Goal: Transaction & Acquisition: Book appointment/travel/reservation

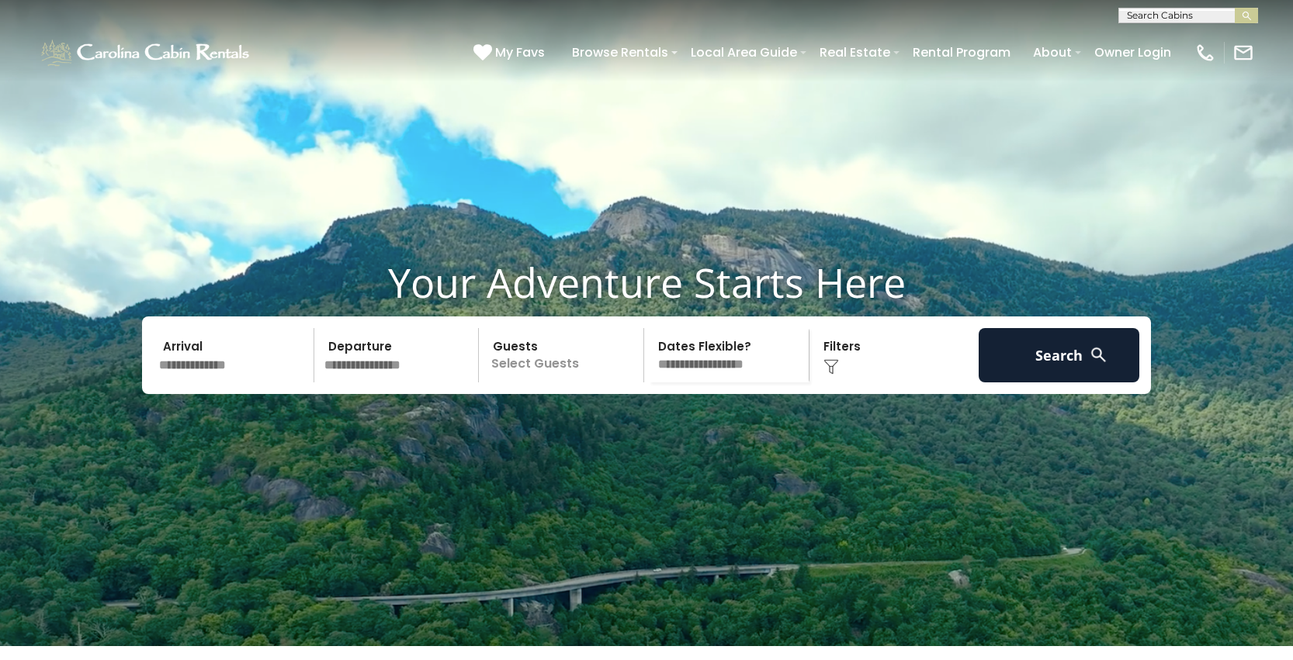
click at [213, 383] on input "text" at bounding box center [234, 355] width 161 height 54
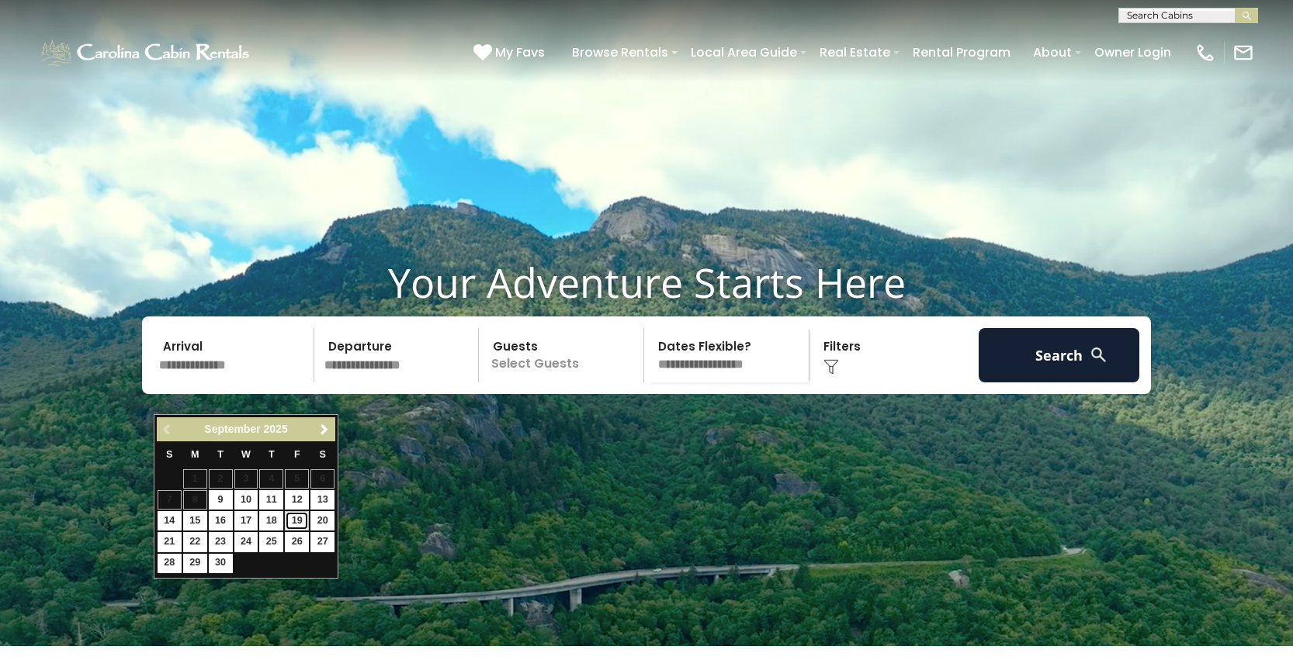
click at [293, 518] on link "19" at bounding box center [297, 520] width 24 height 19
type input "*******"
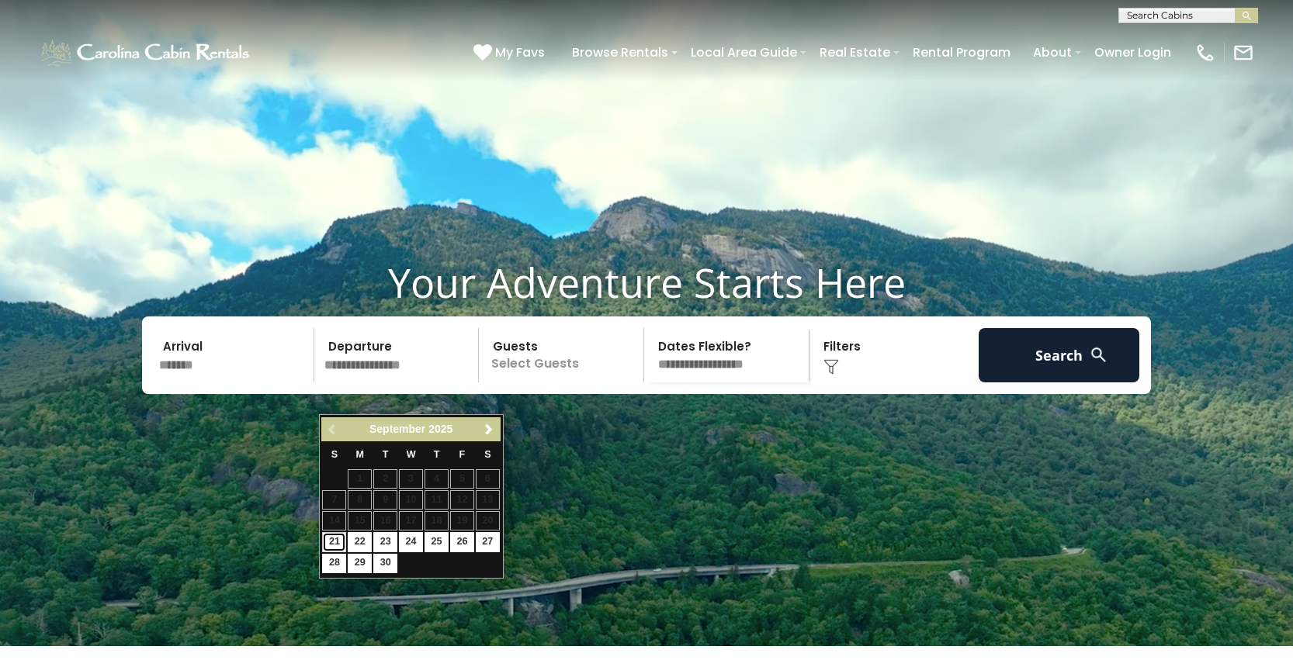
click at [334, 538] on link "21" at bounding box center [334, 541] width 24 height 19
type input "*******"
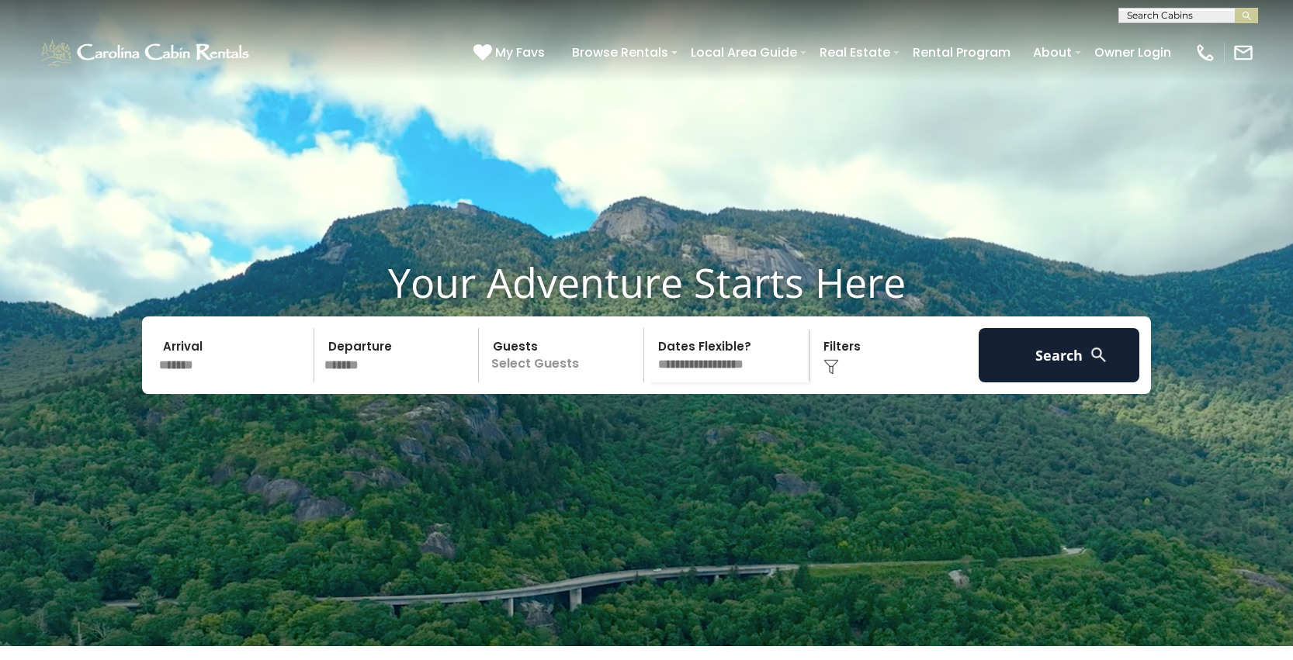
click at [550, 383] on p "Select Guests" at bounding box center [563, 355] width 160 height 54
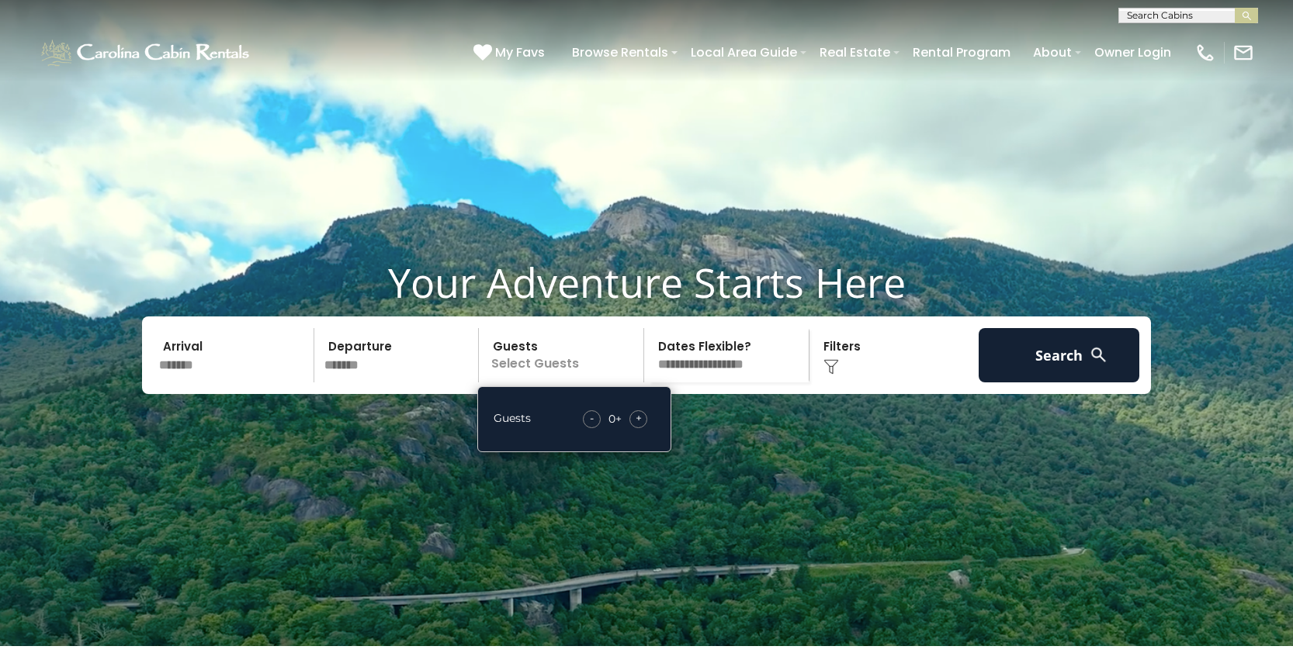
click at [640, 426] on span "+" at bounding box center [638, 418] width 6 height 16
click at [840, 383] on div "Click to Choose" at bounding box center [894, 355] width 161 height 54
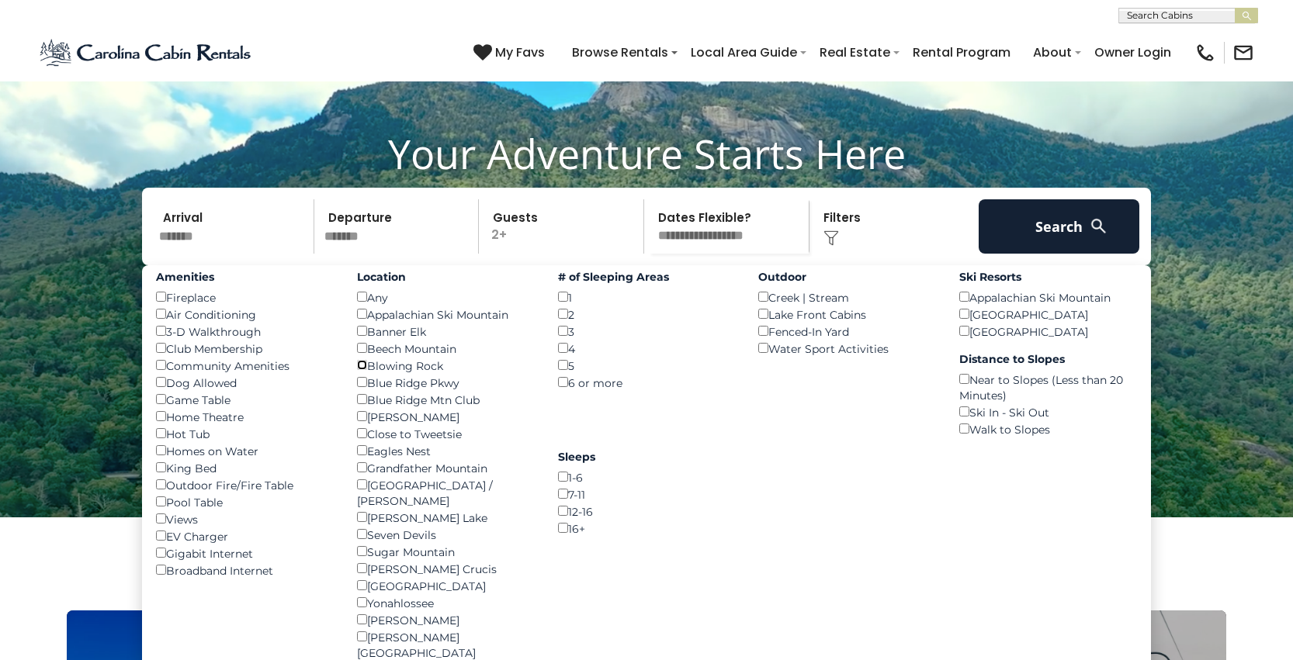
scroll to position [133, 0]
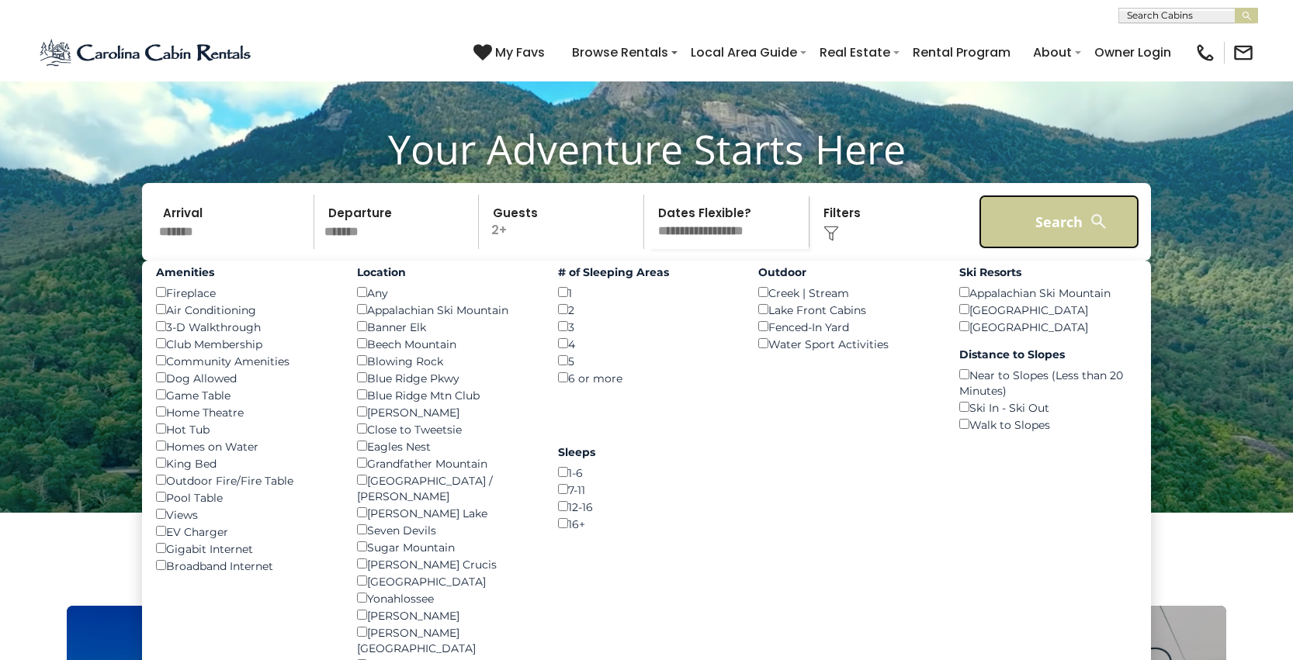
click at [1056, 249] on button "Search" at bounding box center [1058, 222] width 161 height 54
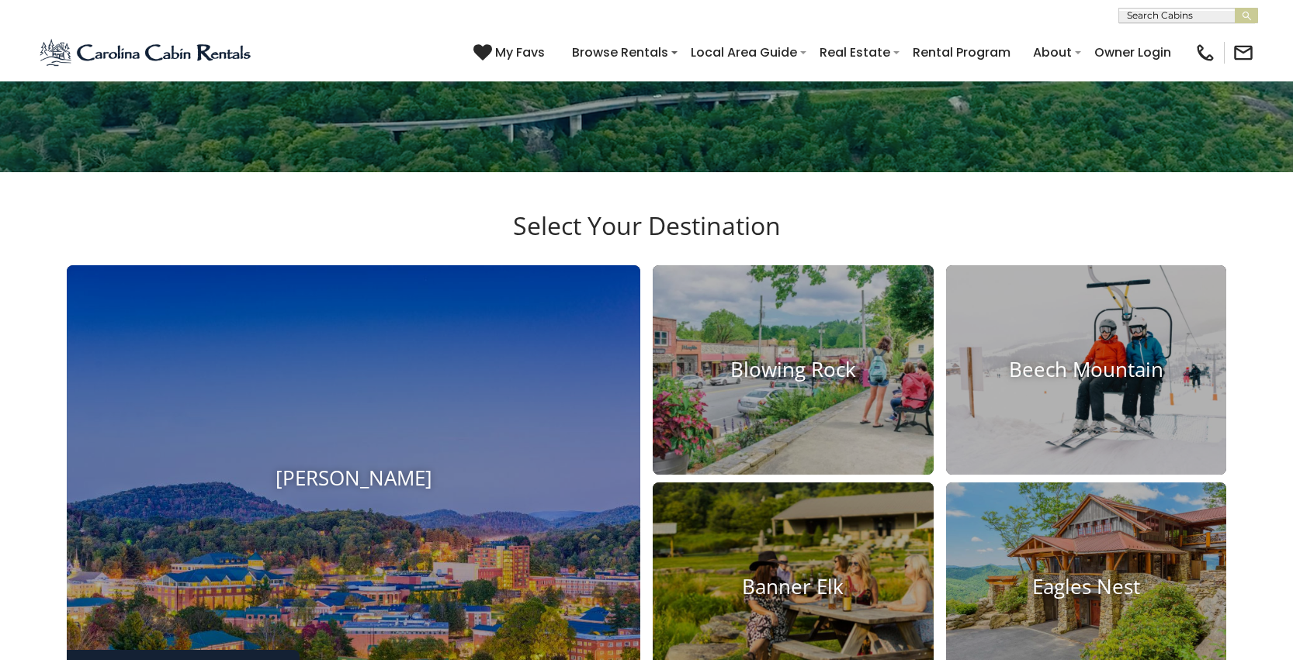
scroll to position [525, 0]
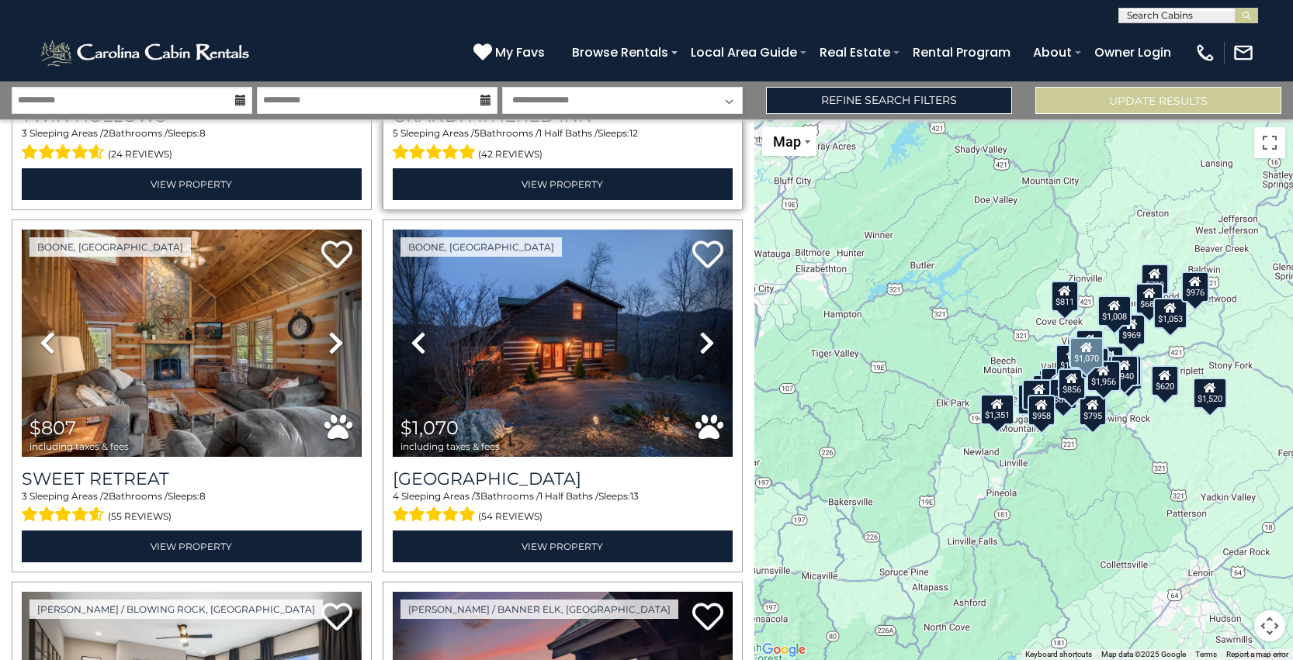
scroll to position [317, 0]
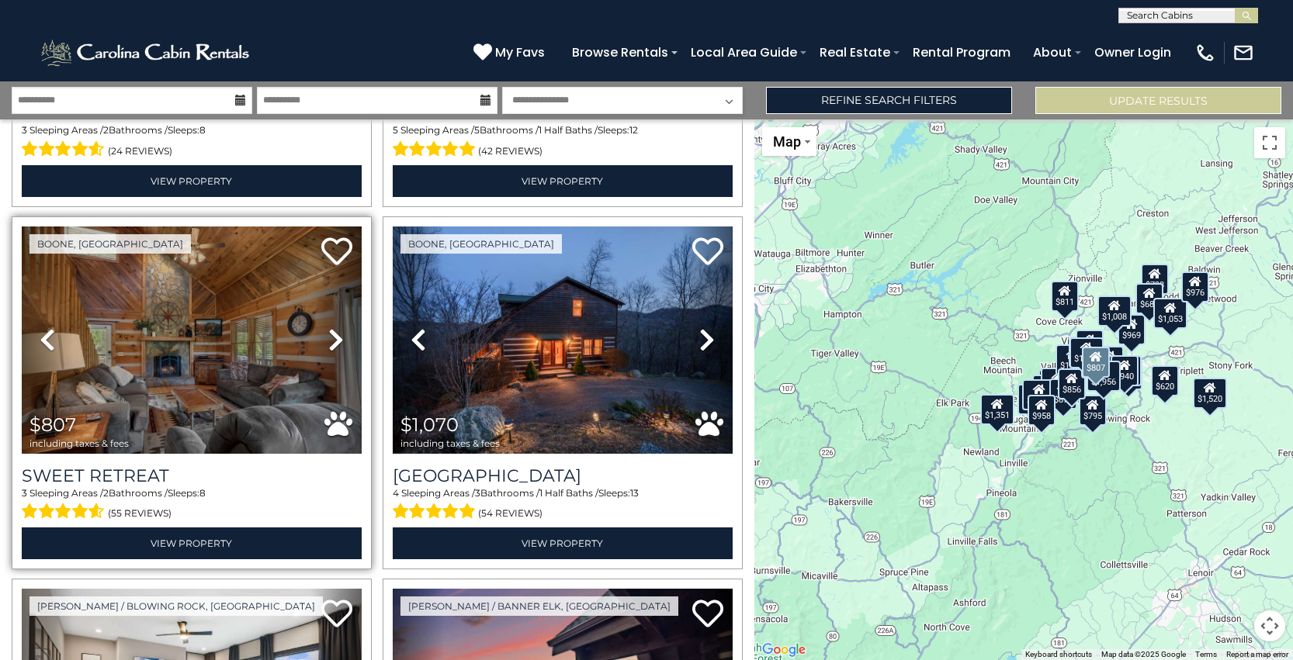
click at [333, 341] on icon at bounding box center [336, 339] width 16 height 25
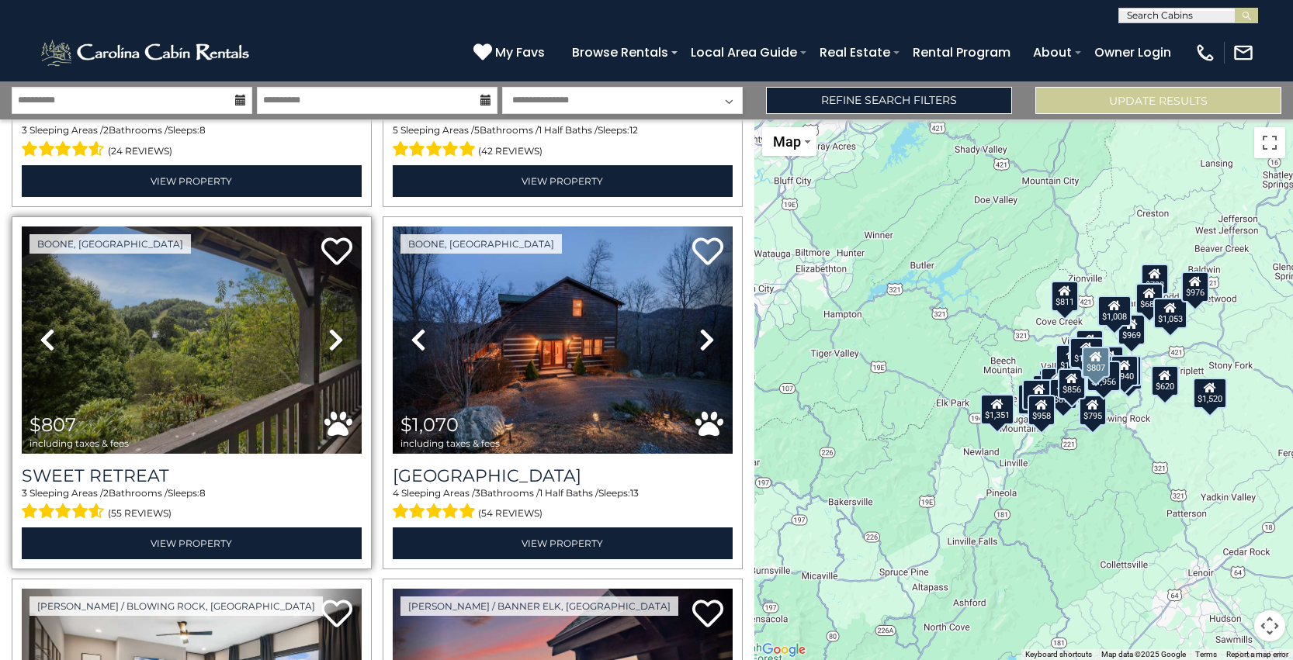
click at [333, 341] on icon at bounding box center [336, 339] width 16 height 25
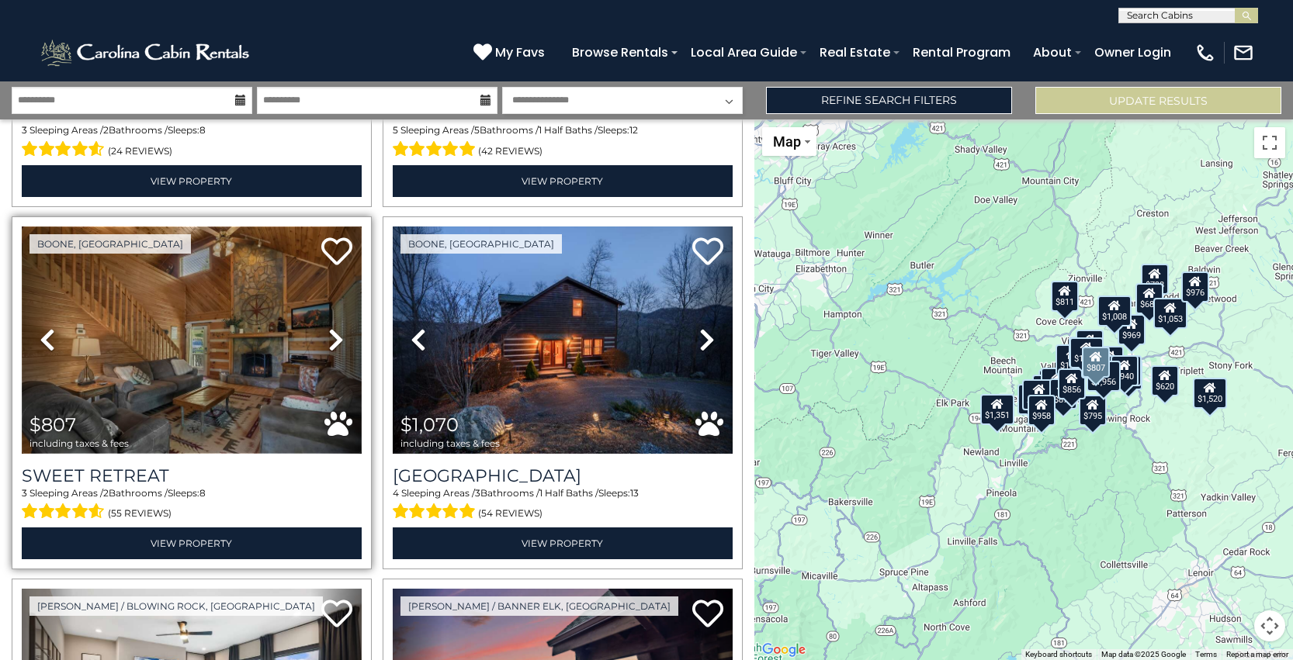
click at [219, 351] on img at bounding box center [192, 340] width 340 height 227
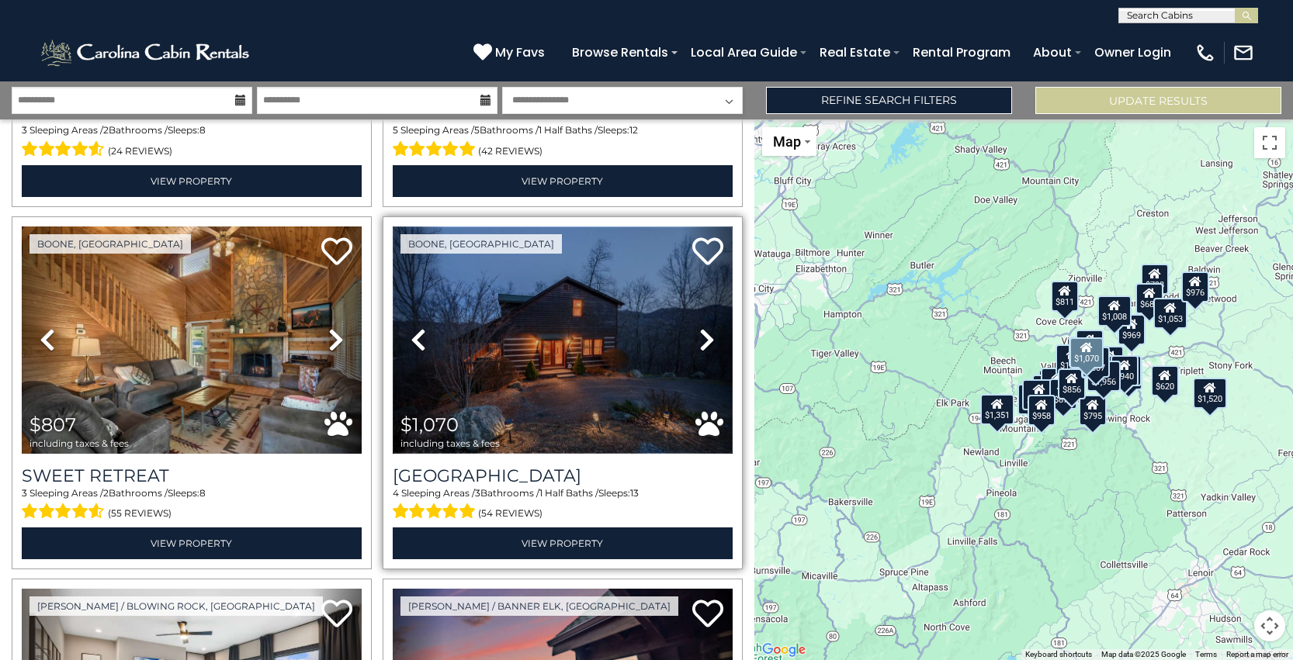
click at [556, 358] on img at bounding box center [563, 340] width 340 height 227
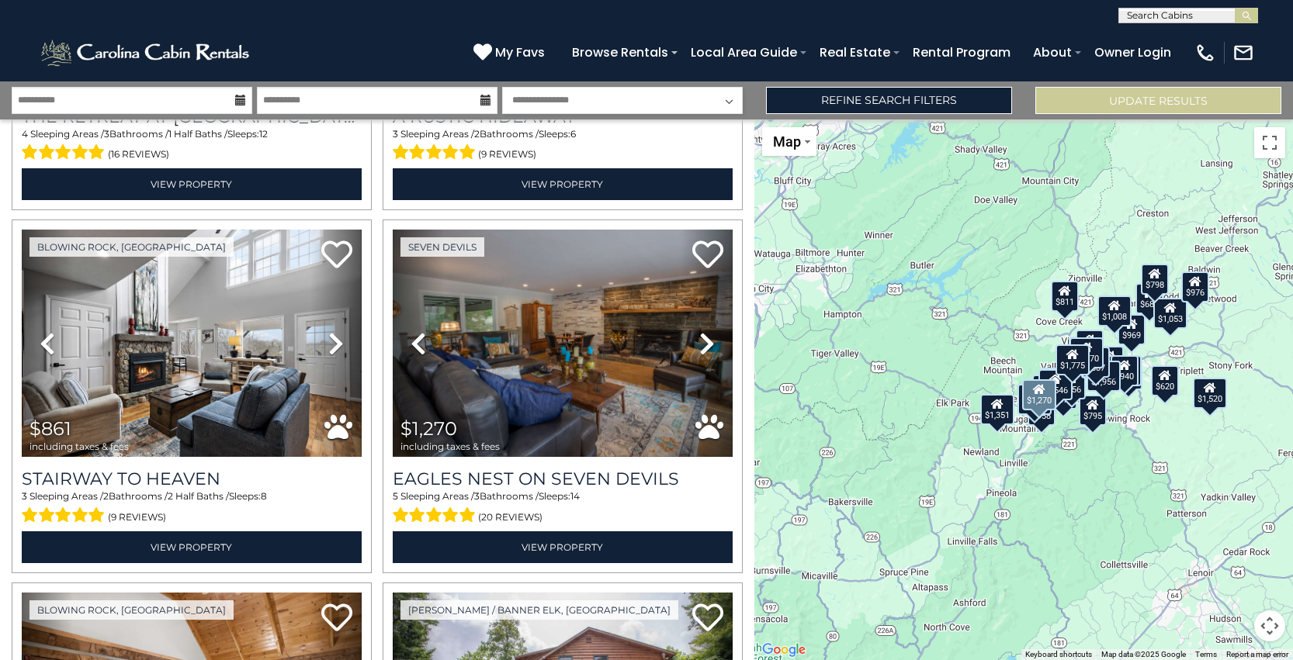
scroll to position [2129, 0]
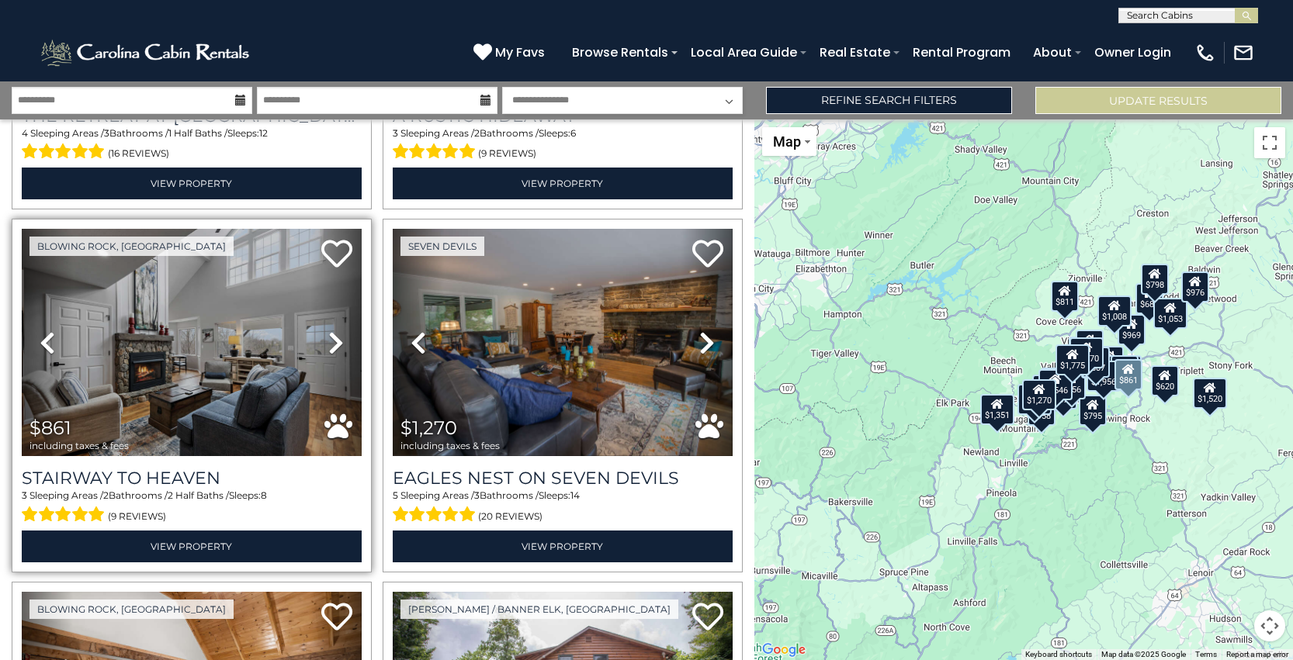
click at [337, 343] on icon at bounding box center [336, 343] width 16 height 25
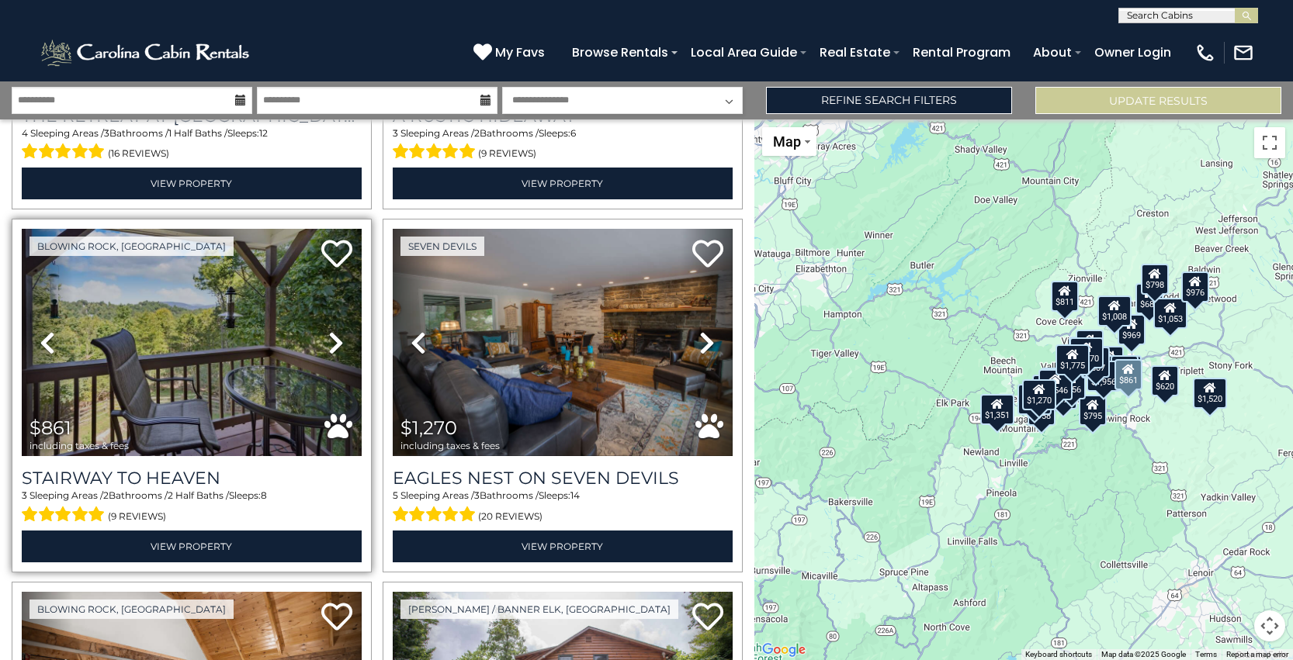
click at [337, 343] on icon at bounding box center [336, 343] width 16 height 25
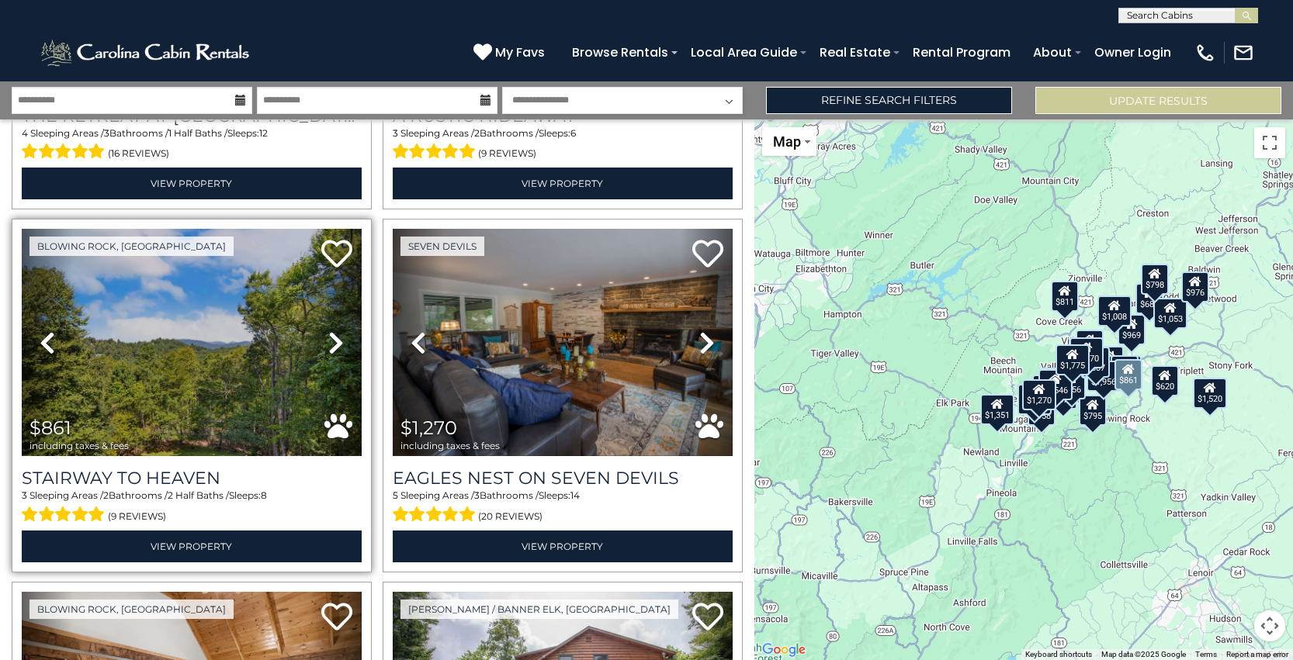
click at [337, 343] on icon at bounding box center [336, 343] width 16 height 25
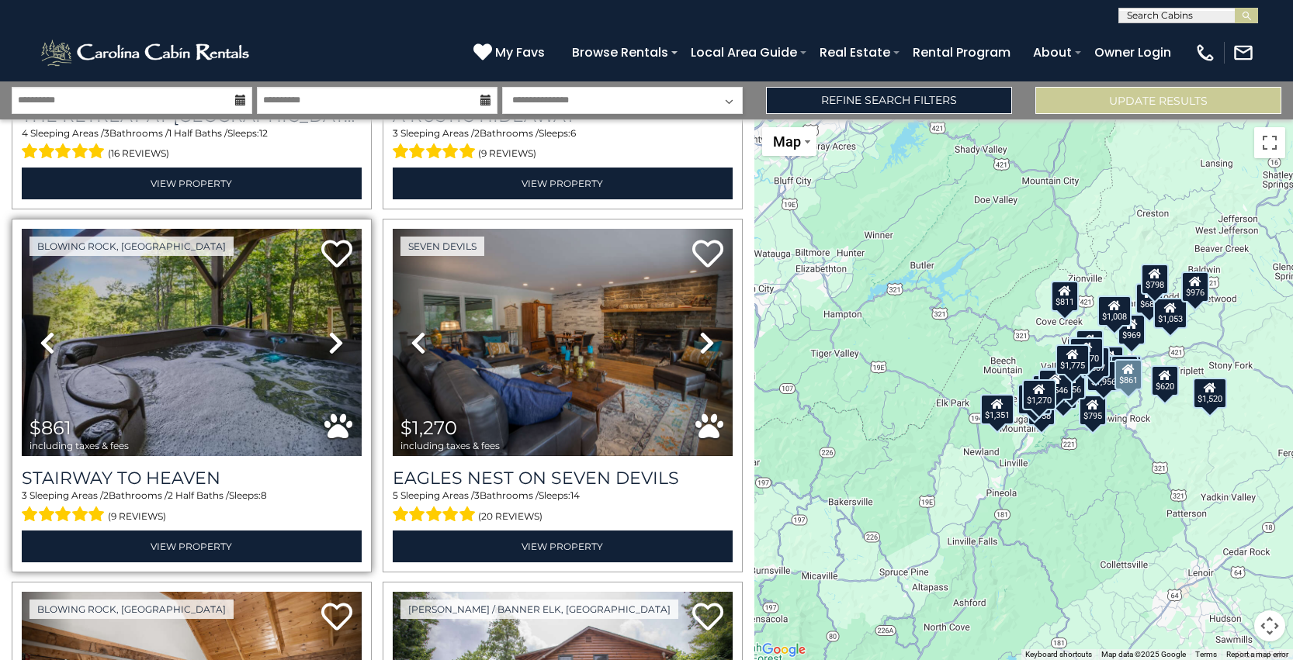
click at [337, 343] on icon at bounding box center [336, 343] width 16 height 25
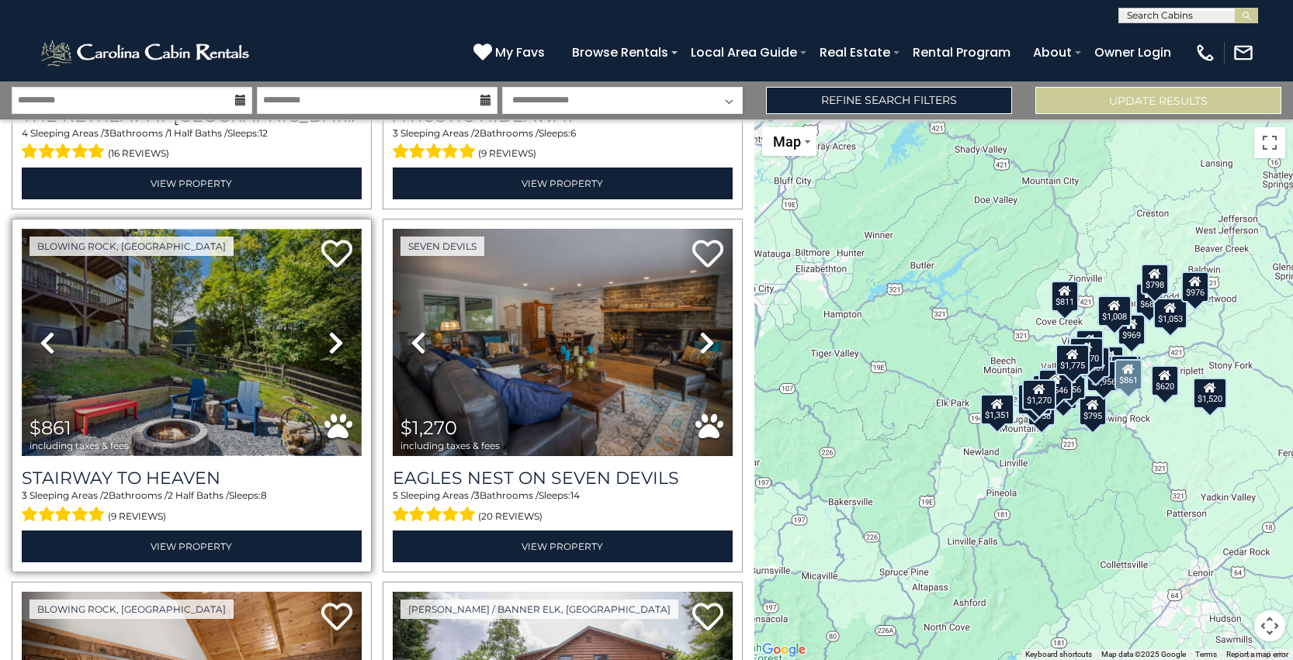
click at [171, 358] on img at bounding box center [192, 342] width 340 height 227
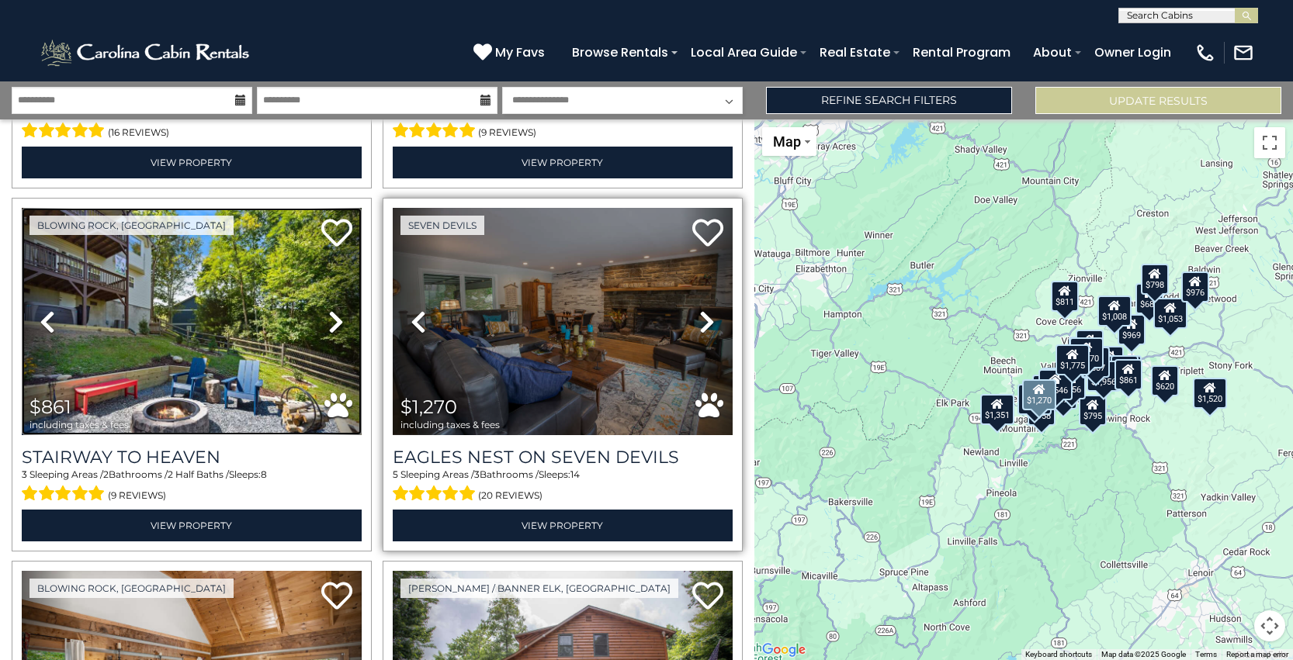
scroll to position [2155, 0]
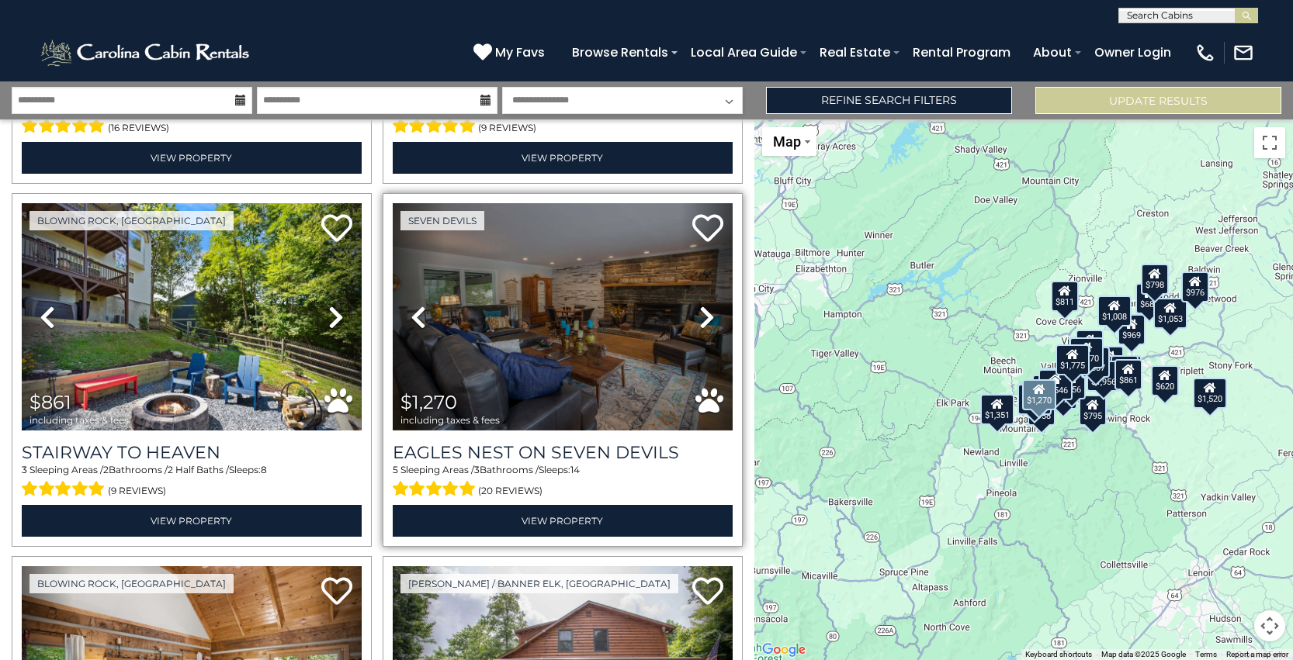
click at [701, 317] on icon at bounding box center [707, 317] width 16 height 25
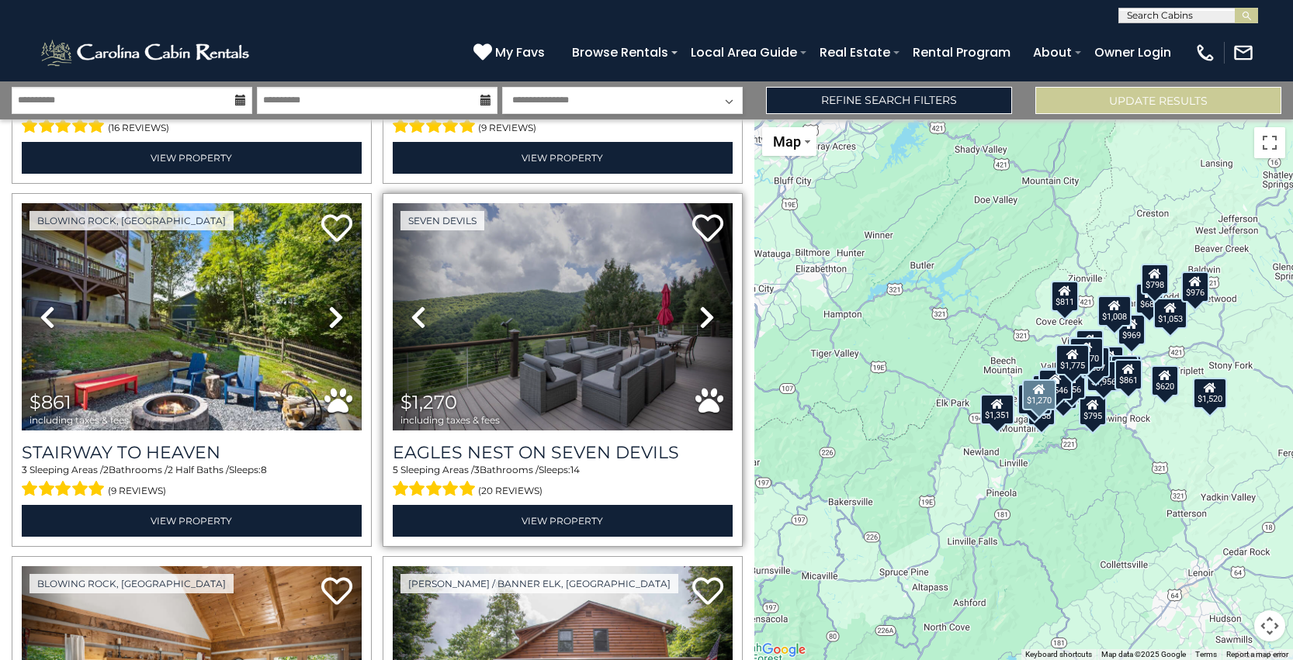
click at [701, 317] on icon at bounding box center [707, 317] width 16 height 25
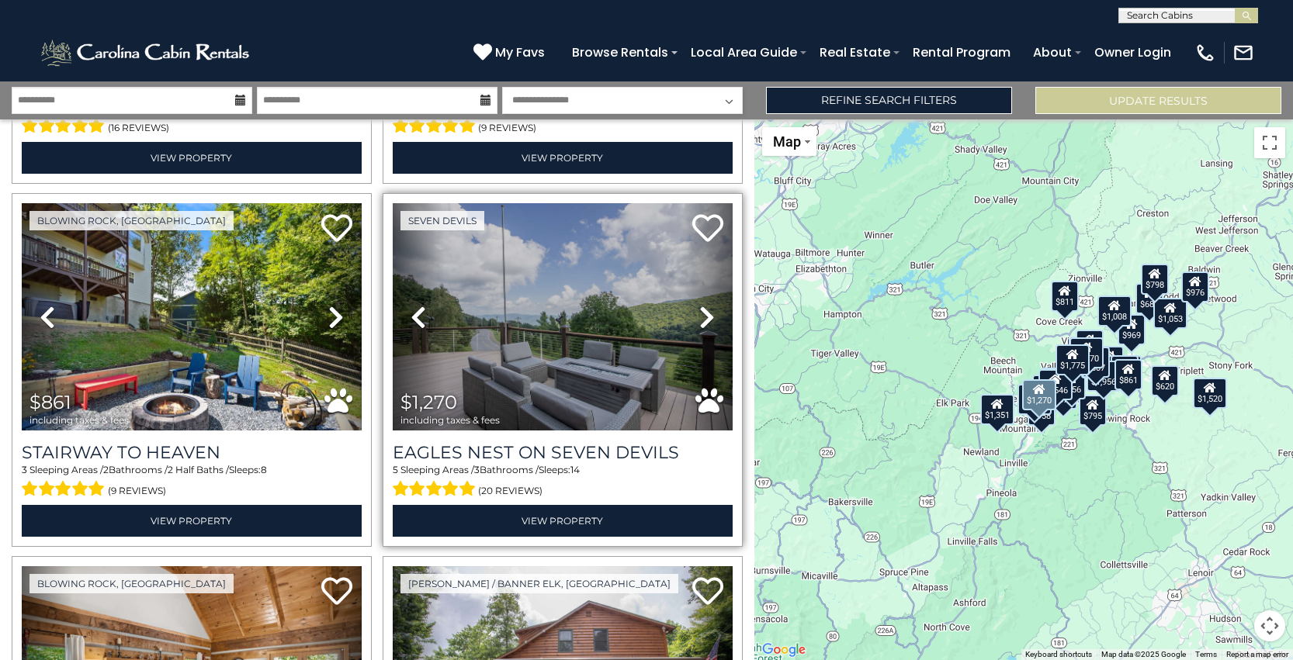
click at [701, 317] on icon at bounding box center [707, 317] width 16 height 25
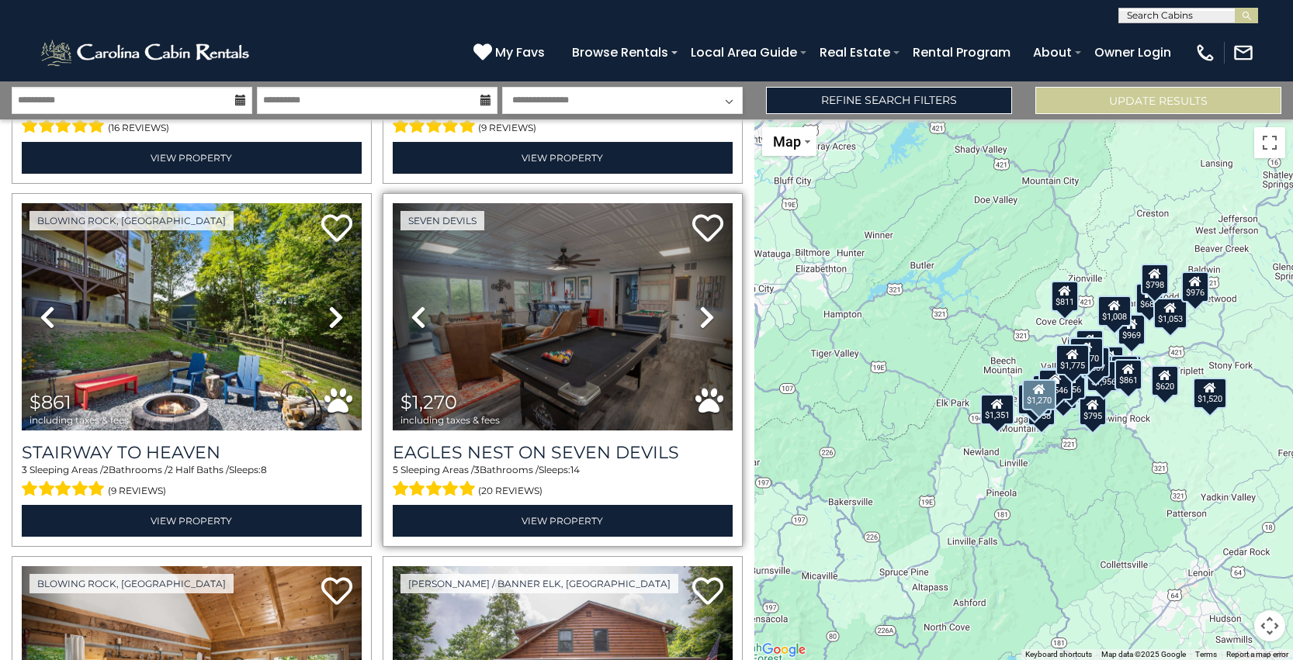
click at [701, 317] on icon at bounding box center [707, 317] width 16 height 25
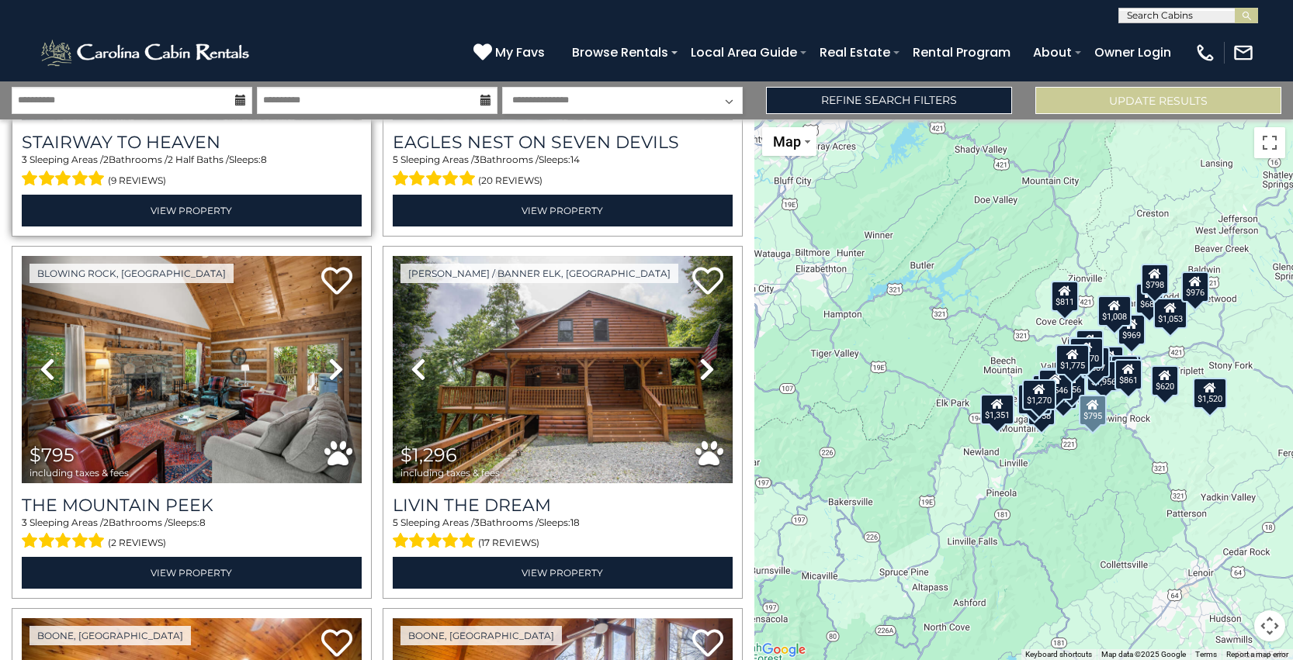
scroll to position [2466, 0]
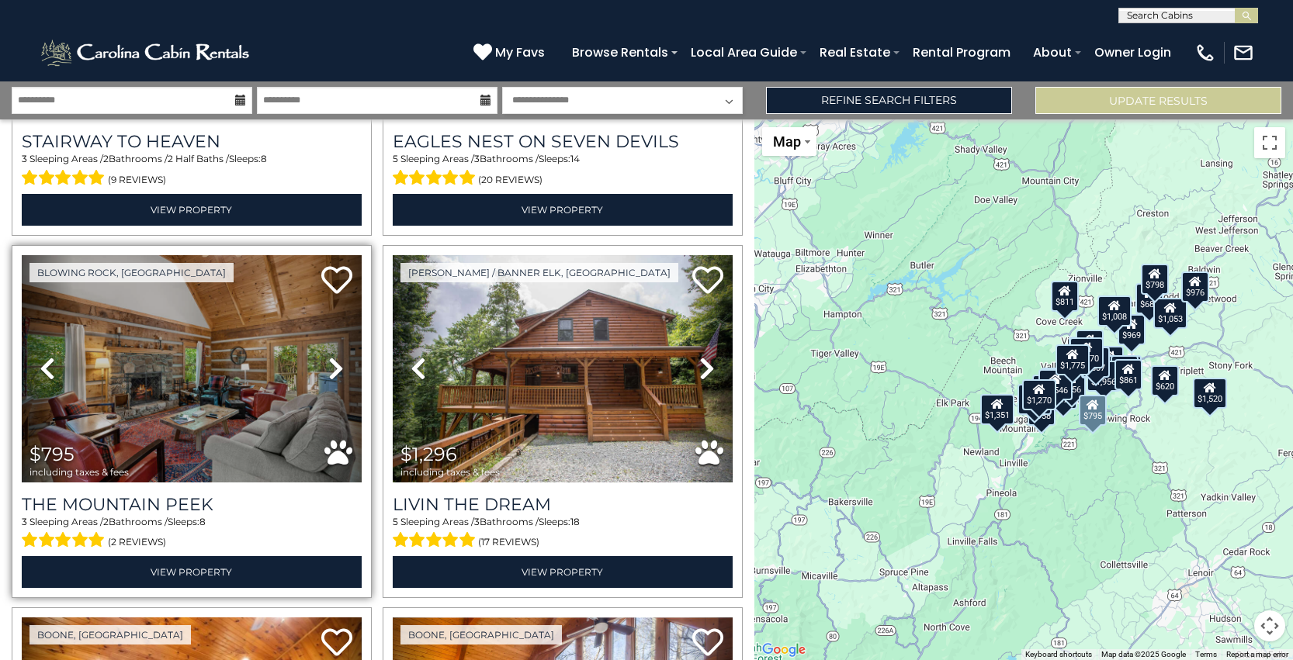
click at [331, 366] on icon at bounding box center [336, 368] width 16 height 25
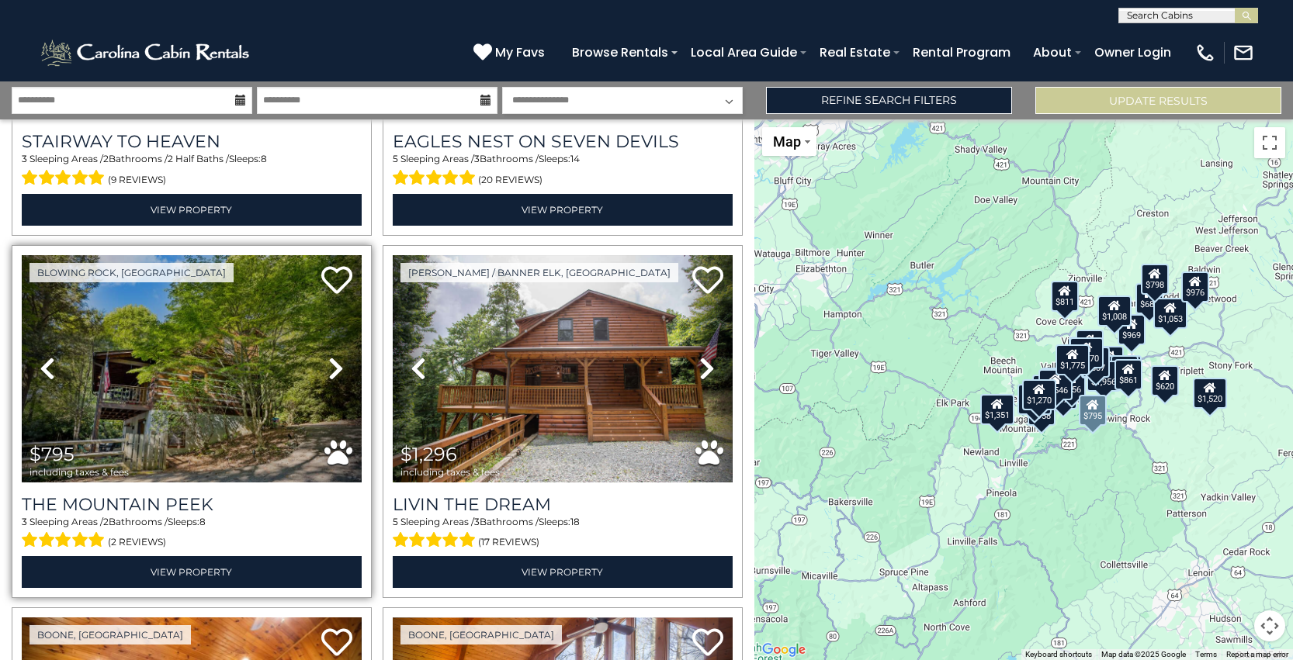
click at [331, 366] on icon at bounding box center [336, 368] width 16 height 25
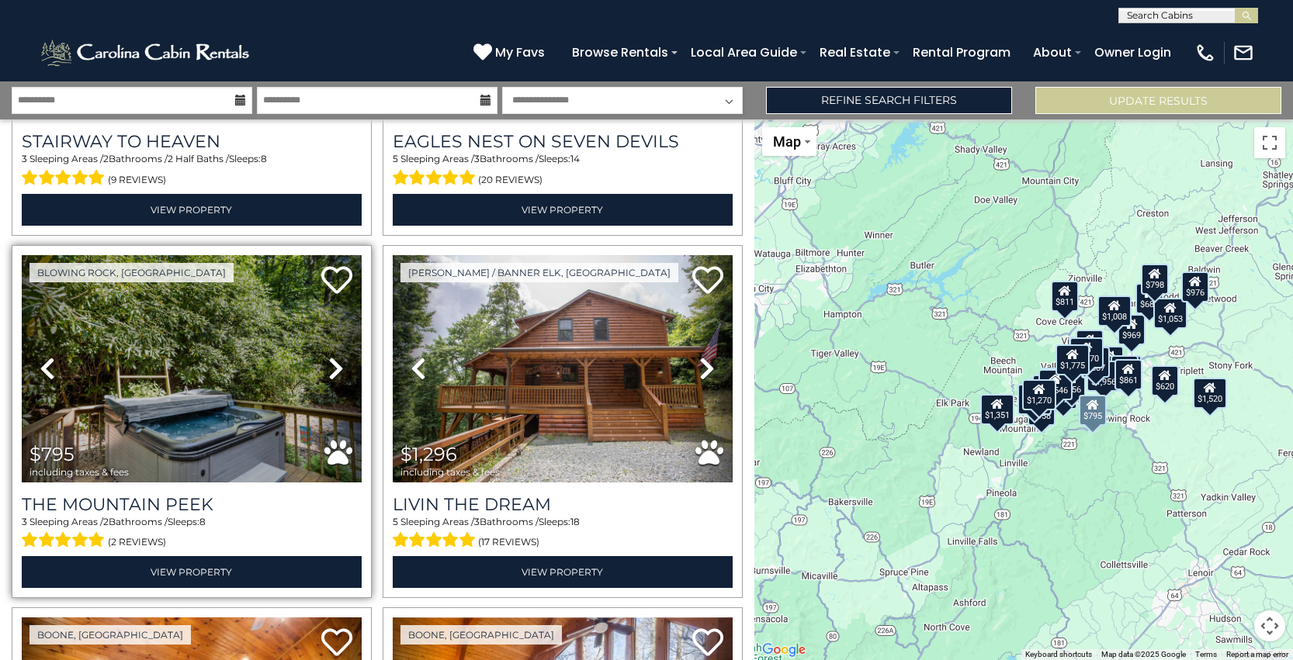
click at [331, 366] on icon at bounding box center [336, 368] width 16 height 25
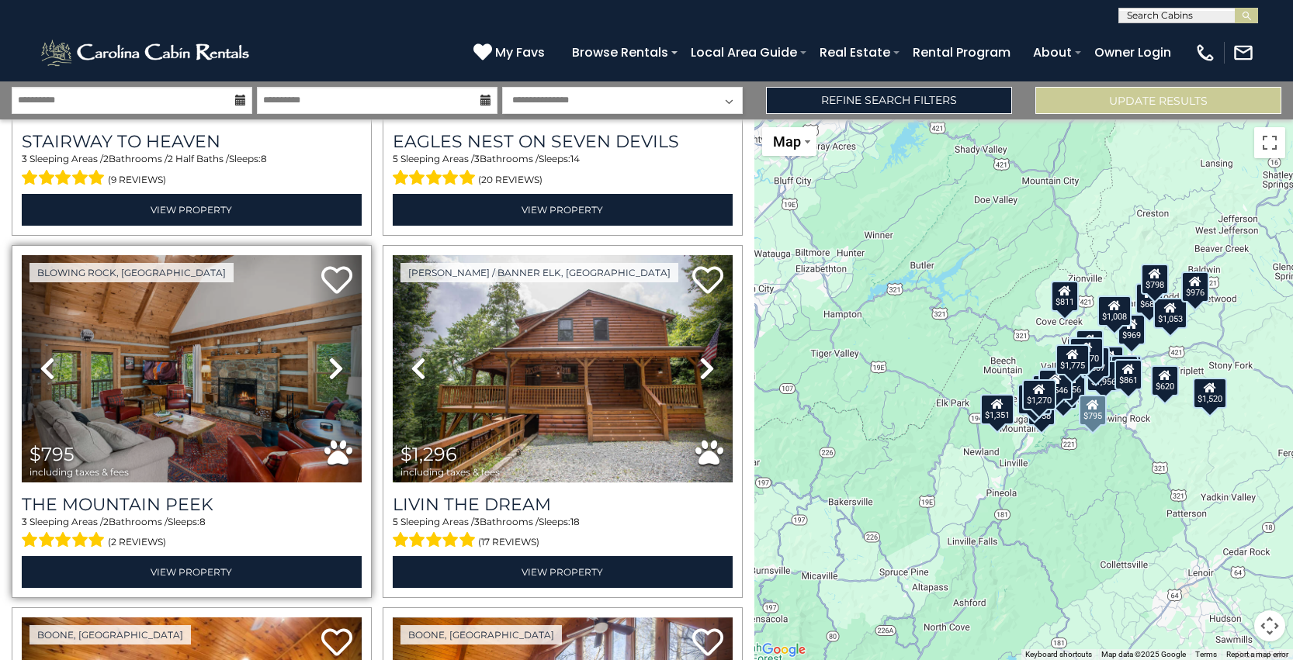
click at [331, 366] on icon at bounding box center [336, 368] width 16 height 25
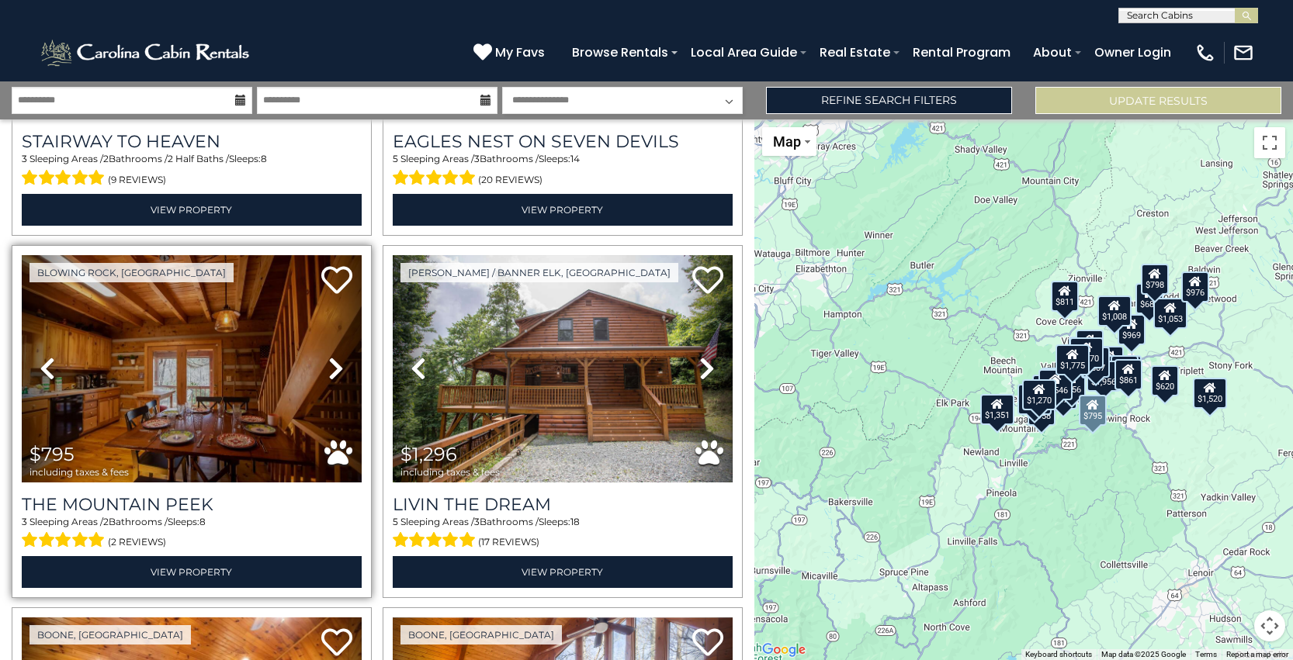
click at [331, 366] on icon at bounding box center [336, 368] width 16 height 25
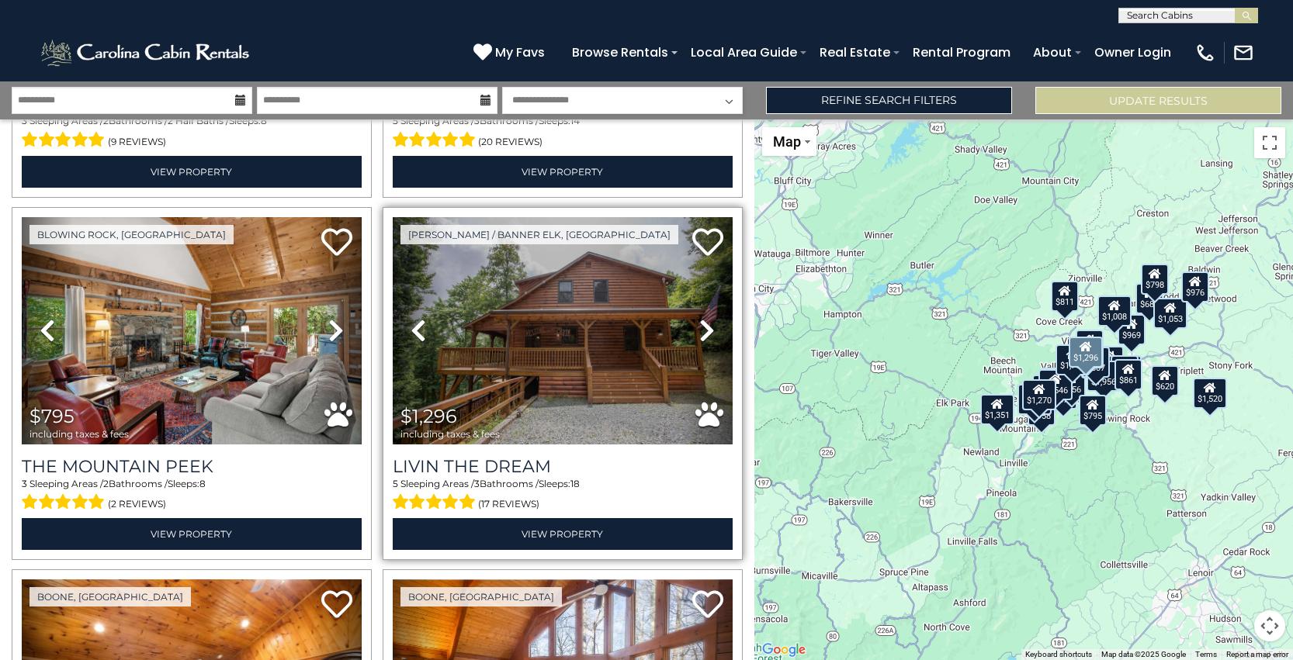
scroll to position [2508, 0]
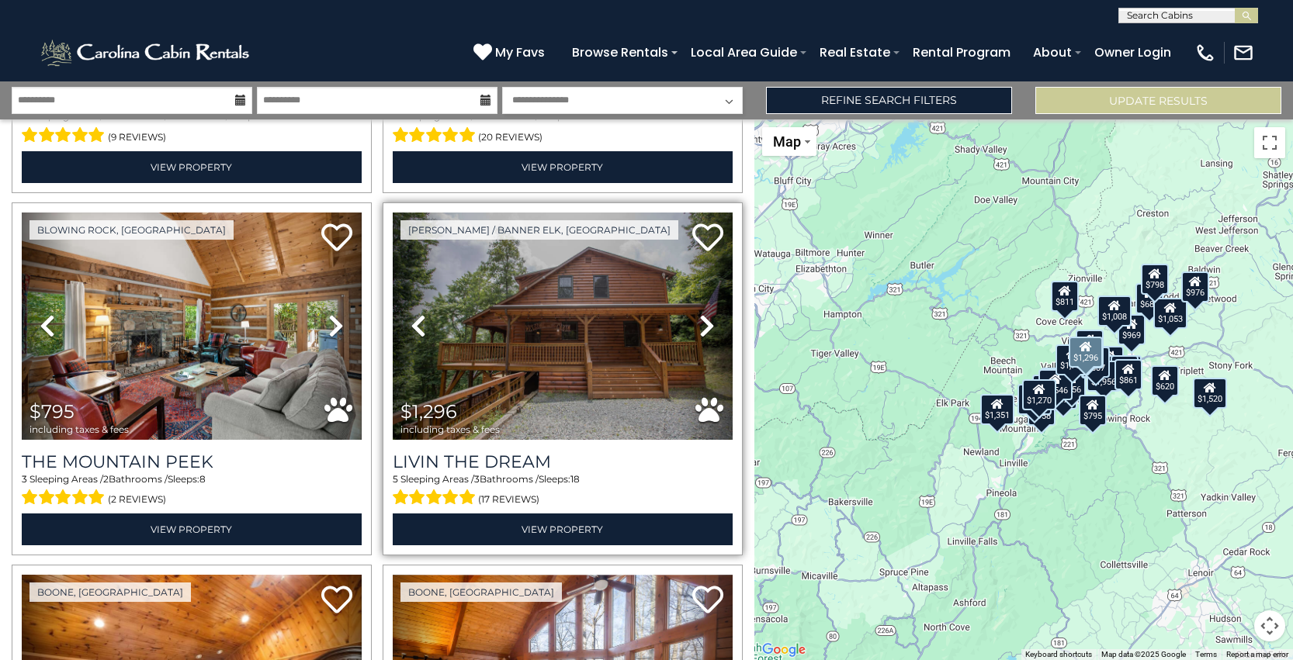
click at [704, 325] on icon at bounding box center [707, 325] width 16 height 25
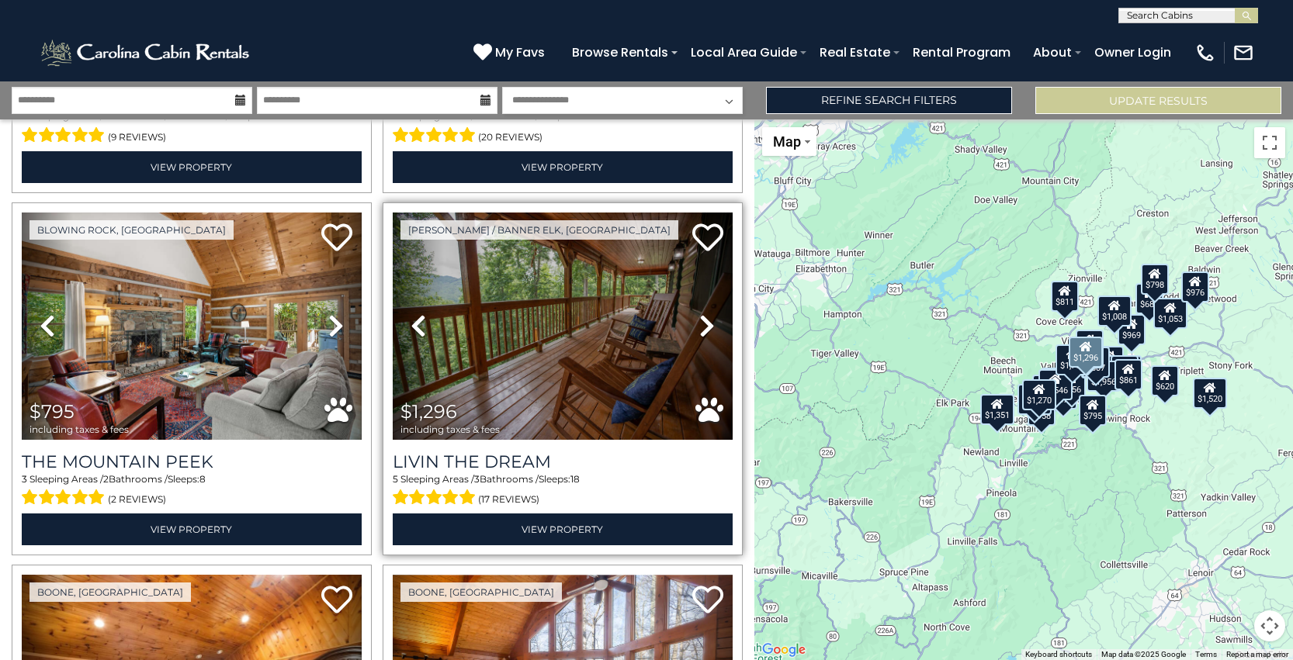
click at [703, 325] on icon at bounding box center [707, 325] width 16 height 25
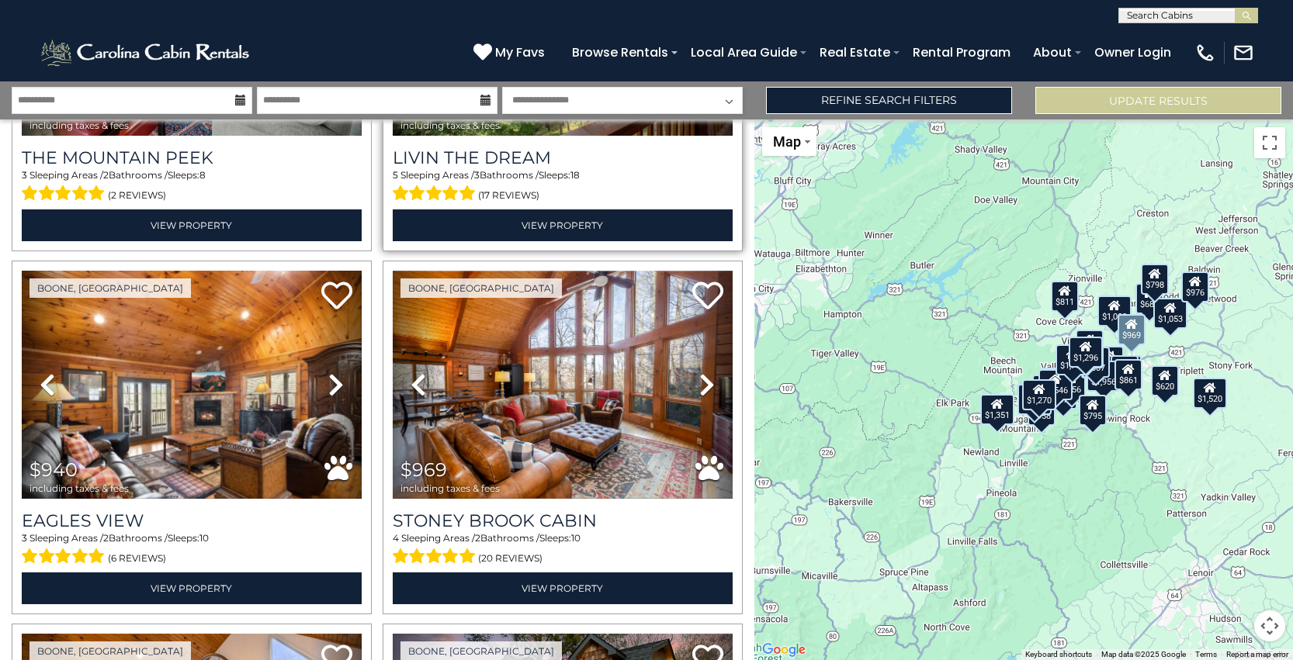
scroll to position [2817, 0]
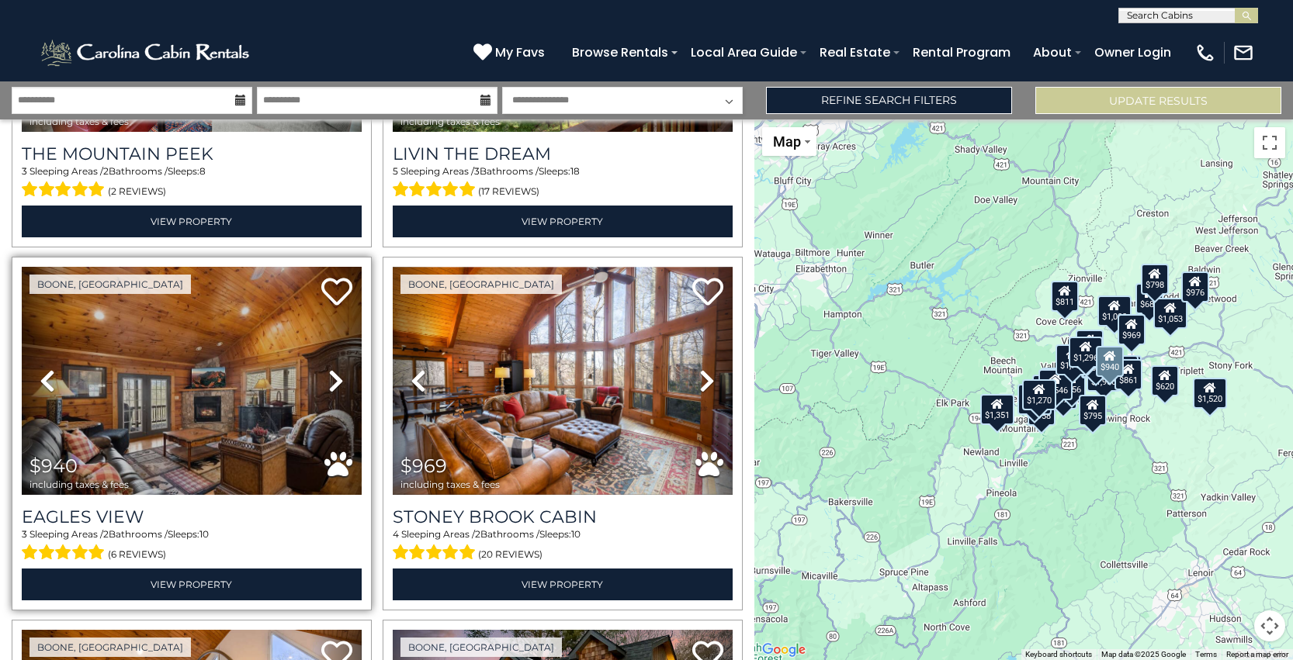
click at [336, 378] on icon at bounding box center [336, 381] width 16 height 25
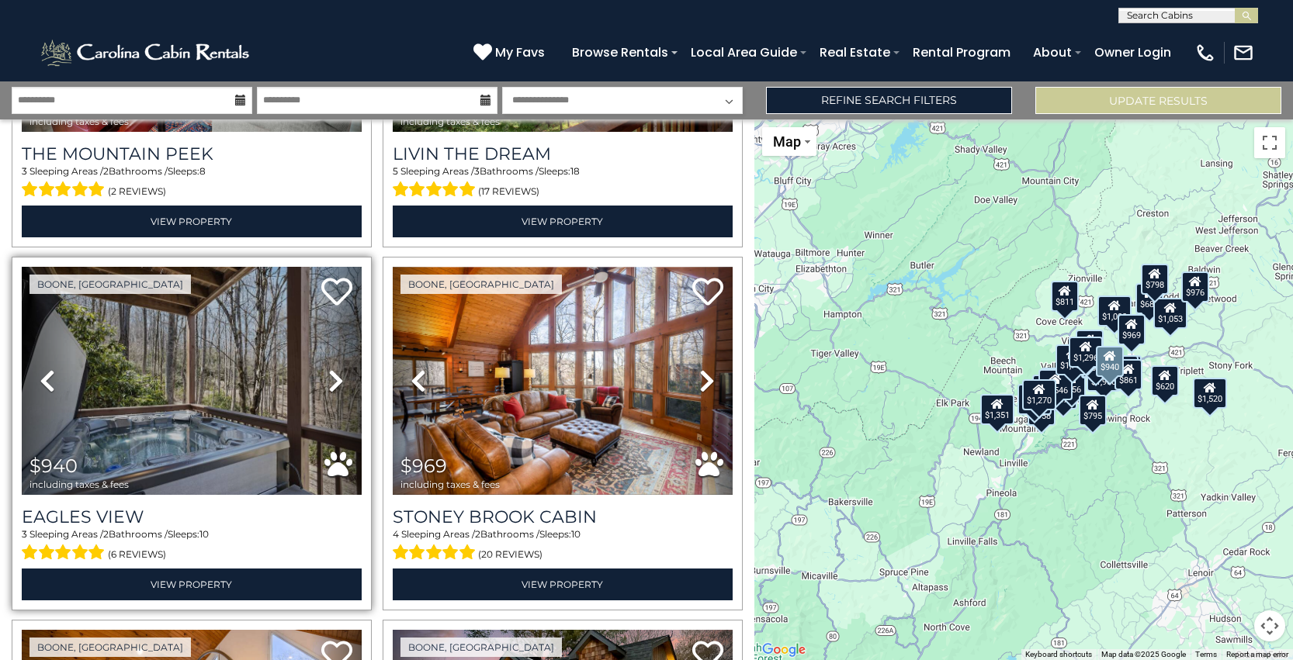
click at [336, 378] on icon at bounding box center [336, 381] width 16 height 25
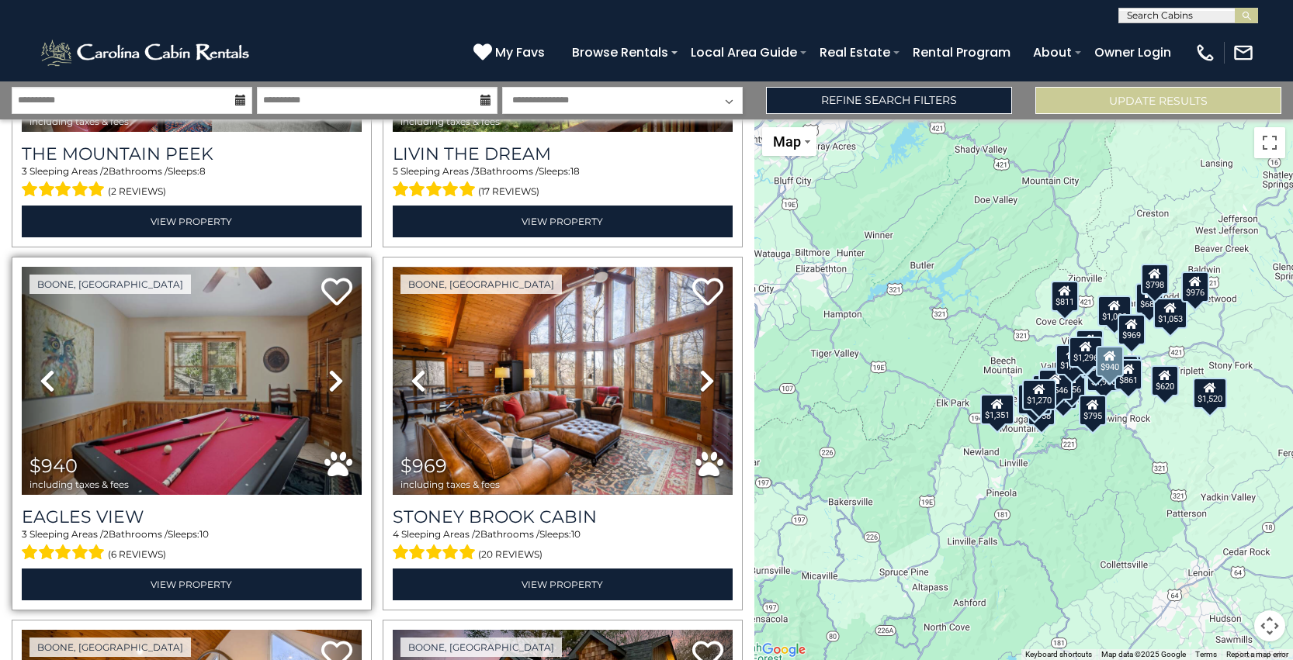
click at [336, 378] on icon at bounding box center [336, 381] width 16 height 25
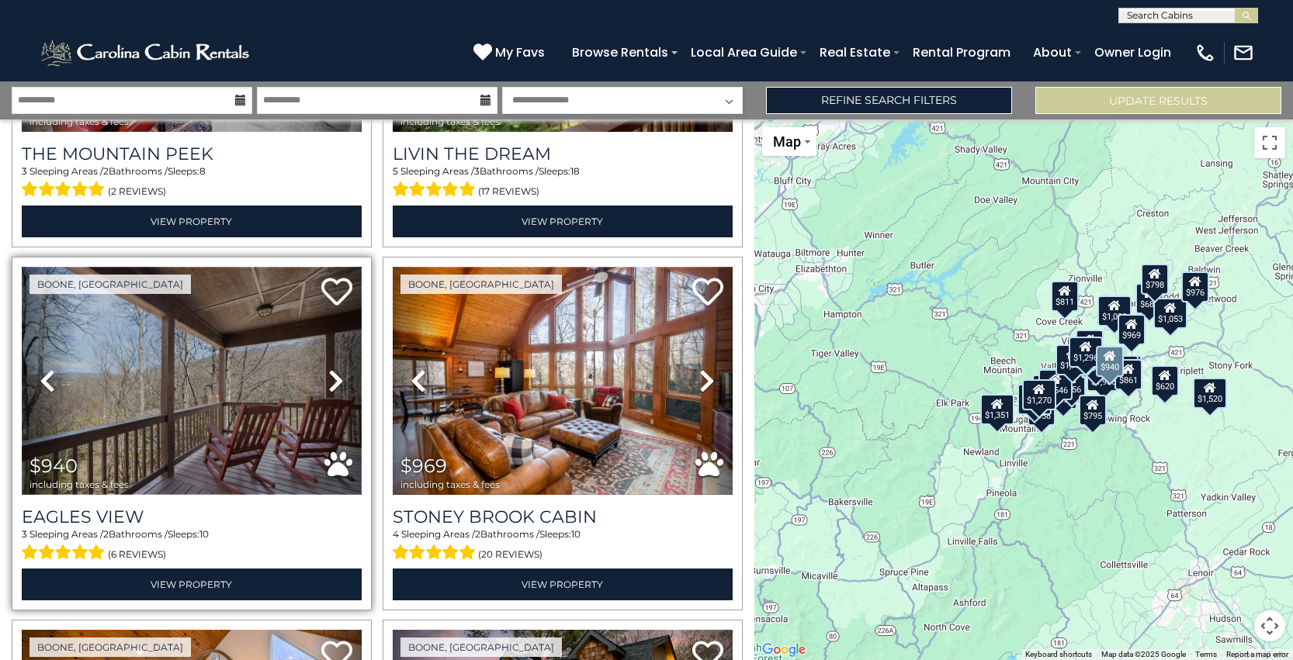
click at [190, 379] on img at bounding box center [192, 380] width 340 height 227
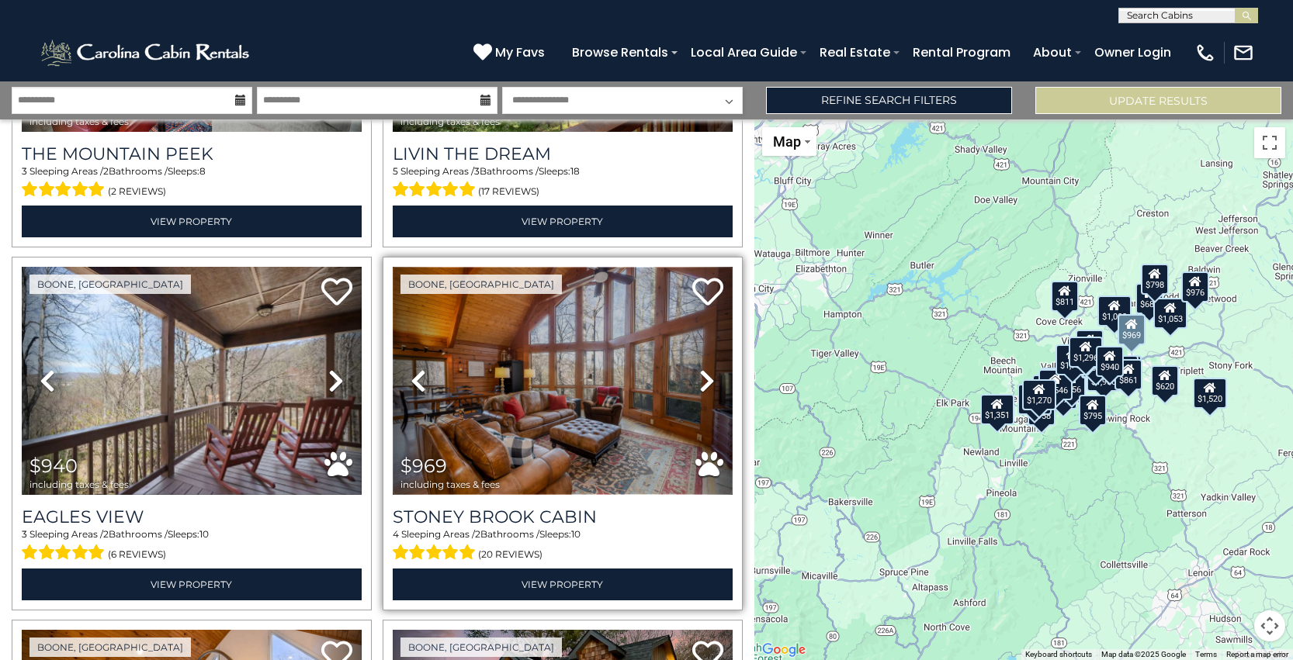
click at [549, 381] on img at bounding box center [563, 380] width 340 height 227
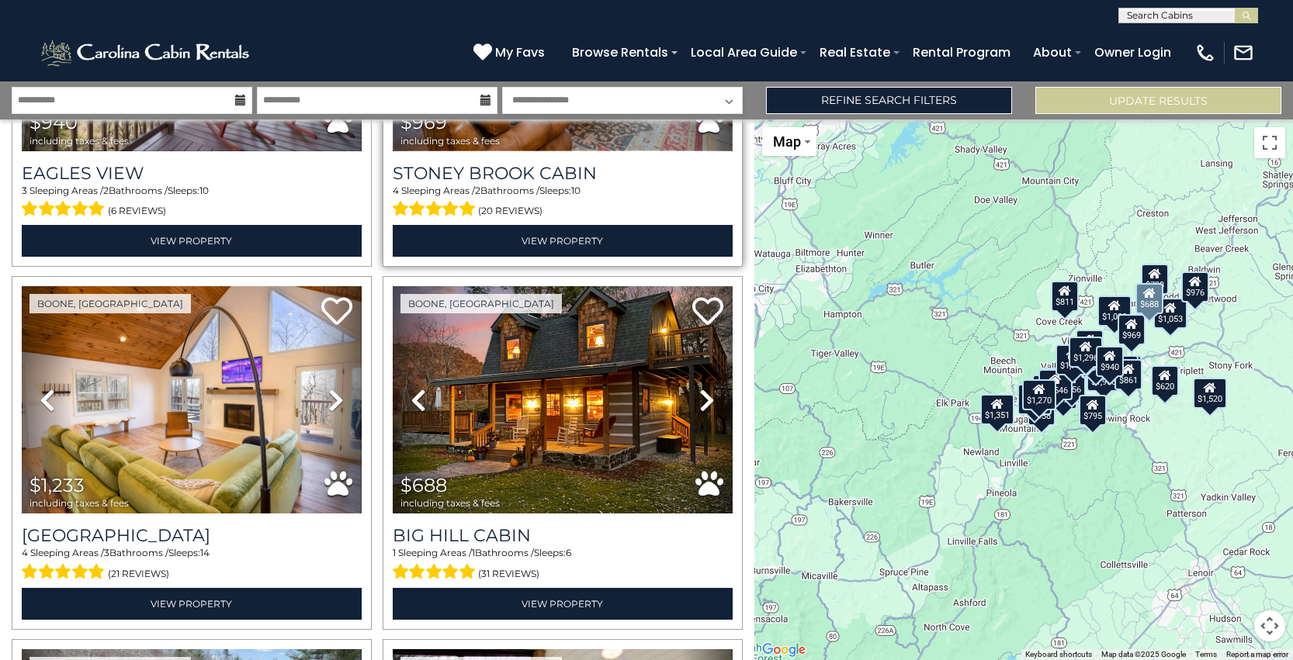
scroll to position [3163, 0]
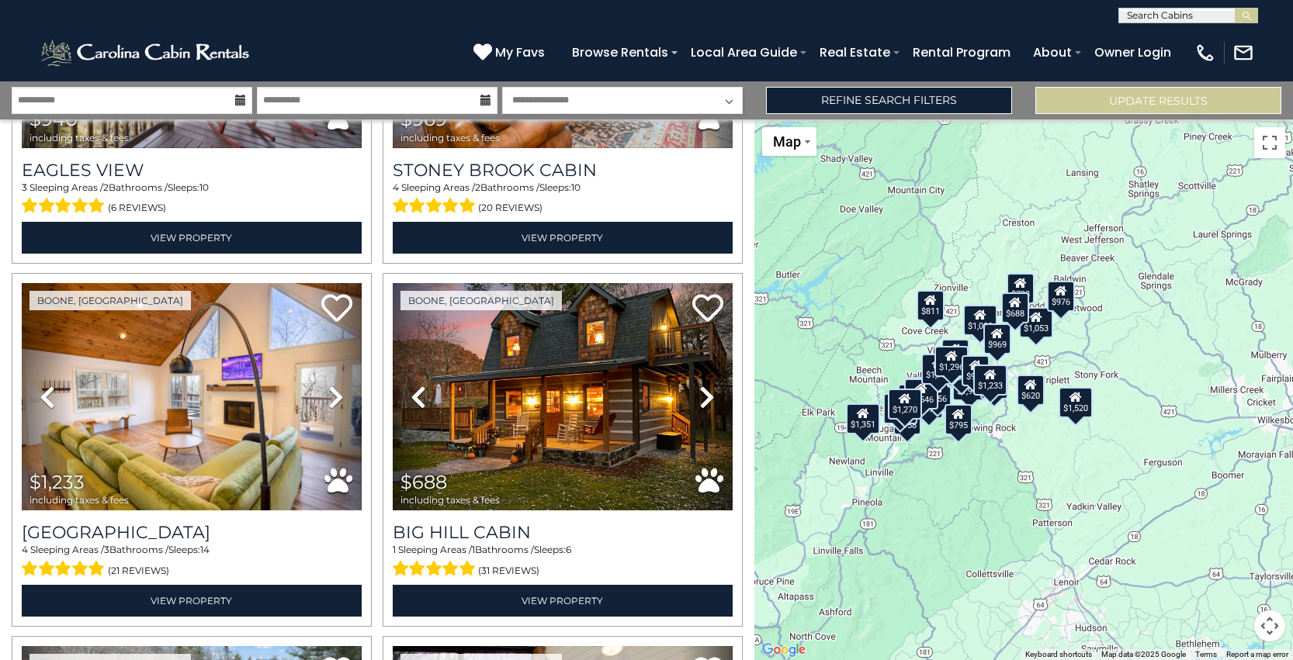
drag, startPoint x: 1125, startPoint y: 306, endPoint x: 983, endPoint y: 315, distance: 142.3
click at [983, 315] on div "$1,008" at bounding box center [980, 319] width 34 height 31
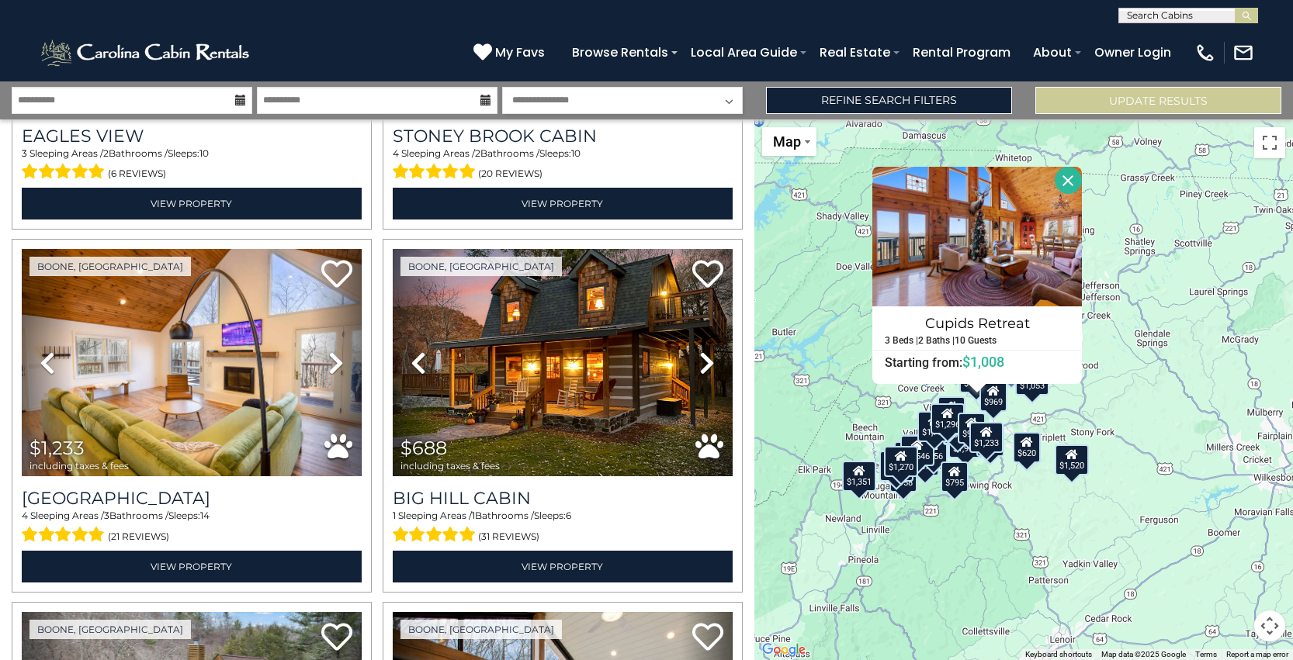
scroll to position [3211, 0]
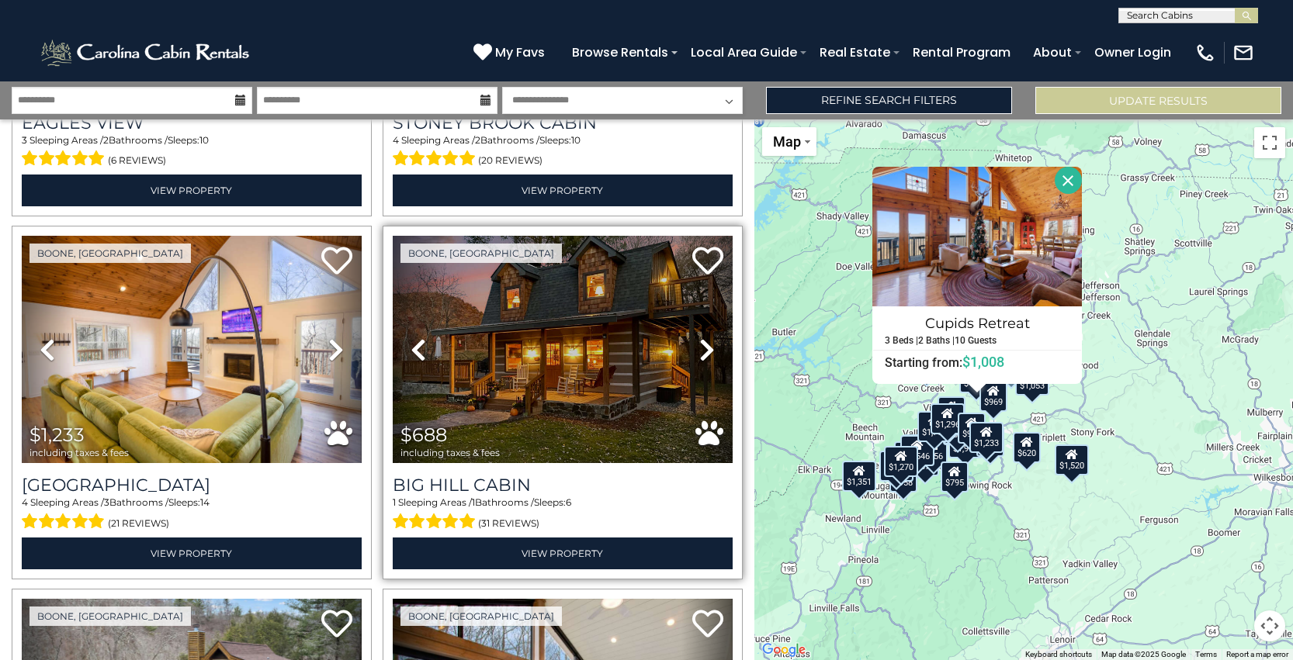
click at [708, 341] on icon at bounding box center [707, 350] width 16 height 25
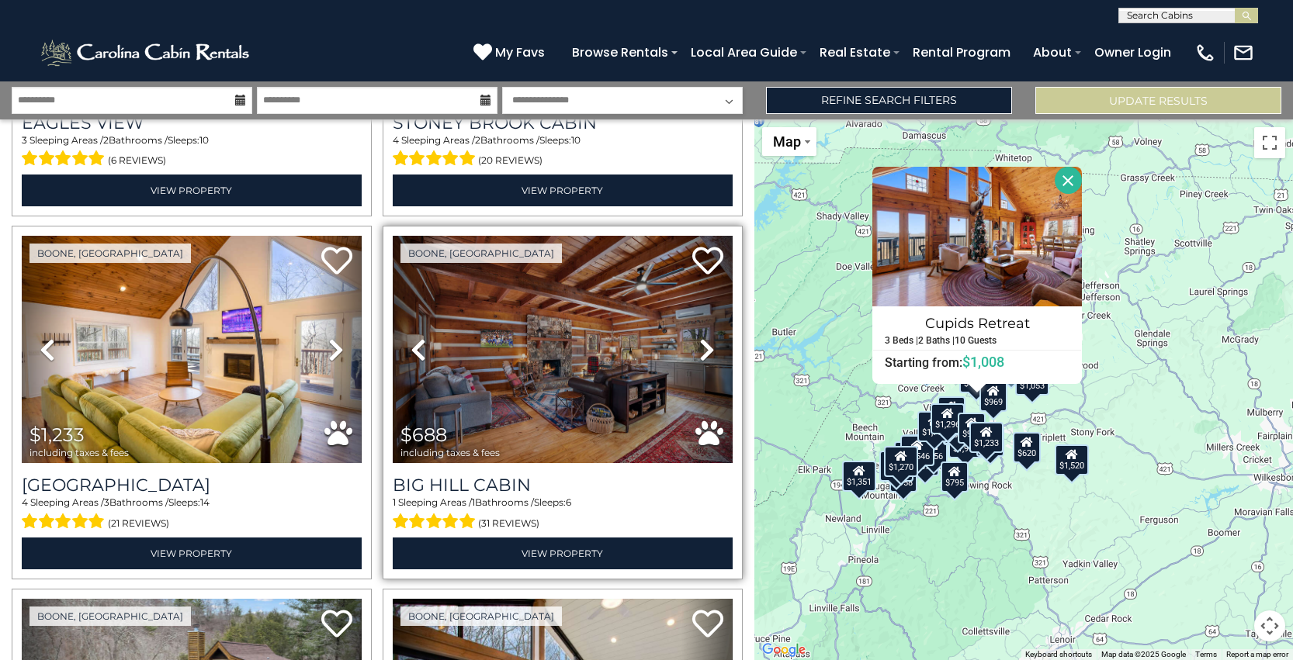
click at [708, 341] on icon at bounding box center [707, 350] width 16 height 25
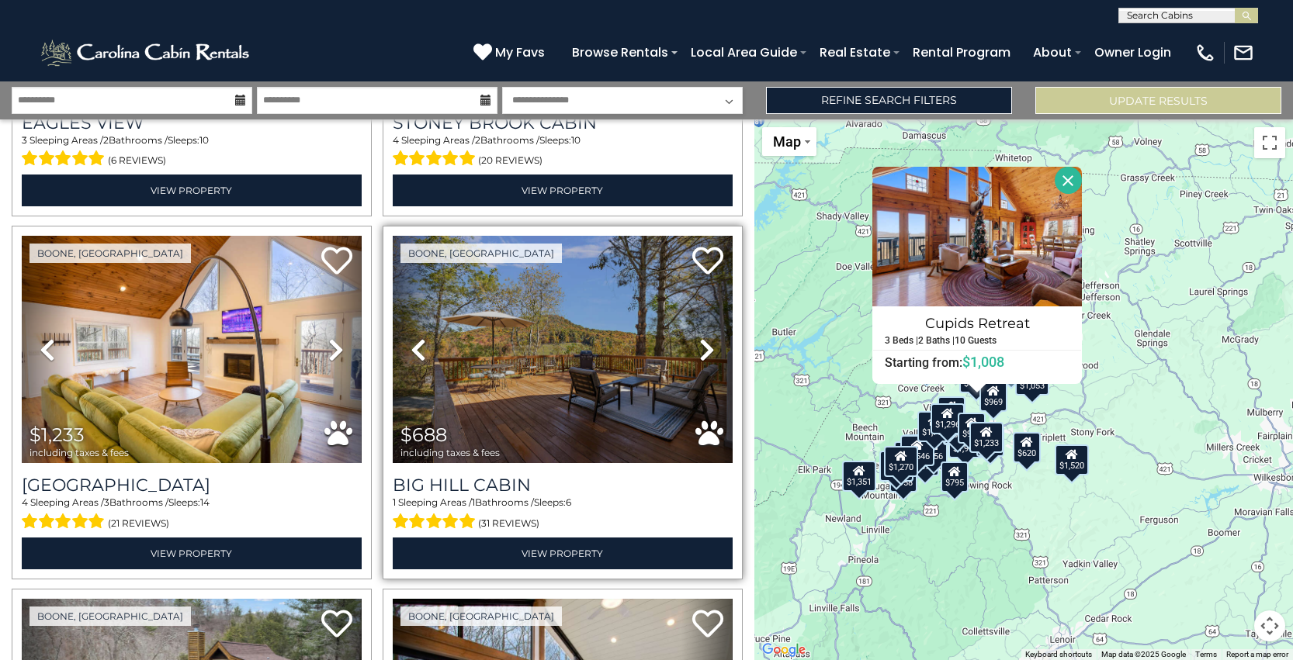
click at [708, 341] on icon at bounding box center [707, 350] width 16 height 25
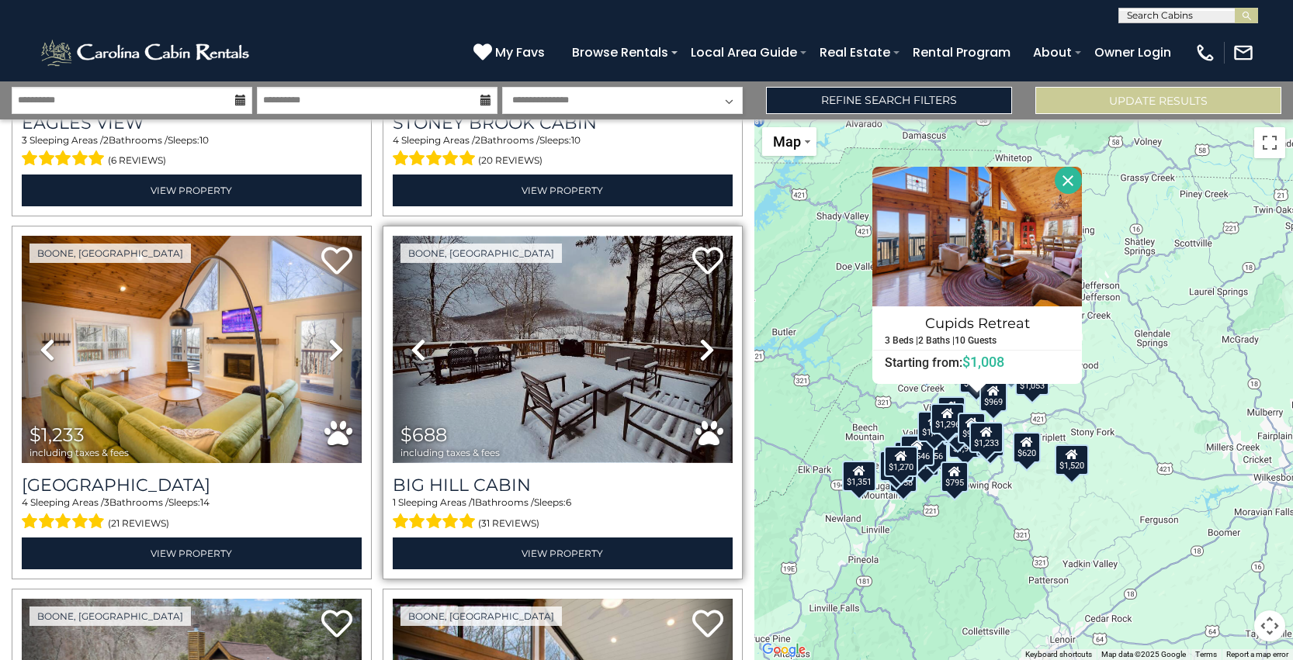
click at [553, 349] on img at bounding box center [563, 349] width 340 height 227
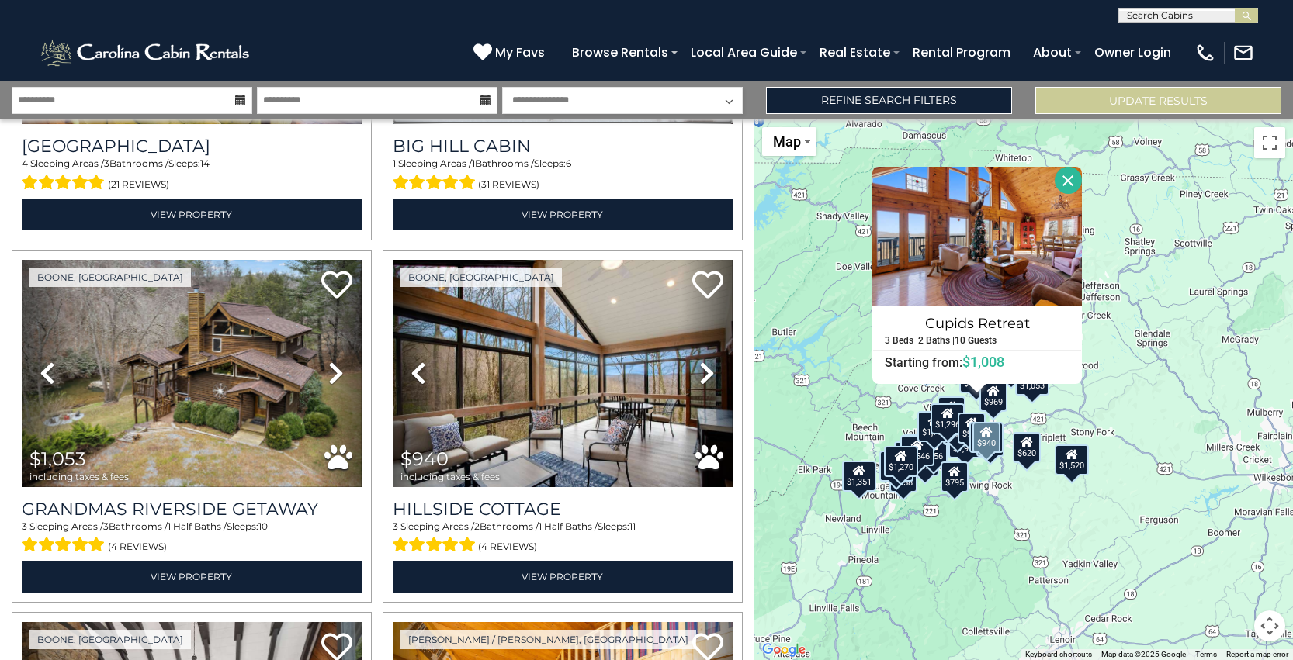
scroll to position [3550, 0]
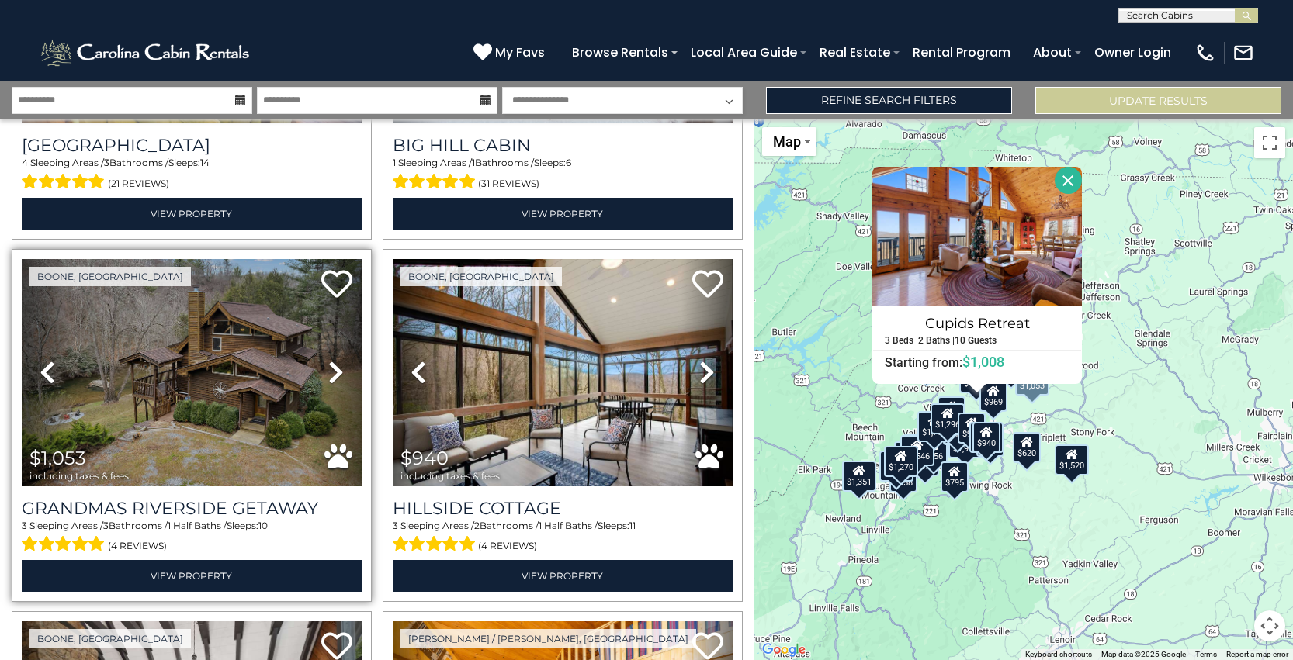
click at [338, 375] on icon at bounding box center [336, 372] width 16 height 25
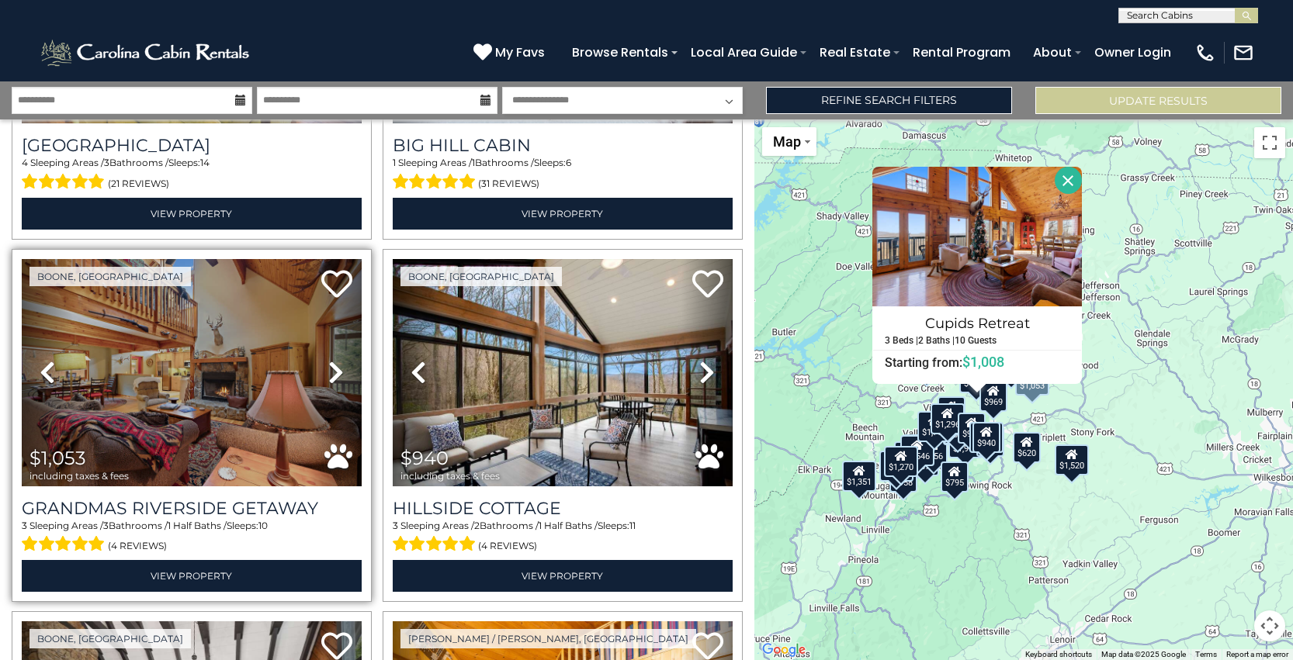
click at [338, 375] on icon at bounding box center [336, 372] width 16 height 25
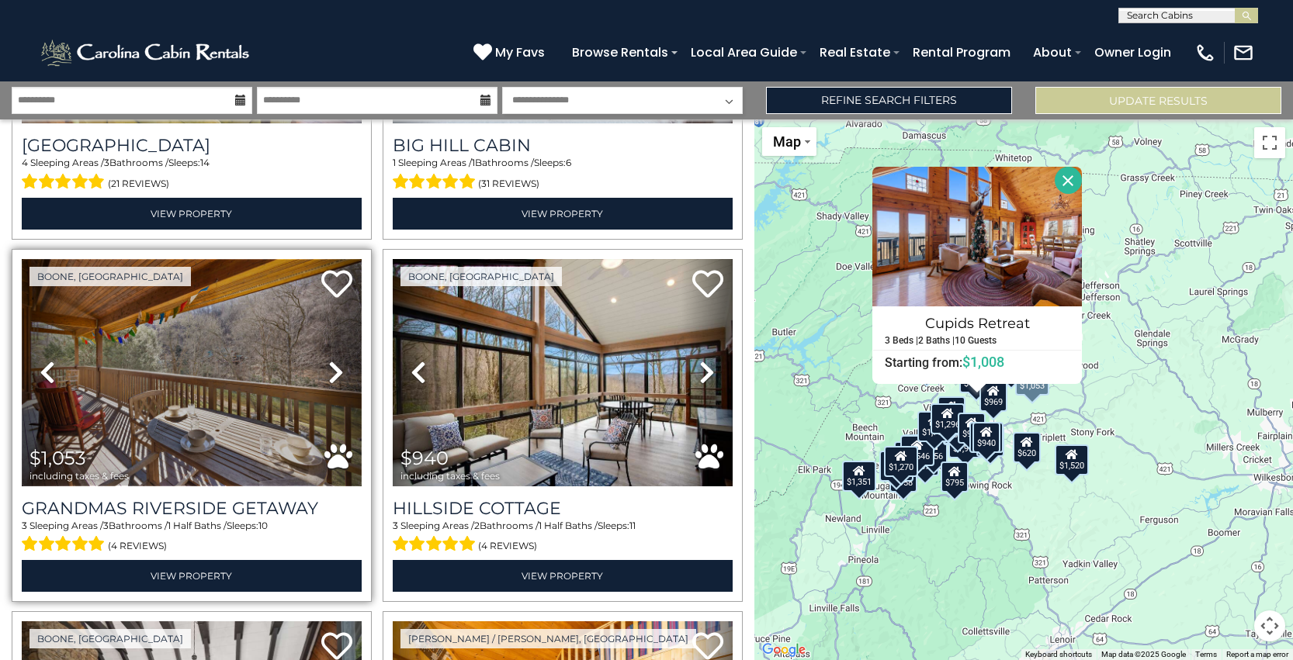
click at [235, 370] on img at bounding box center [192, 372] width 340 height 227
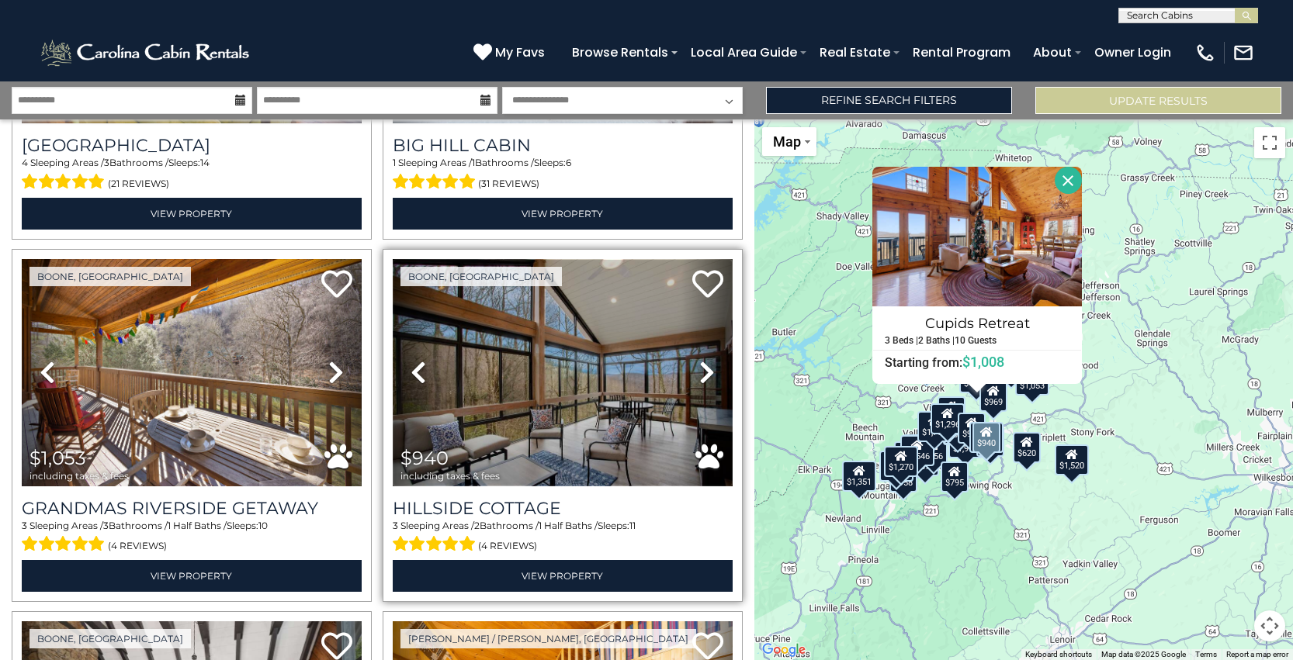
click at [563, 380] on img at bounding box center [563, 372] width 340 height 227
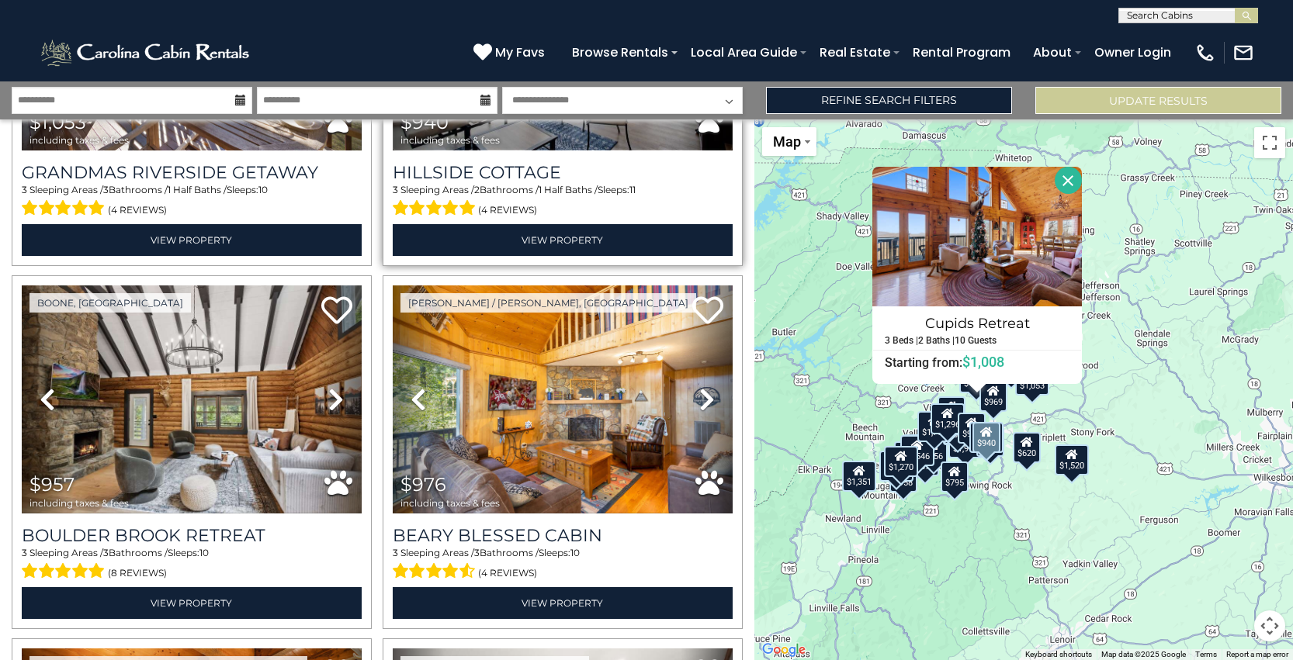
scroll to position [3911, 0]
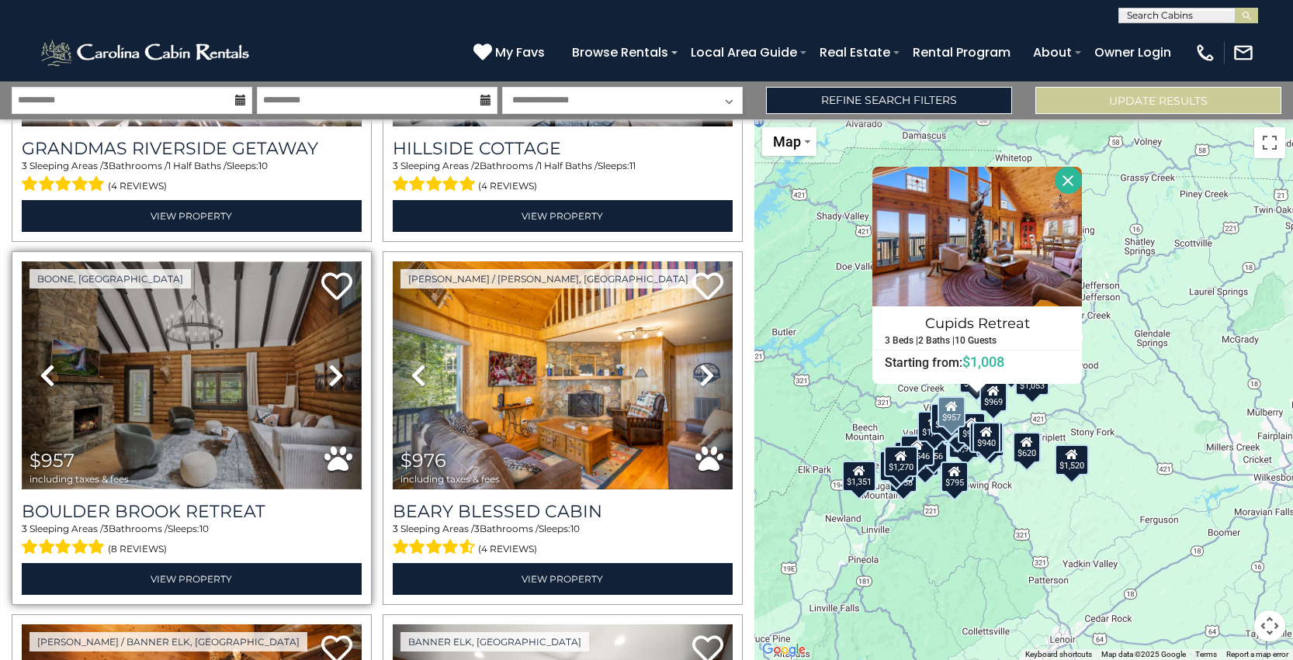
click at [253, 375] on img at bounding box center [192, 374] width 340 height 227
click at [329, 372] on icon at bounding box center [336, 375] width 16 height 25
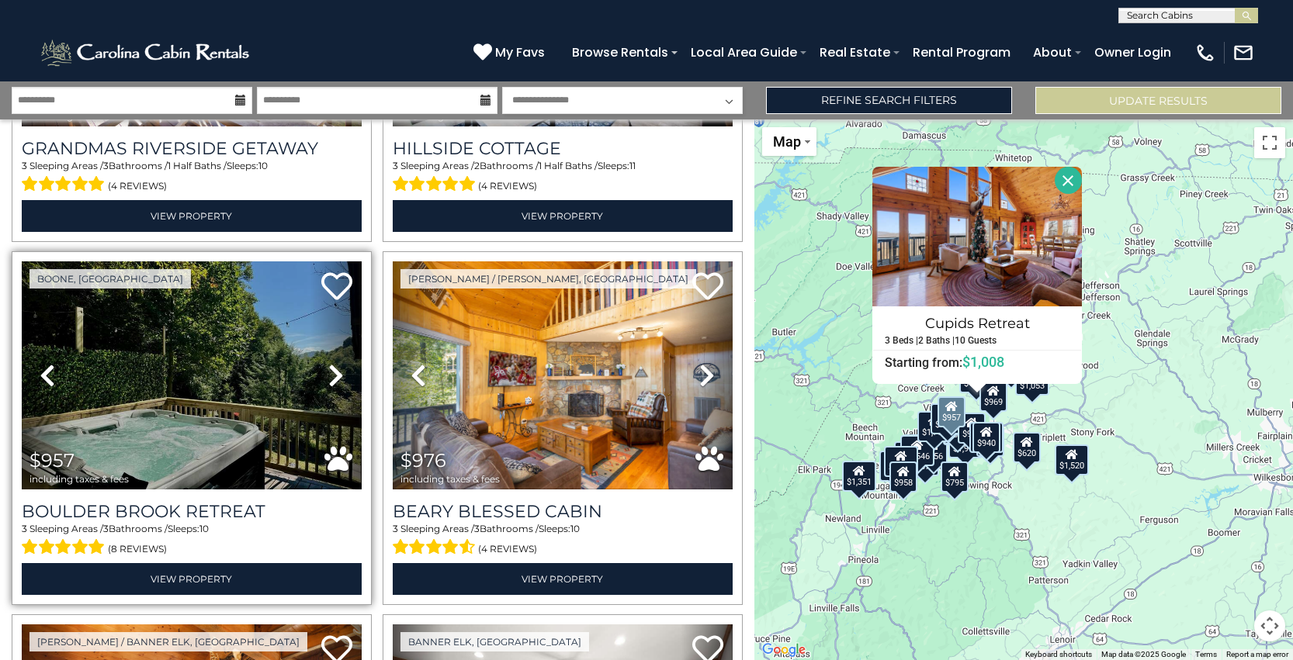
click at [329, 372] on icon at bounding box center [336, 375] width 16 height 25
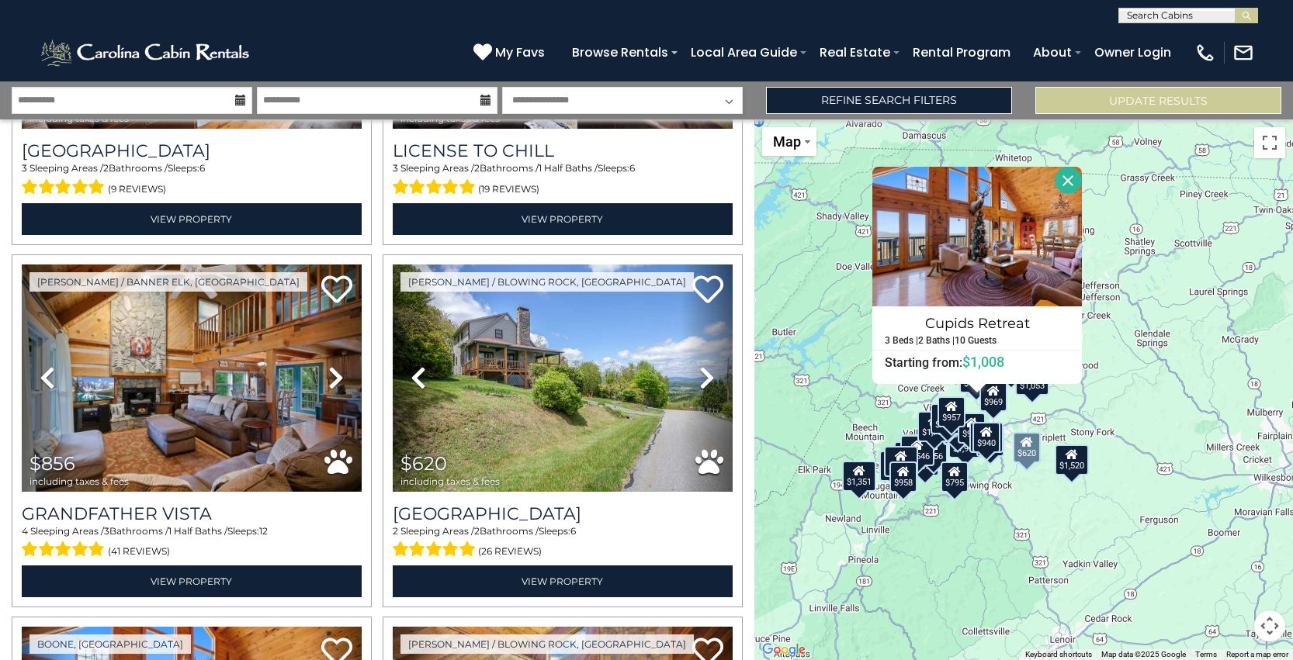
scroll to position [4638, 0]
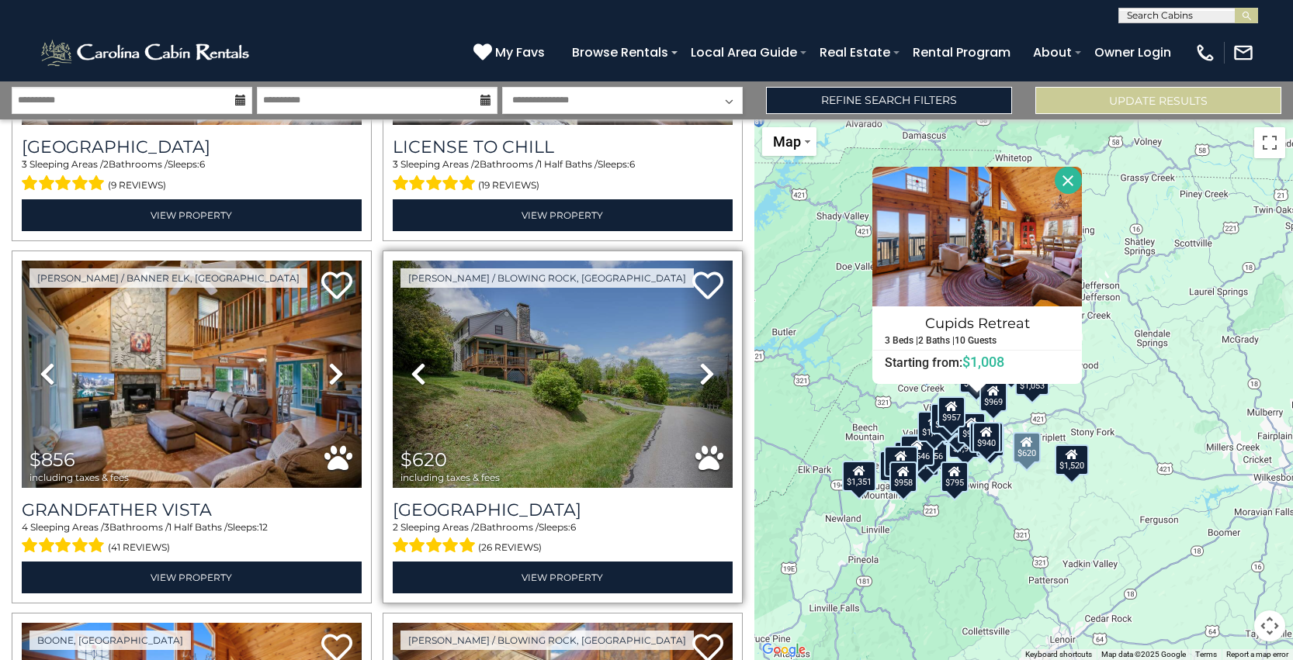
click at [699, 376] on icon at bounding box center [707, 374] width 16 height 25
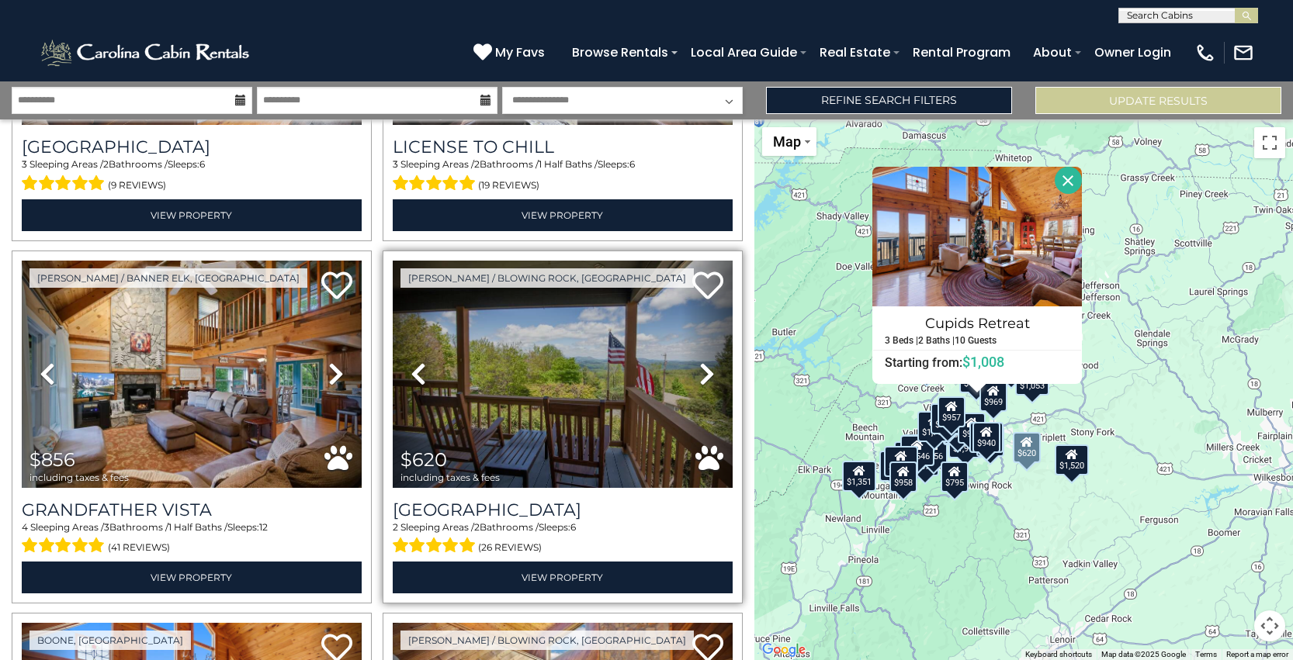
click at [699, 376] on icon at bounding box center [707, 374] width 16 height 25
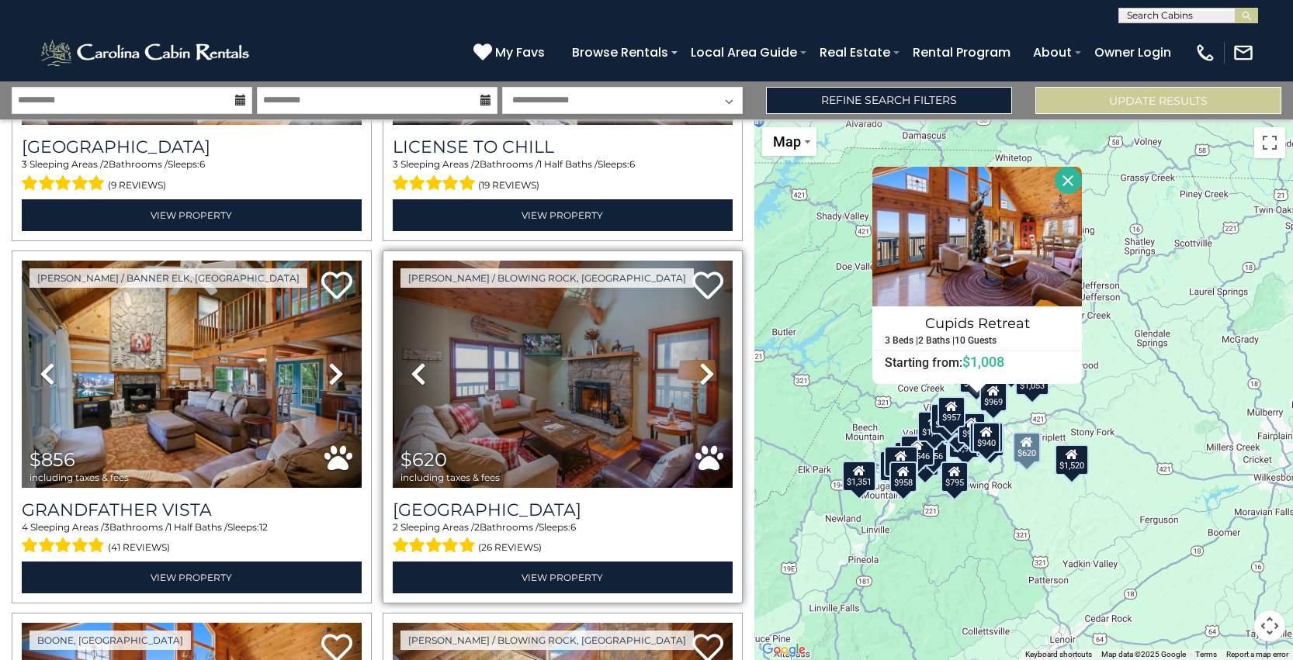
click at [699, 376] on icon at bounding box center [707, 374] width 16 height 25
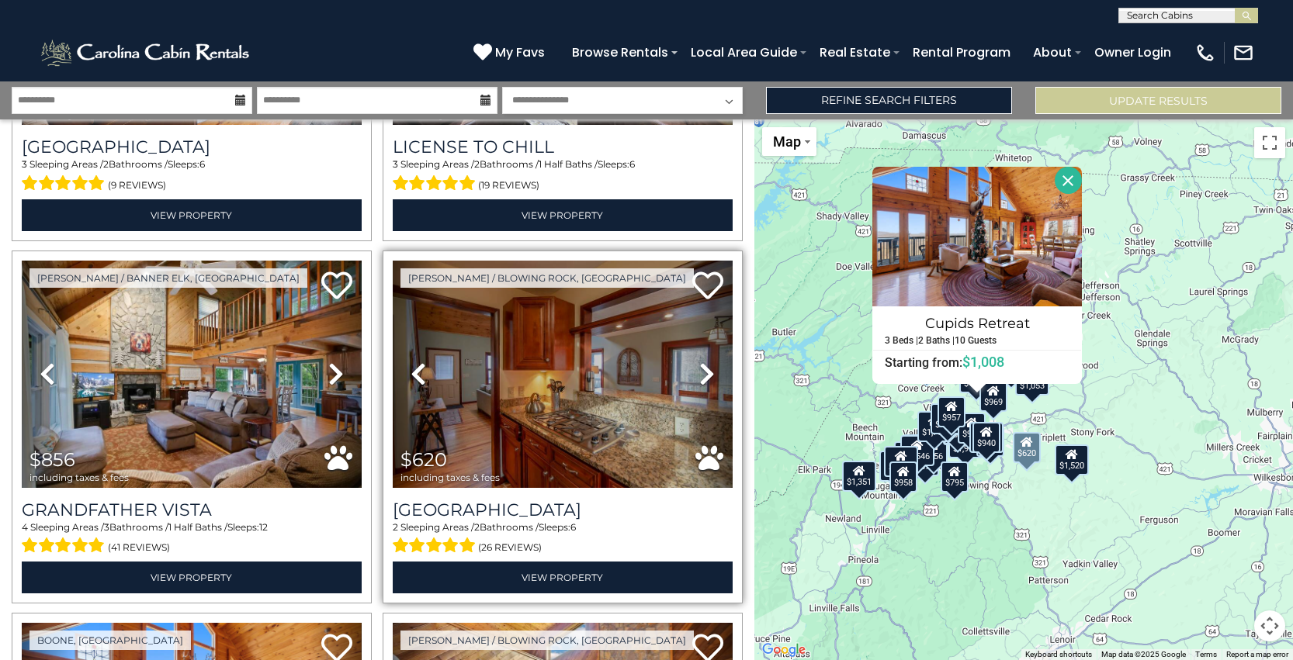
click at [699, 376] on icon at bounding box center [707, 374] width 16 height 25
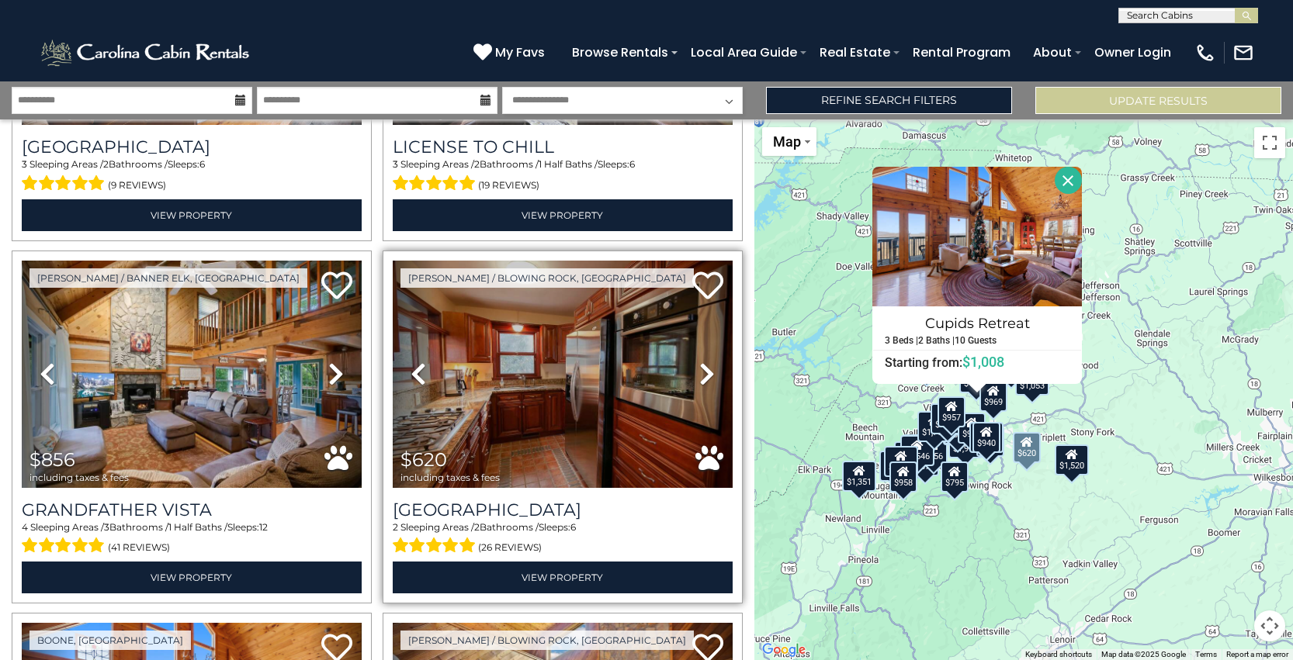
click at [699, 376] on icon at bounding box center [707, 374] width 16 height 25
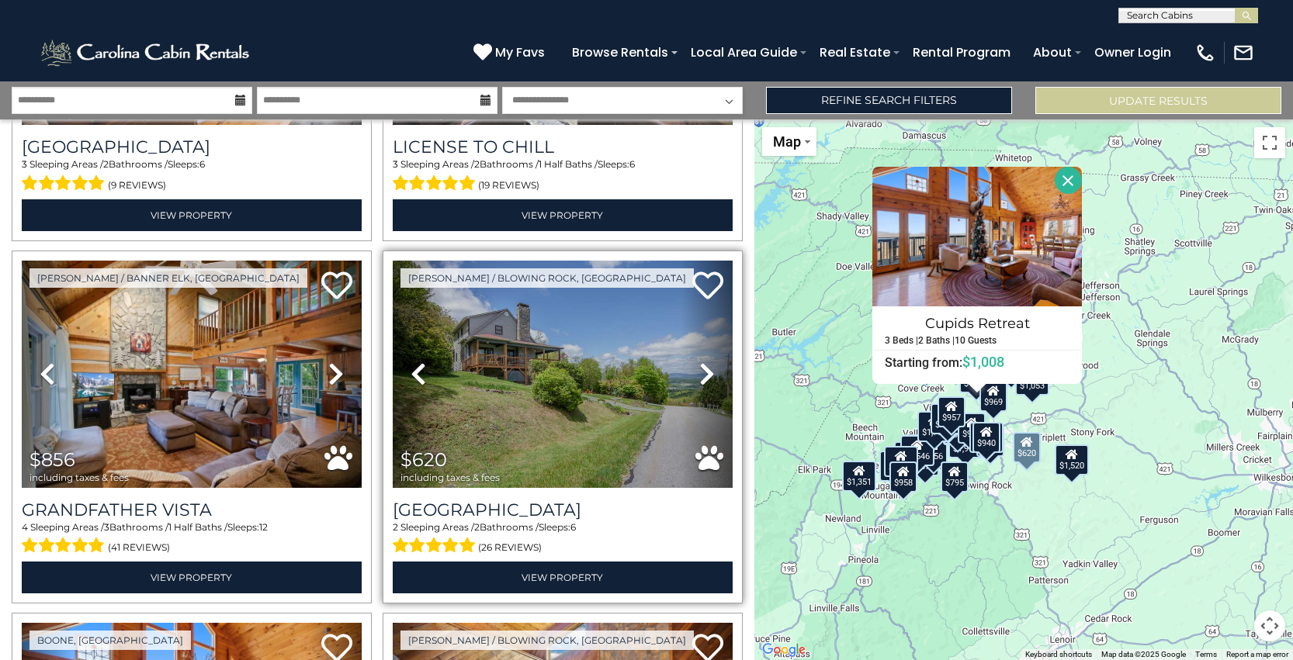
click at [699, 376] on icon at bounding box center [707, 374] width 16 height 25
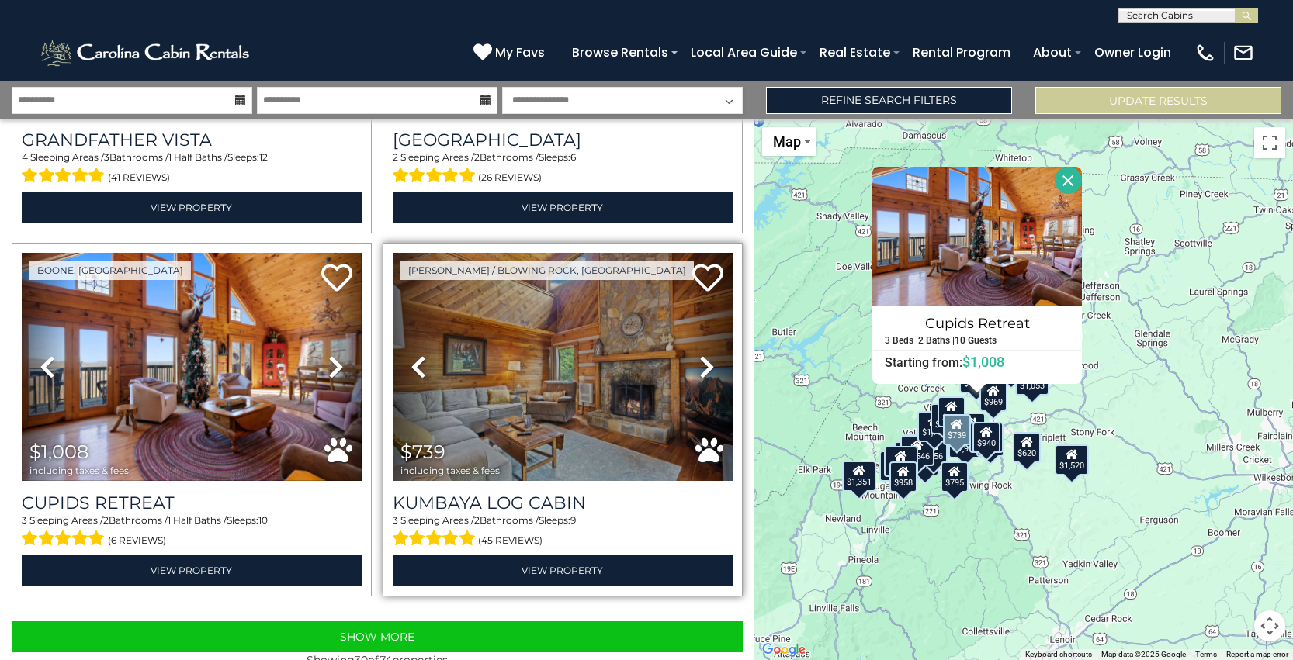
scroll to position [5016, 0]
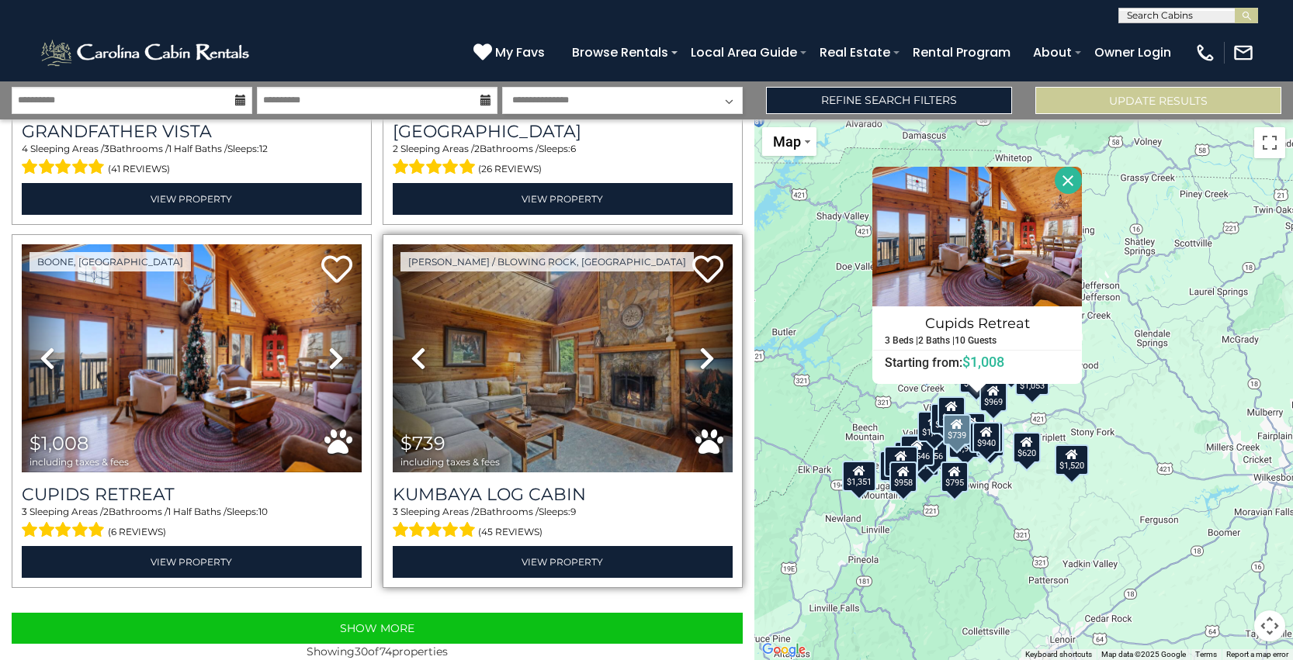
click at [701, 358] on icon at bounding box center [707, 358] width 16 height 25
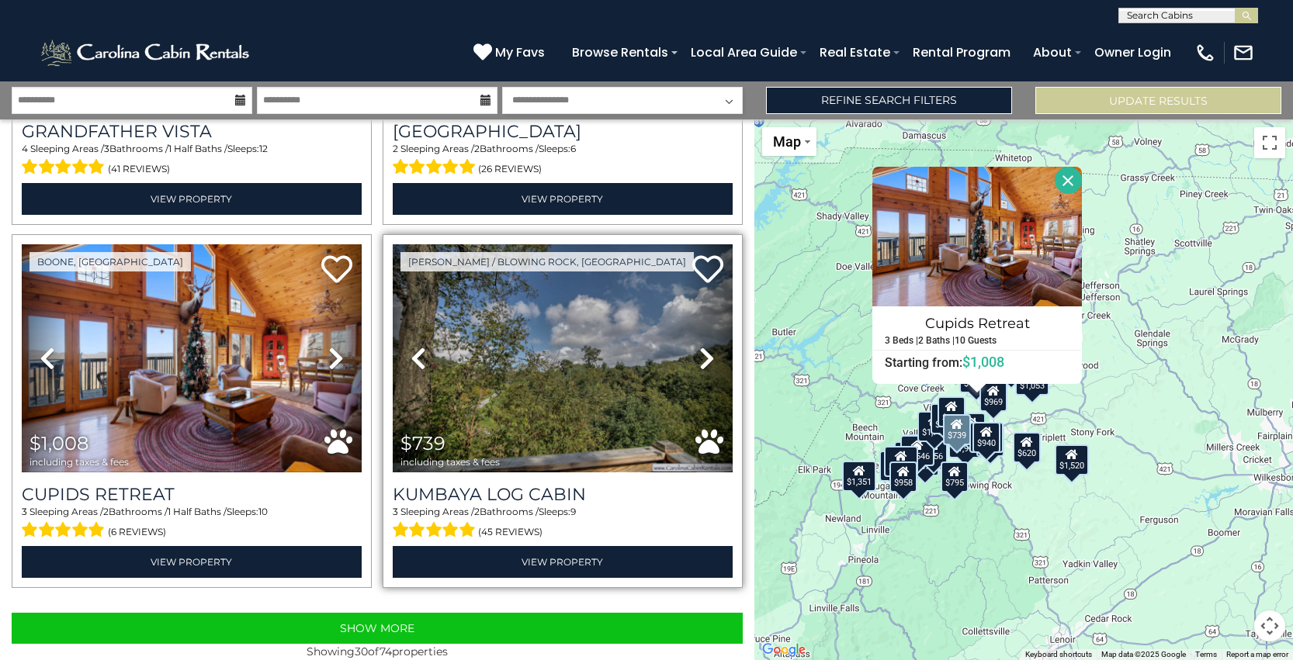
scroll to position [5039, 0]
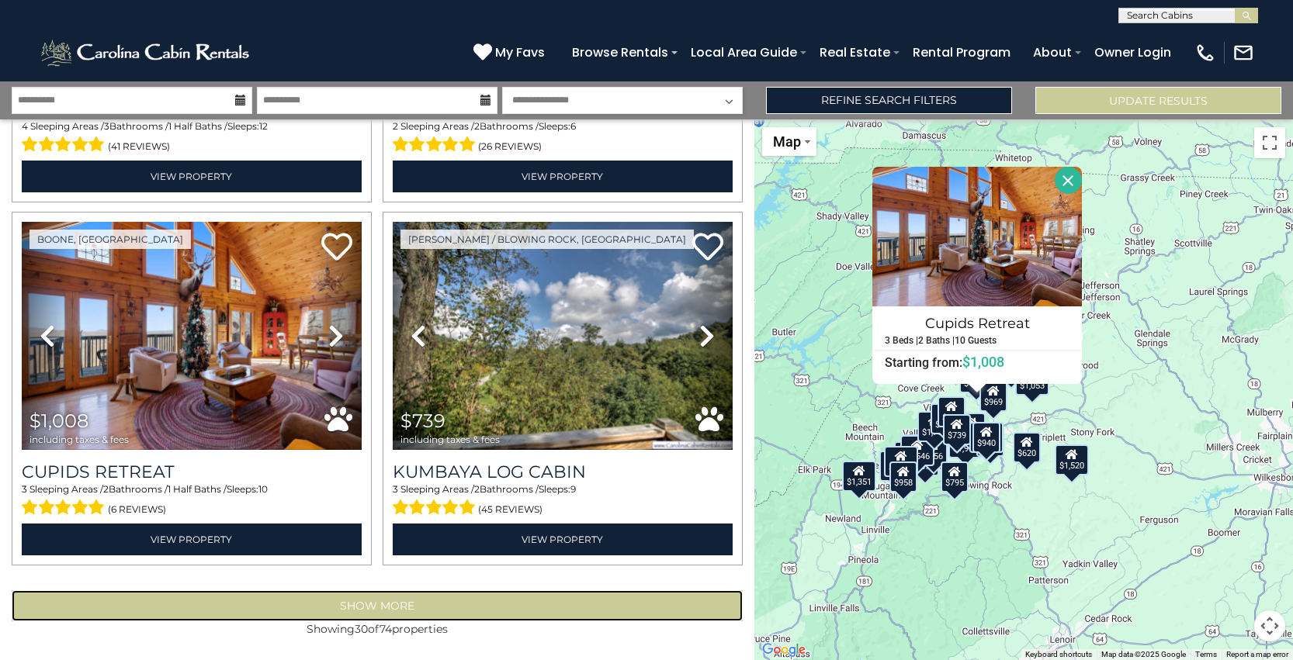
click at [366, 608] on button "Show More" at bounding box center [377, 605] width 731 height 31
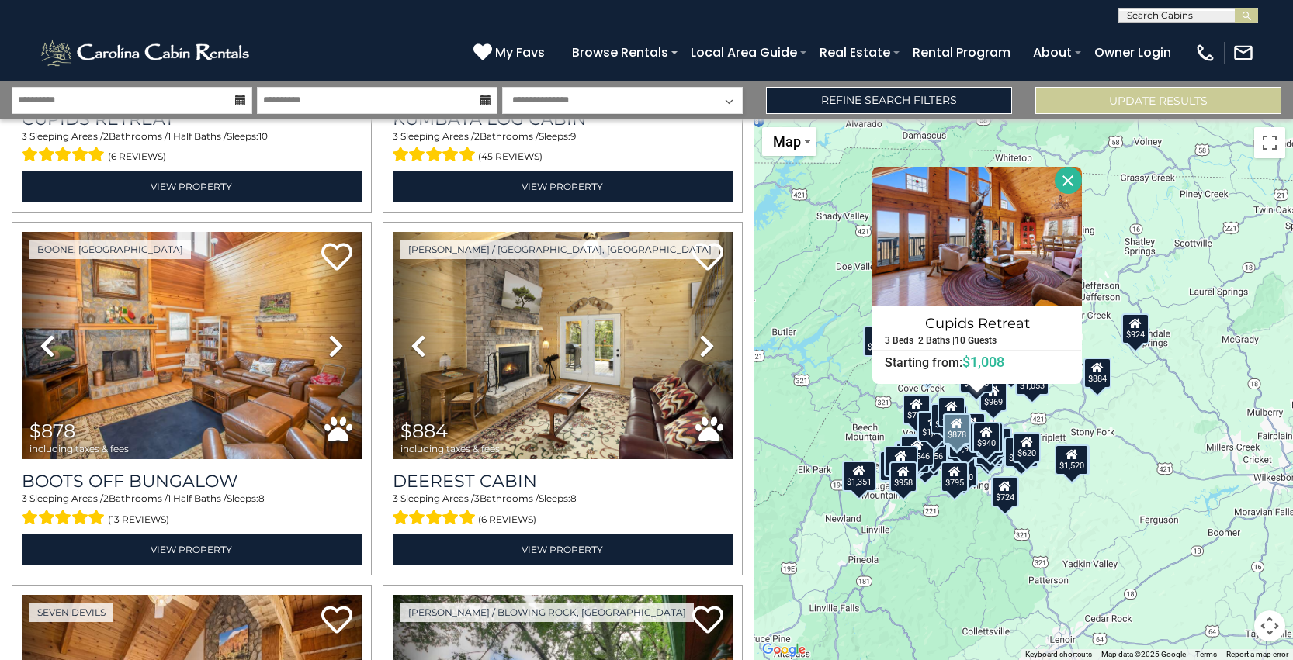
scroll to position [5399, 0]
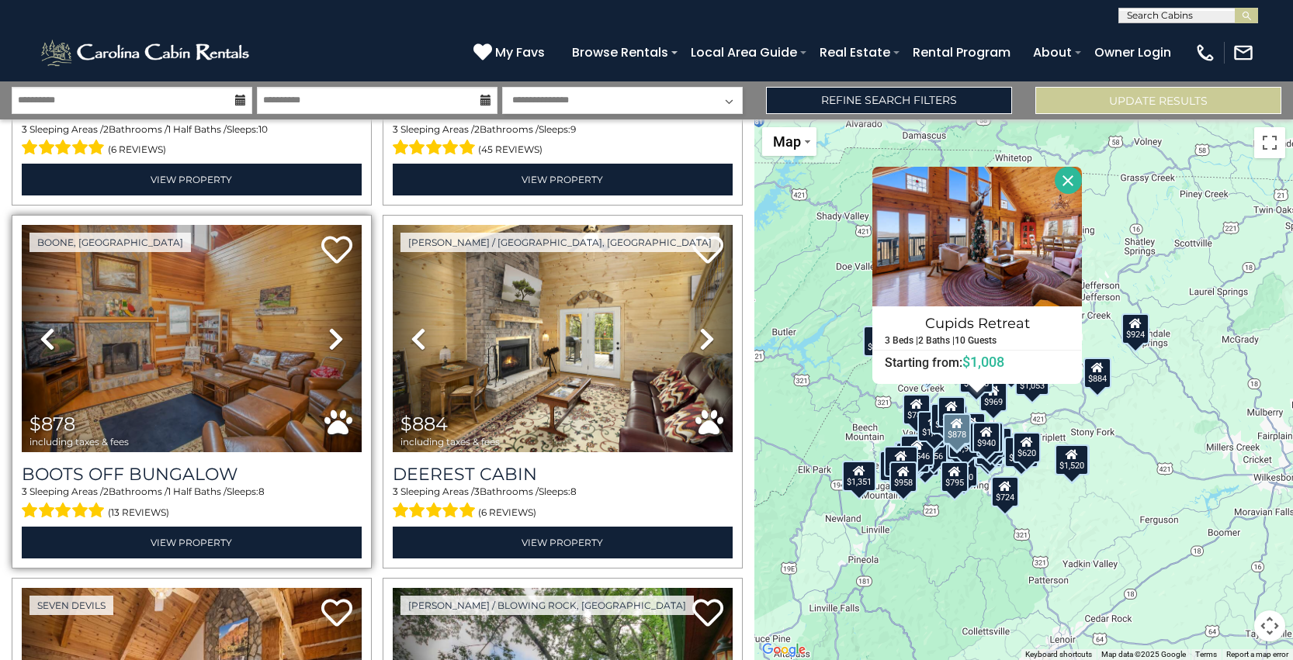
click at [334, 341] on icon at bounding box center [336, 339] width 16 height 25
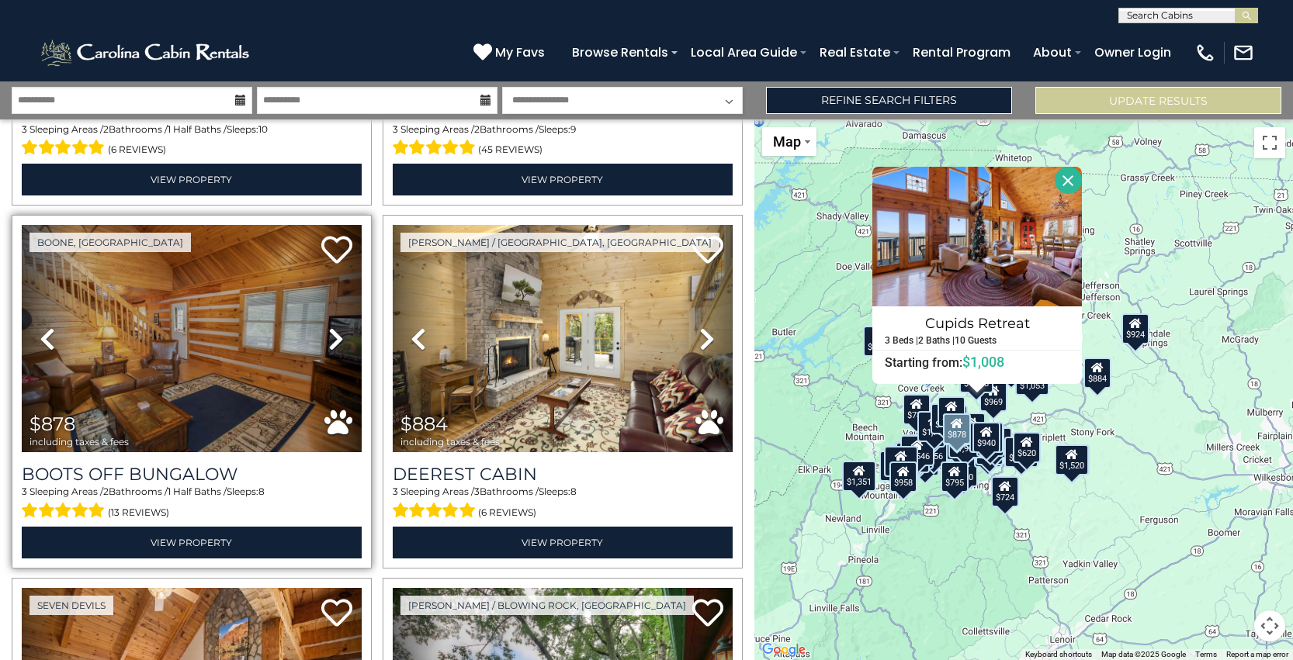
click at [334, 341] on icon at bounding box center [336, 339] width 16 height 25
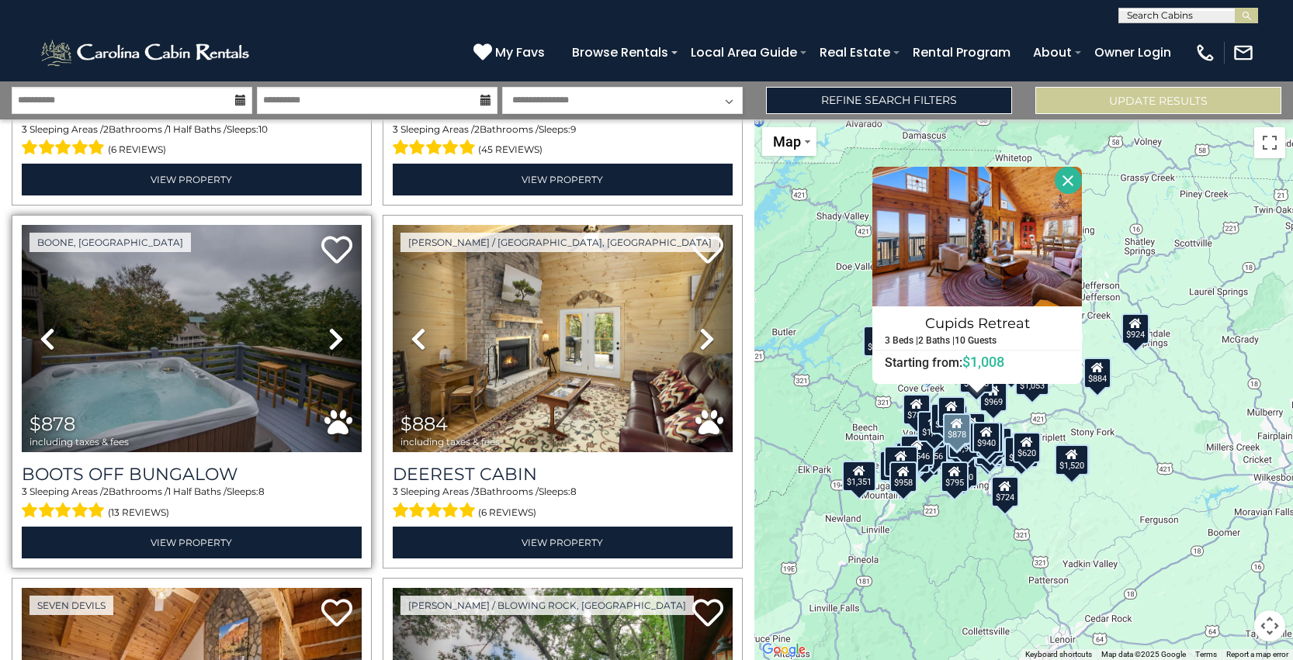
click at [334, 341] on icon at bounding box center [336, 339] width 16 height 25
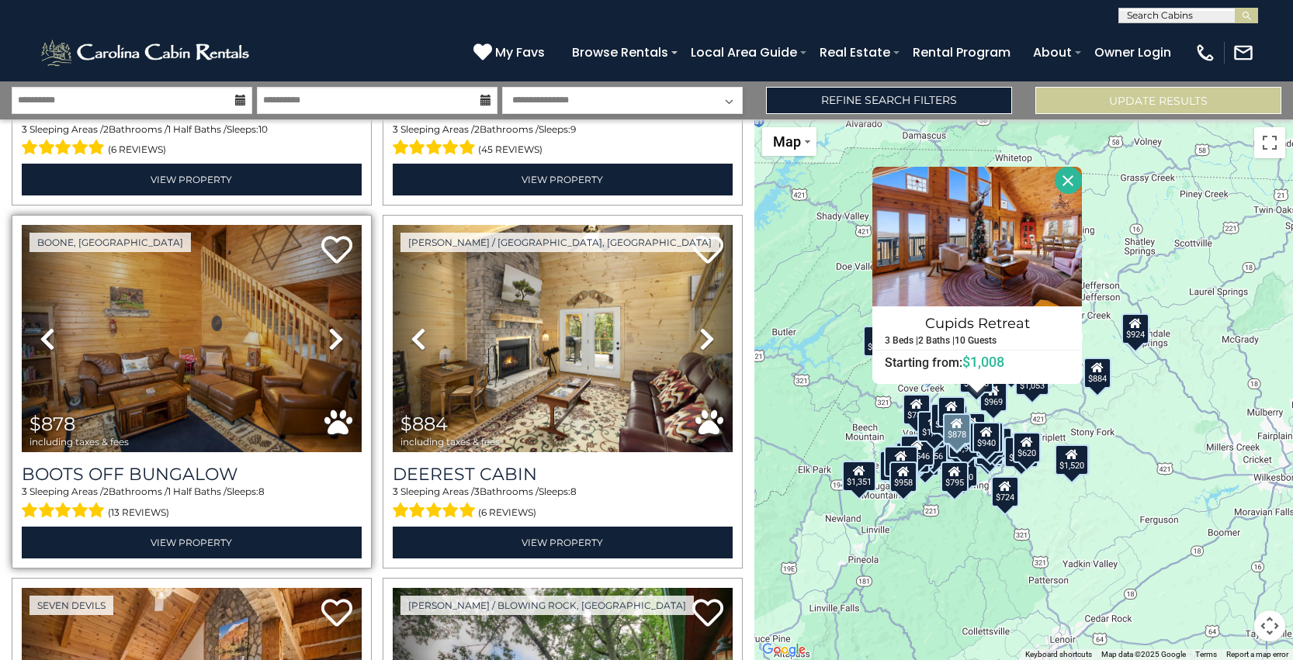
click at [334, 341] on icon at bounding box center [336, 339] width 16 height 25
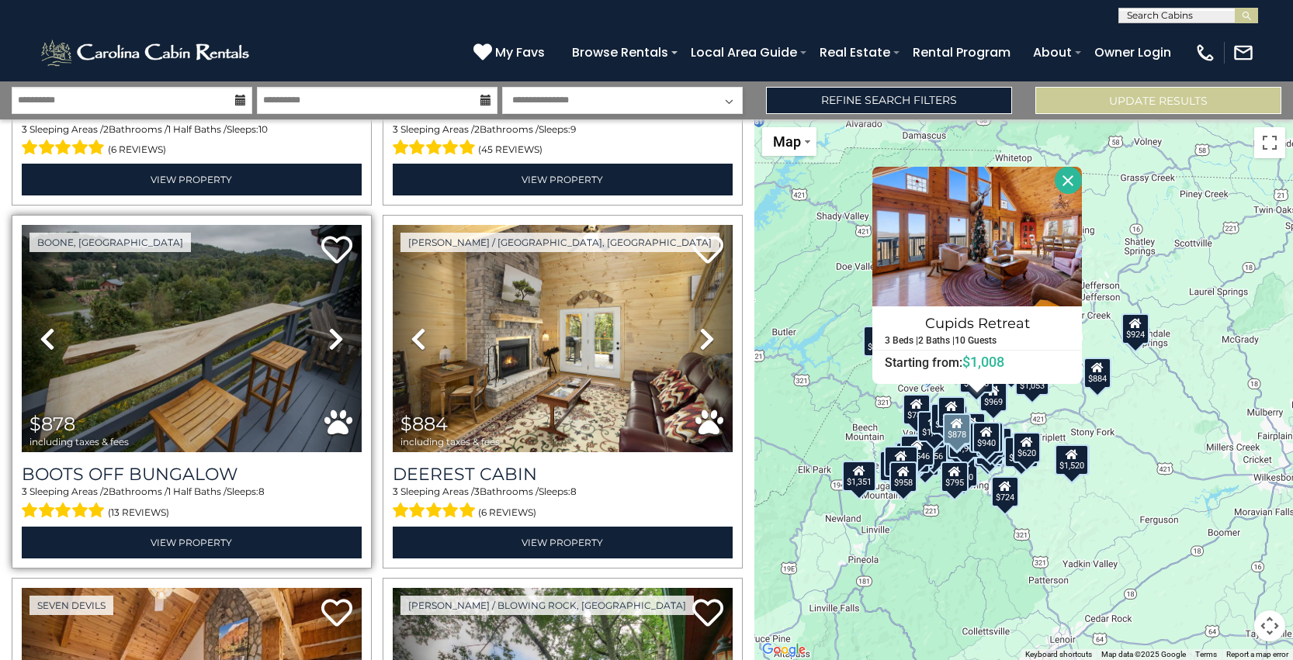
click at [331, 339] on icon at bounding box center [336, 339] width 16 height 25
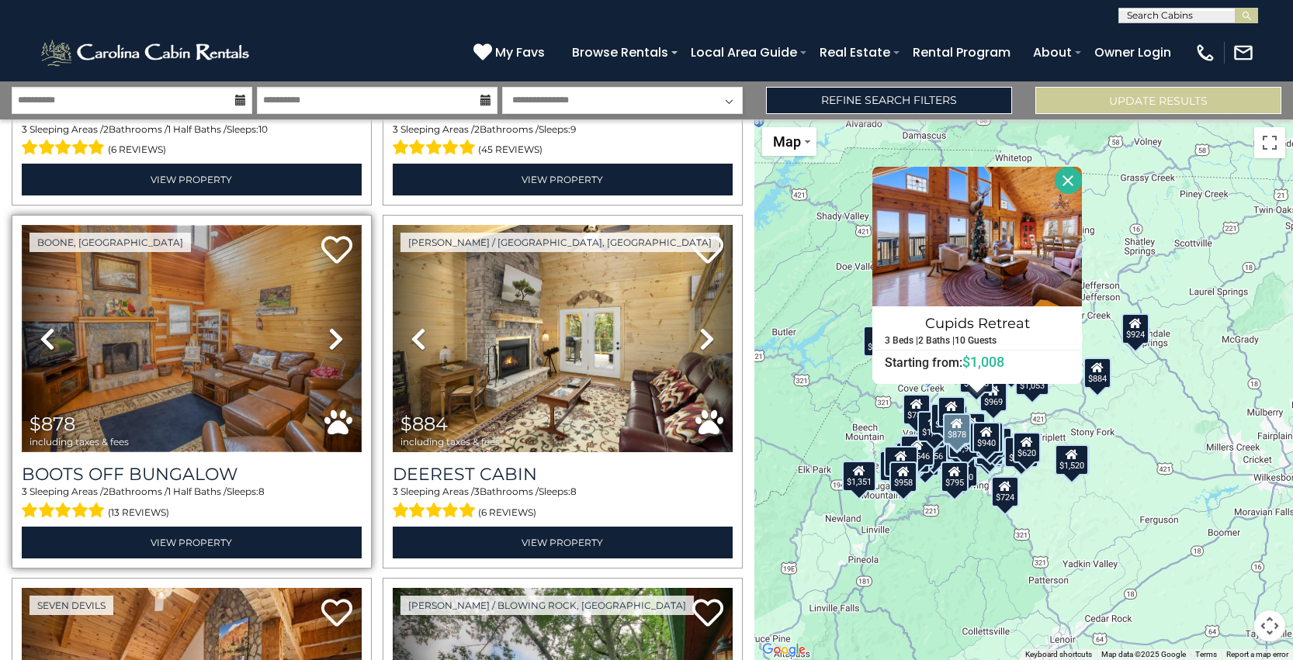
click at [221, 344] on img at bounding box center [192, 338] width 340 height 227
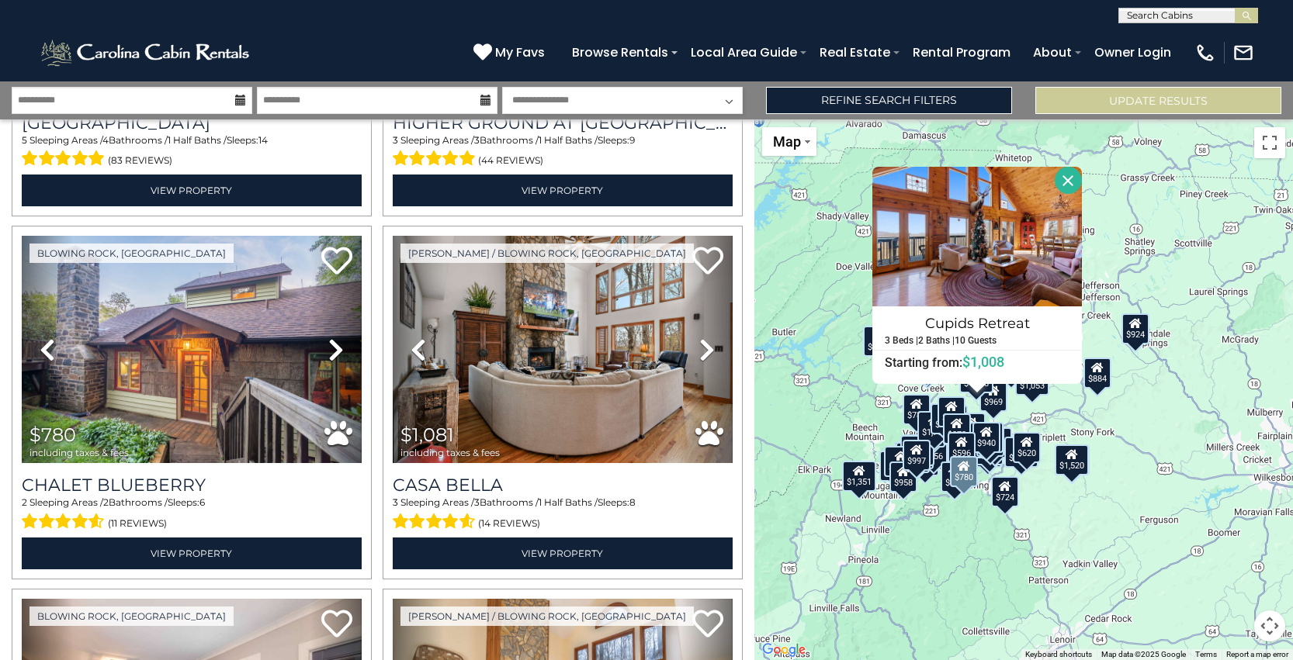
scroll to position [6480, 0]
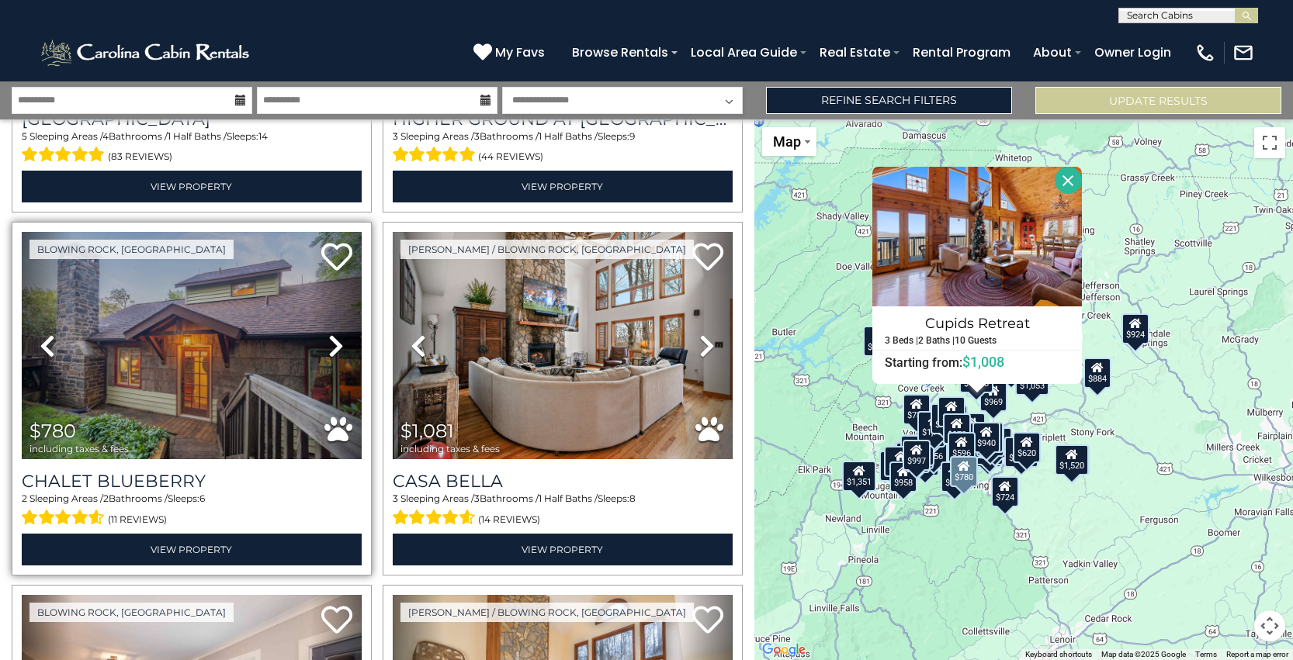
click at [336, 342] on icon at bounding box center [336, 346] width 16 height 25
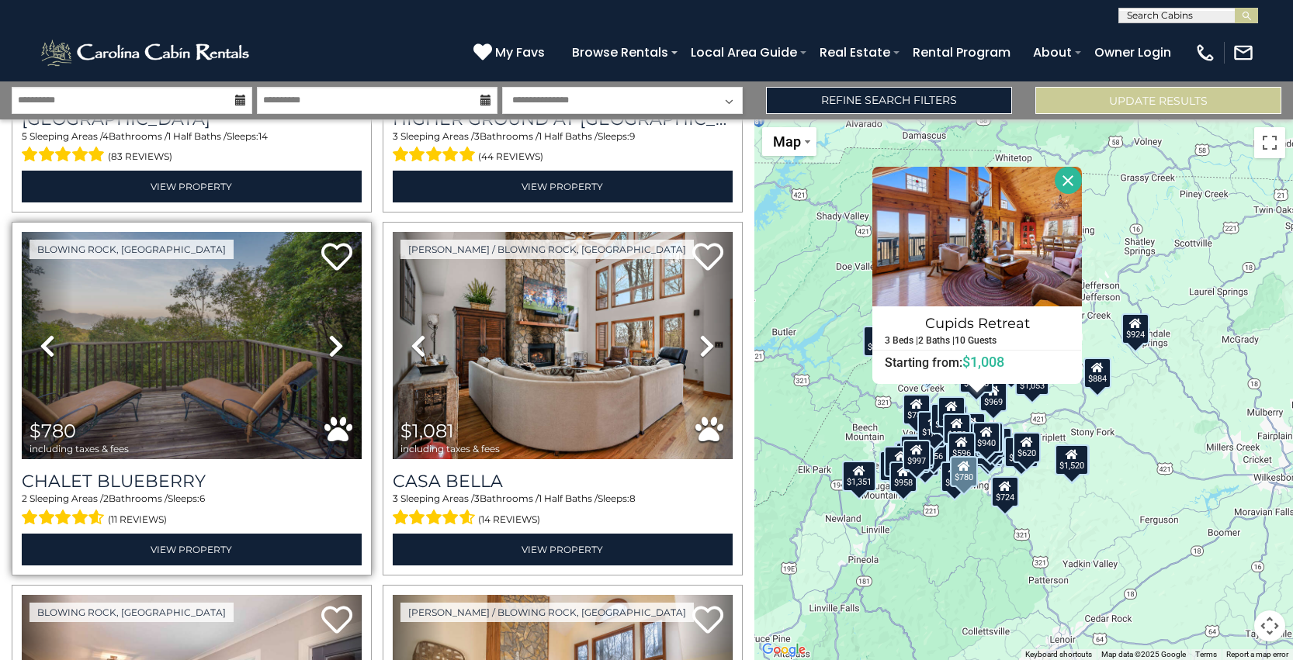
click at [336, 342] on icon at bounding box center [336, 346] width 16 height 25
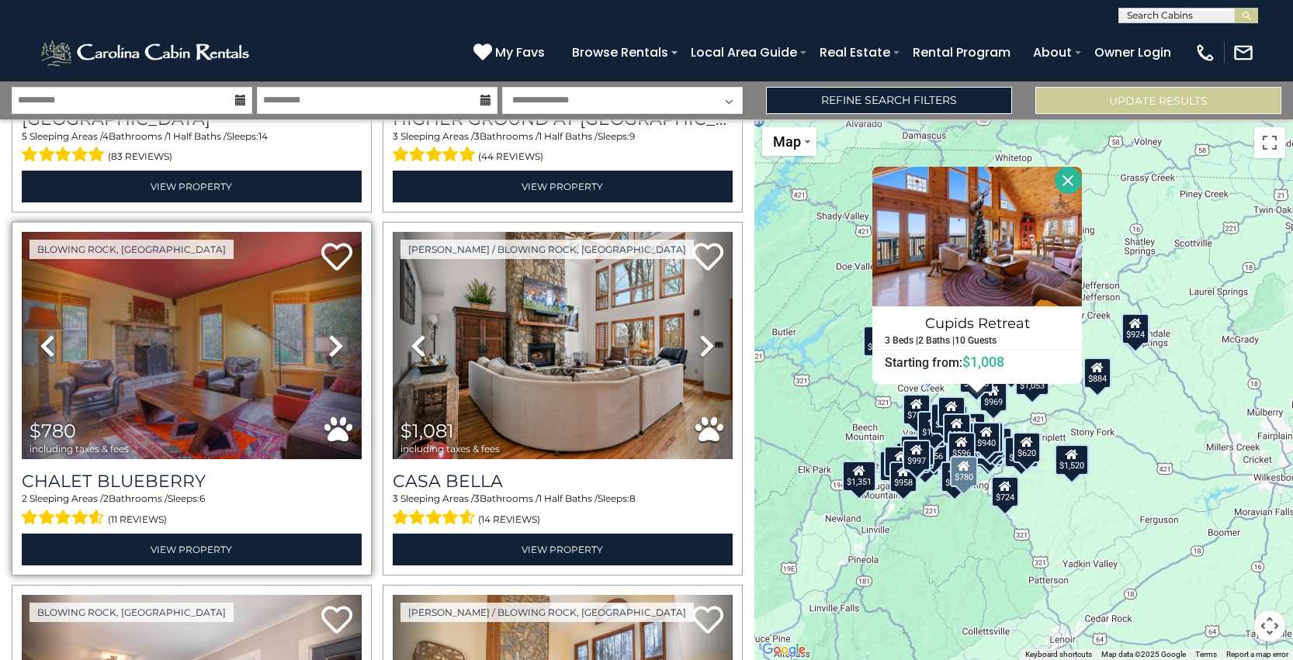
click at [336, 342] on icon at bounding box center [336, 346] width 16 height 25
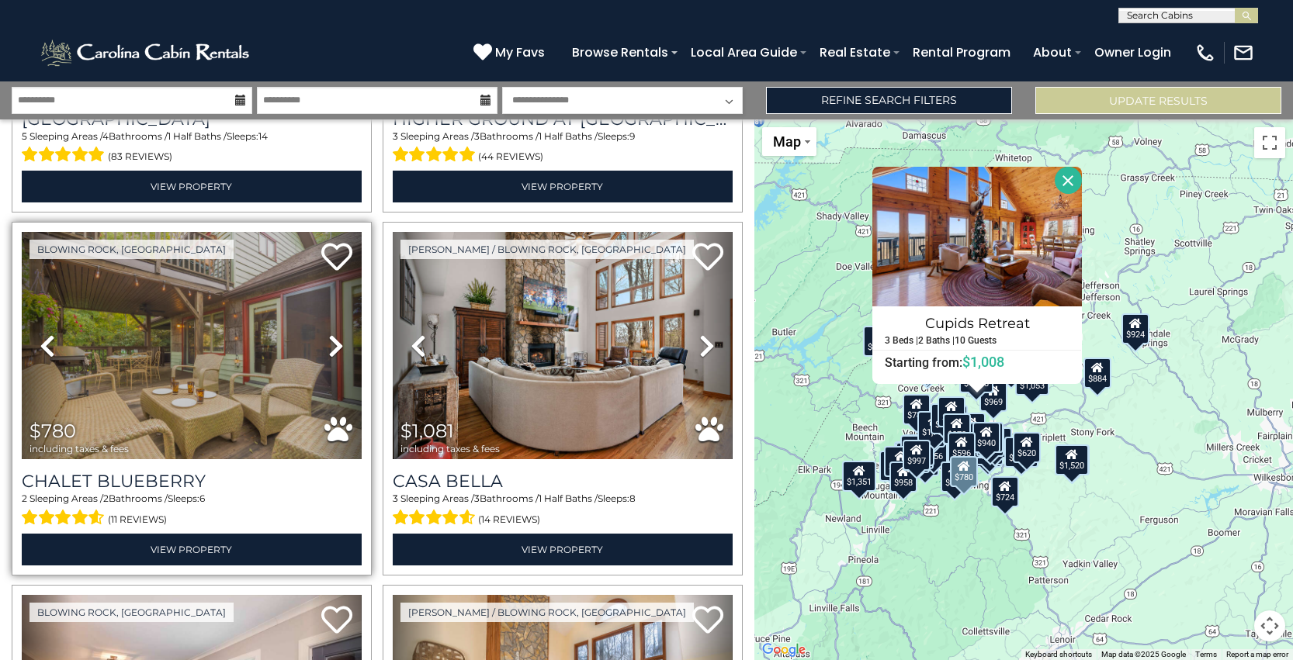
click at [336, 342] on icon at bounding box center [336, 346] width 16 height 25
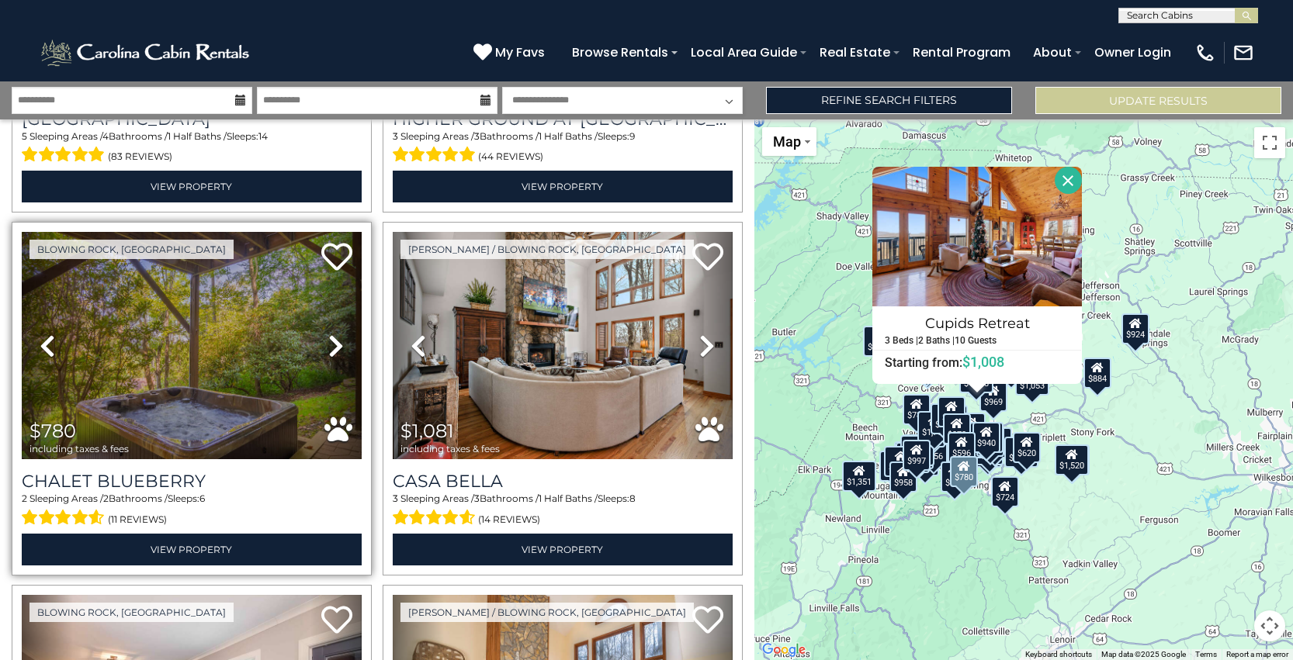
click at [336, 342] on icon at bounding box center [336, 346] width 16 height 25
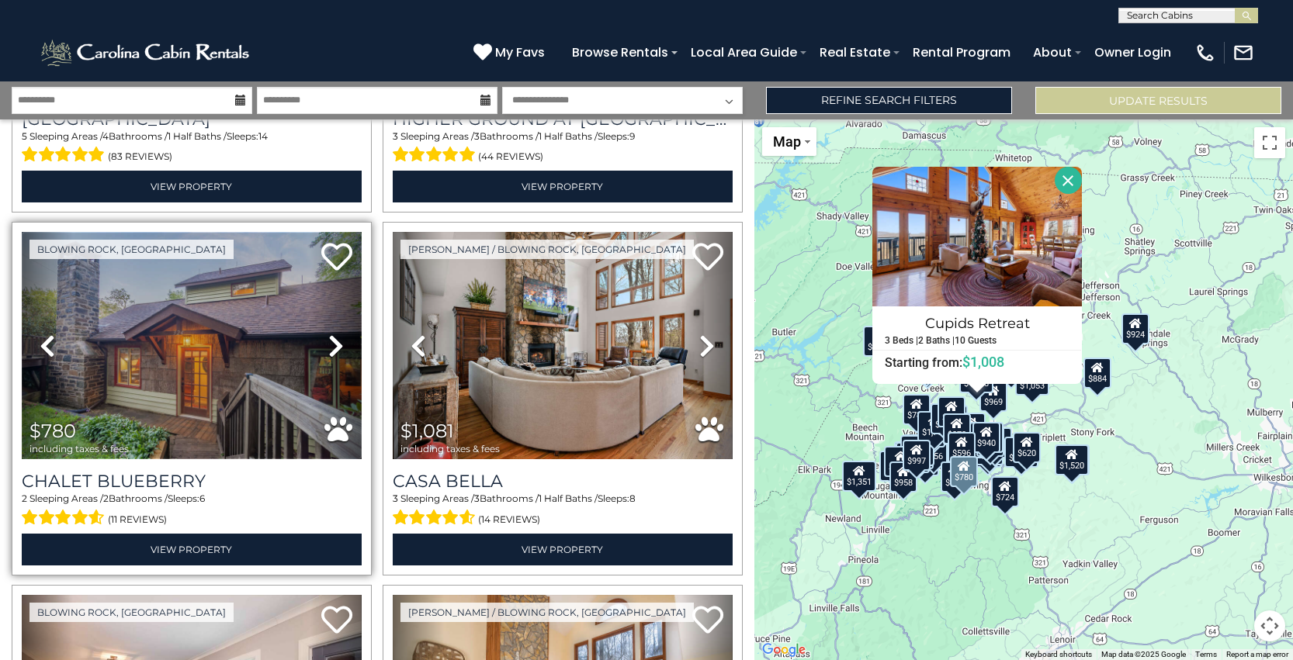
click at [203, 346] on img at bounding box center [192, 345] width 340 height 227
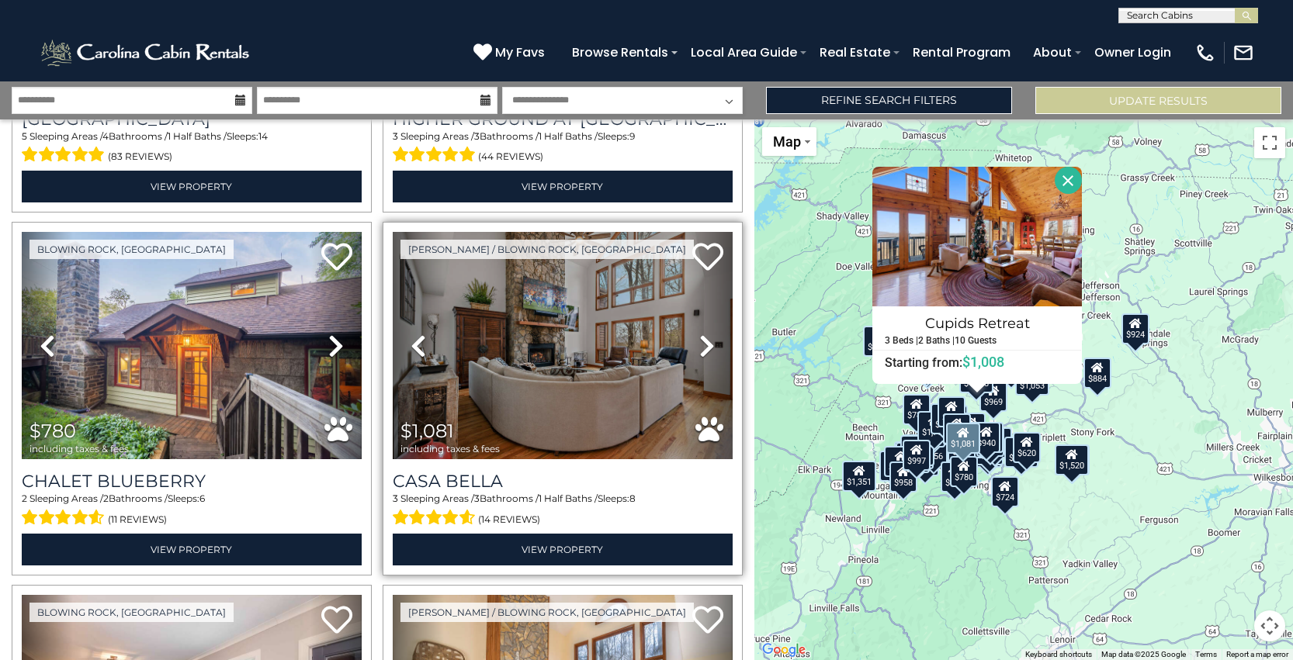
click at [698, 341] on link "Next" at bounding box center [706, 345] width 51 height 227
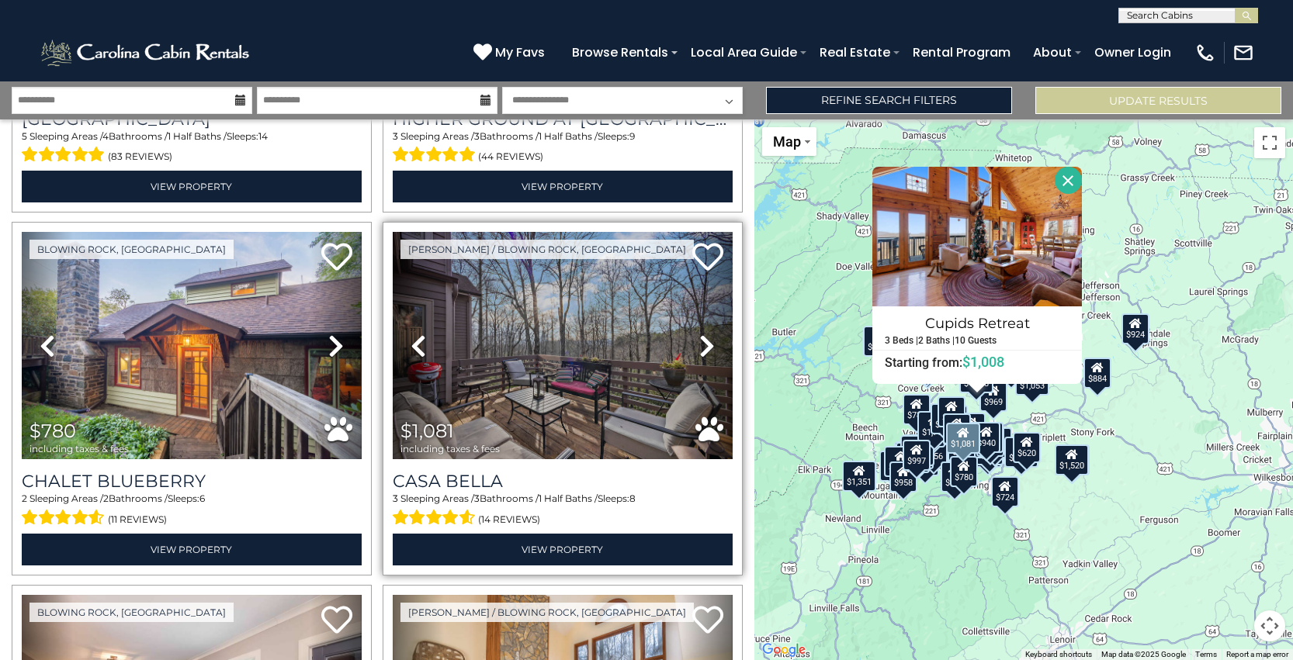
click at [698, 341] on link "Next" at bounding box center [706, 345] width 51 height 227
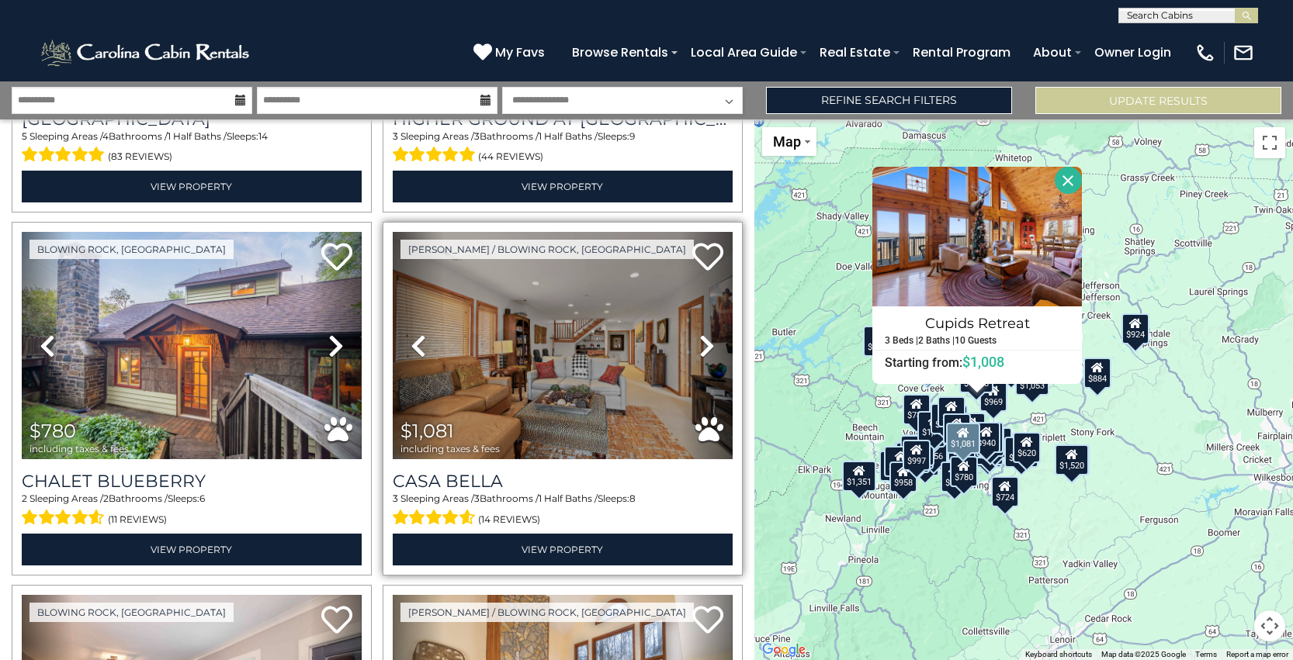
click at [698, 341] on link "Next" at bounding box center [706, 345] width 51 height 227
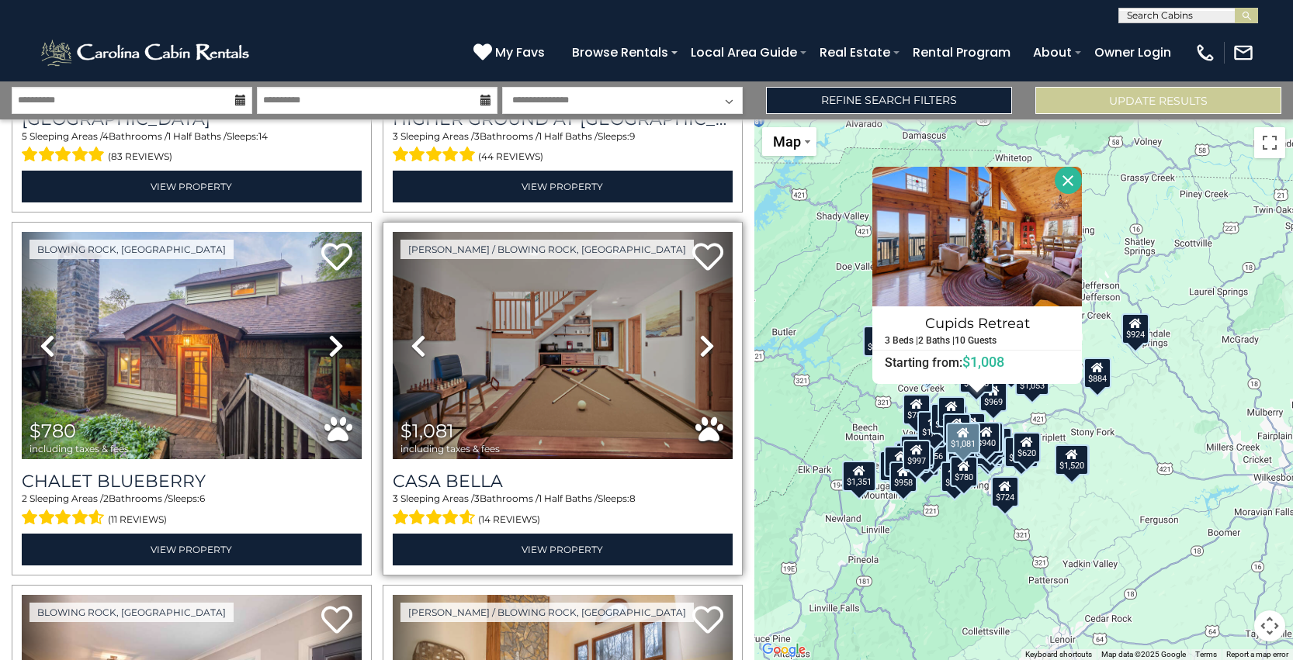
click at [703, 343] on icon at bounding box center [707, 346] width 16 height 25
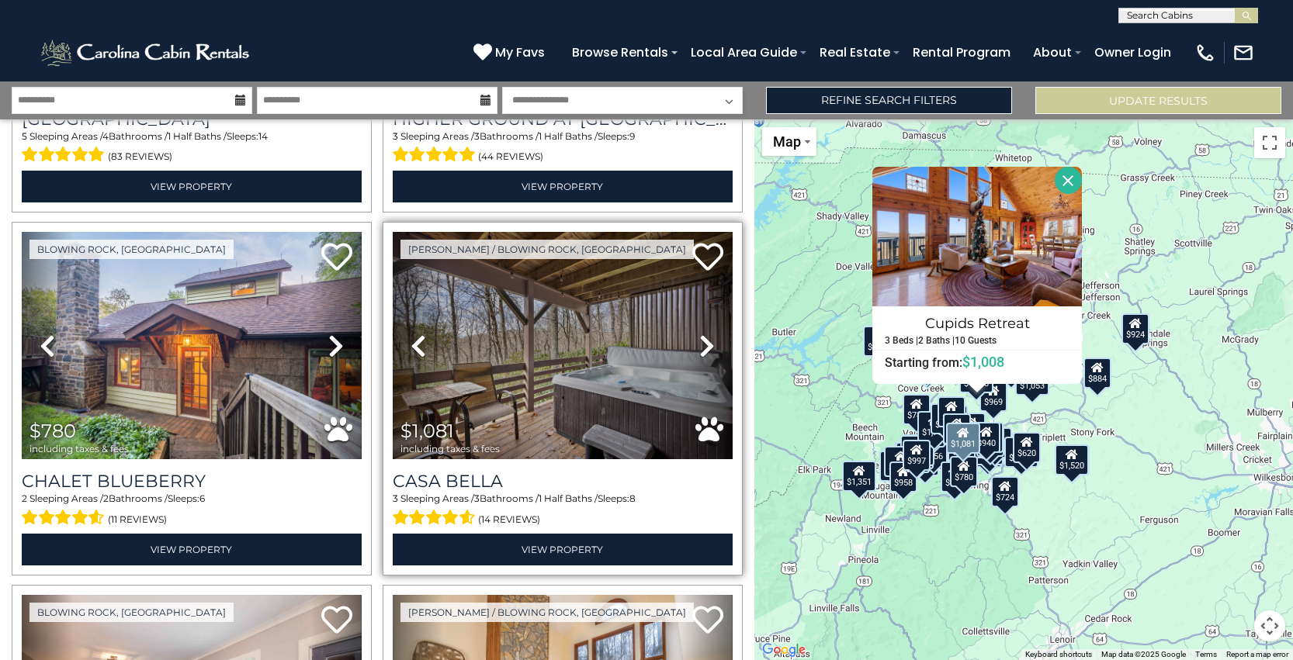
click at [703, 342] on icon at bounding box center [707, 346] width 16 height 25
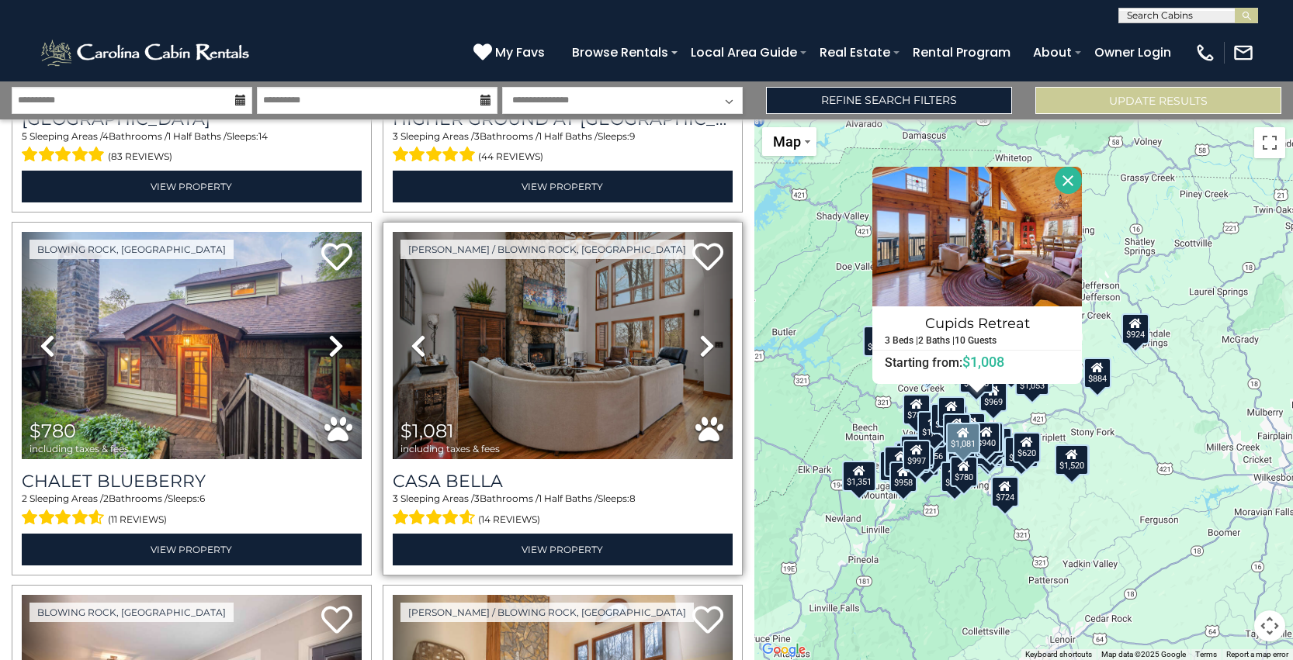
click at [703, 342] on icon at bounding box center [707, 346] width 16 height 25
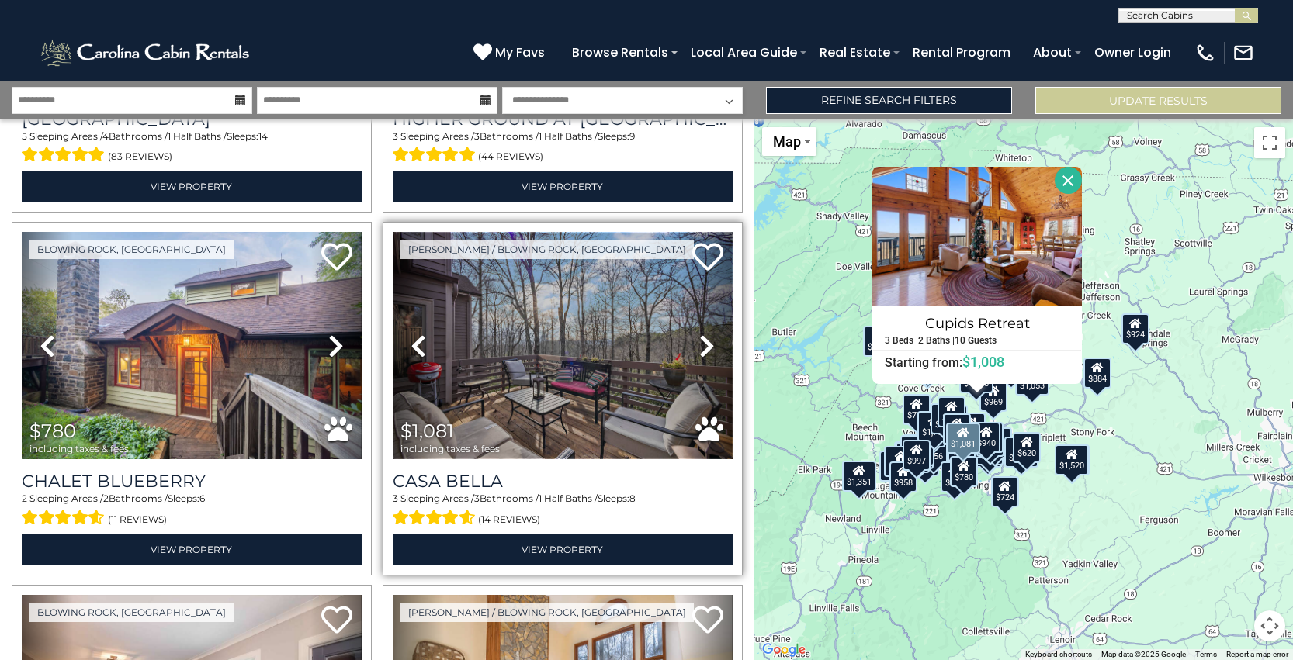
click at [556, 355] on img at bounding box center [563, 345] width 340 height 227
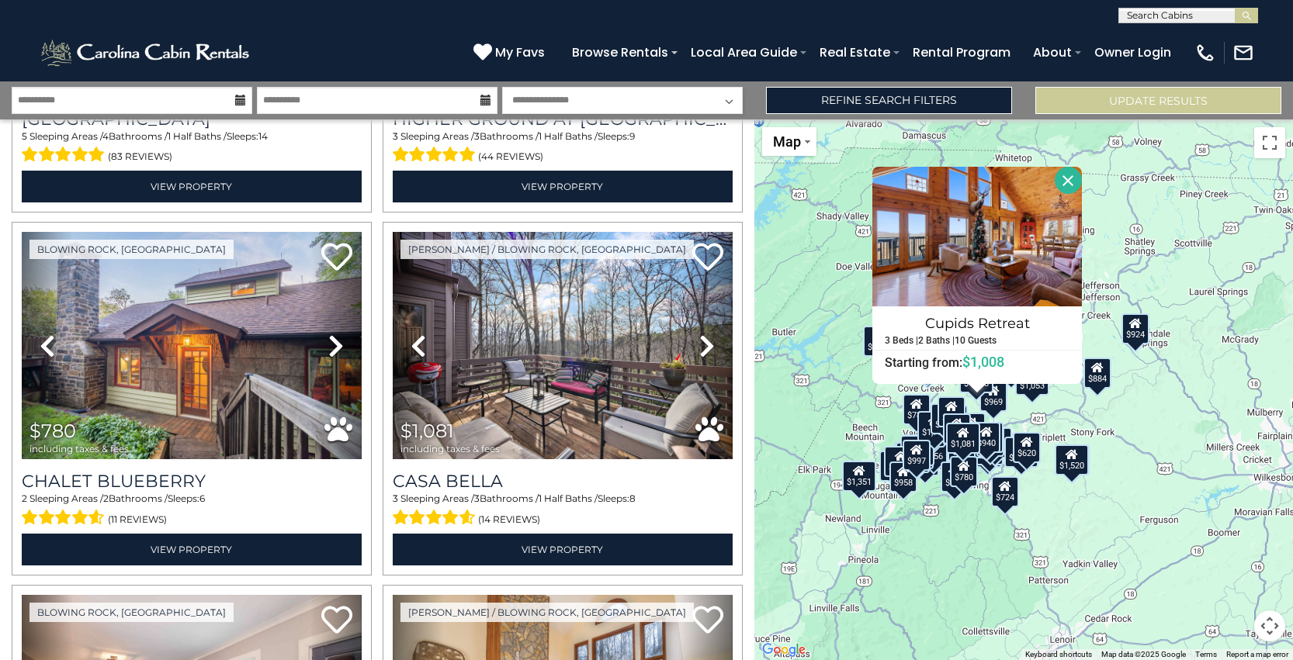
click at [1068, 179] on button "Close" at bounding box center [1067, 180] width 27 height 27
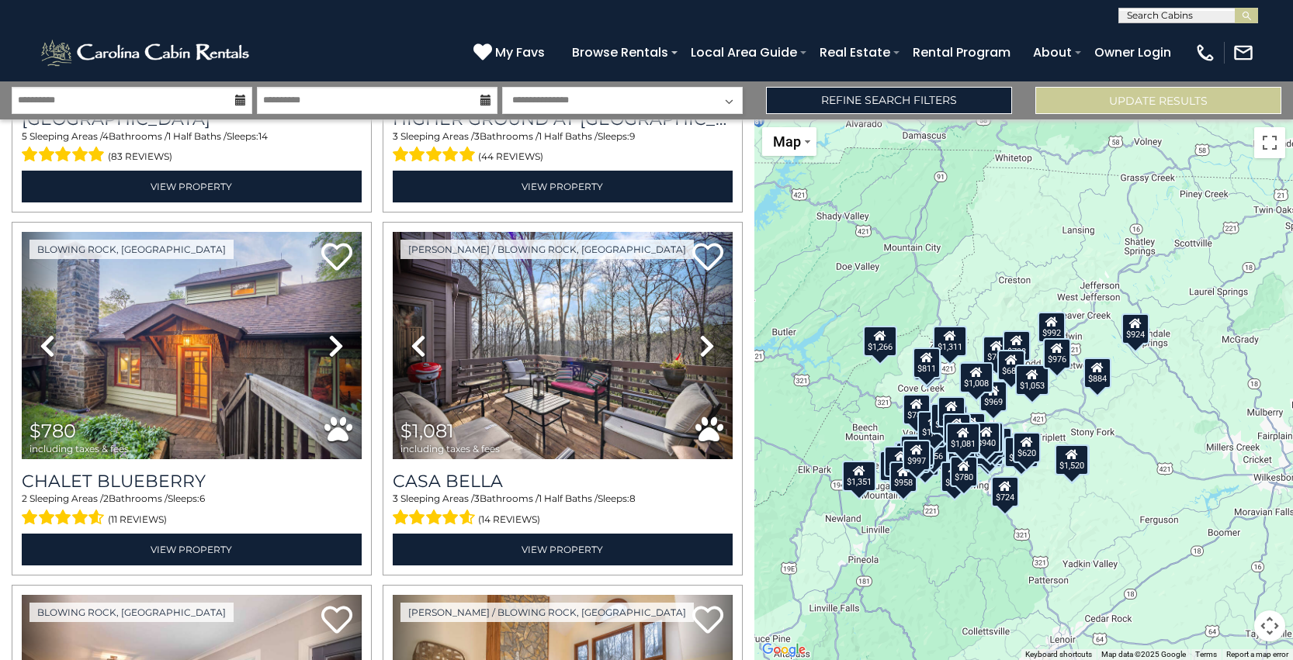
click at [973, 314] on div "$811 $1,956 $807 $1,070 $1,520 $1,546 $1,431 $1,544 $1,246 $1,775 $1,351 $798 $…" at bounding box center [1023, 389] width 538 height 541
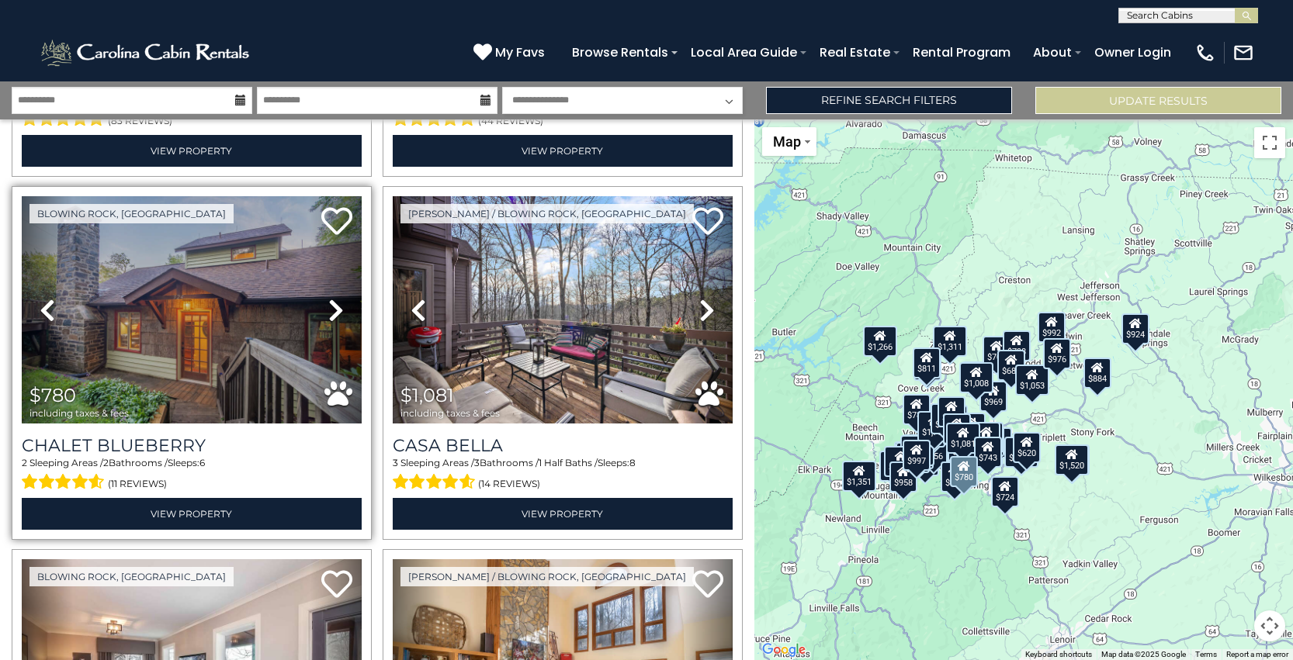
scroll to position [6508, 0]
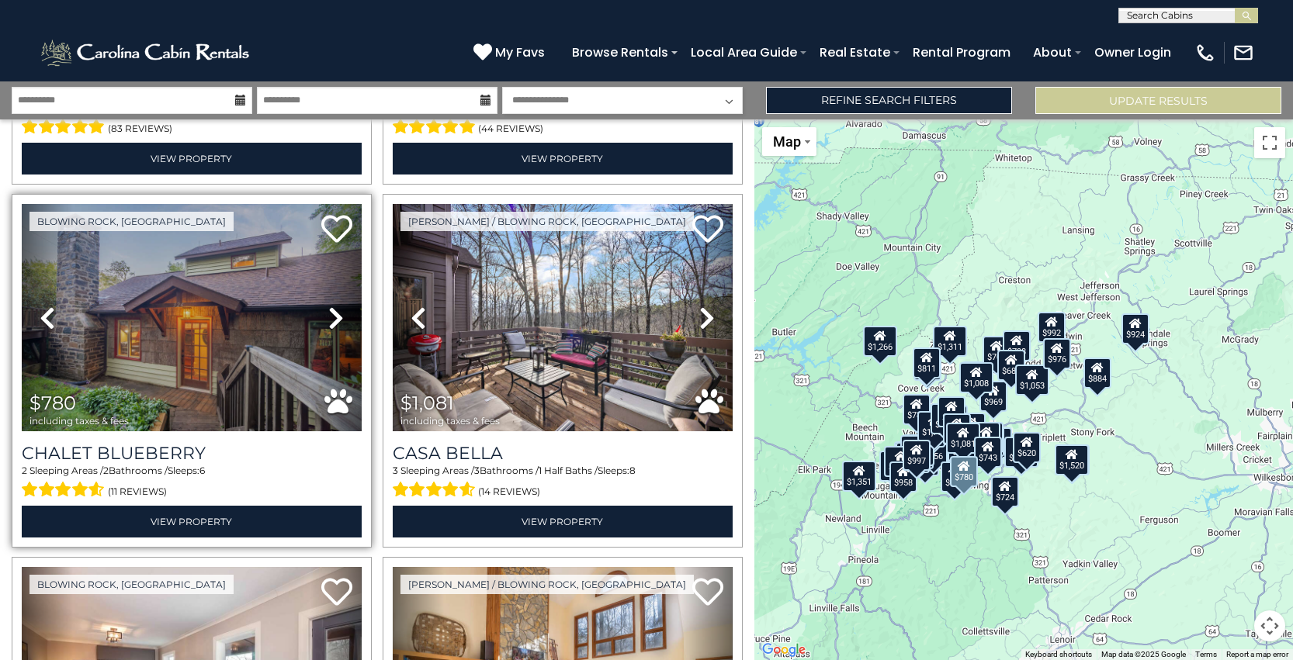
click at [332, 317] on icon at bounding box center [336, 318] width 16 height 25
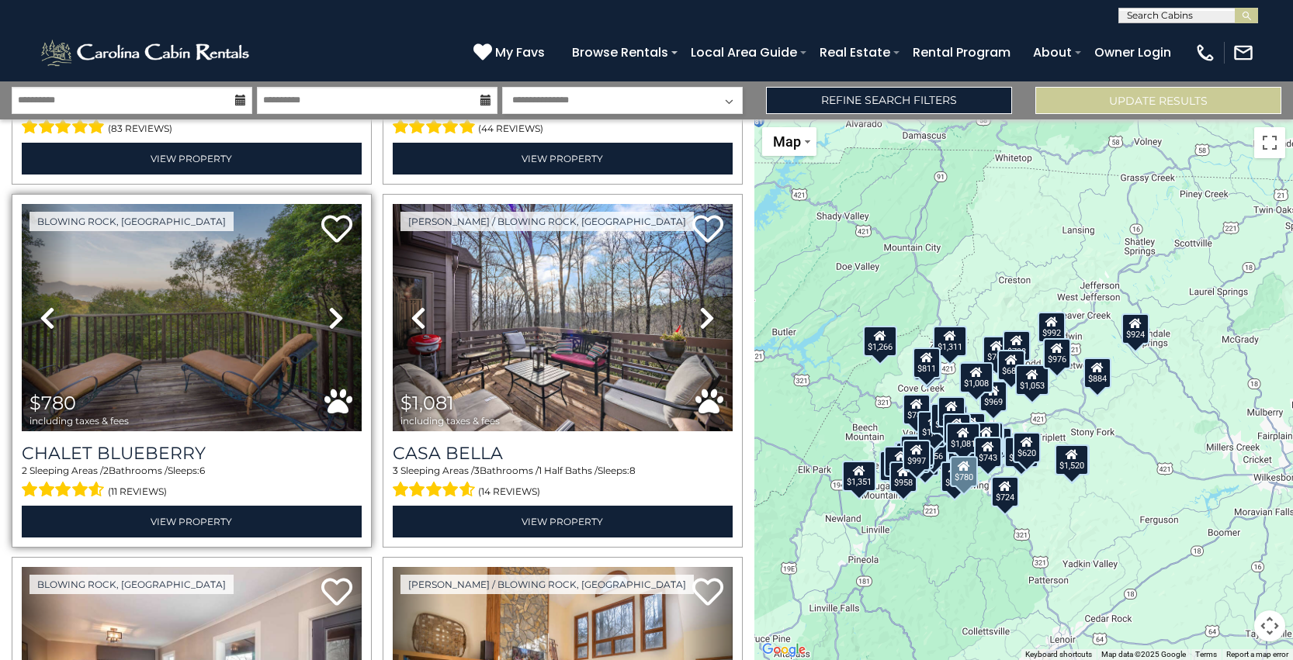
click at [332, 317] on icon at bounding box center [336, 318] width 16 height 25
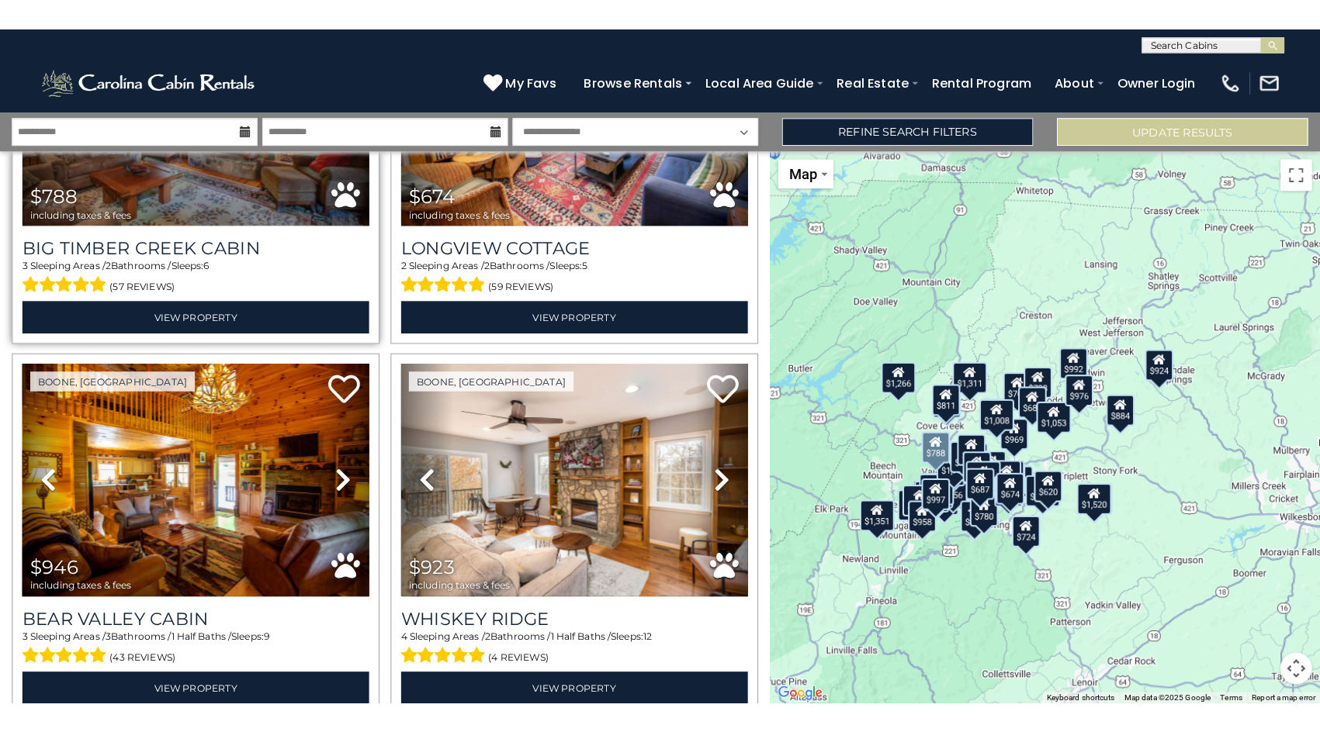
scroll to position [7476, 0]
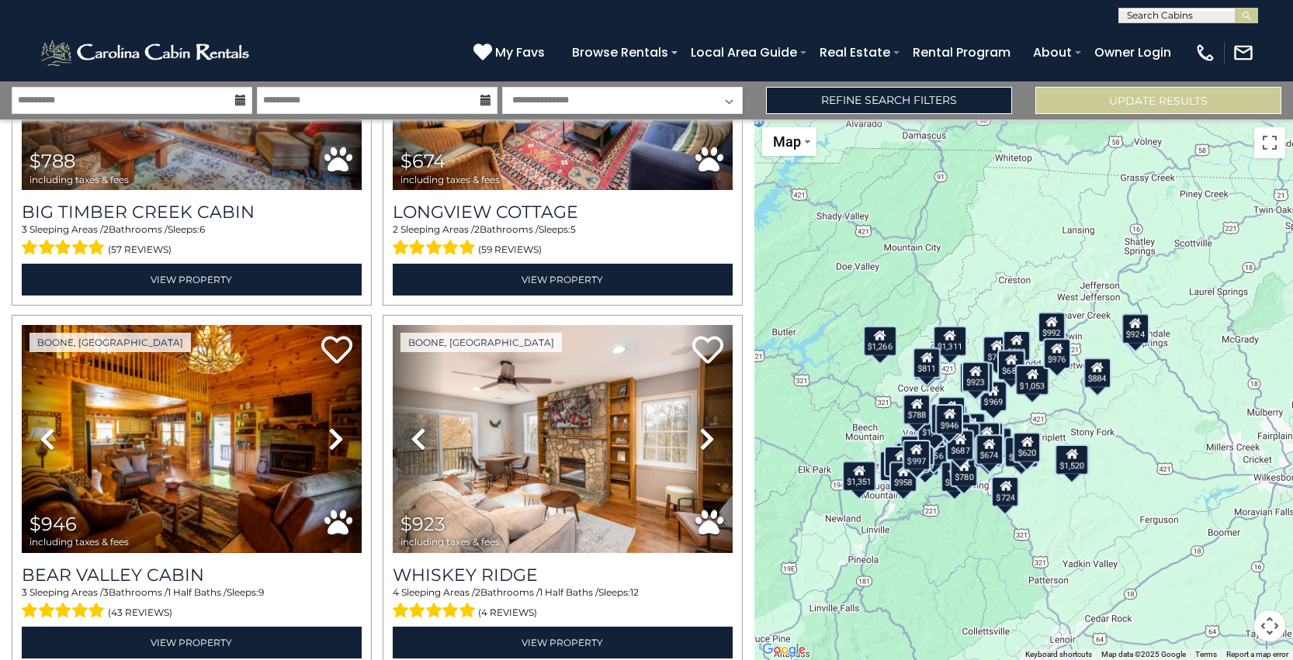
click at [979, 326] on div "$811 $1,956 $807 $1,070 $1,520 $1,546 $1,431 $1,544 $1,246 $1,775 $1,351 $798 $…" at bounding box center [1023, 389] width 538 height 541
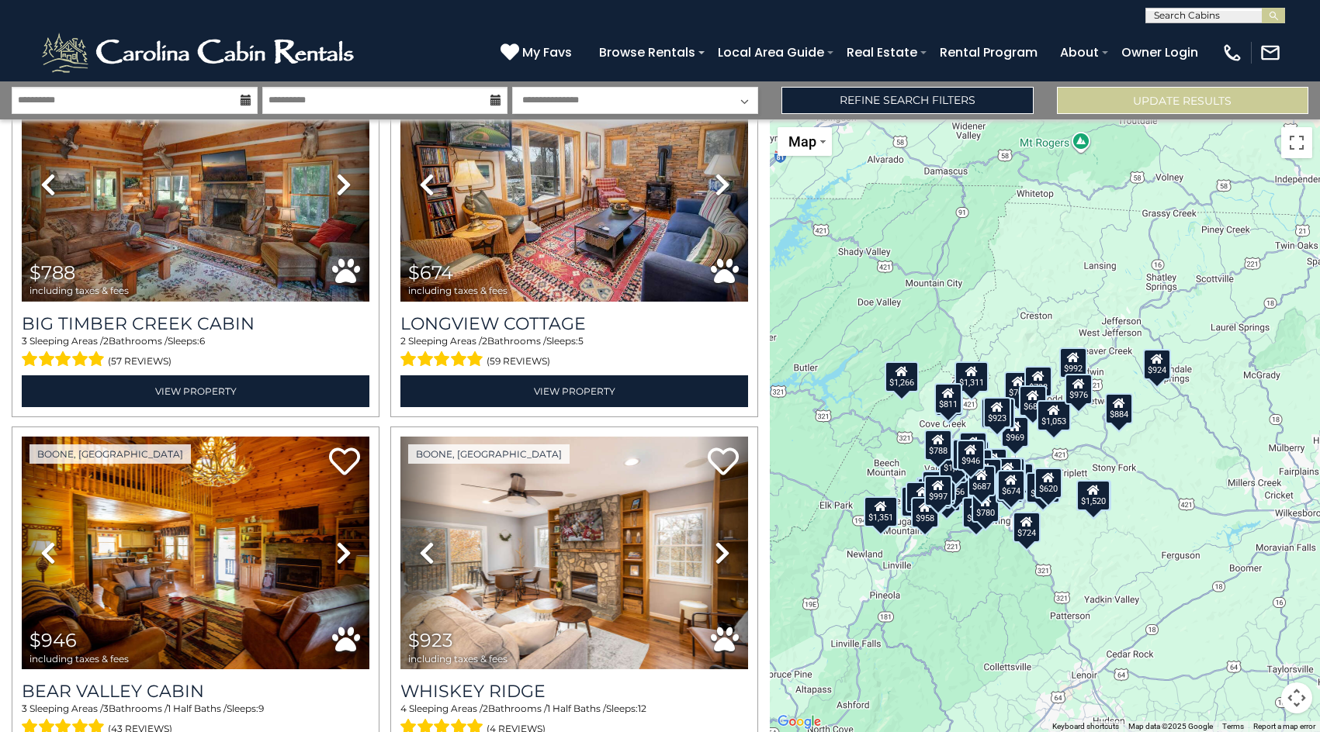
click at [1292, 660] on button "Map camera controls" at bounding box center [1296, 698] width 31 height 31
click at [1222, 617] on button "Move up" at bounding box center [1218, 620] width 31 height 31
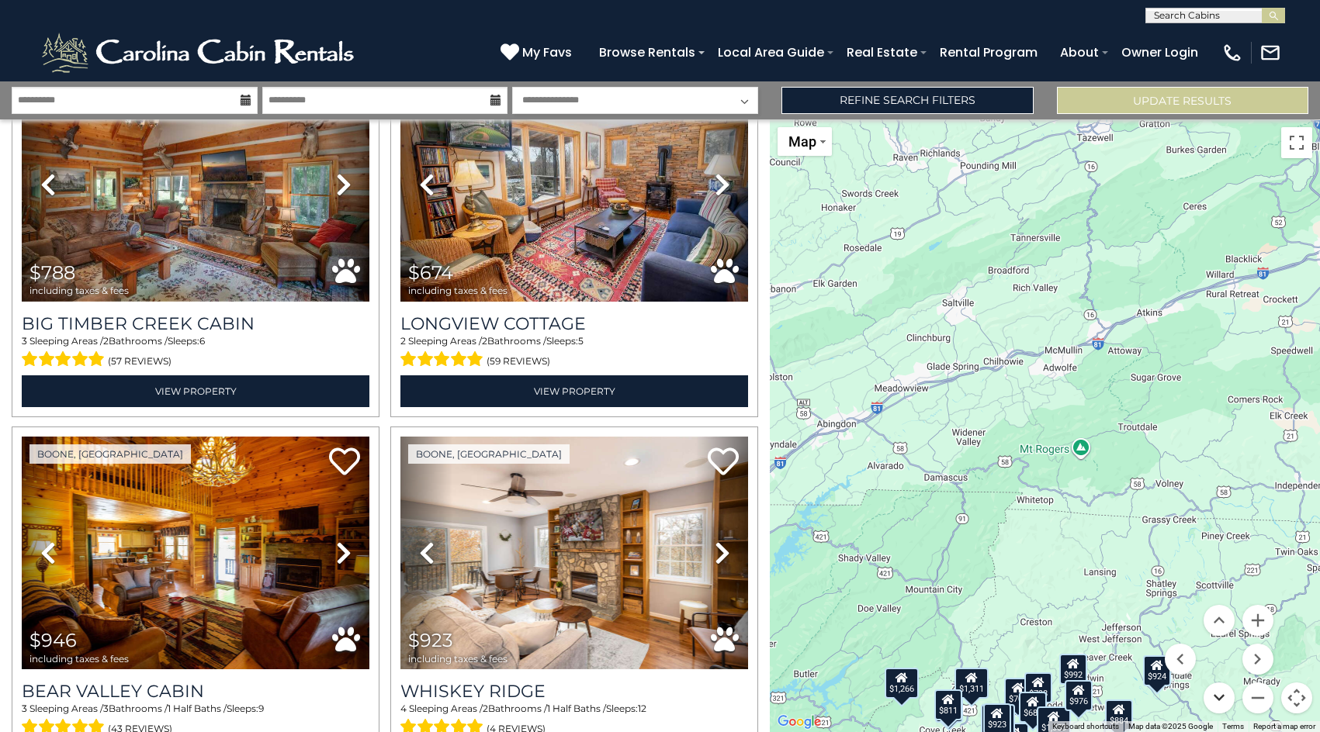
click at [1222, 660] on button "Move down" at bounding box center [1218, 698] width 31 height 31
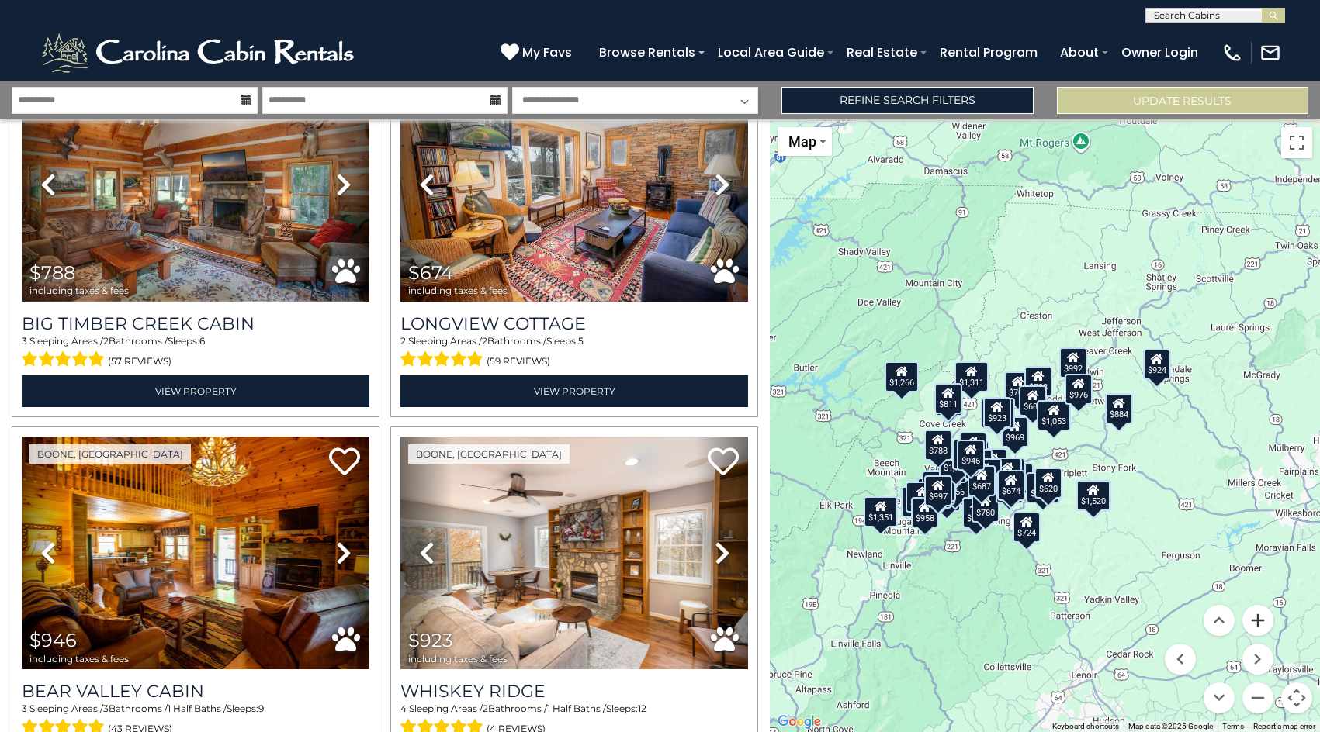
click at [1257, 617] on button "Zoom in" at bounding box center [1257, 620] width 31 height 31
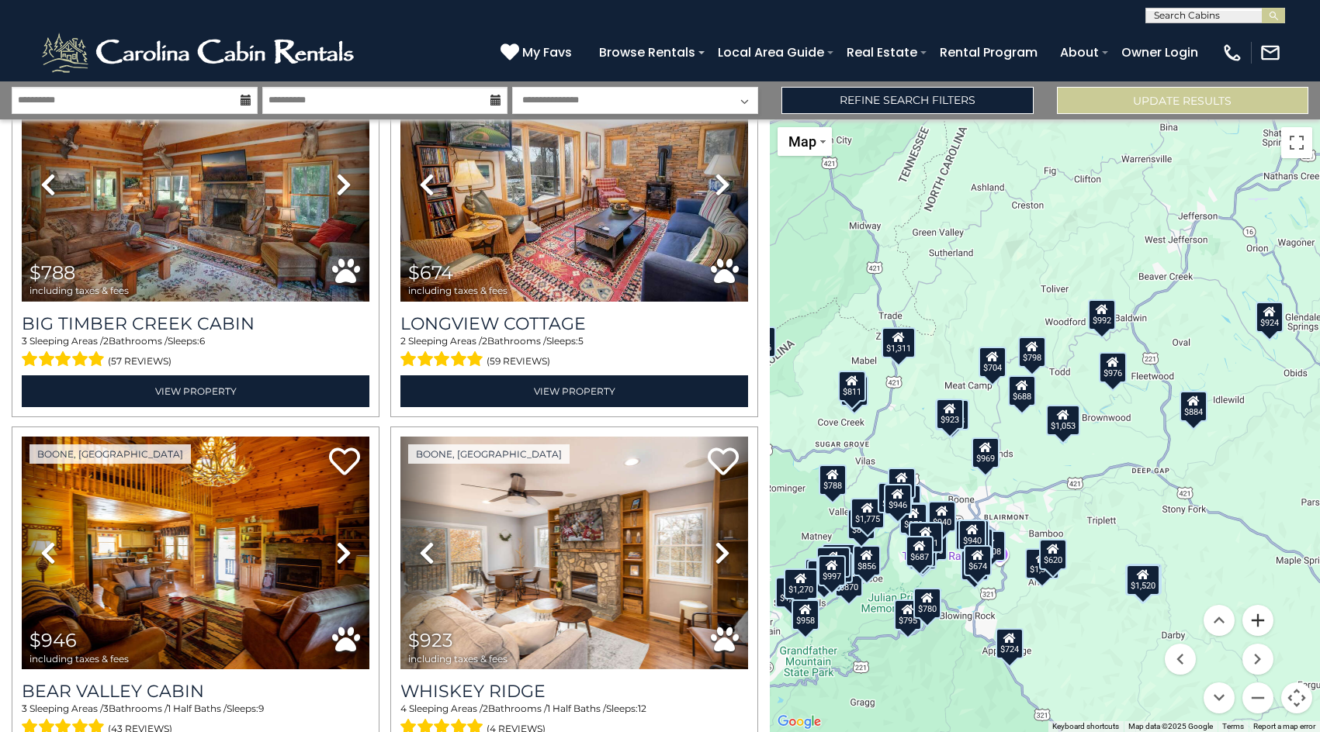
click at [1257, 617] on button "Zoom in" at bounding box center [1257, 620] width 31 height 31
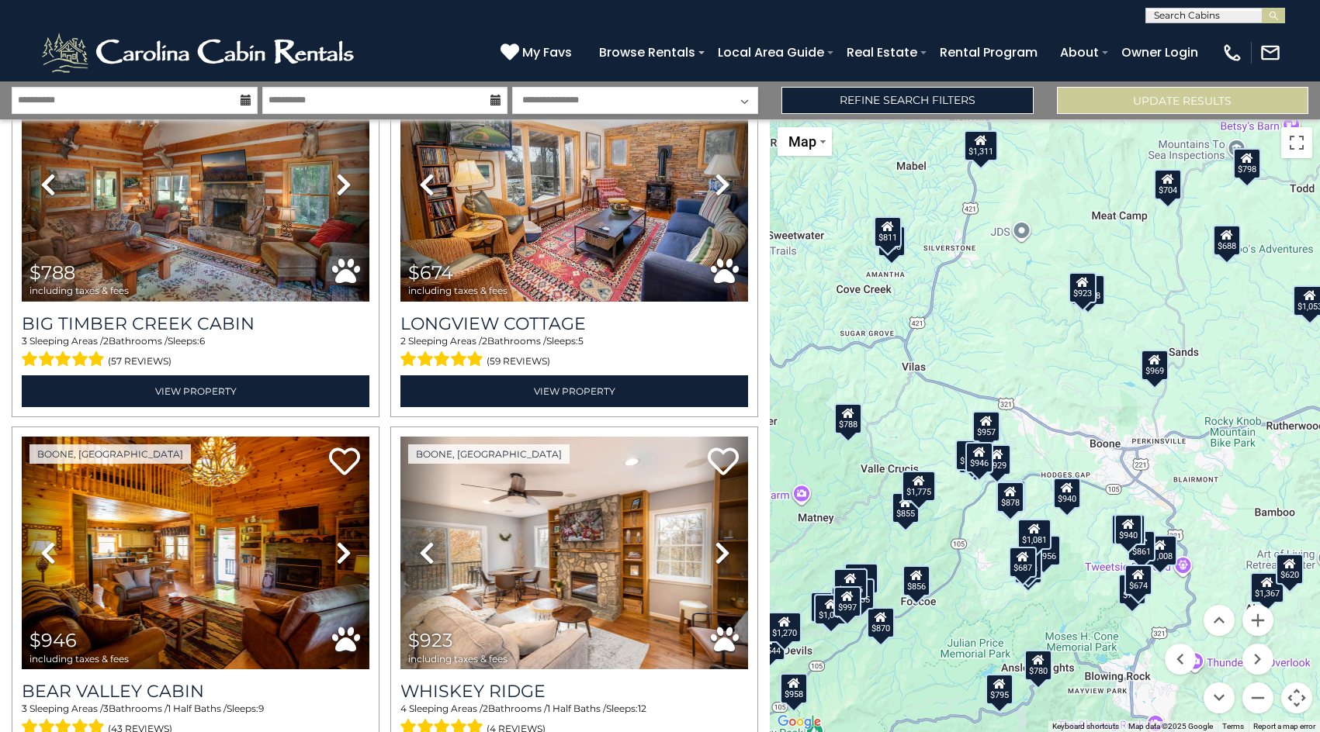
drag, startPoint x: 999, startPoint y: 623, endPoint x: 1227, endPoint y: 492, distance: 263.1
click at [1227, 492] on div "$811 $1,956 $807 $1,070 $1,520 $1,546 $1,431 $1,544 $1,246 $1,775 $1,351 $798 $…" at bounding box center [1045, 425] width 550 height 613
click at [1259, 620] on button "Zoom in" at bounding box center [1257, 620] width 31 height 31
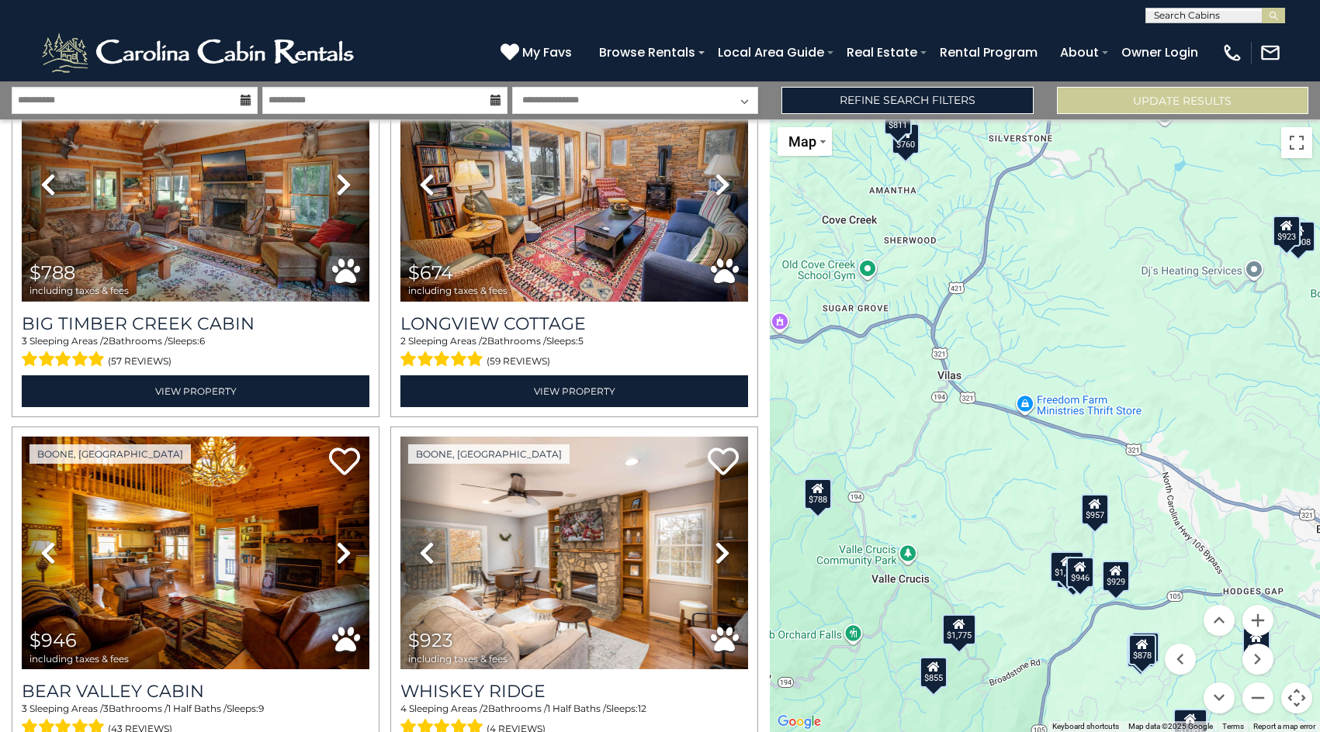
drag, startPoint x: 843, startPoint y: 428, endPoint x: 1013, endPoint y: 495, distance: 182.1
click at [1013, 495] on div "$811 $1,956 $807 $1,070 $1,520 $1,546 $1,431 $1,544 $1,246 $1,775 $1,351 $798 $…" at bounding box center [1045, 425] width 550 height 613
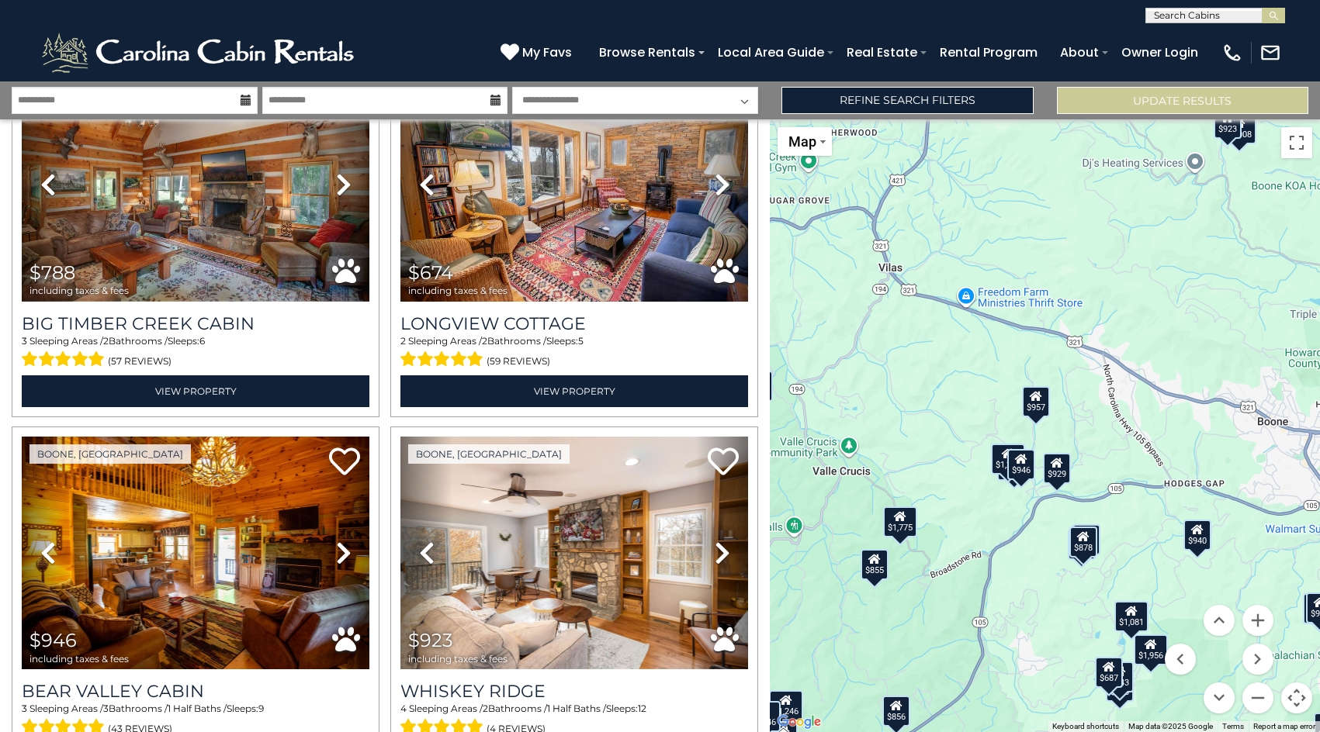
drag, startPoint x: 875, startPoint y: 369, endPoint x: 816, endPoint y: 261, distance: 122.9
click at [816, 261] on div "$811 $1,956 $807 $1,070 $1,520 $1,546 $1,431 $1,544 $1,246 $1,775 $1,351 $798 $…" at bounding box center [1045, 425] width 550 height 613
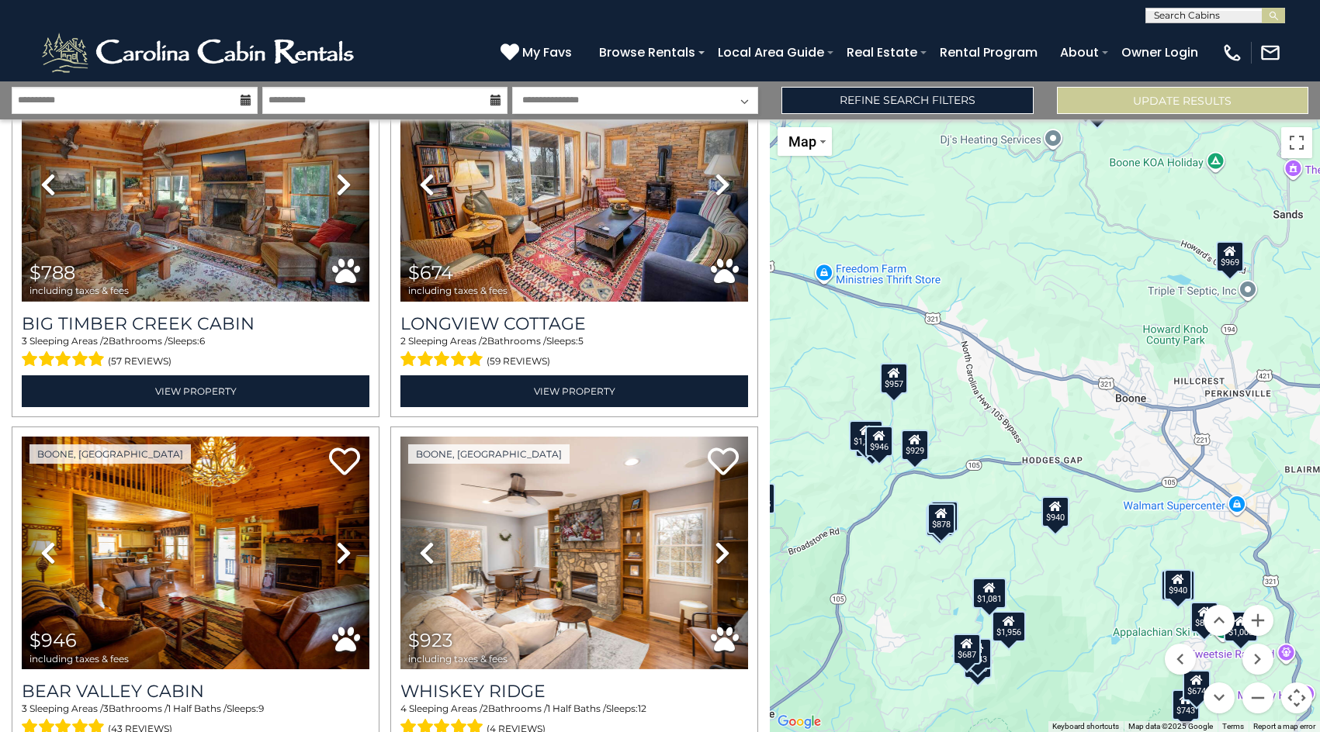
drag, startPoint x: 1060, startPoint y: 407, endPoint x: 915, endPoint y: 383, distance: 146.9
click at [915, 383] on div "$811 $1,956 $807 $1,070 $1,520 $1,546 $1,431 $1,544 $1,246 $1,775 $1,351 $798 $…" at bounding box center [1045, 425] width 550 height 613
click at [894, 380] on div "$957" at bounding box center [894, 378] width 28 height 31
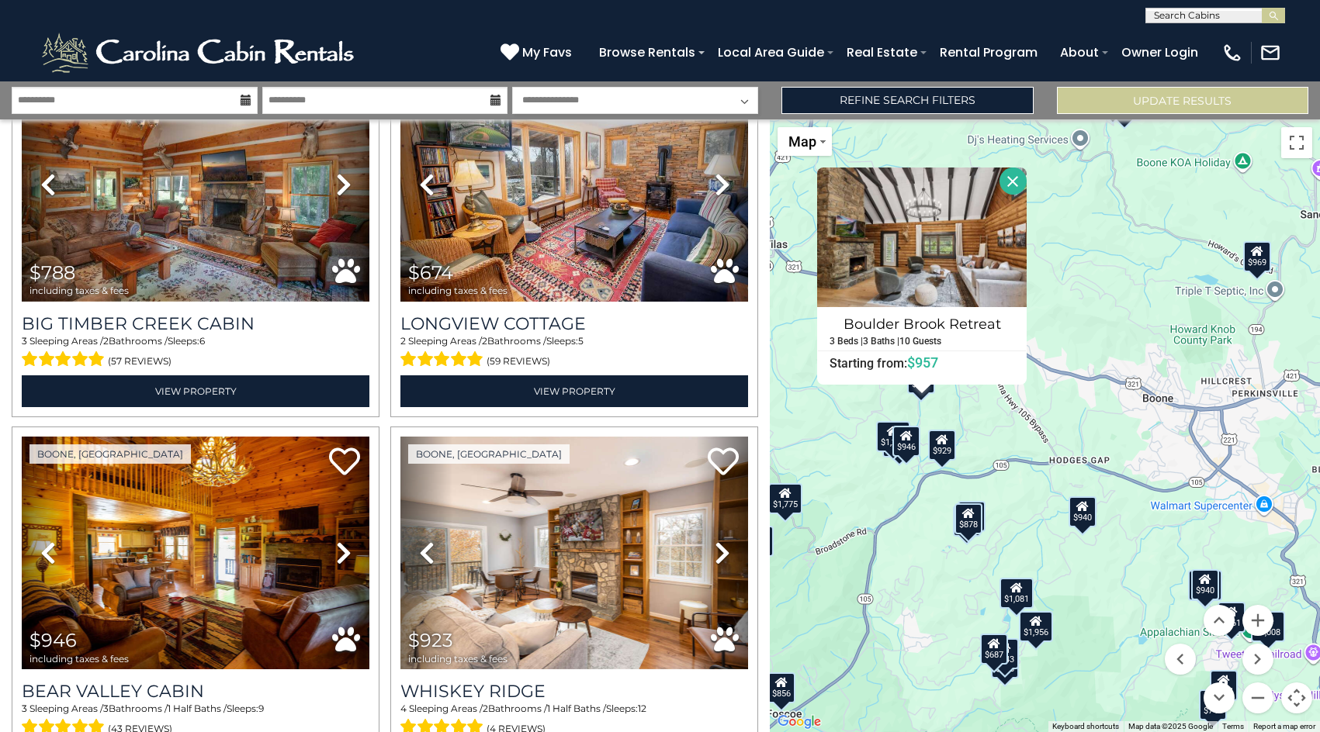
click at [1068, 395] on div "$811 $1,956 $807 $1,070 $1,520 $1,546 $1,431 $1,544 $1,246 $1,775 $1,351 $798 $…" at bounding box center [1045, 425] width 550 height 613
click at [1008, 178] on button "Close" at bounding box center [1012, 181] width 27 height 27
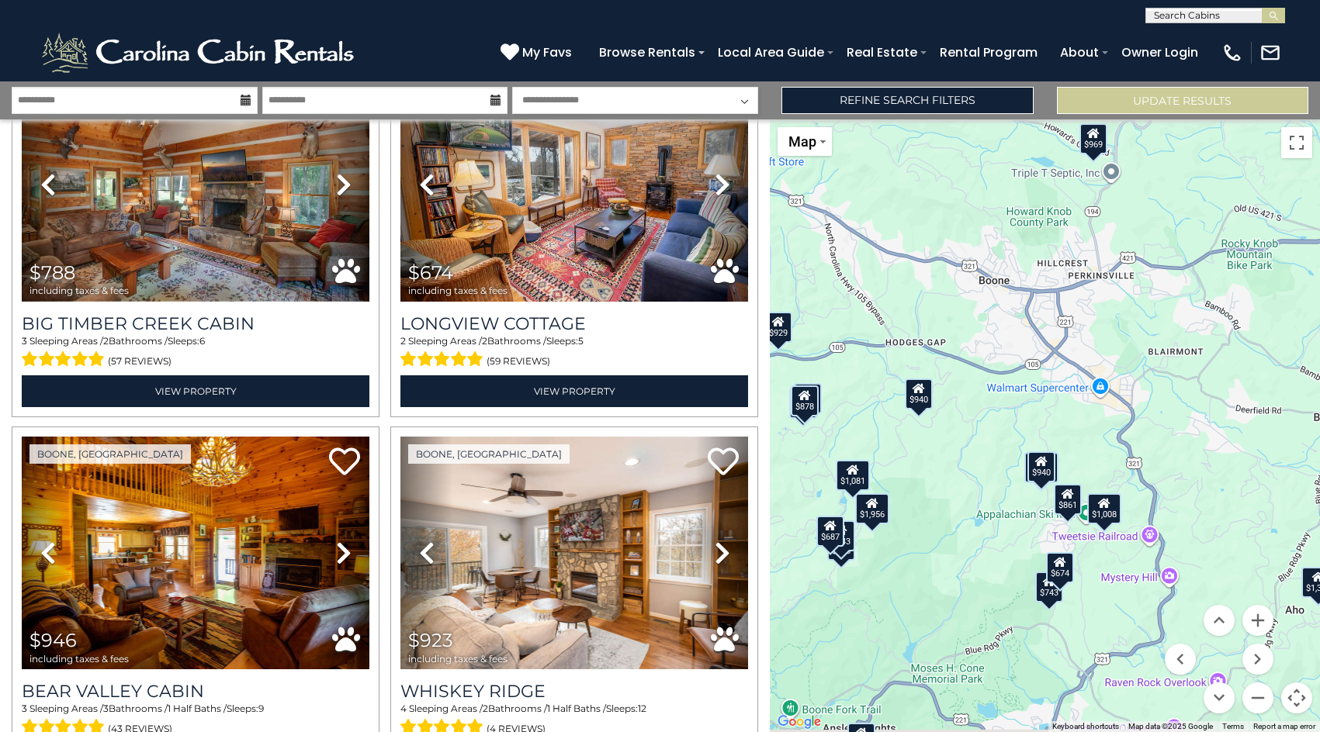
drag, startPoint x: 1099, startPoint y: 408, endPoint x: 934, endPoint y: 290, distance: 203.0
click at [934, 290] on div "$811 $1,956 $807 $1,070 $1,520 $1,546 $1,431 $1,544 $1,246 $1,775 $1,351 $798 $…" at bounding box center [1045, 425] width 550 height 613
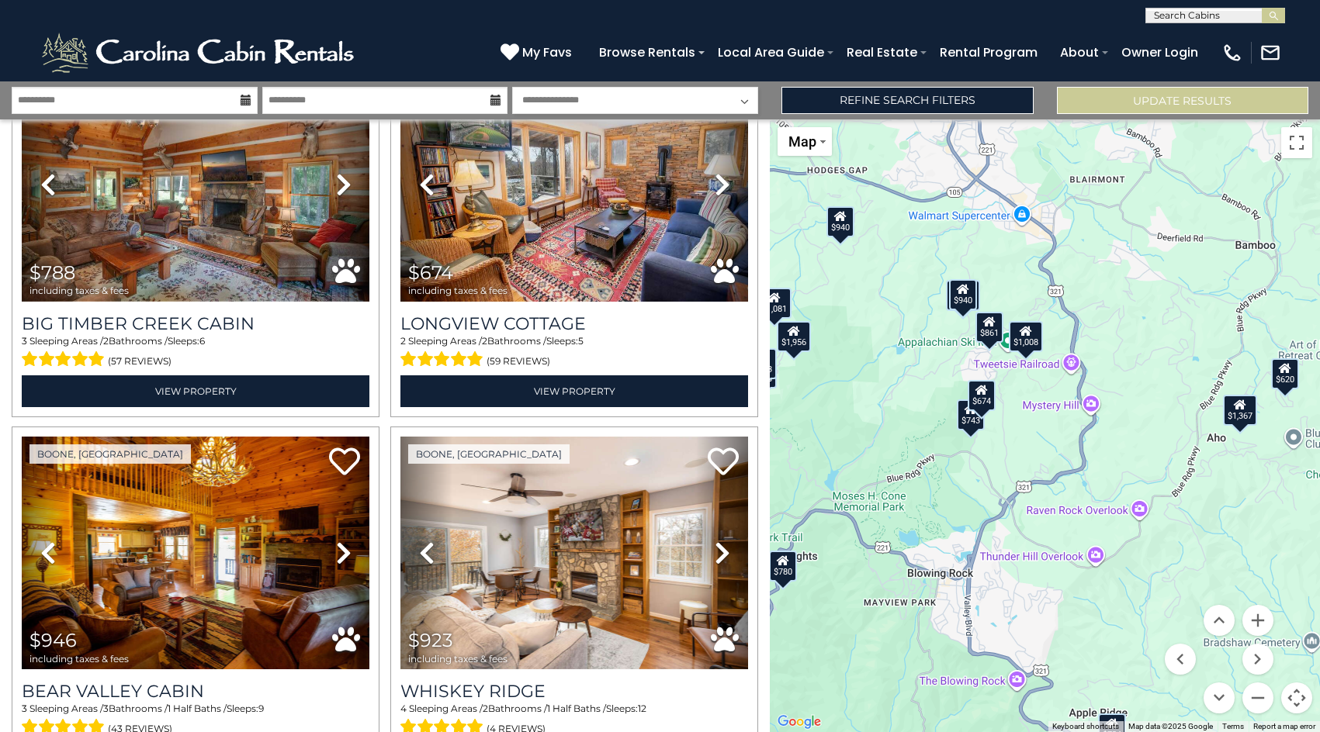
drag, startPoint x: 997, startPoint y: 559, endPoint x: 919, endPoint y: 385, distance: 191.4
click at [919, 385] on div "$811 $1,956 $807 $1,070 $1,520 $1,546 $1,431 $1,544 $1,246 $1,775 $1,351 $798 $…" at bounding box center [1045, 425] width 550 height 613
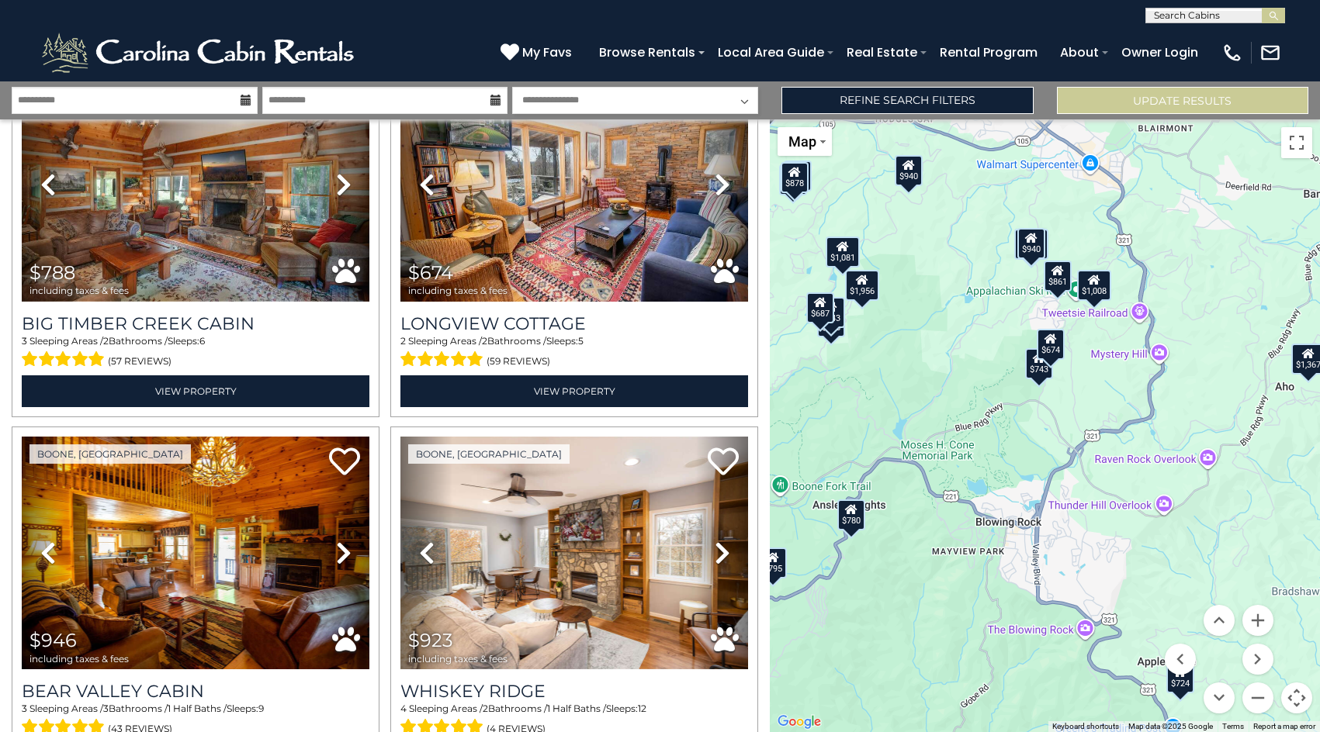
drag, startPoint x: 1137, startPoint y: 421, endPoint x: 1204, endPoint y: 369, distance: 85.7
click at [1204, 369] on div "$811 $1,956 $807 $1,070 $1,520 $1,546 $1,431 $1,544 $1,246 $1,775 $1,351 $798 $…" at bounding box center [1045, 425] width 550 height 613
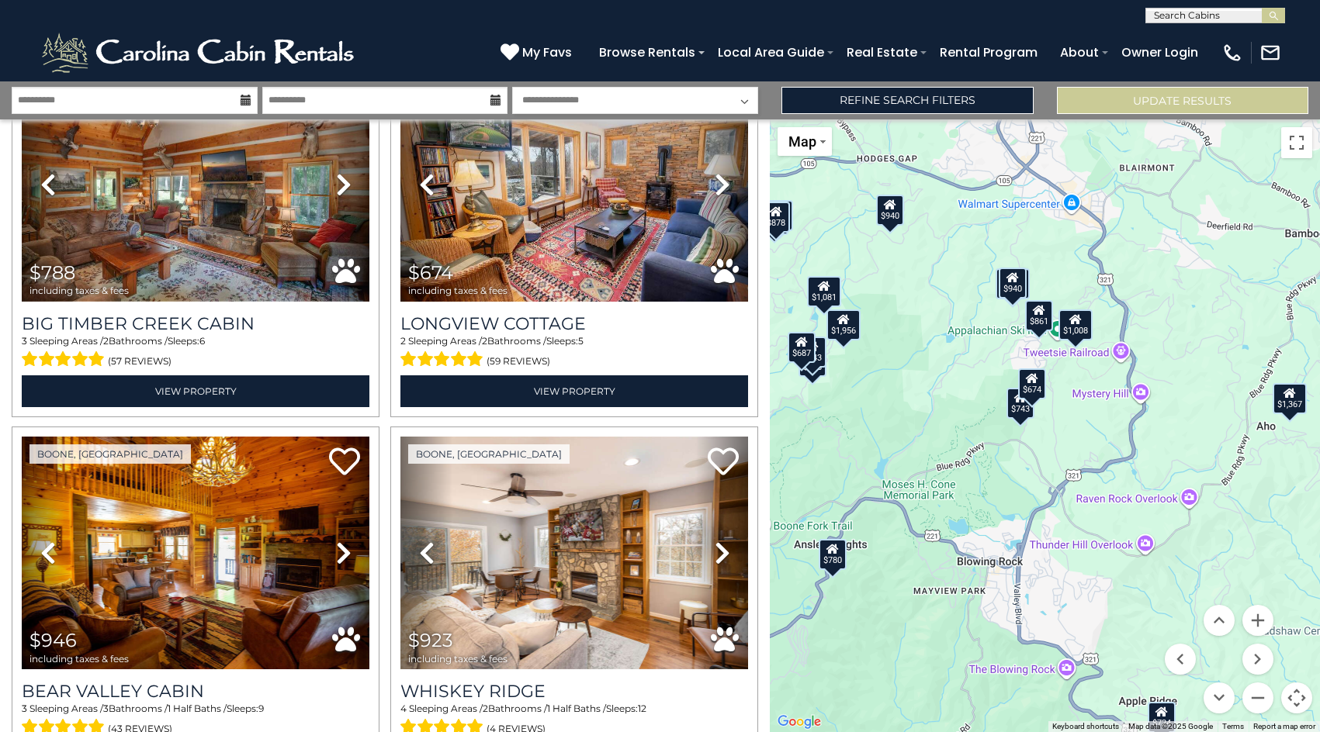
drag, startPoint x: 988, startPoint y: 556, endPoint x: 969, endPoint y: 605, distance: 52.3
click at [968, 604] on div "$811 $1,956 $807 $1,070 $1,520 $1,546 $1,431 $1,544 $1,246 $1,775 $1,351 $798 $…" at bounding box center [1045, 425] width 550 height 613
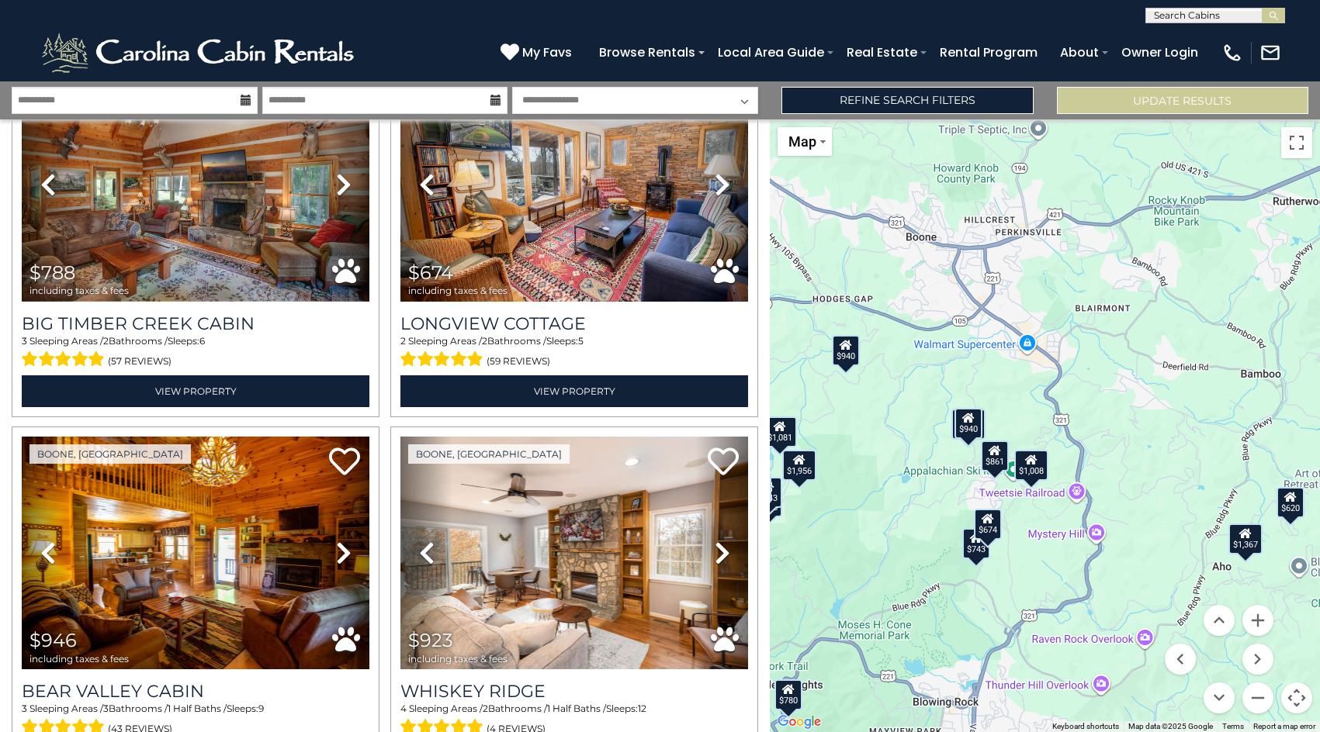
drag, startPoint x: 1103, startPoint y: 437, endPoint x: 1063, endPoint y: 566, distance: 135.5
click at [1061, 567] on div "$811 $1,956 $807 $1,070 $1,520 $1,546 $1,431 $1,544 $1,246 $1,775 $1,351 $798 $…" at bounding box center [1045, 425] width 550 height 613
click at [1035, 469] on div "$1,008" at bounding box center [1031, 466] width 34 height 31
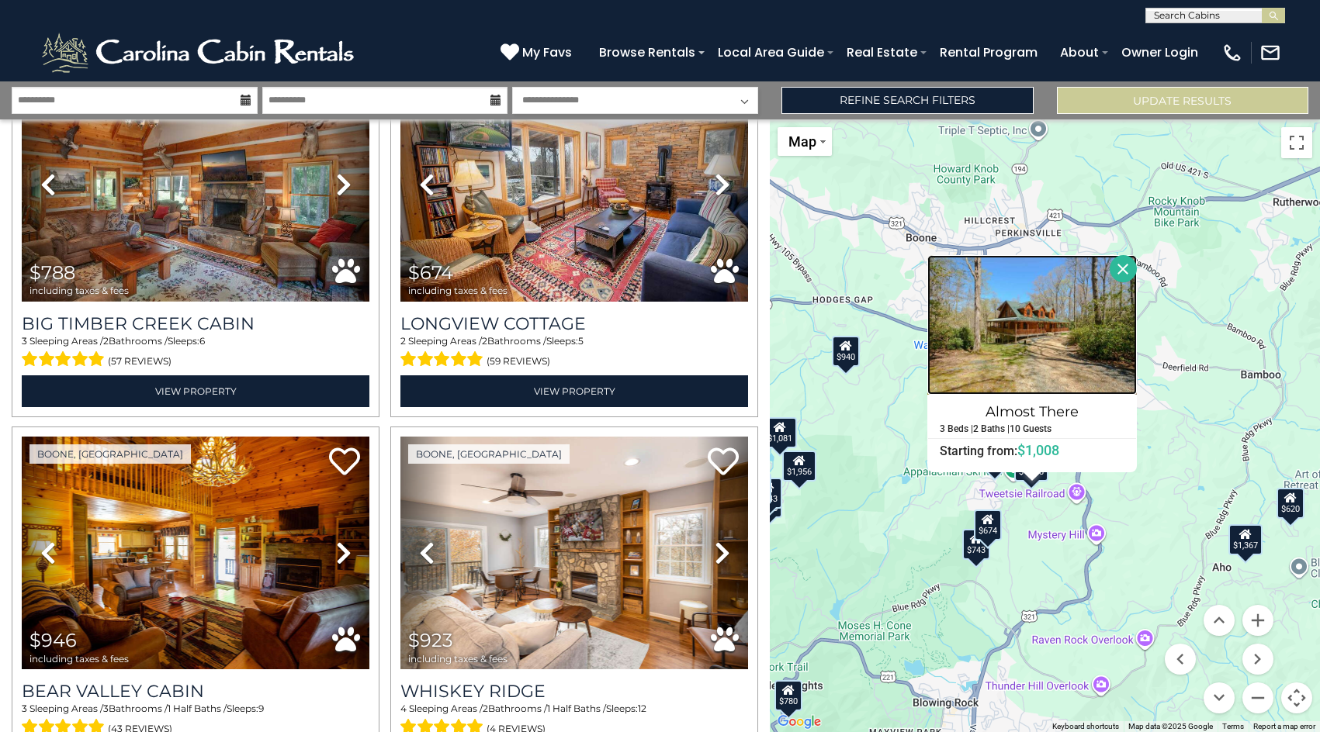
click at [1021, 326] on img at bounding box center [1031, 325] width 209 height 140
click at [1120, 262] on button "Close" at bounding box center [1123, 268] width 27 height 27
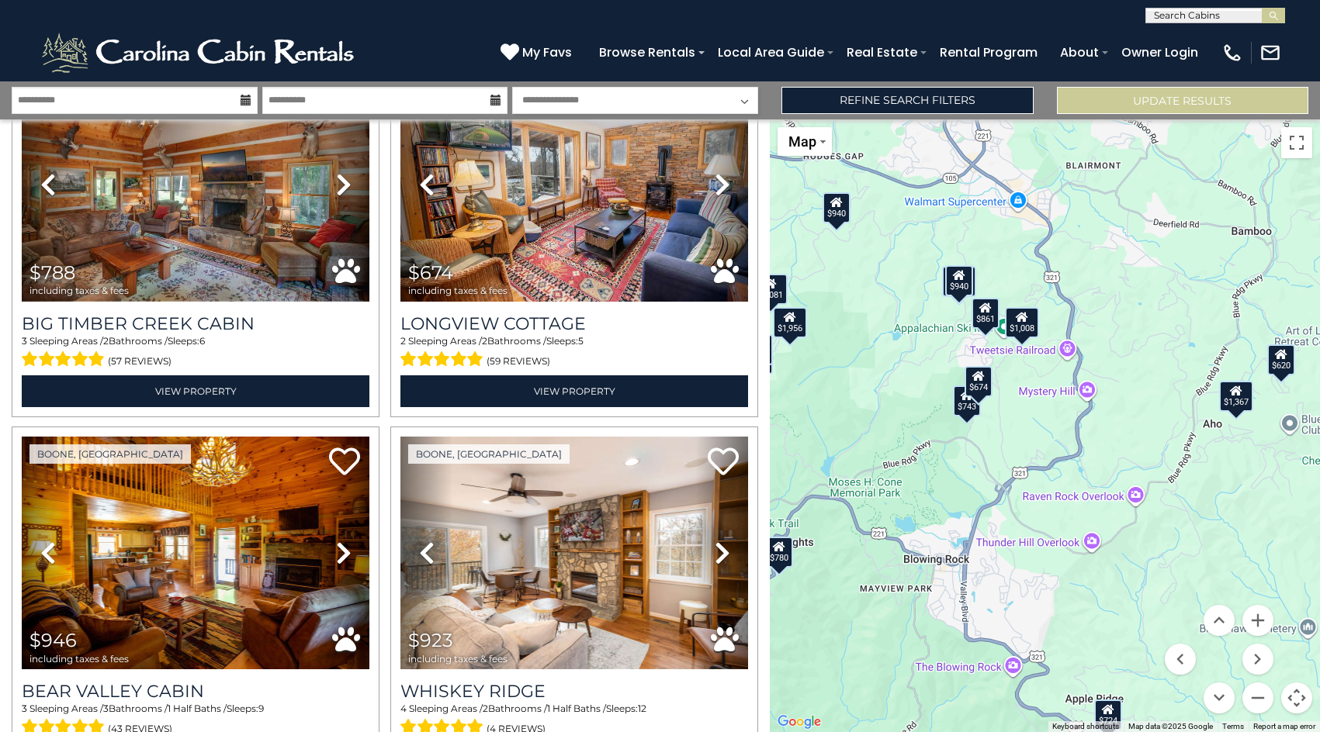
drag, startPoint x: 1087, startPoint y: 358, endPoint x: 1073, endPoint y: 216, distance: 143.4
click at [1073, 215] on div "$811 $1,956 $807 $1,070 $1,520 $1,546 $1,431 $1,544 $1,246 $1,775 $1,351 $798 $…" at bounding box center [1045, 425] width 550 height 613
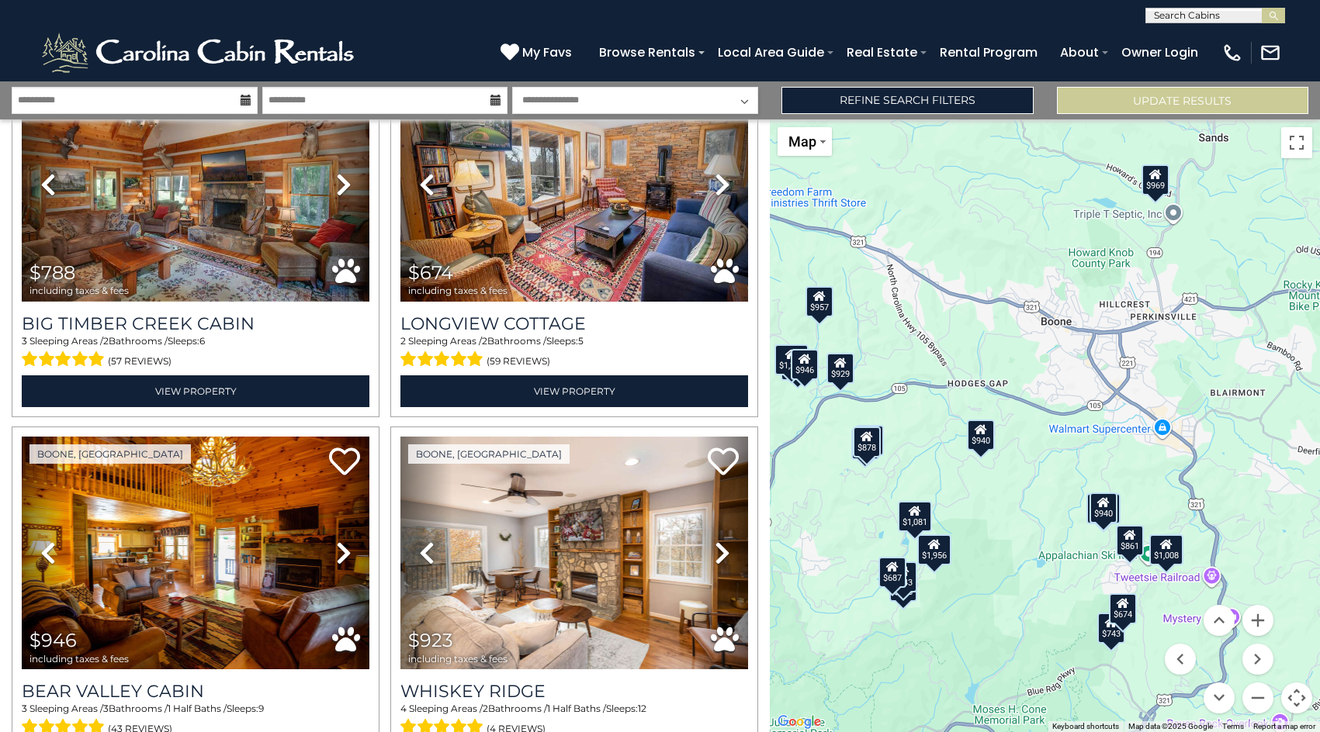
drag, startPoint x: 858, startPoint y: 324, endPoint x: 1012, endPoint y: 558, distance: 280.2
click at [1011, 561] on div "$811 $1,956 $807 $1,070 $1,520 $1,546 $1,431 $1,544 $1,246 $1,775 $1,351 $798 $…" at bounding box center [1045, 425] width 550 height 613
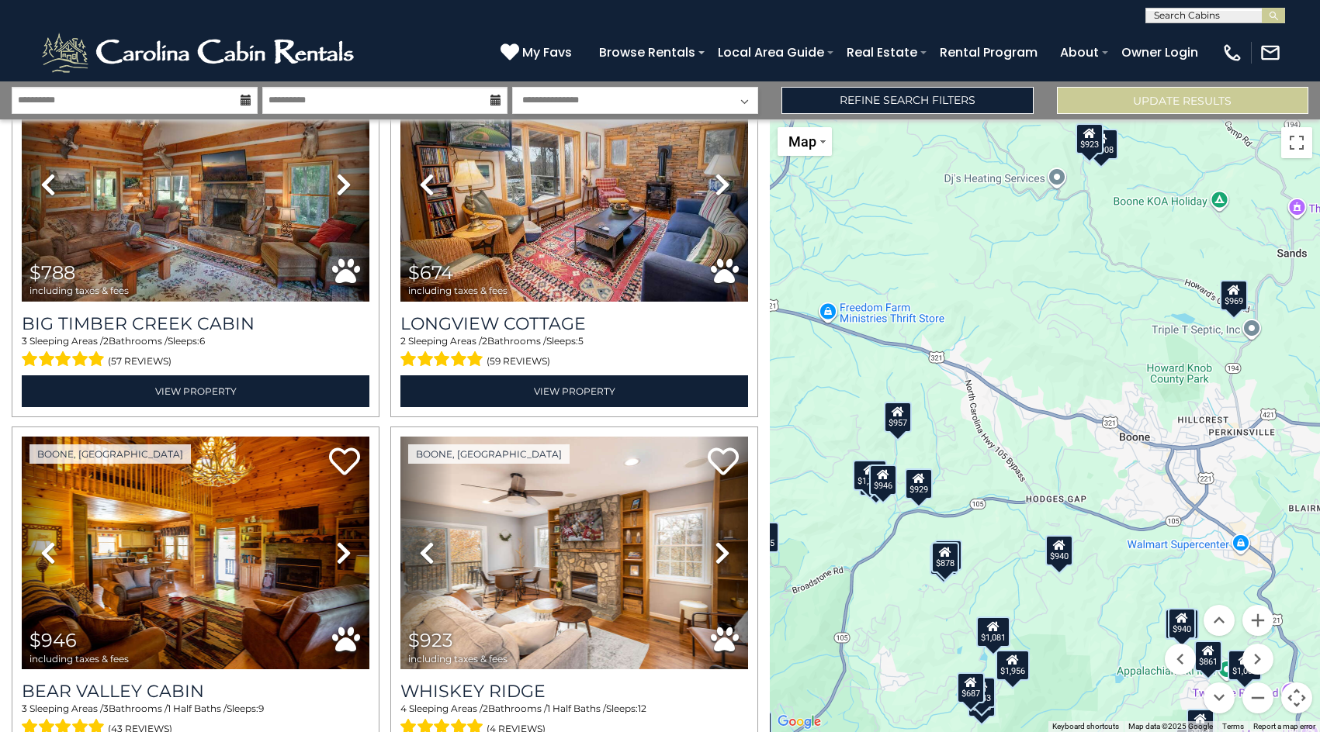
drag, startPoint x: 930, startPoint y: 388, endPoint x: 1007, endPoint y: 499, distance: 134.9
click at [1007, 499] on div "$811 $1,956 $807 $1,070 $1,520 $1,546 $1,431 $1,544 $1,246 $1,775 $1,351 $798 $…" at bounding box center [1045, 425] width 550 height 613
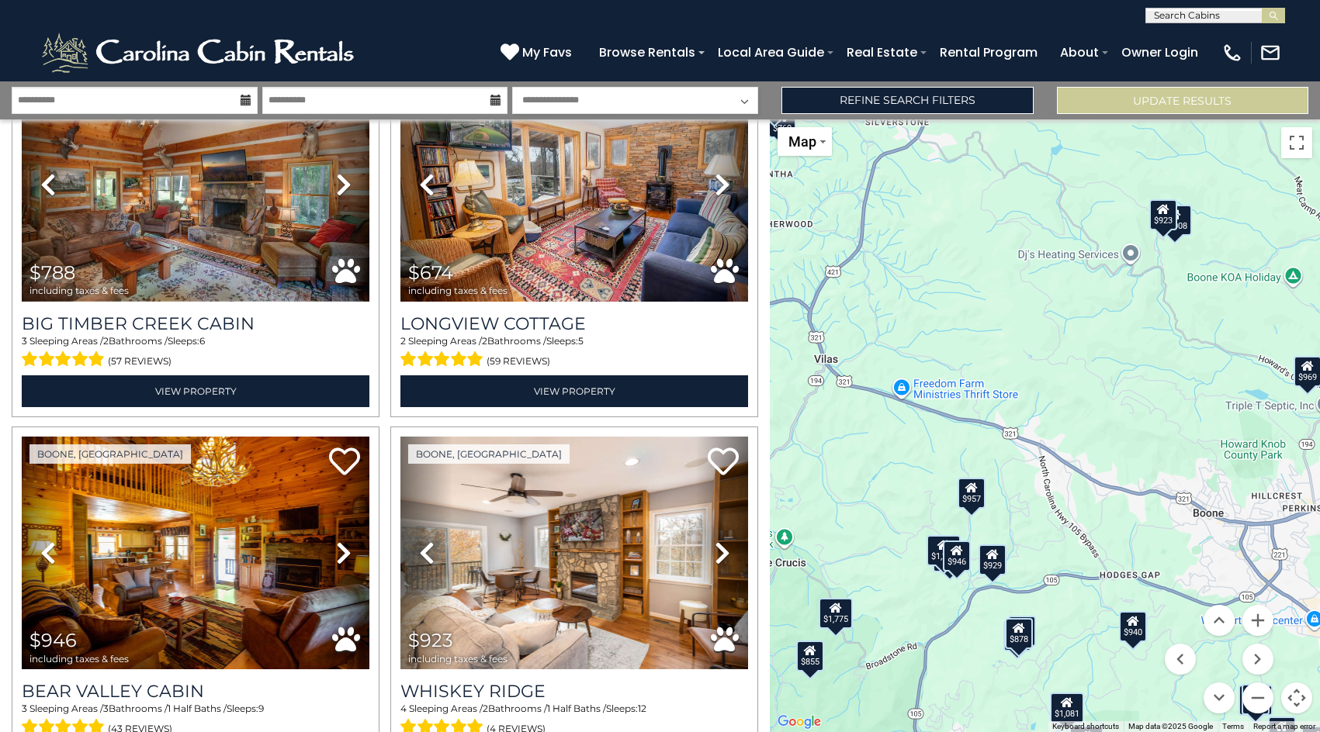
drag, startPoint x: 831, startPoint y: 348, endPoint x: 906, endPoint y: 424, distance: 107.5
click at [906, 424] on div "$811 $1,956 $807 $1,070 $1,520 $1,546 $1,431 $1,544 $1,246 $1,775 $1,351 $798 $…" at bounding box center [1045, 425] width 550 height 613
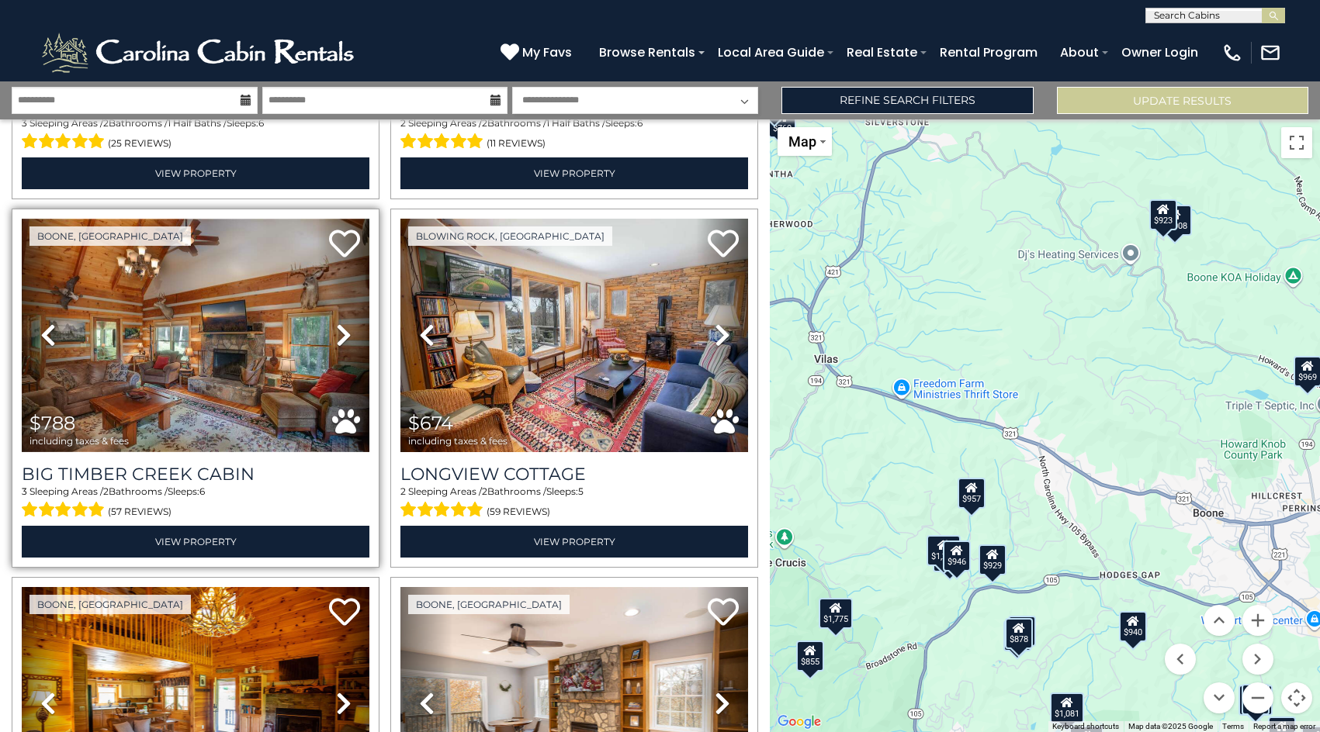
scroll to position [7308, 0]
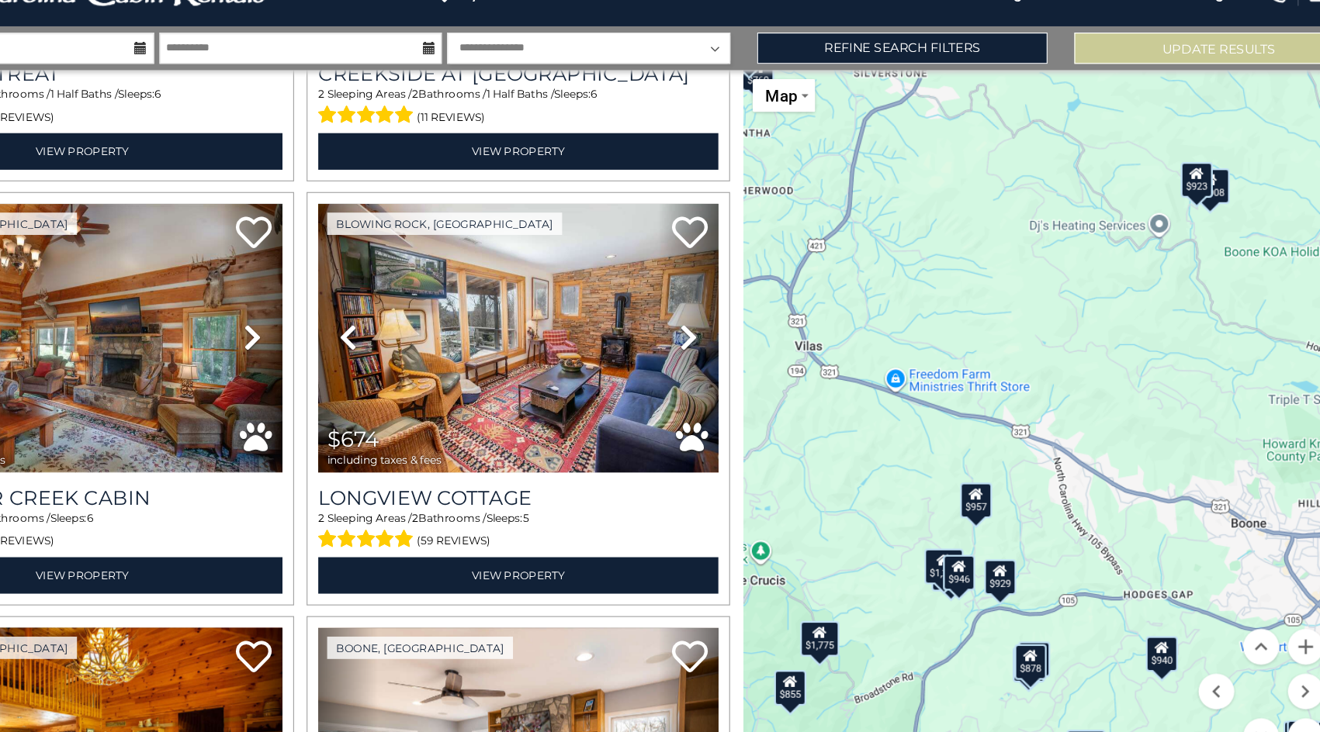
click at [971, 493] on div "$957" at bounding box center [971, 493] width 28 height 31
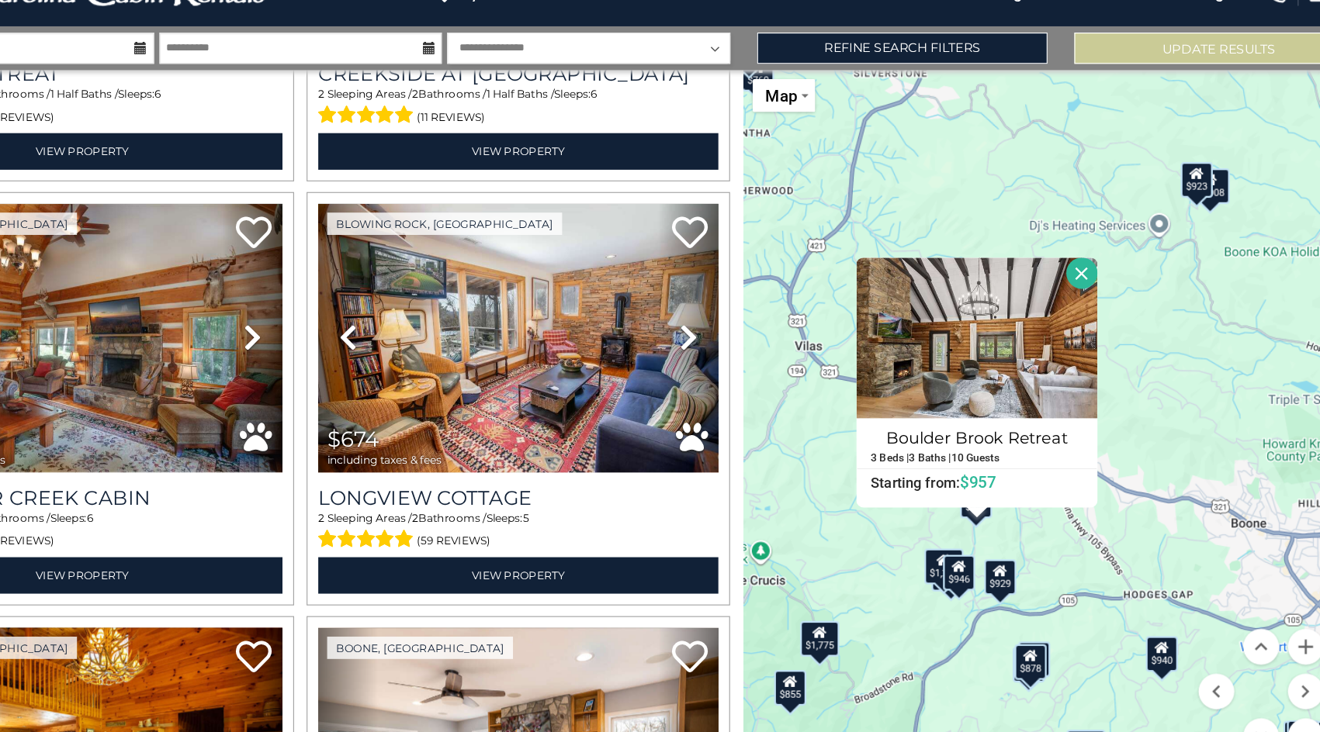
click at [881, 540] on div "$811 $1,956 $807 $1,070 $1,520 $1,546 $1,431 $1,544 $1,246 $1,775 $1,351 $798 $…" at bounding box center [1045, 425] width 550 height 613
click at [1062, 295] on button "Close" at bounding box center [1063, 295] width 27 height 27
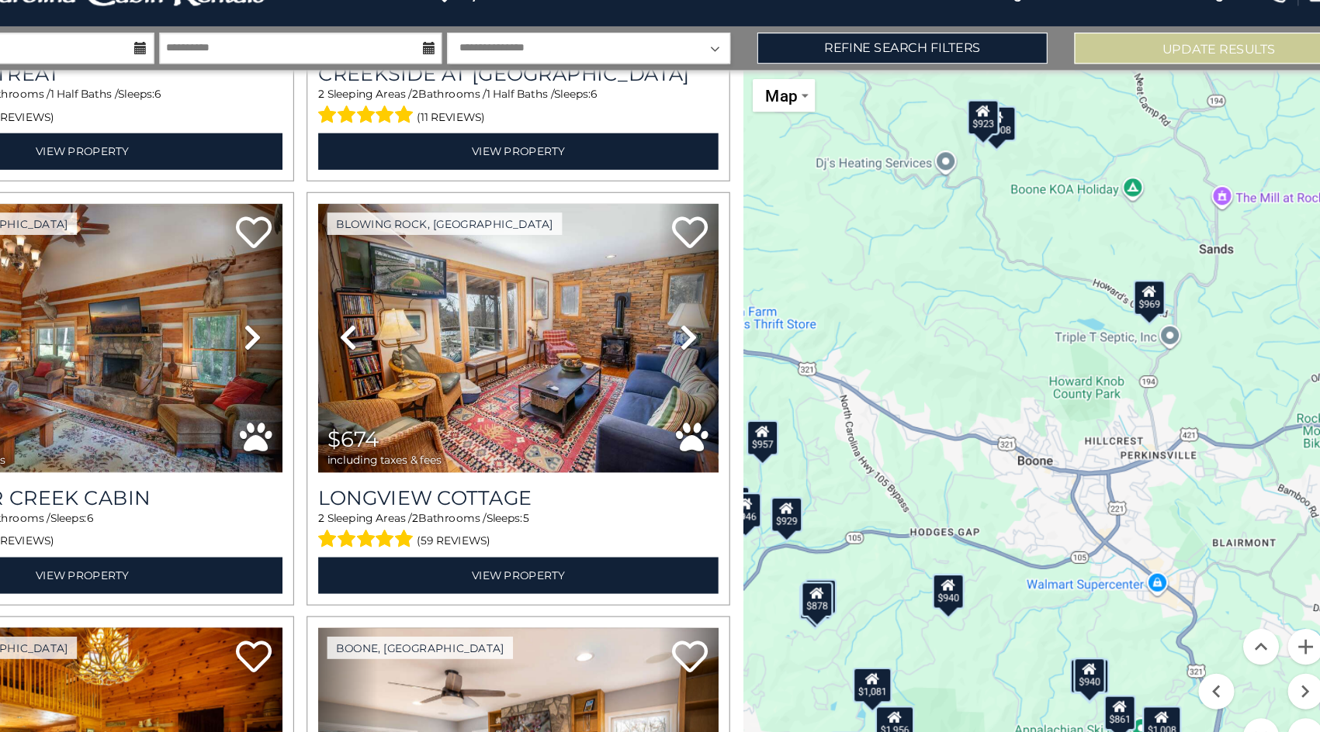
drag, startPoint x: 1110, startPoint y: 493, endPoint x: 926, endPoint y: 438, distance: 192.0
click at [925, 438] on div "$811 $1,956 $807 $1,070 $1,520 $1,546 $1,431 $1,544 $1,246 $1,775 $1,351 $798 $…" at bounding box center [1045, 425] width 550 height 613
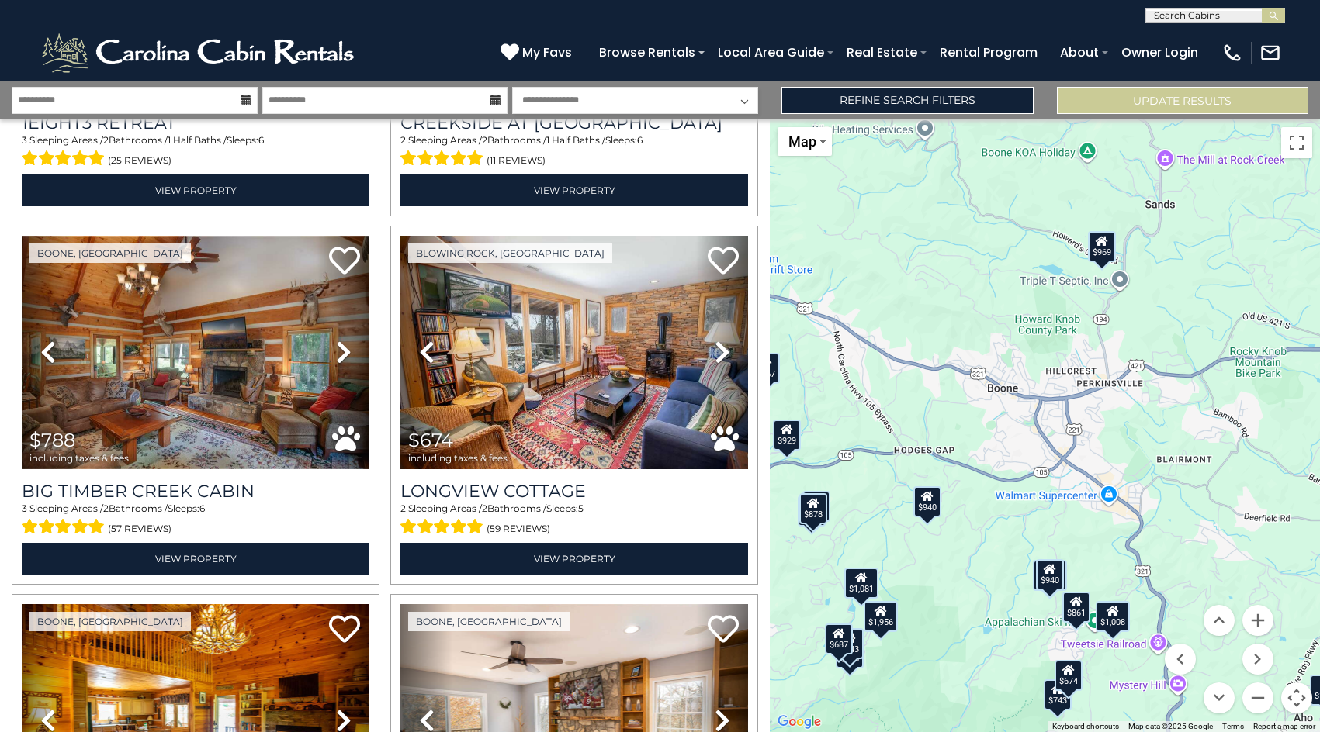
drag, startPoint x: 972, startPoint y: 478, endPoint x: 952, endPoint y: 406, distance: 74.9
click at [950, 405] on div "$811 $1,956 $807 $1,070 $1,520 $1,546 $1,431 $1,544 $1,246 $1,775 $1,351 $798 $…" at bounding box center [1045, 425] width 550 height 613
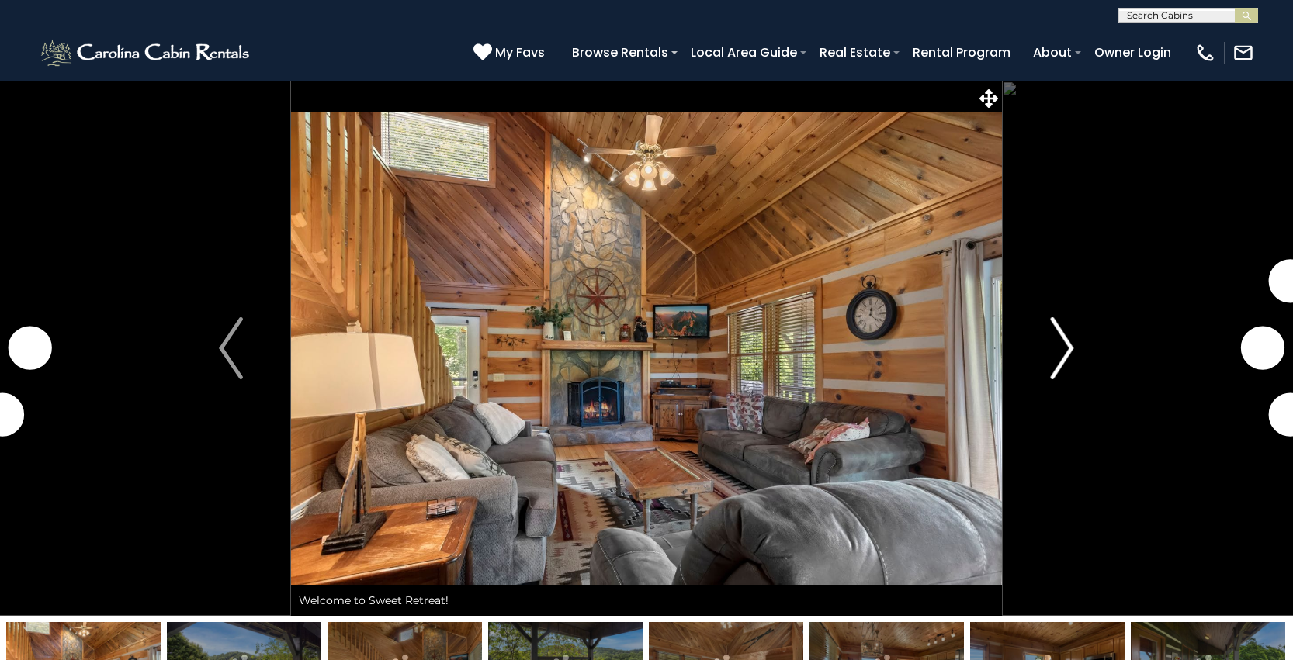
click at [1054, 349] on img "Next" at bounding box center [1061, 348] width 23 height 62
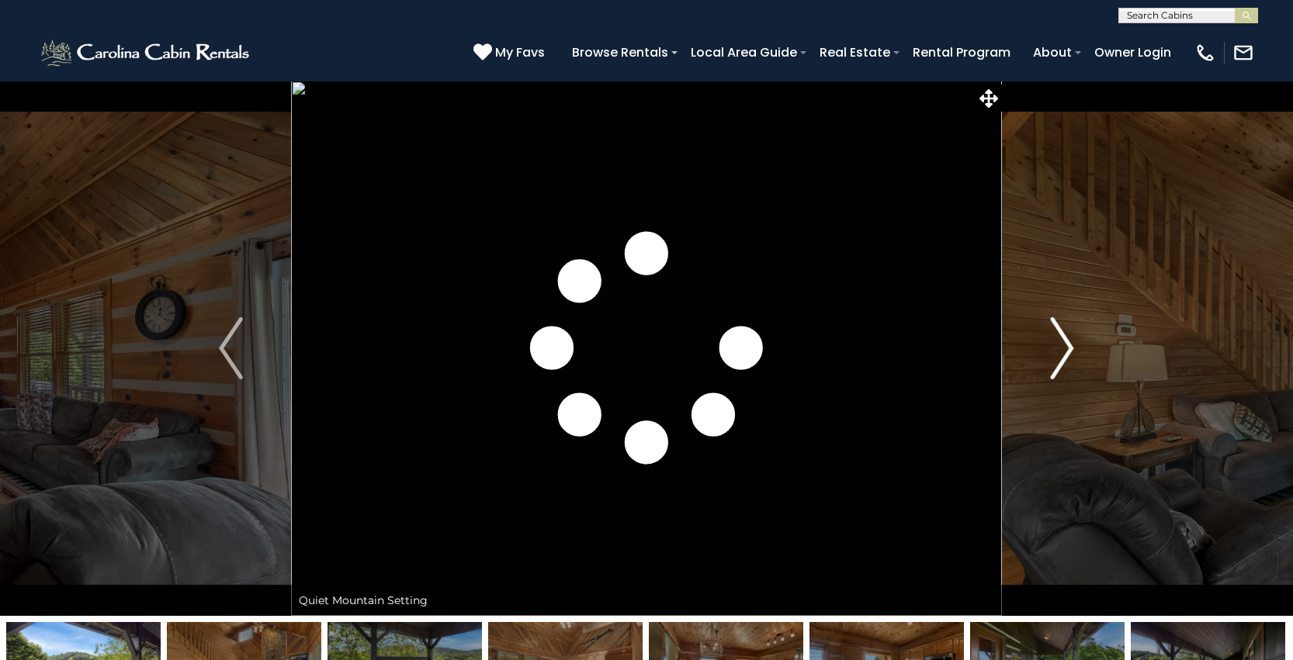
click at [1054, 349] on img "Next" at bounding box center [1061, 348] width 23 height 62
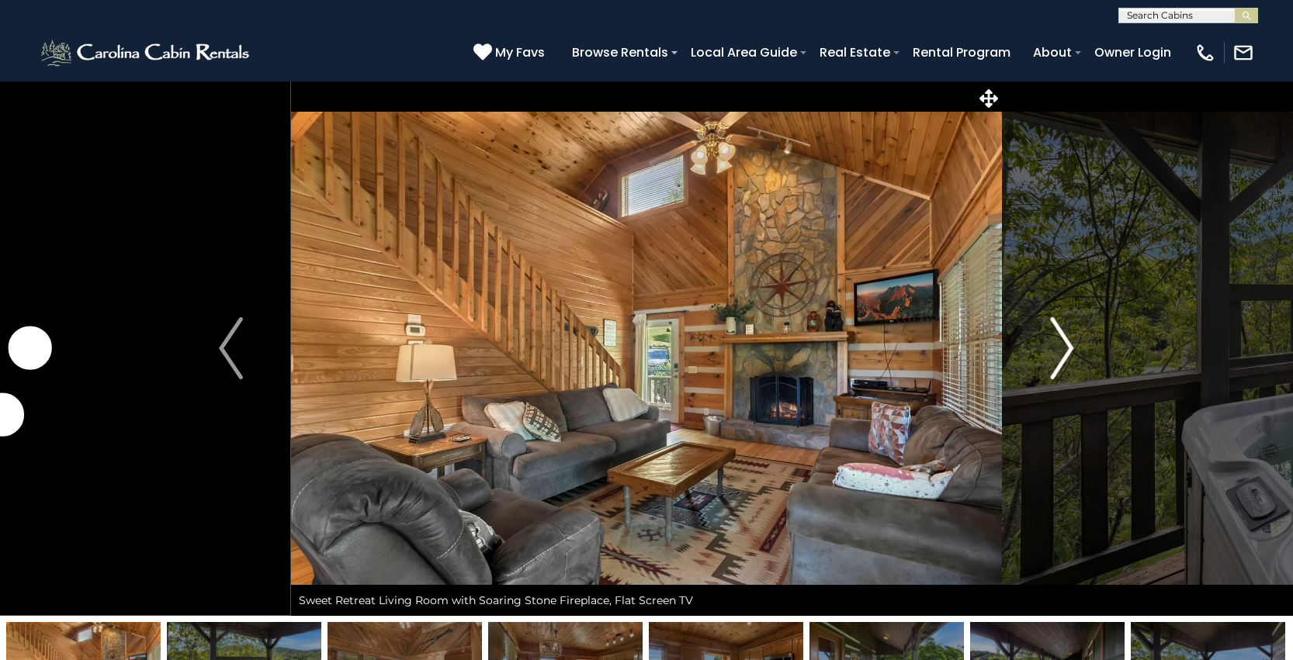
click at [1054, 349] on img "Next" at bounding box center [1061, 348] width 23 height 62
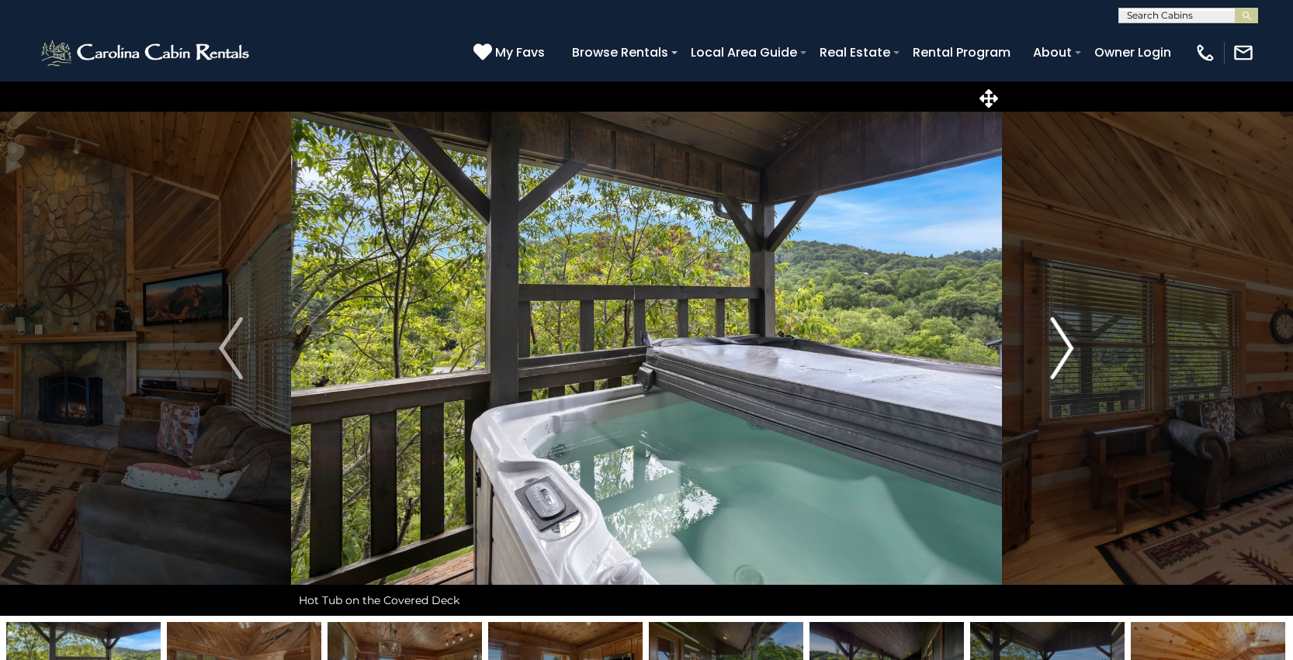
click at [1054, 349] on img "Next" at bounding box center [1061, 348] width 23 height 62
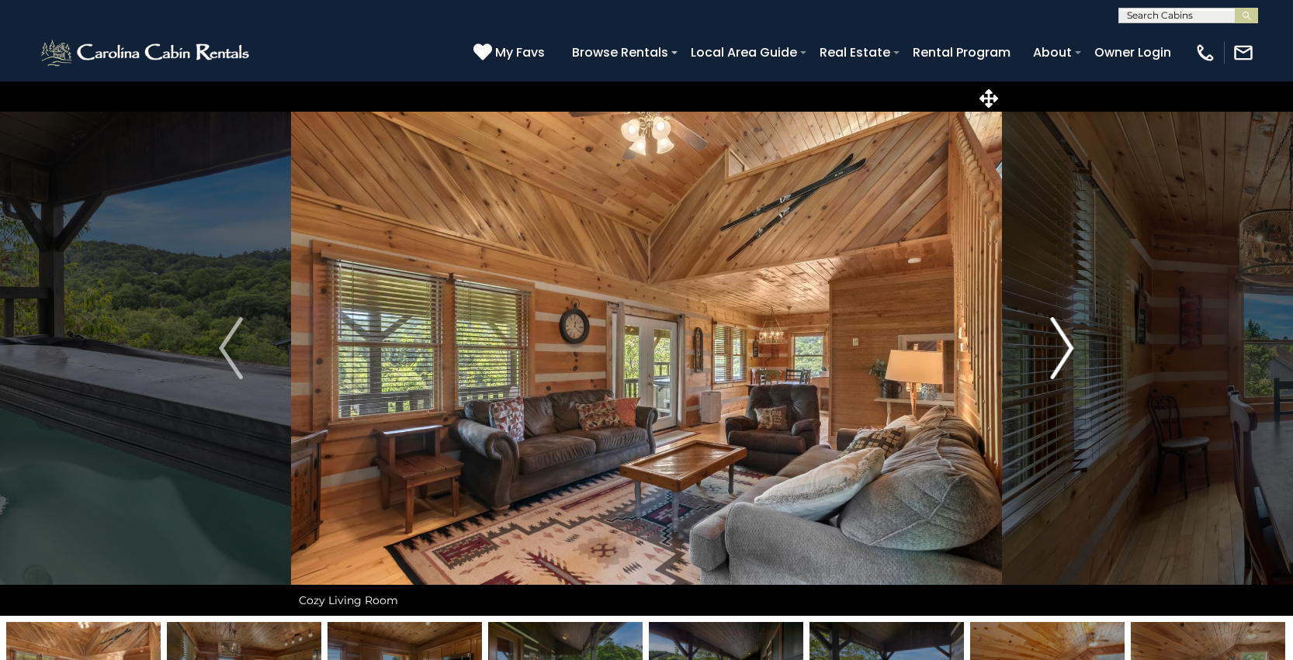
click at [1054, 349] on img "Next" at bounding box center [1061, 348] width 23 height 62
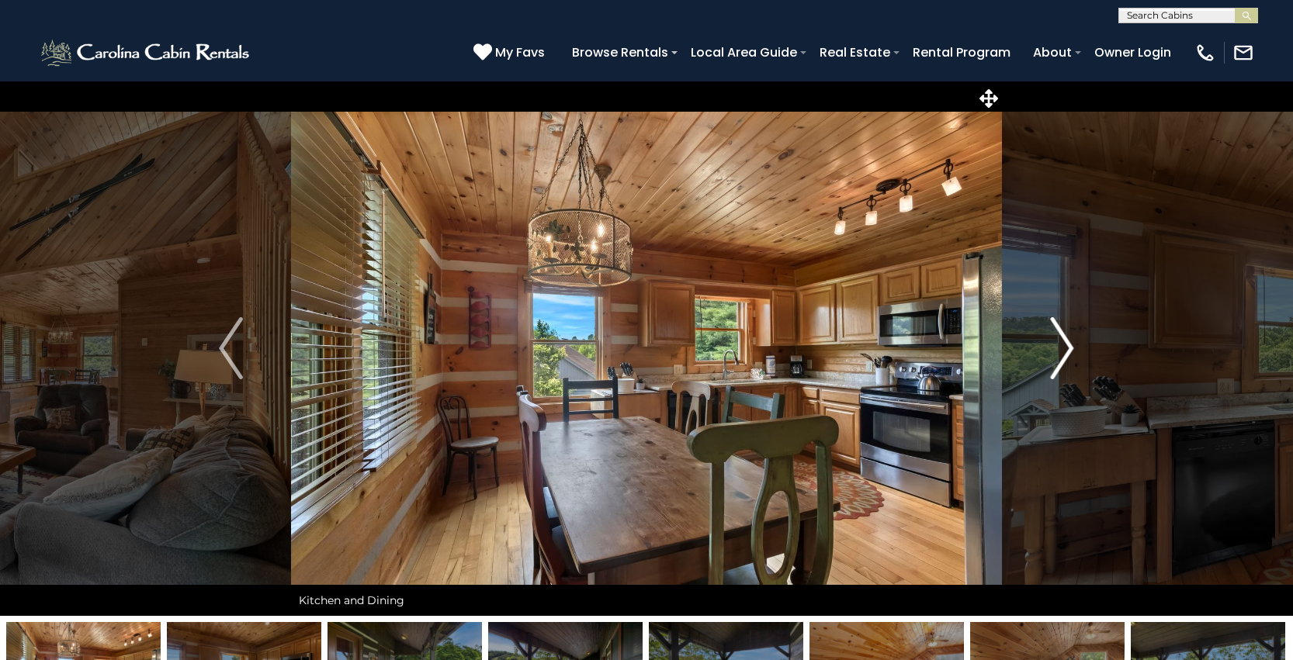
click at [1054, 349] on img "Next" at bounding box center [1061, 348] width 23 height 62
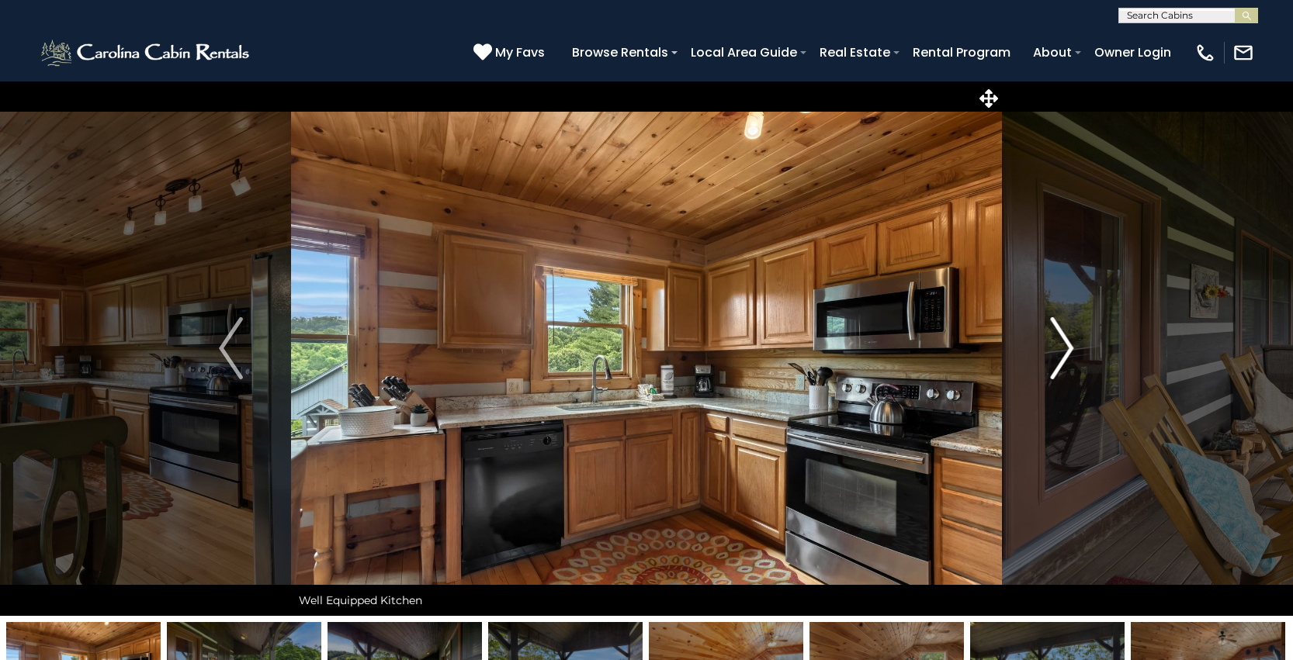
click at [1054, 349] on img "Next" at bounding box center [1061, 348] width 23 height 62
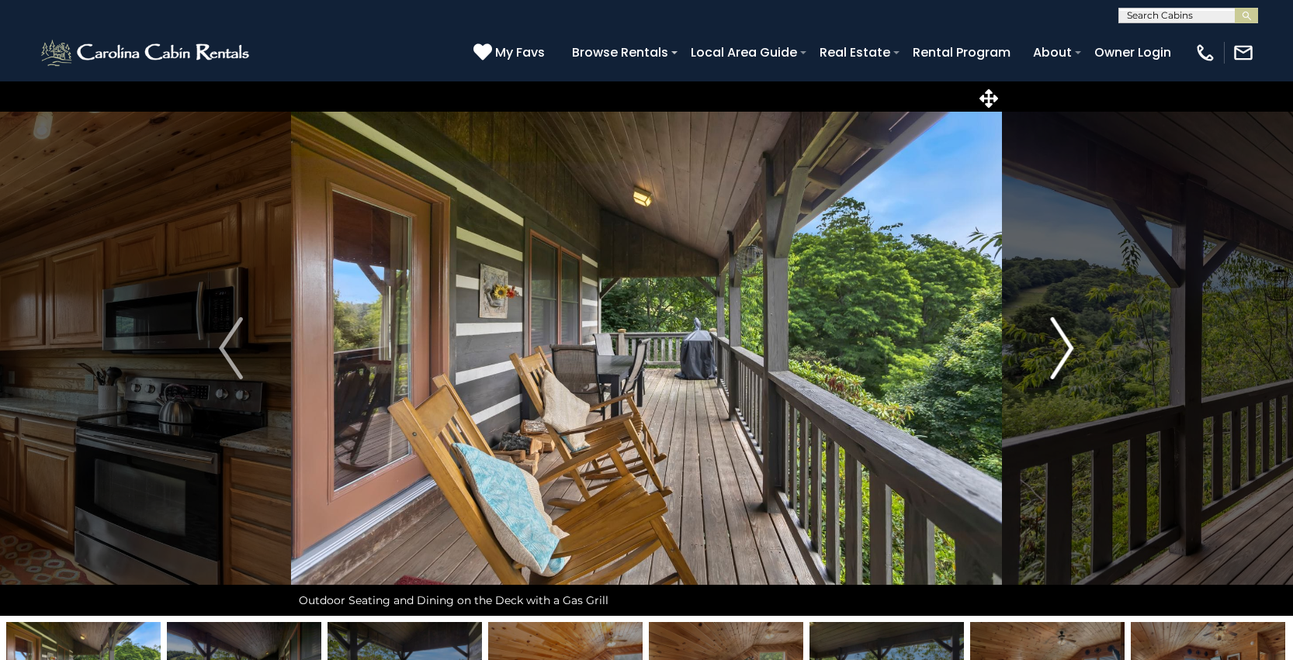
click at [1054, 349] on img "Next" at bounding box center [1061, 348] width 23 height 62
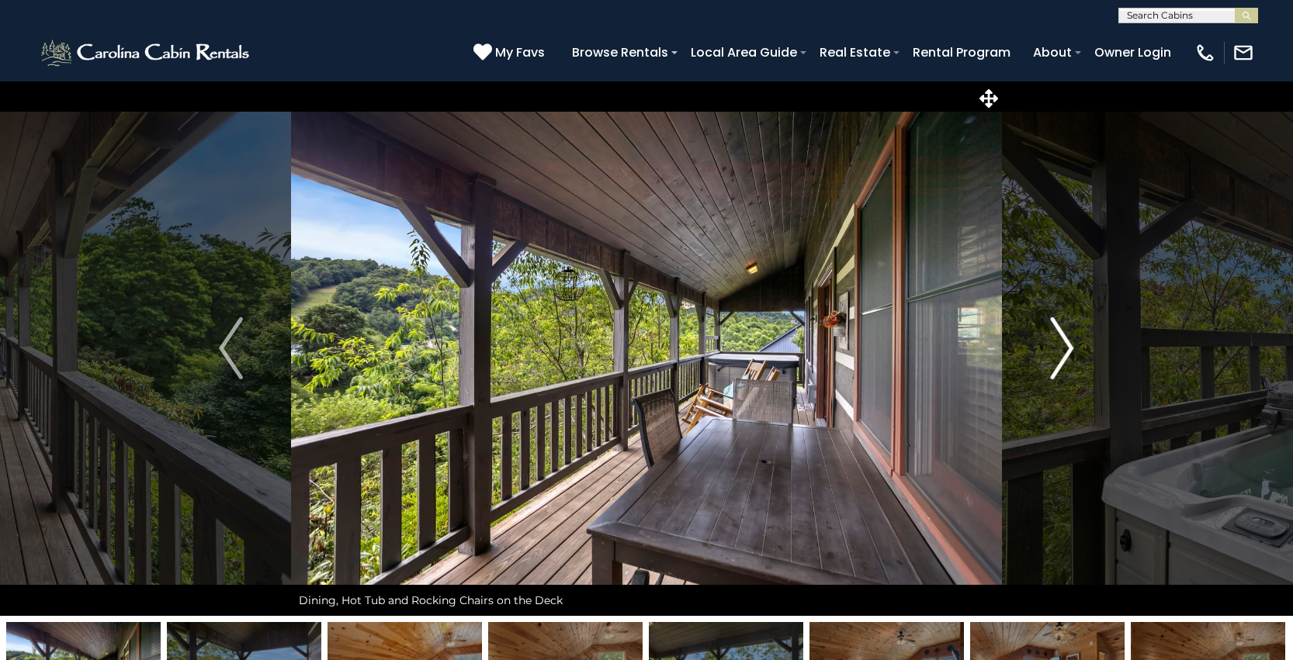
click at [1054, 349] on img "Next" at bounding box center [1061, 348] width 23 height 62
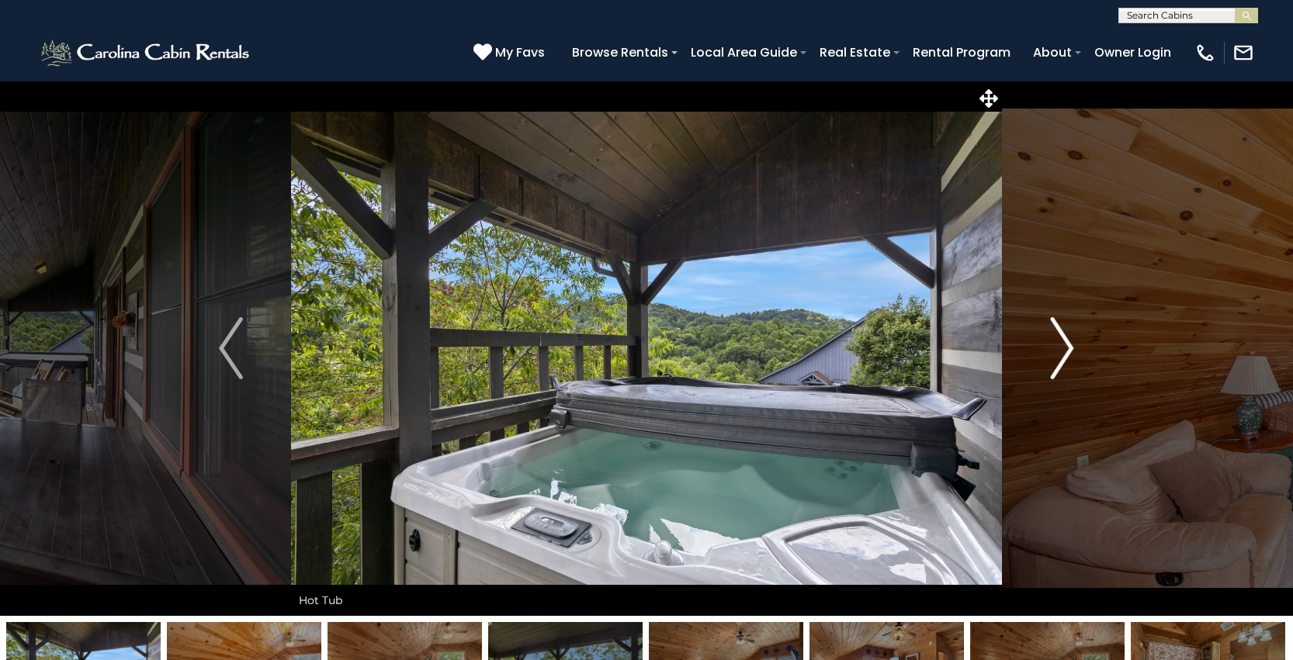
click at [1054, 349] on img "Next" at bounding box center [1061, 348] width 23 height 62
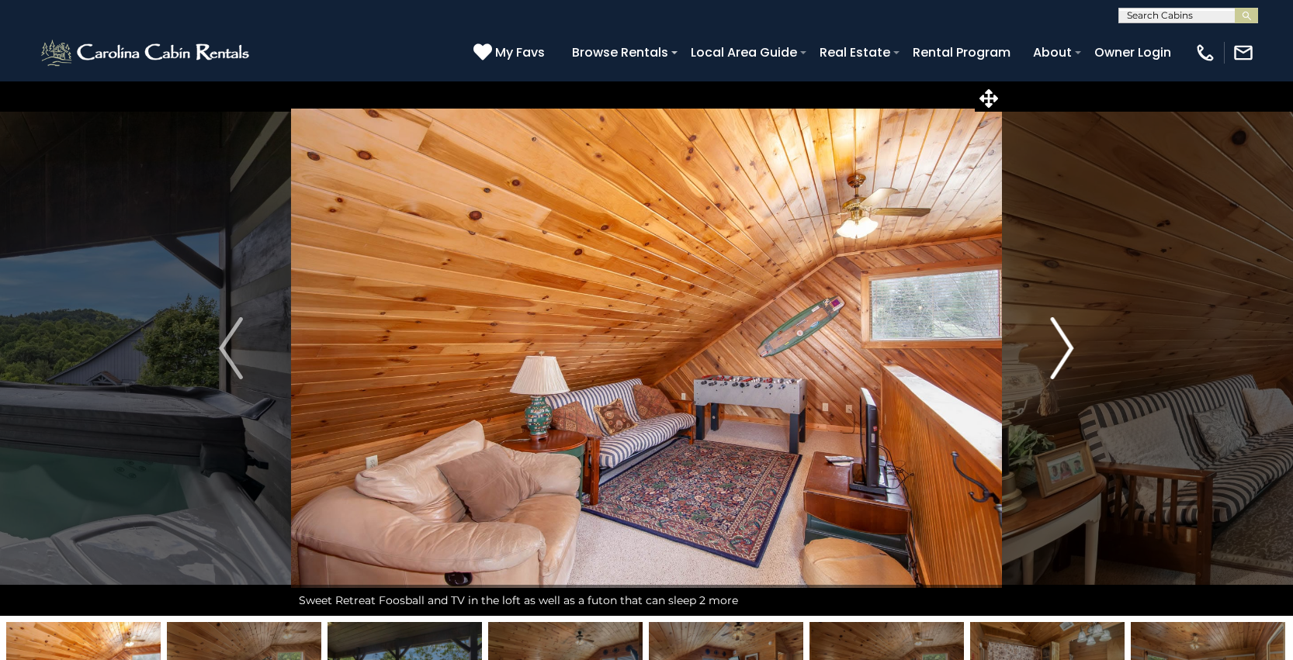
click at [1054, 349] on img "Next" at bounding box center [1061, 348] width 23 height 62
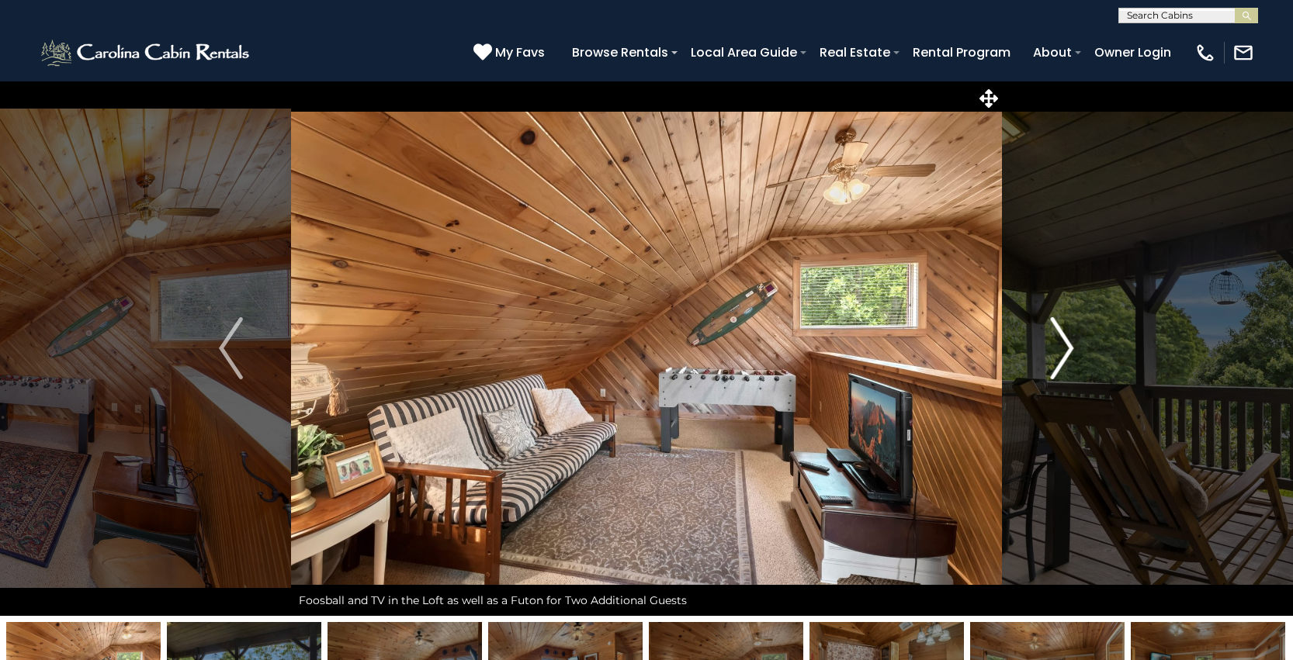
click at [1054, 349] on img "Next" at bounding box center [1061, 348] width 23 height 62
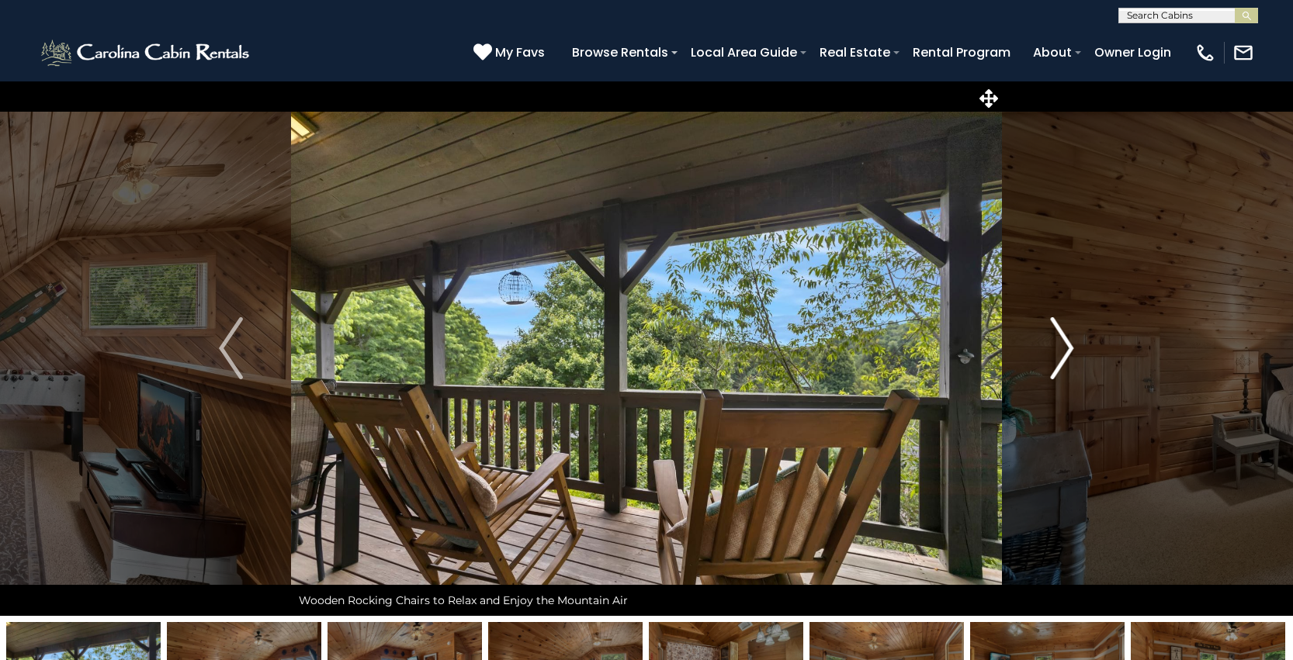
click at [1054, 349] on img "Next" at bounding box center [1061, 348] width 23 height 62
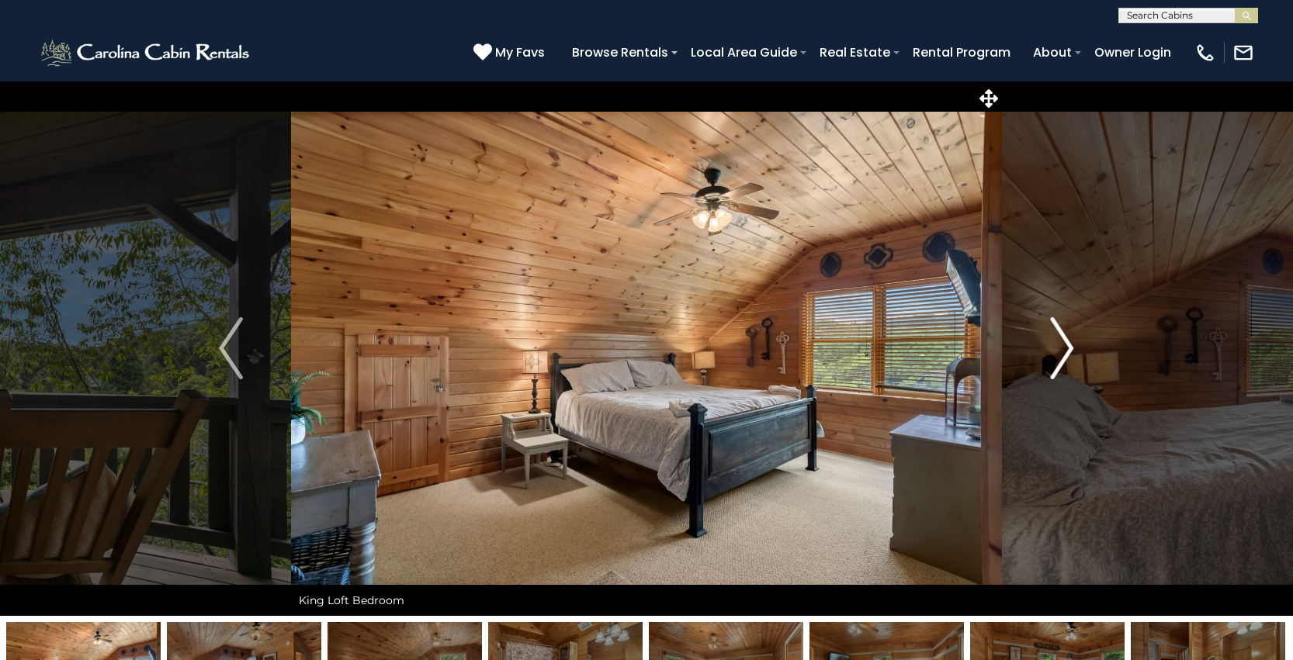
click at [1054, 349] on img "Next" at bounding box center [1061, 348] width 23 height 62
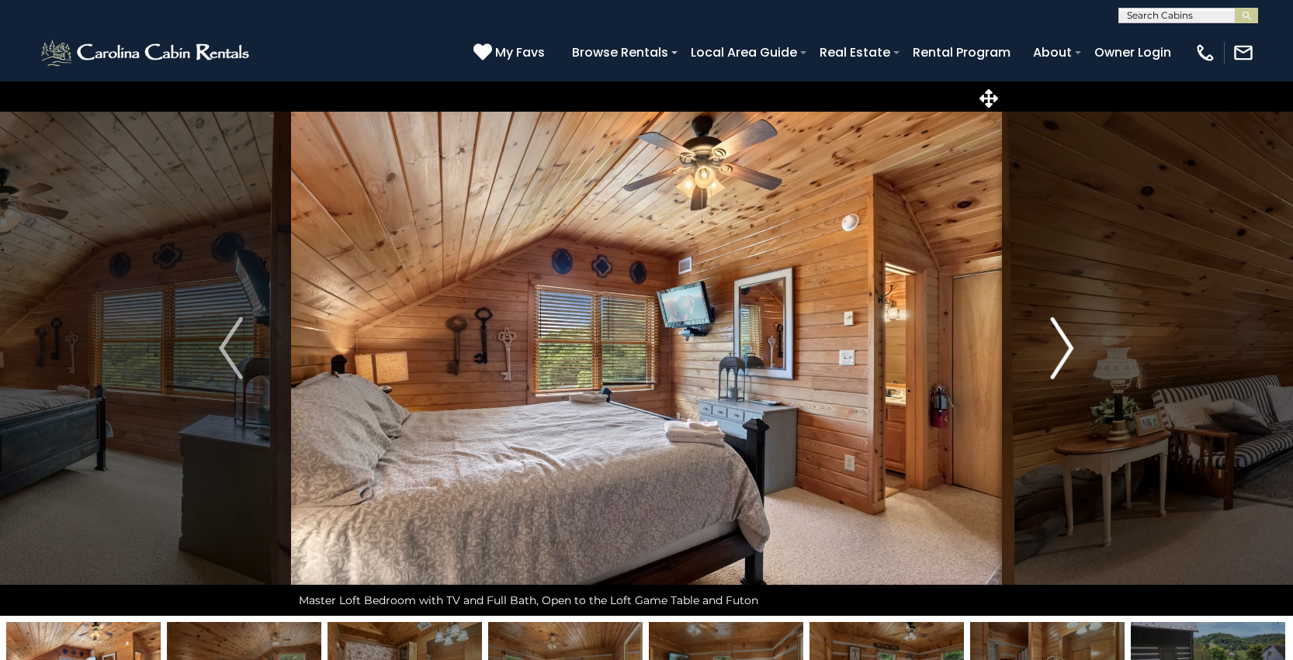
click at [1054, 349] on img "Next" at bounding box center [1061, 348] width 23 height 62
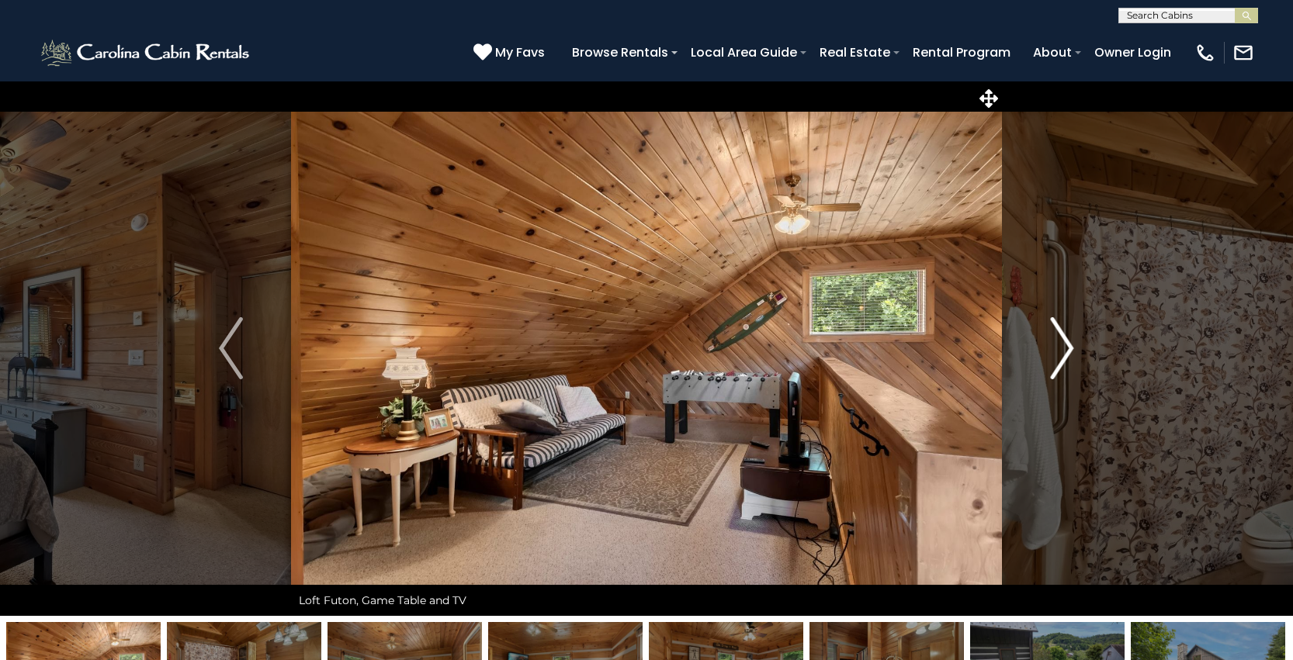
click at [1054, 349] on img "Next" at bounding box center [1061, 348] width 23 height 62
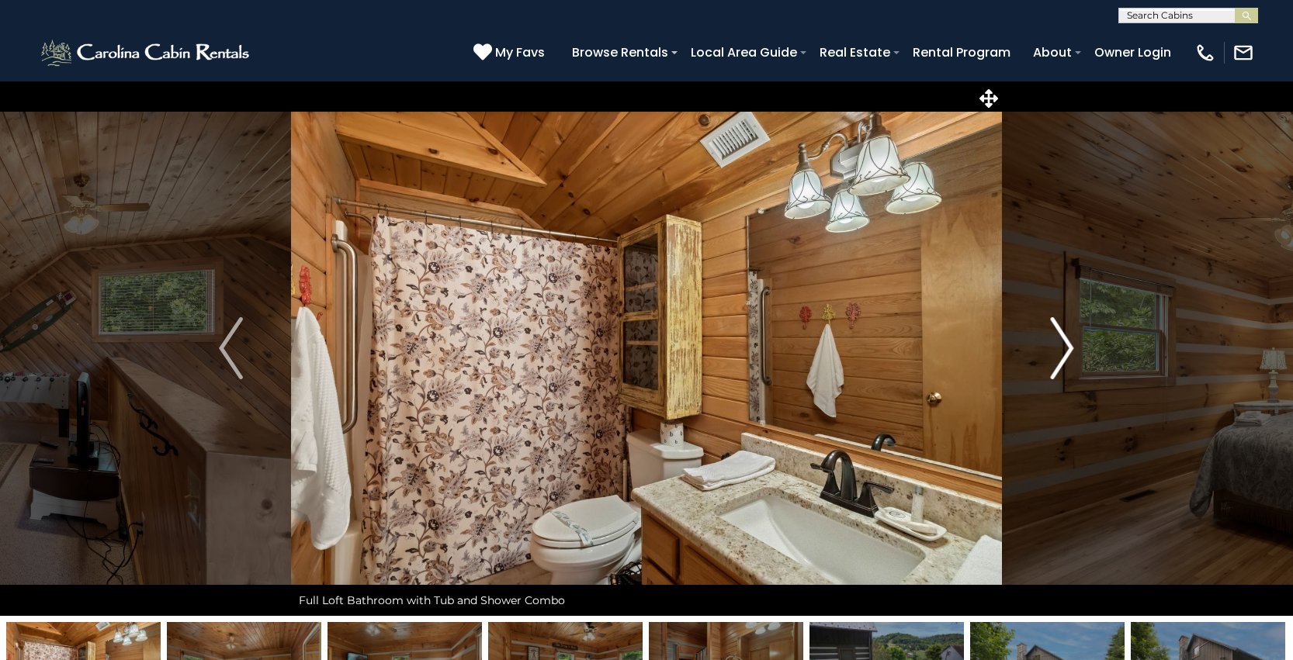
click at [1054, 349] on img "Next" at bounding box center [1061, 348] width 23 height 62
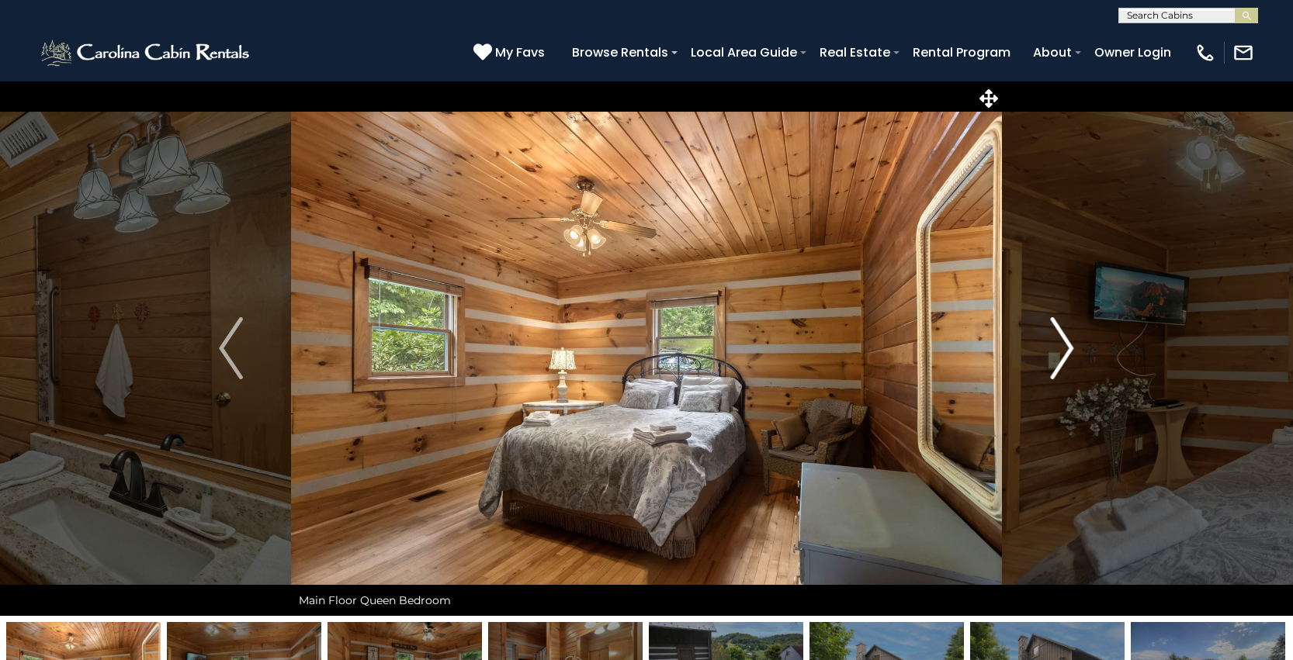
click at [1054, 349] on img "Next" at bounding box center [1061, 348] width 23 height 62
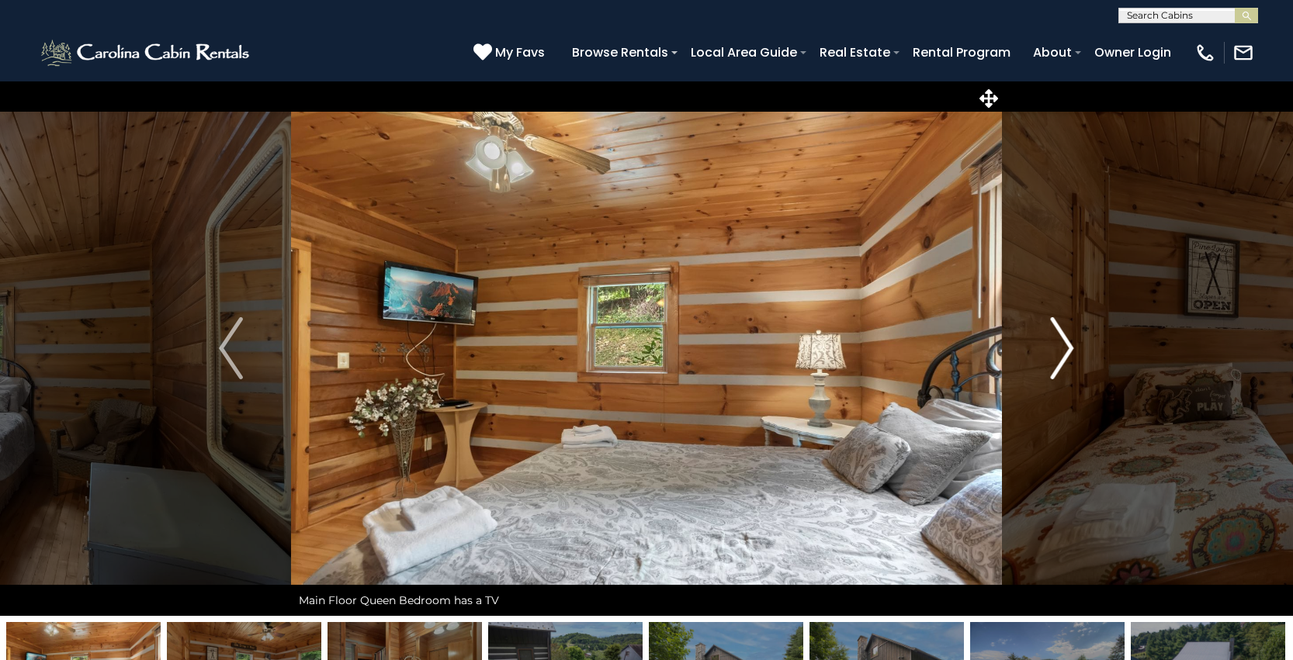
click at [1054, 349] on img "Next" at bounding box center [1061, 348] width 23 height 62
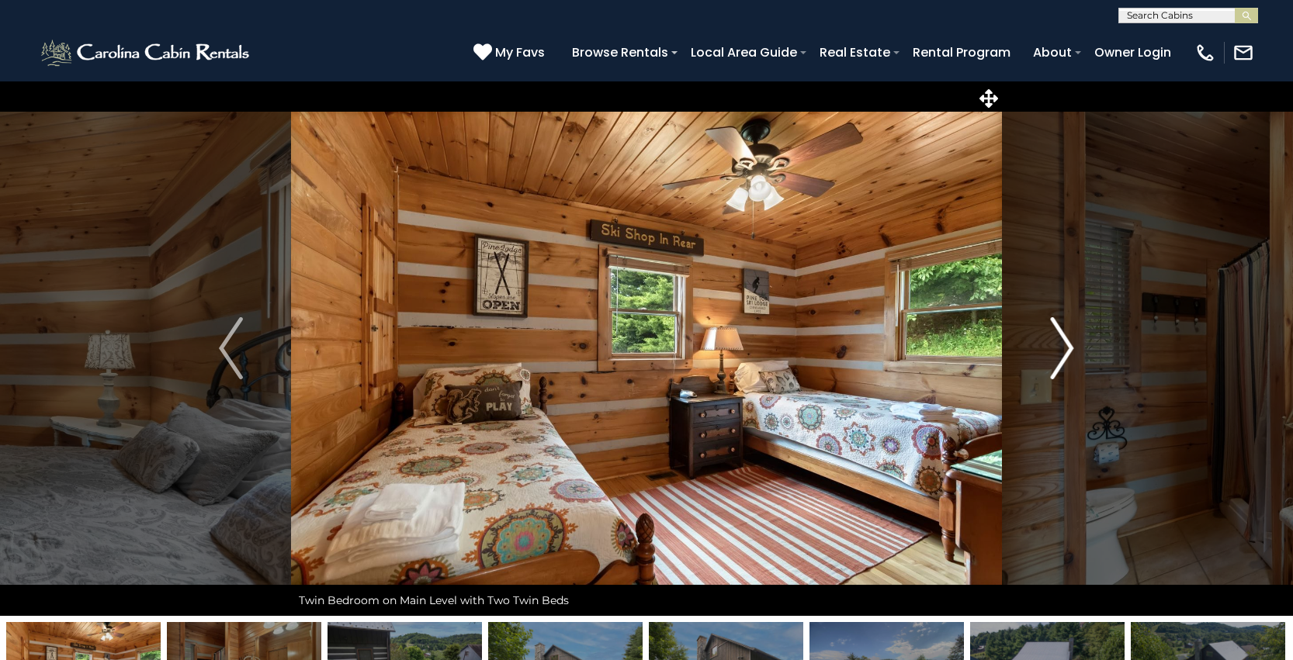
click at [1054, 349] on img "Next" at bounding box center [1061, 348] width 23 height 62
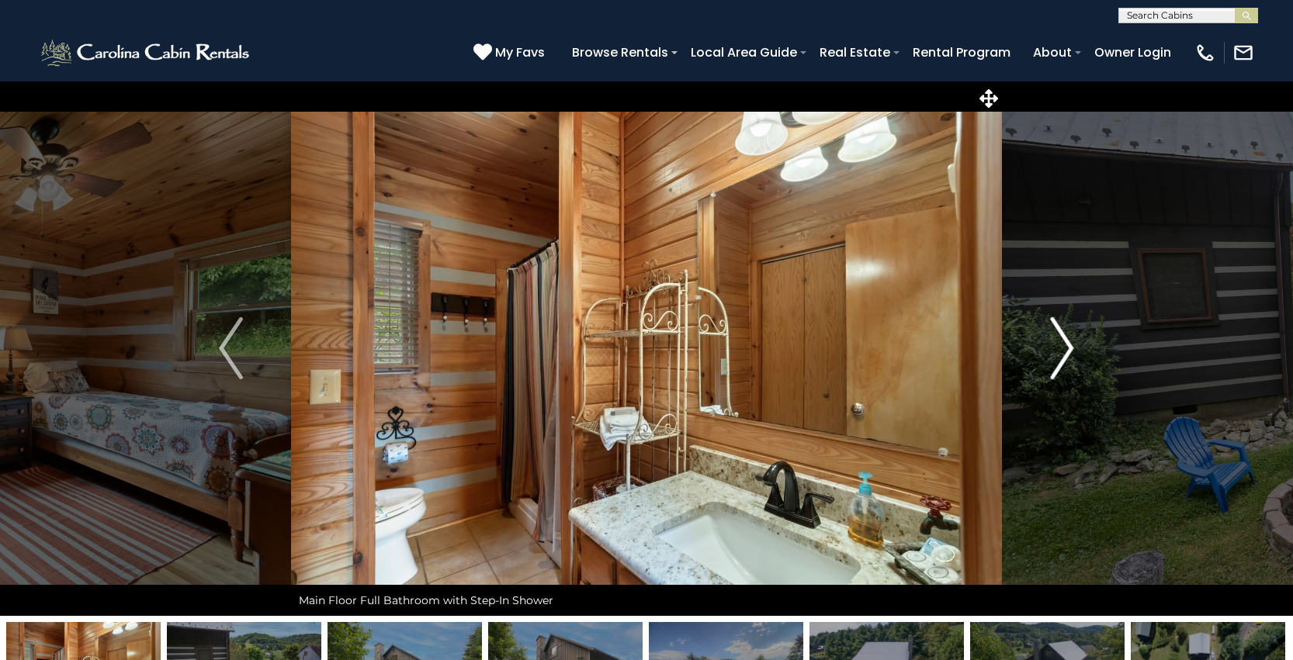
click at [1054, 349] on img "Next" at bounding box center [1061, 348] width 23 height 62
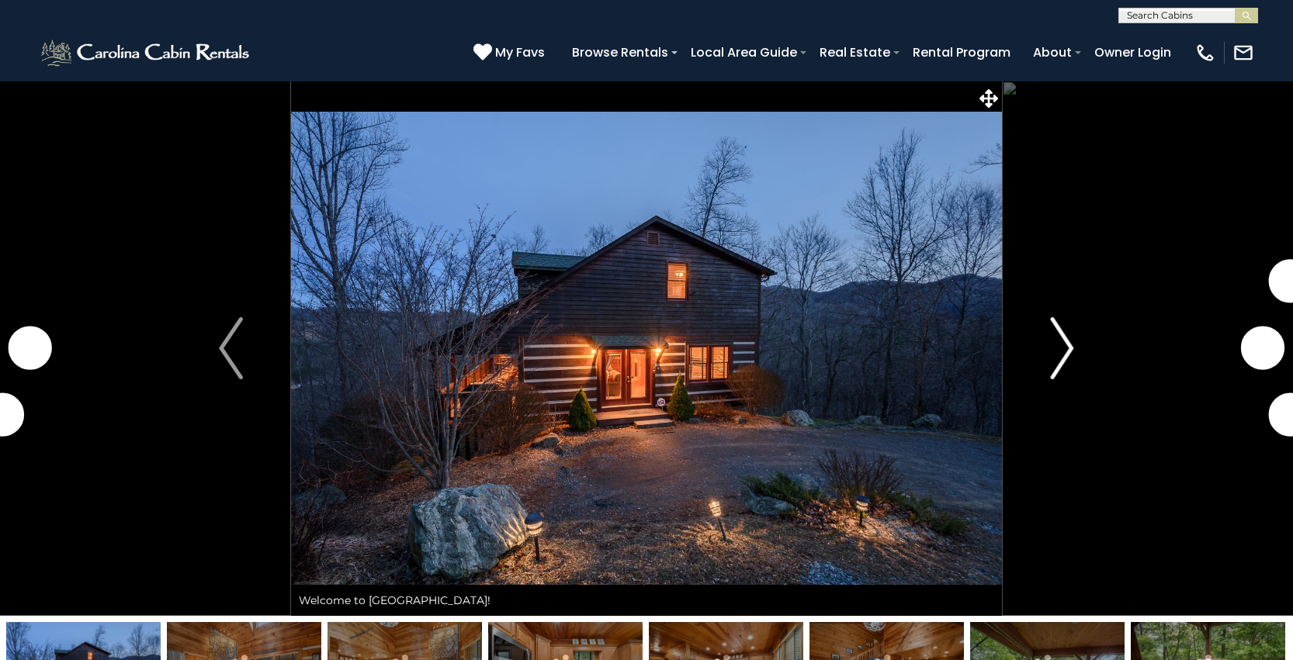
click at [1051, 351] on img "Next" at bounding box center [1061, 348] width 23 height 62
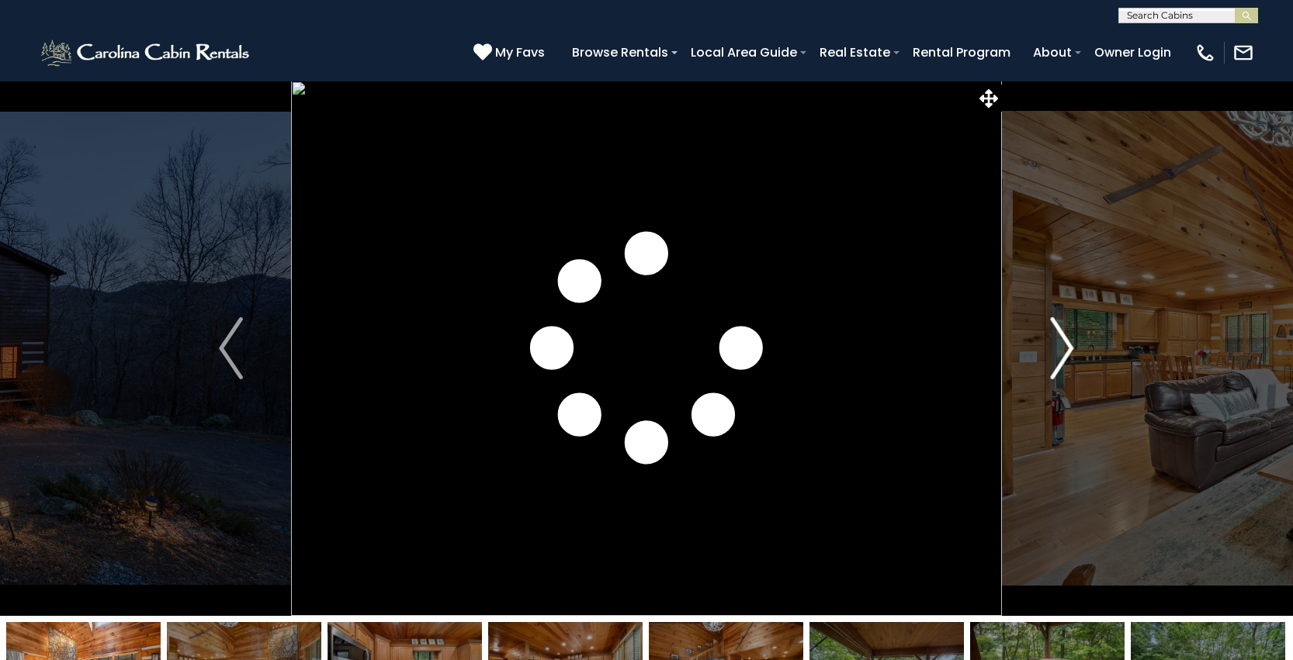
click at [1060, 351] on img "Next" at bounding box center [1061, 348] width 23 height 62
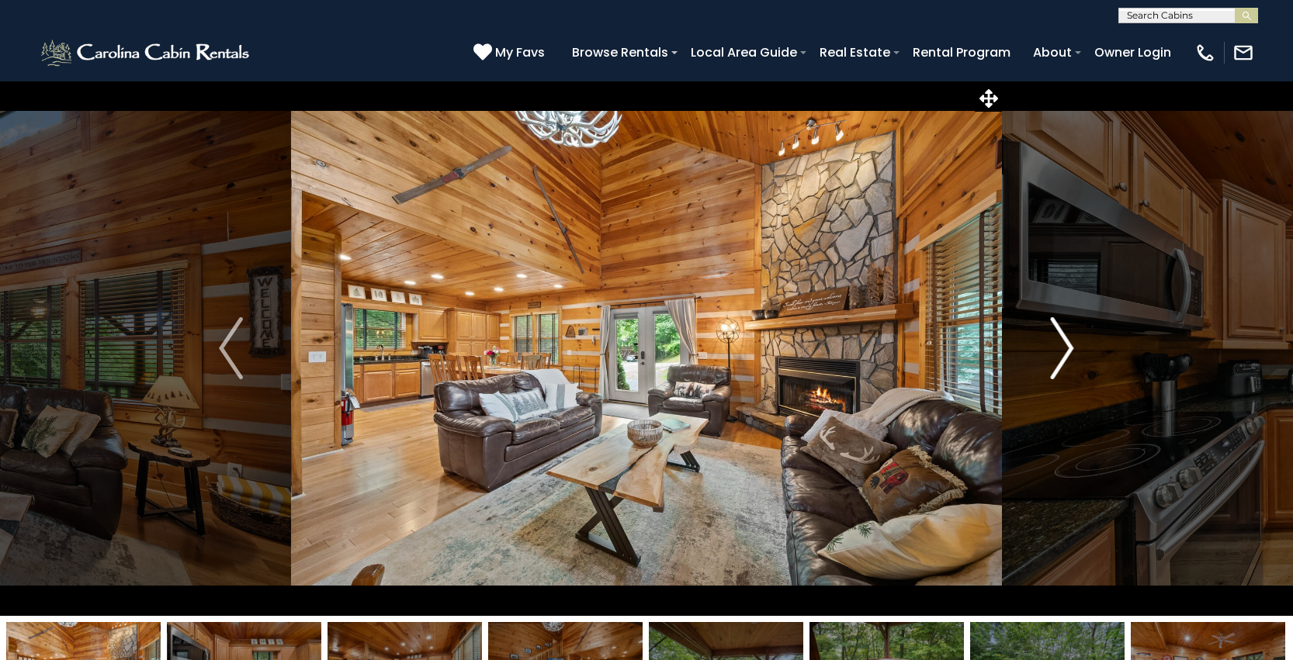
click at [1060, 351] on img "Next" at bounding box center [1061, 348] width 23 height 62
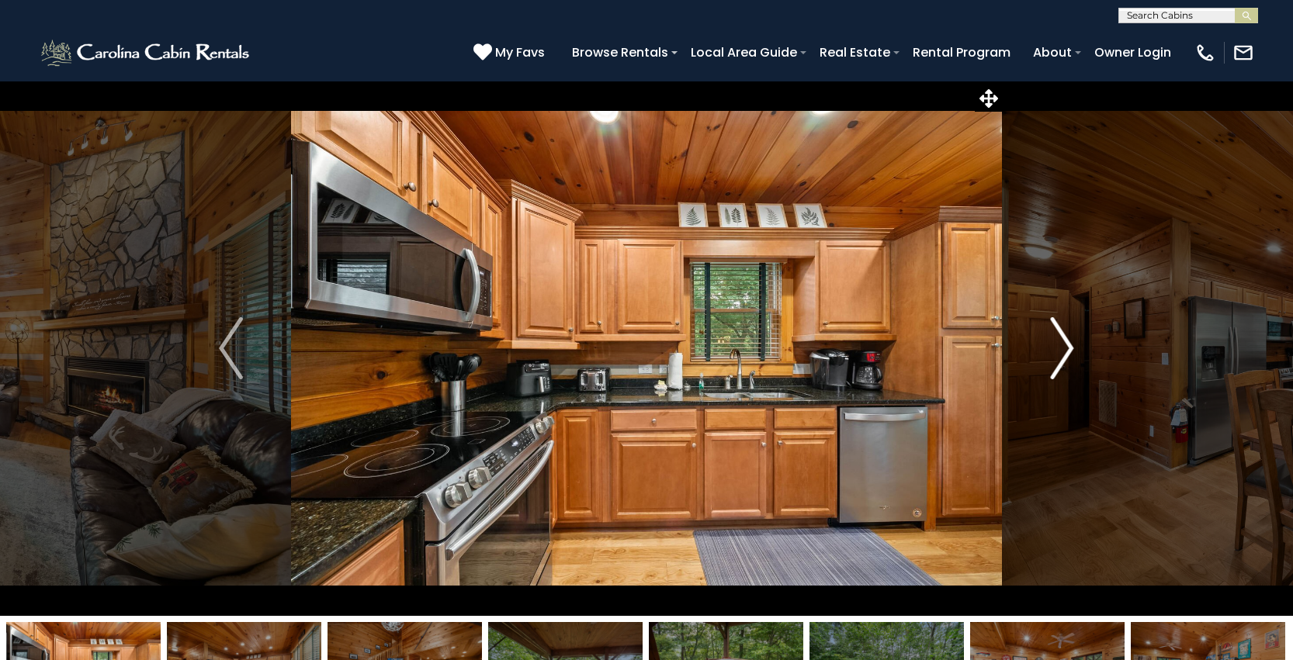
click at [1060, 351] on img "Next" at bounding box center [1061, 348] width 23 height 62
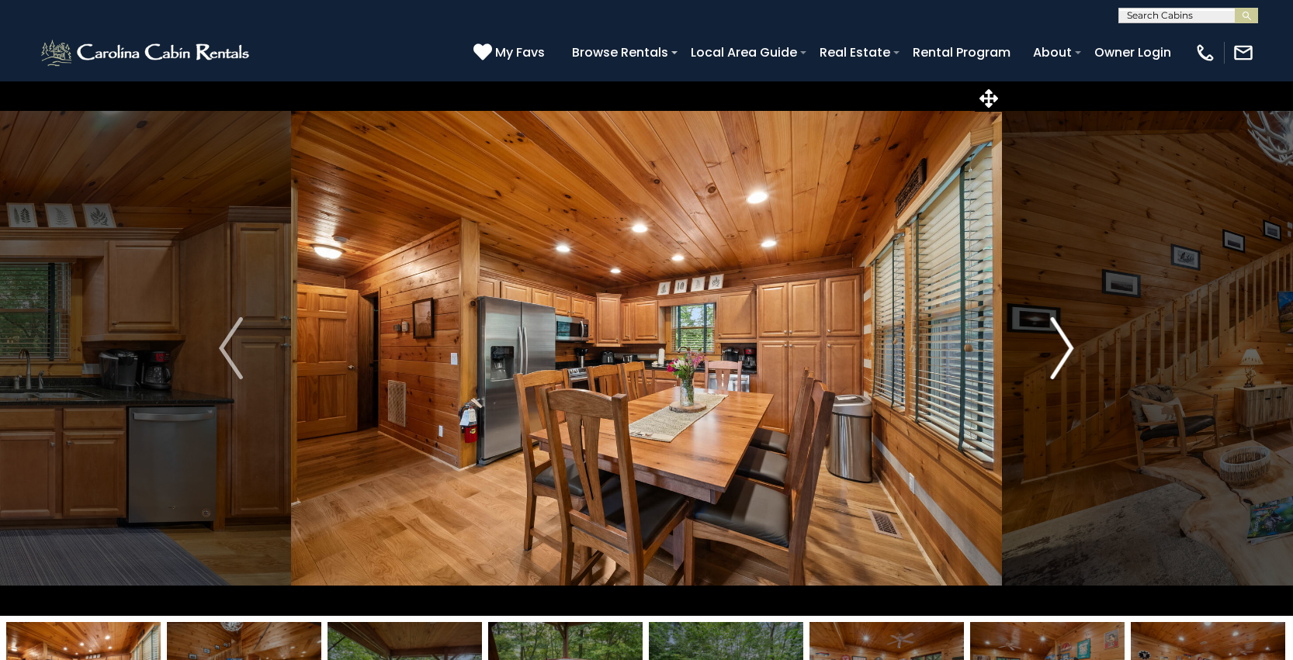
click at [1060, 351] on img "Next" at bounding box center [1061, 348] width 23 height 62
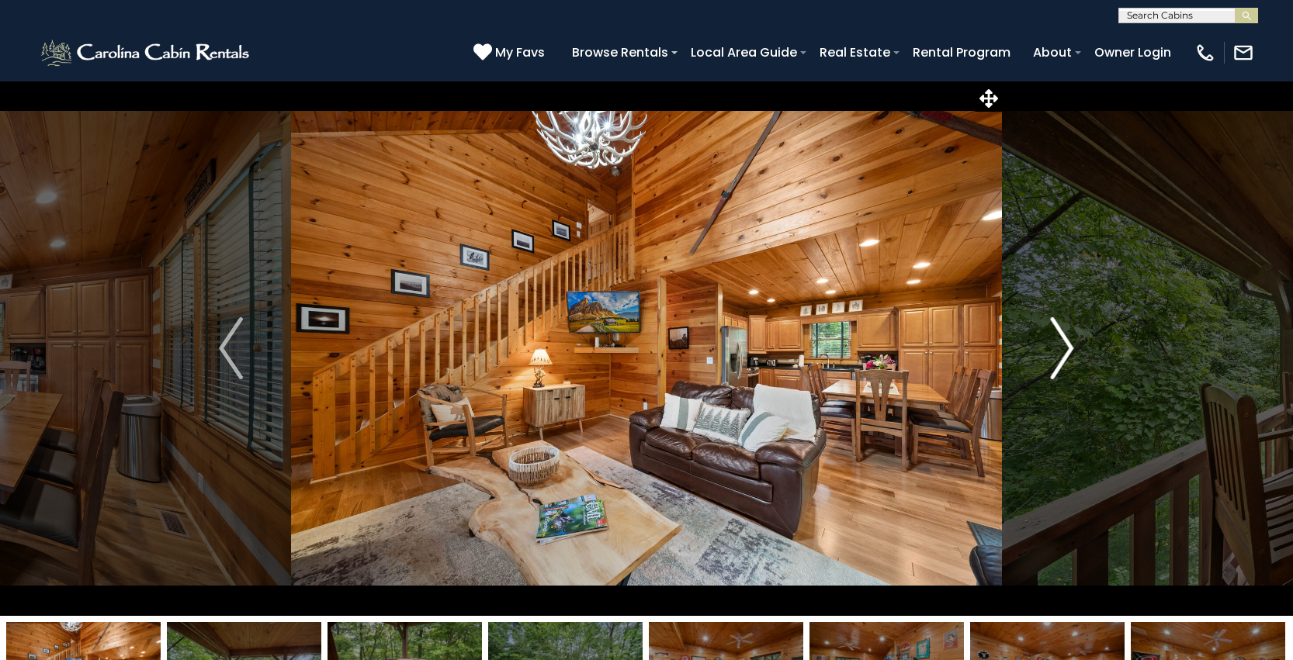
click at [1060, 351] on img "Next" at bounding box center [1061, 348] width 23 height 62
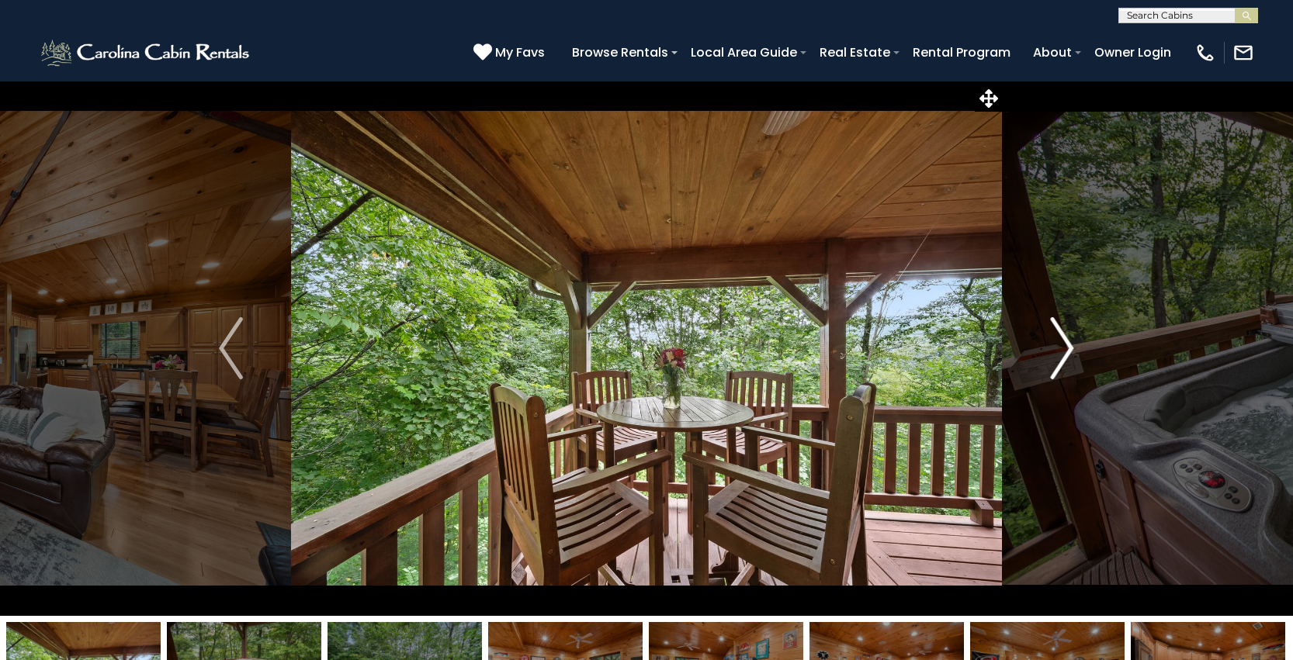
click at [1060, 351] on img "Next" at bounding box center [1061, 348] width 23 height 62
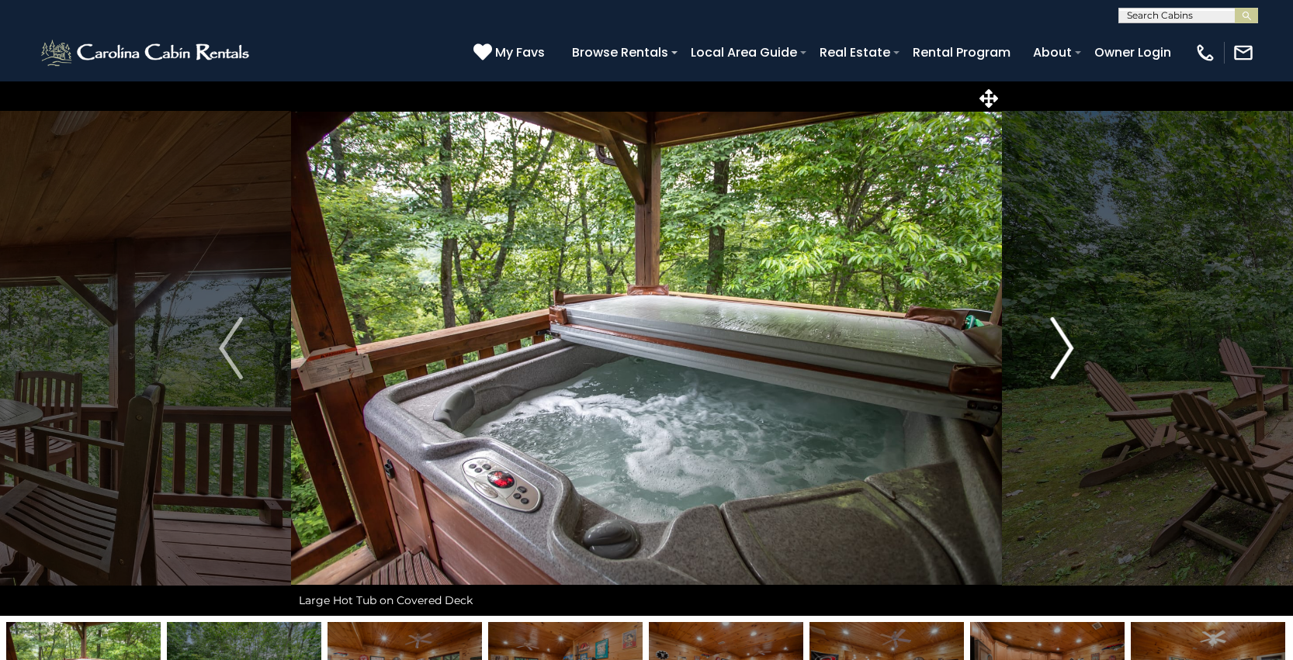
click at [1060, 351] on img "Next" at bounding box center [1061, 348] width 23 height 62
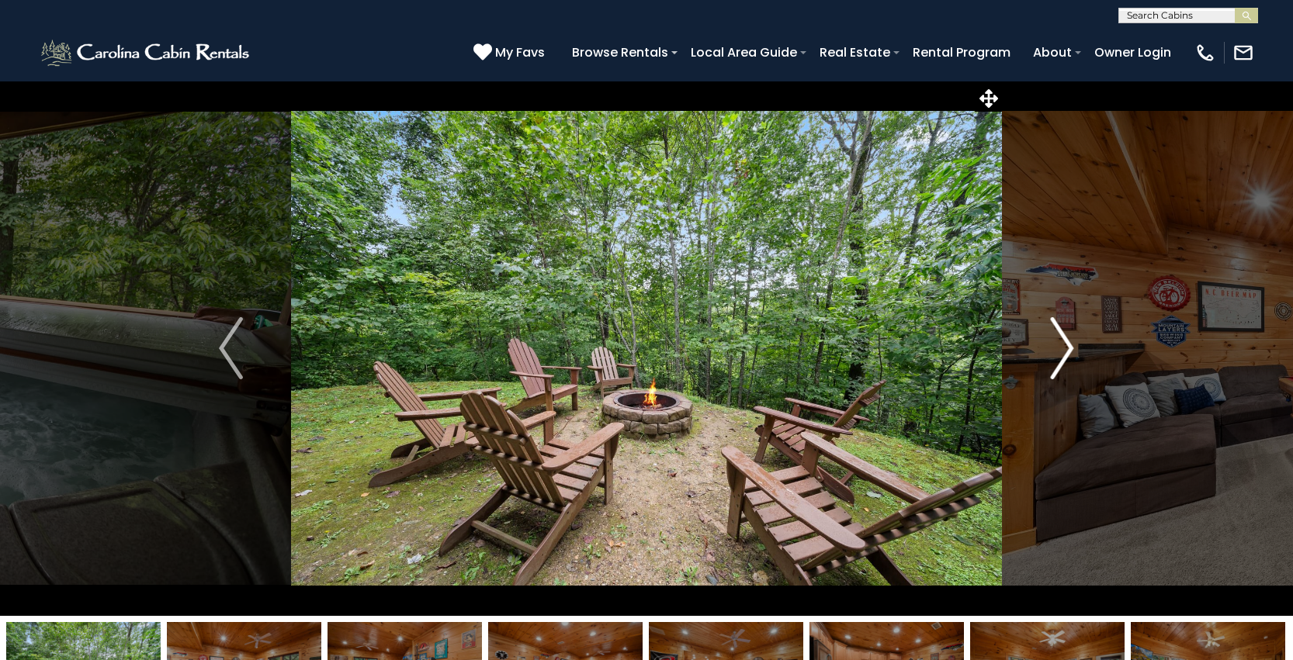
click at [1060, 351] on img "Next" at bounding box center [1061, 348] width 23 height 62
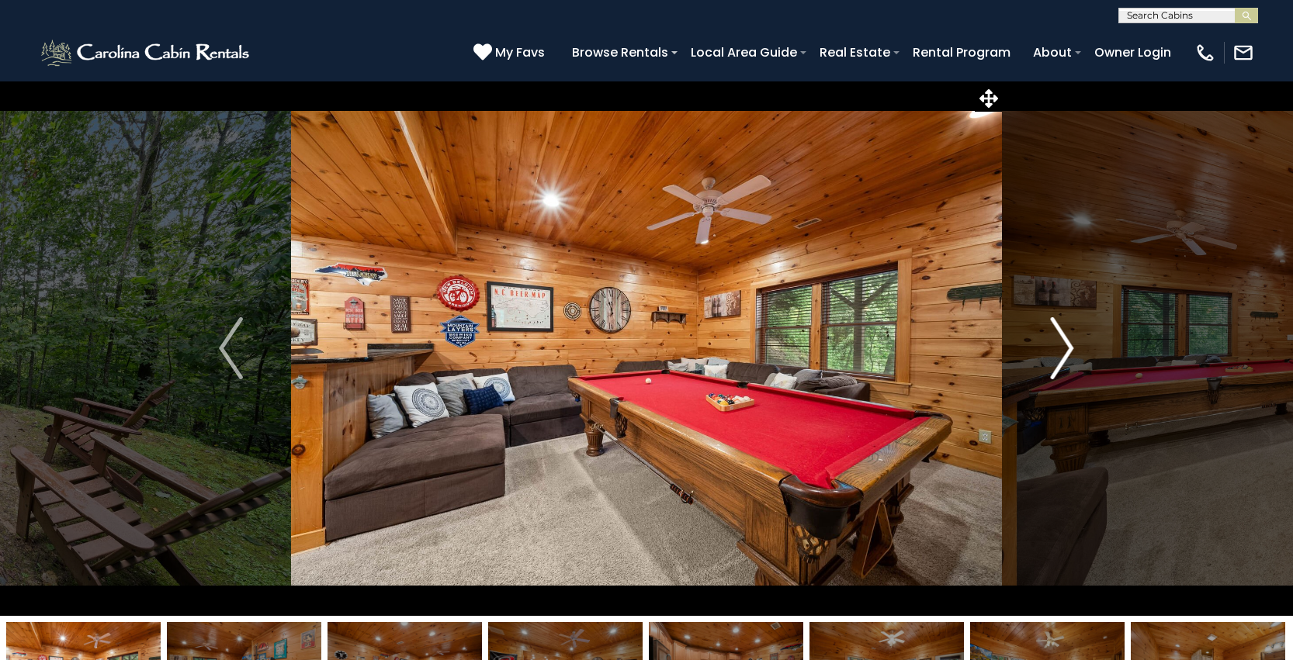
click at [1060, 351] on img "Next" at bounding box center [1061, 348] width 23 height 62
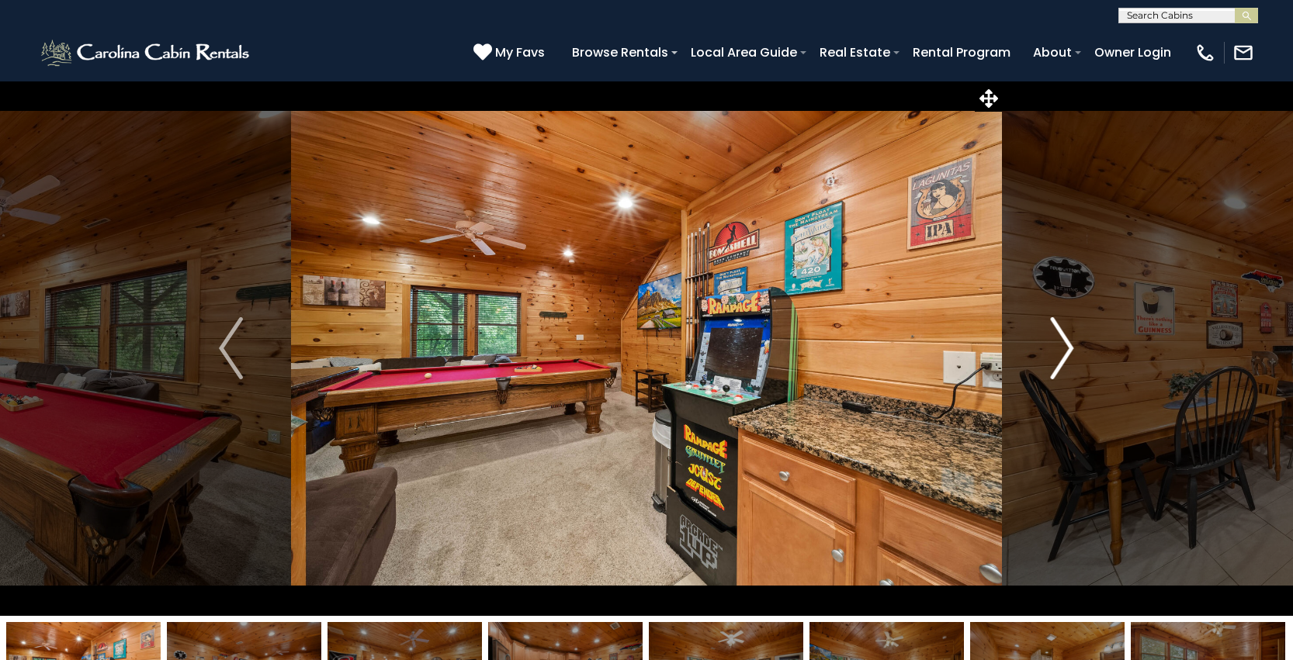
click at [1060, 351] on img "Next" at bounding box center [1061, 348] width 23 height 62
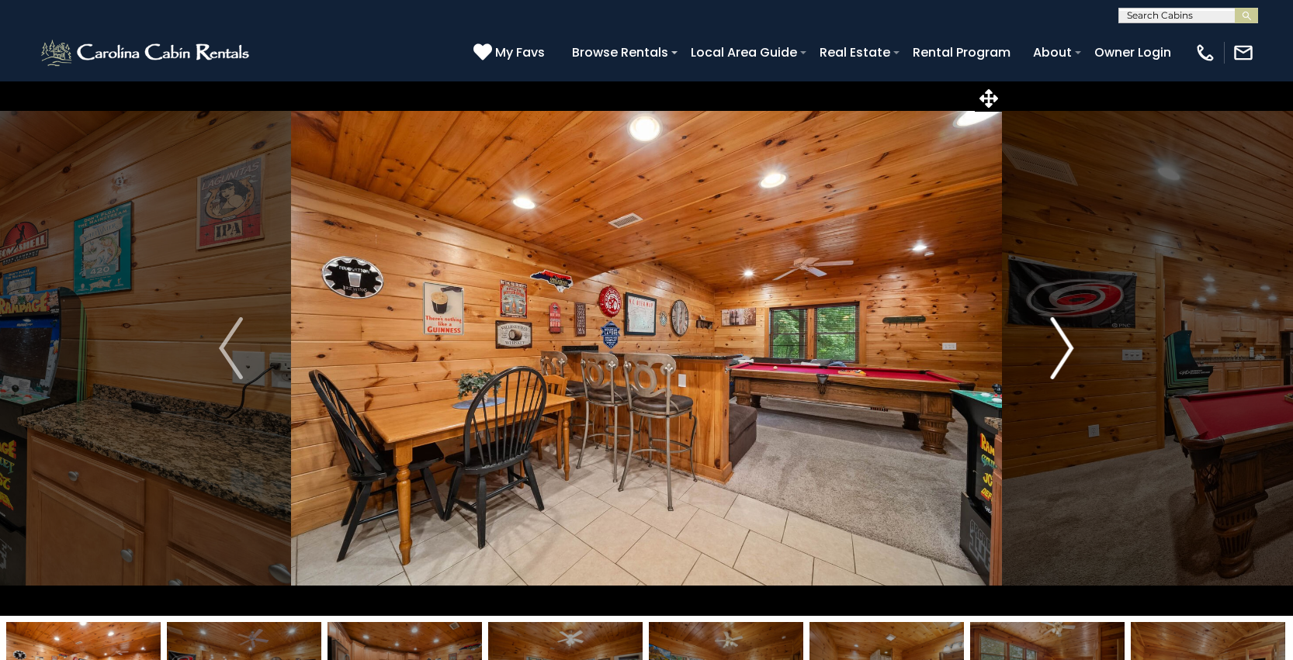
click at [1060, 351] on img "Next" at bounding box center [1061, 348] width 23 height 62
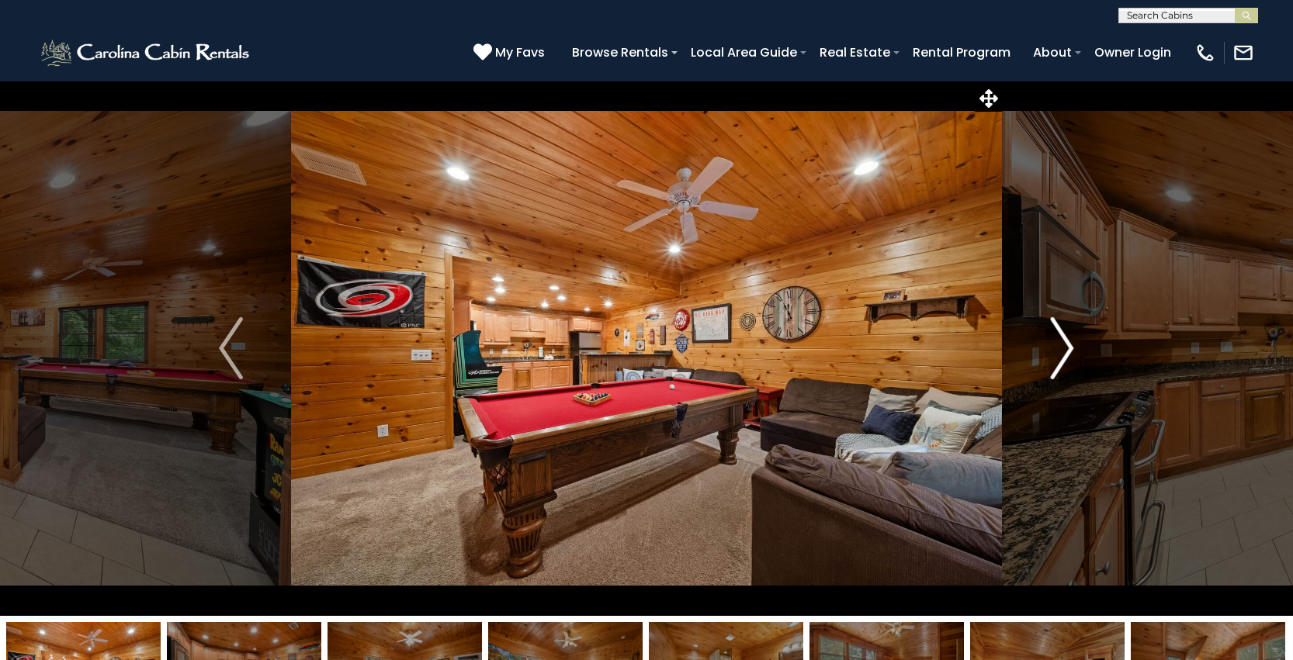
click at [1060, 351] on img "Next" at bounding box center [1061, 348] width 23 height 62
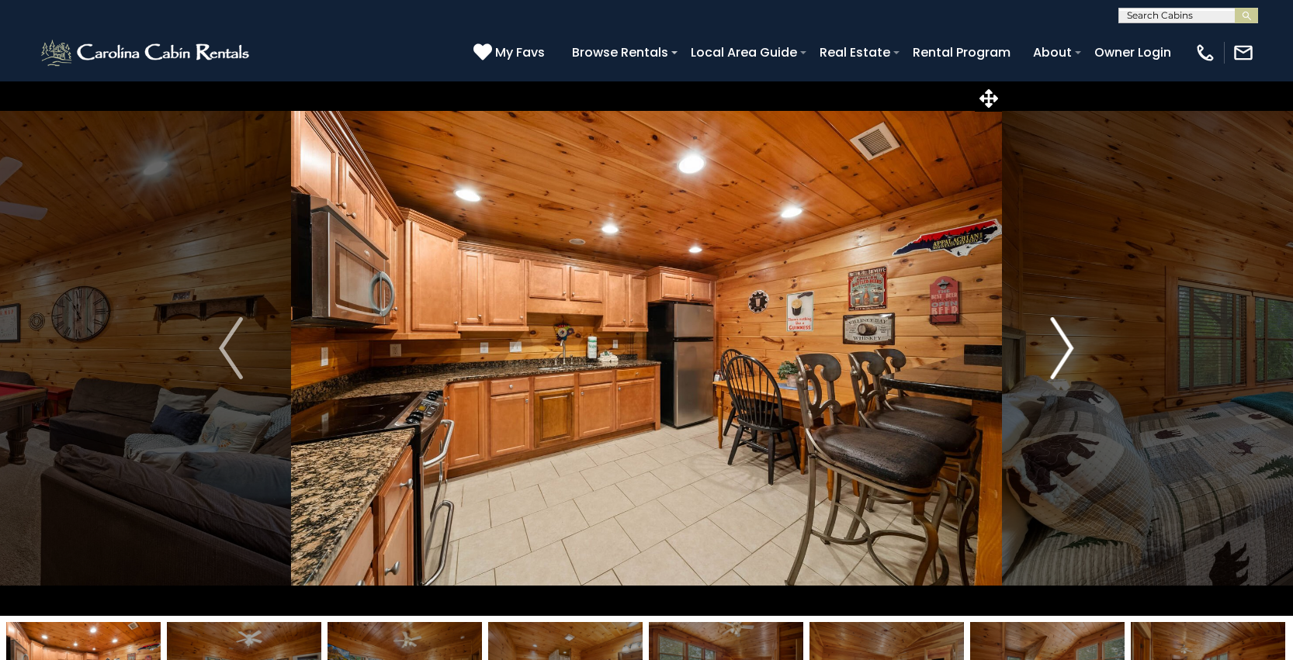
click at [1060, 351] on img "Next" at bounding box center [1061, 348] width 23 height 62
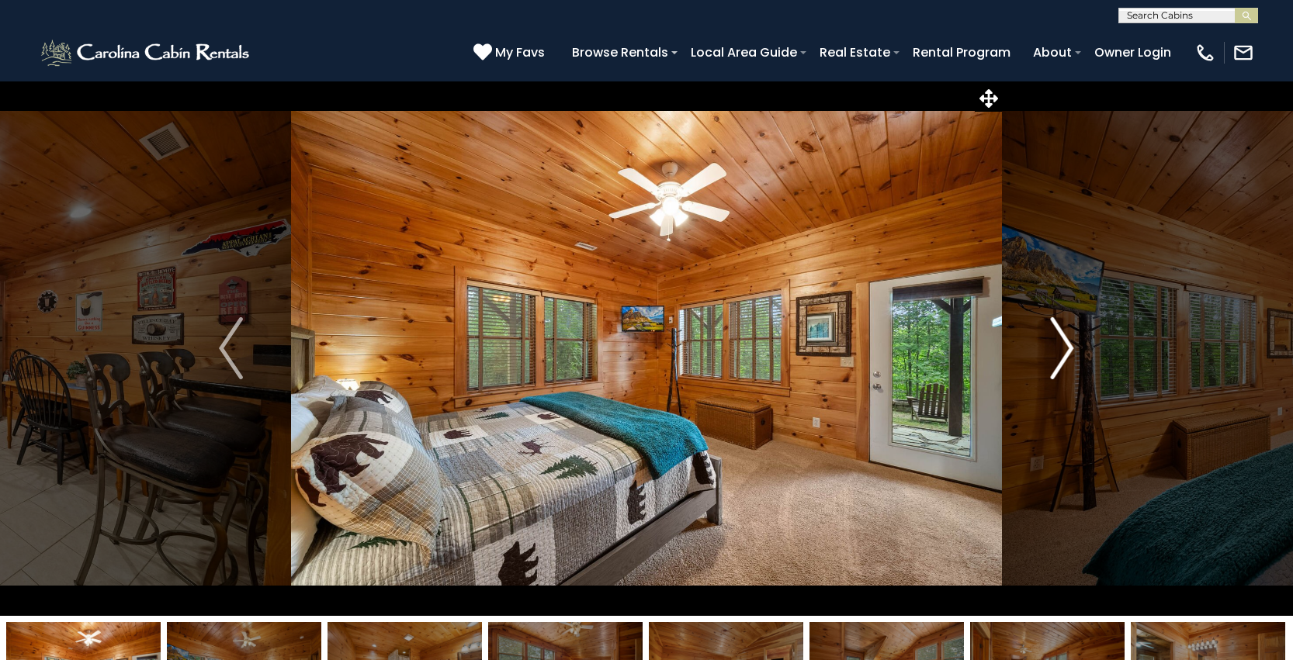
click at [1060, 351] on img "Next" at bounding box center [1061, 348] width 23 height 62
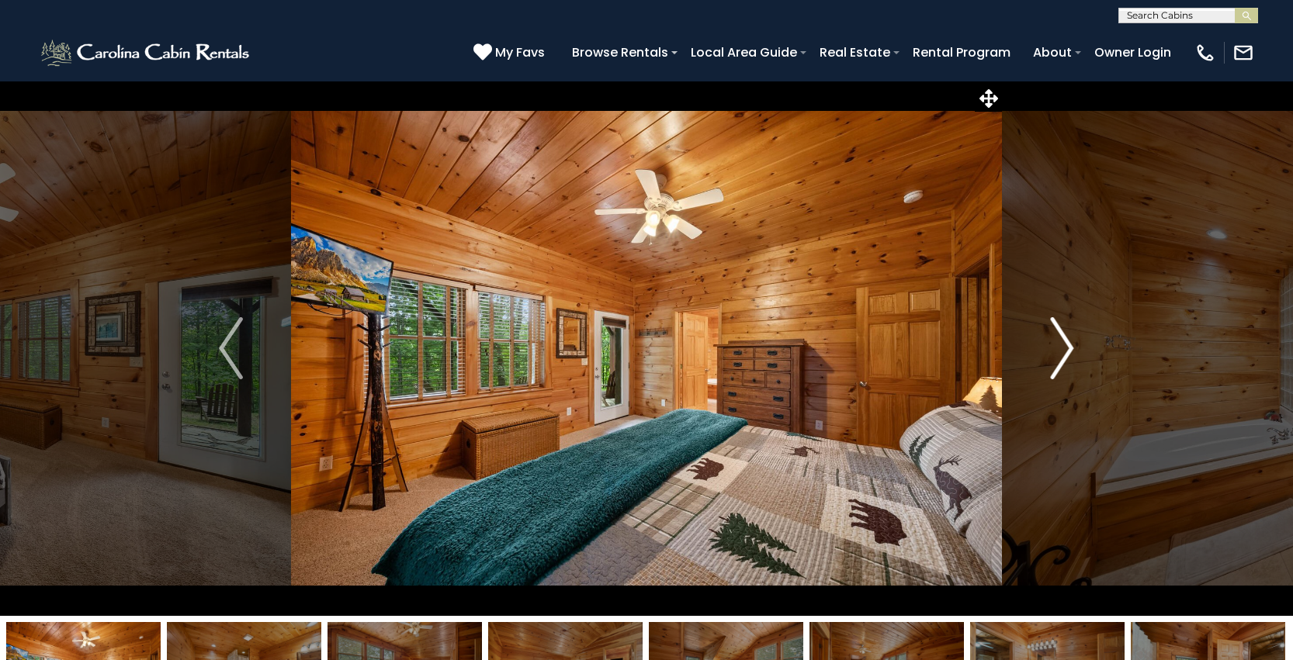
click at [1060, 351] on img "Next" at bounding box center [1061, 348] width 23 height 62
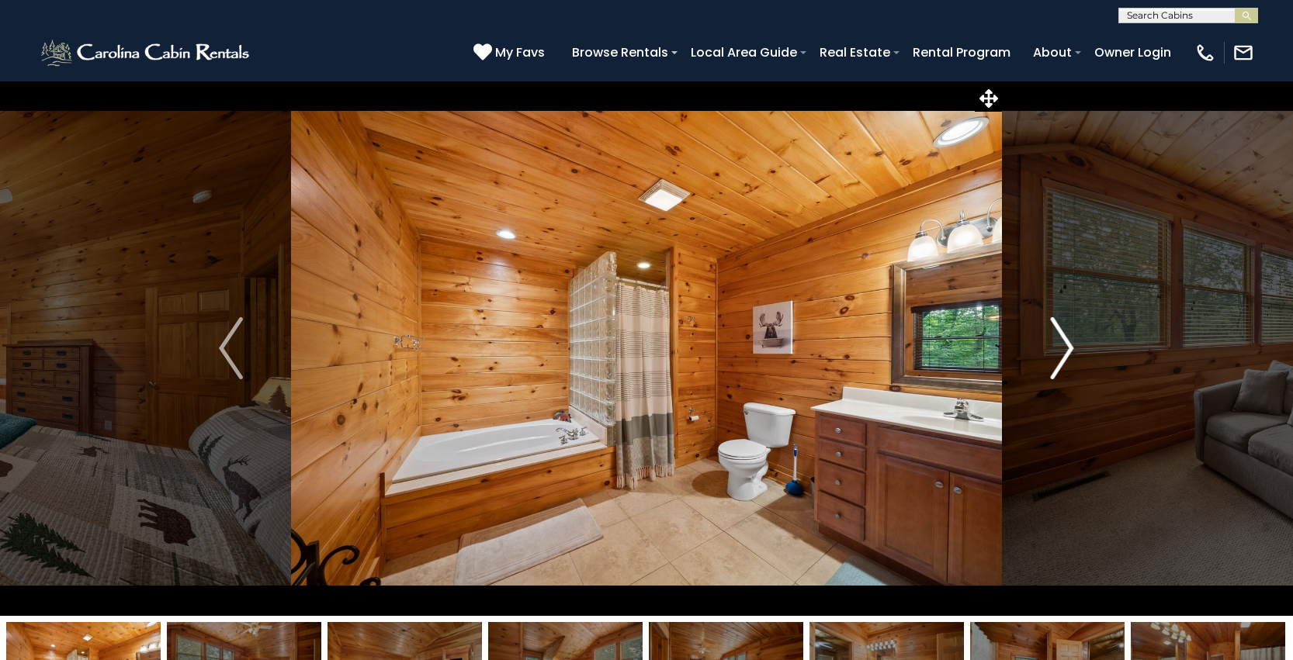
click at [1060, 351] on img "Next" at bounding box center [1061, 348] width 23 height 62
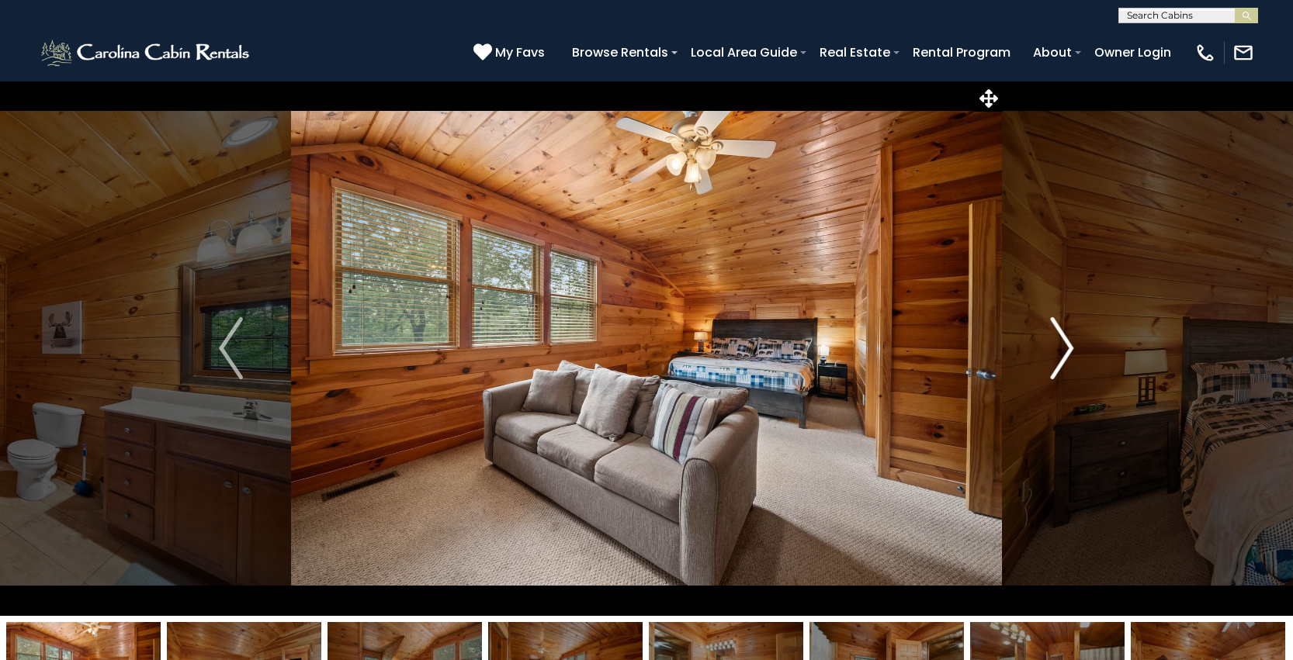
click at [1060, 351] on img "Next" at bounding box center [1061, 348] width 23 height 62
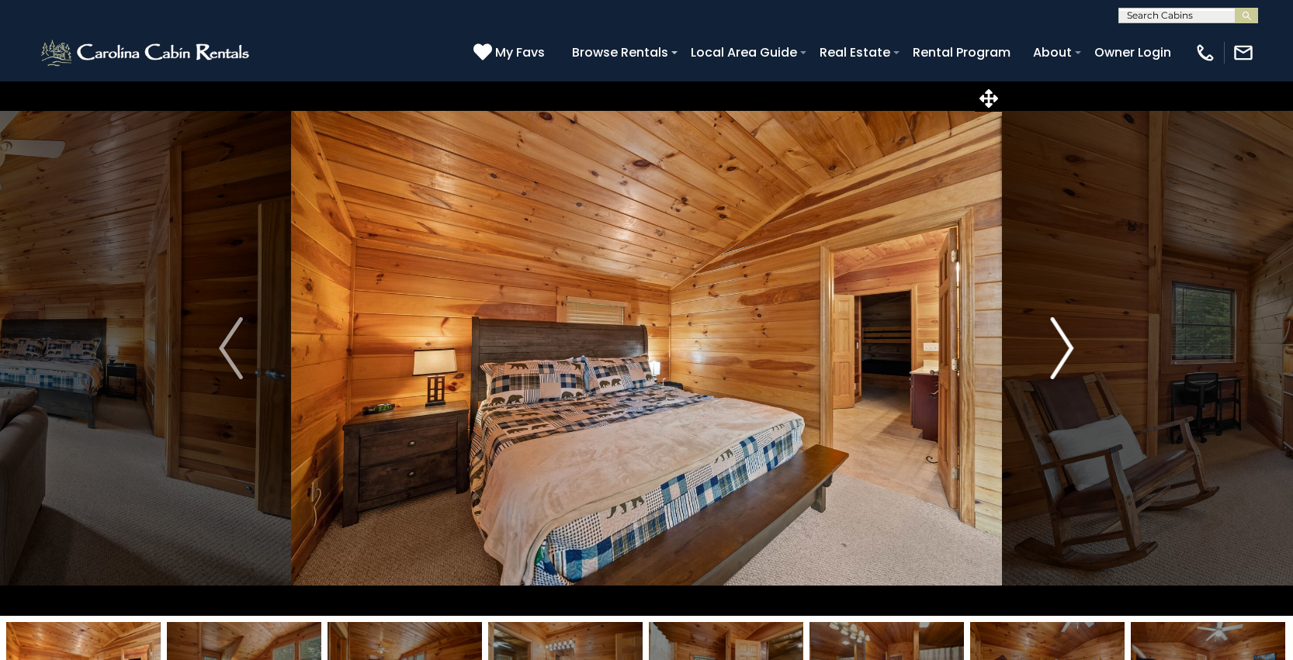
click at [1060, 351] on img "Next" at bounding box center [1061, 348] width 23 height 62
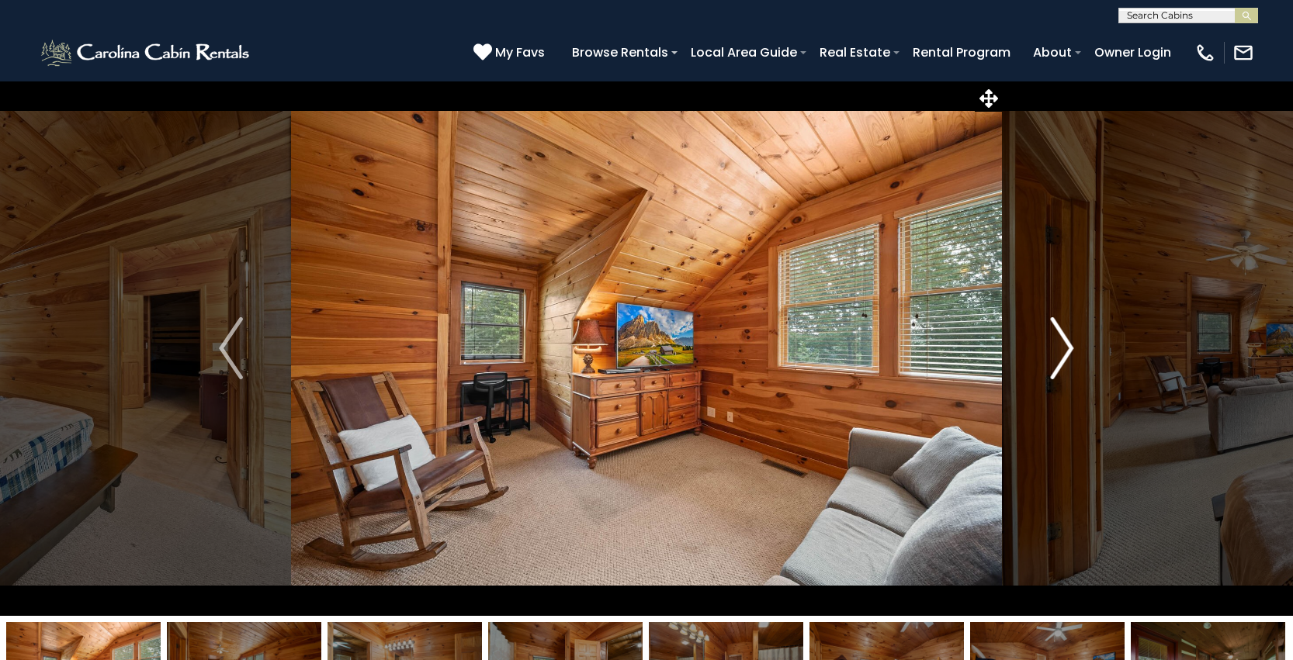
click at [1060, 351] on img "Next" at bounding box center [1061, 348] width 23 height 62
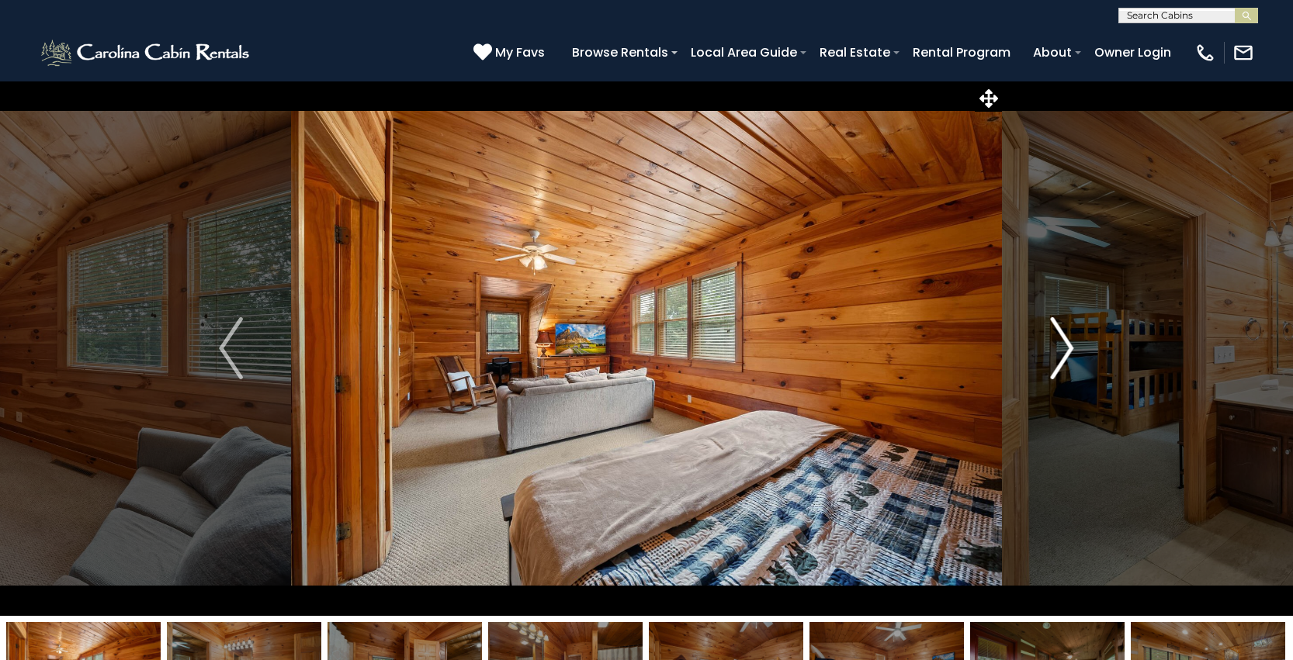
click at [1060, 351] on img "Next" at bounding box center [1061, 348] width 23 height 62
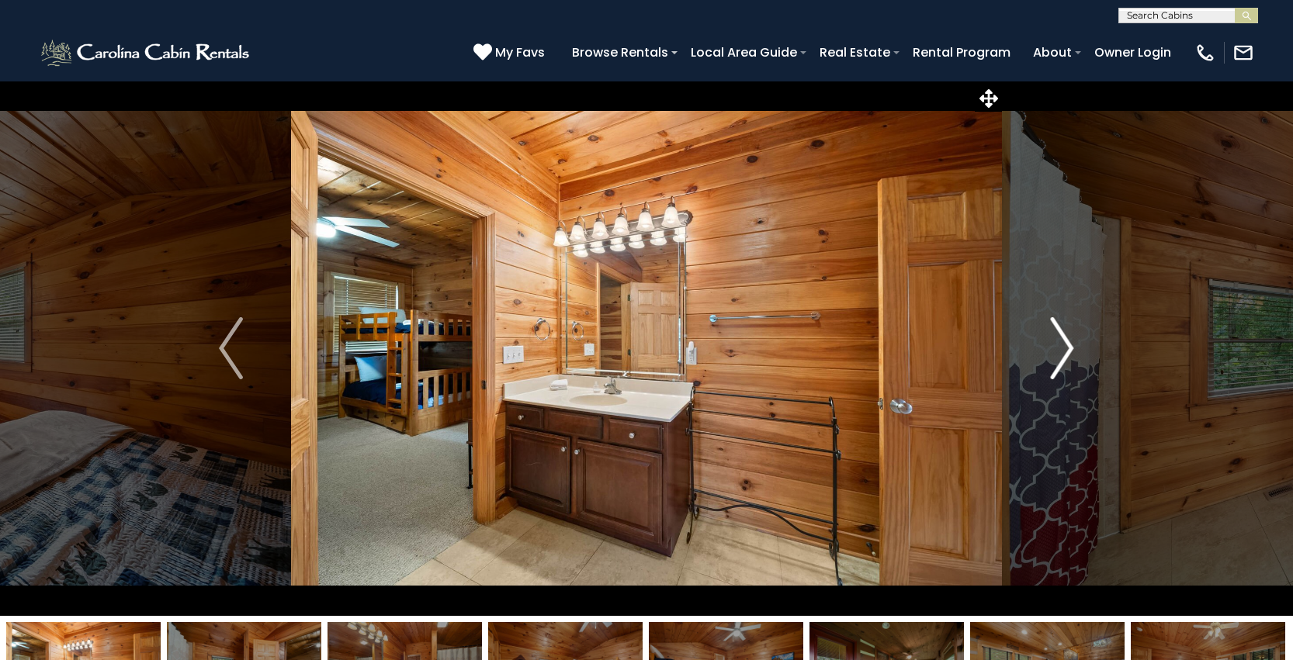
click at [1060, 351] on img "Next" at bounding box center [1061, 348] width 23 height 62
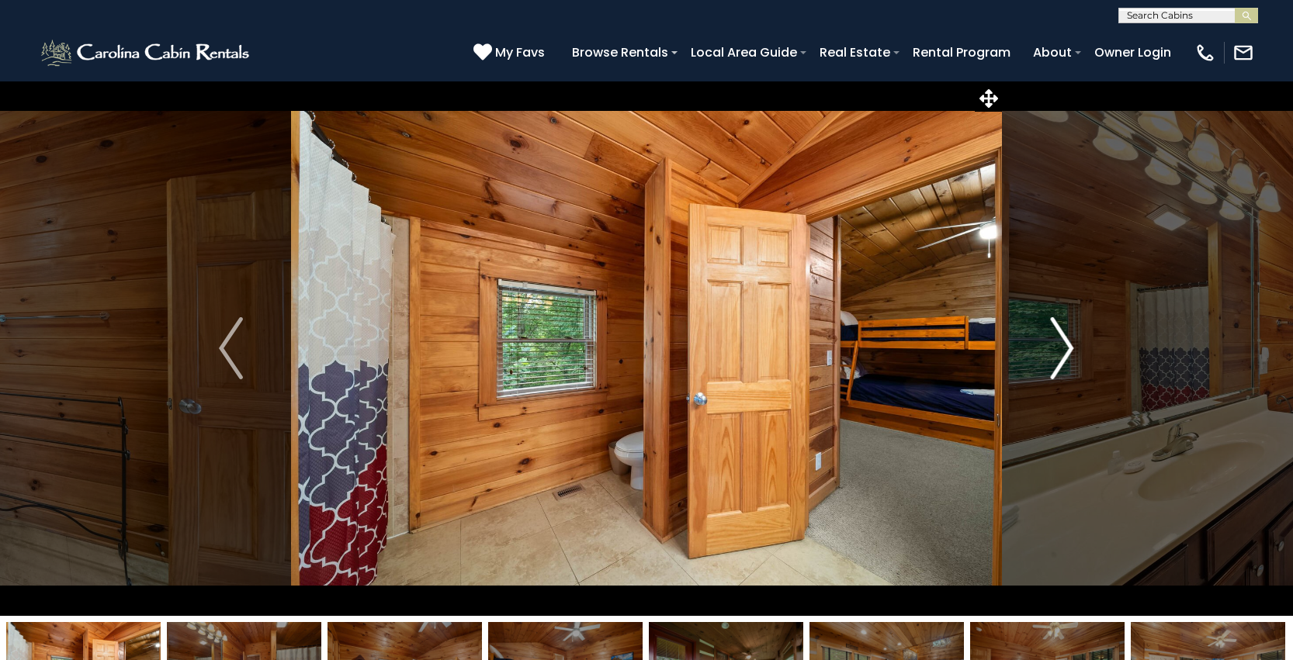
click at [1060, 351] on img "Next" at bounding box center [1061, 348] width 23 height 62
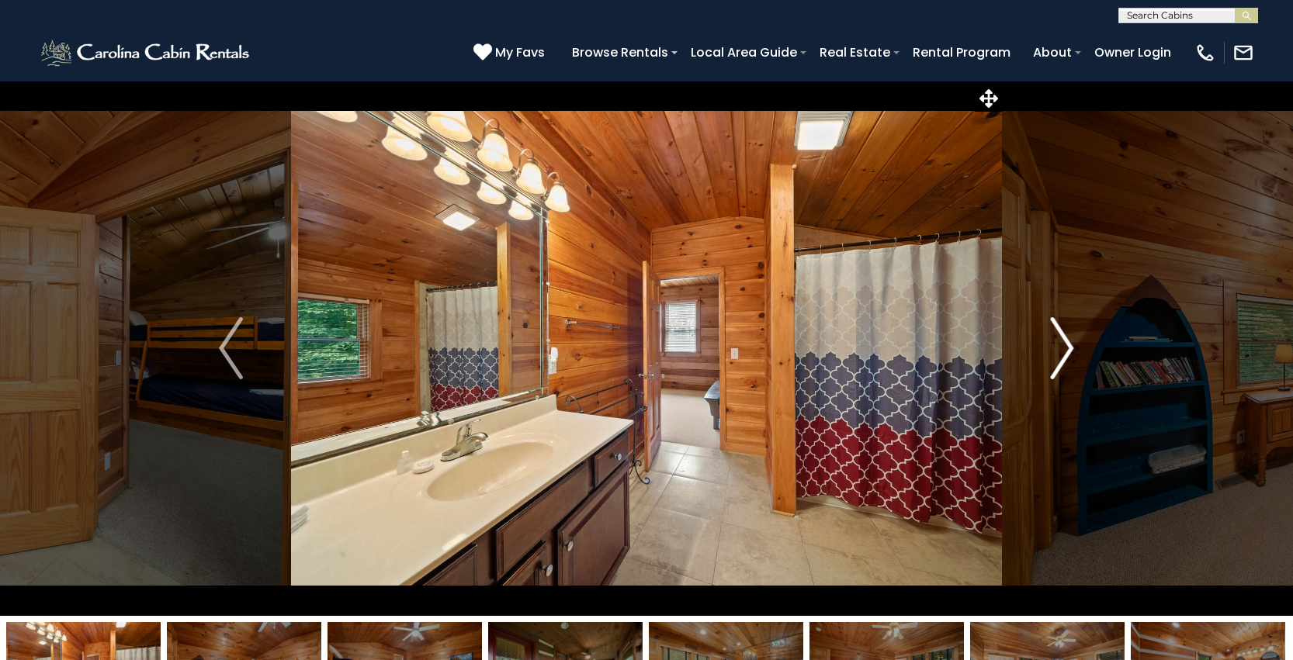
click at [1060, 351] on img "Next" at bounding box center [1061, 348] width 23 height 62
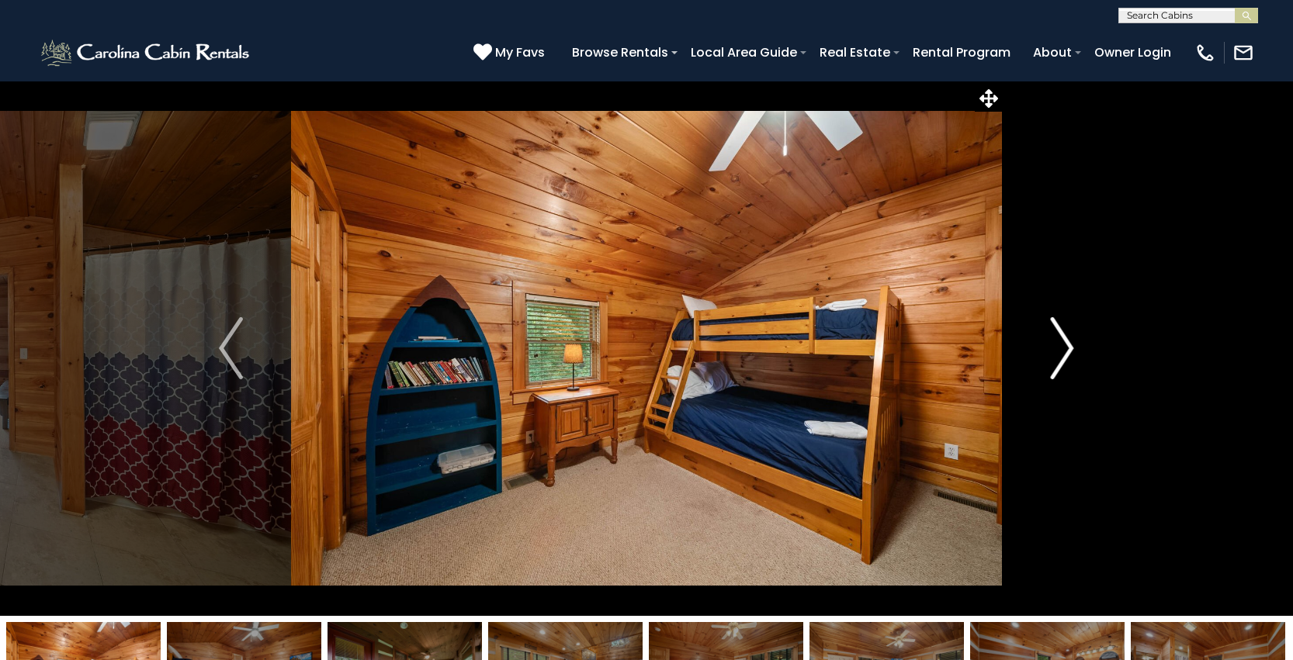
click at [1060, 351] on img "Next" at bounding box center [1061, 348] width 23 height 62
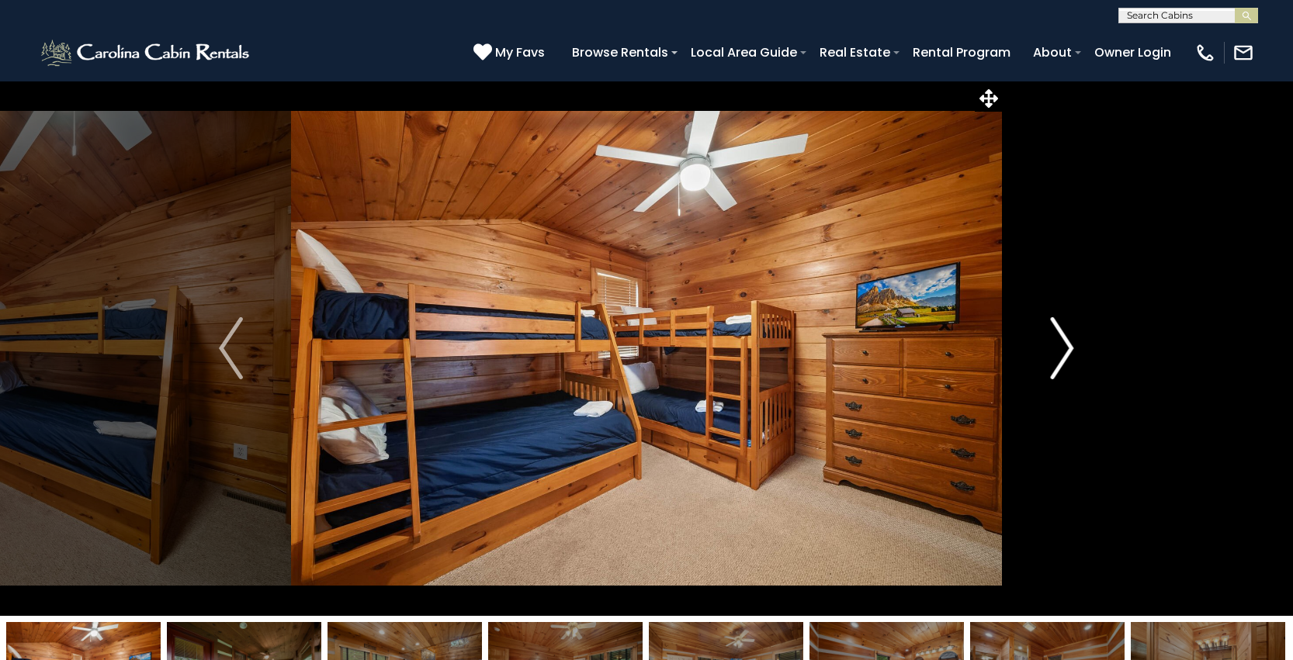
click at [1060, 351] on img "Next" at bounding box center [1061, 348] width 23 height 62
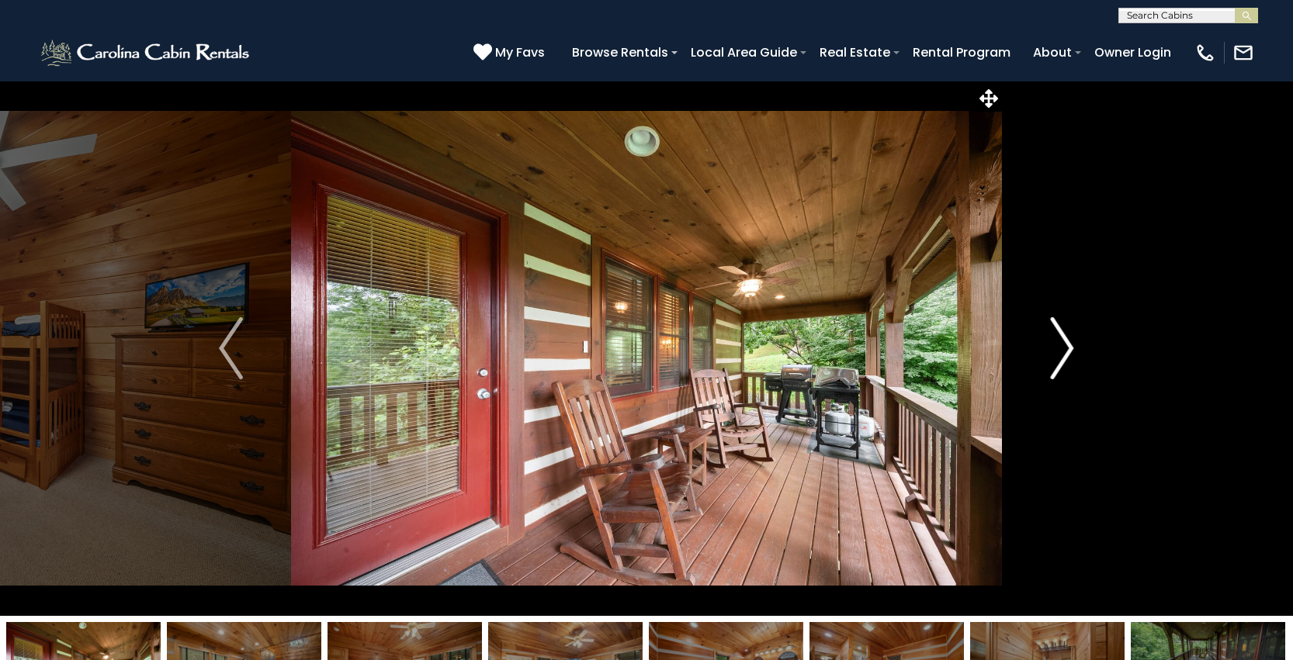
click at [1060, 351] on img "Next" at bounding box center [1061, 348] width 23 height 62
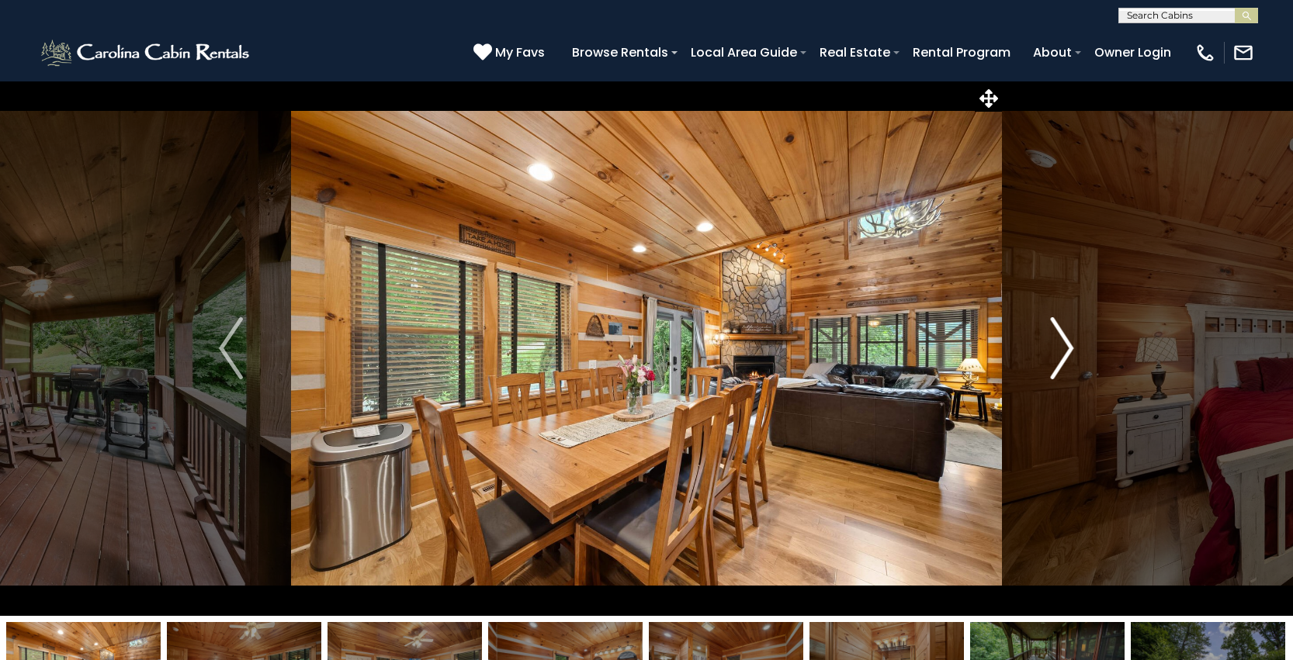
click at [1060, 351] on img "Next" at bounding box center [1061, 348] width 23 height 62
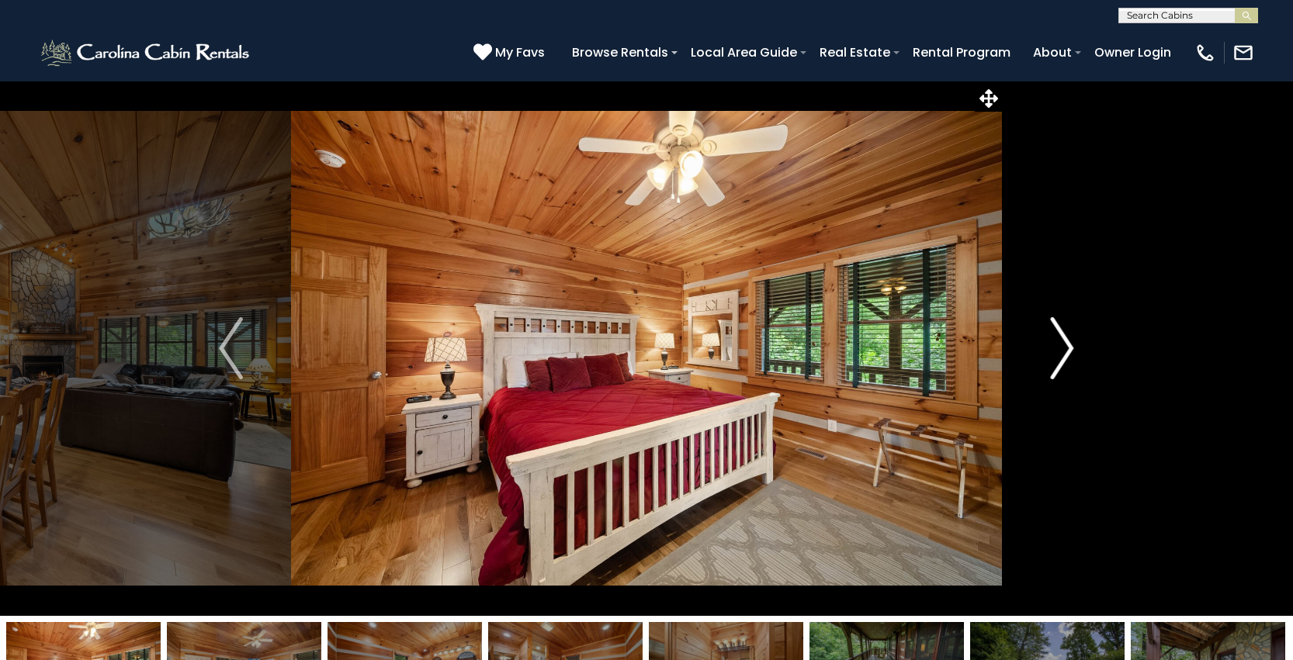
click at [1060, 351] on img "Next" at bounding box center [1061, 348] width 23 height 62
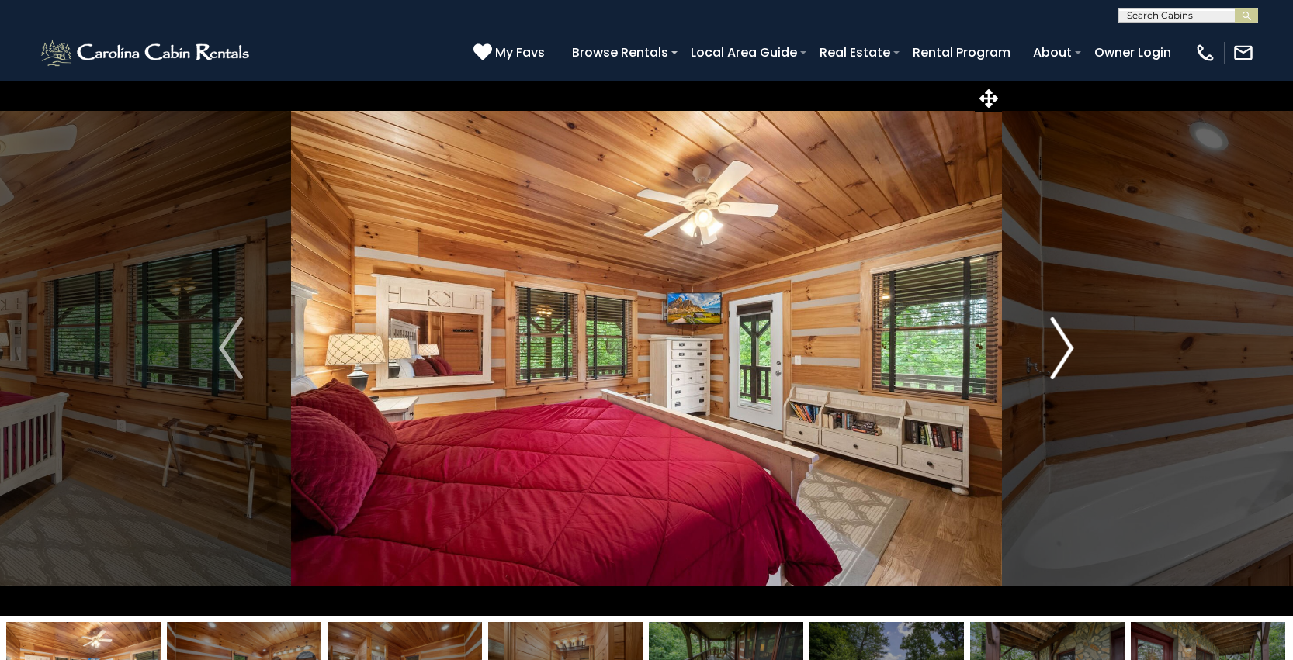
click at [1060, 351] on img "Next" at bounding box center [1061, 348] width 23 height 62
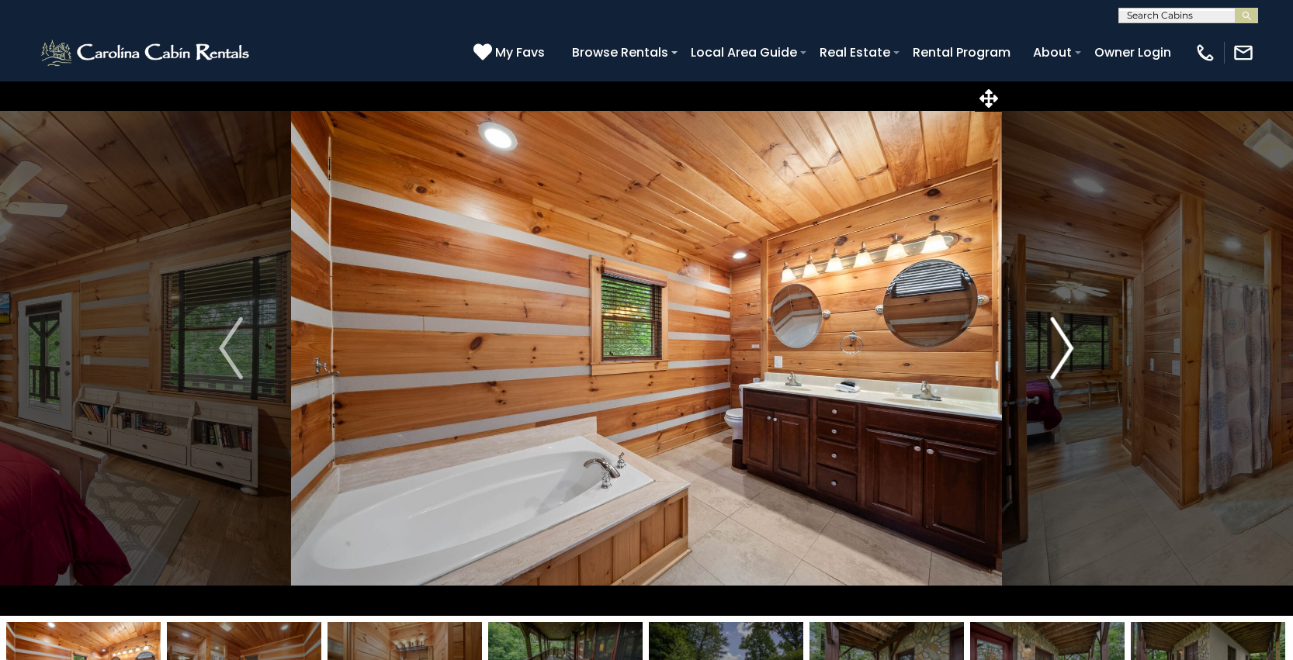
click at [1060, 351] on img "Next" at bounding box center [1061, 348] width 23 height 62
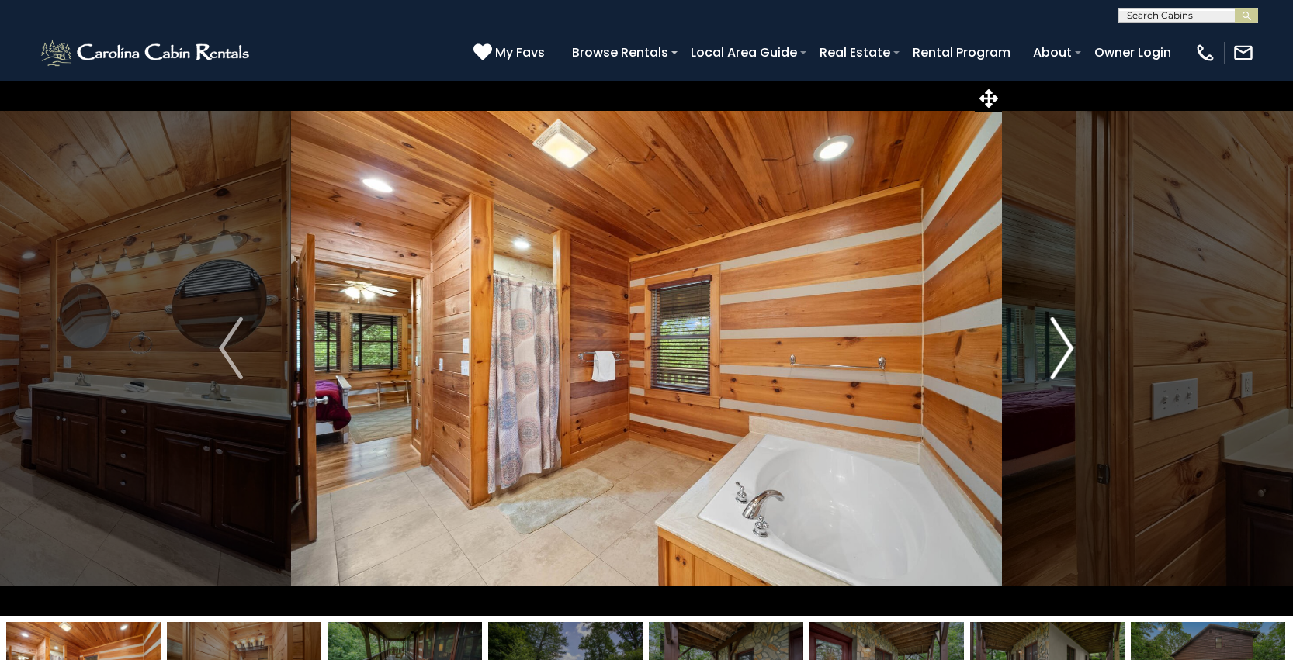
click at [1060, 351] on img "Next" at bounding box center [1061, 348] width 23 height 62
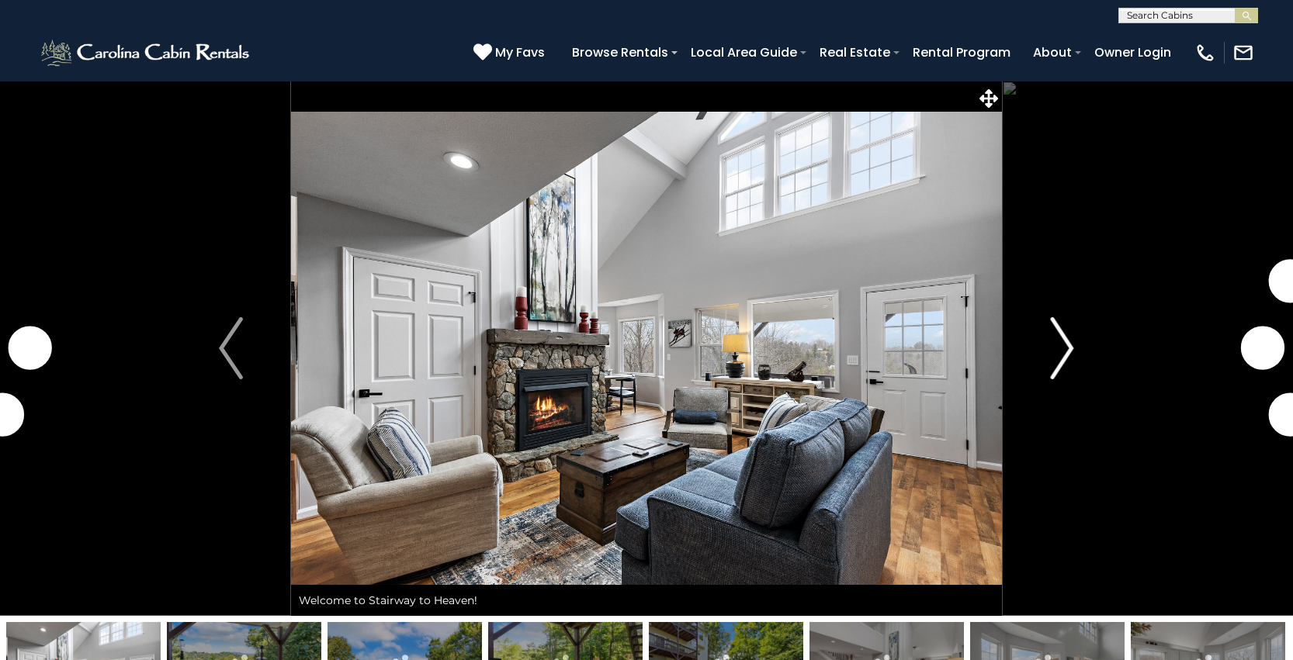
click at [1054, 355] on img "Next" at bounding box center [1061, 348] width 23 height 62
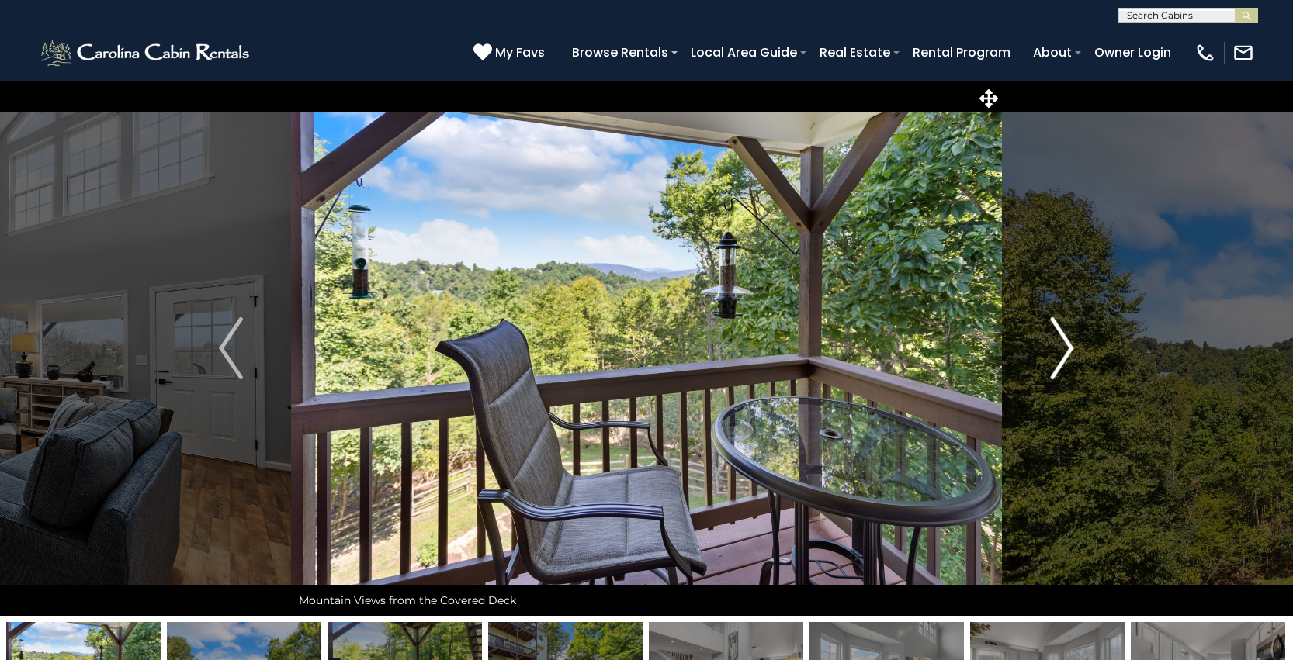
click at [1054, 355] on img "Next" at bounding box center [1061, 348] width 23 height 62
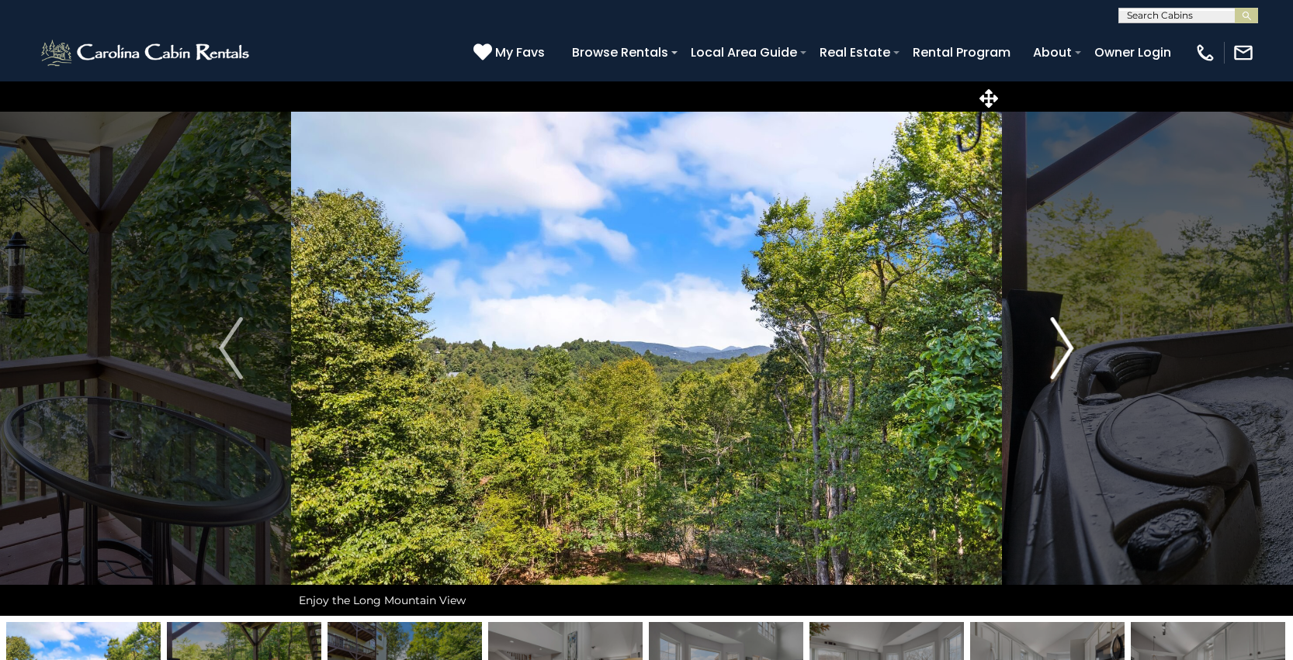
click at [1054, 355] on img "Next" at bounding box center [1061, 348] width 23 height 62
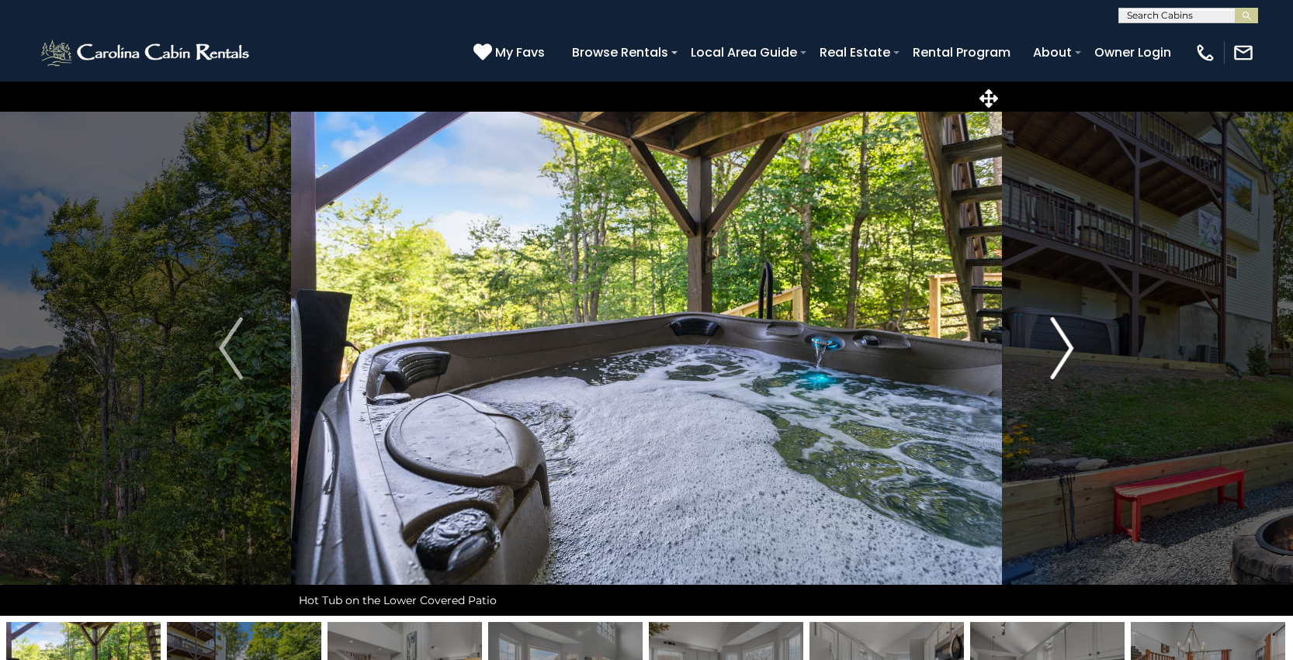
click at [1054, 355] on img "Next" at bounding box center [1061, 348] width 23 height 62
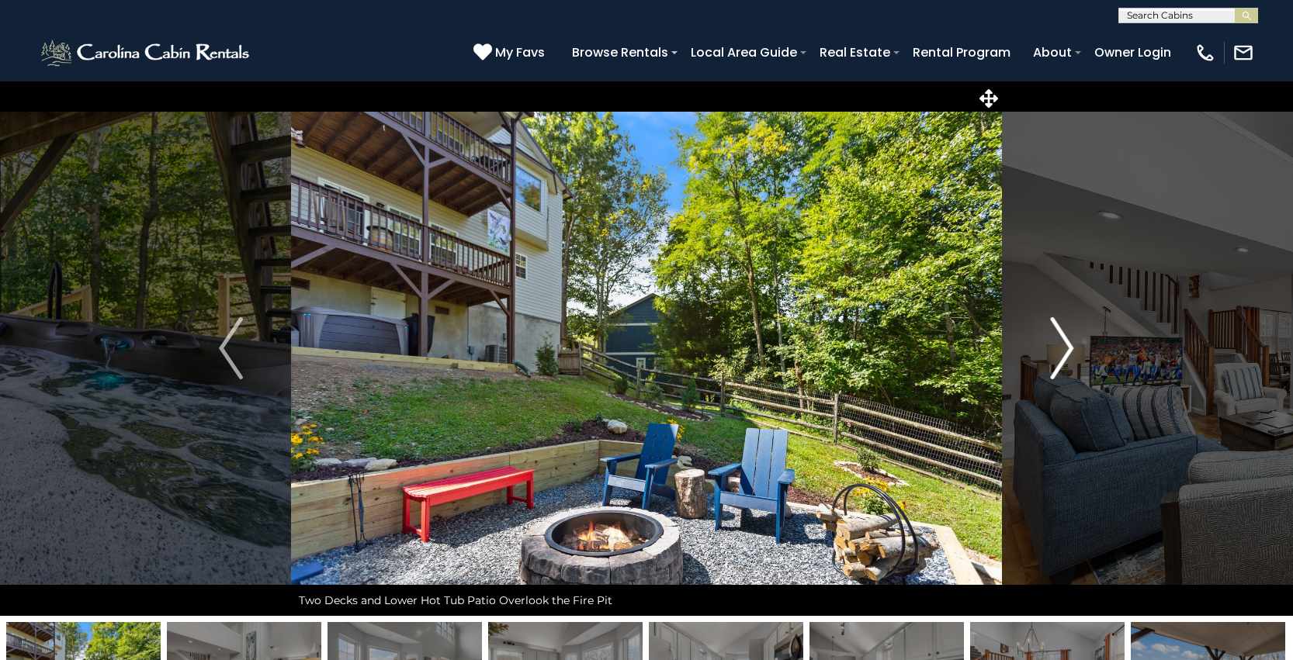
click at [1054, 355] on img "Next" at bounding box center [1061, 348] width 23 height 62
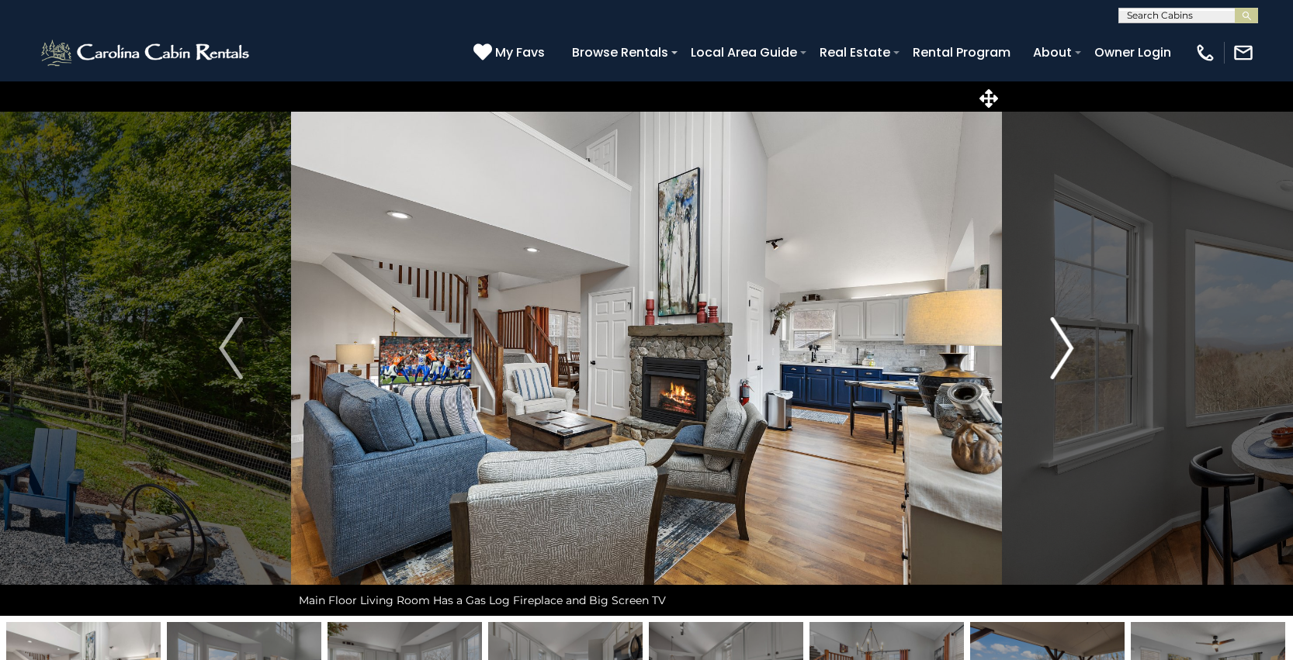
click at [1054, 355] on img "Next" at bounding box center [1061, 348] width 23 height 62
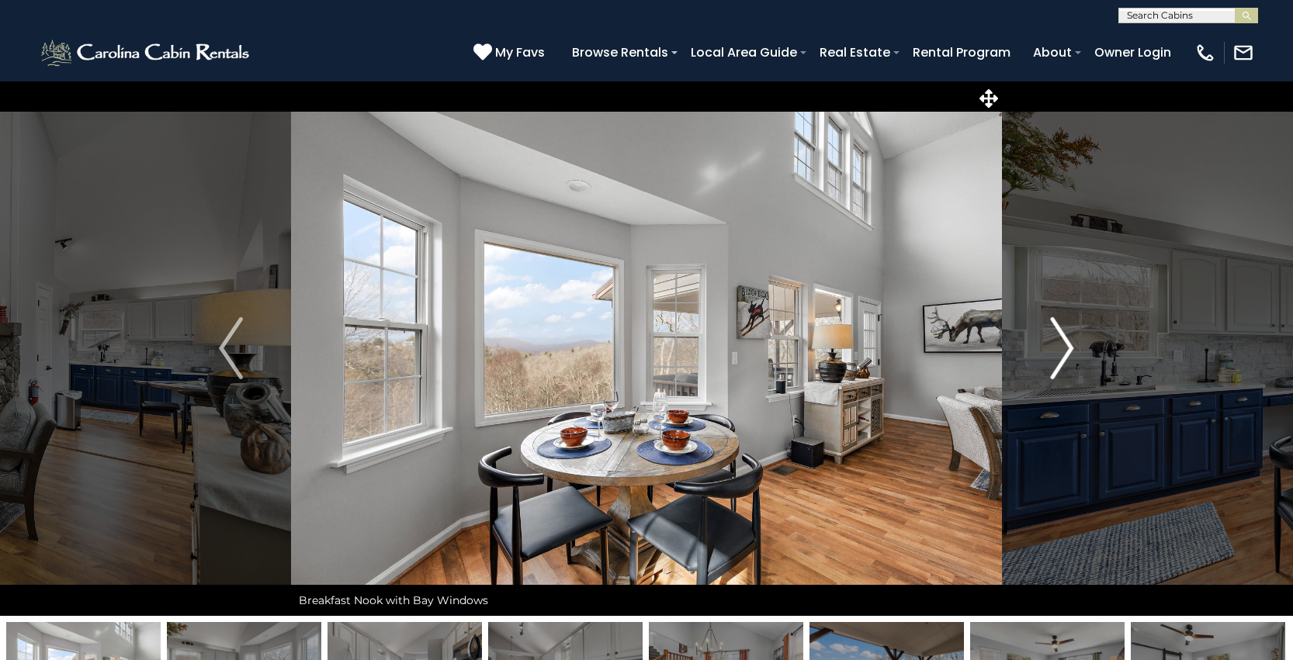
click at [1054, 355] on img "Next" at bounding box center [1061, 348] width 23 height 62
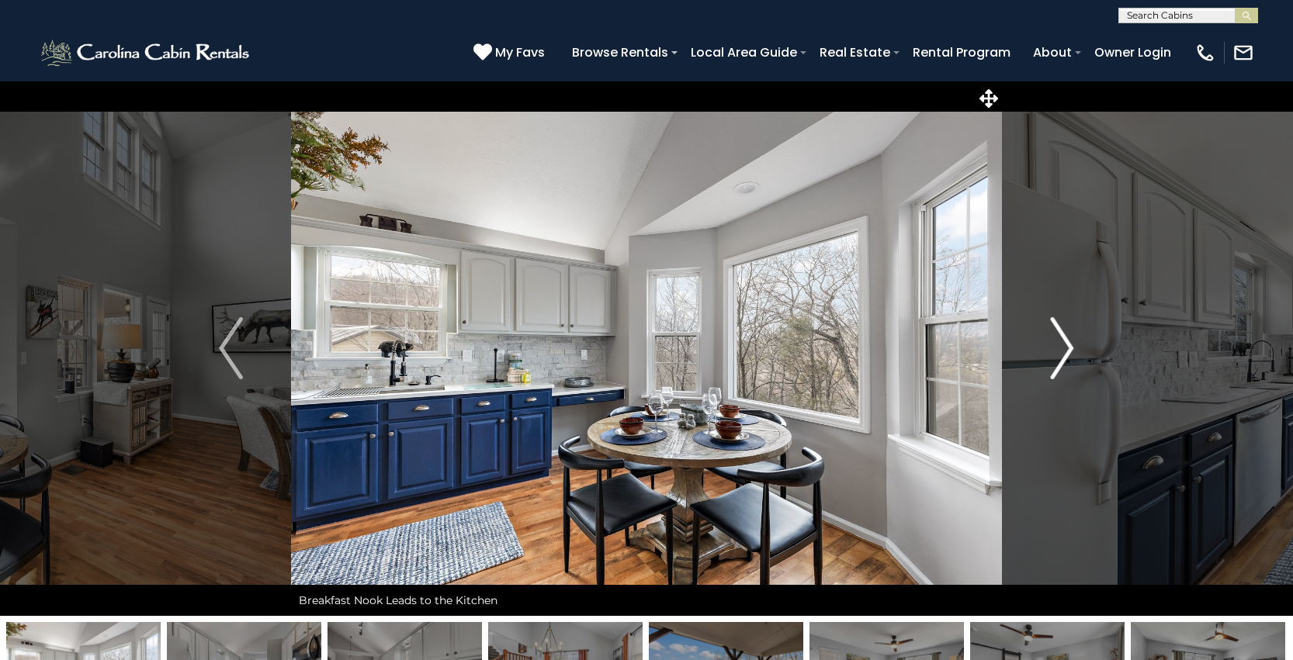
click at [1054, 355] on img "Next" at bounding box center [1061, 348] width 23 height 62
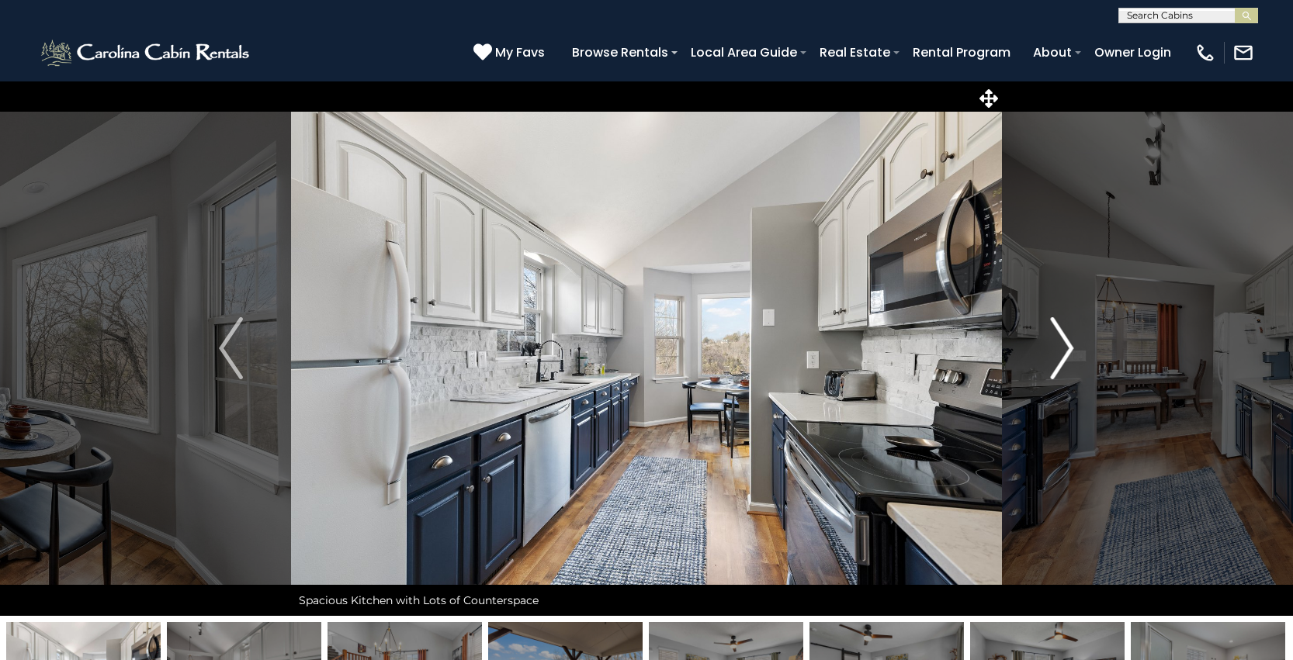
click at [1054, 355] on img "Next" at bounding box center [1061, 348] width 23 height 62
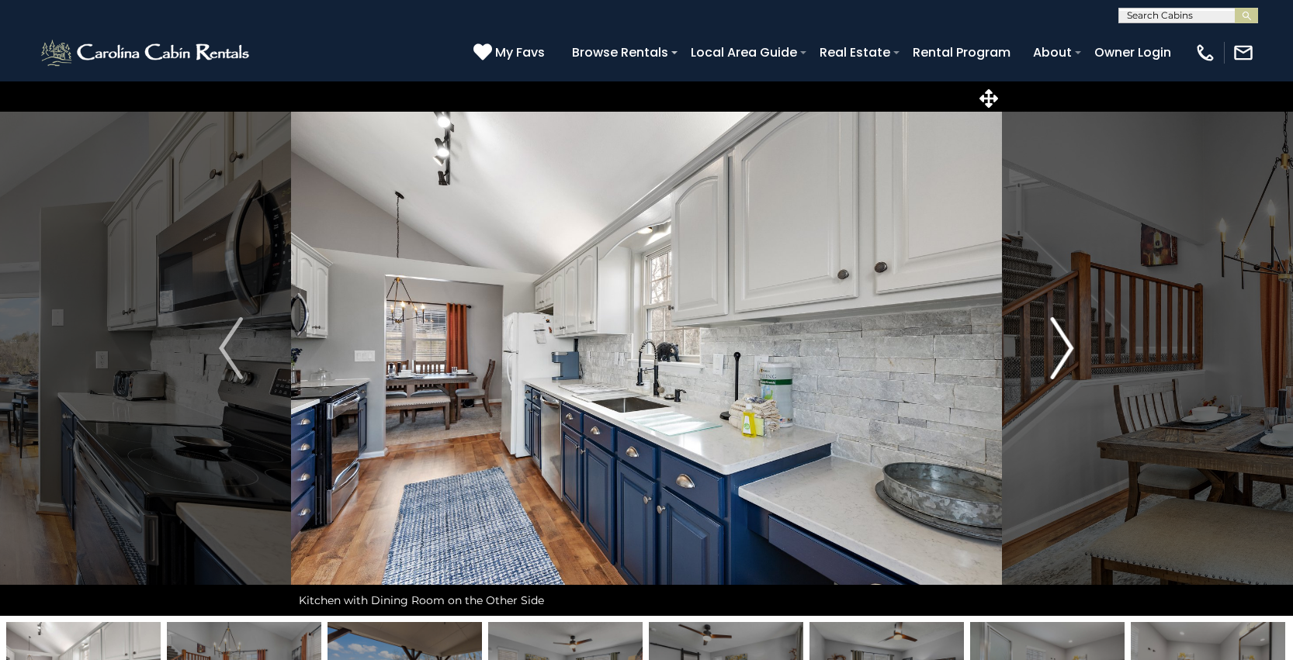
click at [1054, 355] on img "Next" at bounding box center [1061, 348] width 23 height 62
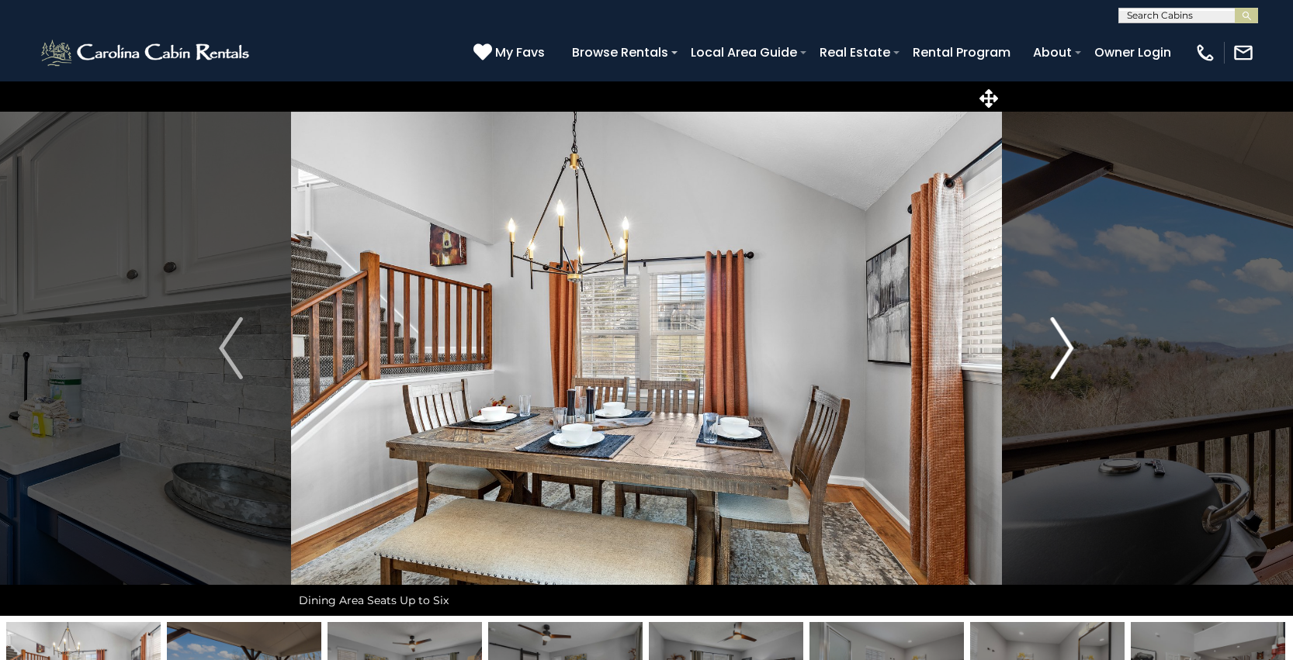
click at [1054, 355] on img "Next" at bounding box center [1061, 348] width 23 height 62
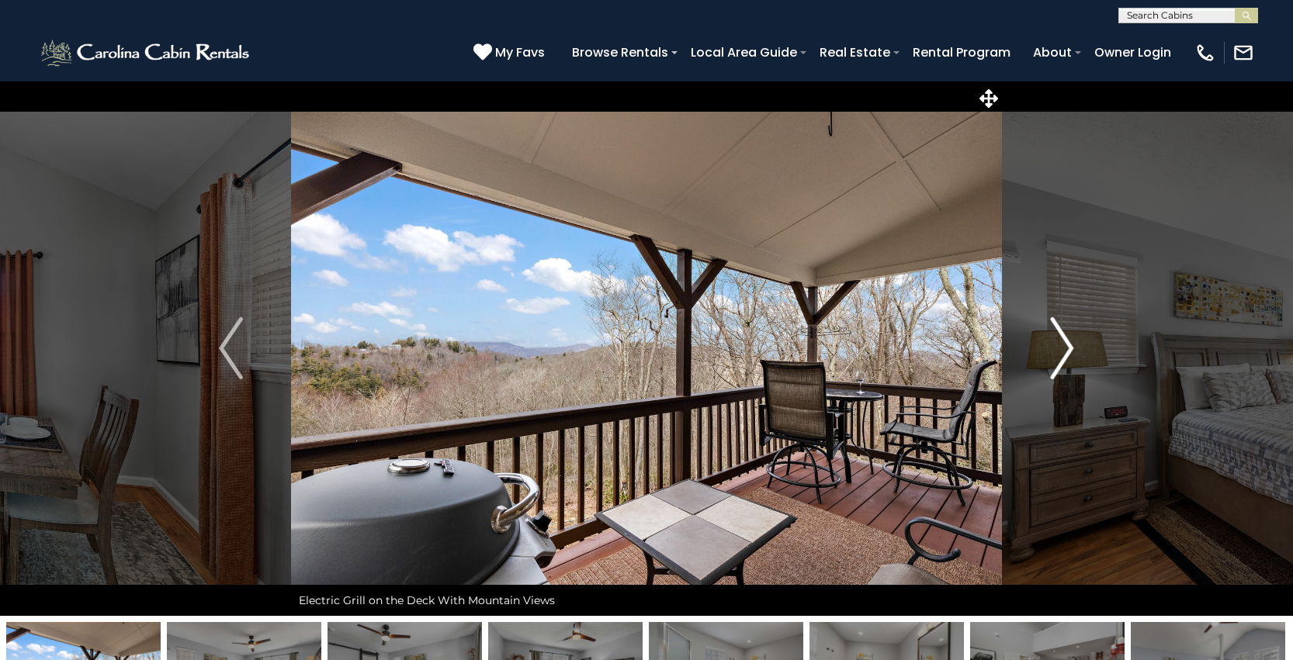
click at [1054, 355] on img "Next" at bounding box center [1061, 348] width 23 height 62
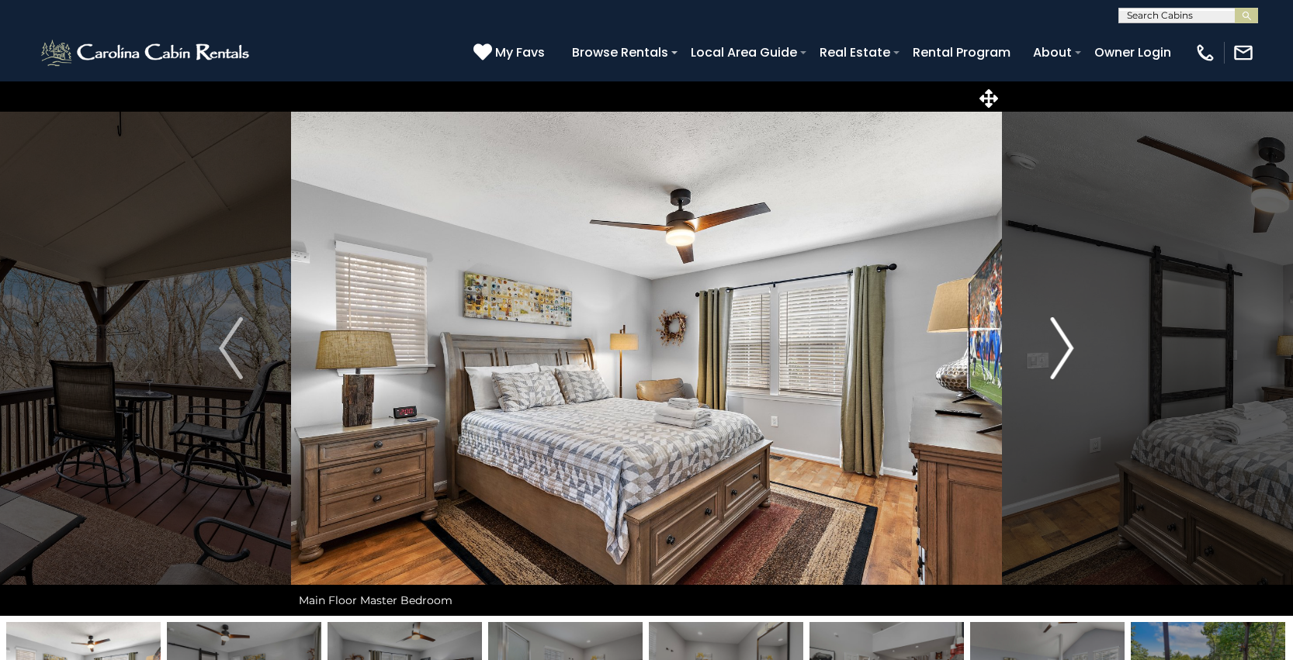
click at [1054, 355] on img "Next" at bounding box center [1061, 348] width 23 height 62
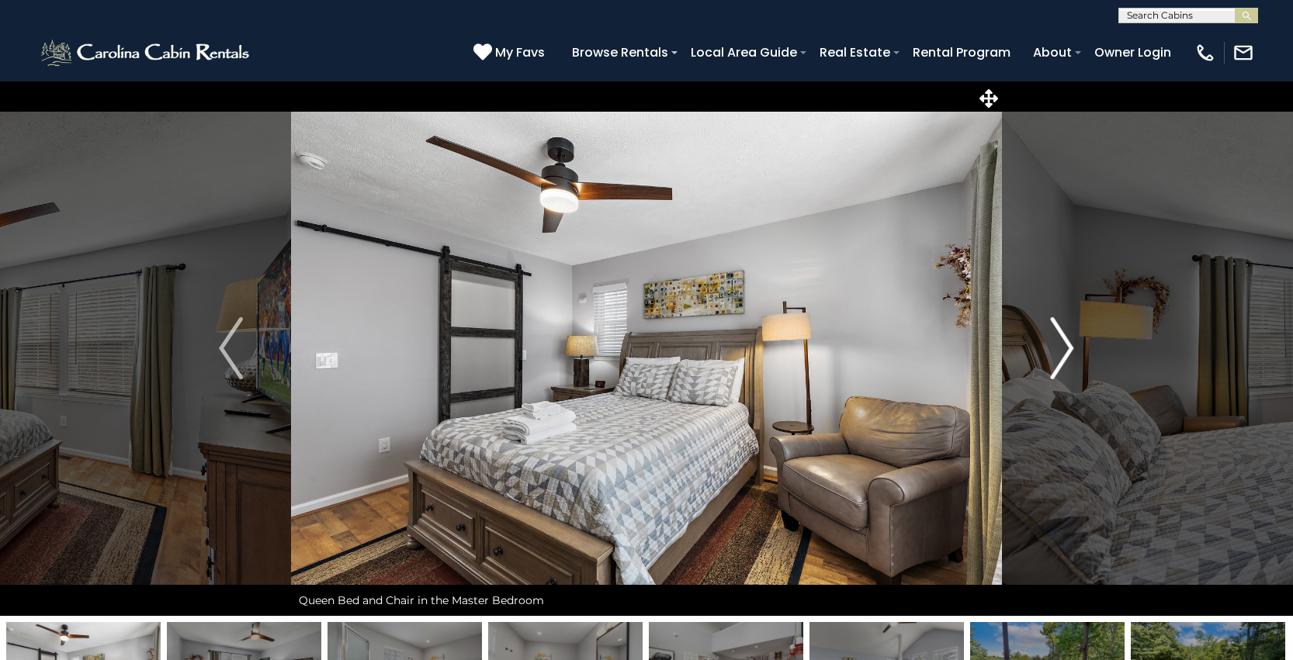
click at [1054, 355] on img "Next" at bounding box center [1061, 348] width 23 height 62
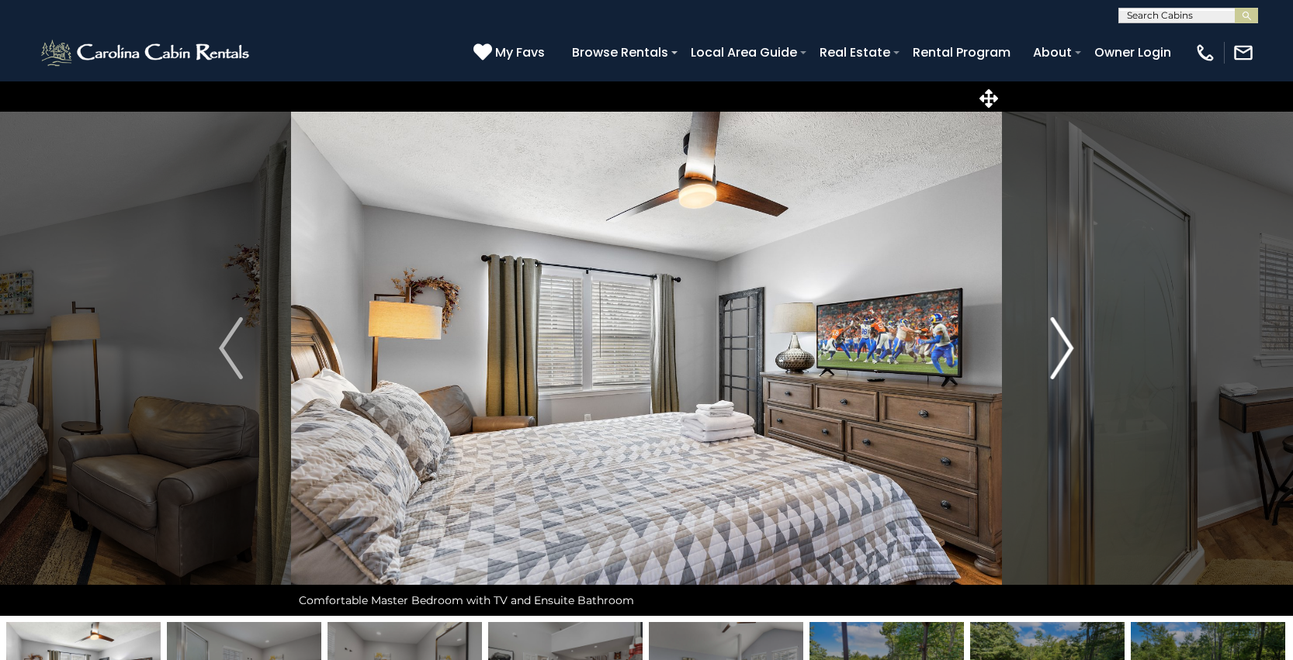
click at [1054, 355] on img "Next" at bounding box center [1061, 348] width 23 height 62
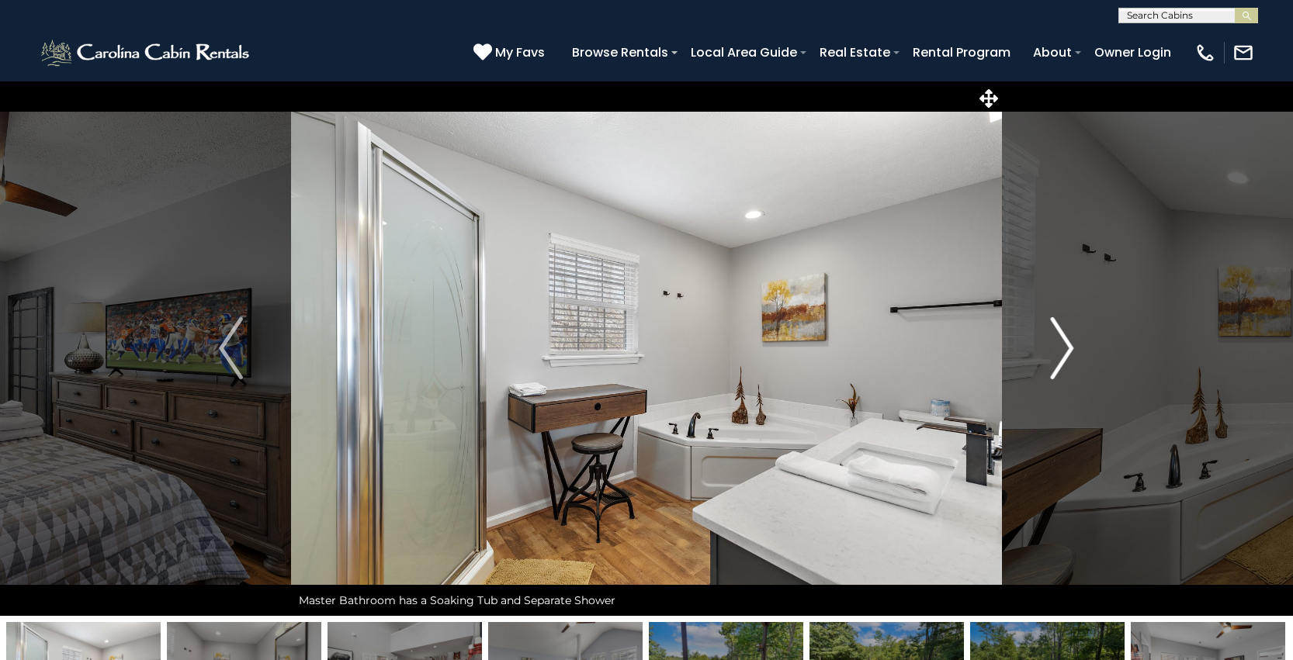
click at [1054, 355] on img "Next" at bounding box center [1061, 348] width 23 height 62
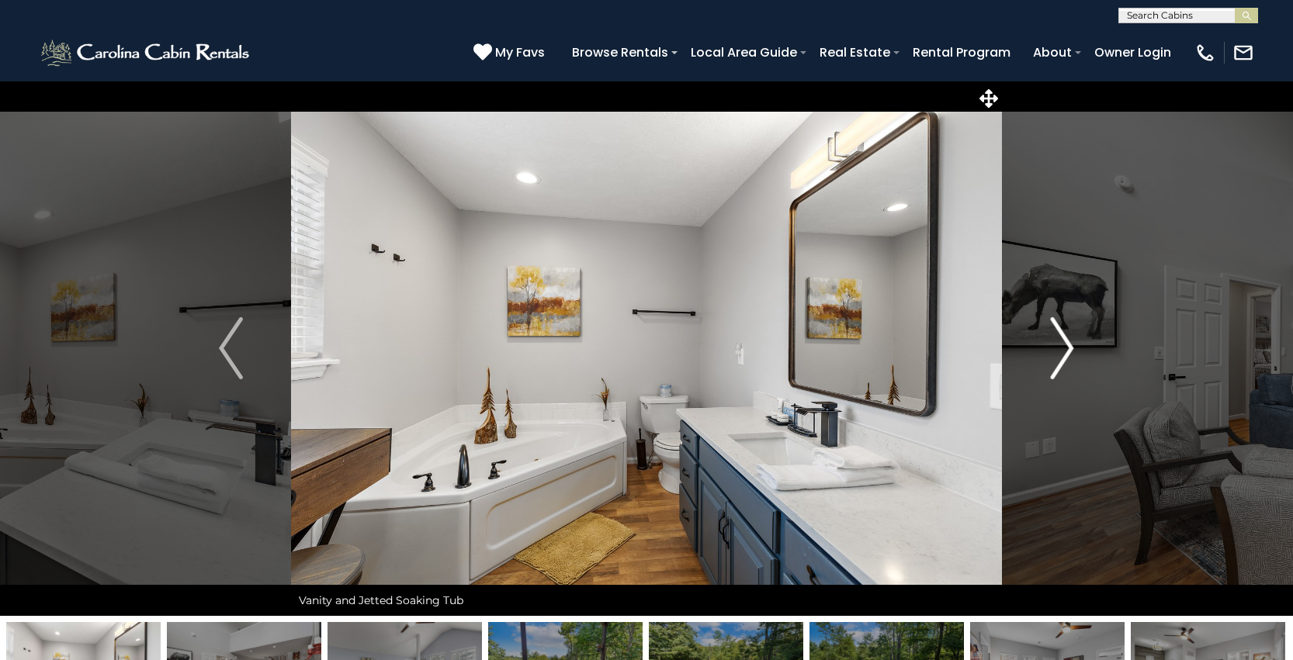
click at [1054, 355] on img "Next" at bounding box center [1061, 348] width 23 height 62
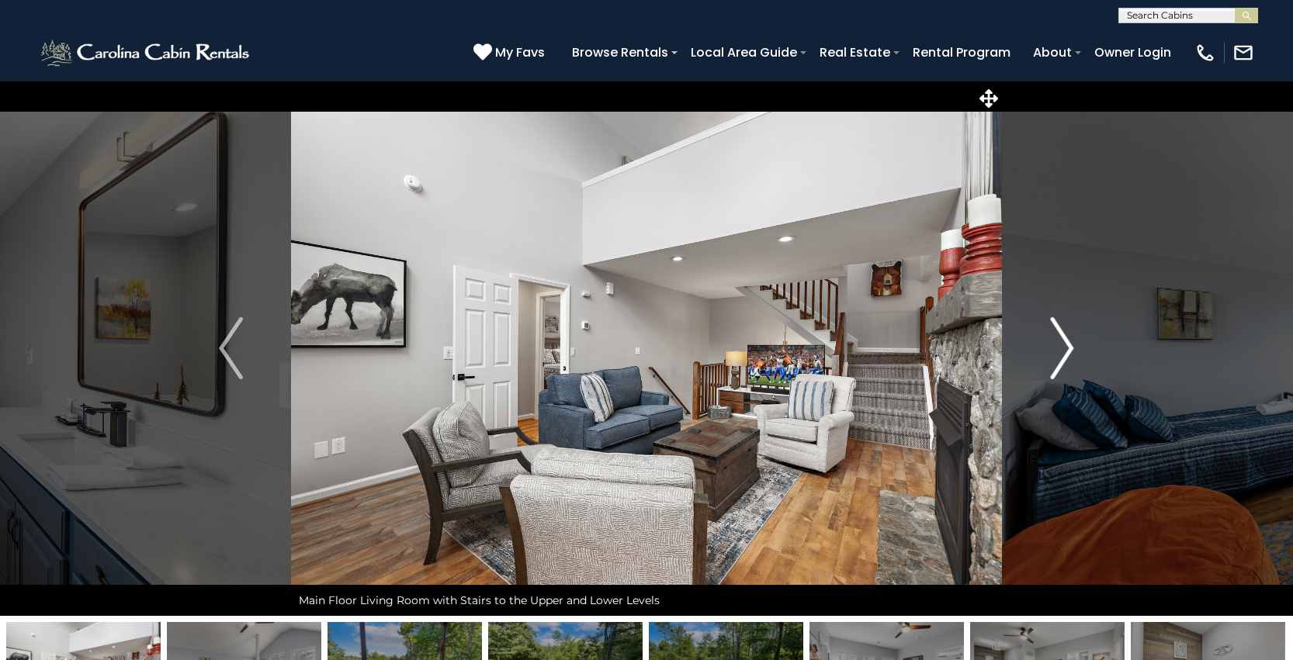
click at [1054, 355] on img "Next" at bounding box center [1061, 348] width 23 height 62
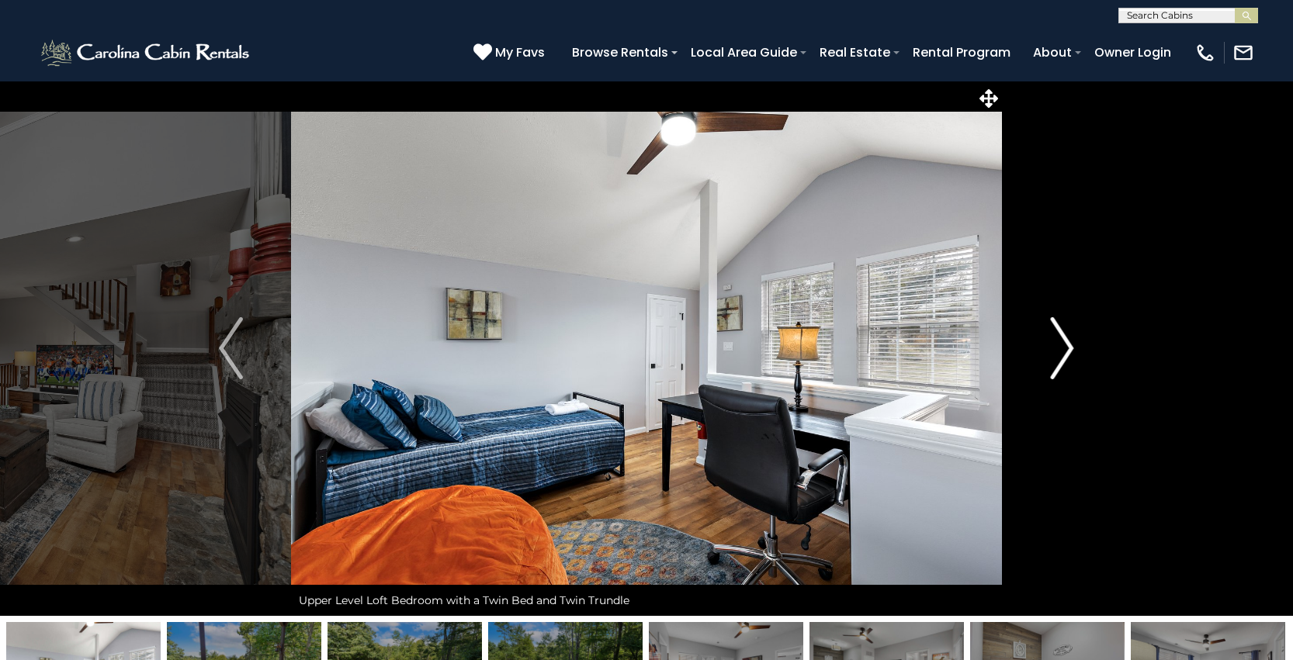
click at [1054, 355] on img "Next" at bounding box center [1061, 348] width 23 height 62
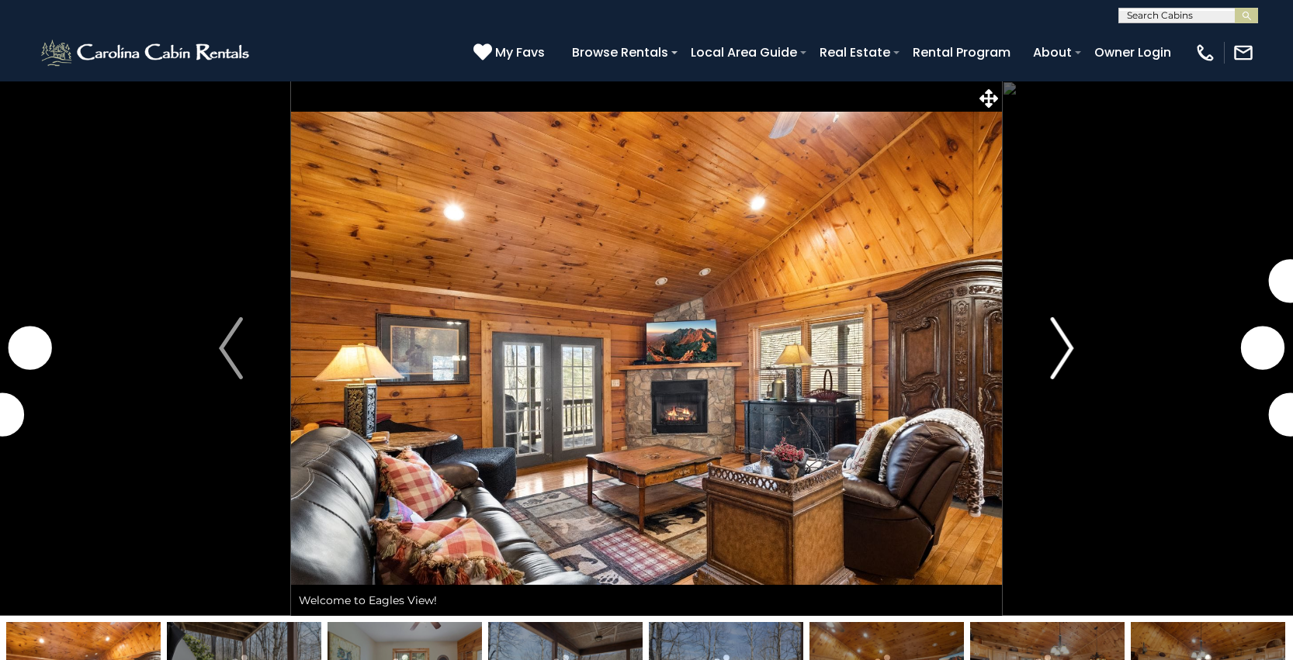
click at [1052, 357] on img "Next" at bounding box center [1061, 348] width 23 height 62
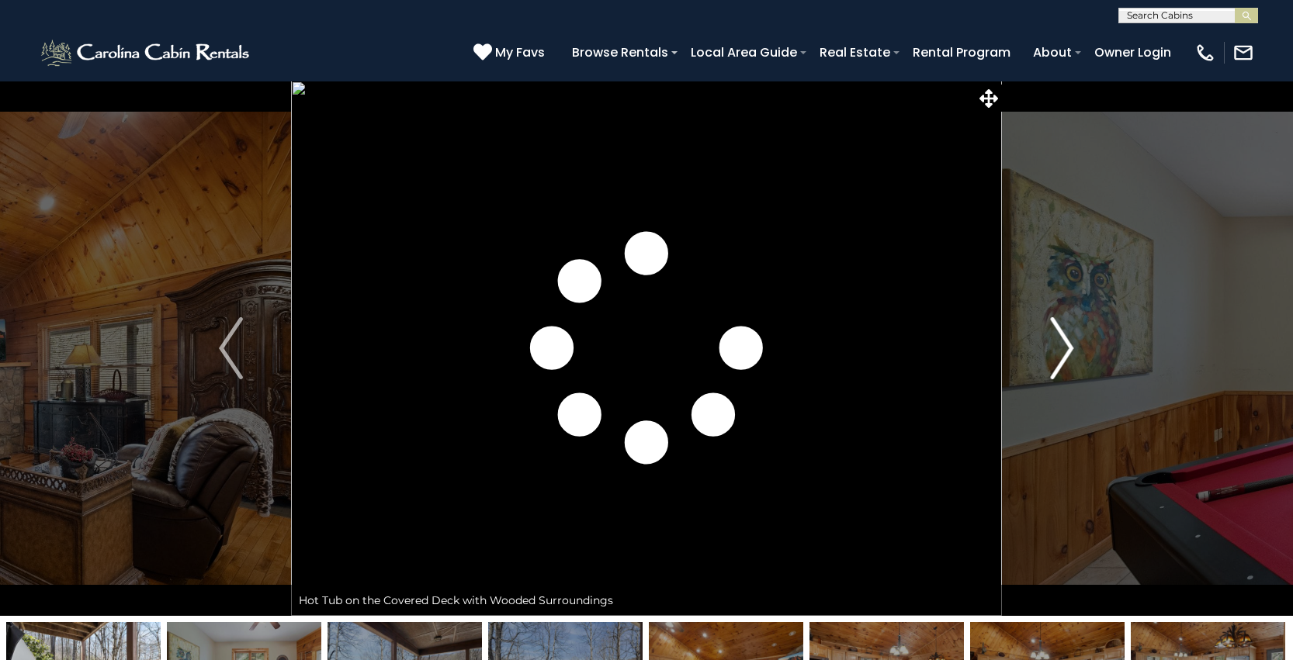
click at [1053, 357] on img "Next" at bounding box center [1061, 348] width 23 height 62
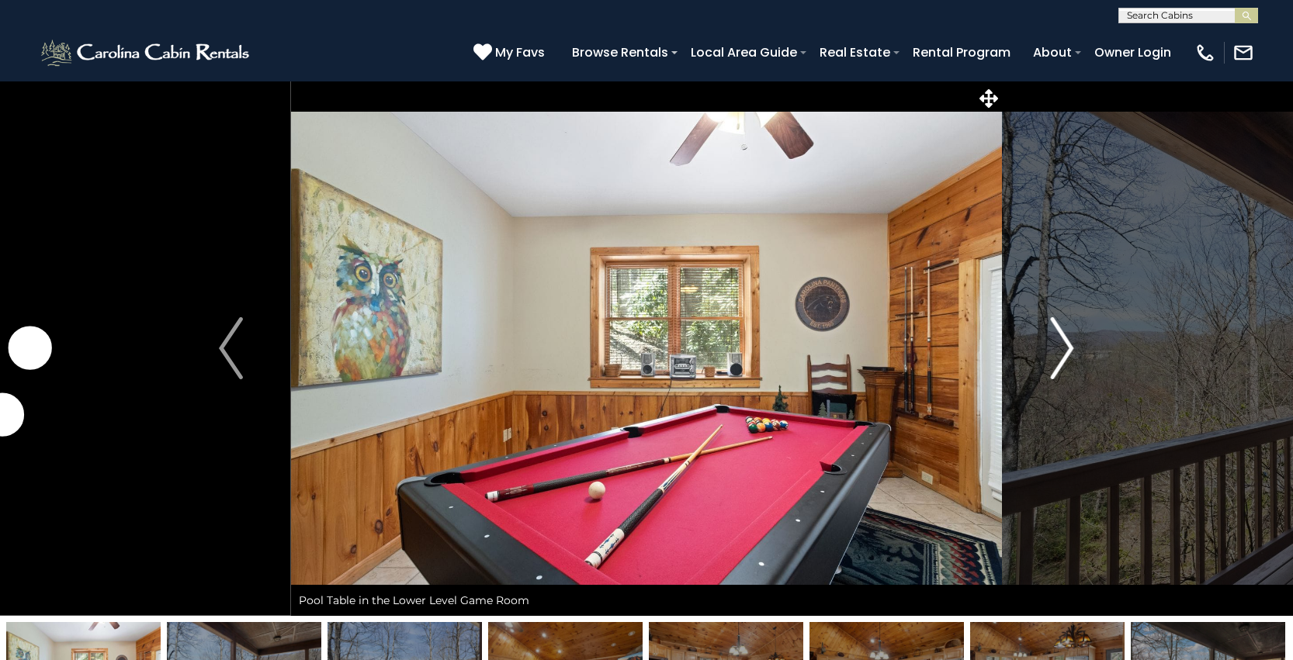
click at [1053, 357] on img "Next" at bounding box center [1061, 348] width 23 height 62
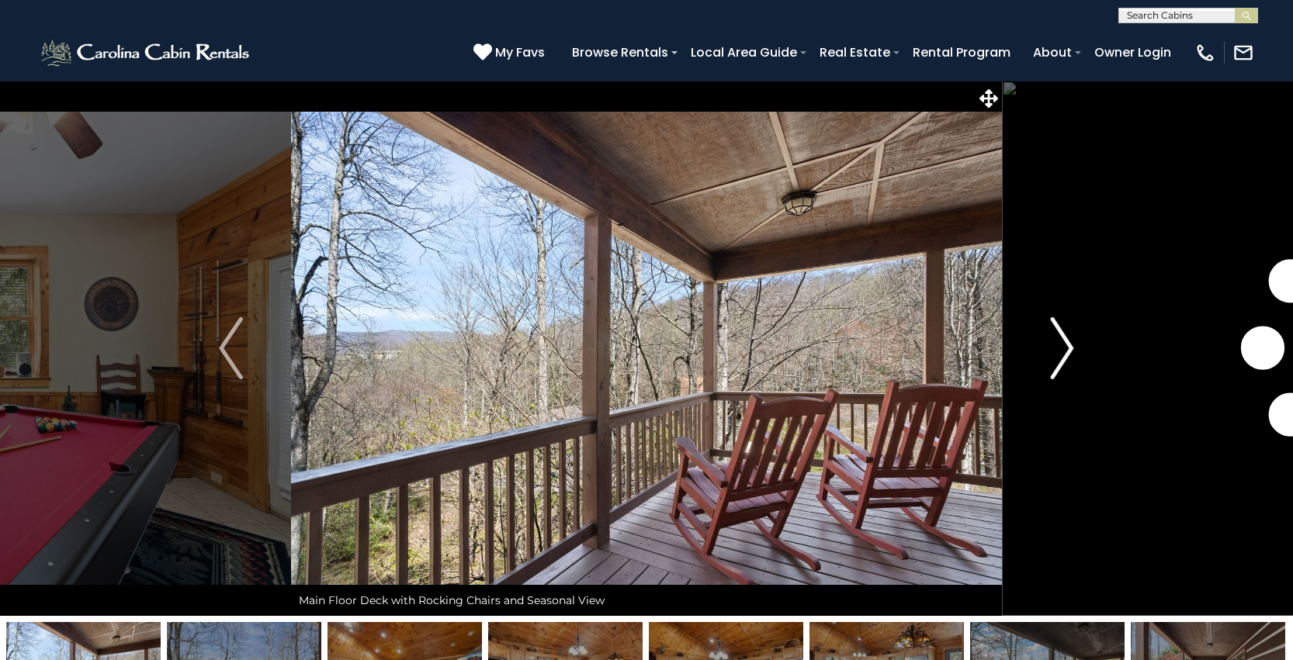
click at [1053, 357] on img "Next" at bounding box center [1061, 348] width 23 height 62
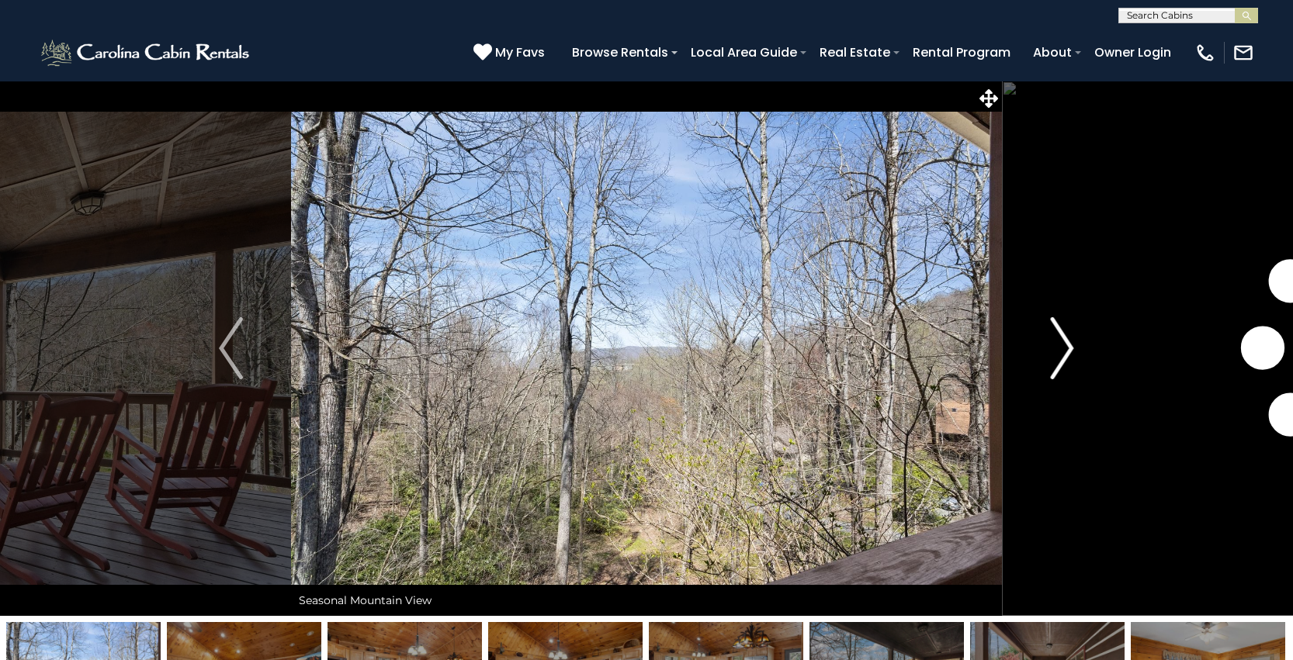
click at [1053, 357] on img "Next" at bounding box center [1061, 348] width 23 height 62
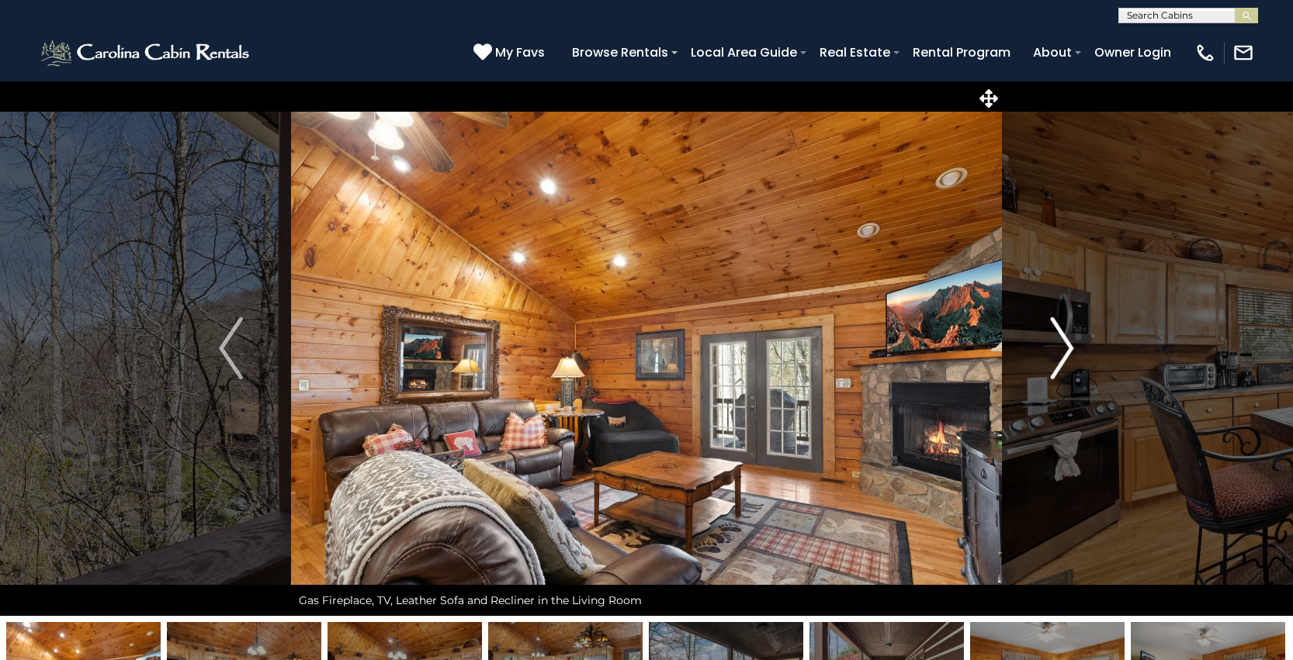
click at [1053, 357] on img "Next" at bounding box center [1061, 348] width 23 height 62
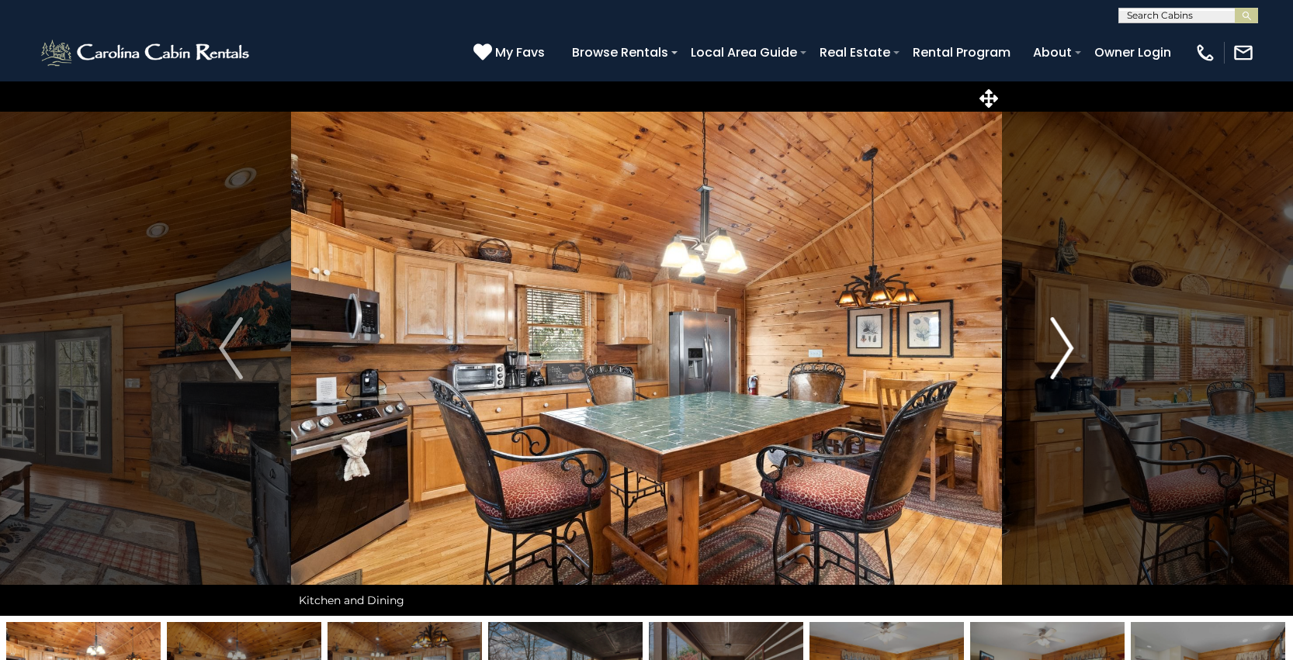
click at [1053, 357] on img "Next" at bounding box center [1061, 348] width 23 height 62
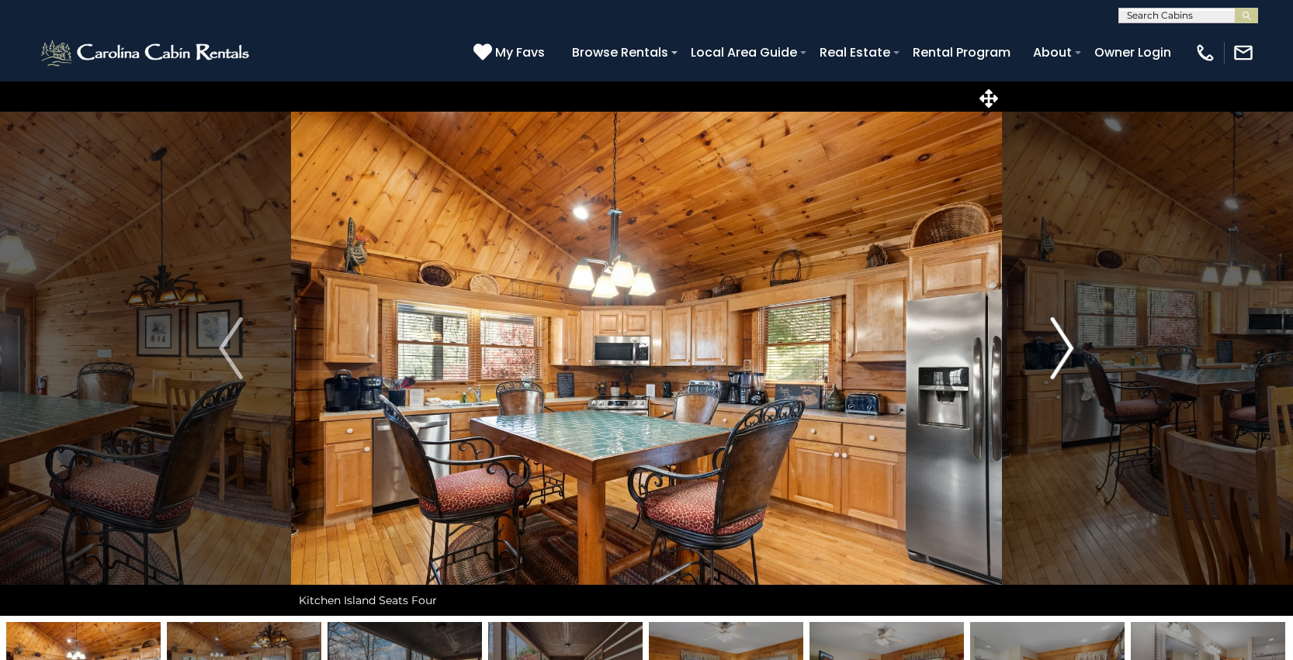
click at [1053, 356] on img "Next" at bounding box center [1061, 348] width 23 height 62
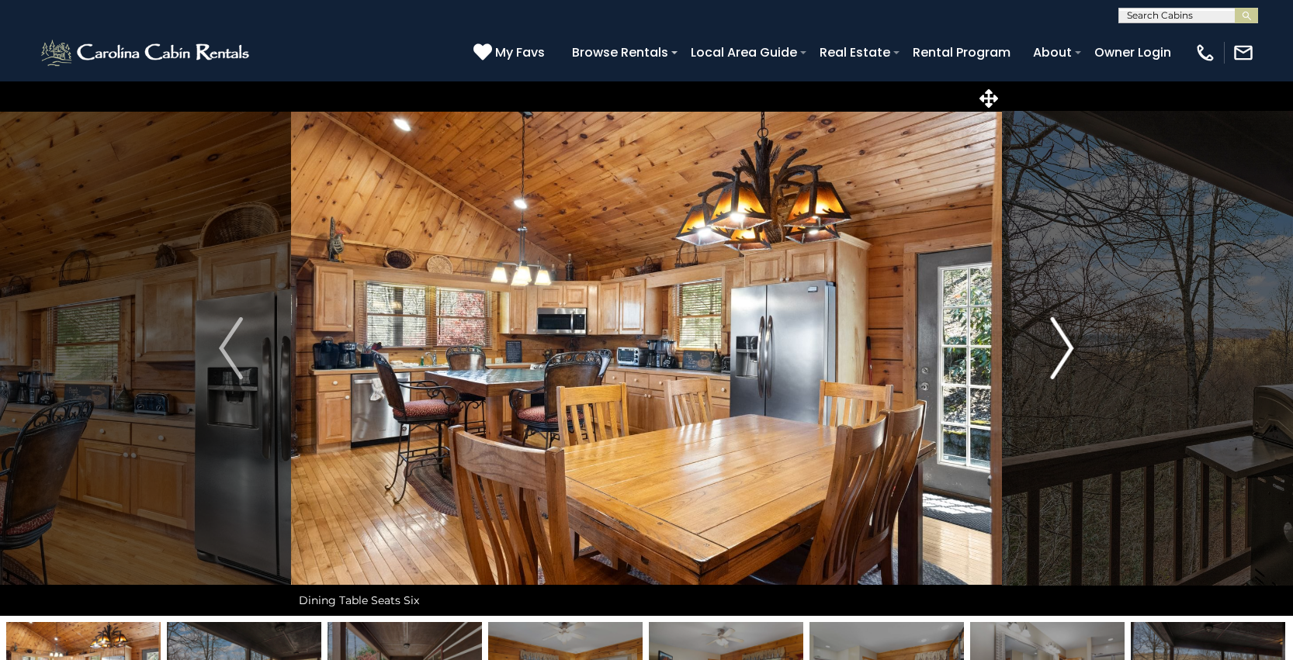
click at [1053, 356] on img "Next" at bounding box center [1061, 348] width 23 height 62
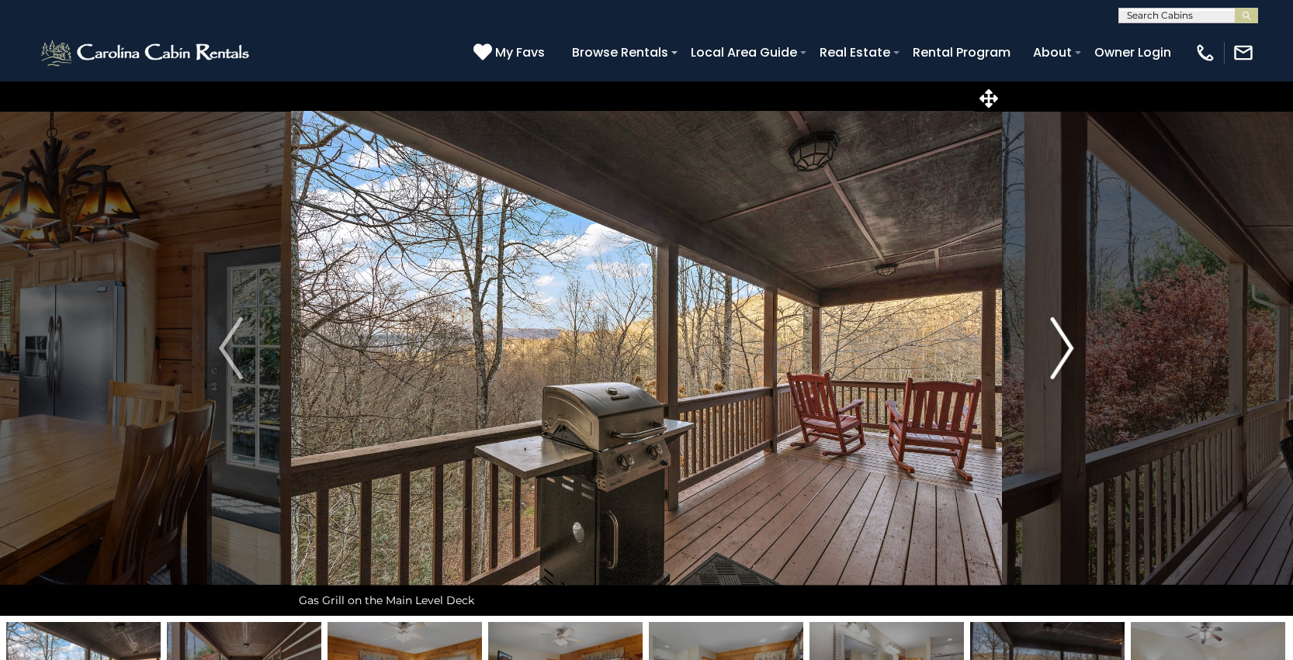
click at [1052, 357] on img "Next" at bounding box center [1061, 348] width 23 height 62
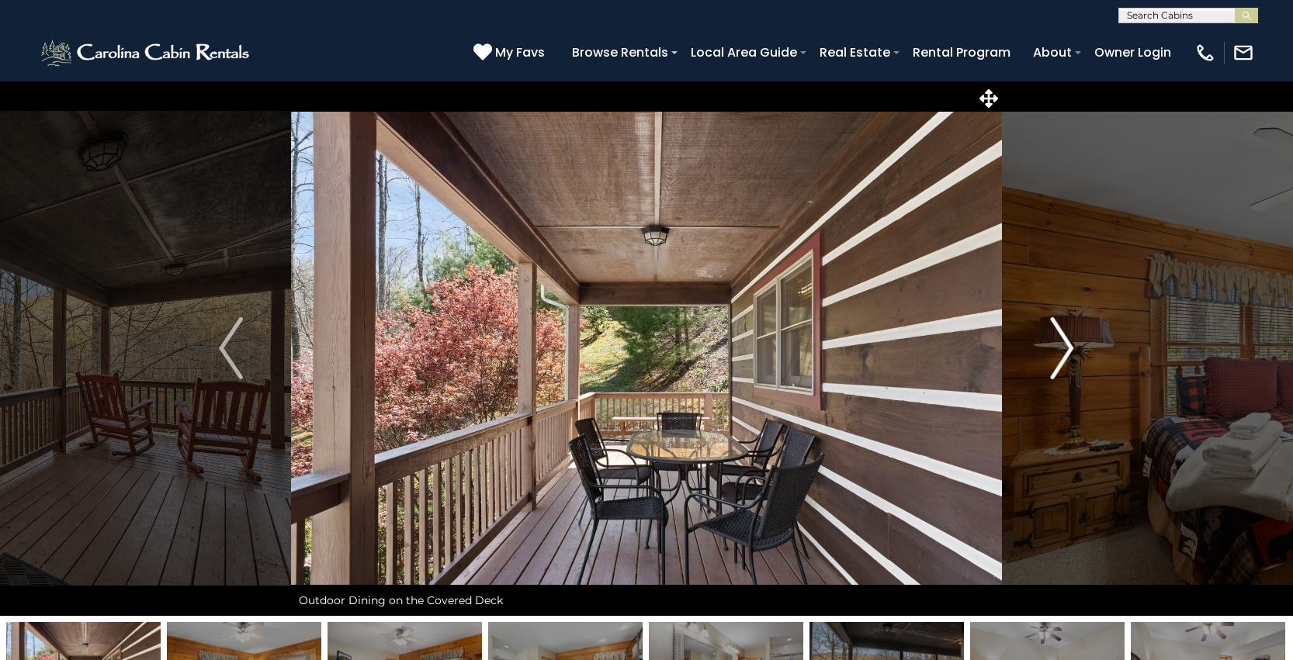
click at [1052, 357] on img "Next" at bounding box center [1061, 348] width 23 height 62
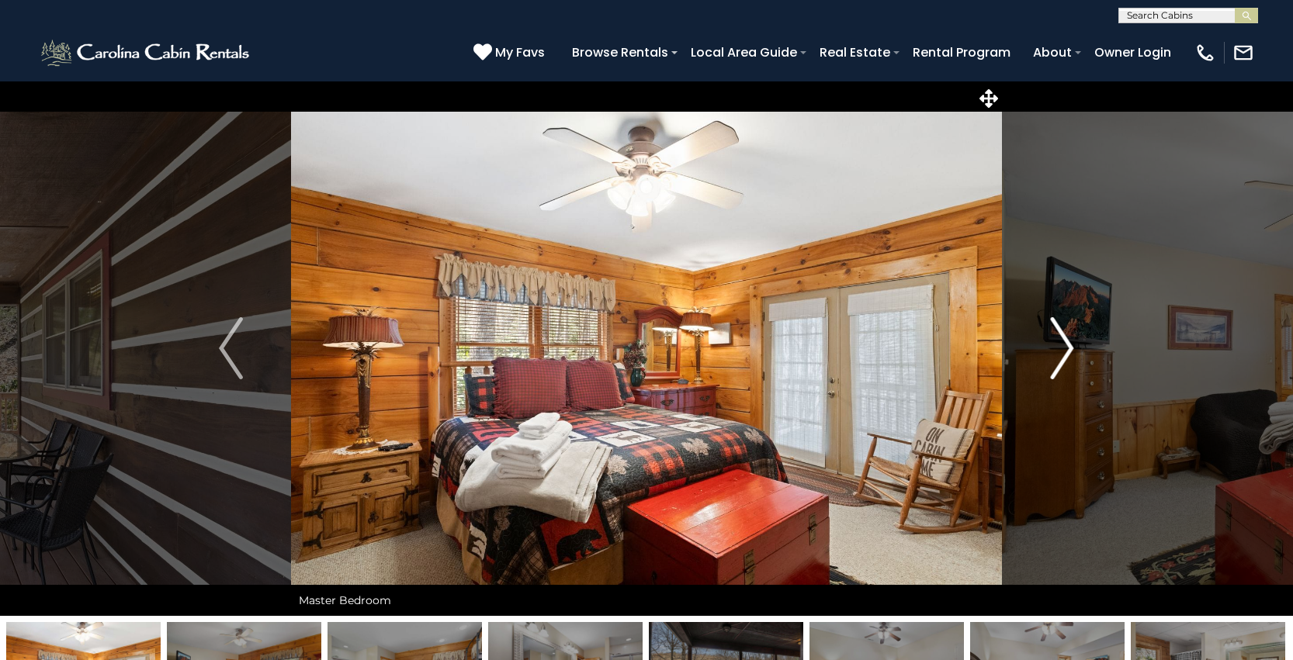
click at [1052, 357] on img "Next" at bounding box center [1061, 348] width 23 height 62
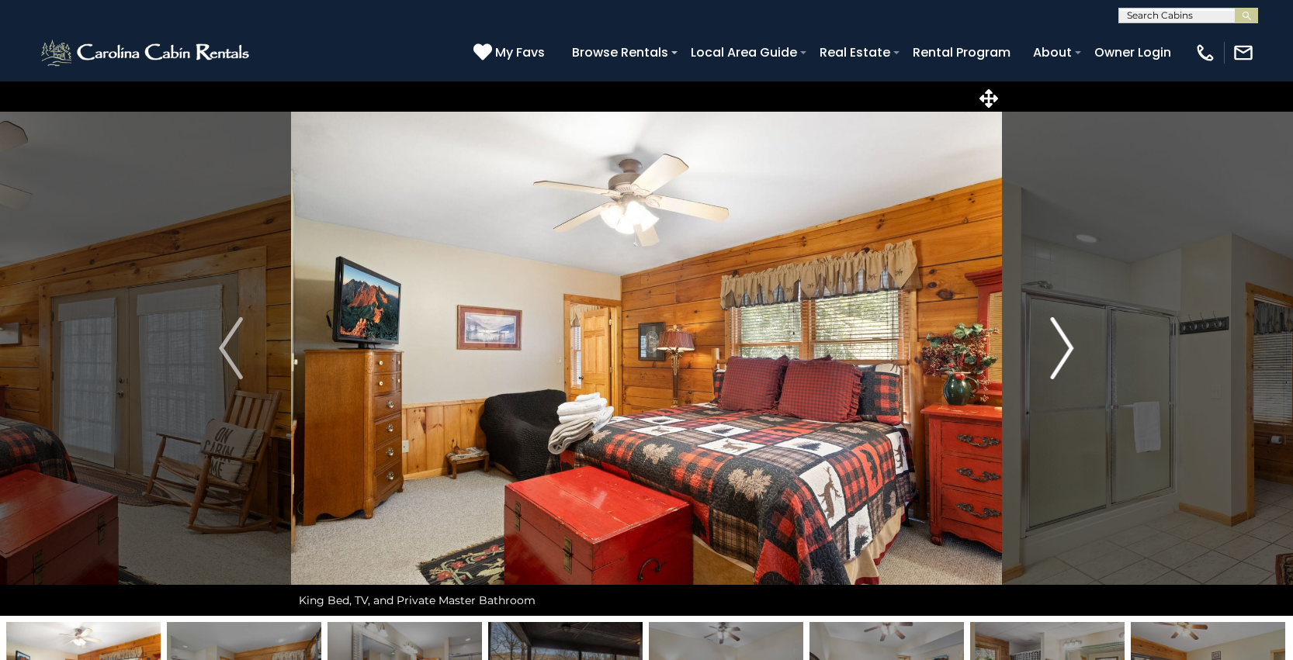
click at [1052, 357] on img "Next" at bounding box center [1061, 348] width 23 height 62
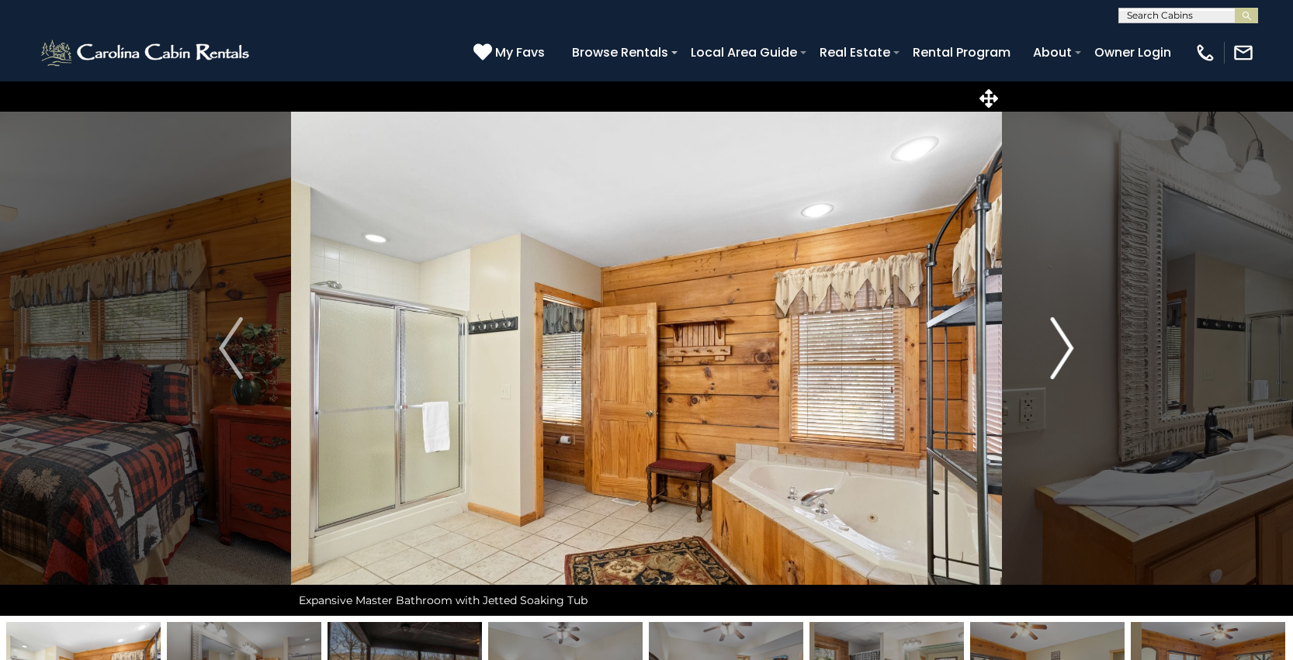
click at [1052, 357] on img "Next" at bounding box center [1061, 348] width 23 height 62
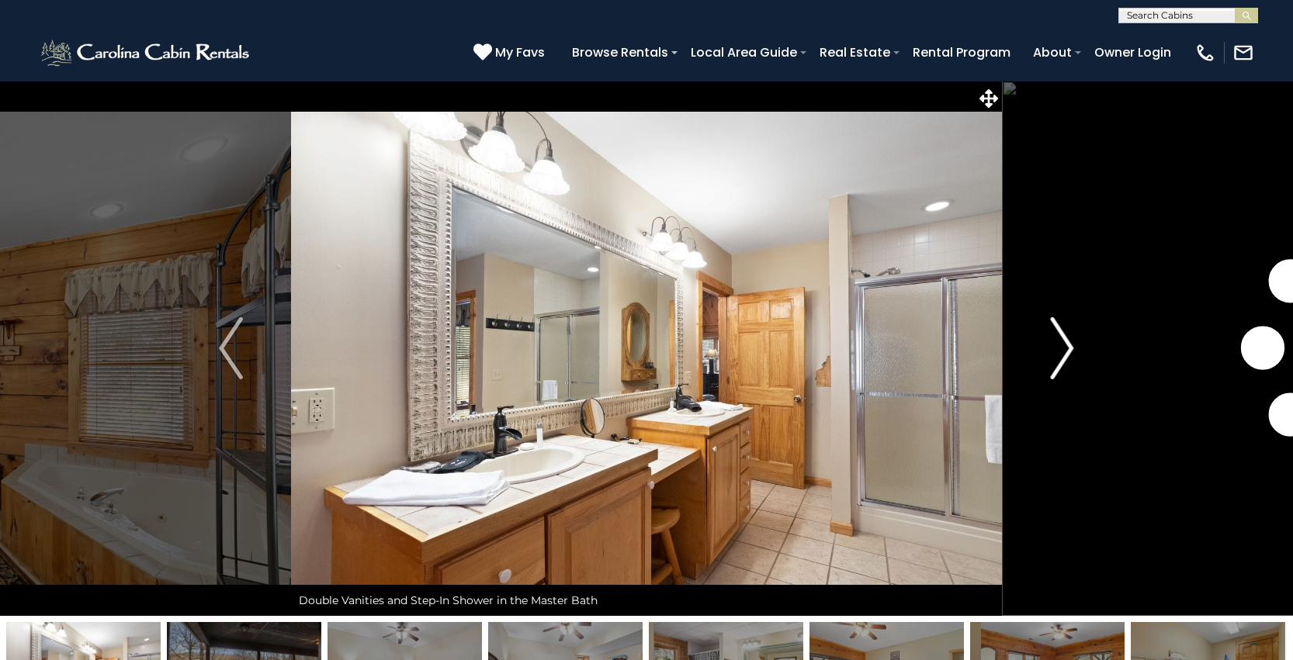
click at [1052, 357] on img "Next" at bounding box center [1061, 348] width 23 height 62
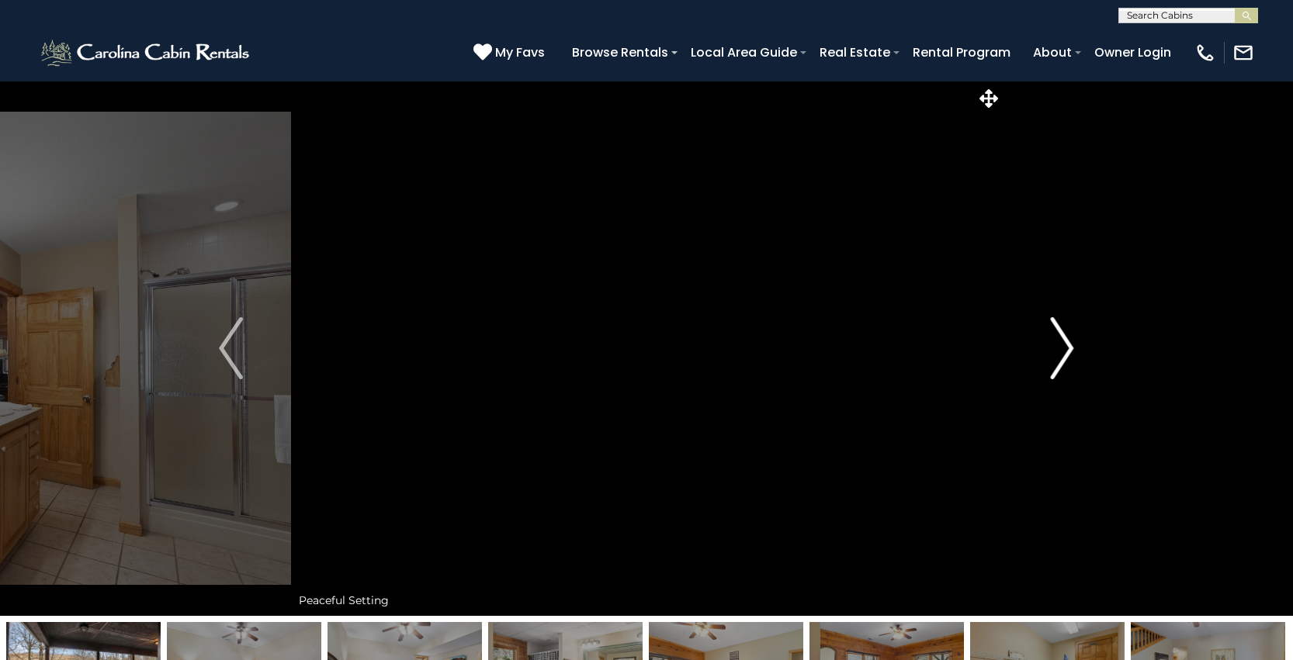
click at [1052, 357] on img "Next" at bounding box center [1061, 348] width 23 height 62
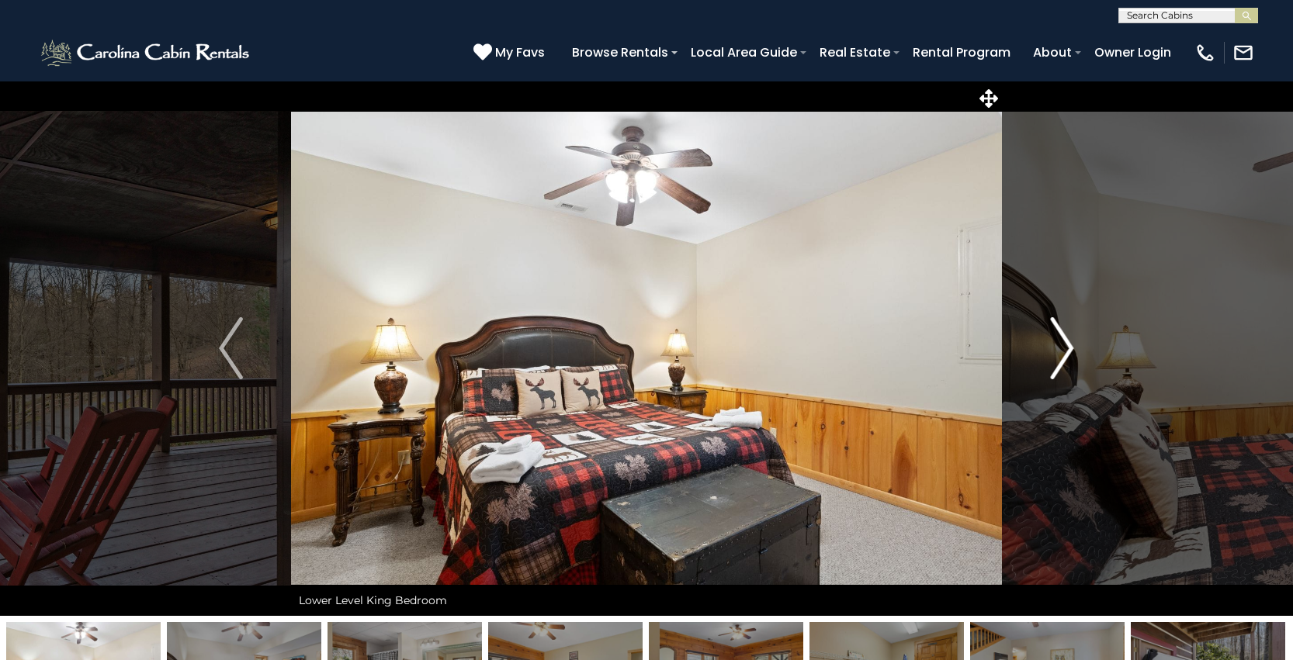
click at [1052, 357] on img "Next" at bounding box center [1061, 348] width 23 height 62
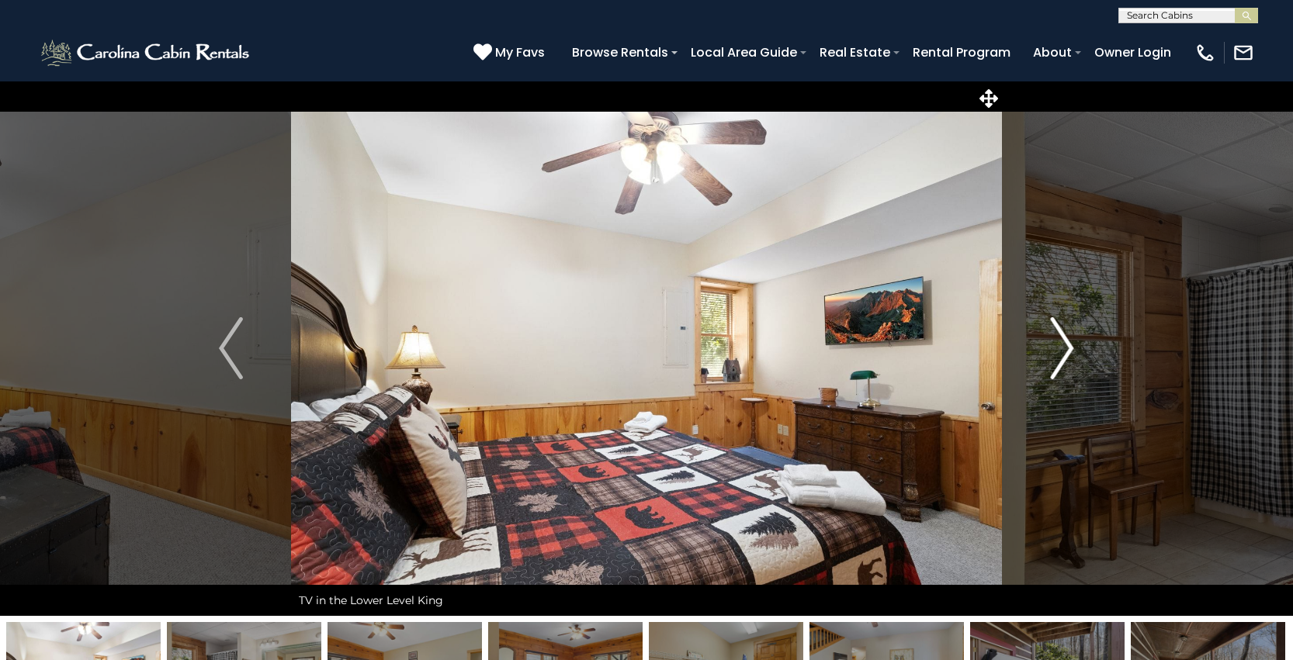
click at [1052, 357] on img "Next" at bounding box center [1061, 348] width 23 height 62
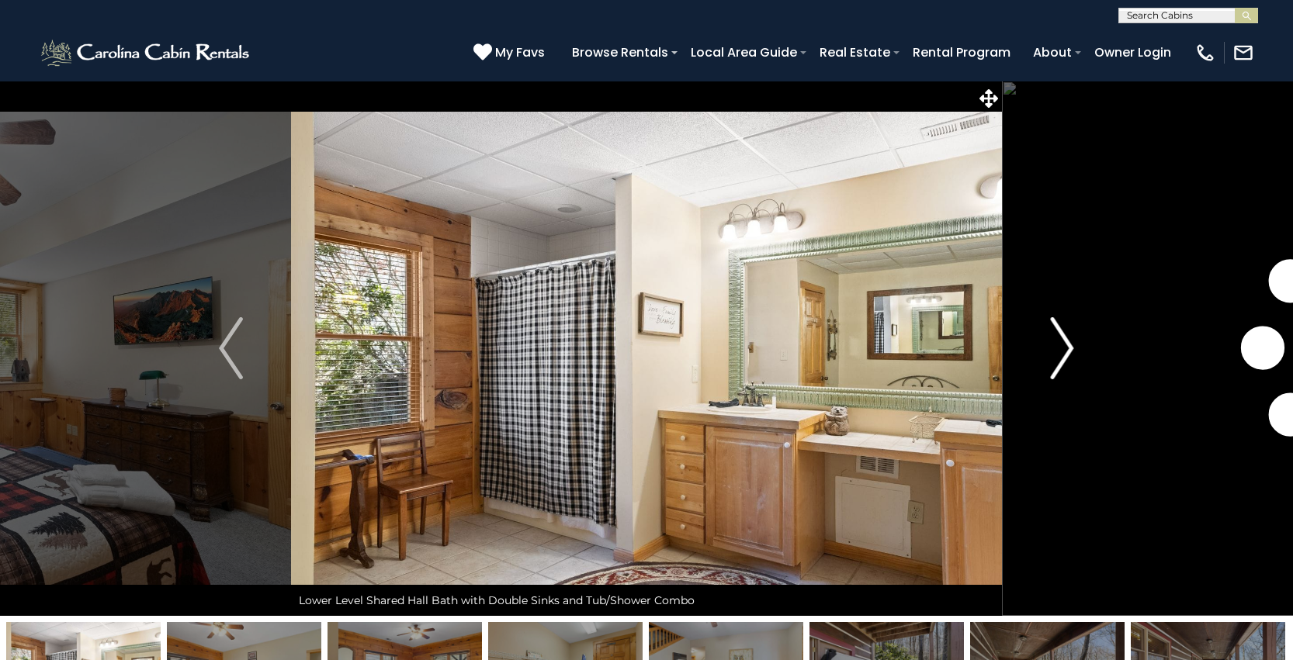
click at [1052, 357] on img "Next" at bounding box center [1061, 348] width 23 height 62
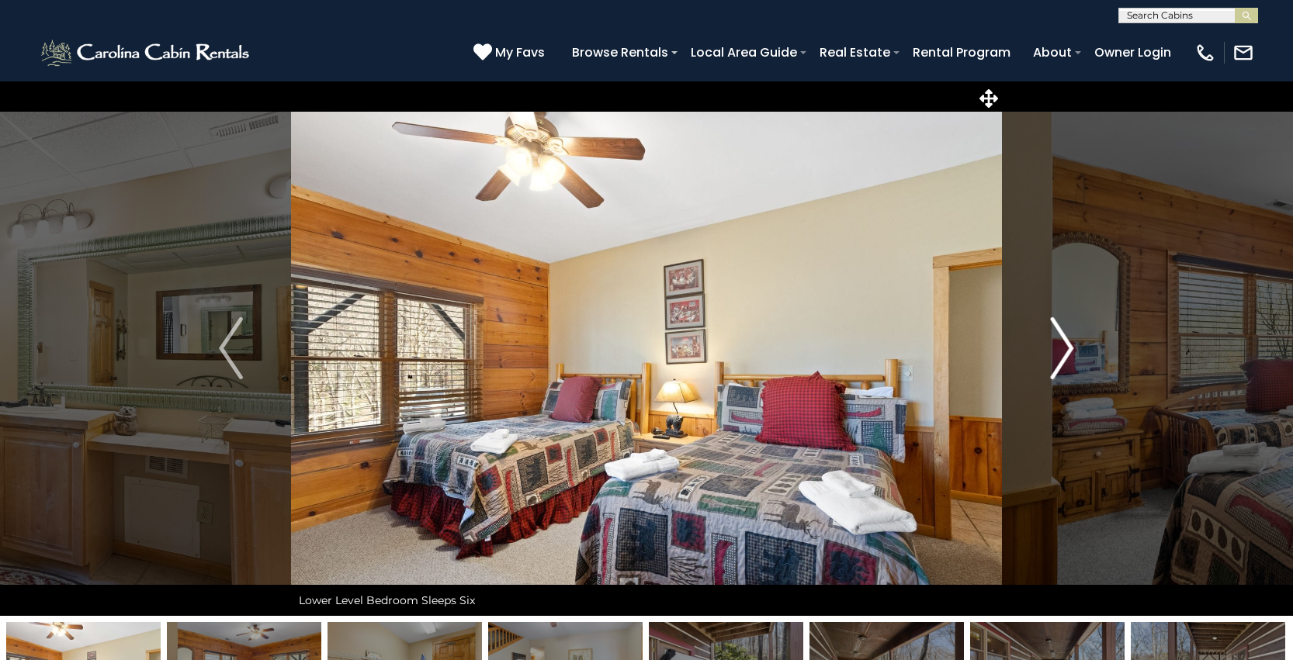
click at [1052, 357] on img "Next" at bounding box center [1061, 348] width 23 height 62
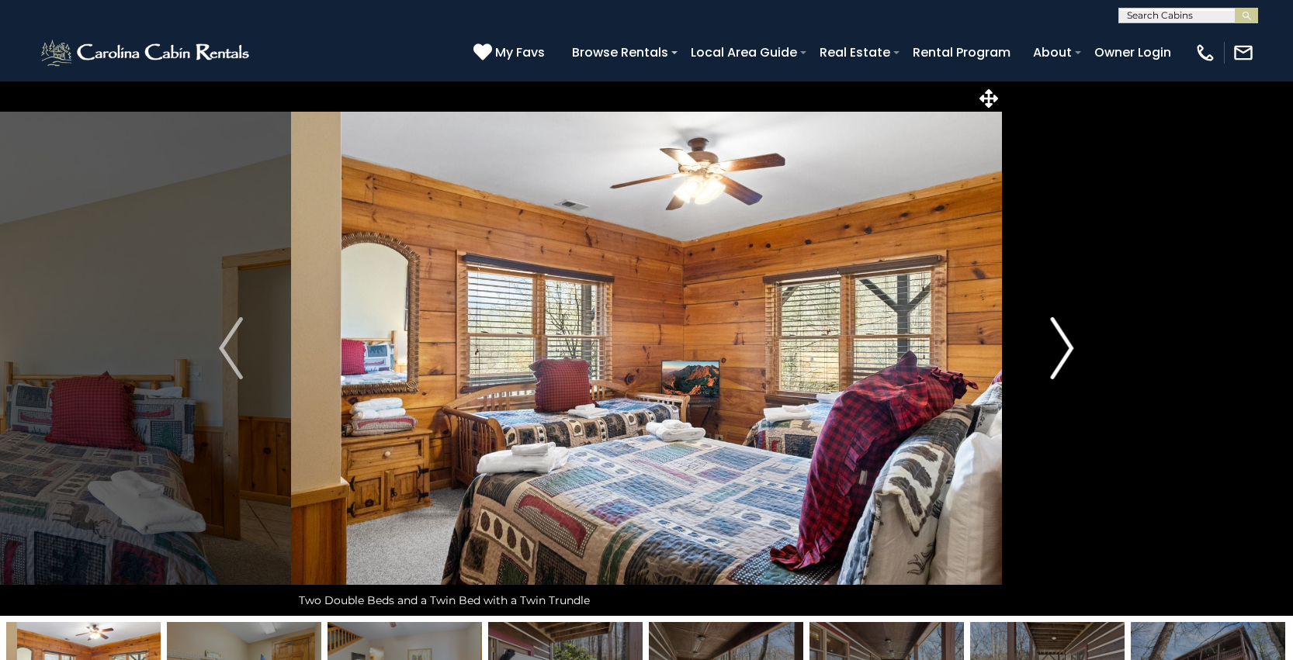
click at [1052, 357] on img "Next" at bounding box center [1061, 348] width 23 height 62
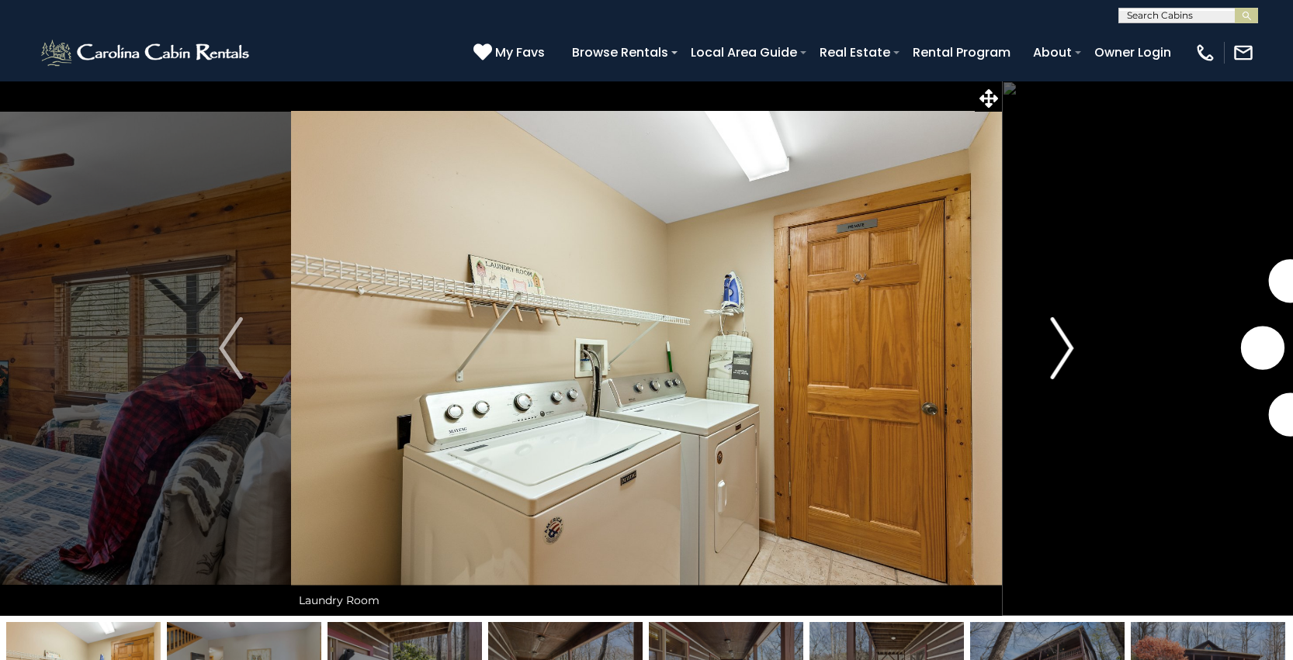
click at [1052, 357] on img "Next" at bounding box center [1061, 348] width 23 height 62
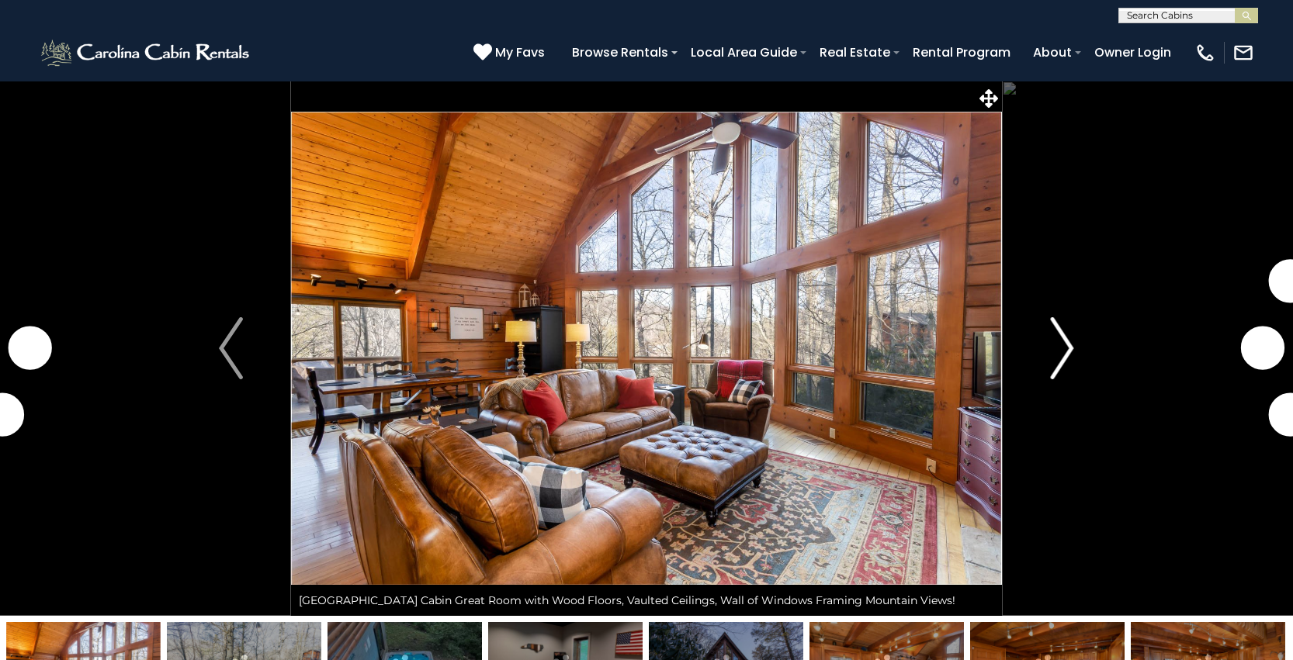
click at [1054, 355] on img "Next" at bounding box center [1061, 348] width 23 height 62
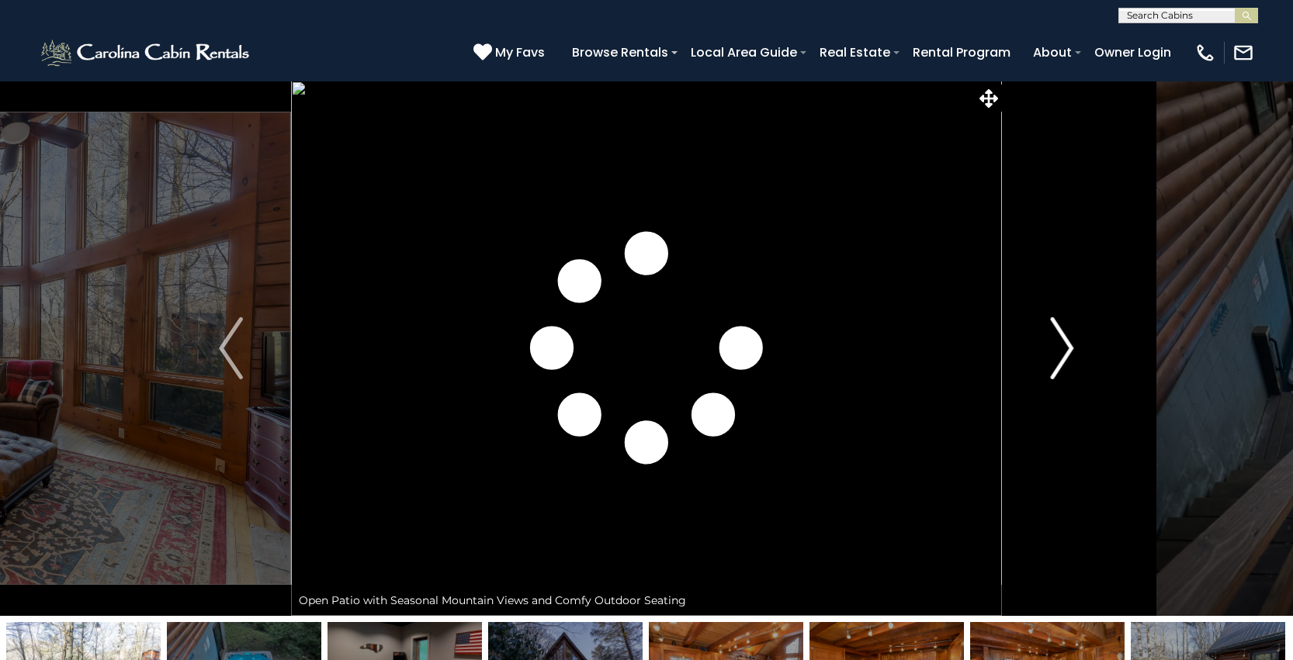
click at [1054, 355] on img "Next" at bounding box center [1061, 348] width 23 height 62
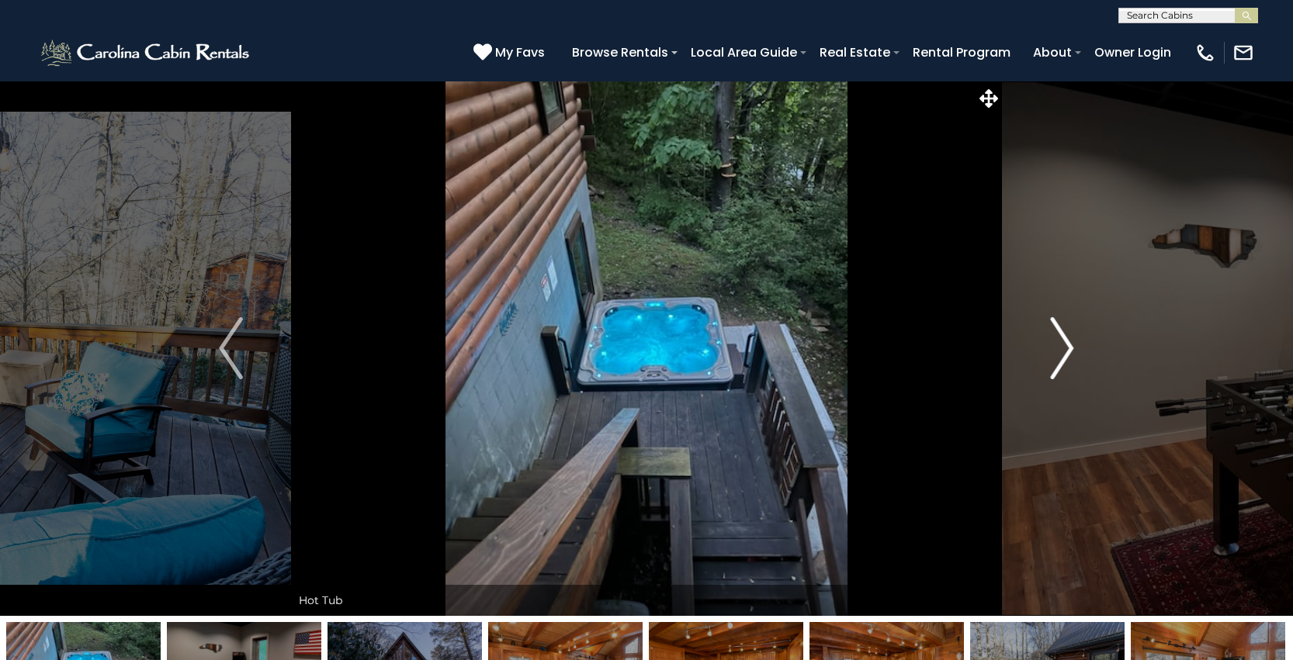
click at [1054, 355] on img "Next" at bounding box center [1061, 348] width 23 height 62
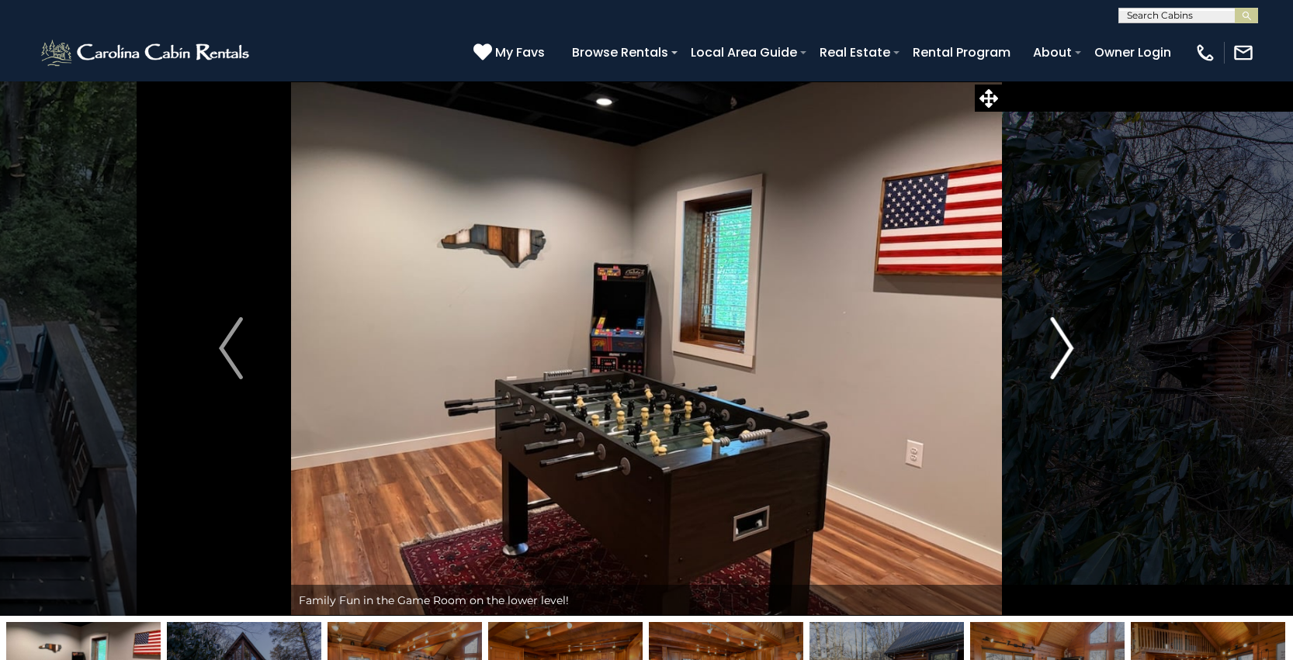
click at [1054, 355] on img "Next" at bounding box center [1061, 348] width 23 height 62
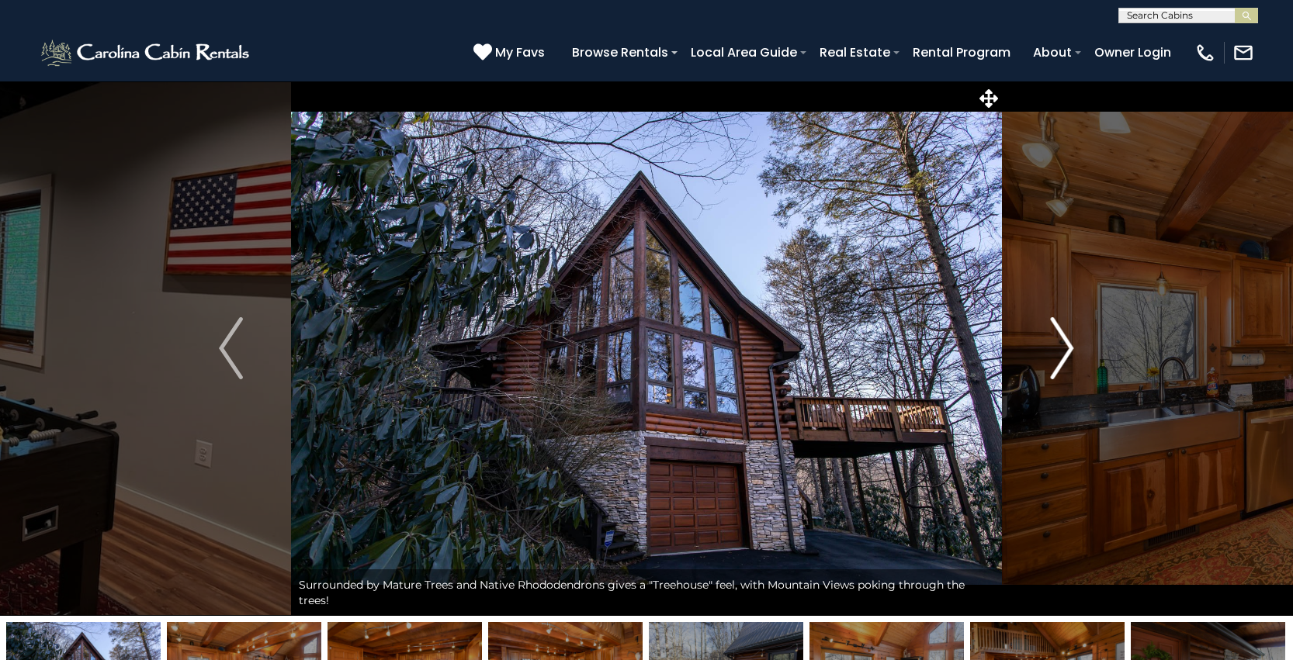
click at [1054, 355] on img "Next" at bounding box center [1061, 348] width 23 height 62
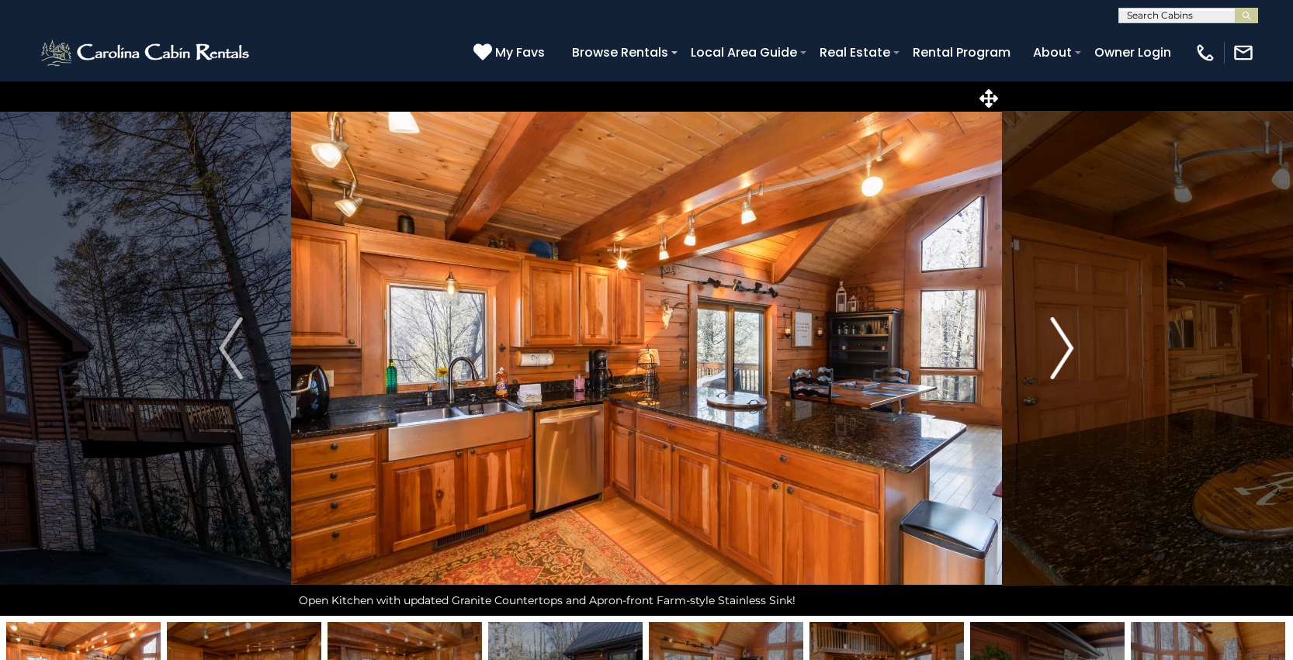
click at [1054, 355] on img "Next" at bounding box center [1061, 348] width 23 height 62
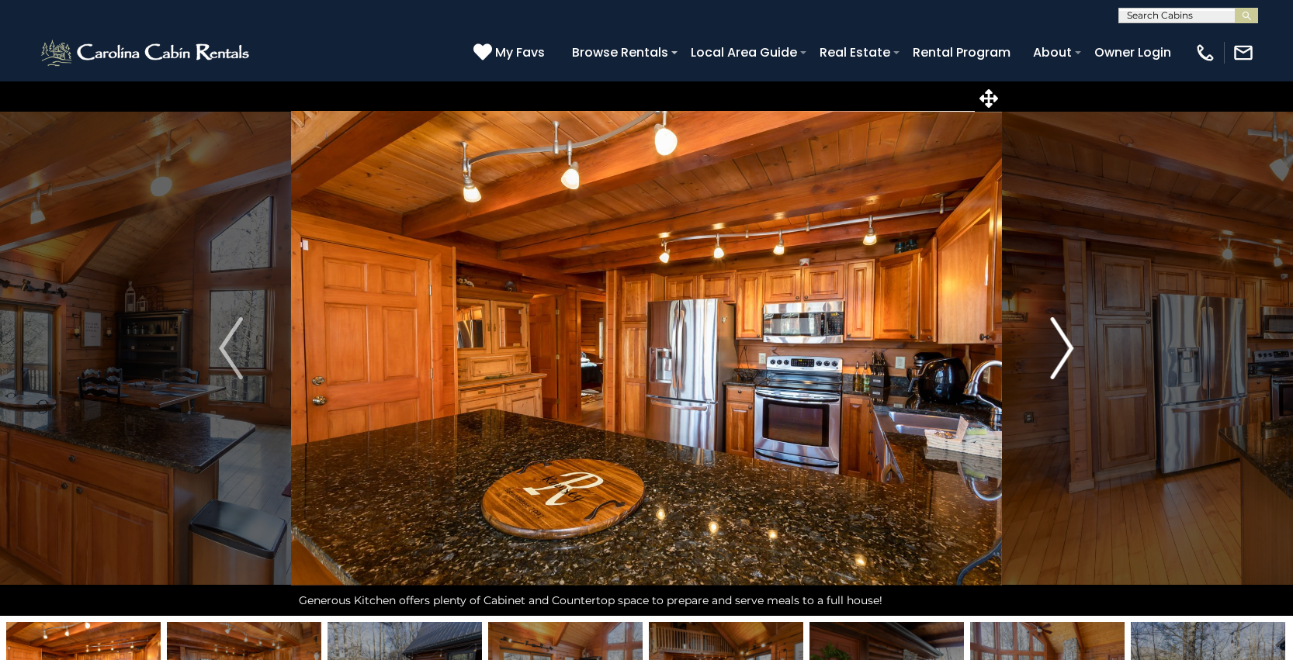
click at [1054, 355] on img "Next" at bounding box center [1061, 348] width 23 height 62
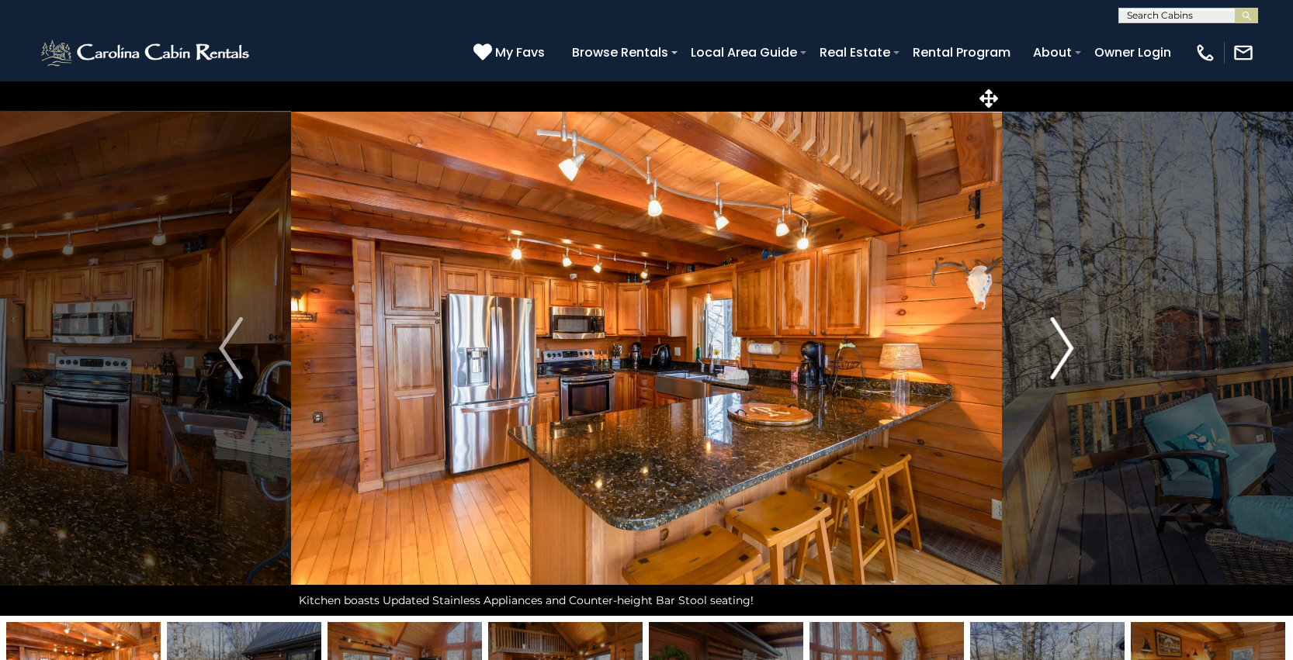
click at [1054, 355] on img "Next" at bounding box center [1061, 348] width 23 height 62
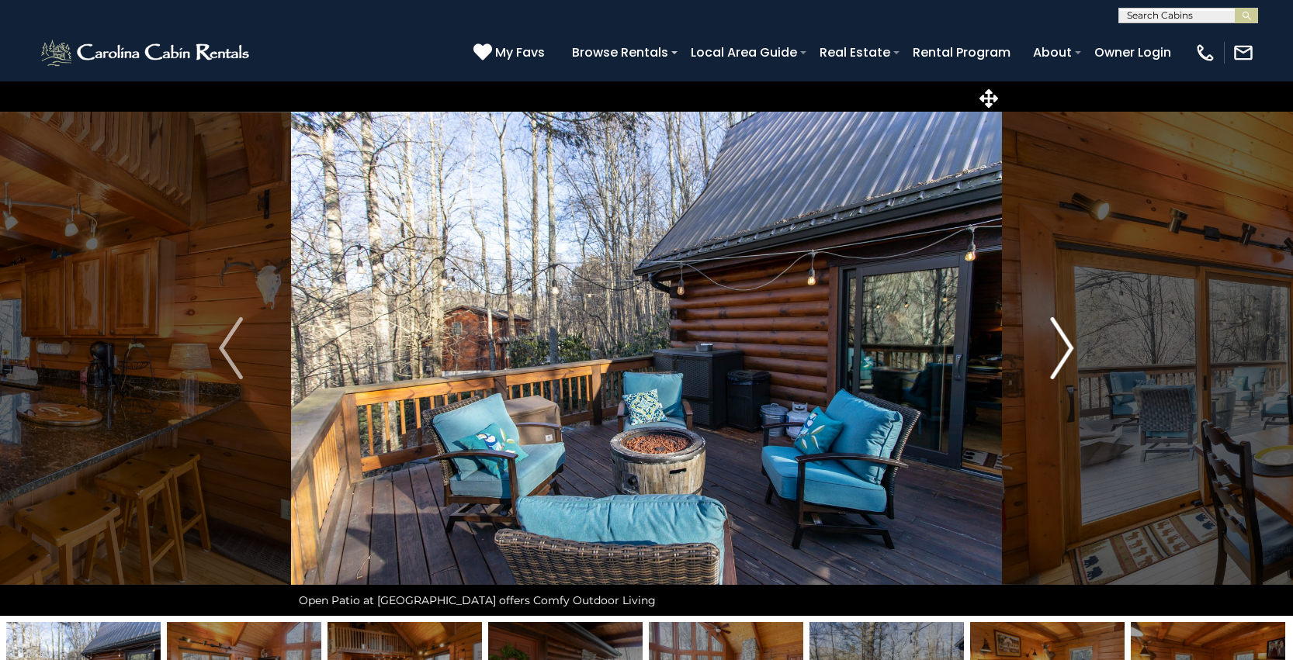
click at [1054, 355] on img "Next" at bounding box center [1061, 348] width 23 height 62
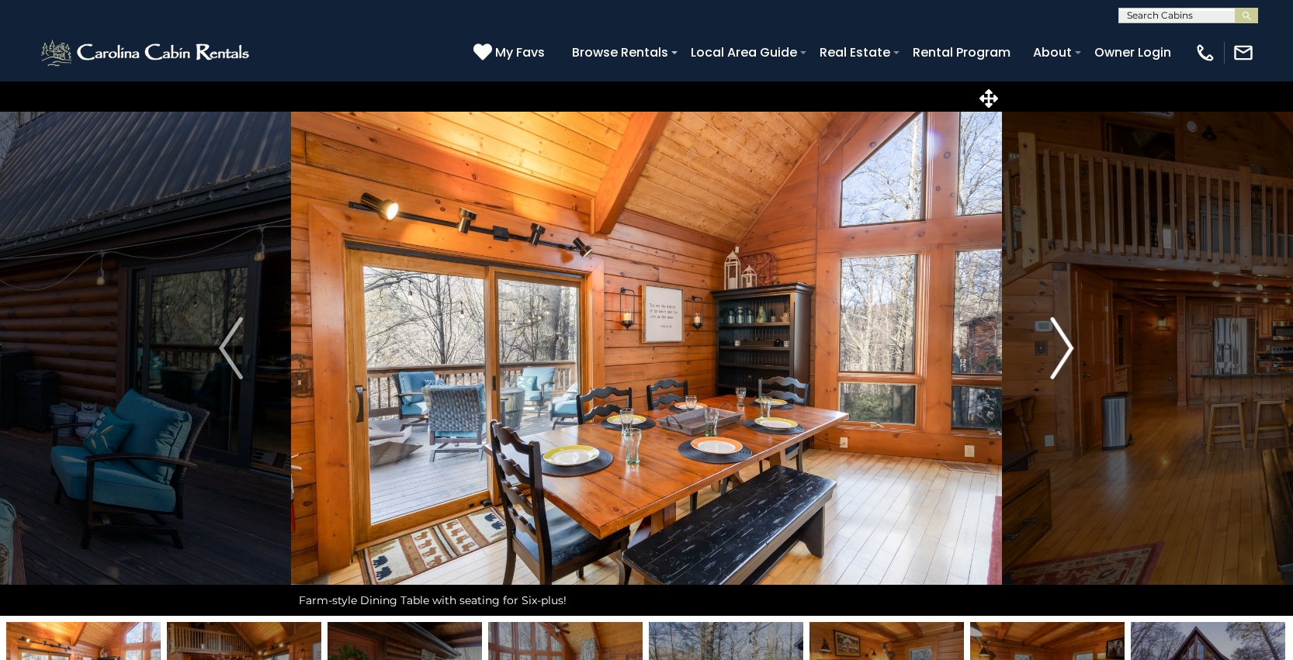
click at [1054, 355] on img "Next" at bounding box center [1061, 348] width 23 height 62
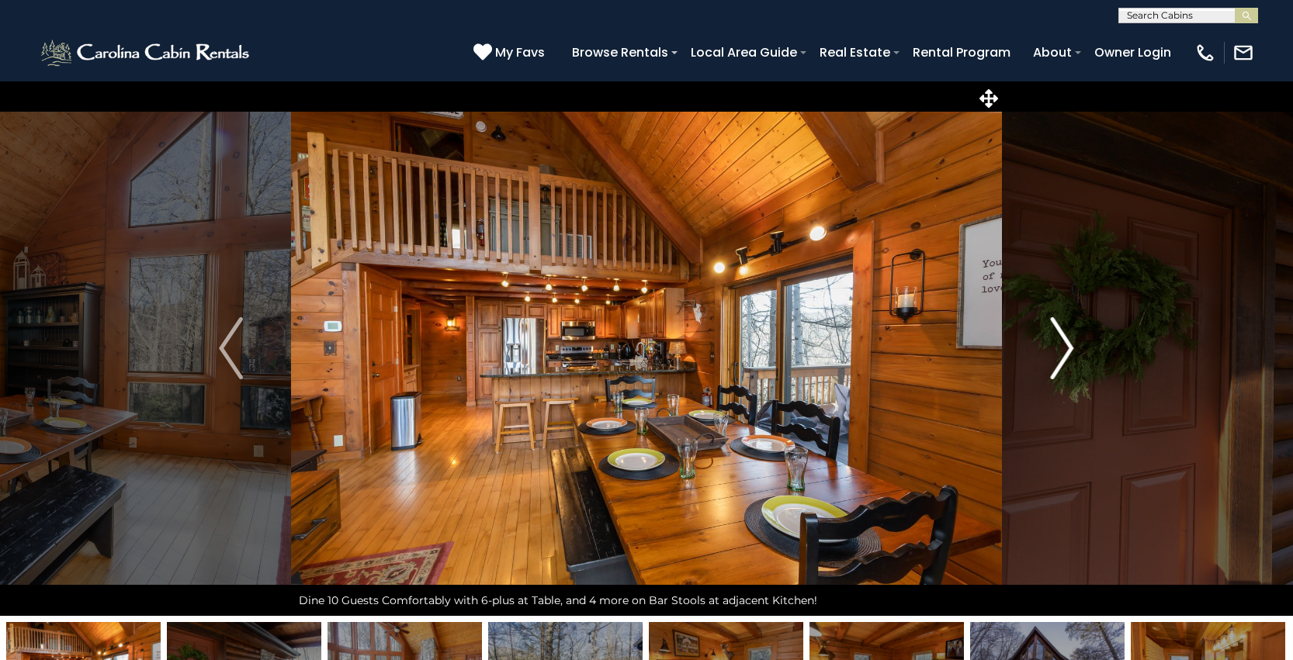
click at [1054, 355] on img "Next" at bounding box center [1061, 348] width 23 height 62
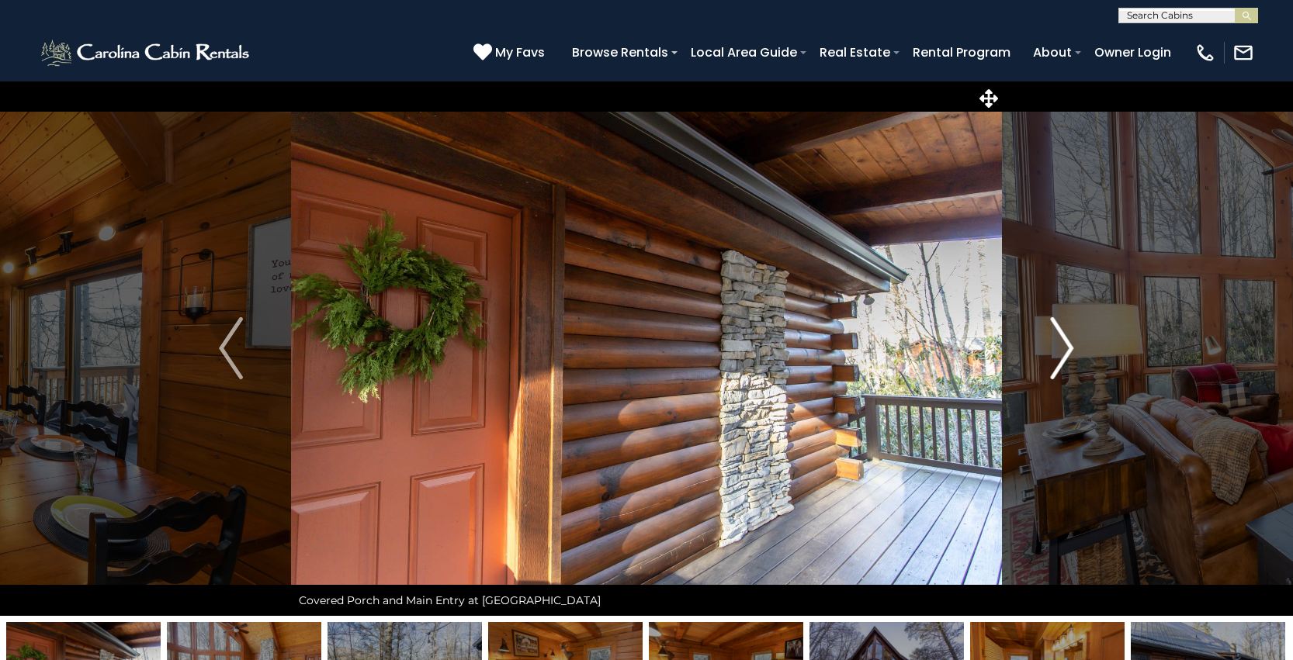
click at [1054, 355] on img "Next" at bounding box center [1061, 348] width 23 height 62
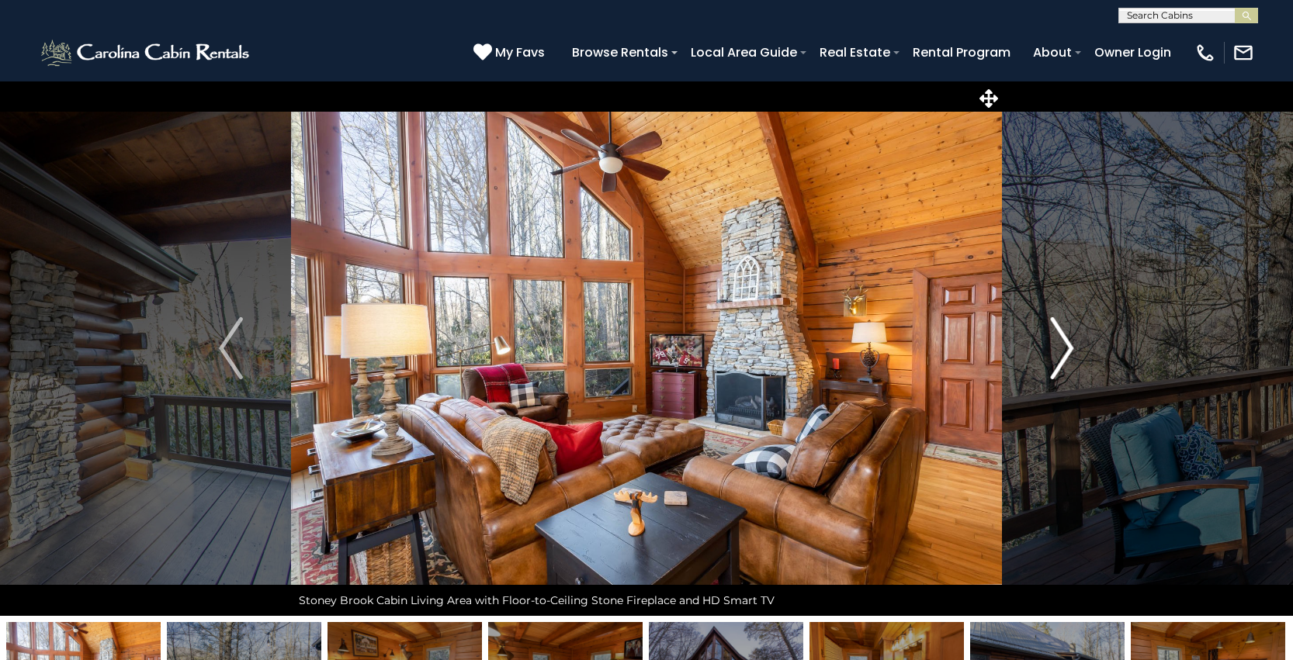
click at [1054, 355] on img "Next" at bounding box center [1061, 348] width 23 height 62
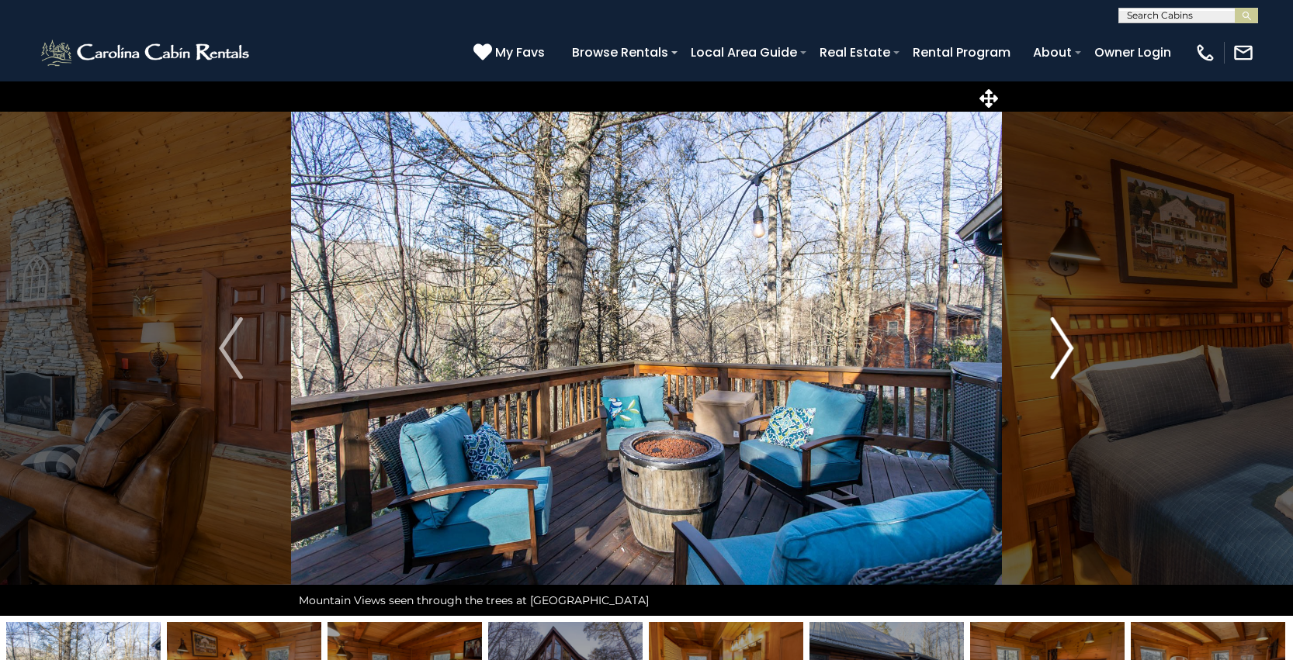
click at [1054, 355] on img "Next" at bounding box center [1061, 348] width 23 height 62
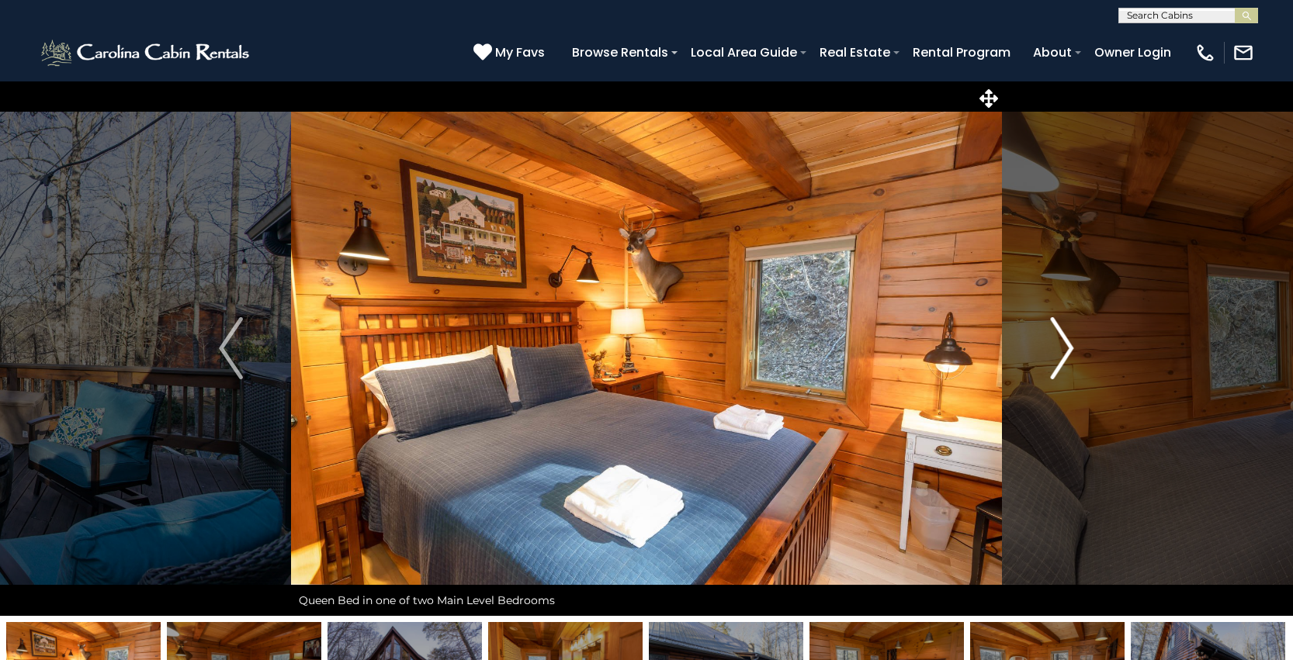
click at [1054, 355] on img "Next" at bounding box center [1061, 348] width 23 height 62
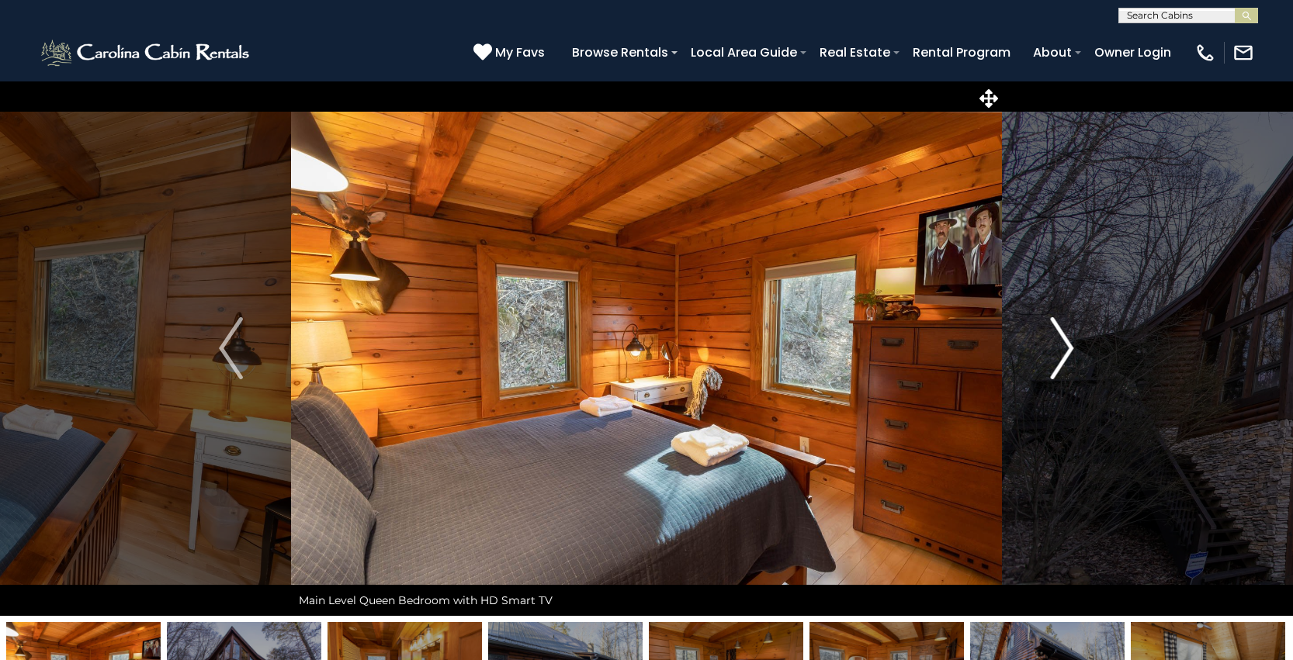
click at [1054, 355] on img "Next" at bounding box center [1061, 348] width 23 height 62
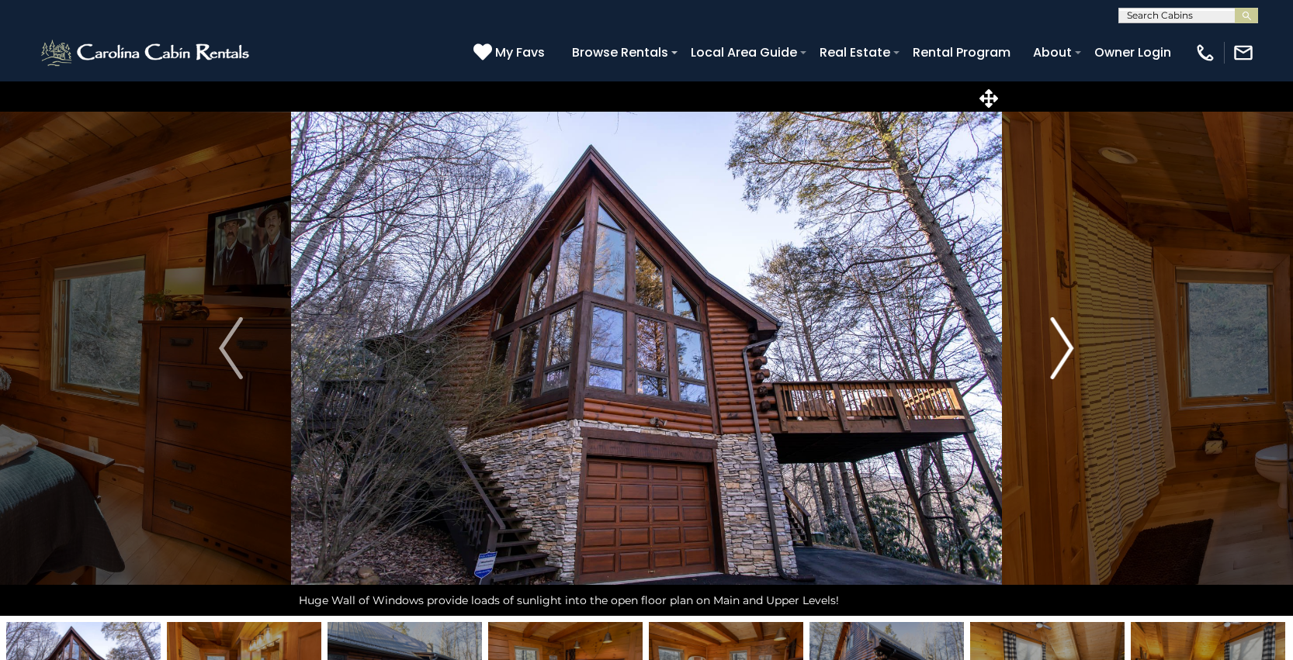
click at [1054, 355] on img "Next" at bounding box center [1061, 348] width 23 height 62
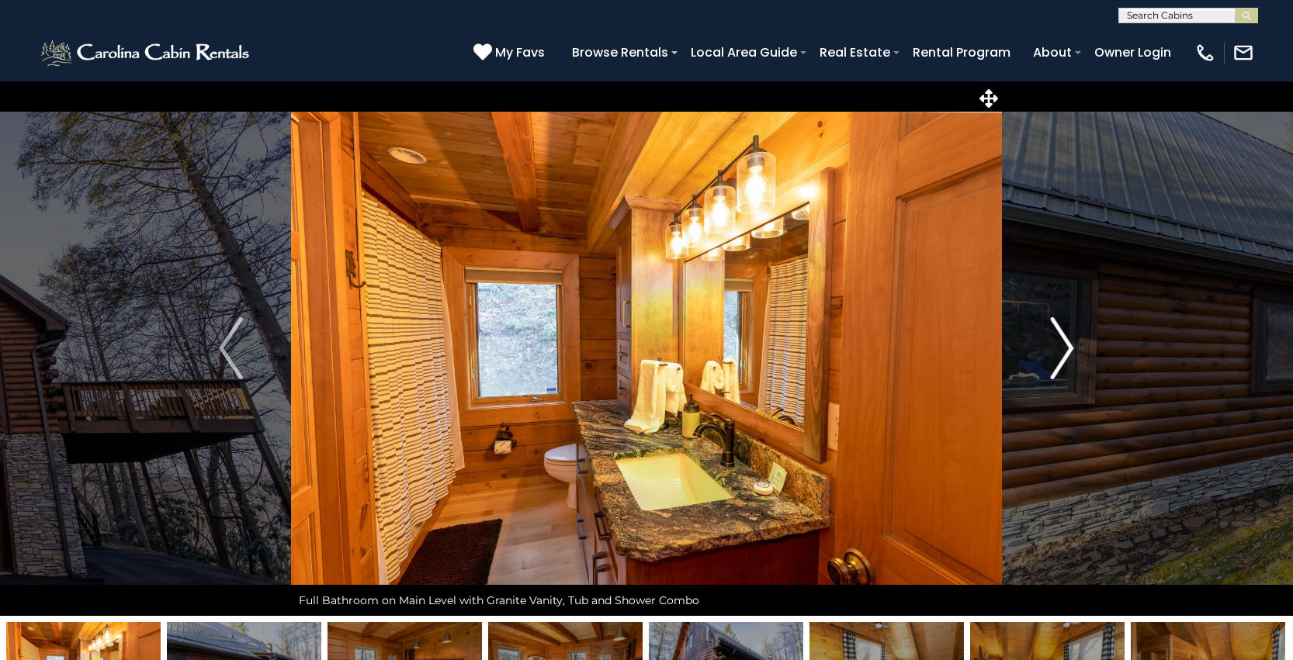
click at [1054, 355] on img "Next" at bounding box center [1061, 348] width 23 height 62
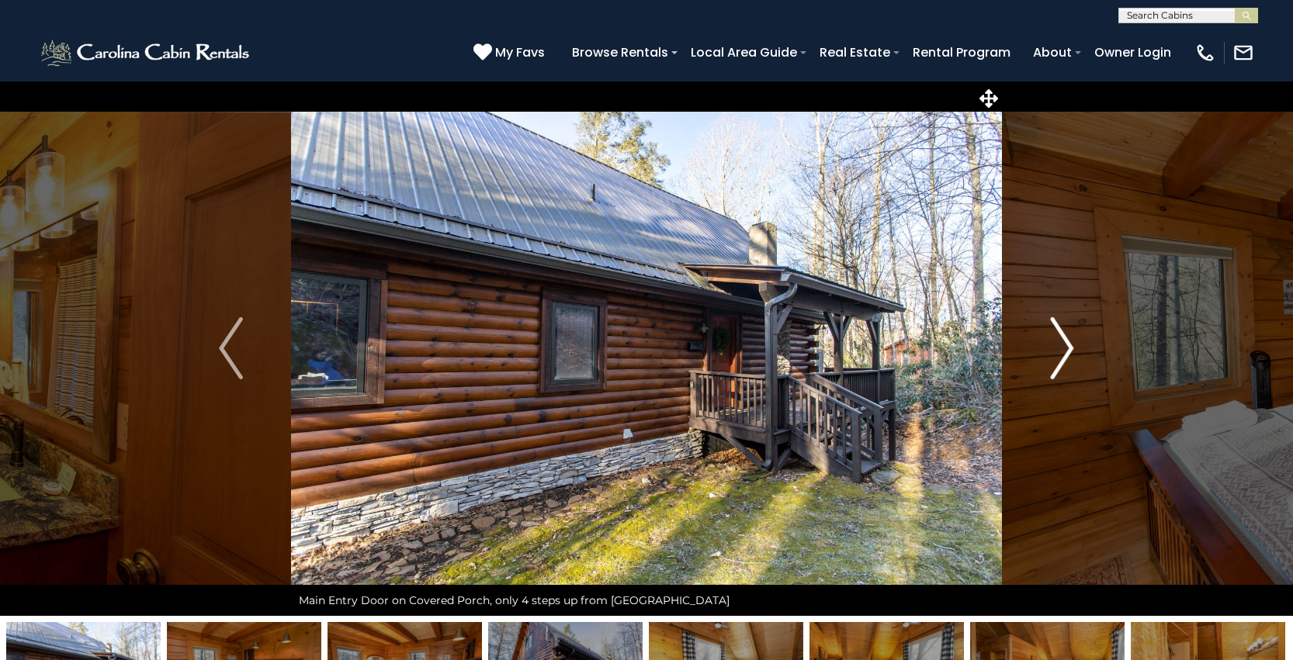
click at [1054, 355] on img "Next" at bounding box center [1061, 348] width 23 height 62
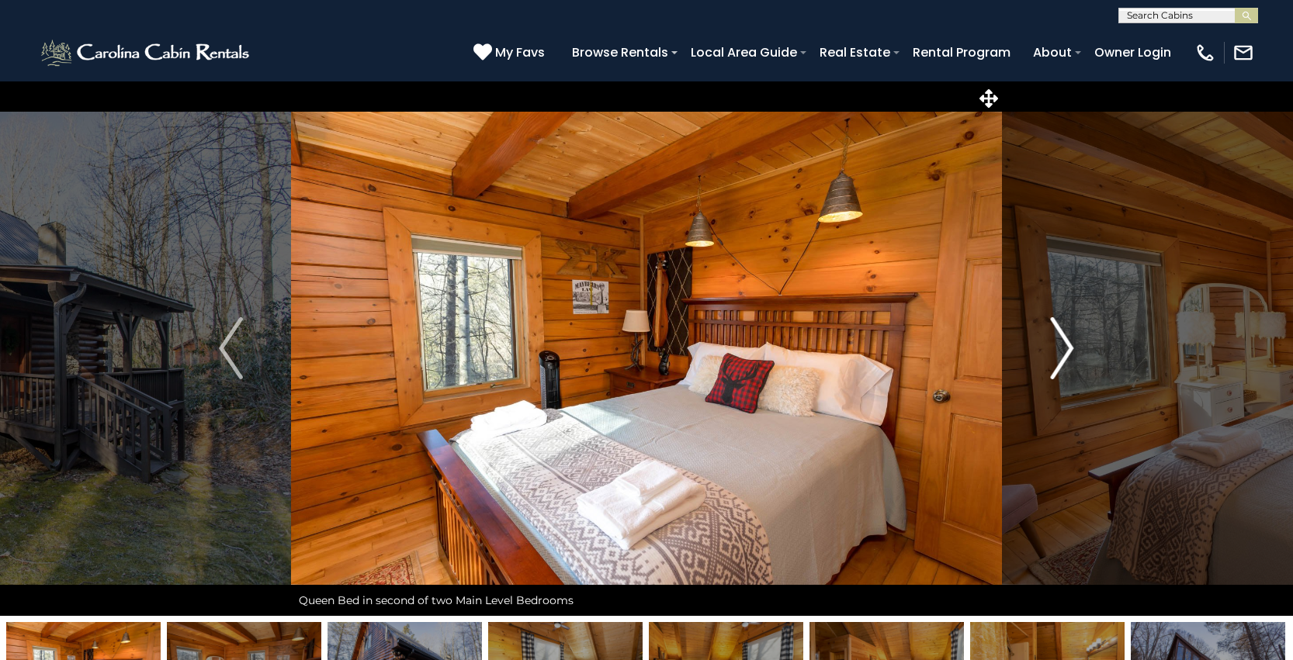
click at [1054, 355] on img "Next" at bounding box center [1061, 348] width 23 height 62
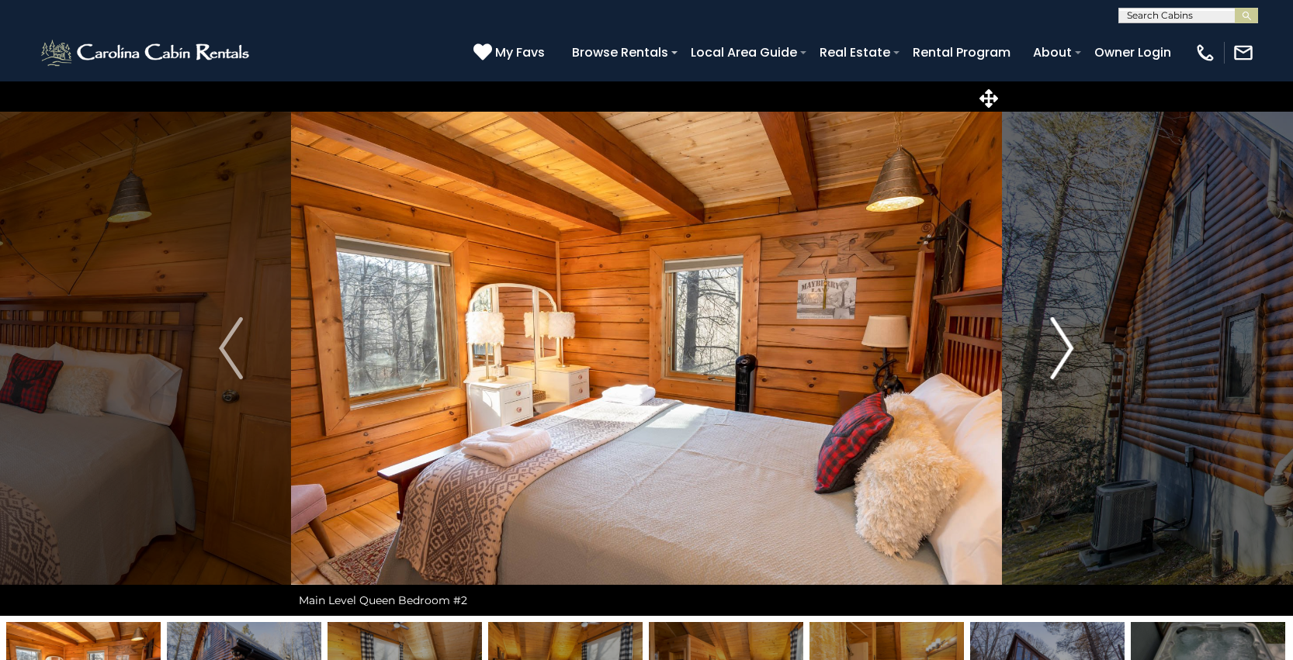
click at [1054, 355] on img "Next" at bounding box center [1061, 348] width 23 height 62
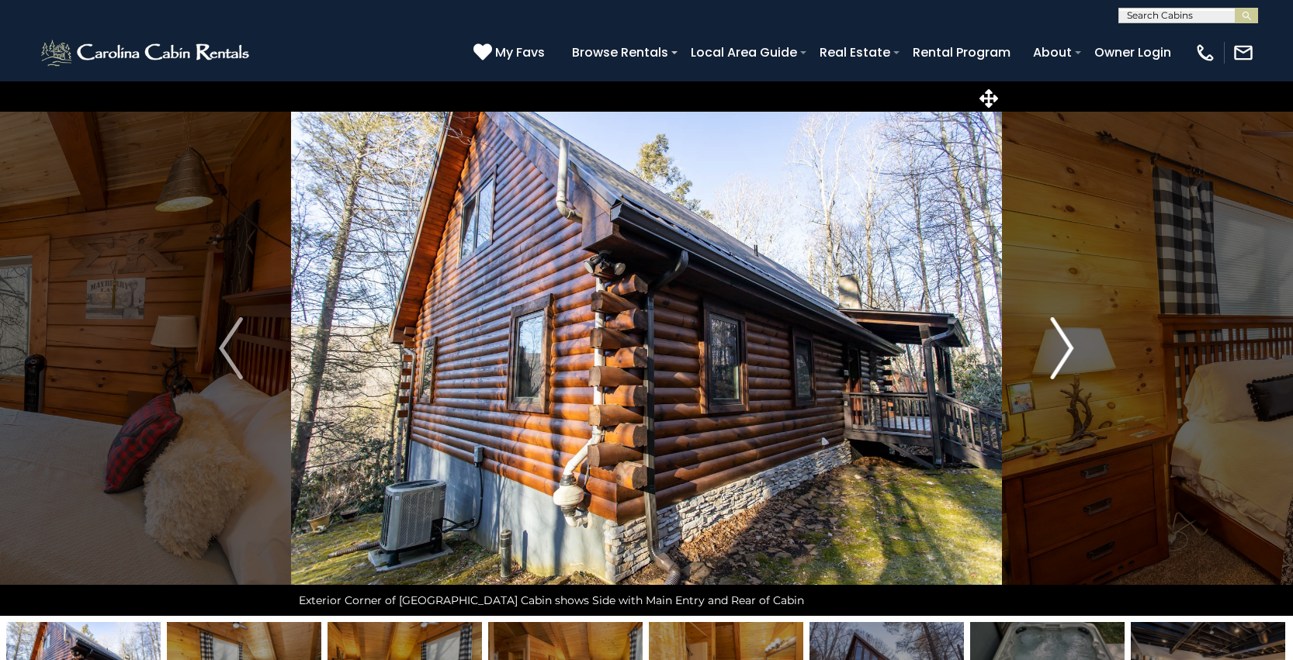
click at [1054, 355] on img "Next" at bounding box center [1061, 348] width 23 height 62
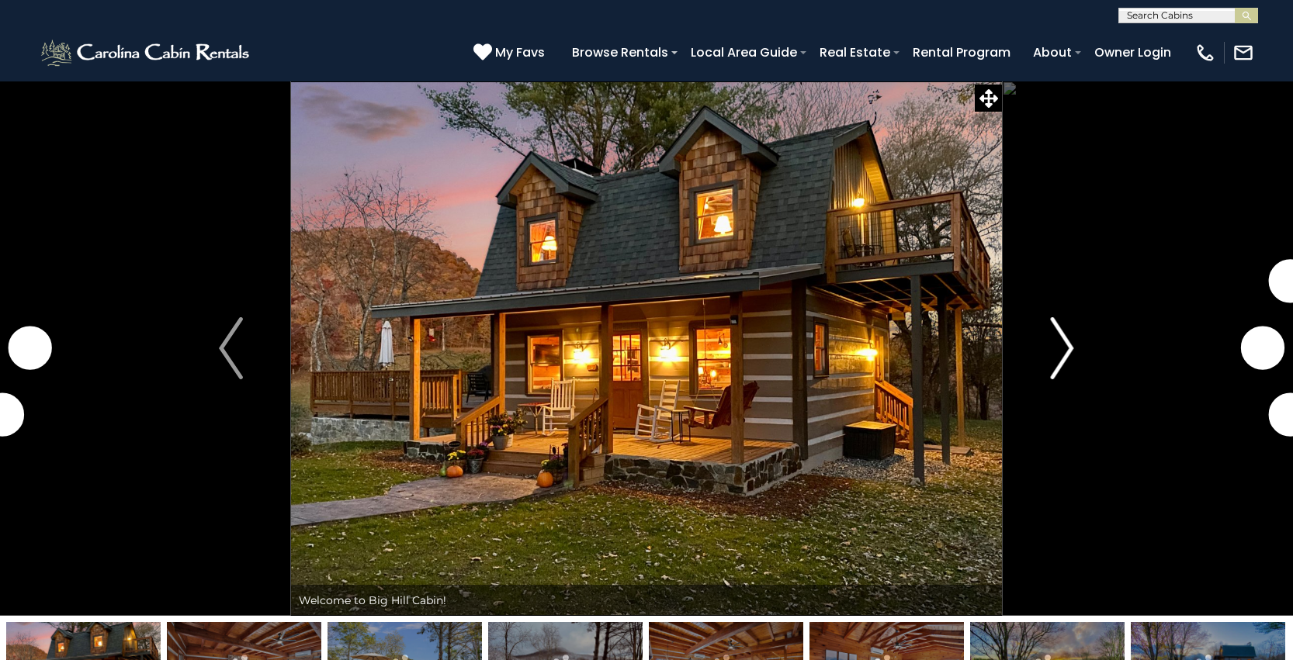
click at [1058, 360] on img "Next" at bounding box center [1061, 348] width 23 height 62
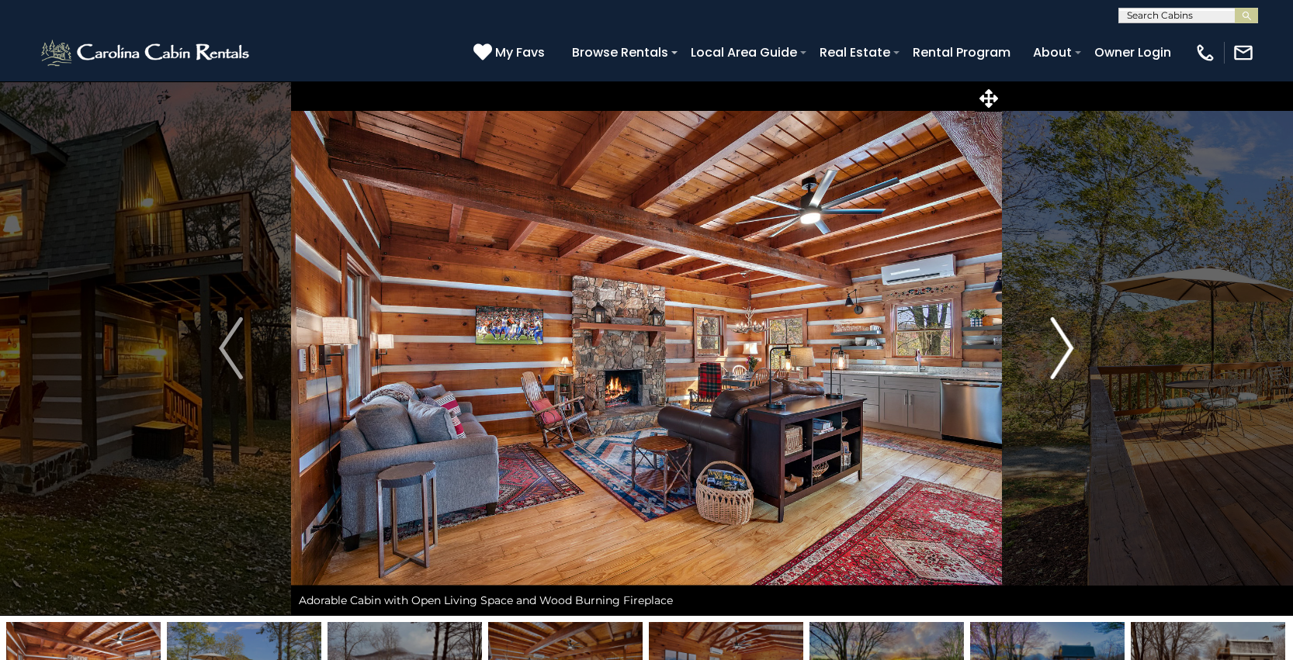
click at [1058, 360] on img "Next" at bounding box center [1061, 348] width 23 height 62
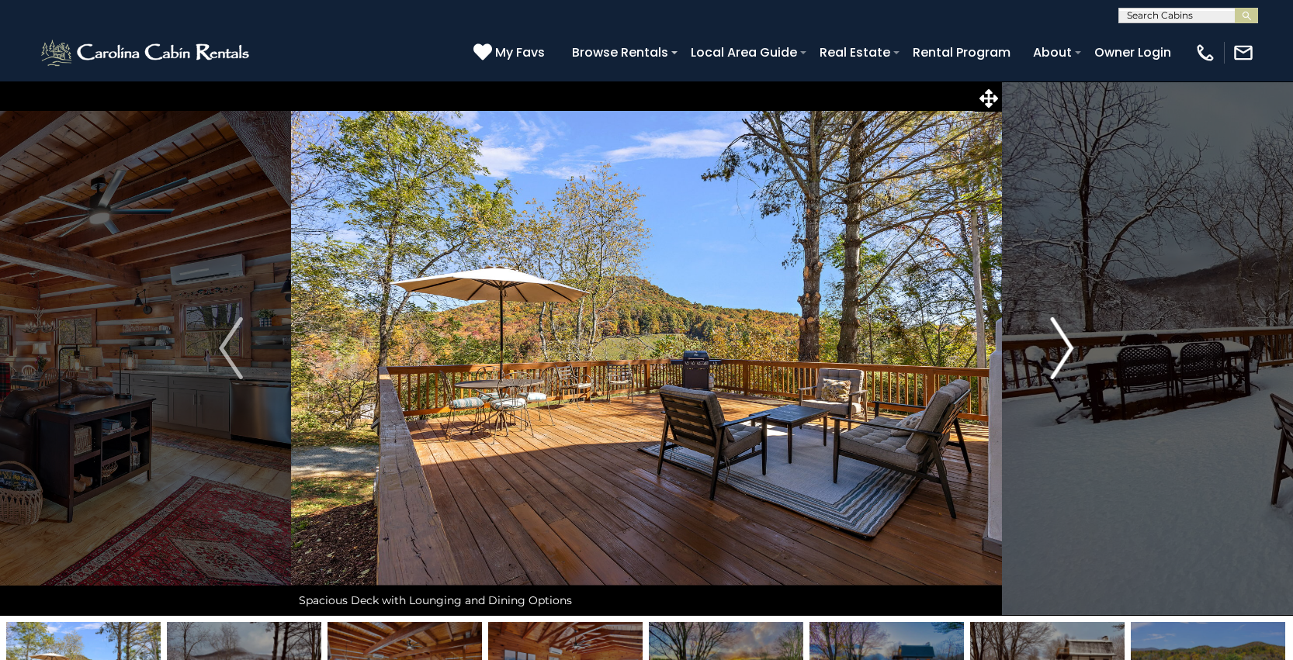
click at [1058, 360] on img "Next" at bounding box center [1061, 348] width 23 height 62
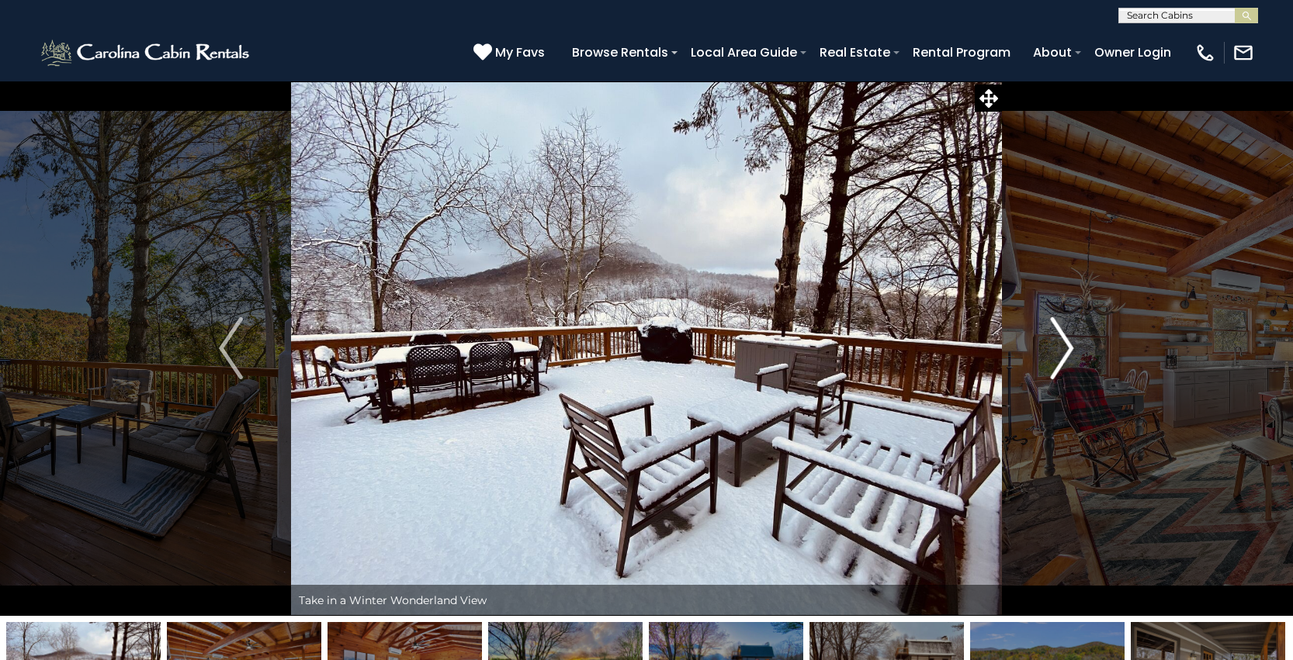
click at [1058, 360] on img "Next" at bounding box center [1061, 348] width 23 height 62
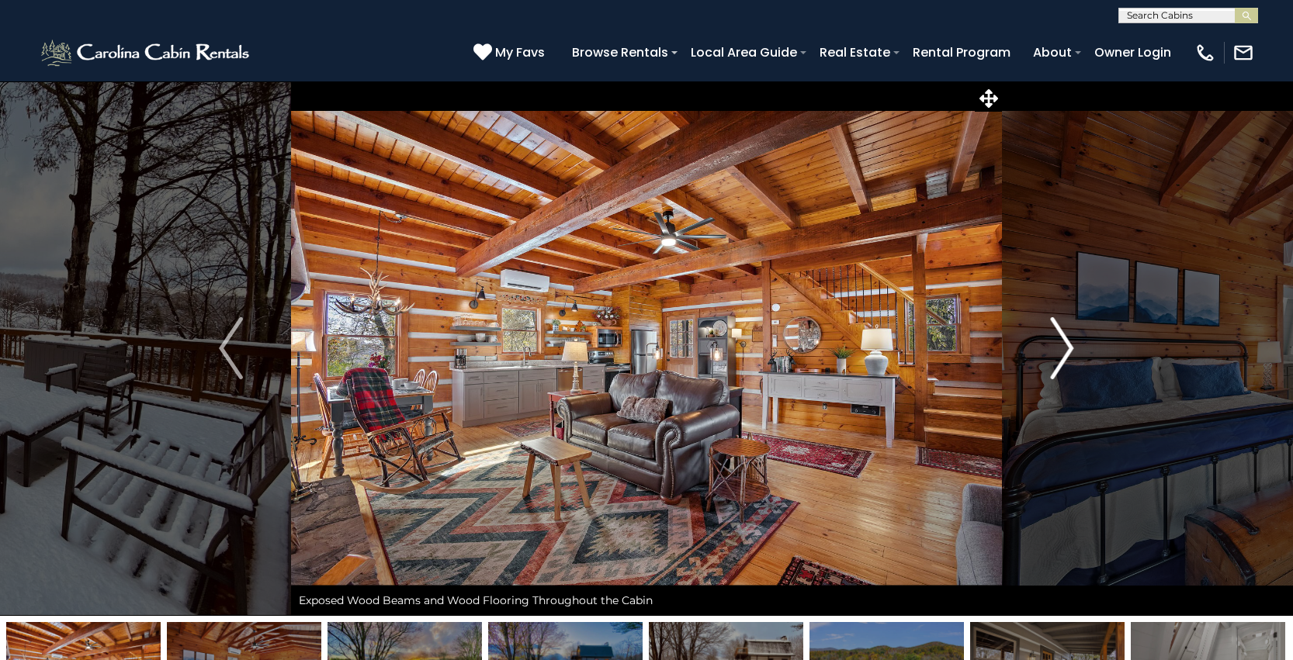
click at [1058, 360] on img "Next" at bounding box center [1061, 348] width 23 height 62
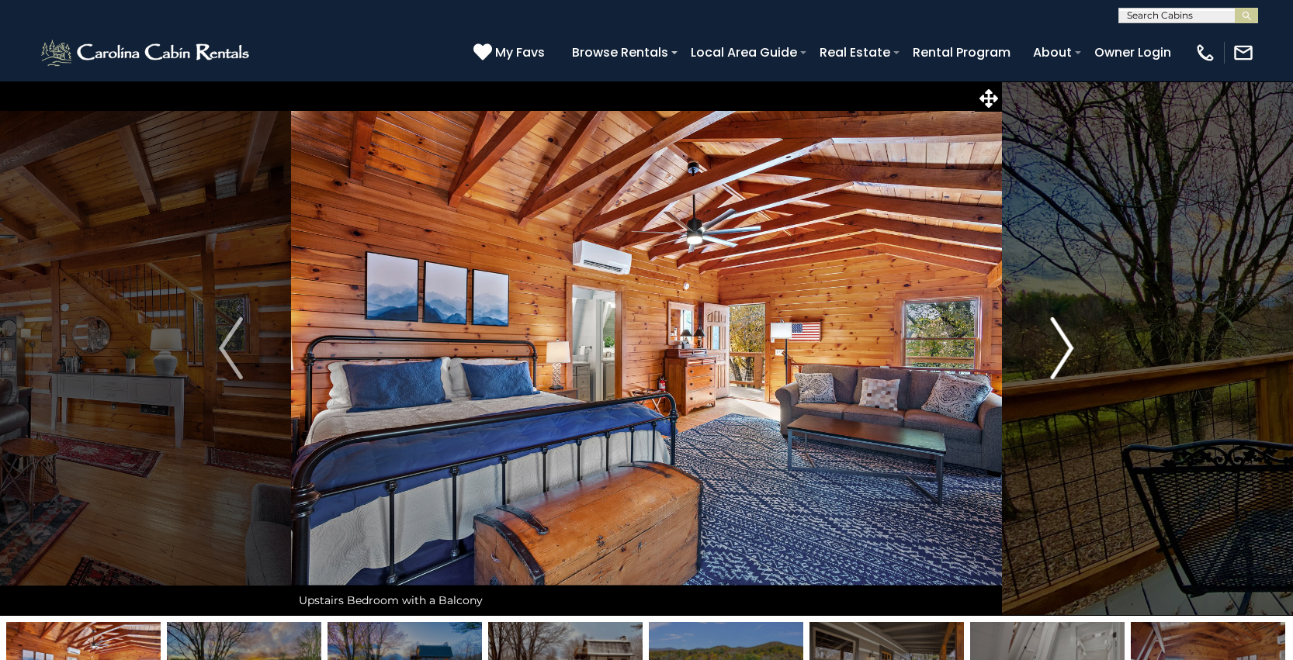
click at [1058, 360] on img "Next" at bounding box center [1061, 348] width 23 height 62
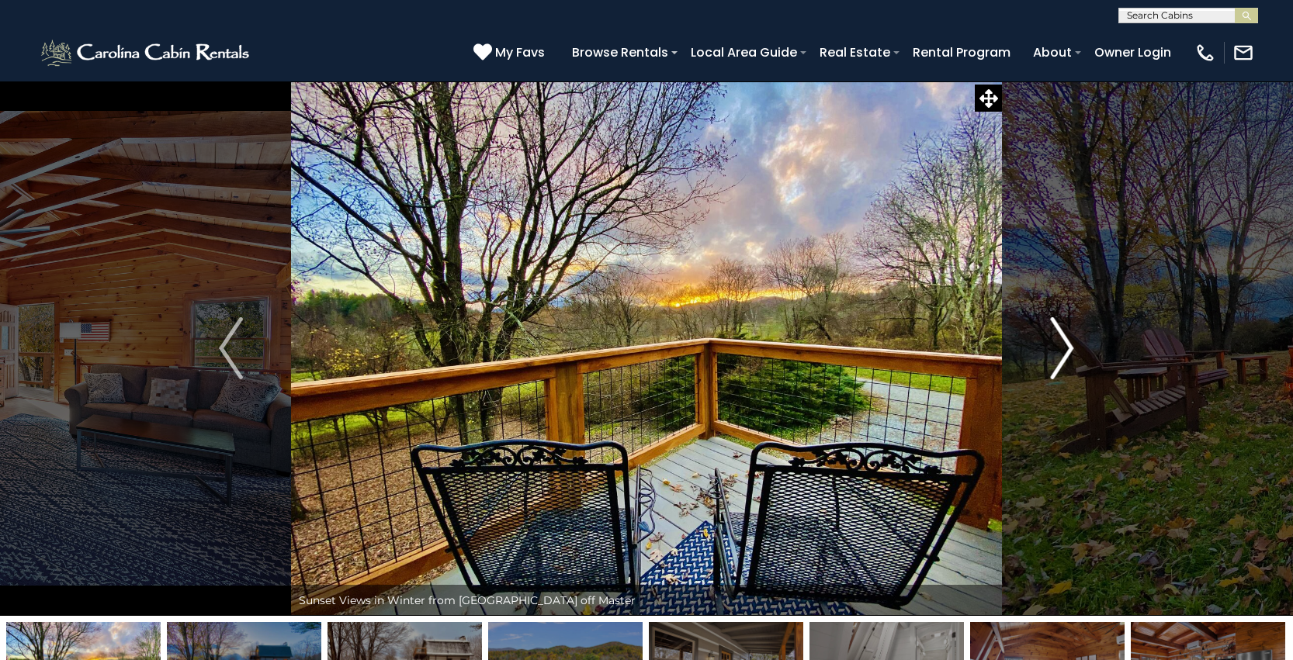
click at [1058, 360] on img "Next" at bounding box center [1061, 348] width 23 height 62
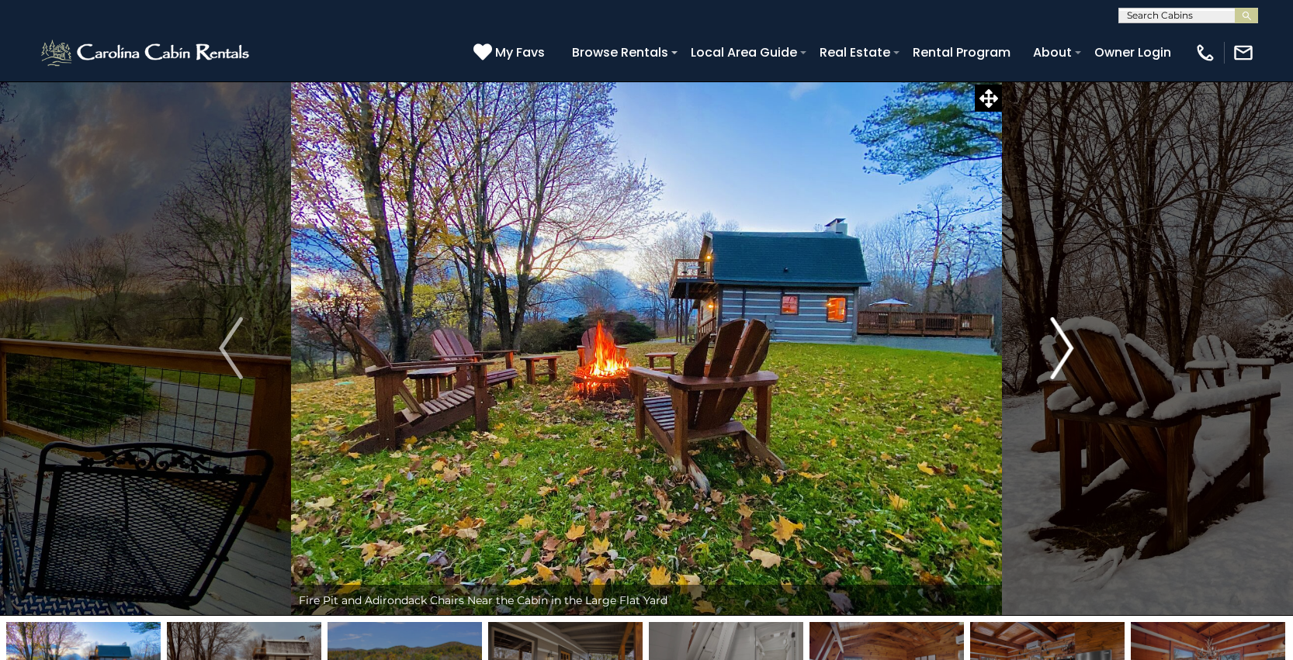
click at [1058, 360] on img "Next" at bounding box center [1061, 348] width 23 height 62
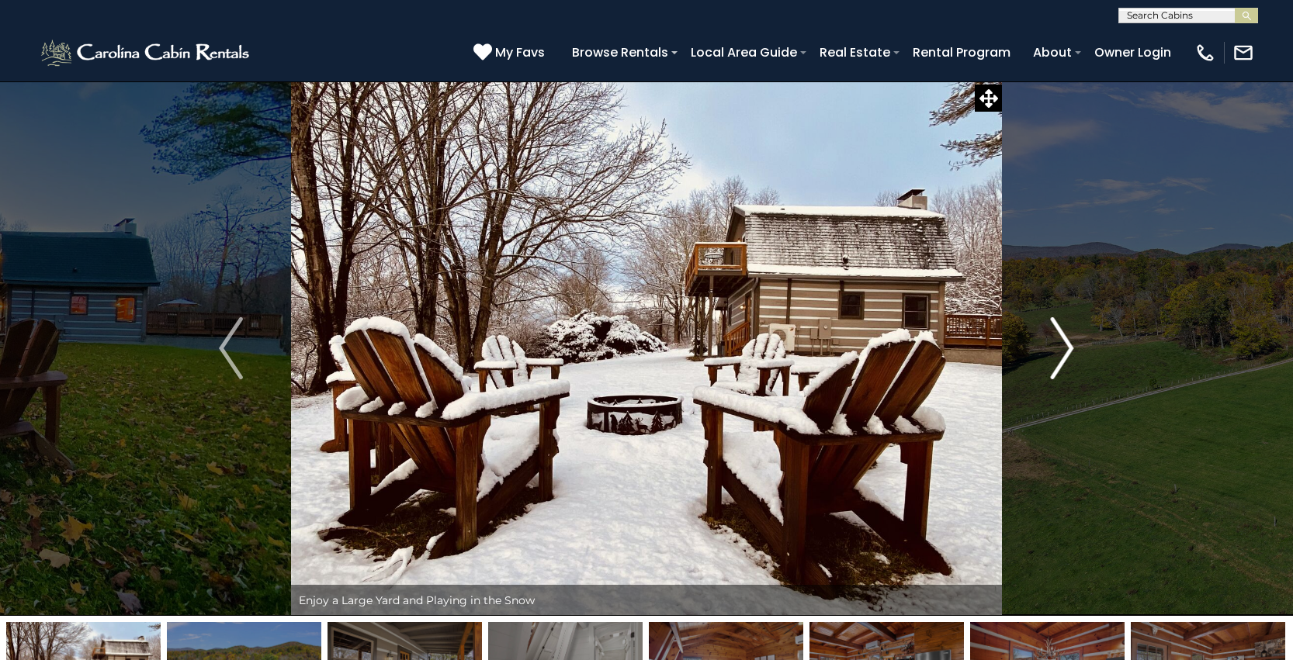
click at [1058, 360] on img "Next" at bounding box center [1061, 348] width 23 height 62
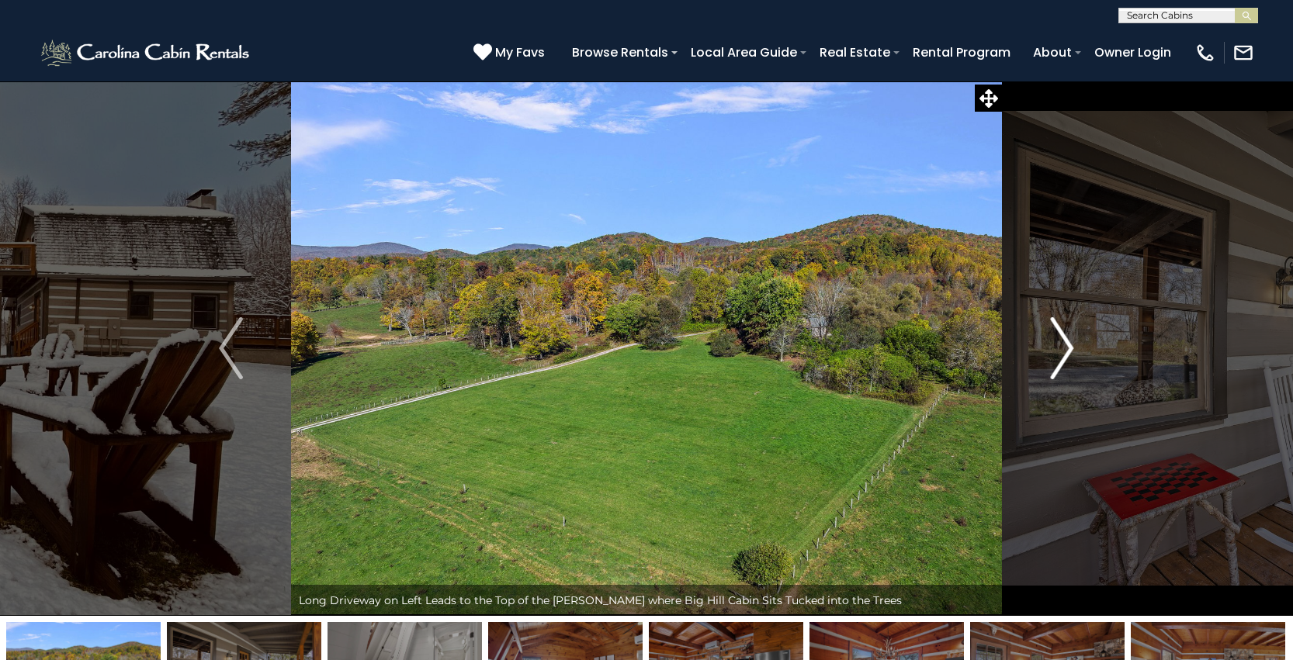
click at [1058, 360] on img "Next" at bounding box center [1061, 348] width 23 height 62
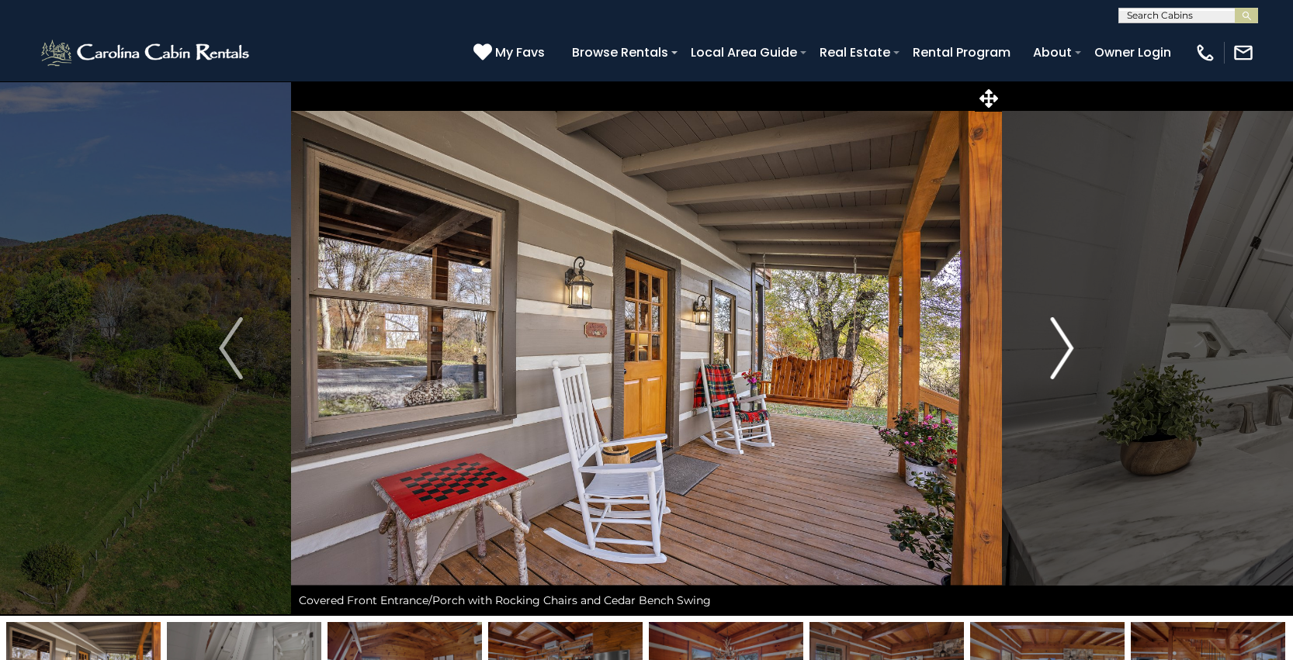
click at [1058, 360] on img "Next" at bounding box center [1061, 348] width 23 height 62
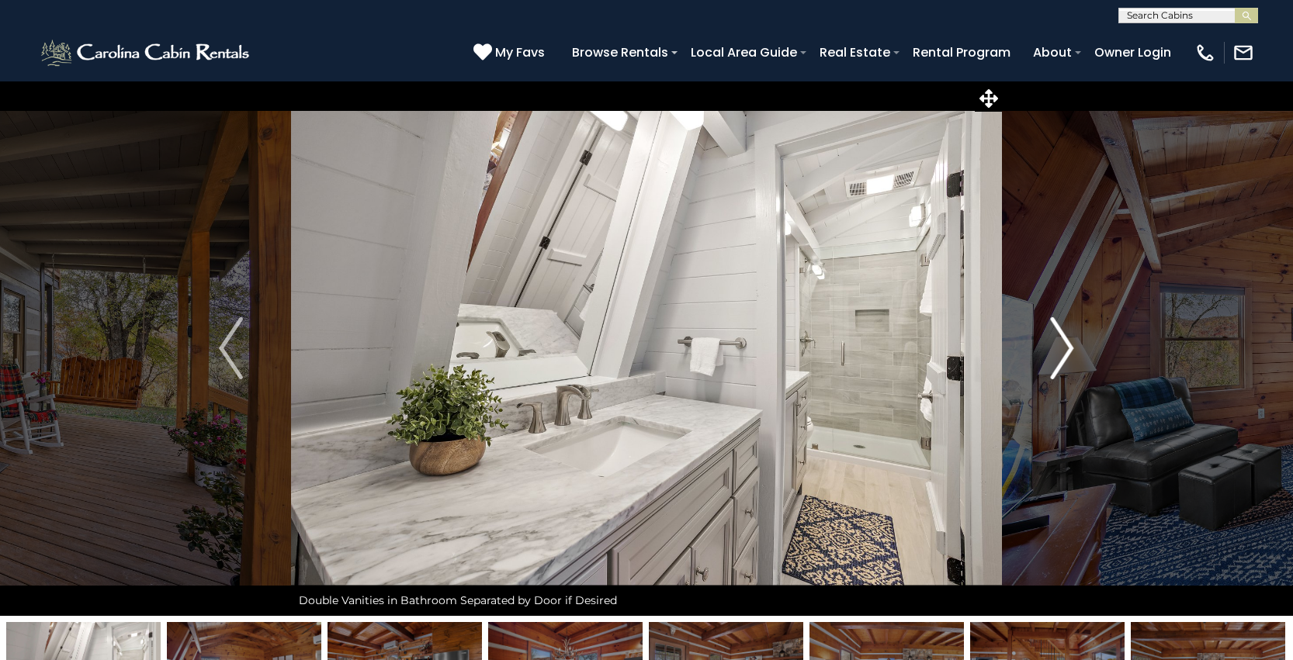
click at [1058, 360] on img "Next" at bounding box center [1061, 348] width 23 height 62
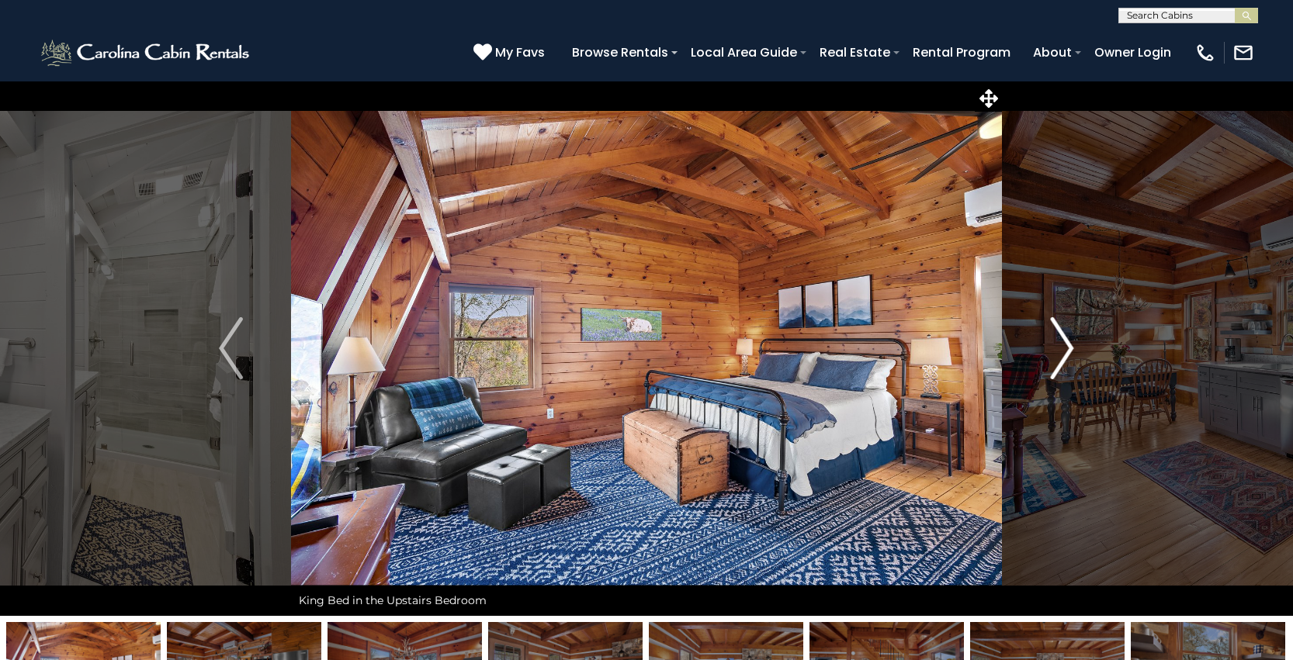
click at [1058, 360] on img "Next" at bounding box center [1061, 348] width 23 height 62
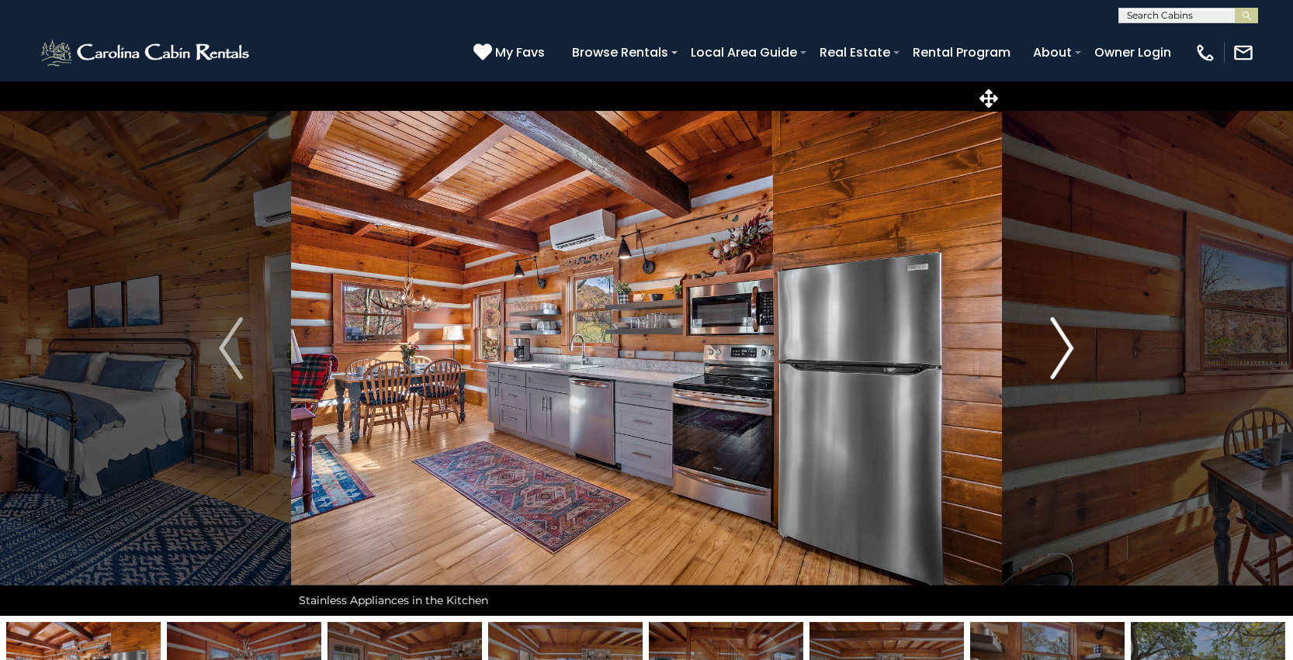
click at [1058, 360] on img "Next" at bounding box center [1061, 348] width 23 height 62
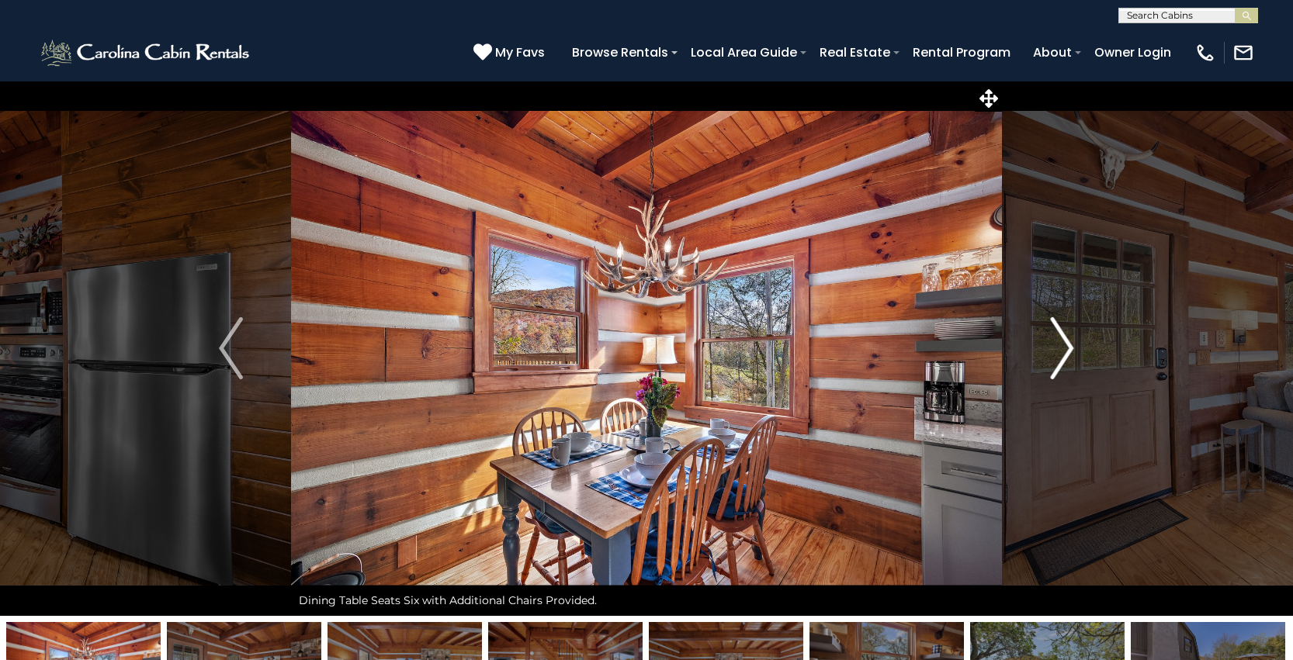
click at [1058, 360] on img "Next" at bounding box center [1061, 348] width 23 height 62
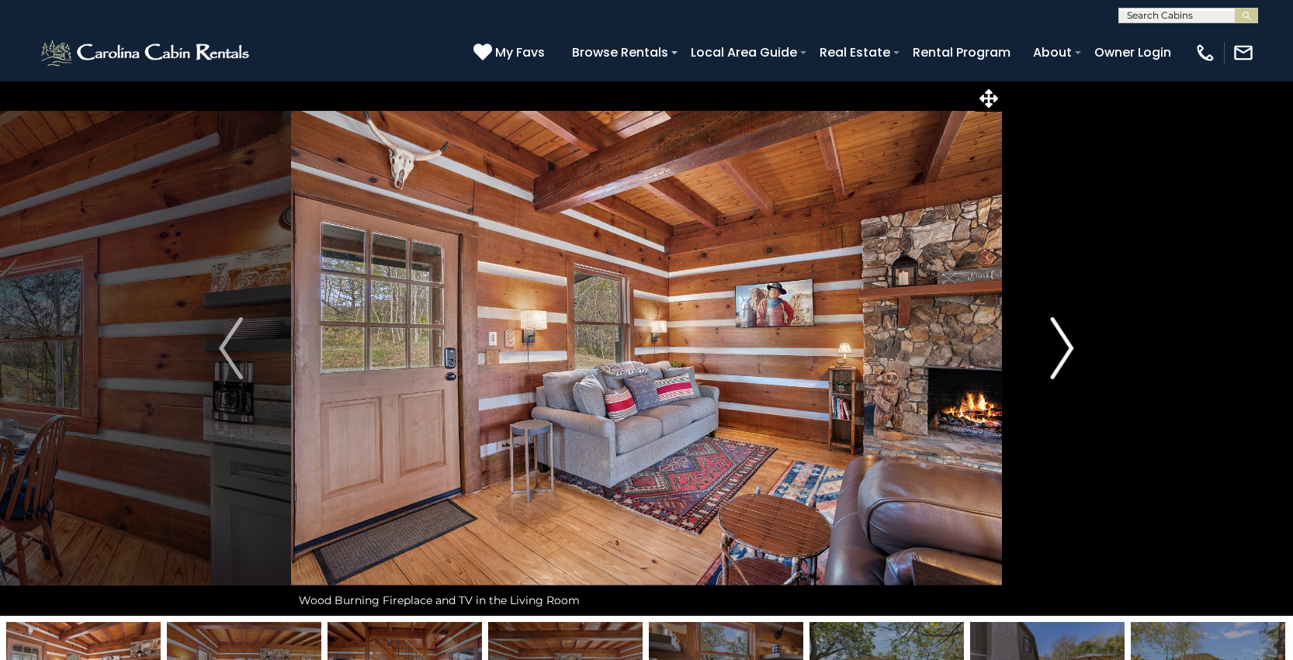
click at [1058, 360] on img "Next" at bounding box center [1061, 348] width 23 height 62
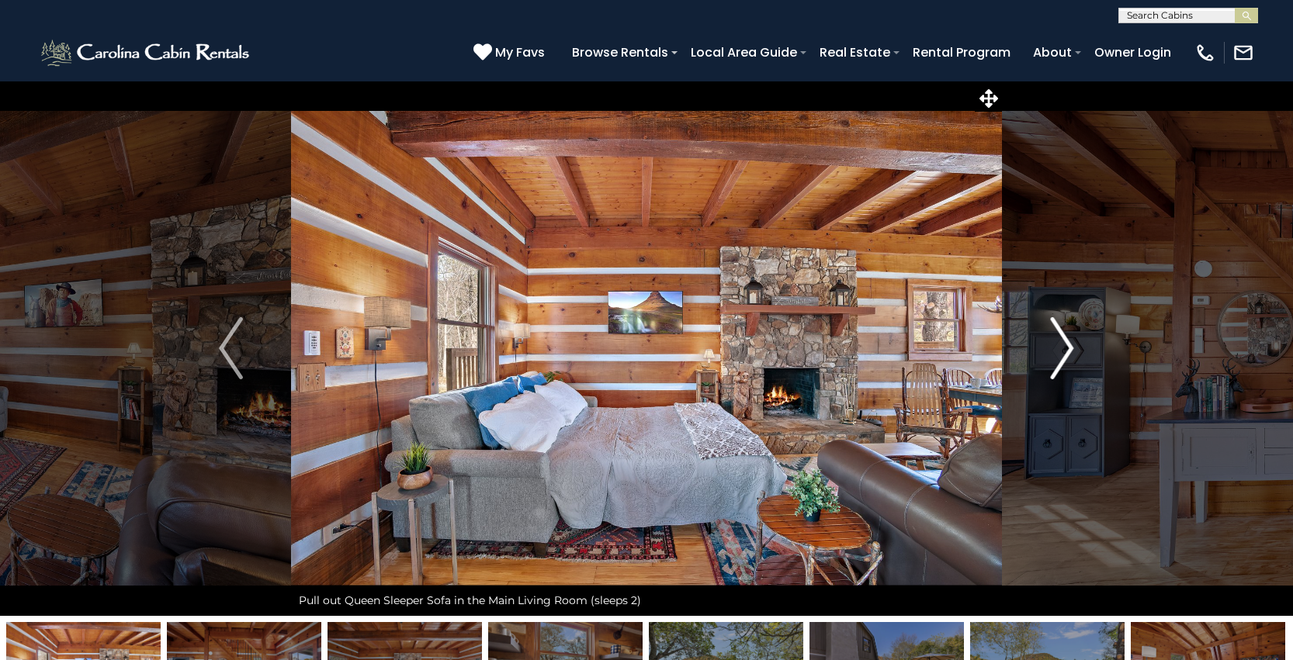
click at [1058, 360] on img "Next" at bounding box center [1061, 348] width 23 height 62
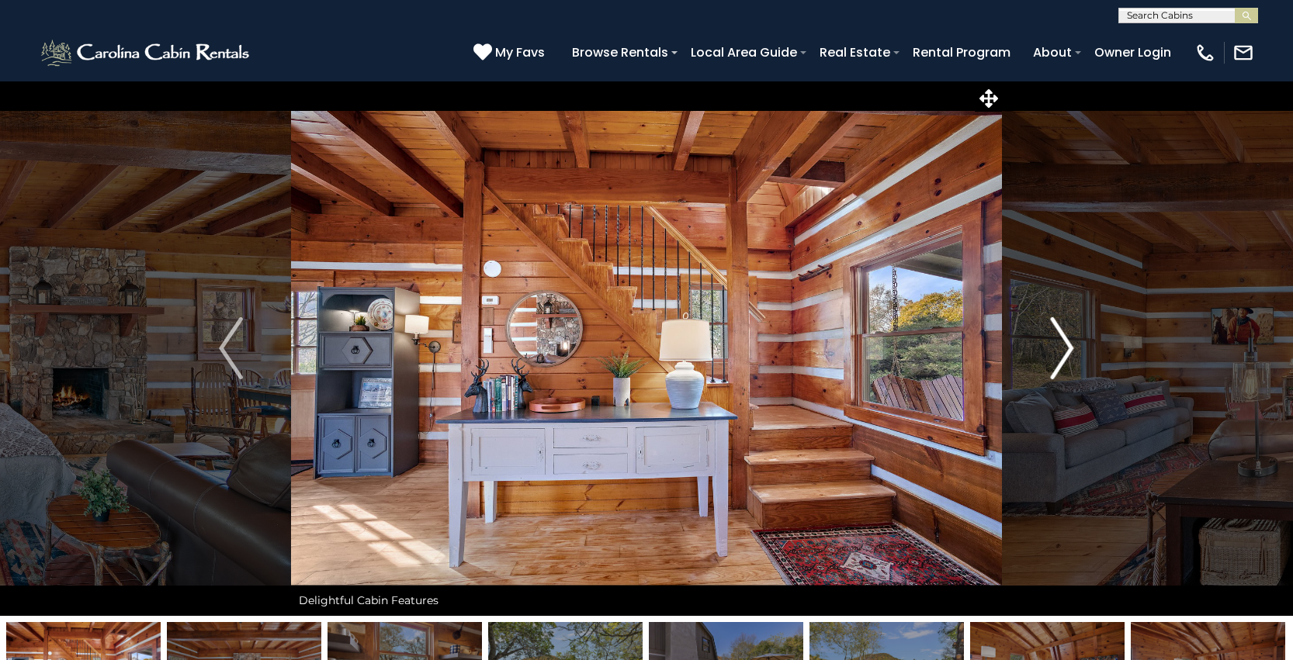
click at [1058, 360] on img "Next" at bounding box center [1061, 348] width 23 height 62
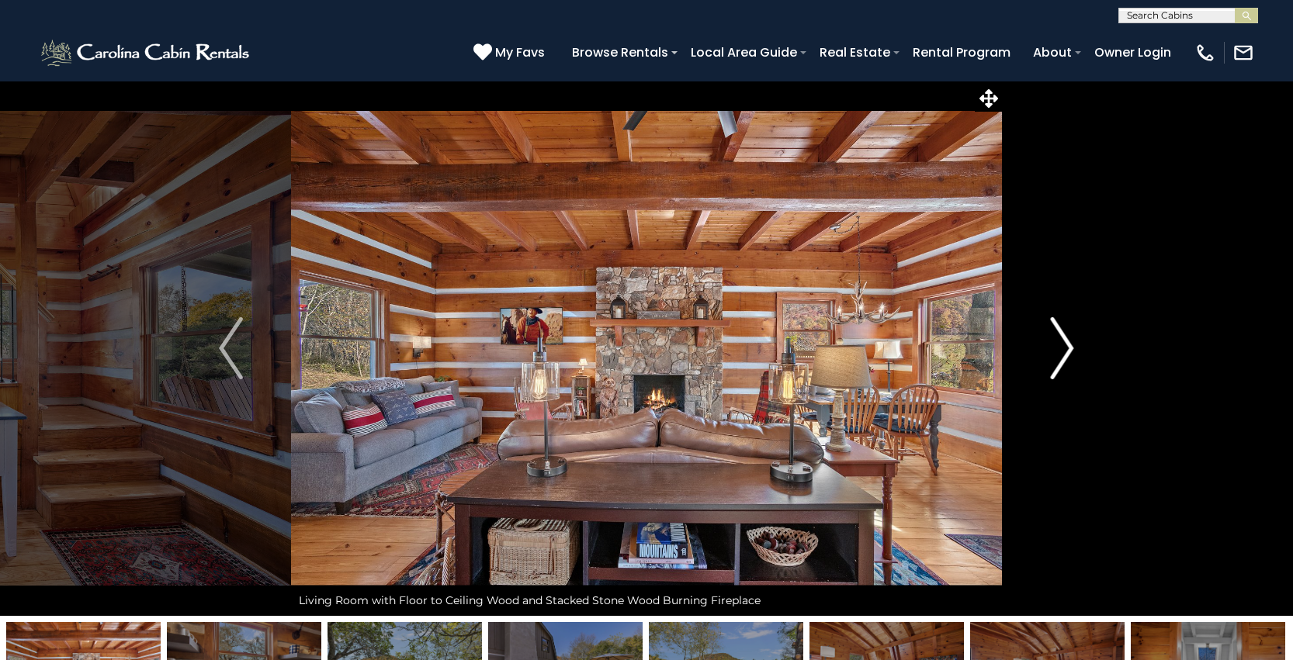
click at [1058, 360] on img "Next" at bounding box center [1061, 348] width 23 height 62
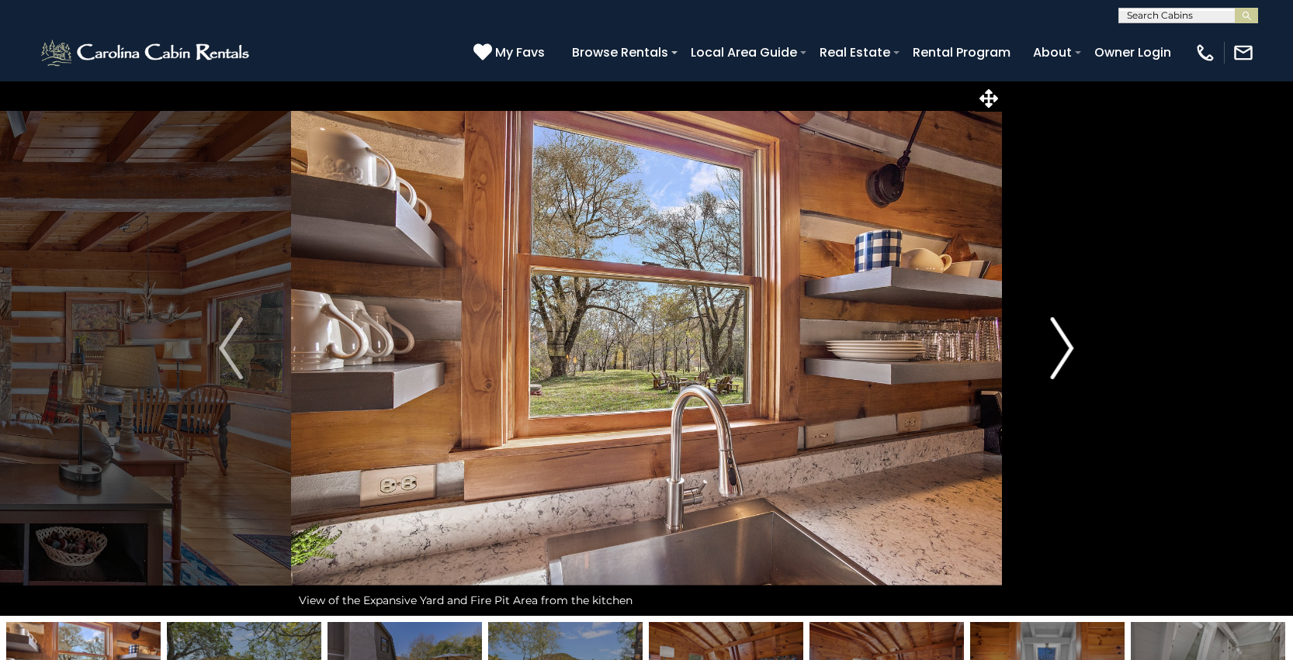
click at [1058, 360] on img "Next" at bounding box center [1061, 348] width 23 height 62
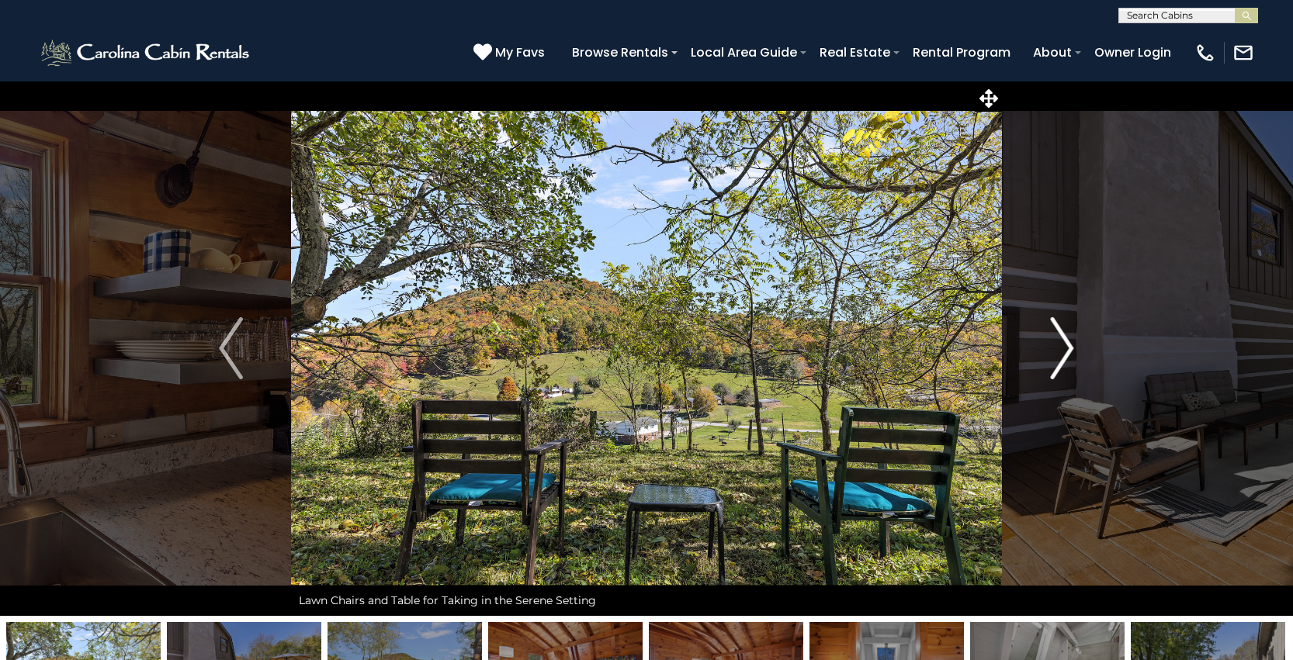
click at [1058, 360] on img "Next" at bounding box center [1061, 348] width 23 height 62
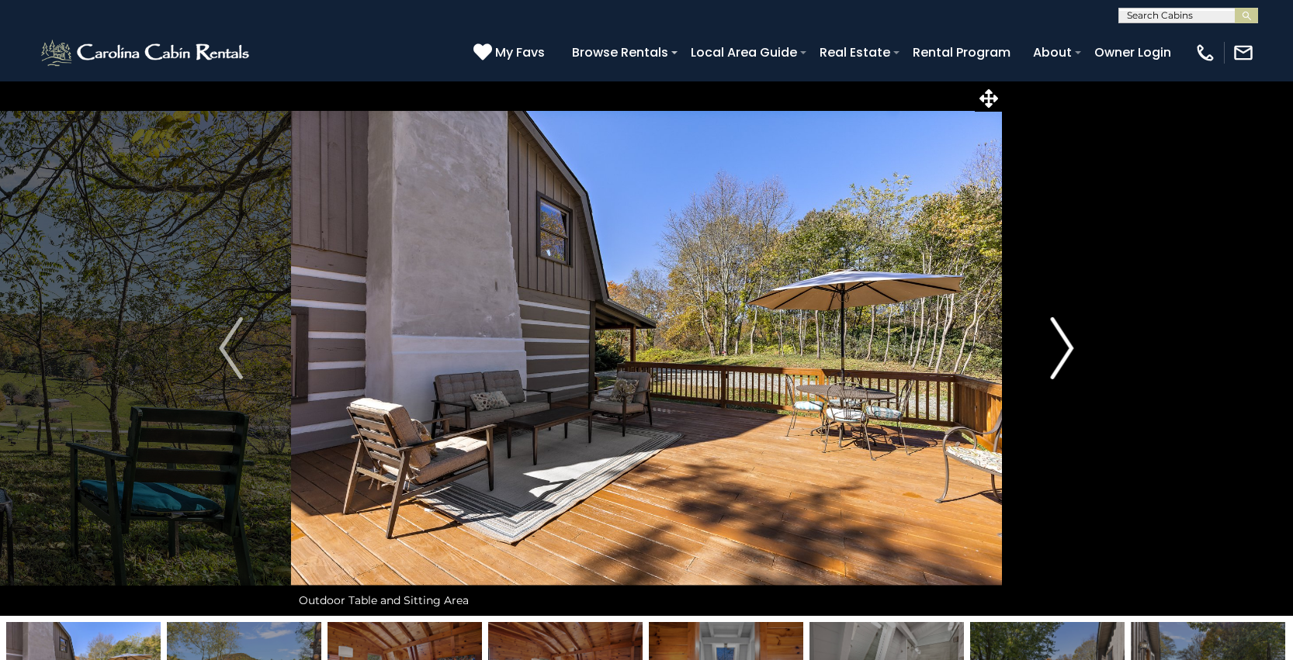
click at [1058, 360] on img "Next" at bounding box center [1061, 348] width 23 height 62
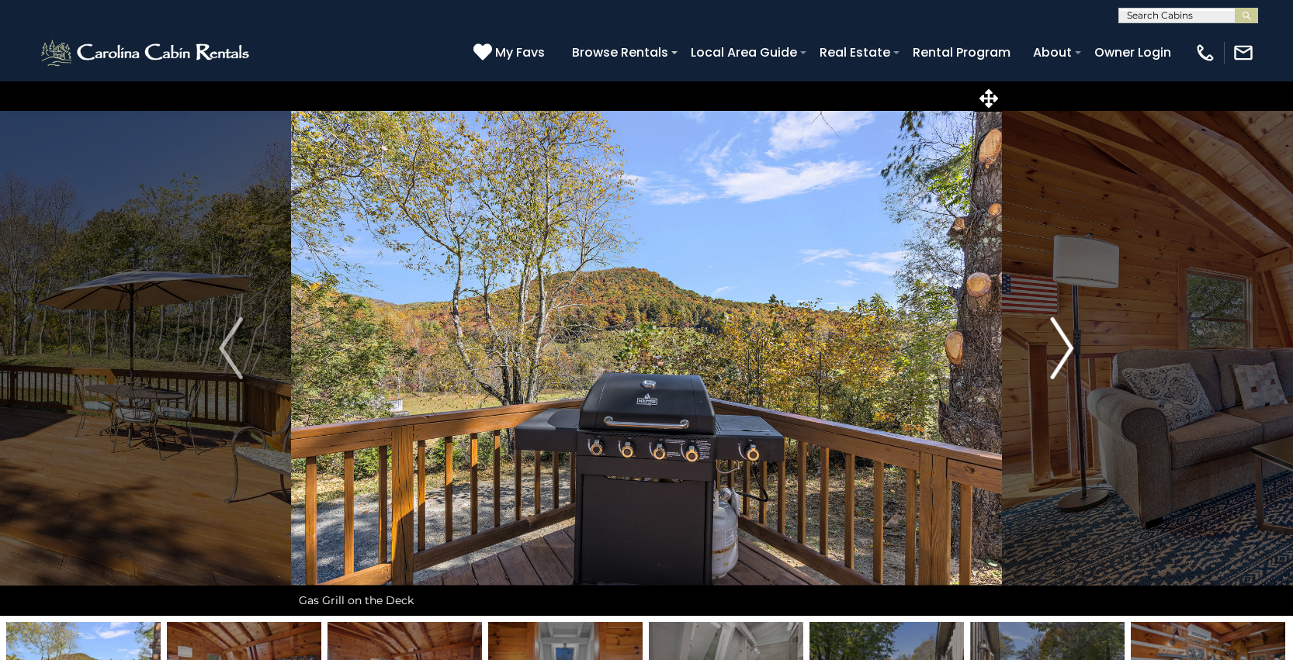
click at [1058, 360] on img "Next" at bounding box center [1061, 348] width 23 height 62
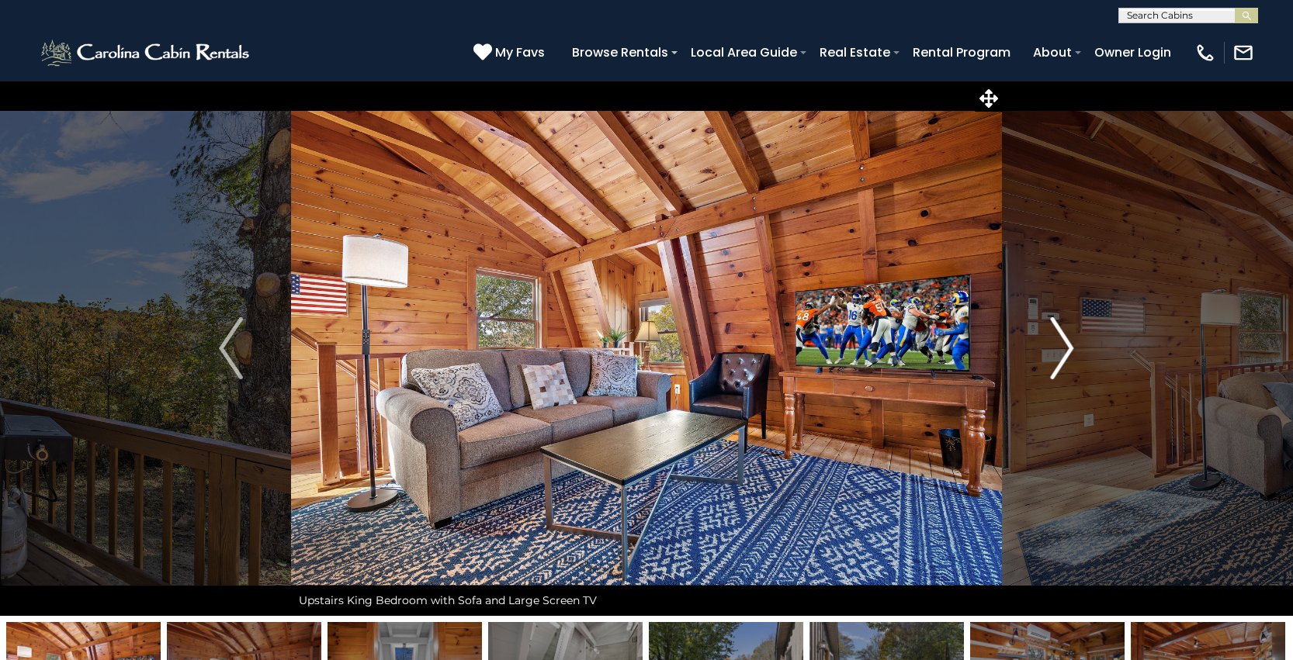
click at [1058, 360] on img "Next" at bounding box center [1061, 348] width 23 height 62
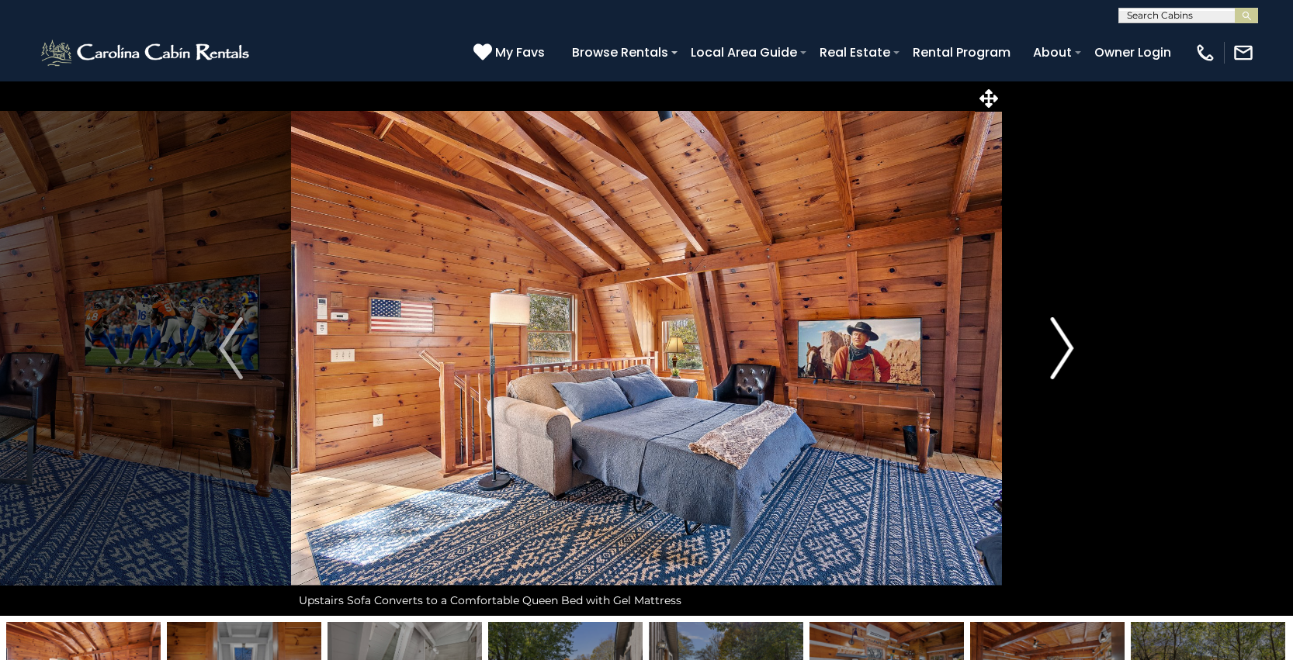
click at [1058, 360] on img "Next" at bounding box center [1061, 348] width 23 height 62
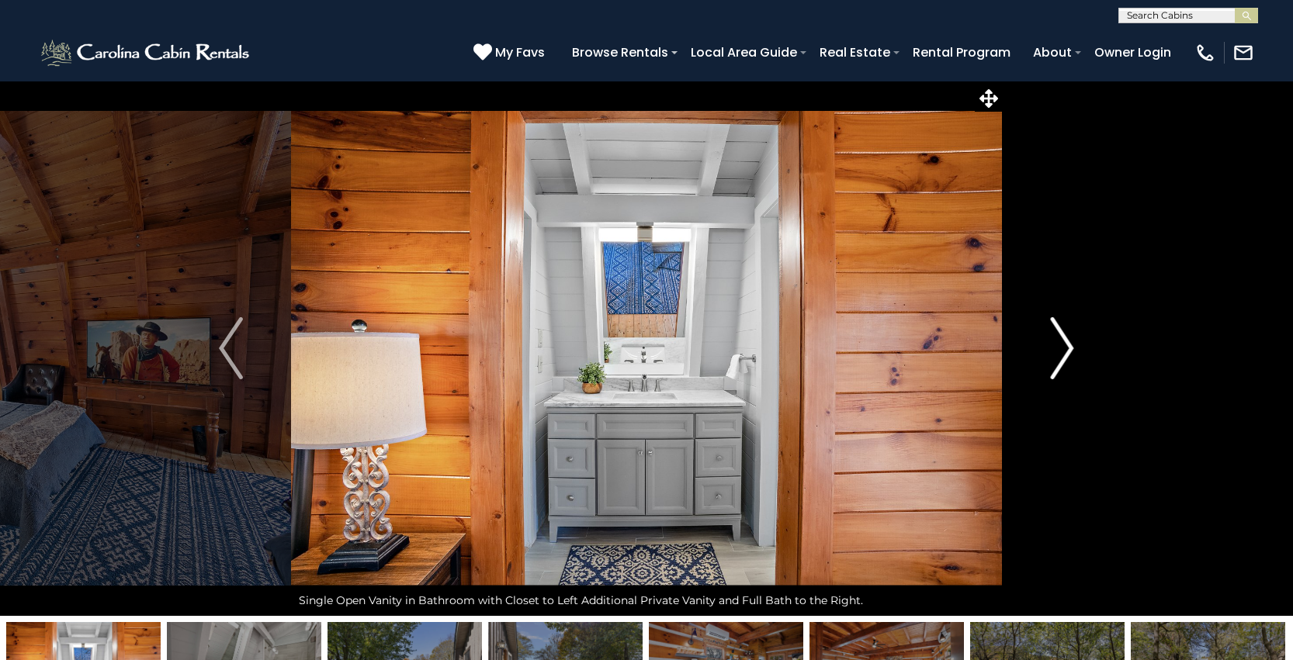
click at [1058, 360] on img "Next" at bounding box center [1061, 348] width 23 height 62
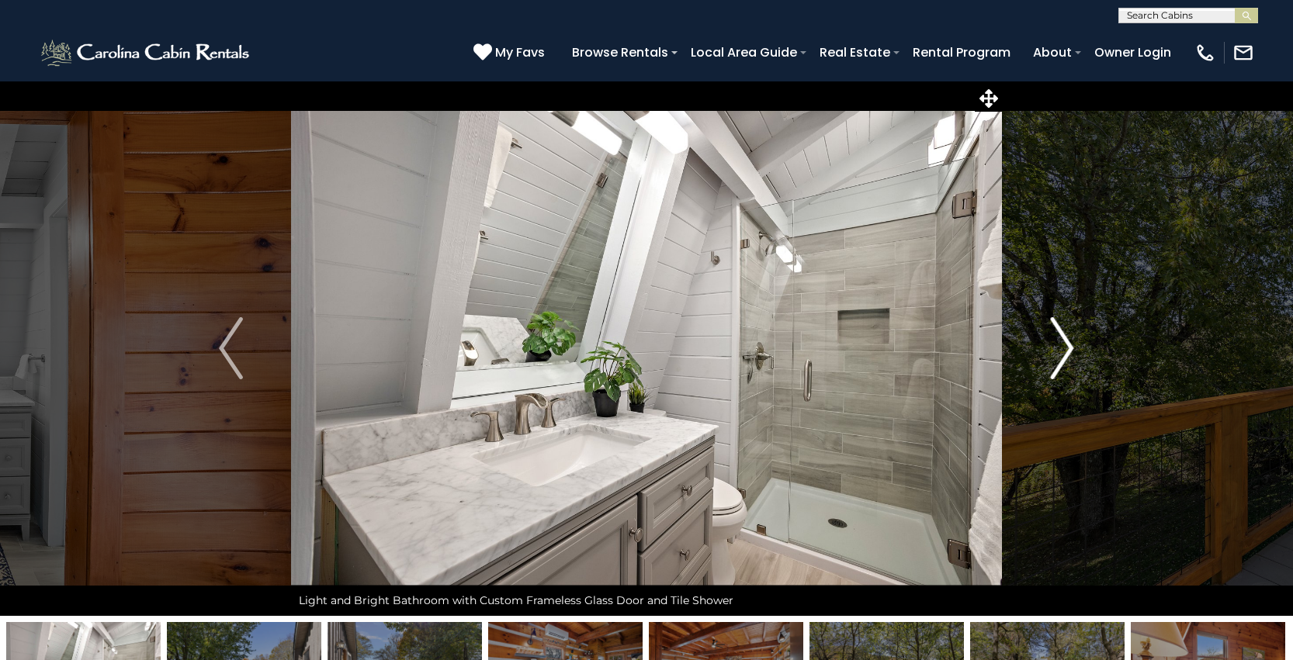
click at [1058, 360] on img "Next" at bounding box center [1061, 348] width 23 height 62
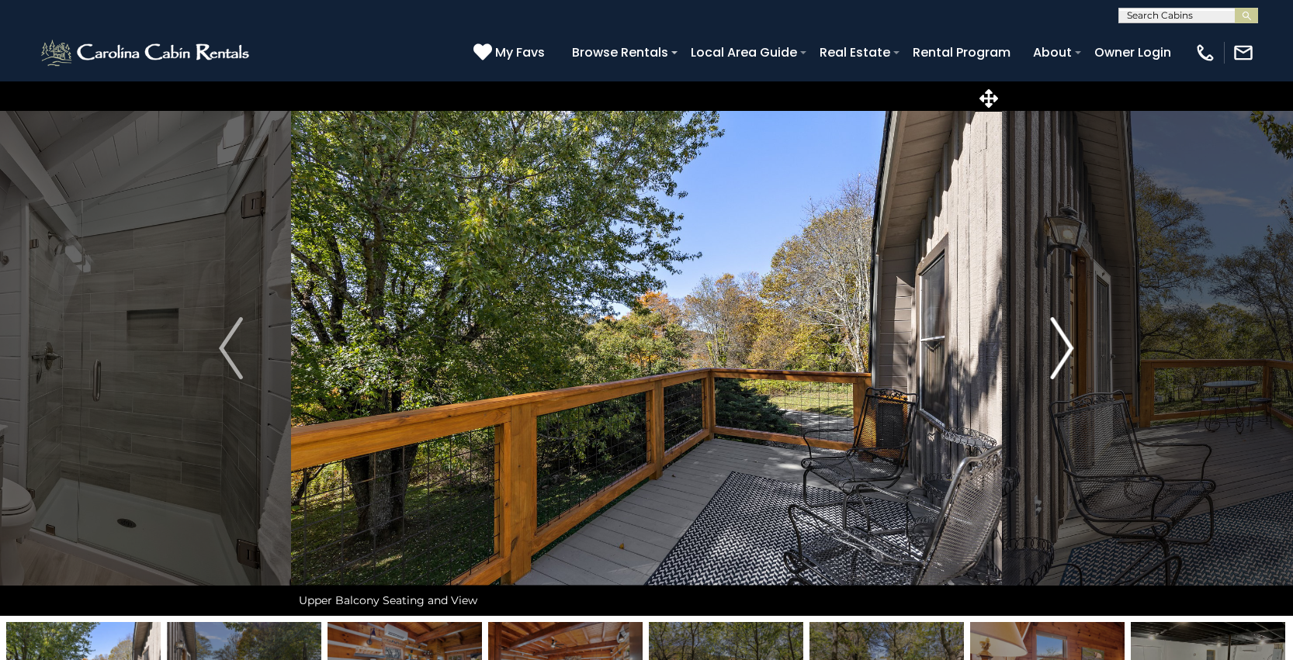
click at [1058, 360] on img "Next" at bounding box center [1061, 348] width 23 height 62
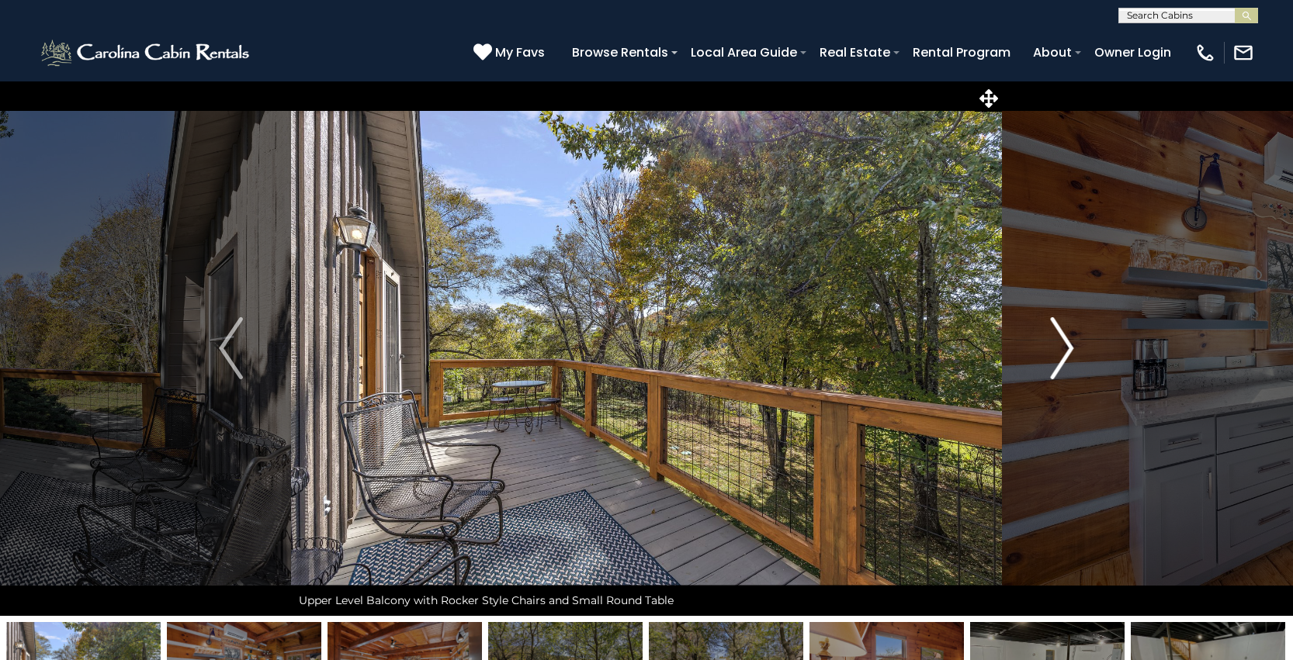
click at [1058, 360] on img "Next" at bounding box center [1061, 348] width 23 height 62
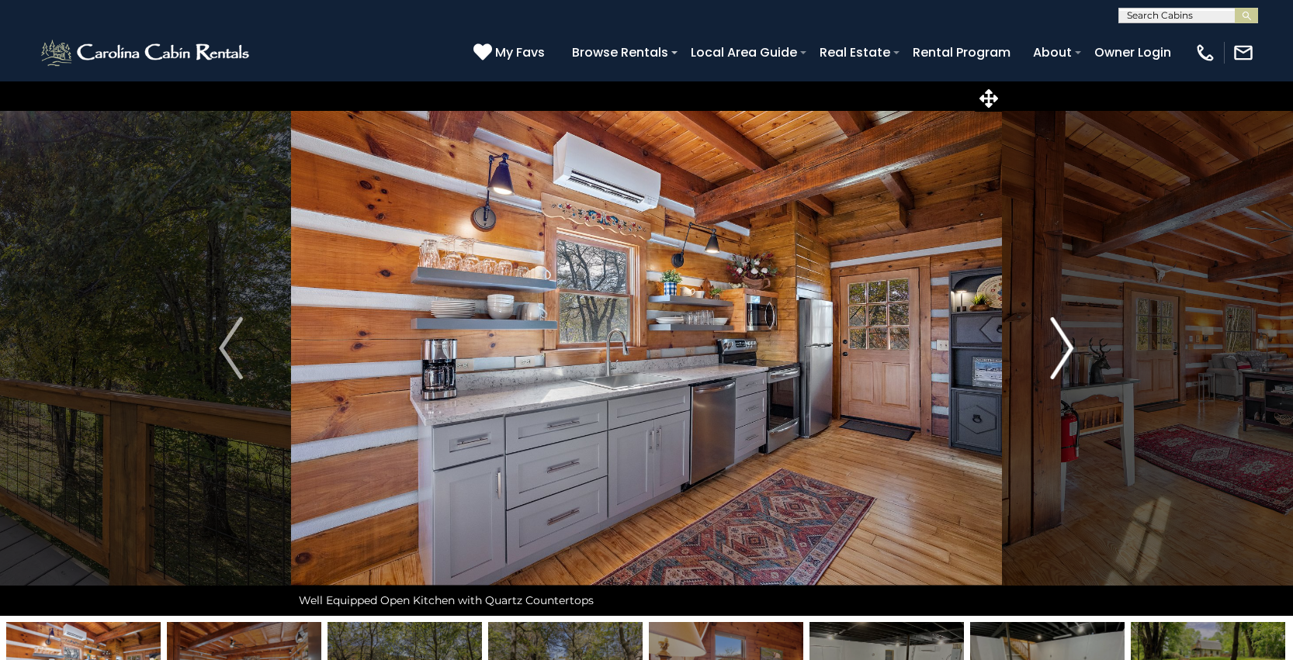
click at [1058, 360] on img "Next" at bounding box center [1061, 348] width 23 height 62
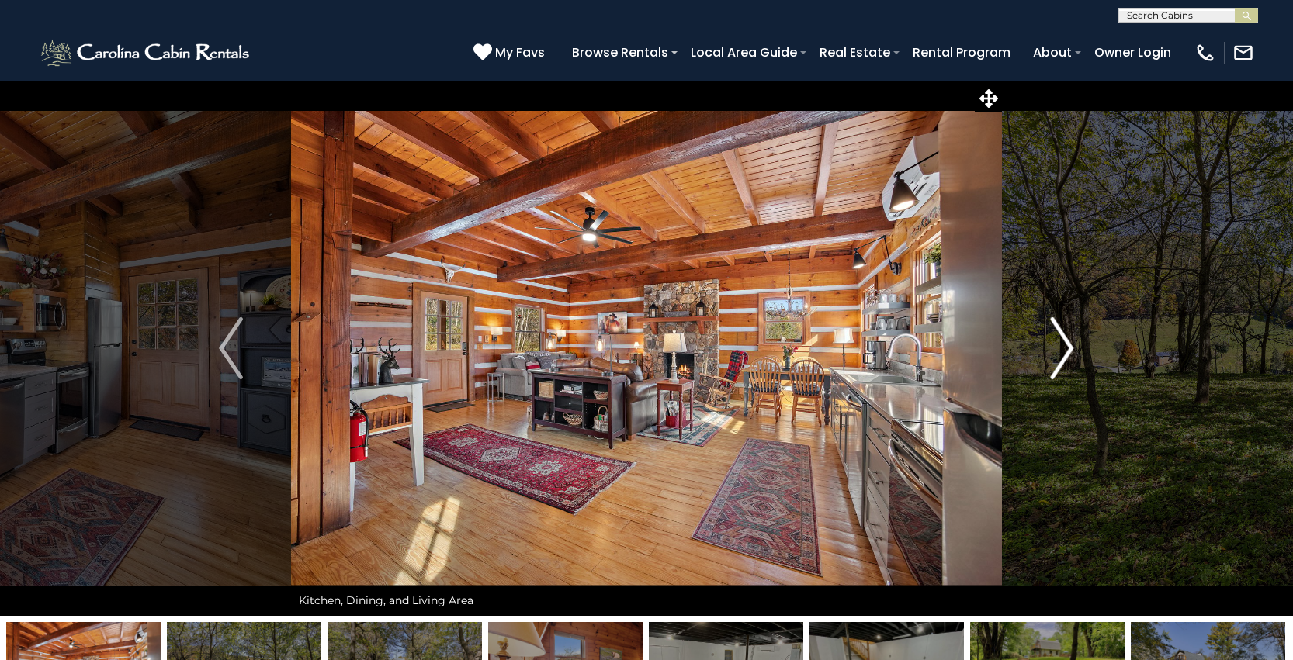
click at [1058, 360] on img "Next" at bounding box center [1061, 348] width 23 height 62
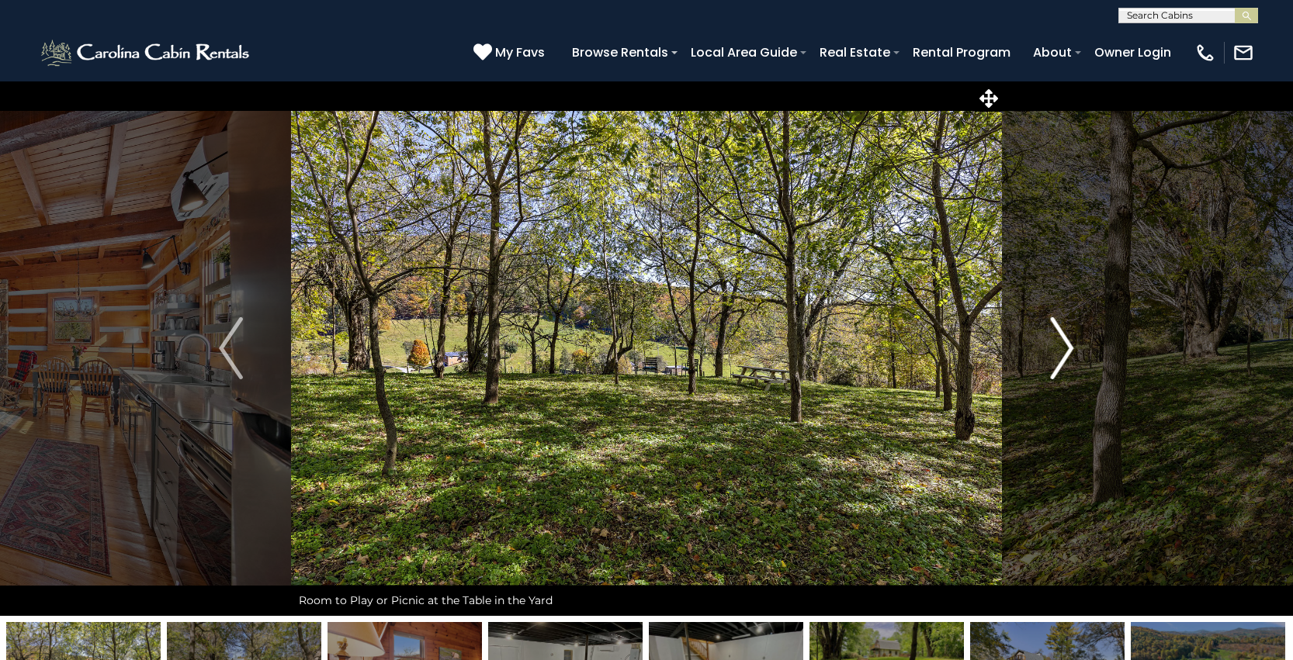
click at [1058, 360] on img "Next" at bounding box center [1061, 348] width 23 height 62
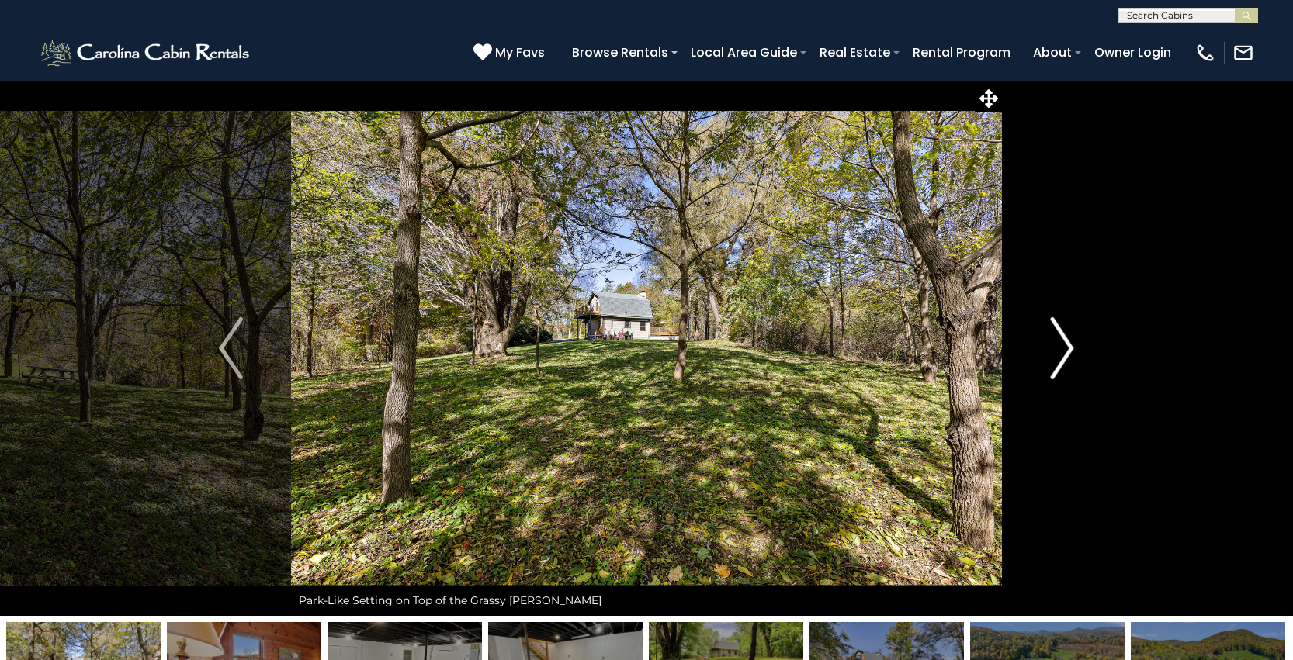
click at [1058, 360] on img "Next" at bounding box center [1061, 348] width 23 height 62
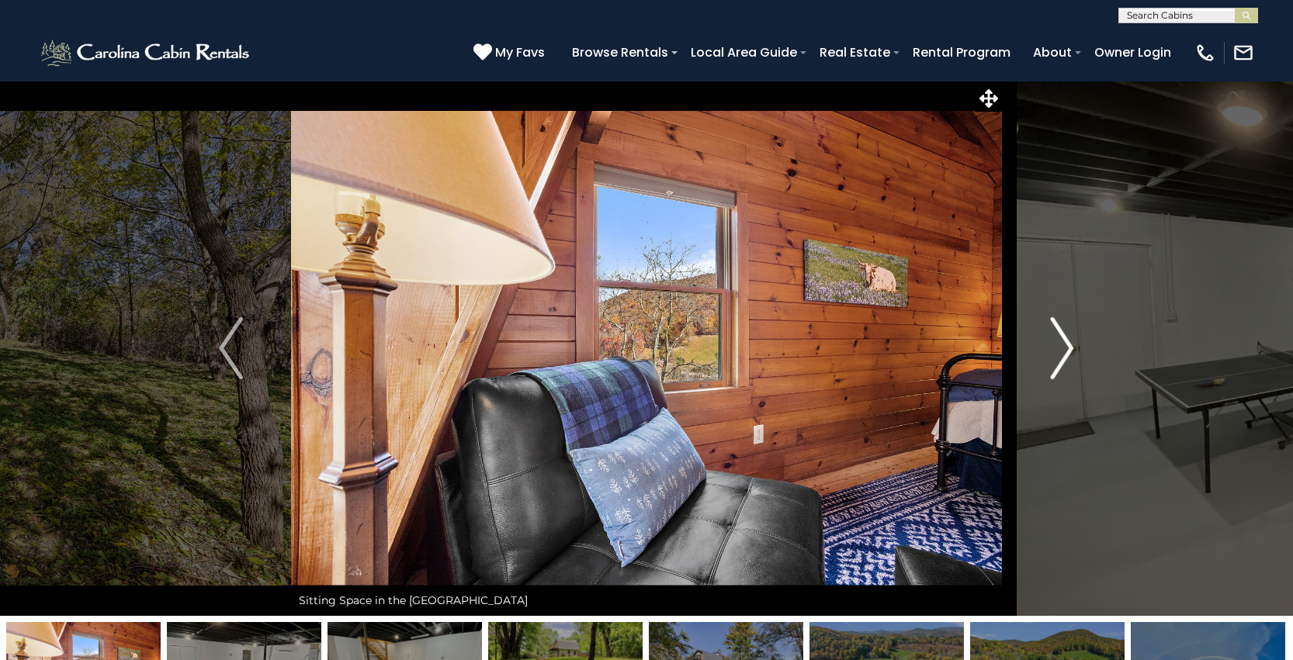
click at [1058, 360] on img "Next" at bounding box center [1061, 348] width 23 height 62
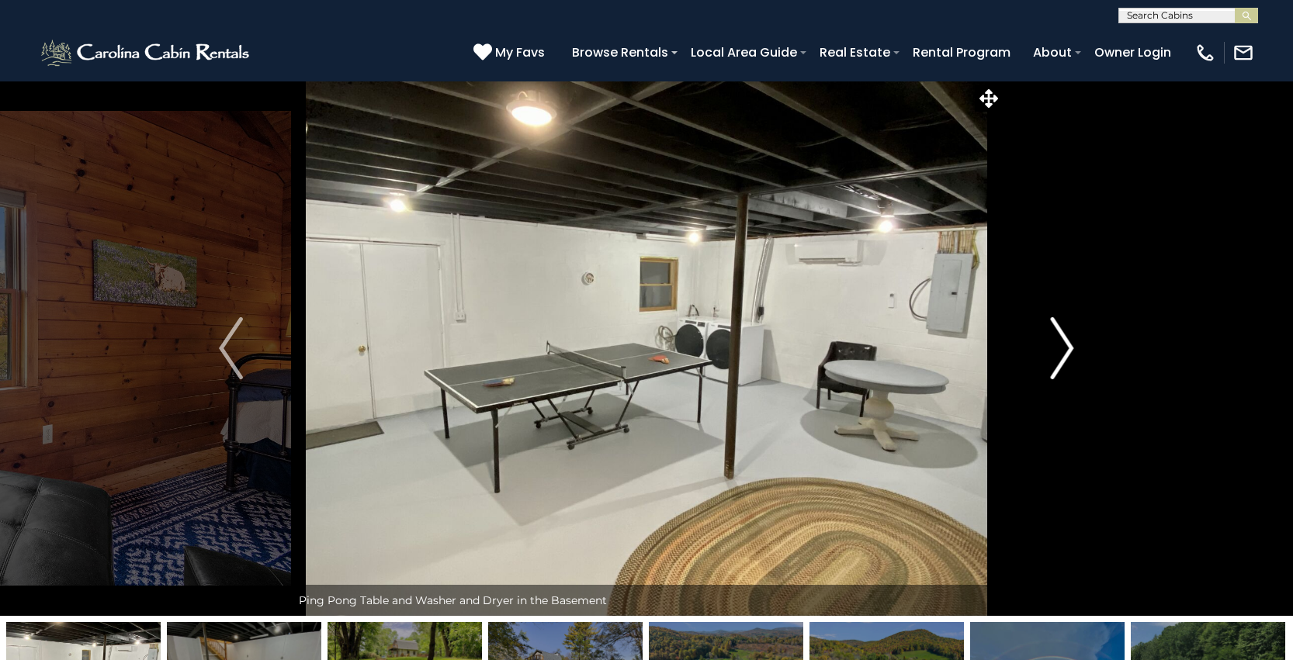
click at [1058, 360] on img "Next" at bounding box center [1061, 348] width 23 height 62
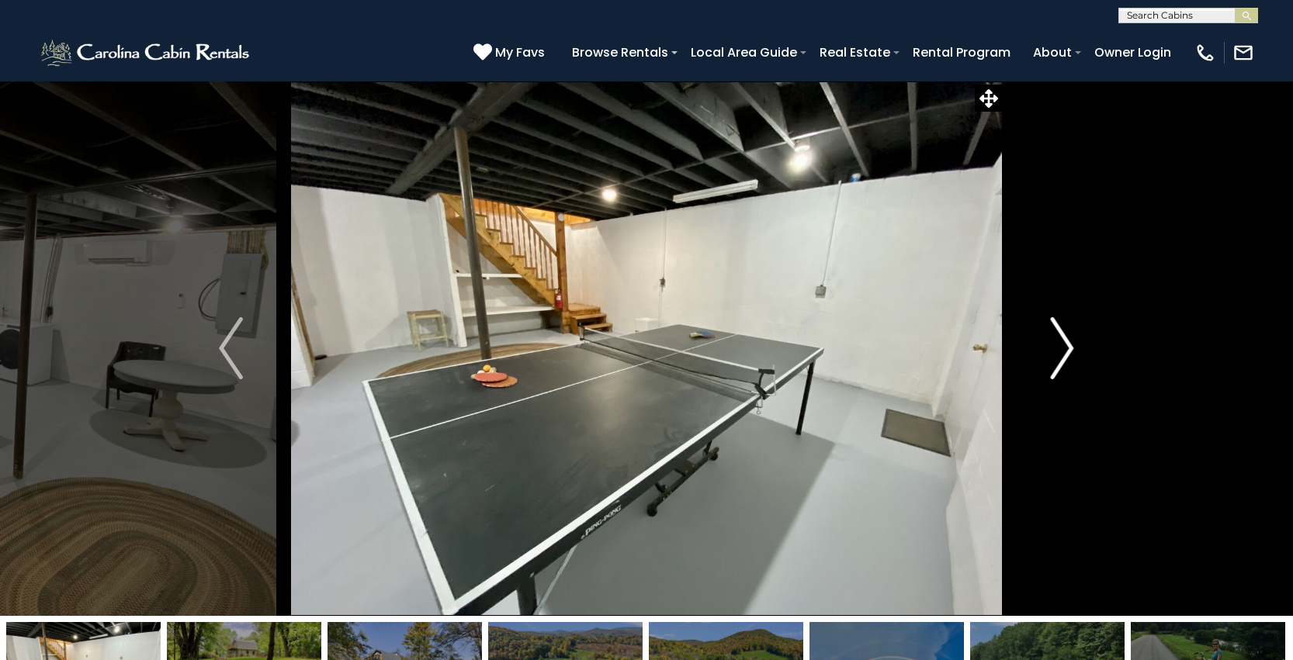
click at [1058, 360] on img "Next" at bounding box center [1061, 348] width 23 height 62
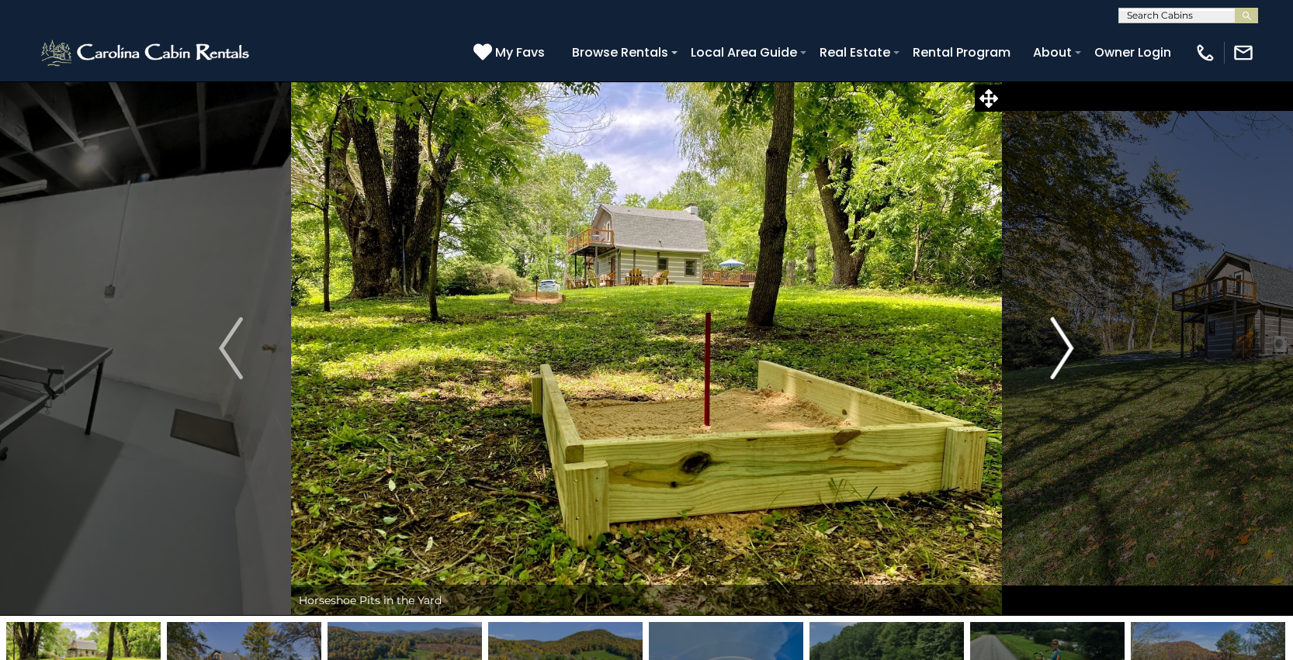
click at [1058, 360] on img "Next" at bounding box center [1061, 348] width 23 height 62
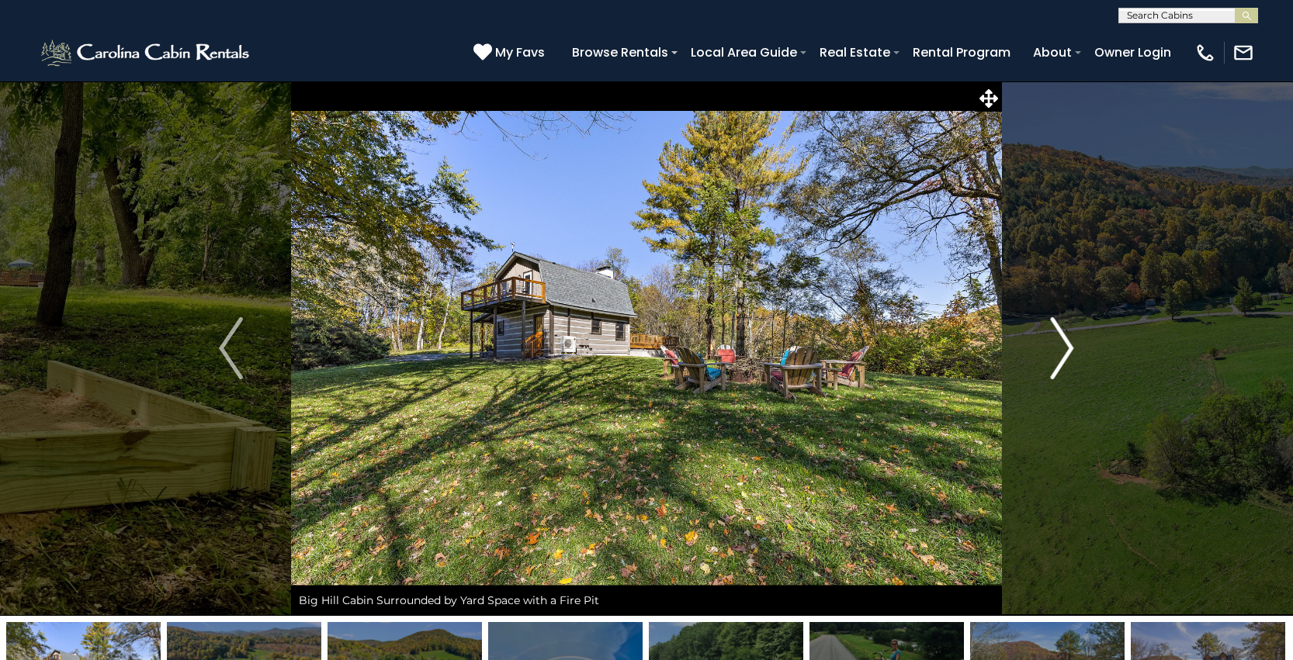
click at [1058, 360] on img "Next" at bounding box center [1061, 348] width 23 height 62
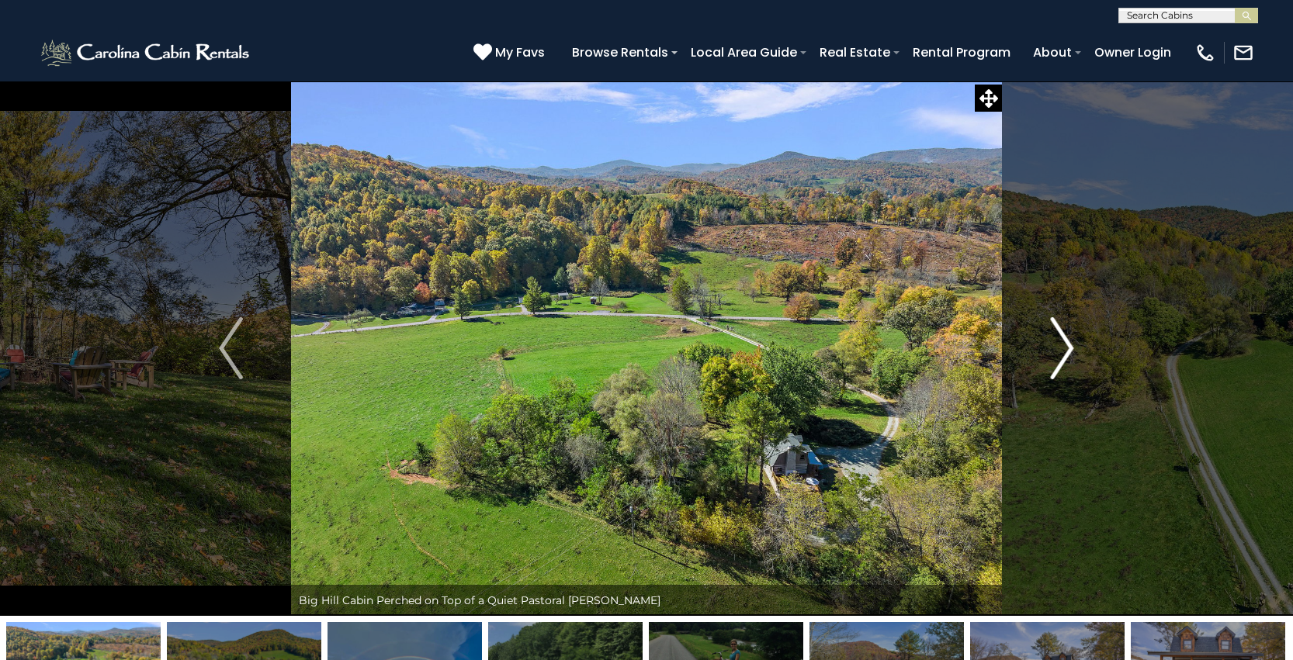
click at [1058, 360] on img "Next" at bounding box center [1061, 348] width 23 height 62
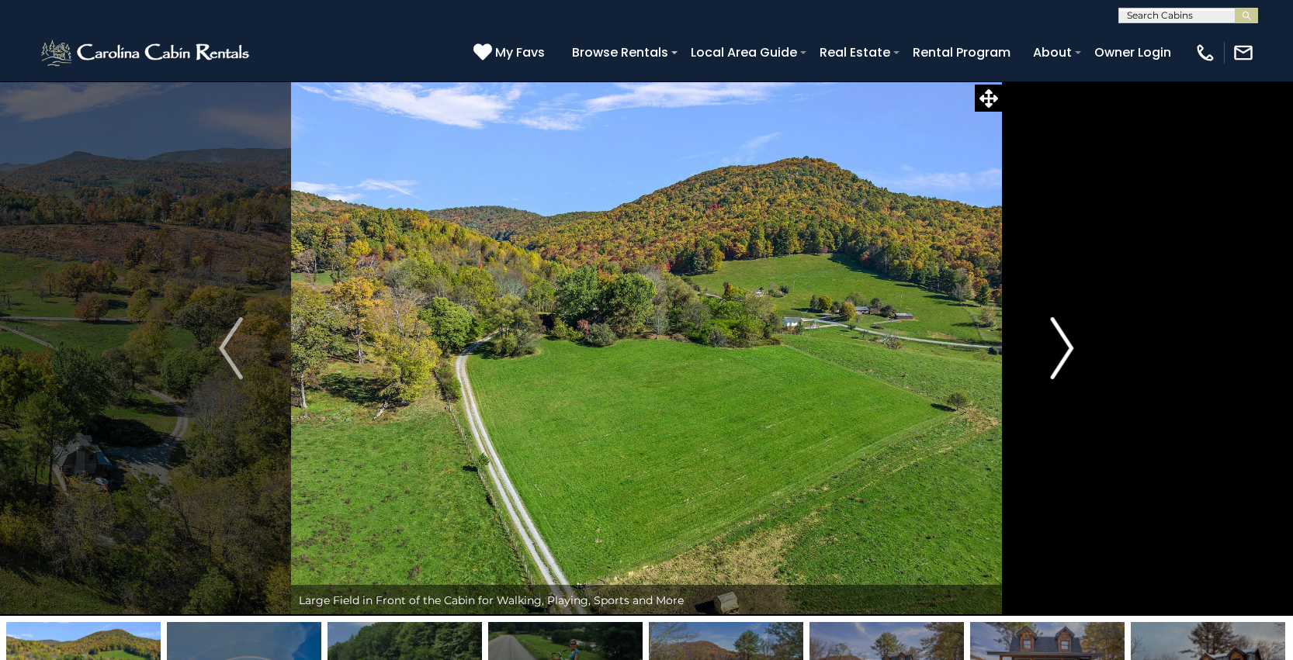
click at [1058, 360] on img "Next" at bounding box center [1061, 348] width 23 height 62
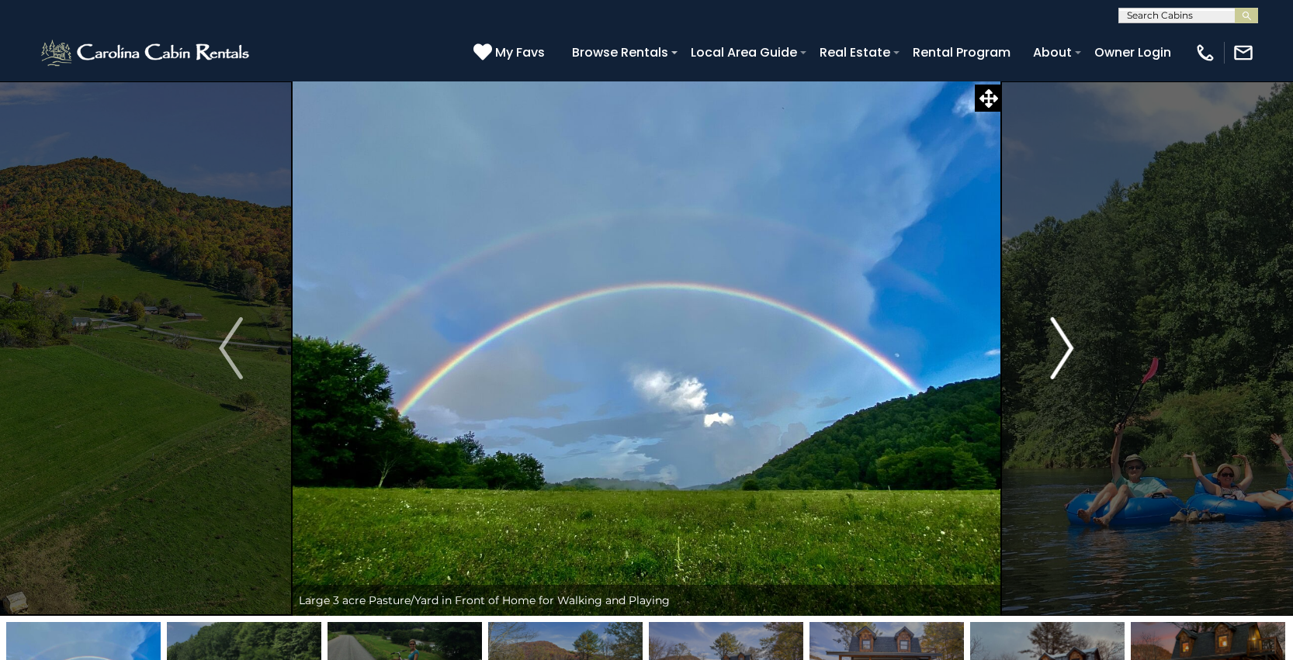
click at [1058, 360] on img "Next" at bounding box center [1061, 348] width 23 height 62
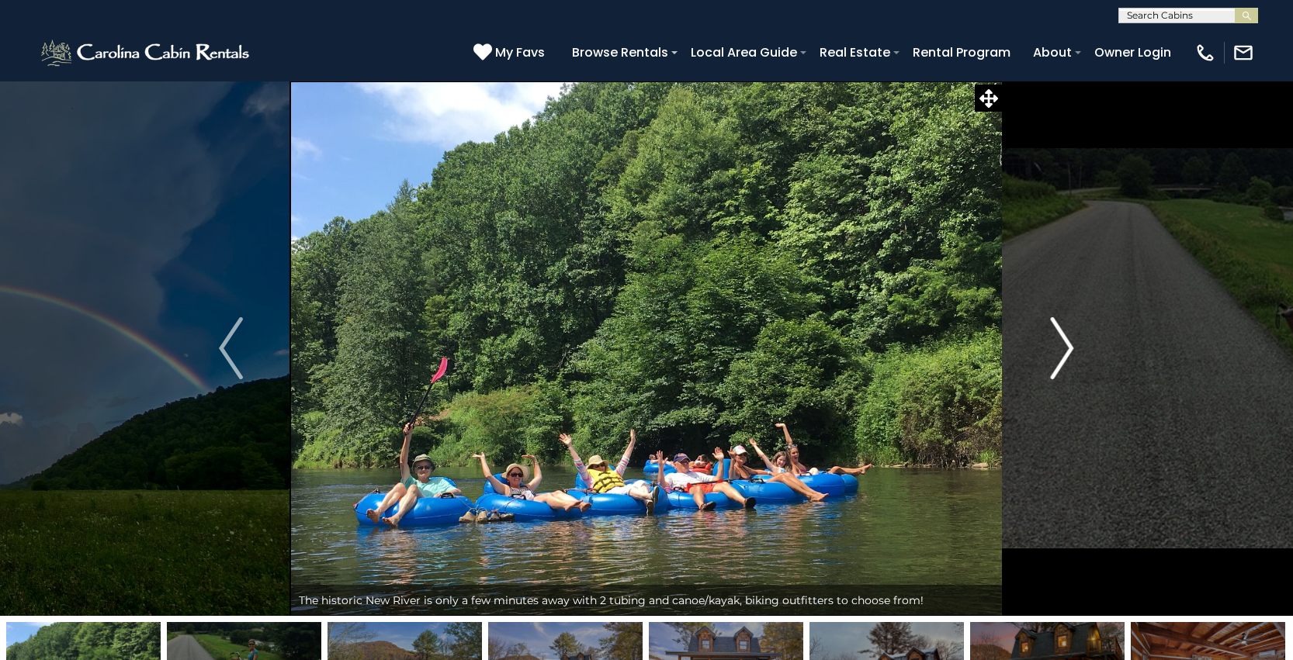
click at [1058, 360] on img "Next" at bounding box center [1061, 348] width 23 height 62
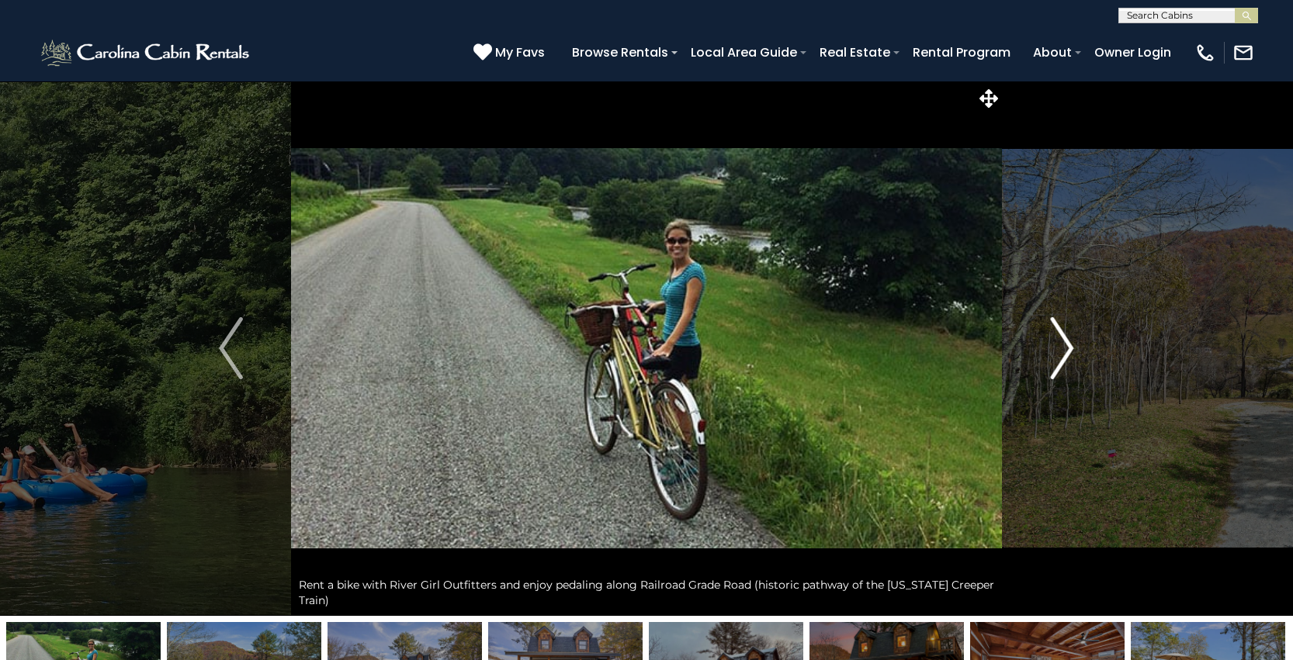
click at [1058, 360] on img "Next" at bounding box center [1061, 348] width 23 height 62
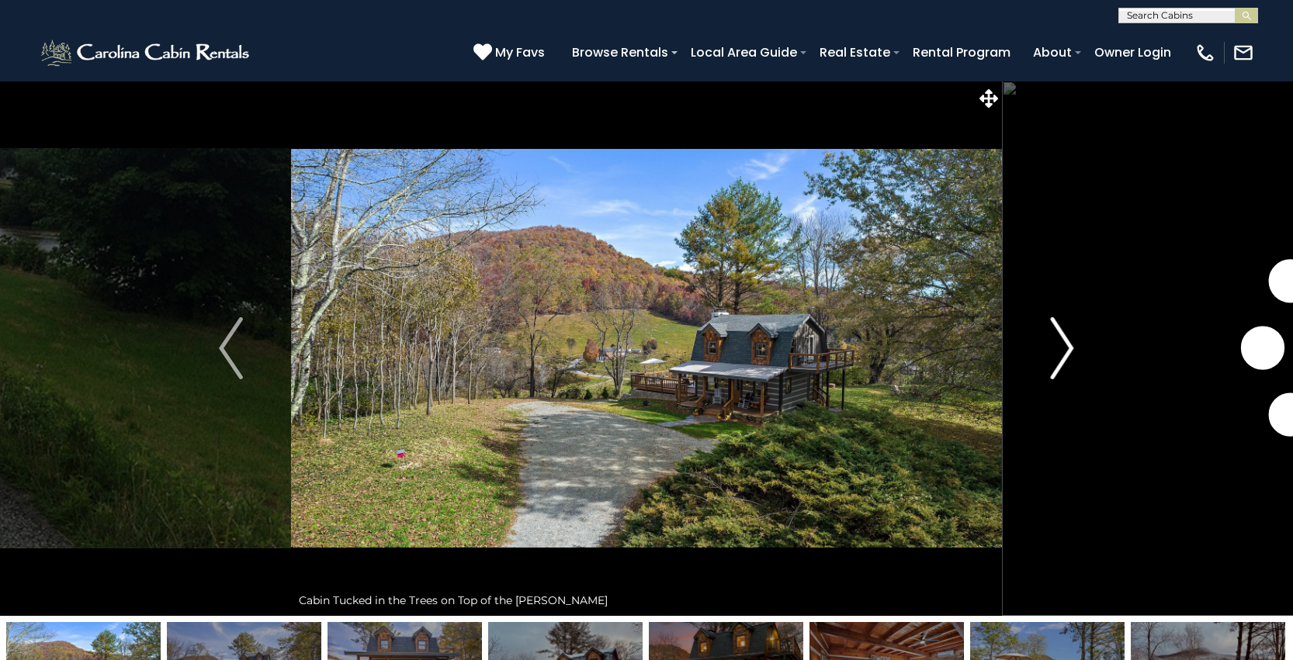
click at [1058, 360] on img "Next" at bounding box center [1061, 348] width 23 height 62
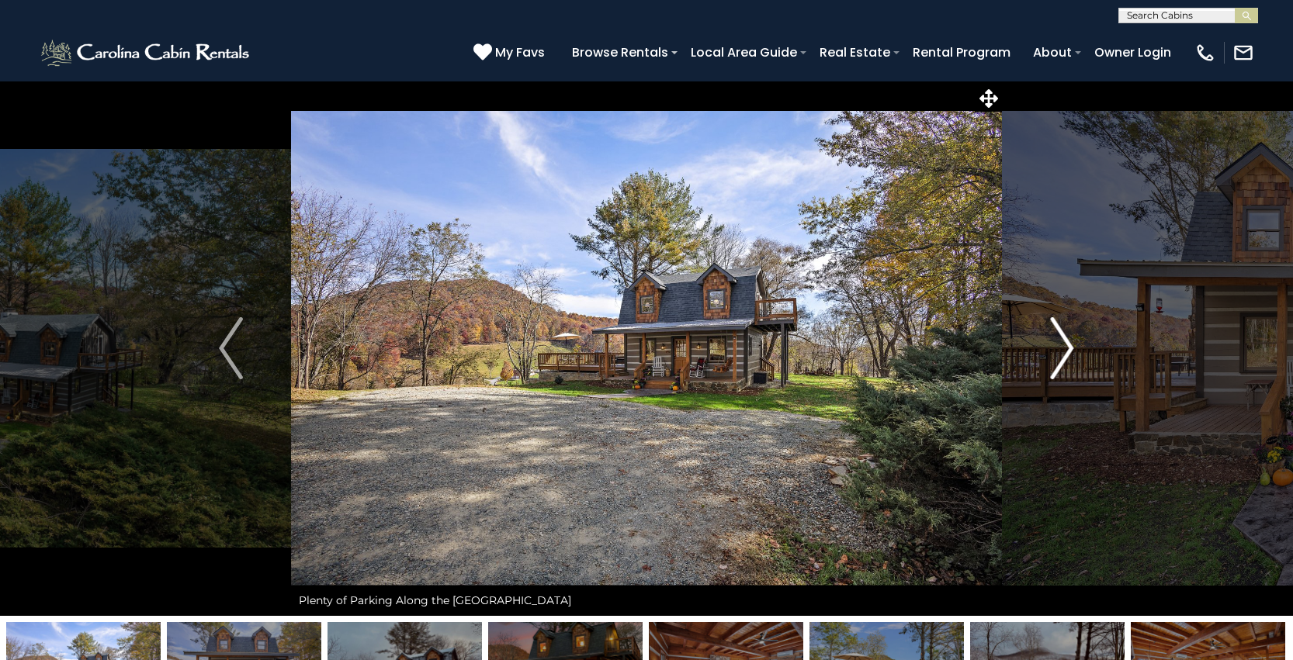
click at [1058, 360] on img "Next" at bounding box center [1061, 348] width 23 height 62
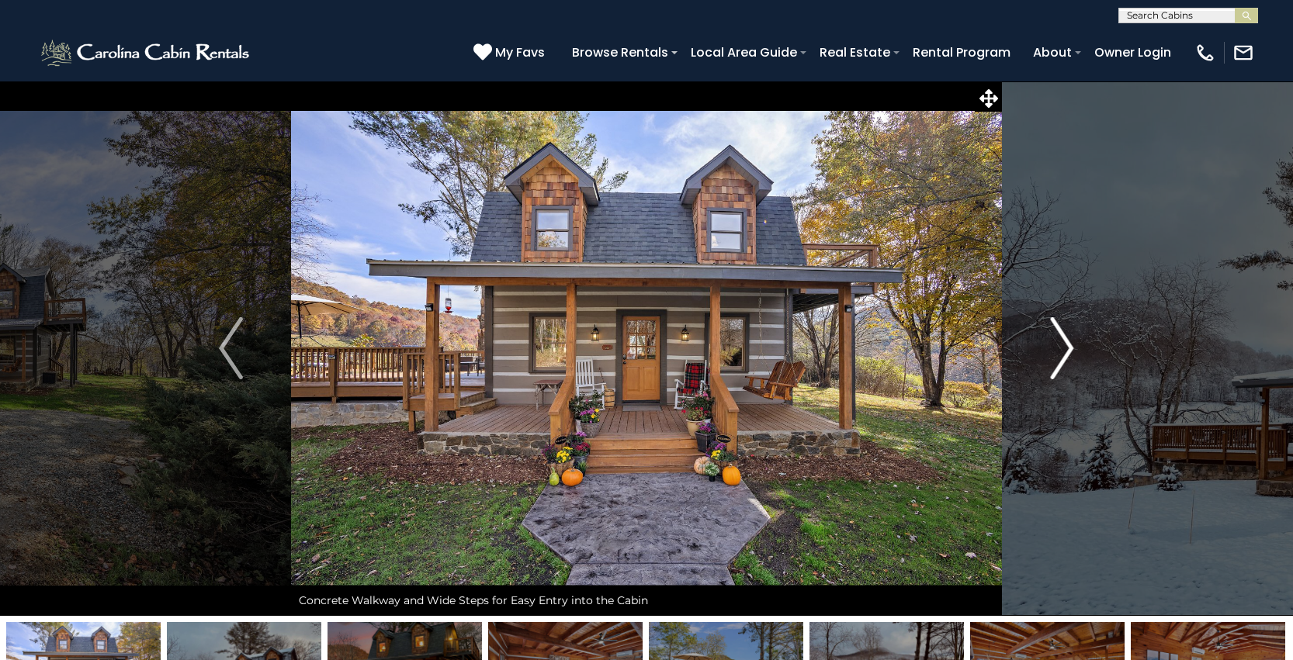
click at [1058, 360] on img "Next" at bounding box center [1061, 348] width 23 height 62
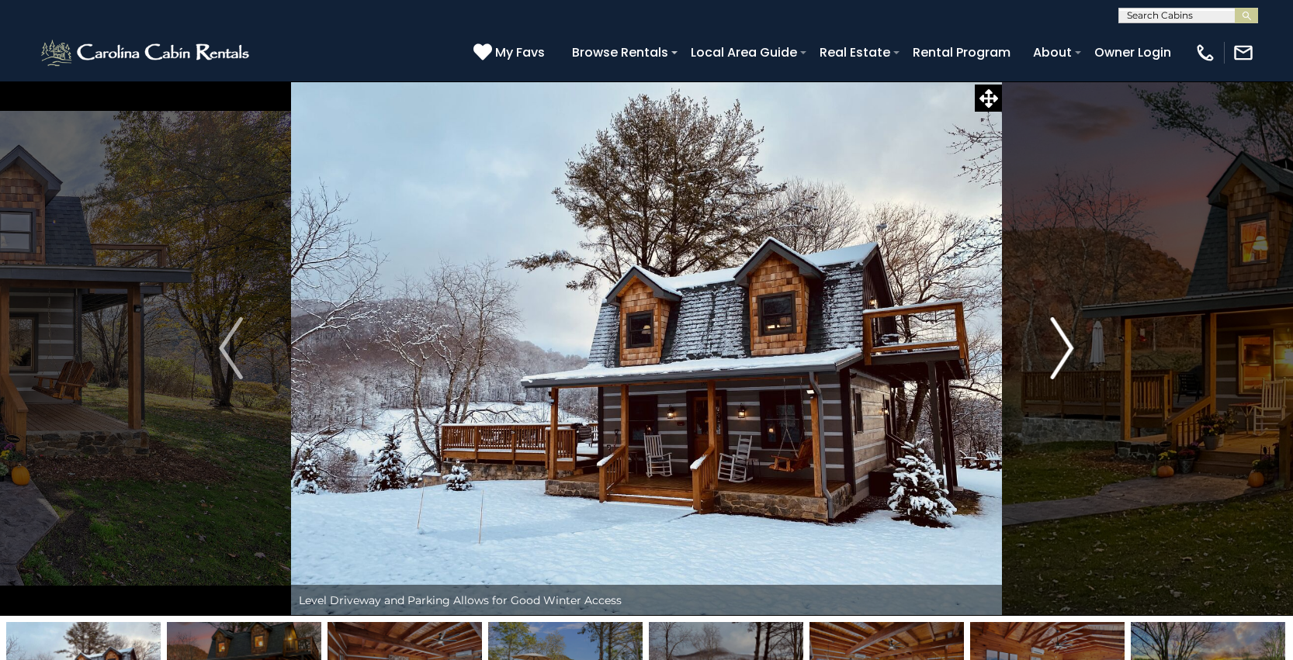
click at [1058, 360] on img "Next" at bounding box center [1061, 348] width 23 height 62
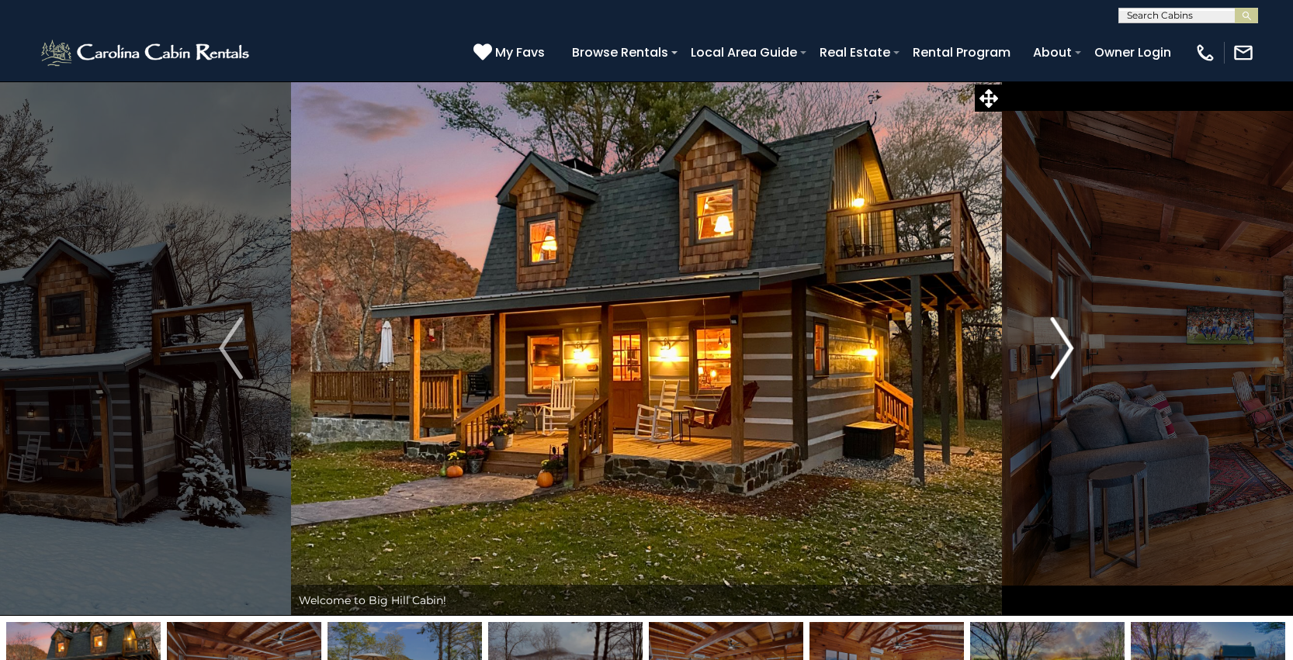
click at [1058, 360] on img "Next" at bounding box center [1061, 348] width 23 height 62
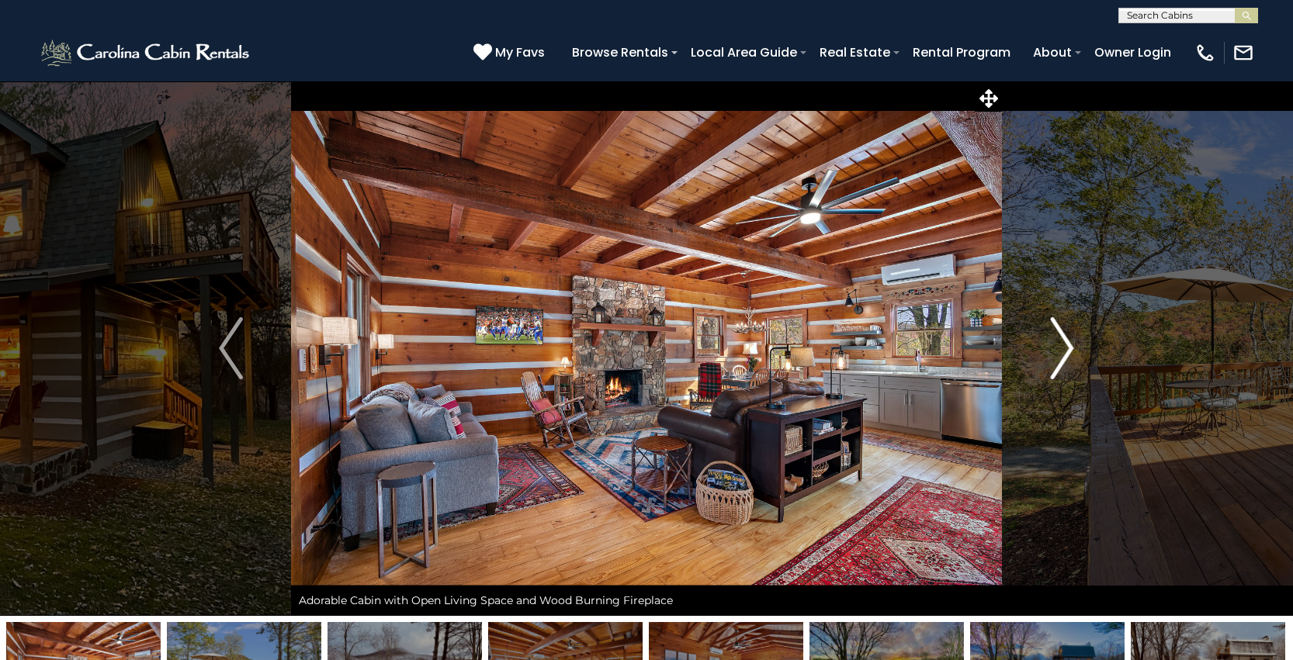
click at [1058, 360] on img "Next" at bounding box center [1061, 348] width 23 height 62
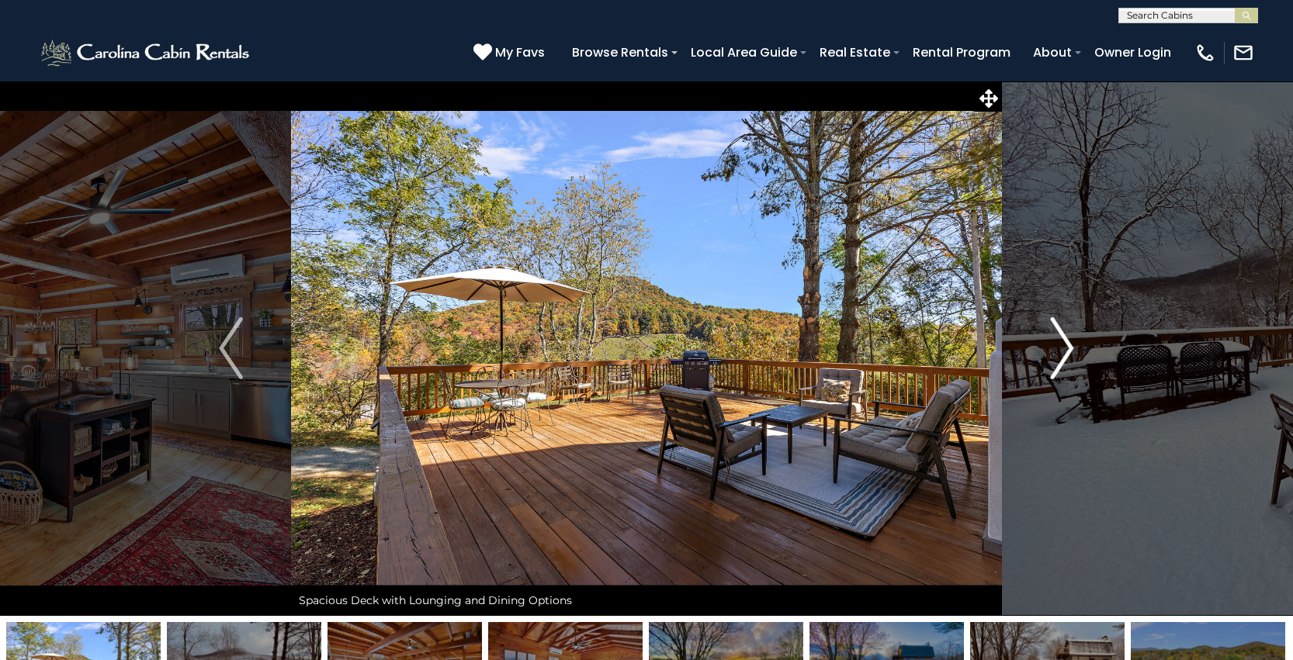
click at [1058, 360] on img "Next" at bounding box center [1061, 348] width 23 height 62
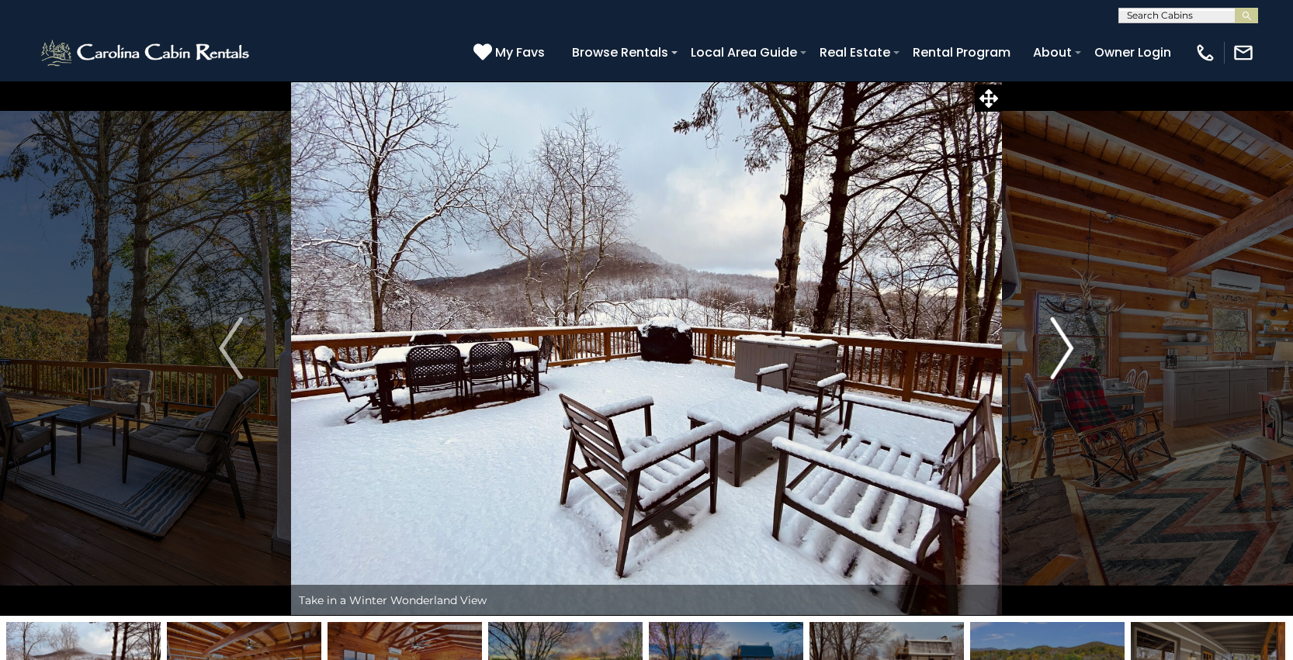
click at [1058, 360] on img "Next" at bounding box center [1061, 348] width 23 height 62
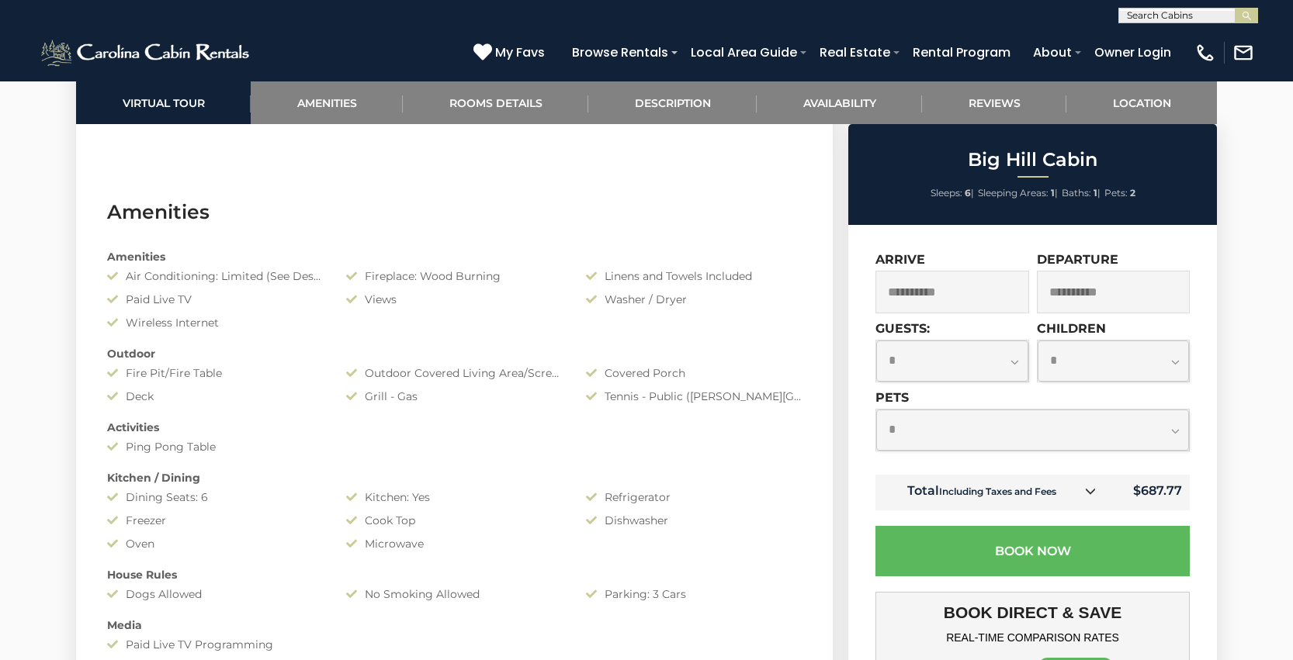
scroll to position [1179, 0]
click at [243, 273] on div "Air Conditioning: Limited (See Description)" at bounding box center [214, 273] width 239 height 16
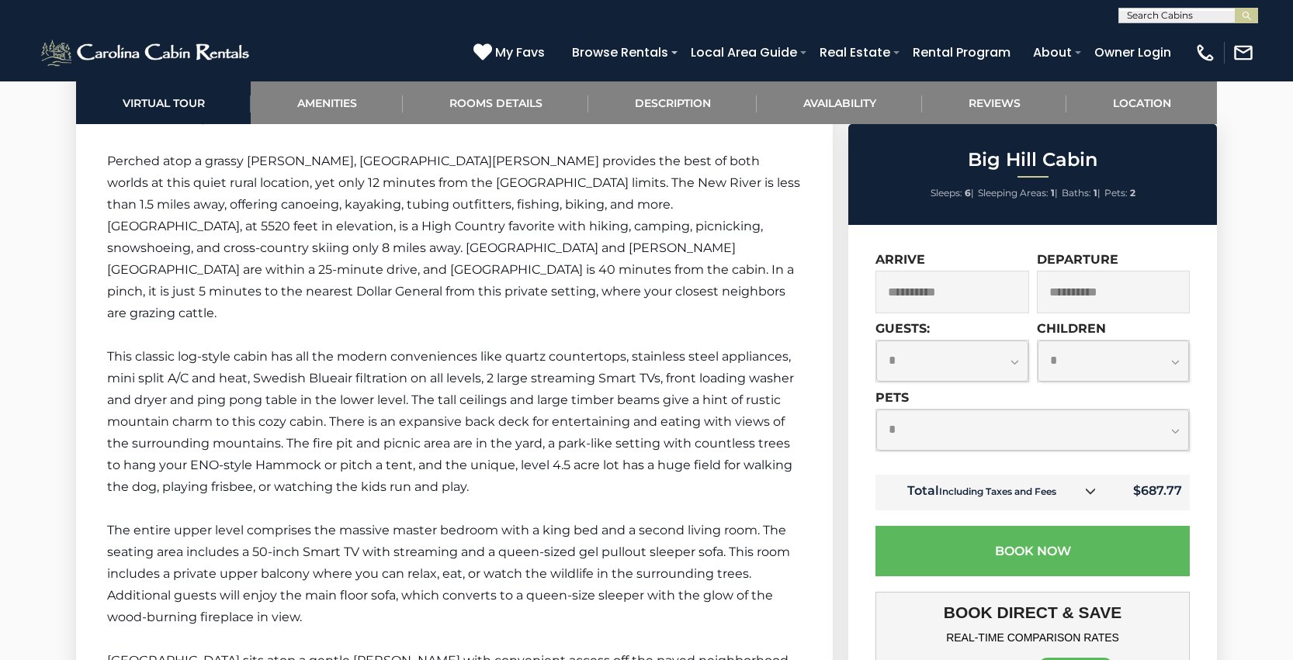
scroll to position [2126, 0]
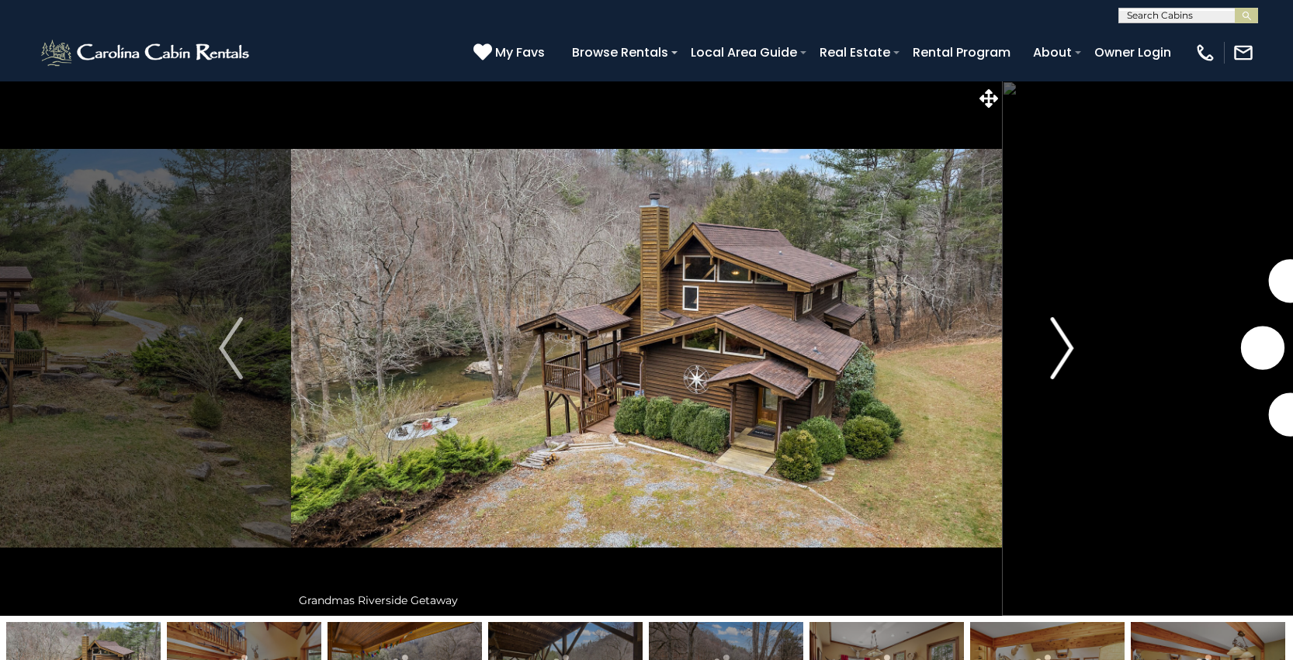
click at [1065, 352] on img "Next" at bounding box center [1061, 348] width 23 height 62
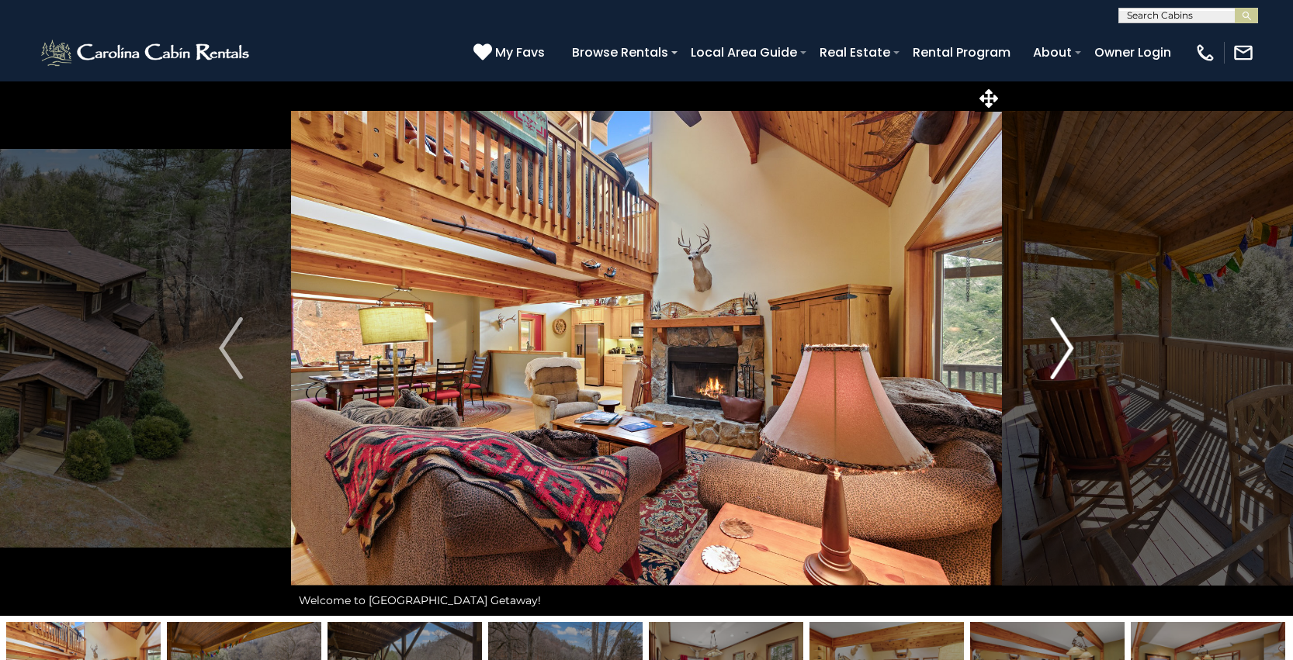
click at [1065, 352] on img "Next" at bounding box center [1061, 348] width 23 height 62
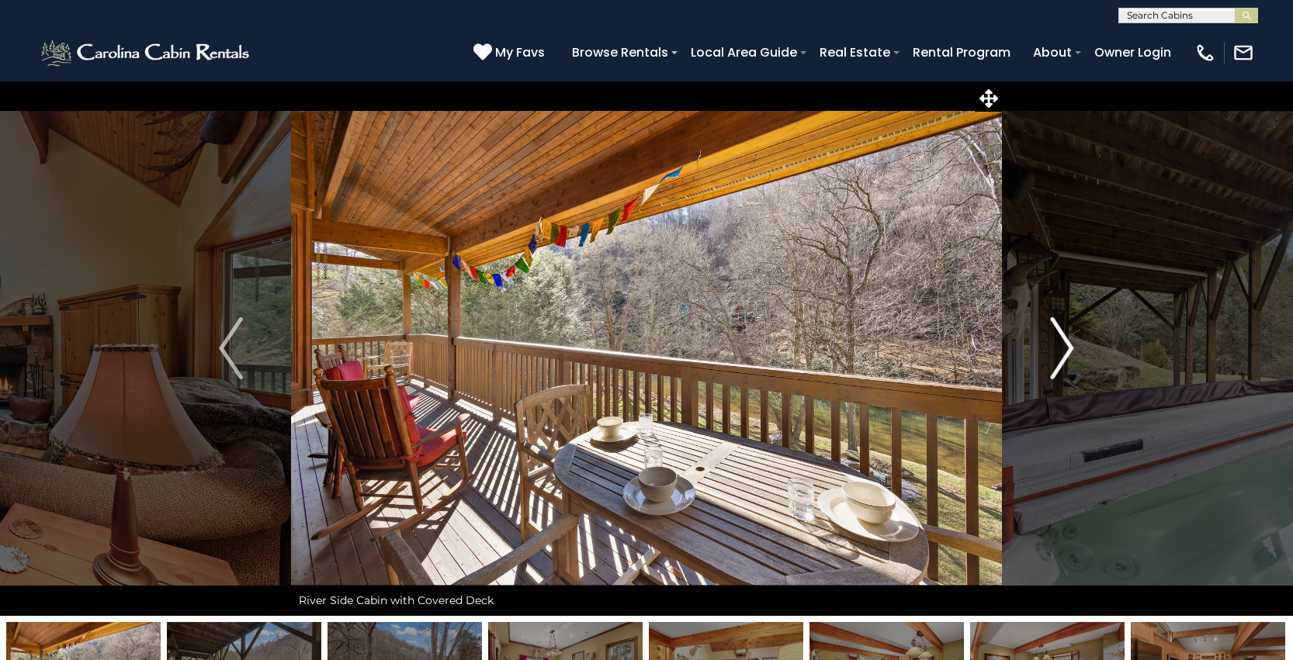
click at [1065, 352] on img "Next" at bounding box center [1061, 348] width 23 height 62
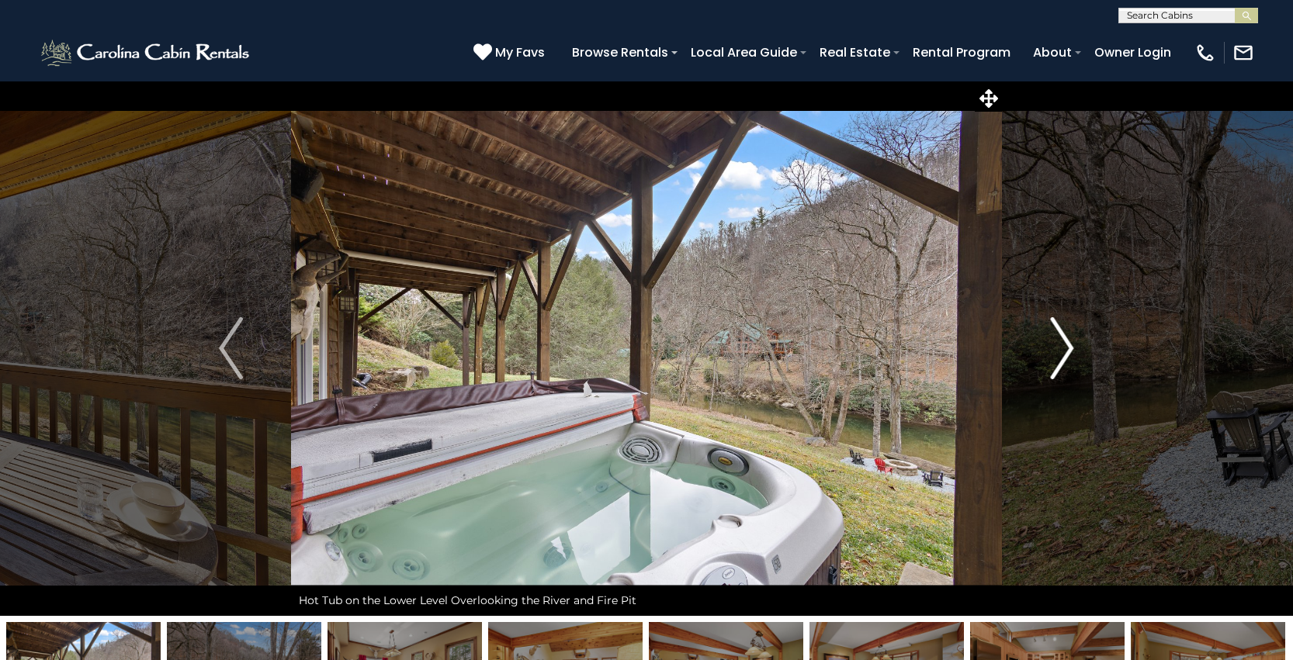
click at [1065, 352] on img "Next" at bounding box center [1061, 348] width 23 height 62
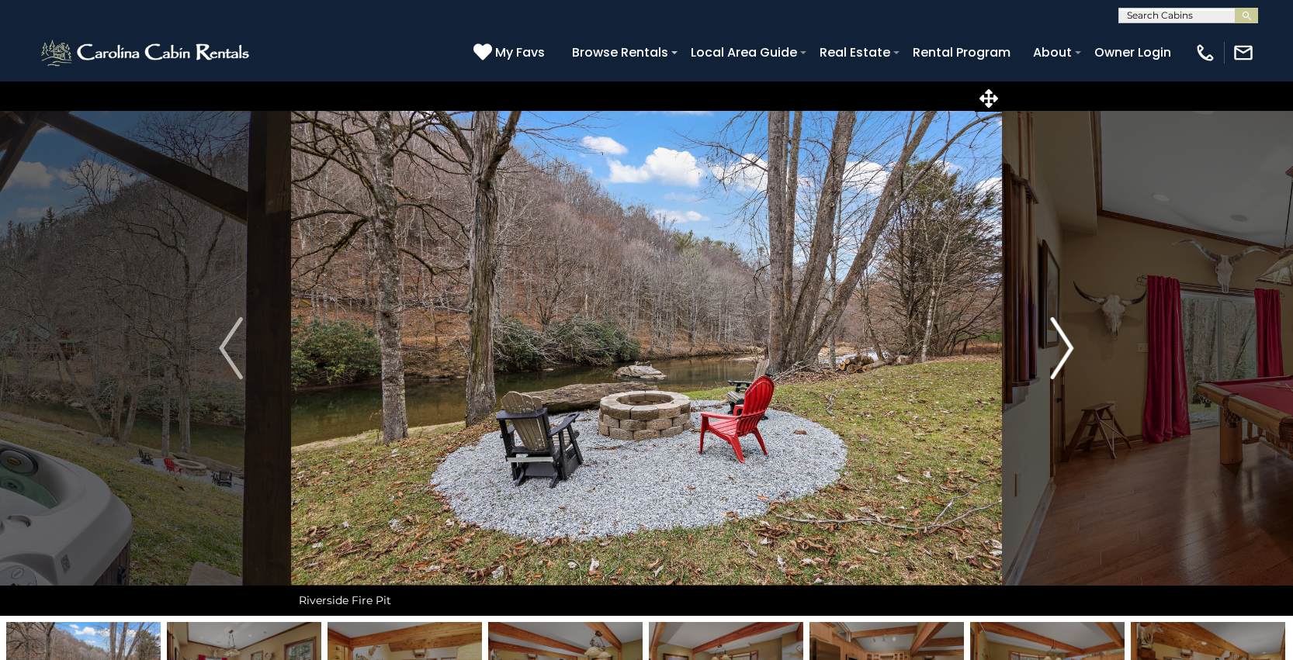
click at [1065, 351] on img "Next" at bounding box center [1061, 348] width 23 height 62
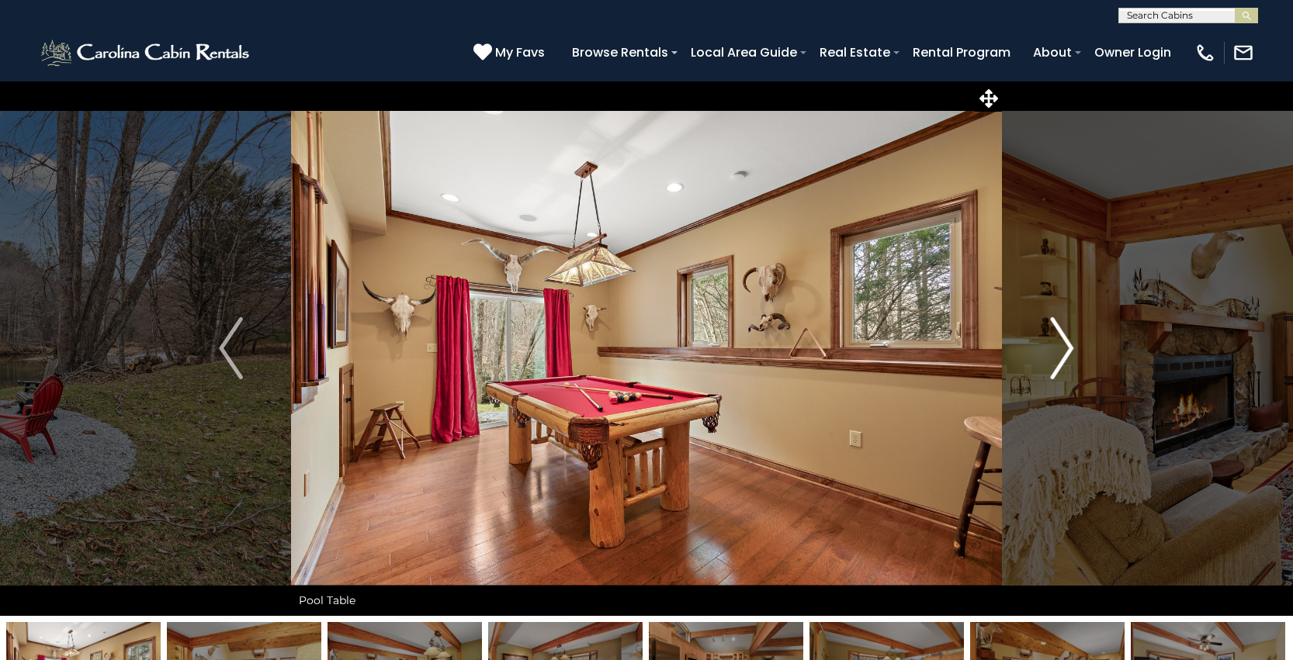
click at [1065, 351] on img "Next" at bounding box center [1061, 348] width 23 height 62
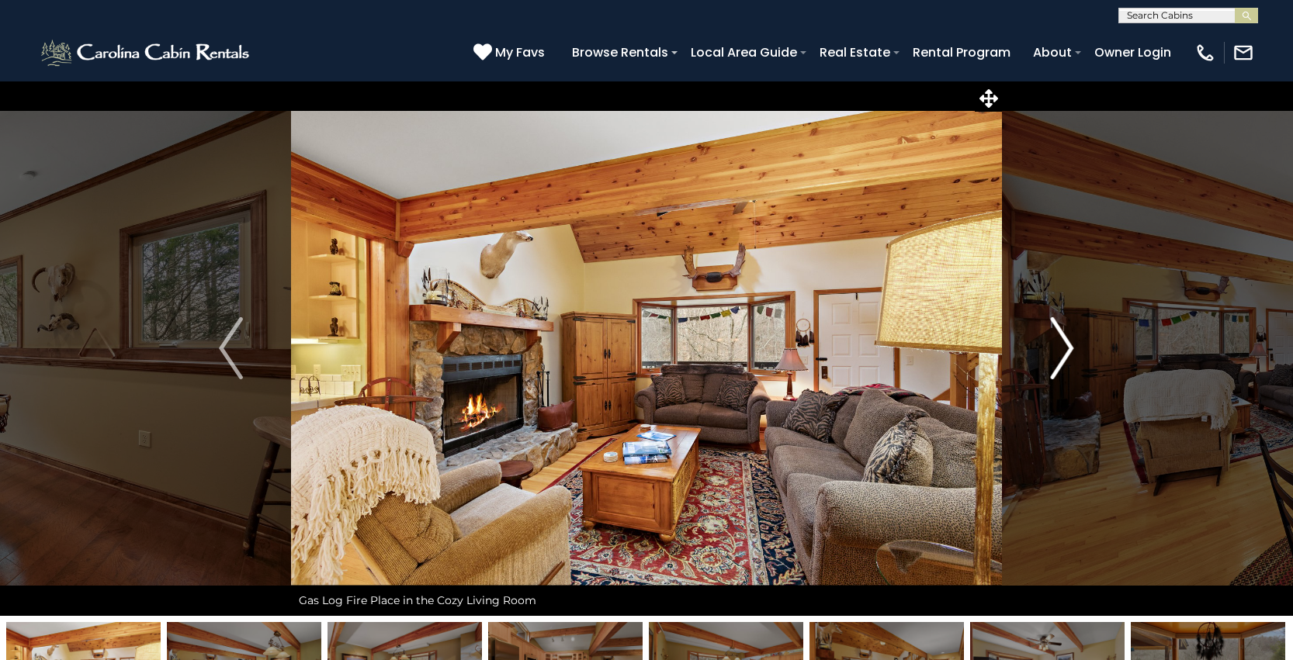
click at [1065, 351] on img "Next" at bounding box center [1061, 348] width 23 height 62
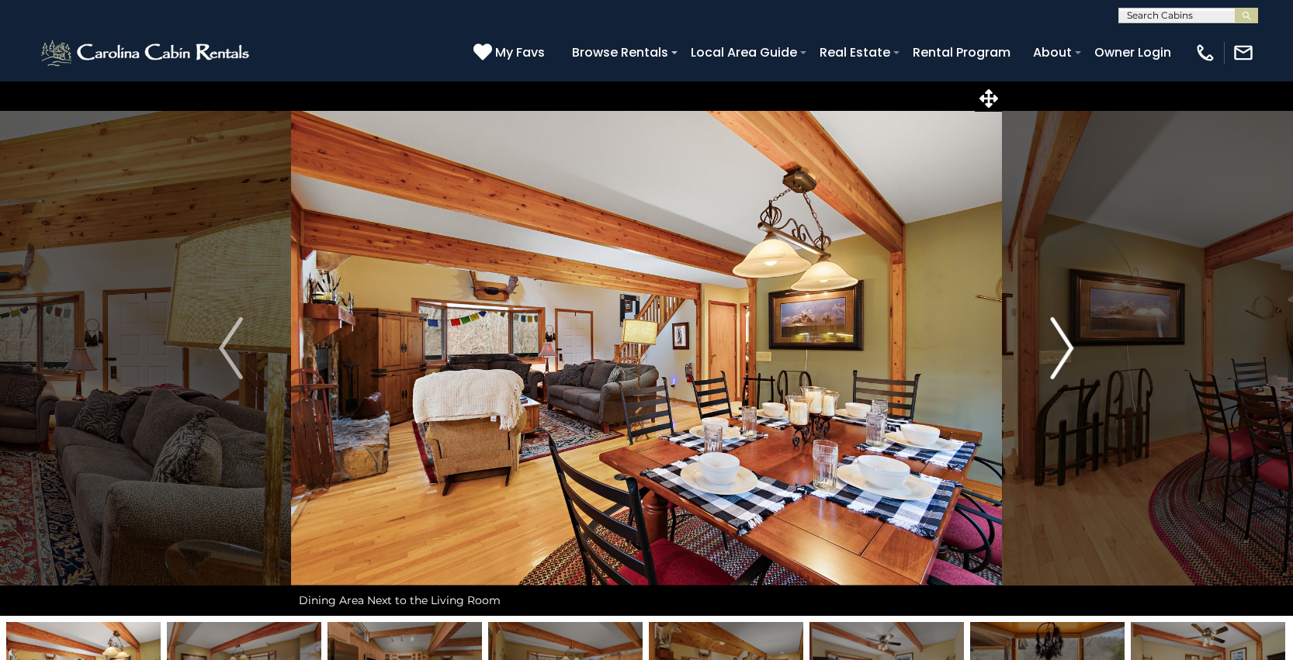
click at [1065, 351] on img "Next" at bounding box center [1061, 348] width 23 height 62
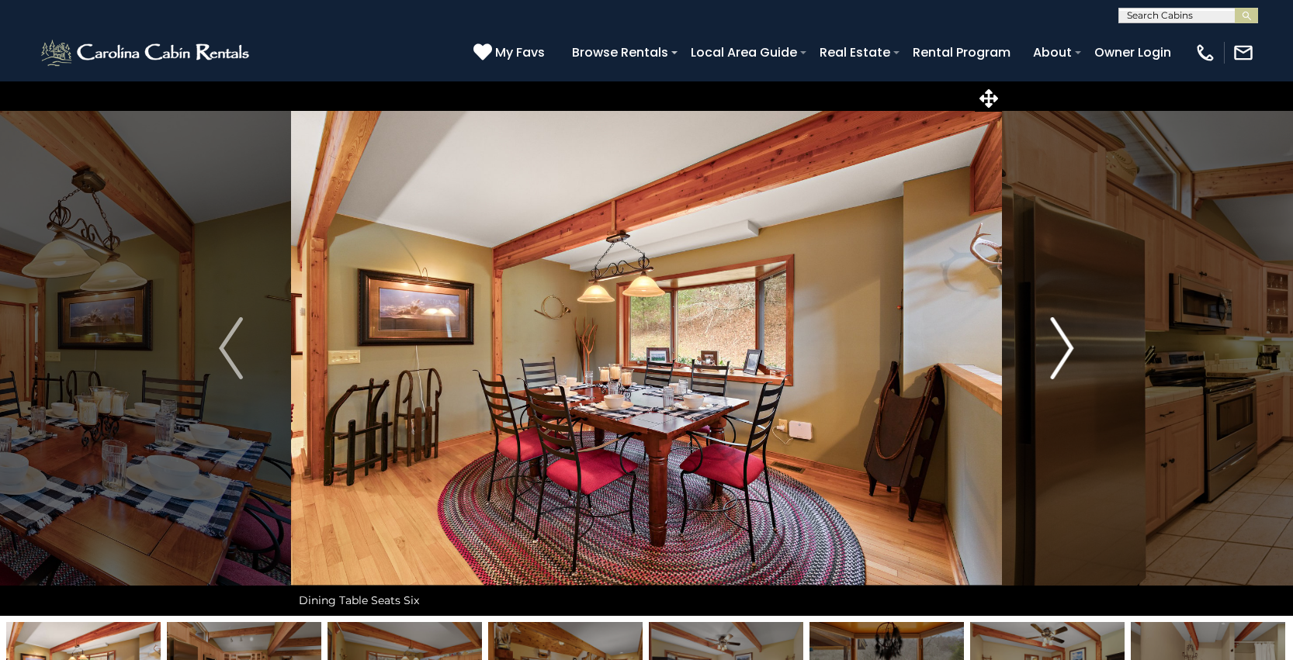
click at [1065, 351] on img "Next" at bounding box center [1061, 348] width 23 height 62
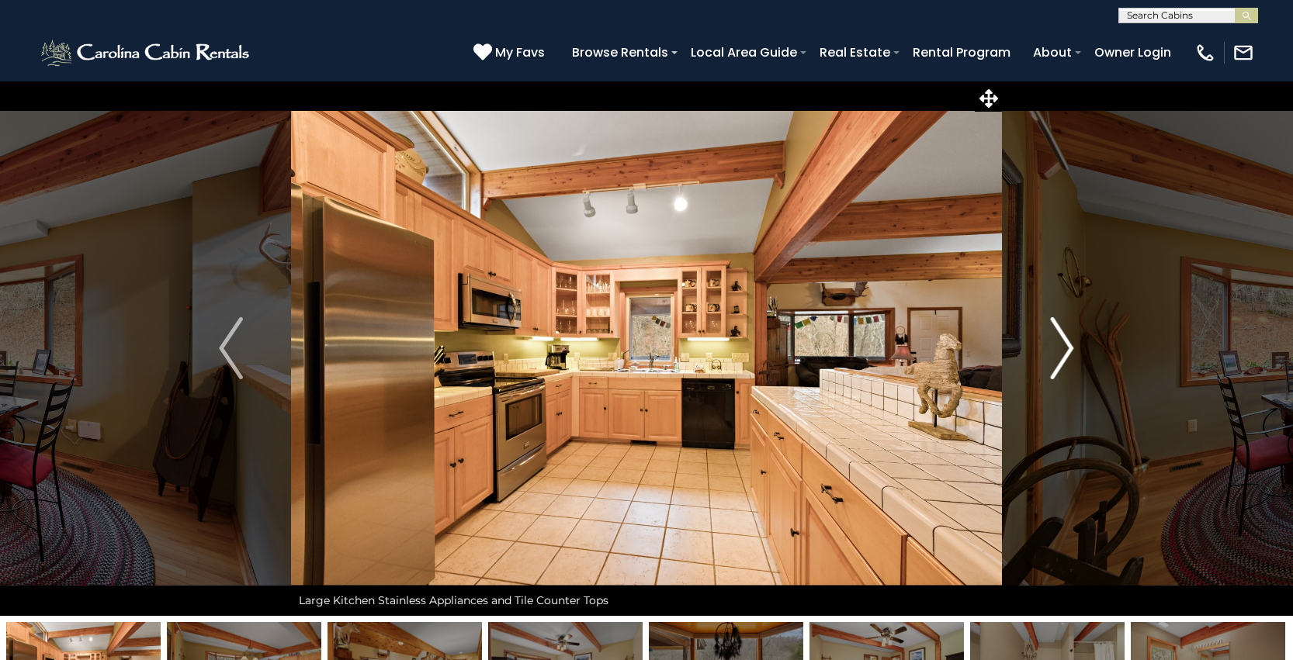
click at [1065, 351] on img "Next" at bounding box center [1061, 348] width 23 height 62
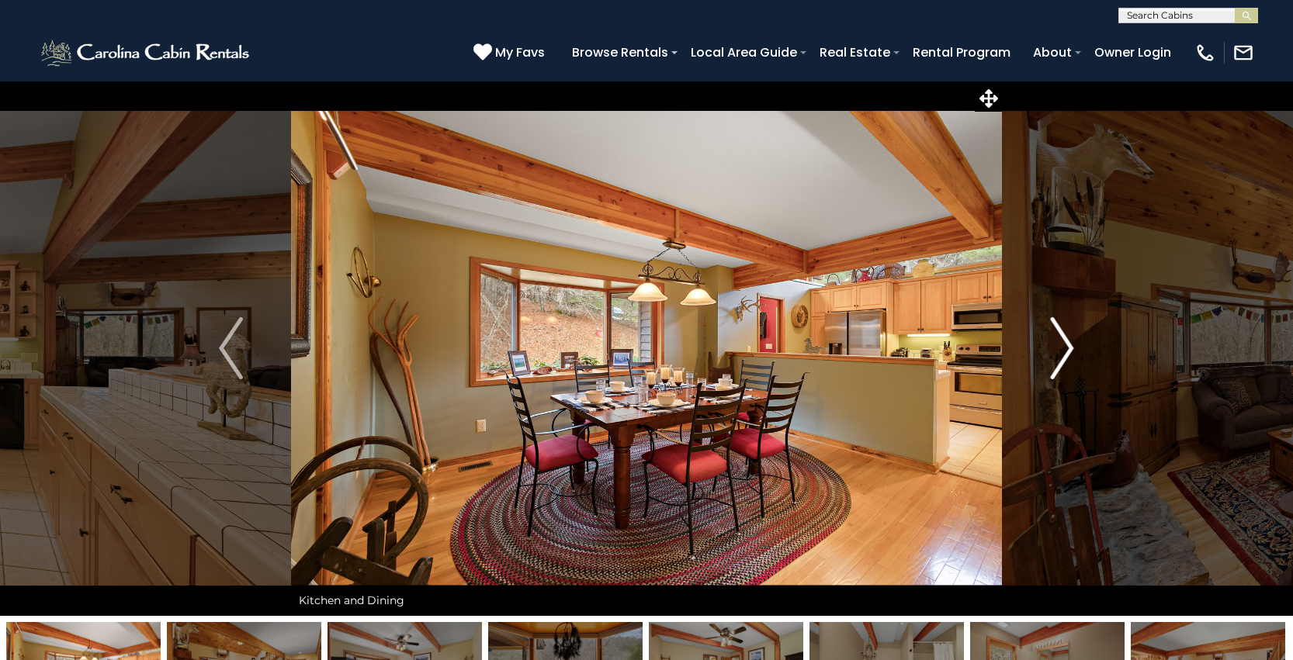
click at [1065, 351] on img "Next" at bounding box center [1061, 348] width 23 height 62
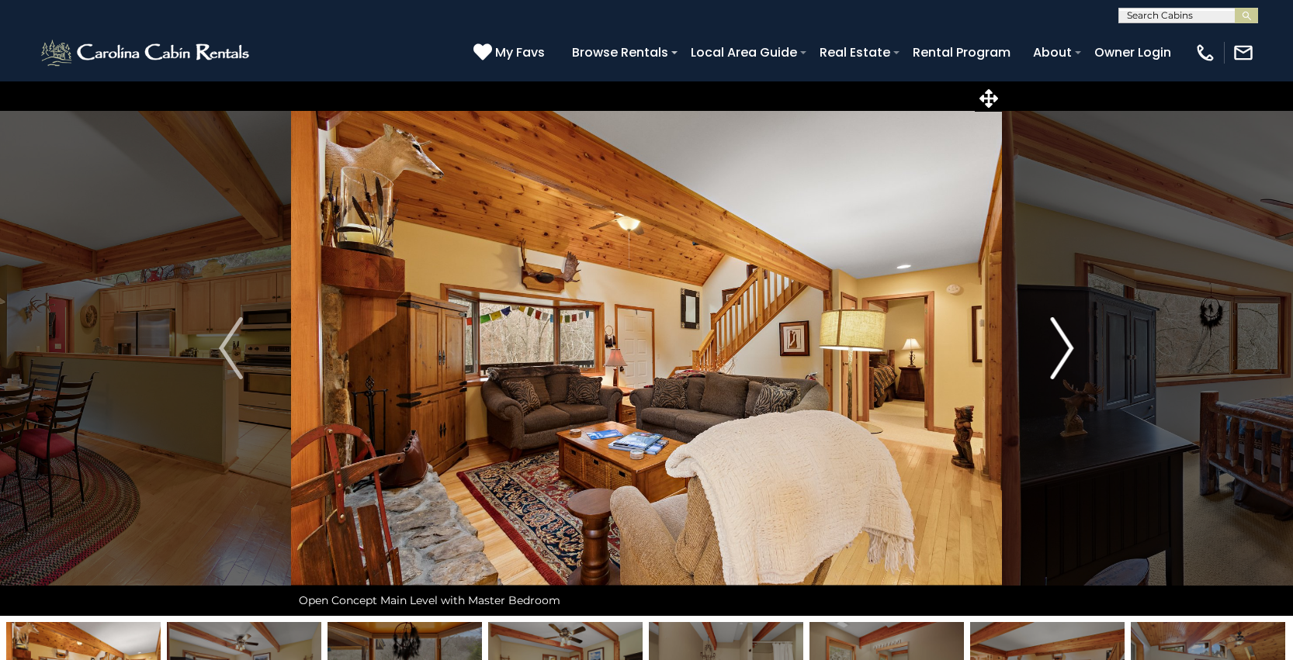
click at [1065, 351] on img "Next" at bounding box center [1061, 348] width 23 height 62
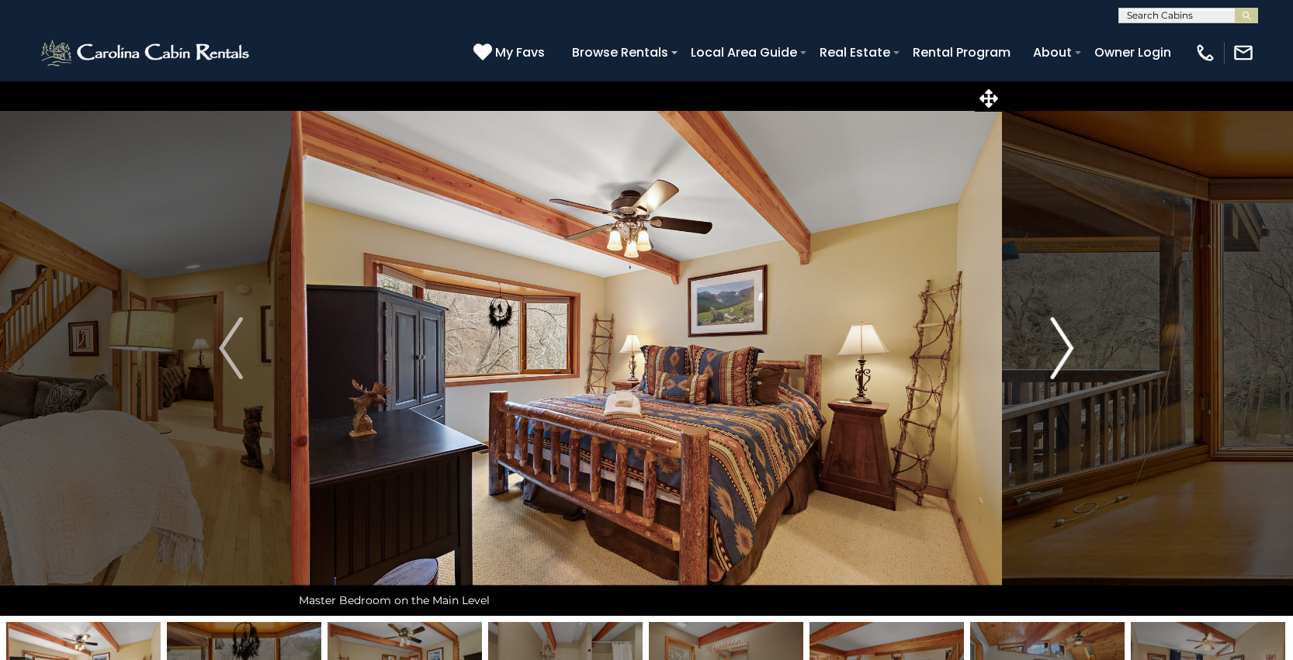
click at [1065, 351] on img "Next" at bounding box center [1061, 348] width 23 height 62
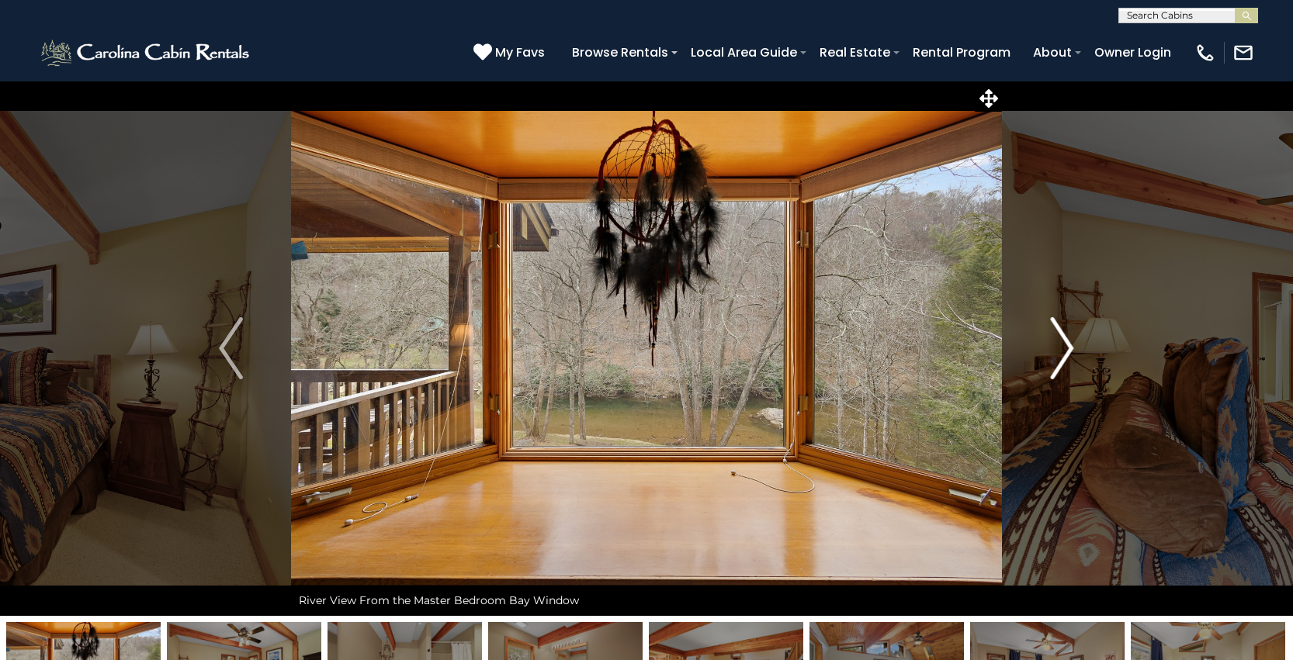
click at [1065, 351] on img "Next" at bounding box center [1061, 348] width 23 height 62
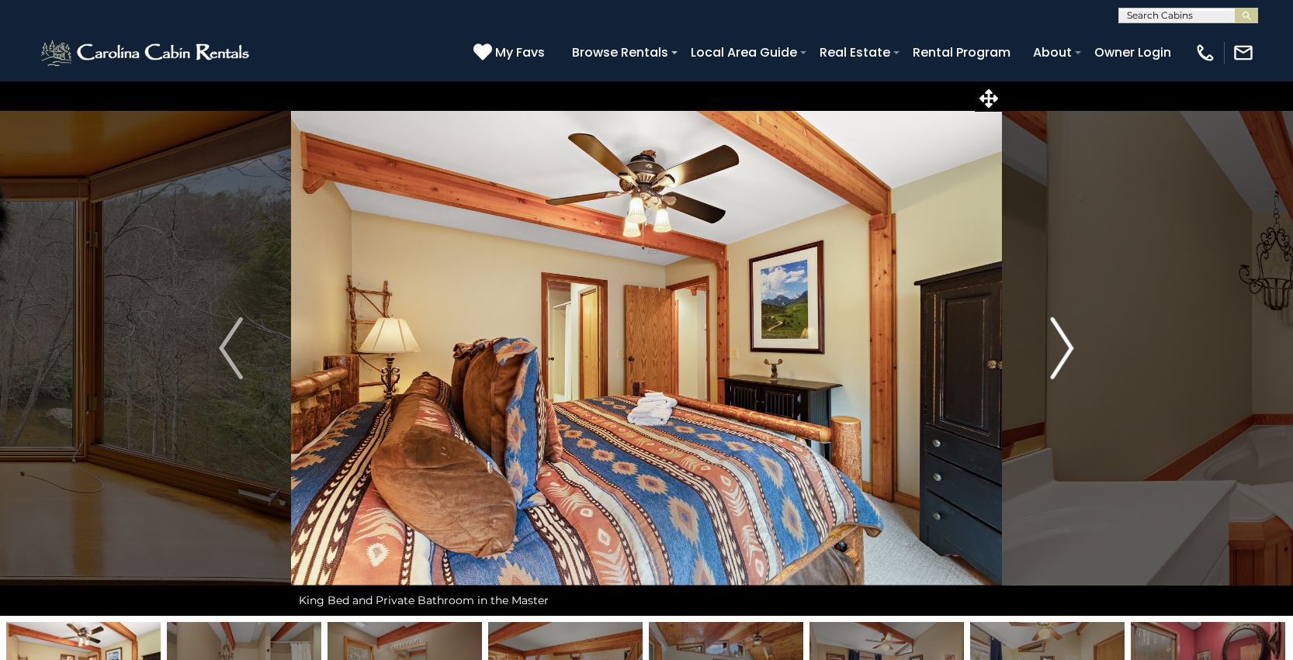
click at [1065, 351] on img "Next" at bounding box center [1061, 348] width 23 height 62
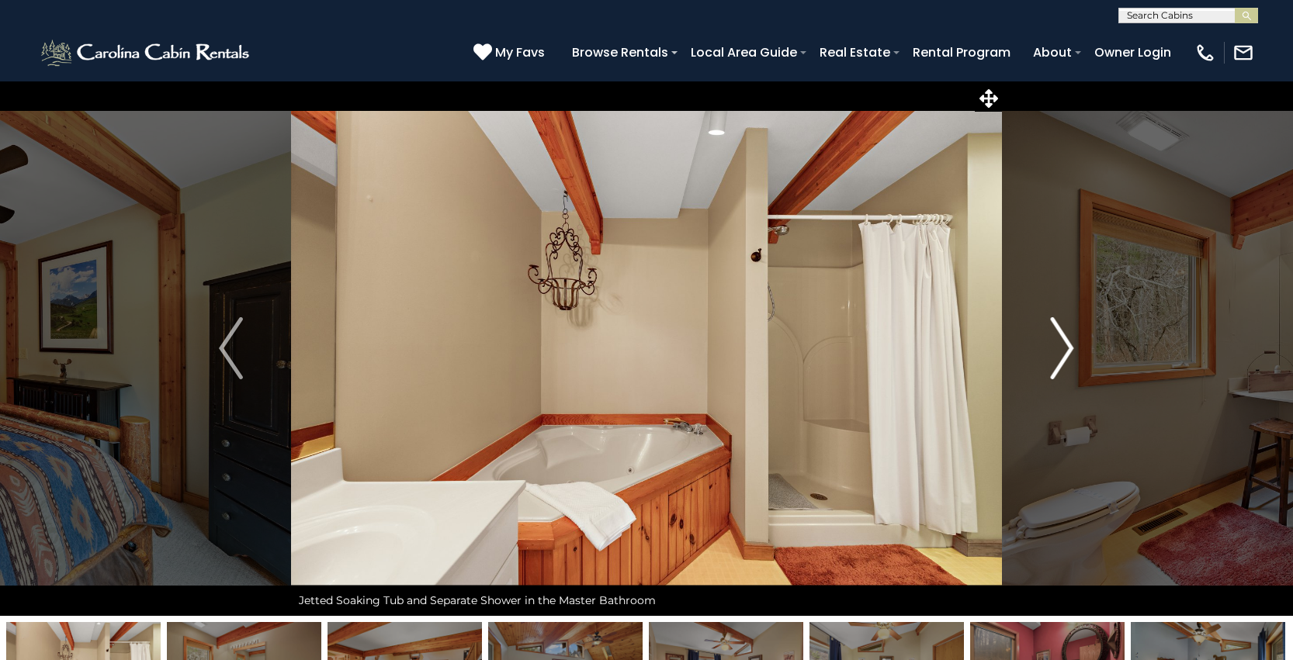
click at [1065, 351] on img "Next" at bounding box center [1061, 348] width 23 height 62
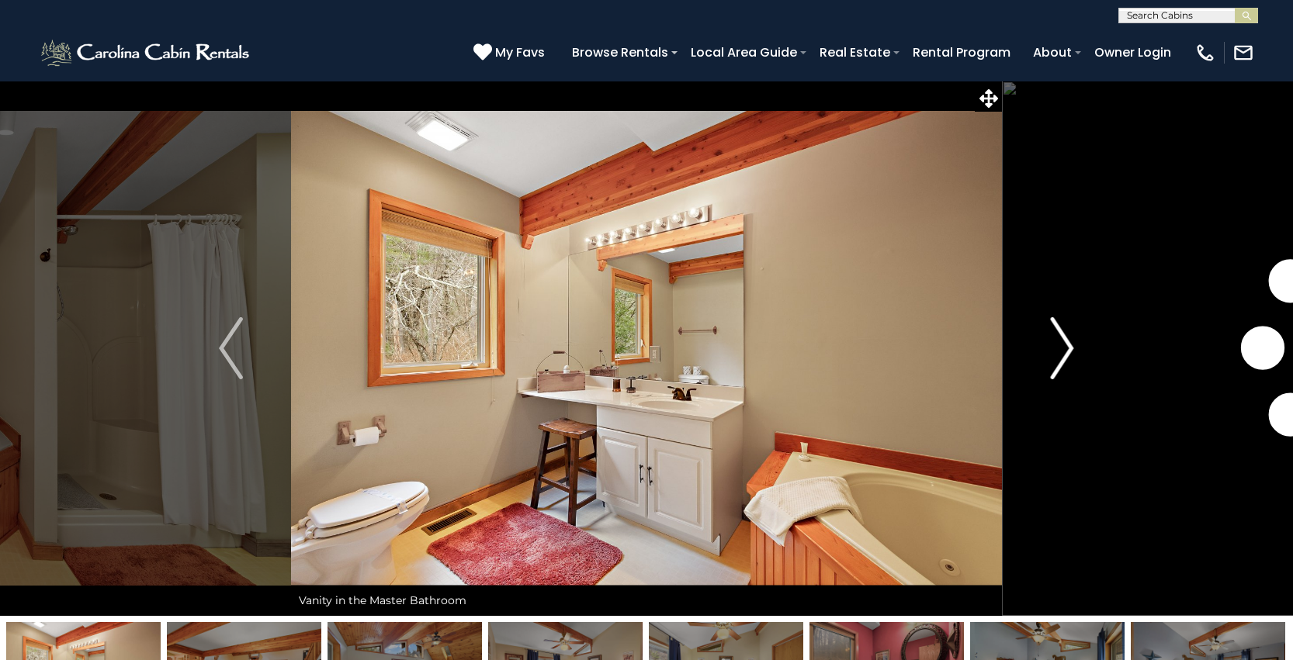
click at [1065, 351] on img "Next" at bounding box center [1061, 348] width 23 height 62
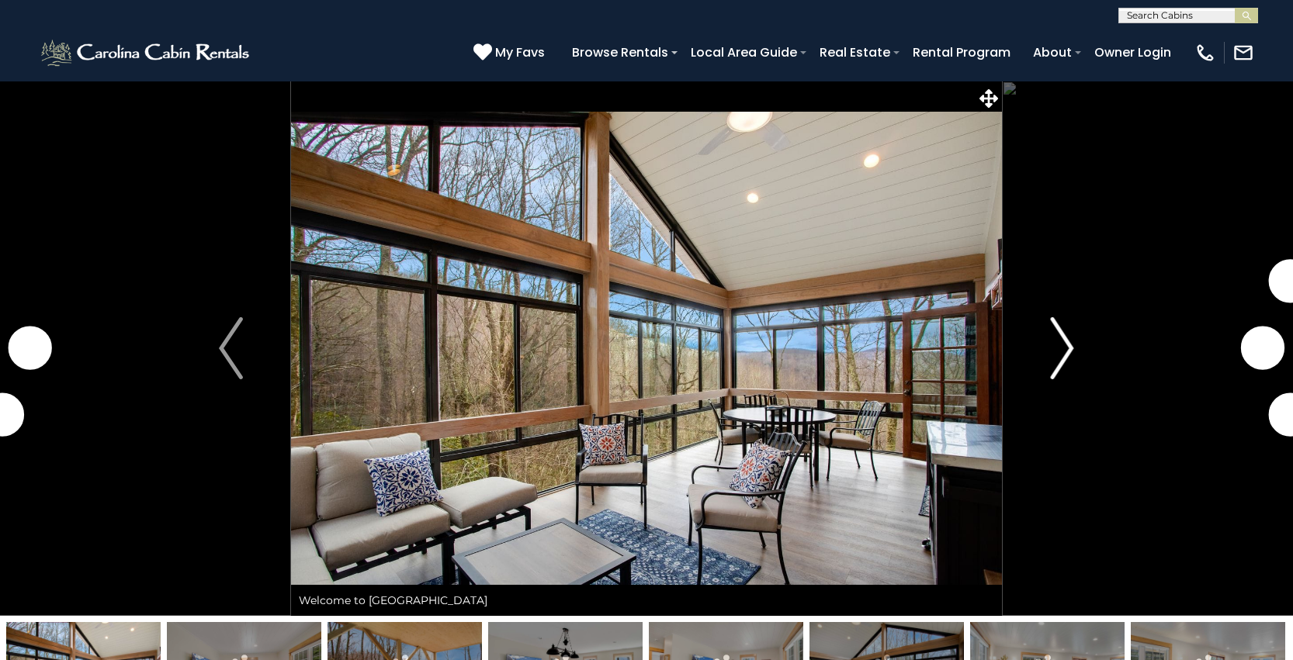
click at [1050, 351] on img "Next" at bounding box center [1061, 348] width 23 height 62
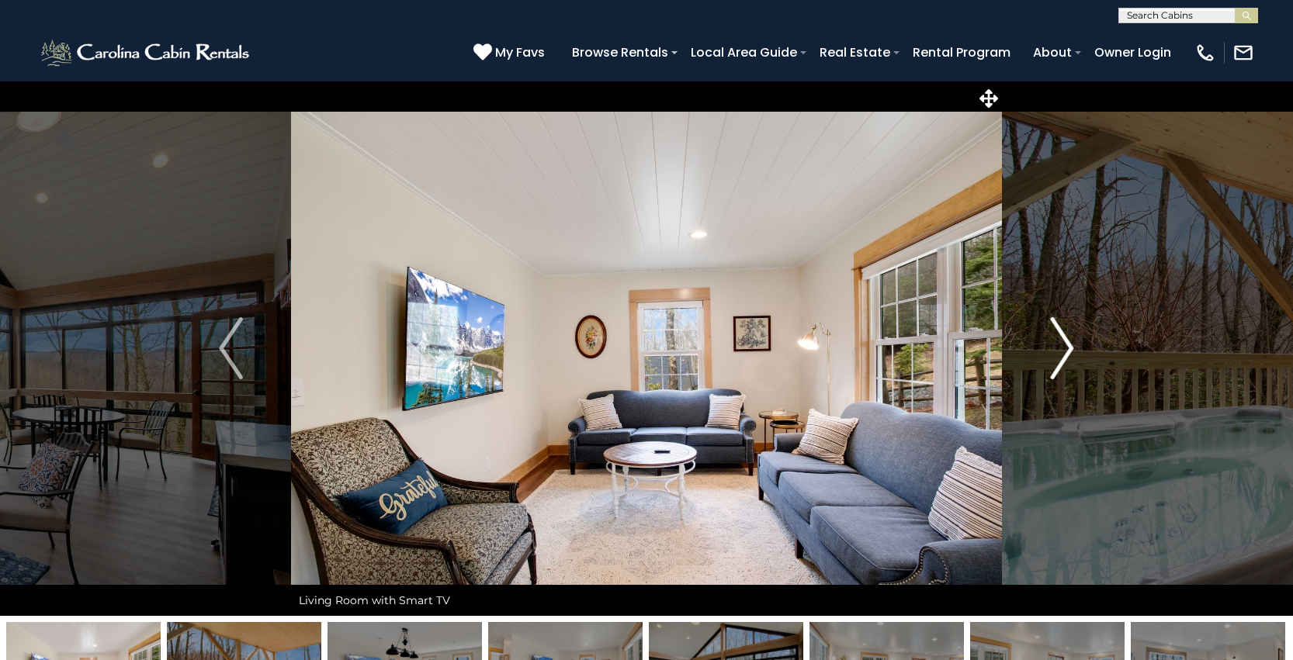
click at [1058, 353] on img "Next" at bounding box center [1061, 348] width 23 height 62
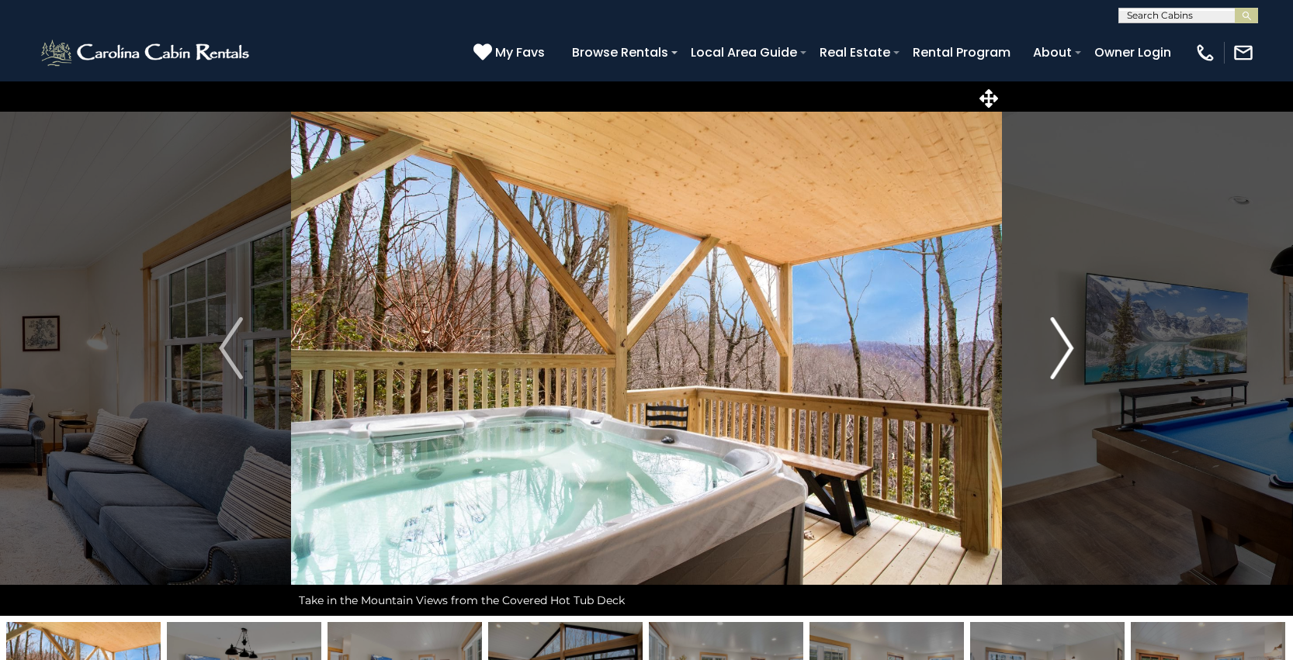
click at [1058, 353] on img "Next" at bounding box center [1061, 348] width 23 height 62
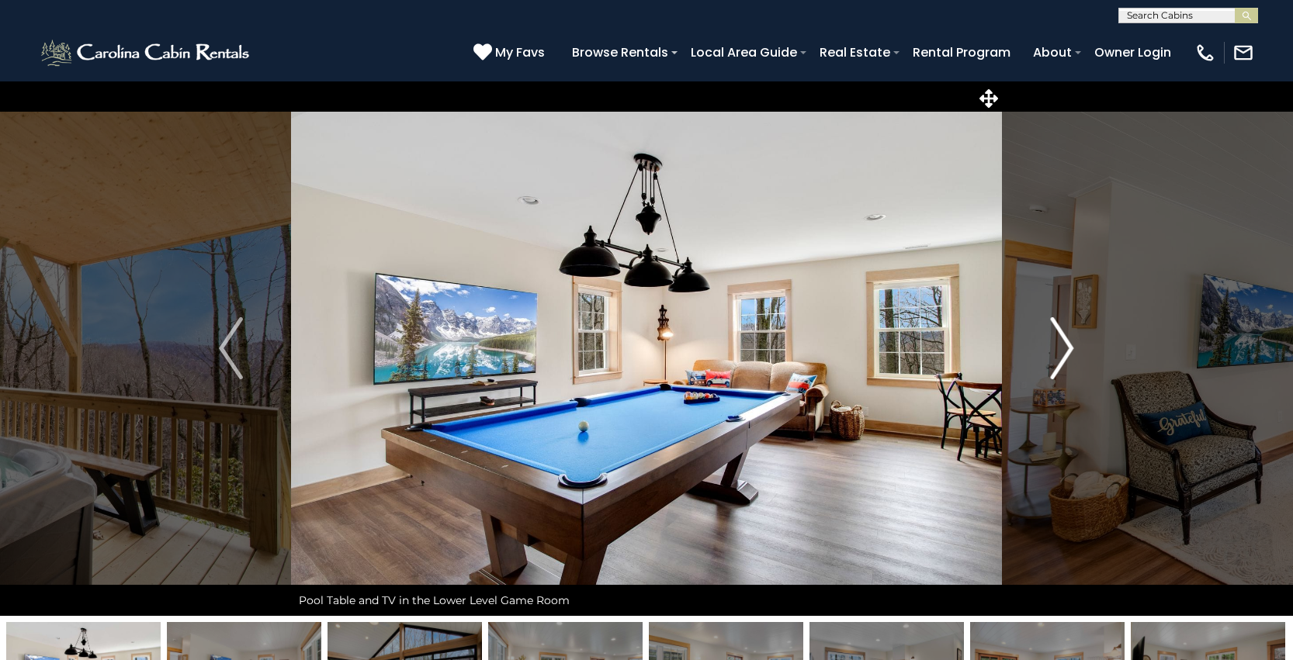
click at [1058, 353] on img "Next" at bounding box center [1061, 348] width 23 height 62
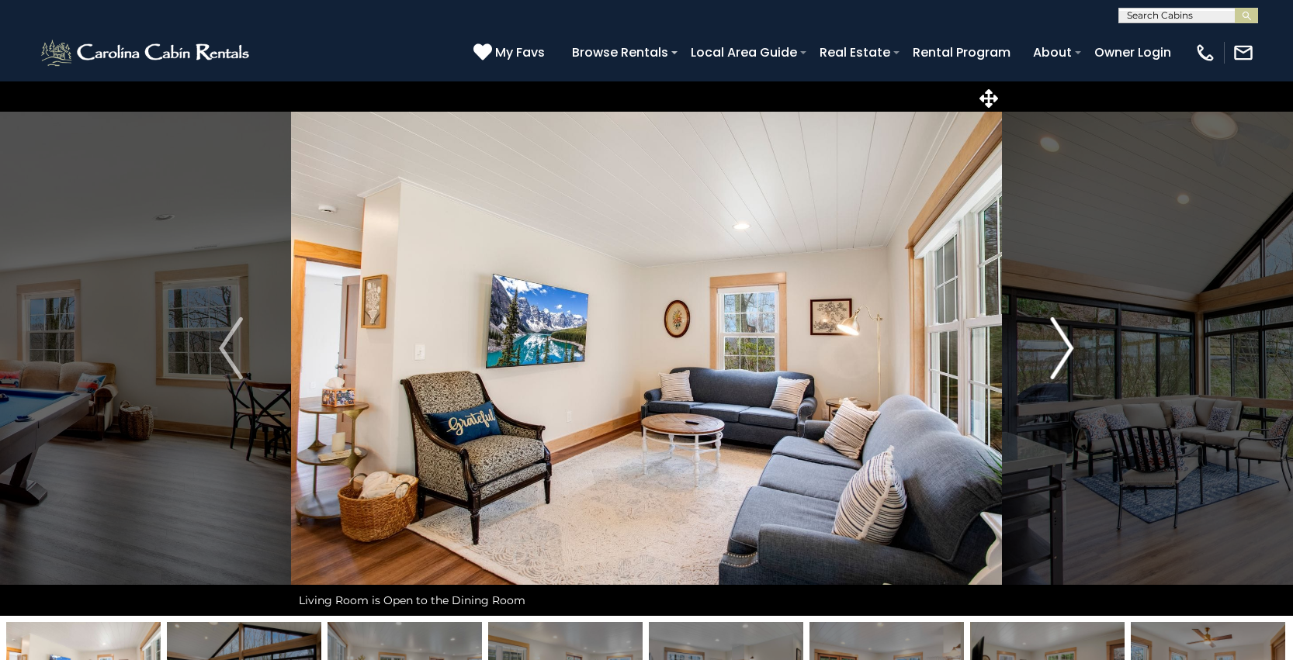
click at [1058, 353] on img "Next" at bounding box center [1061, 348] width 23 height 62
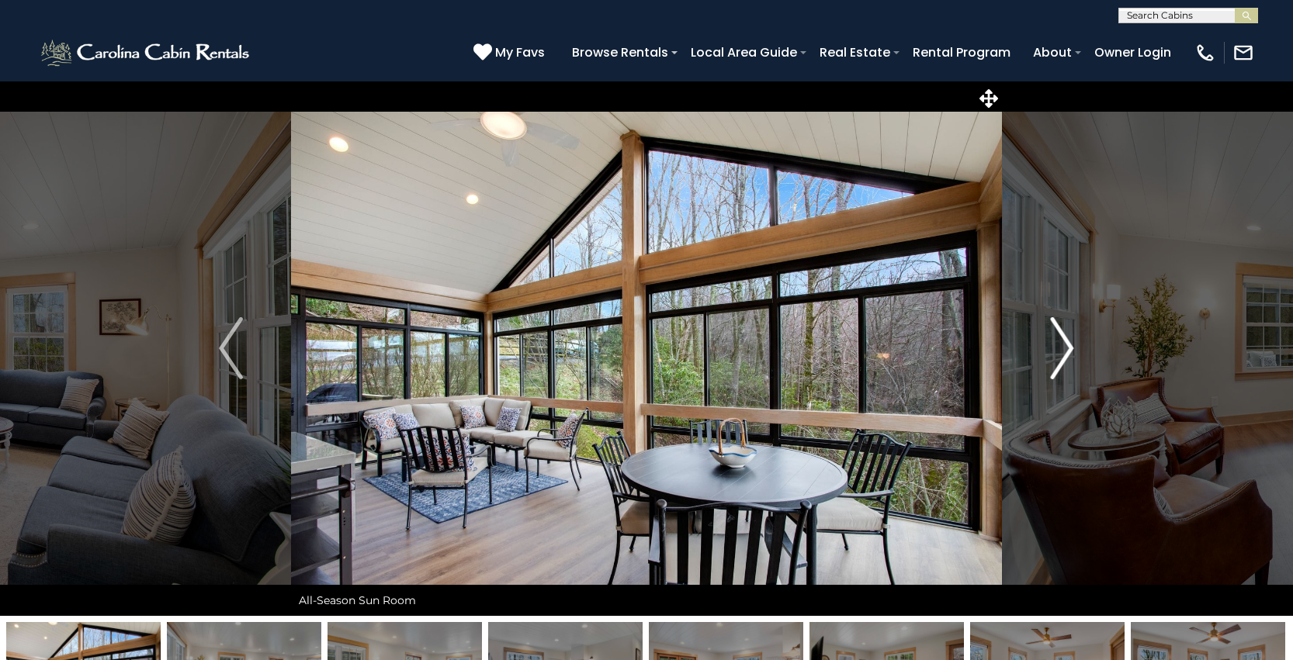
click at [1058, 353] on img "Next" at bounding box center [1061, 348] width 23 height 62
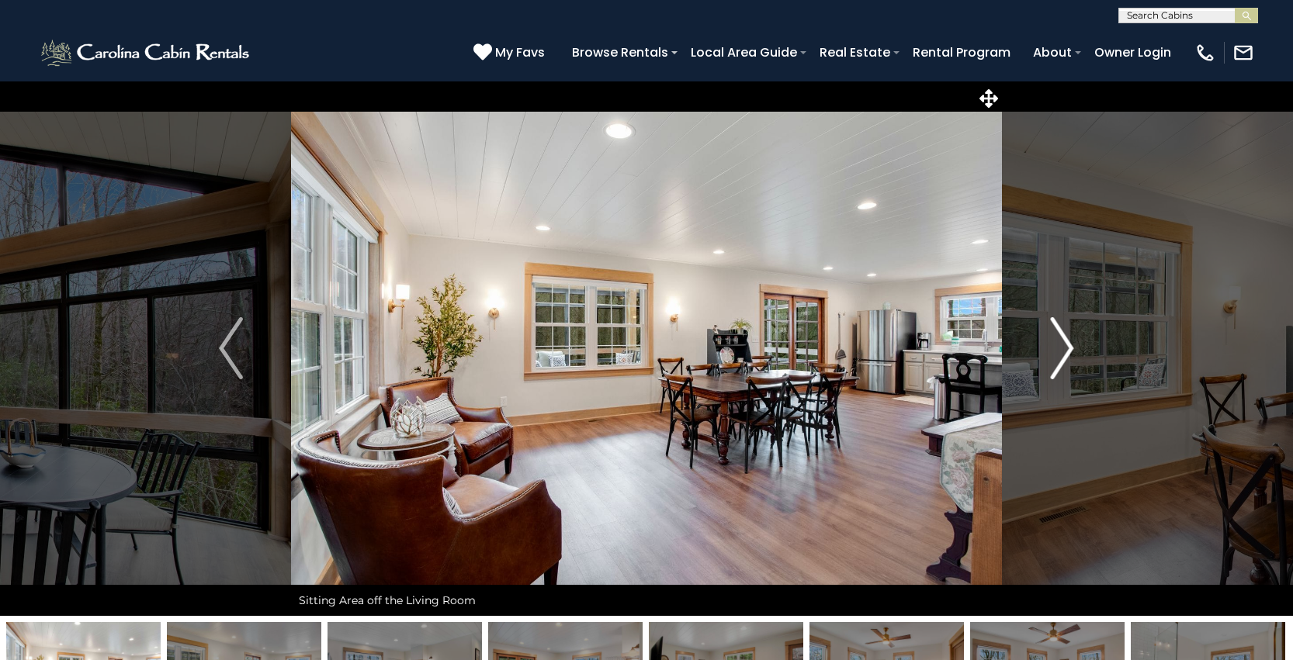
click at [1058, 353] on img "Next" at bounding box center [1061, 348] width 23 height 62
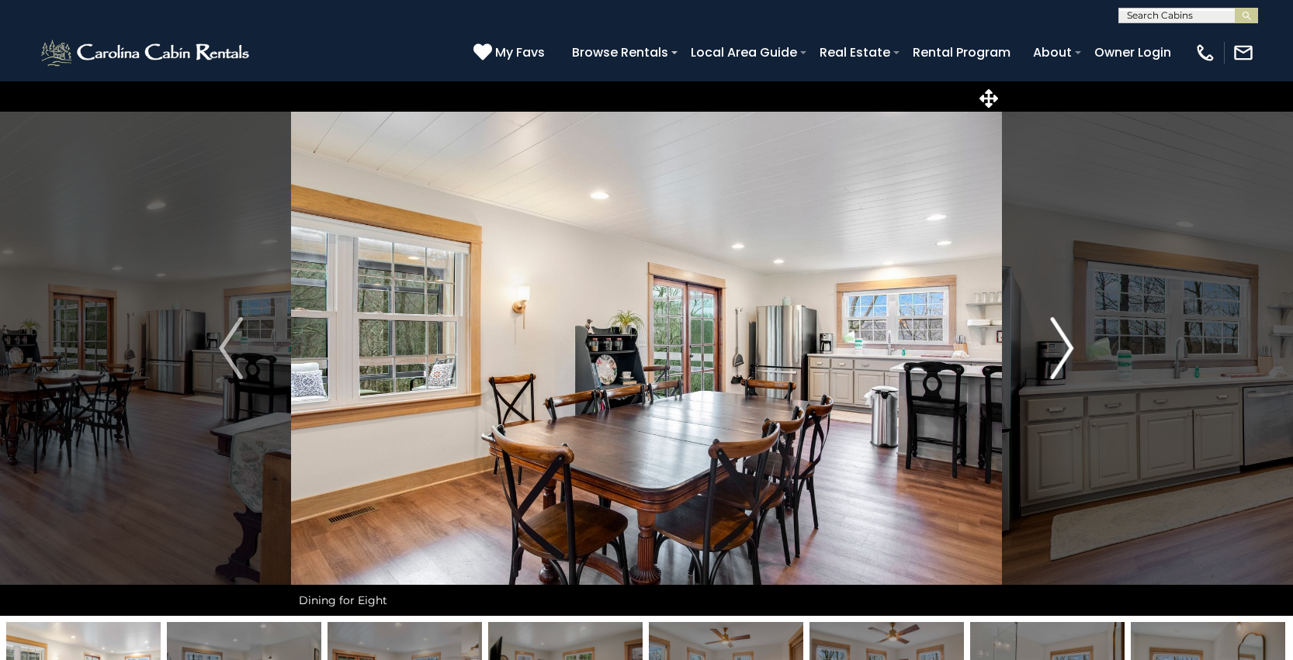
click at [1058, 353] on img "Next" at bounding box center [1061, 348] width 23 height 62
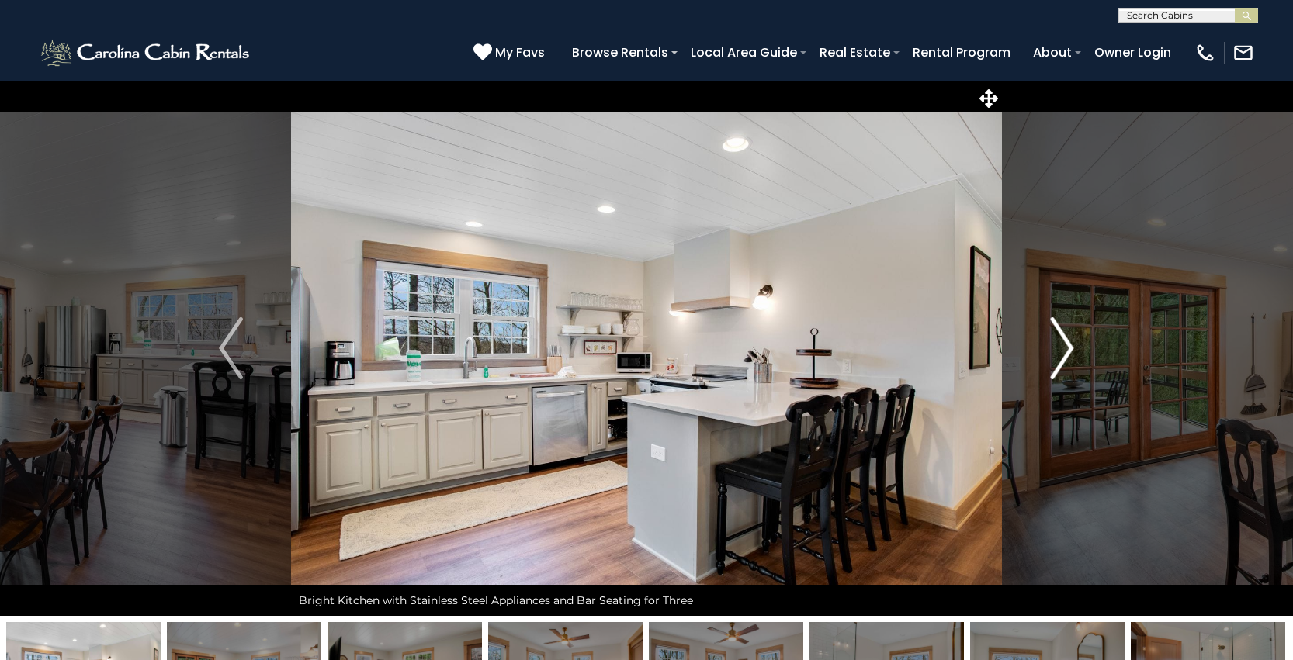
click at [1058, 353] on img "Next" at bounding box center [1061, 348] width 23 height 62
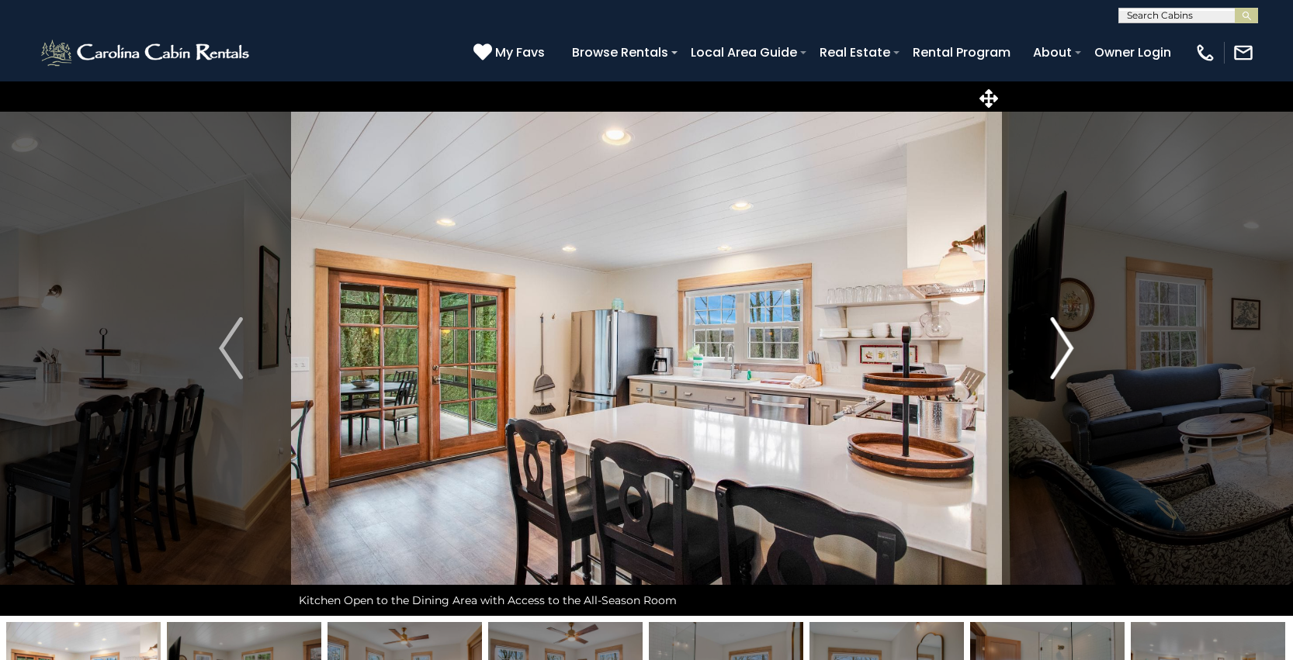
click at [1058, 353] on img "Next" at bounding box center [1061, 348] width 23 height 62
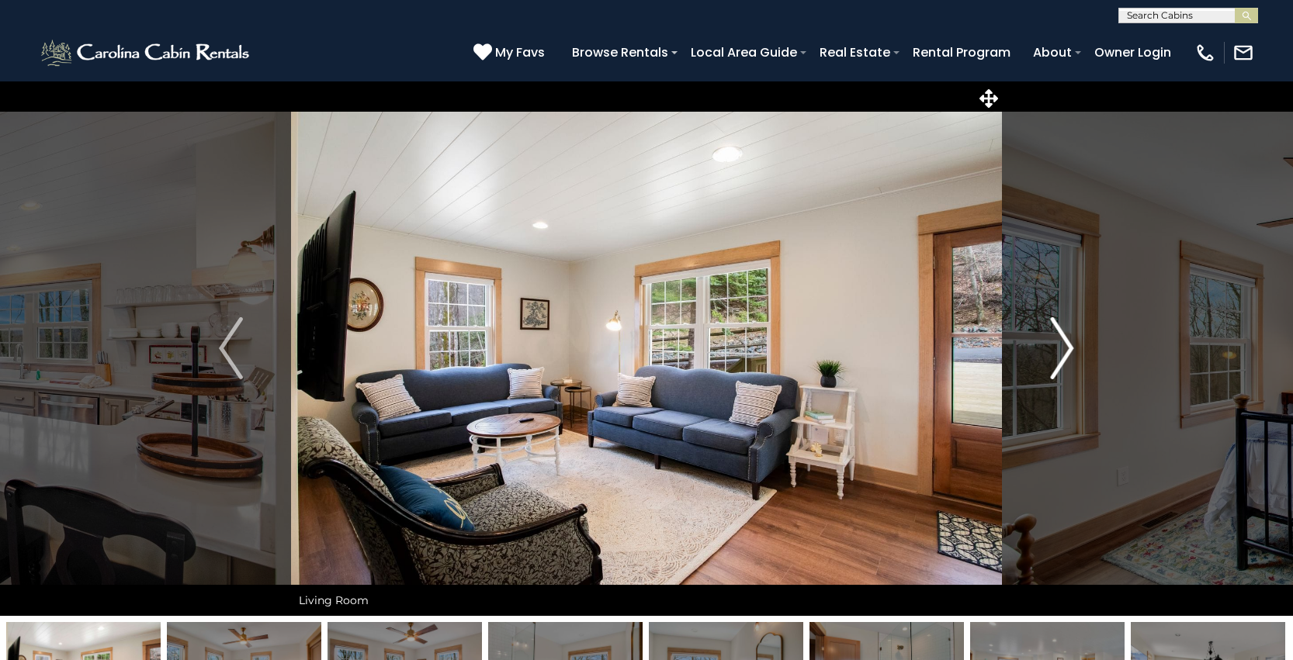
click at [1058, 353] on img "Next" at bounding box center [1061, 348] width 23 height 62
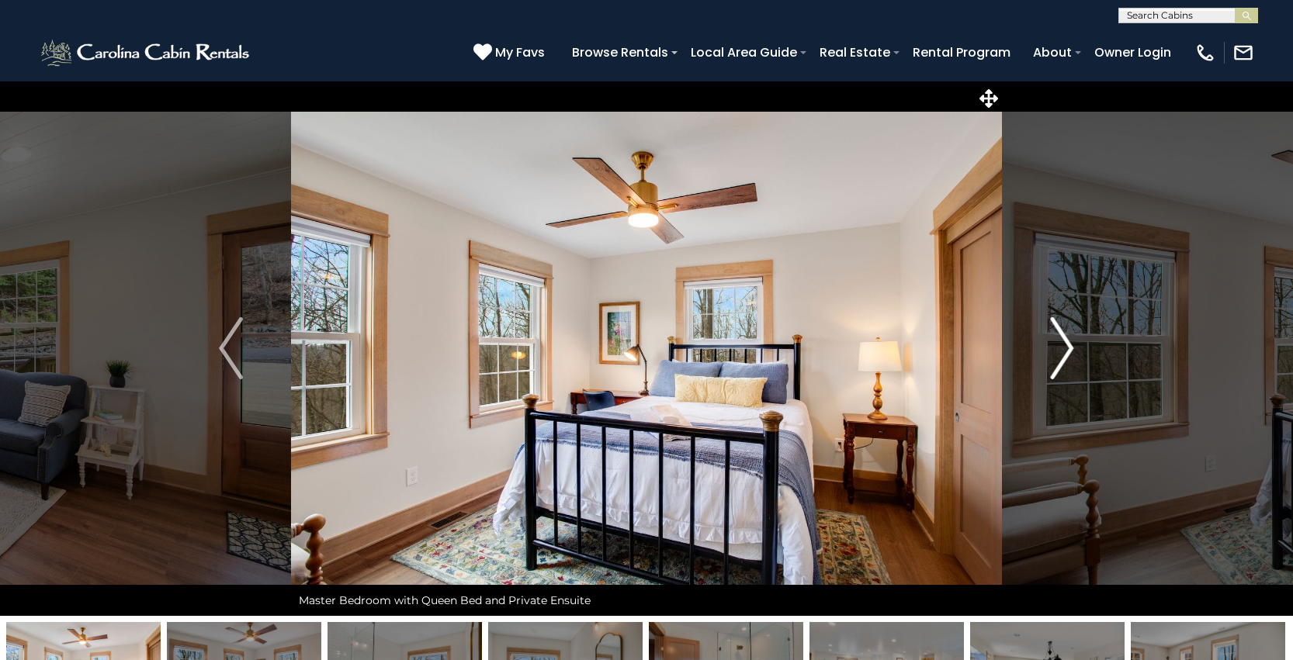
click at [1058, 353] on img "Next" at bounding box center [1061, 348] width 23 height 62
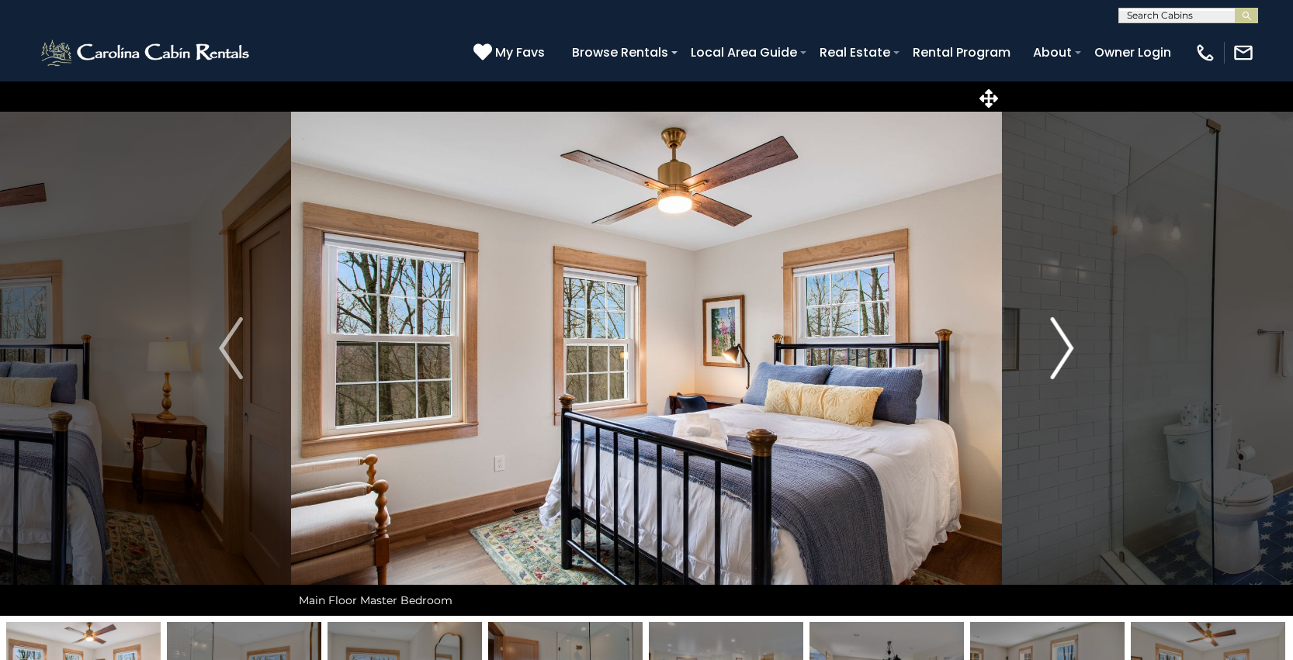
click at [1058, 353] on img "Next" at bounding box center [1061, 348] width 23 height 62
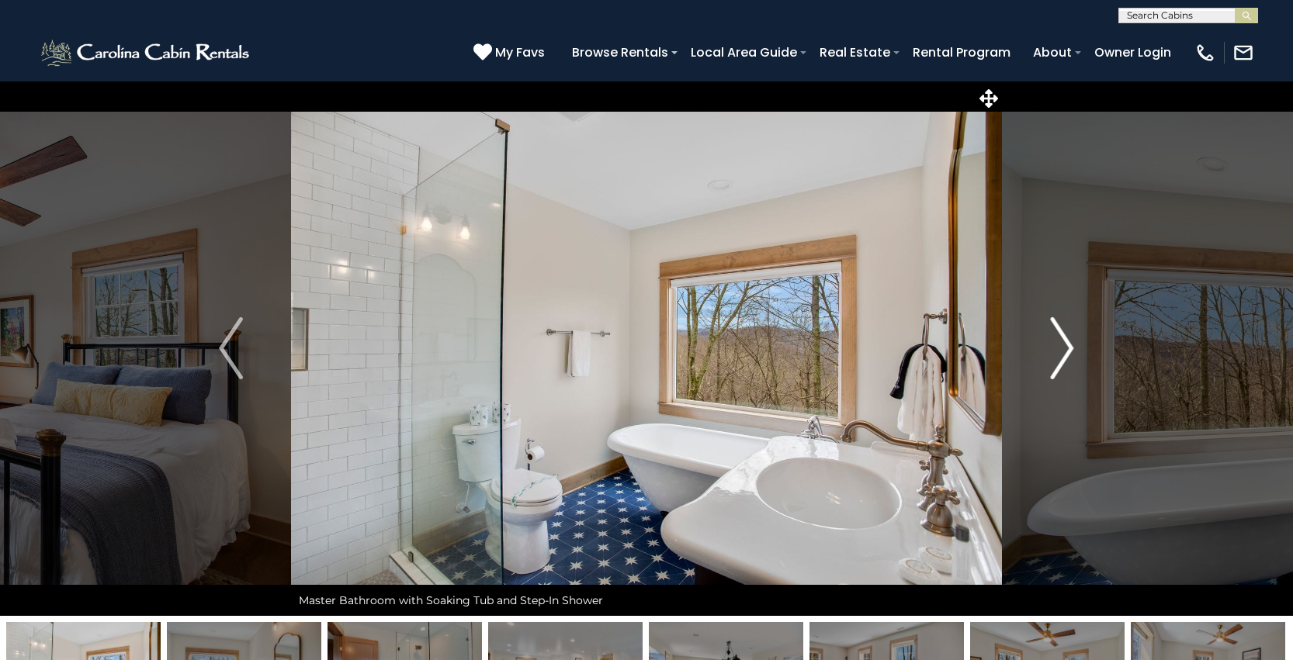
click at [1058, 353] on img "Next" at bounding box center [1061, 348] width 23 height 62
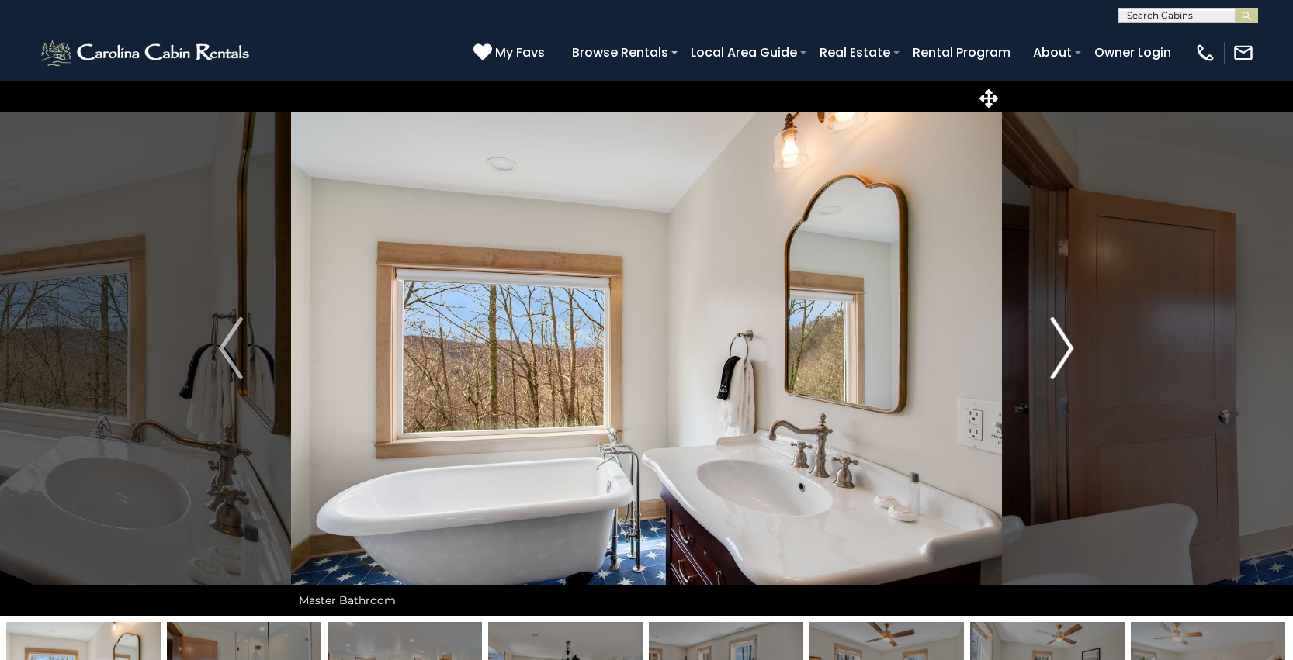
click at [1058, 353] on img "Next" at bounding box center [1061, 348] width 23 height 62
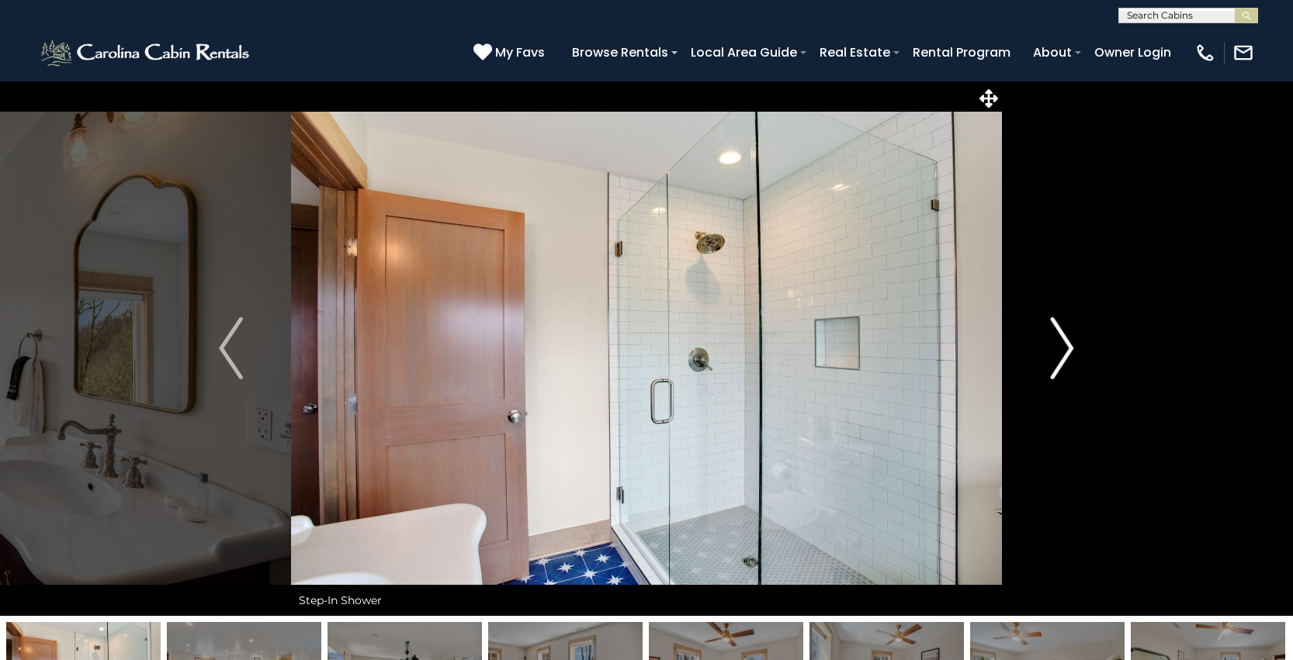
click at [1058, 353] on img "Next" at bounding box center [1061, 348] width 23 height 62
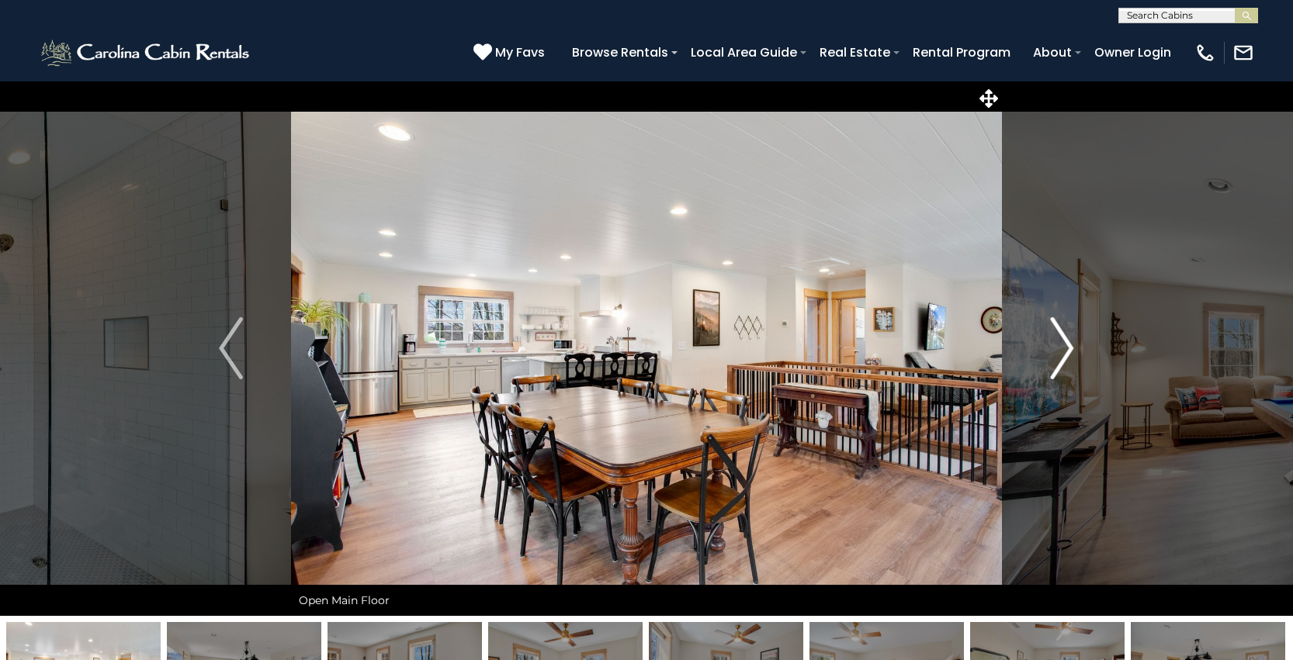
click at [1058, 353] on img "Next" at bounding box center [1061, 348] width 23 height 62
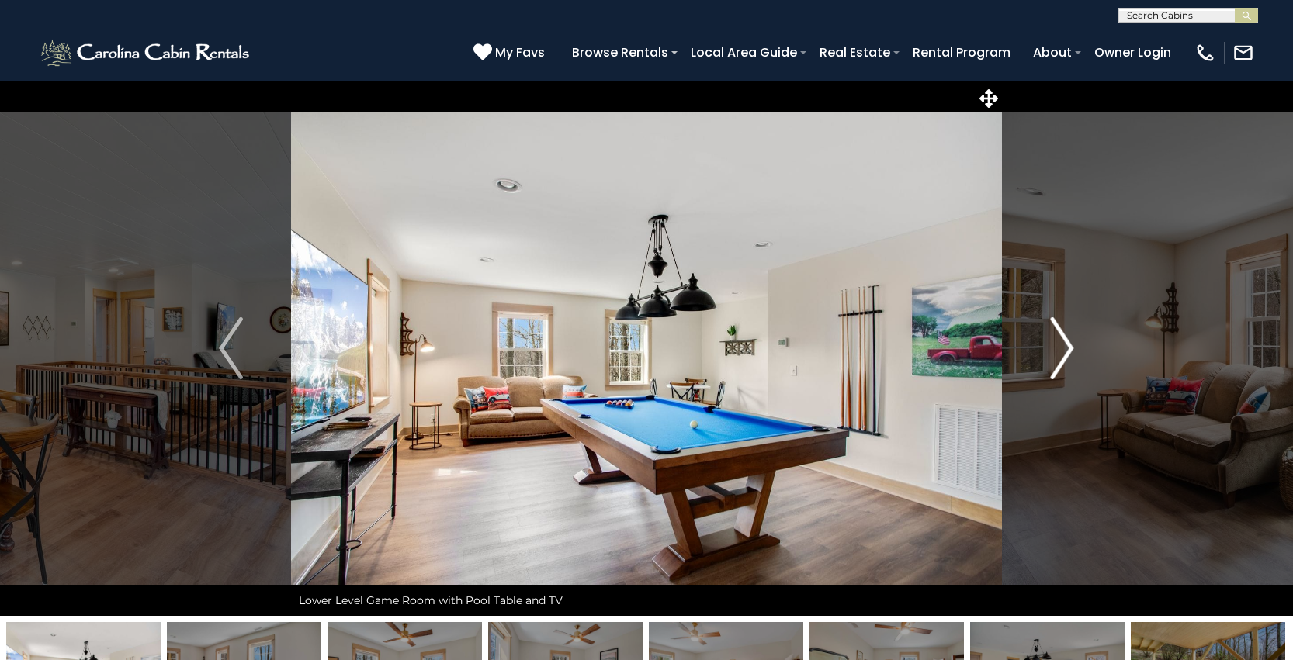
click at [1058, 353] on img "Next" at bounding box center [1061, 348] width 23 height 62
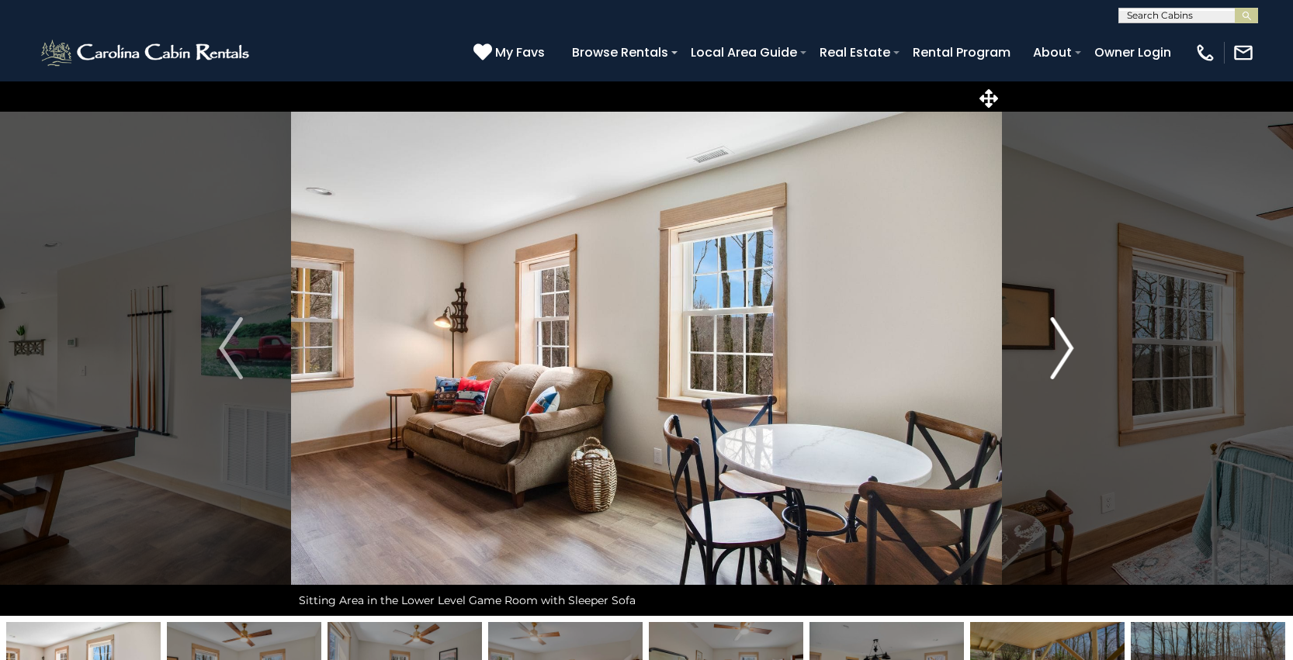
click at [1058, 353] on img "Next" at bounding box center [1061, 348] width 23 height 62
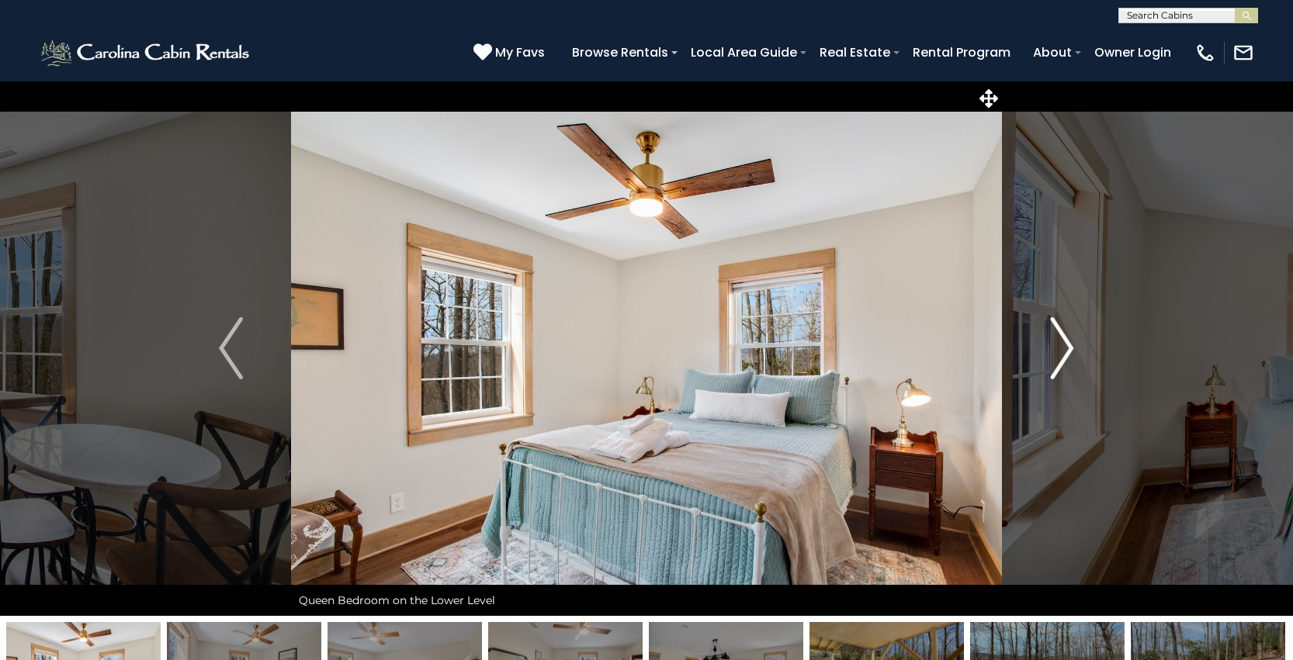
click at [1058, 353] on img "Next" at bounding box center [1061, 348] width 23 height 62
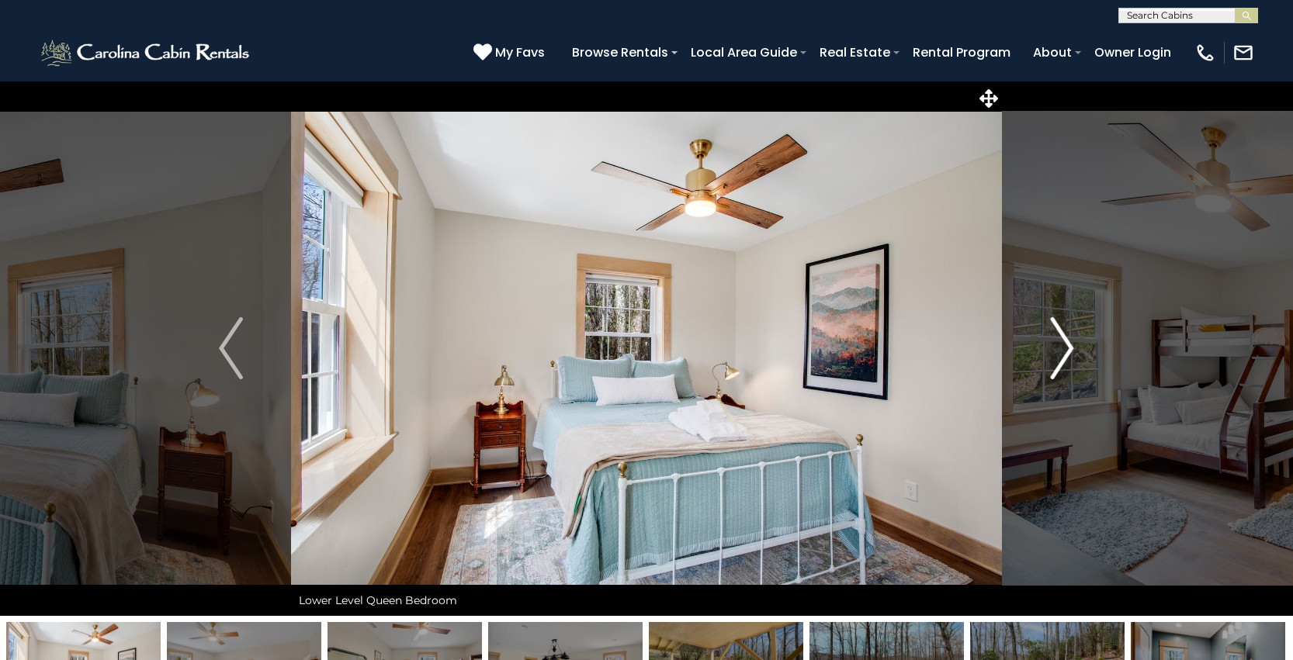
click at [1058, 353] on img "Next" at bounding box center [1061, 348] width 23 height 62
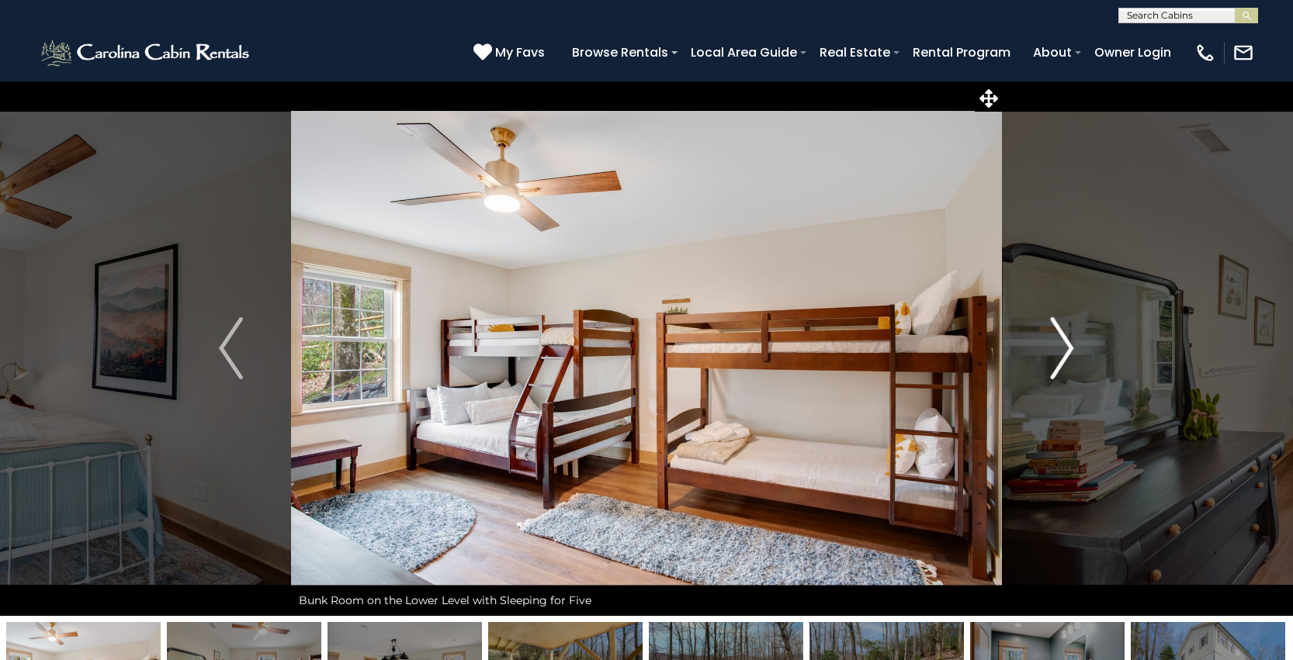
click at [1058, 353] on img "Next" at bounding box center [1061, 348] width 23 height 62
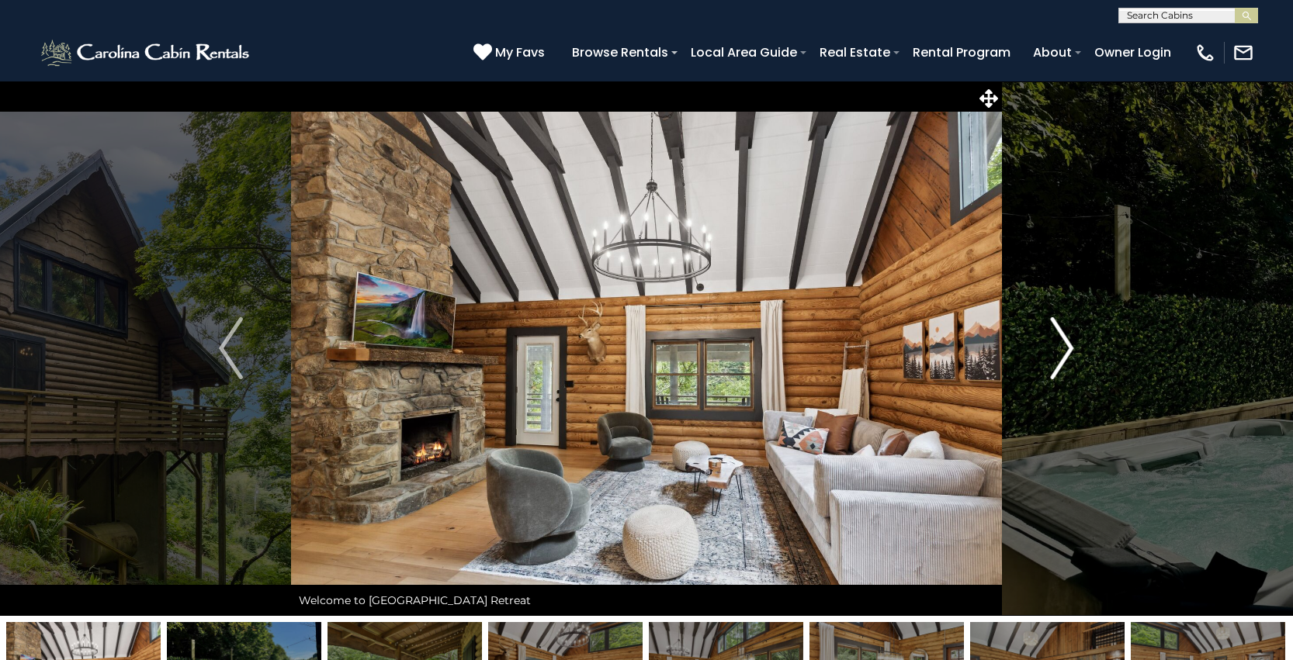
click at [1054, 345] on img "Next" at bounding box center [1061, 348] width 23 height 62
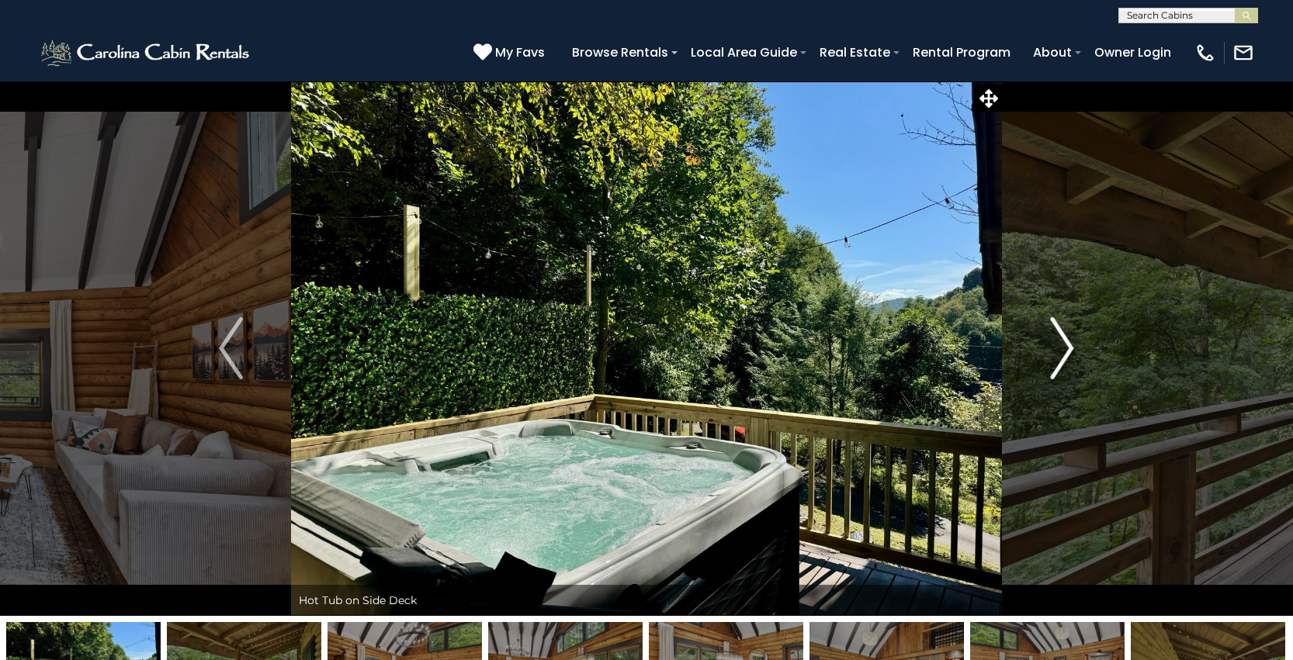
click at [1054, 345] on img "Next" at bounding box center [1061, 348] width 23 height 62
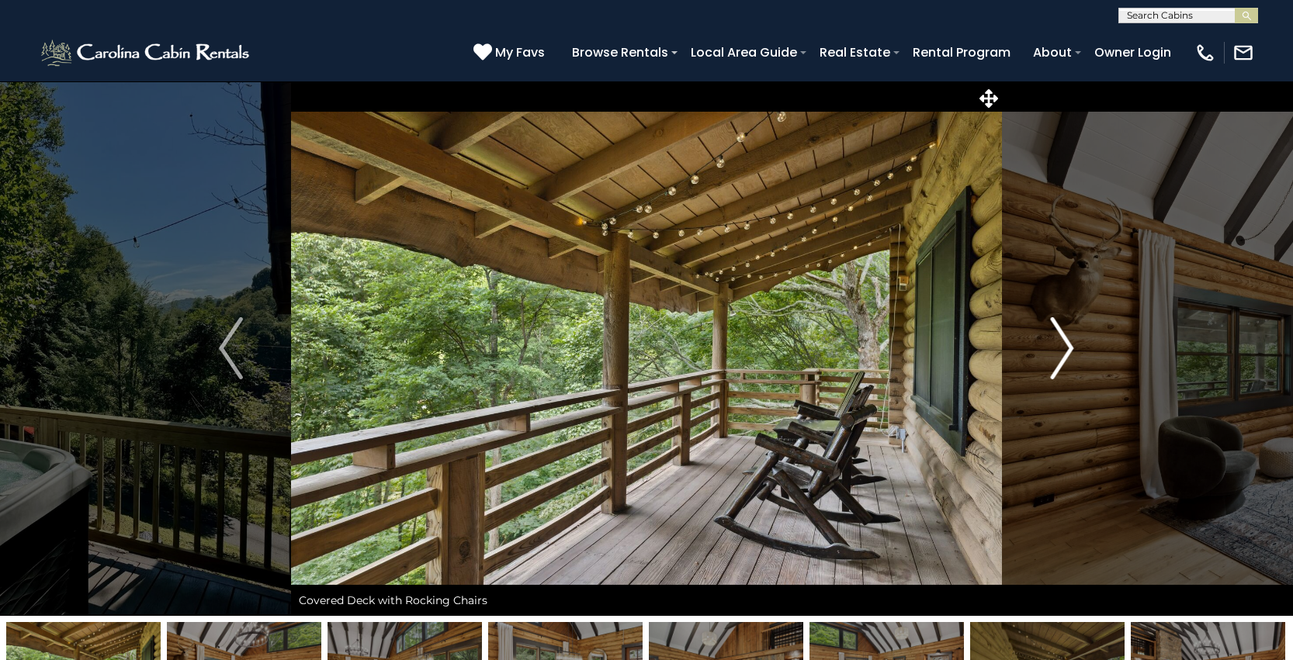
click at [1054, 345] on img "Next" at bounding box center [1061, 348] width 23 height 62
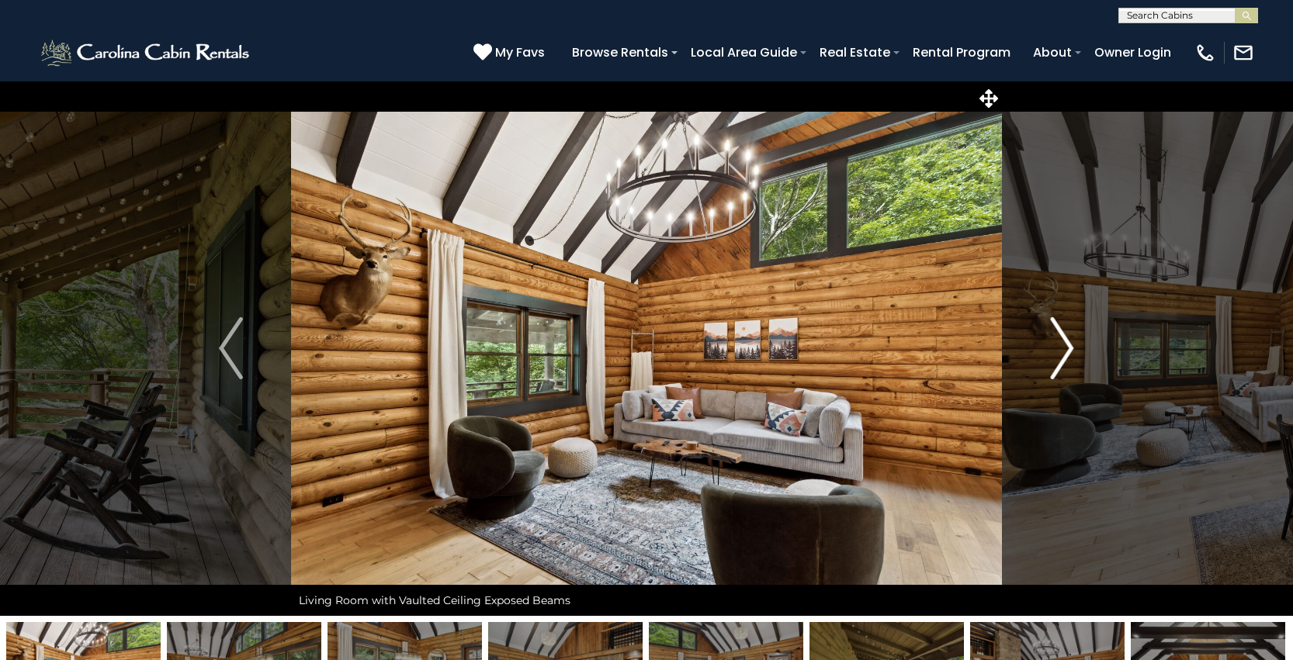
click at [1054, 345] on img "Next" at bounding box center [1061, 348] width 23 height 62
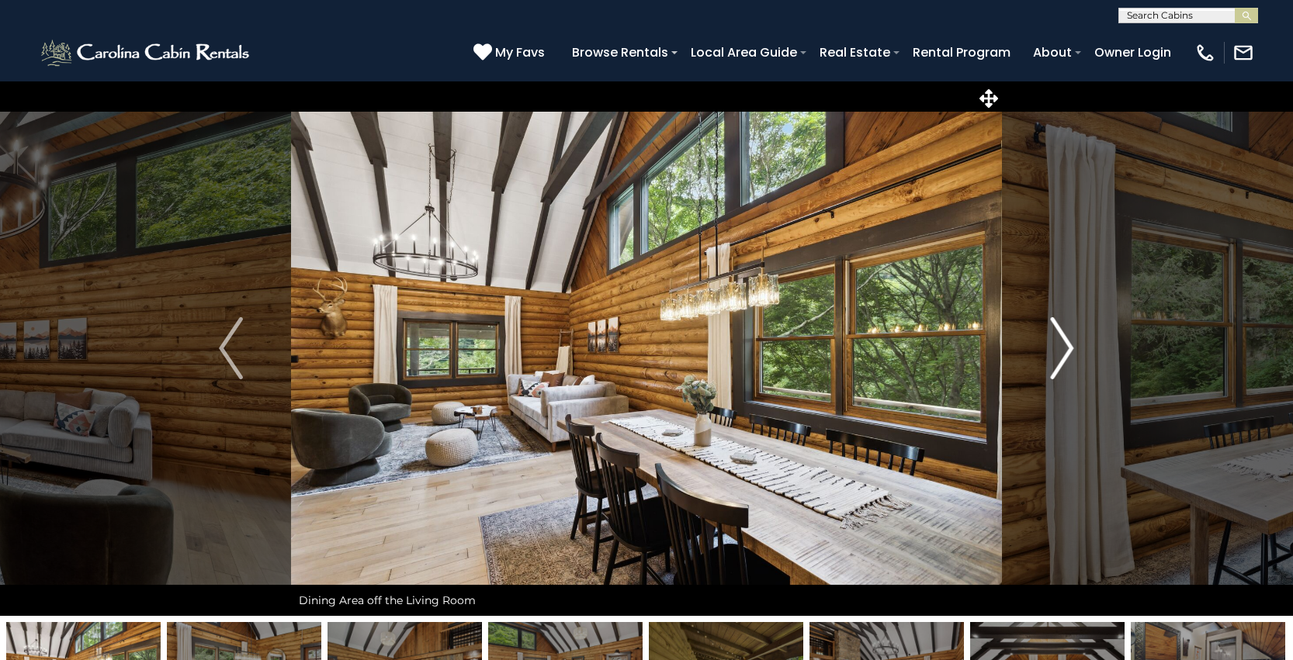
click at [1054, 345] on img "Next" at bounding box center [1061, 348] width 23 height 62
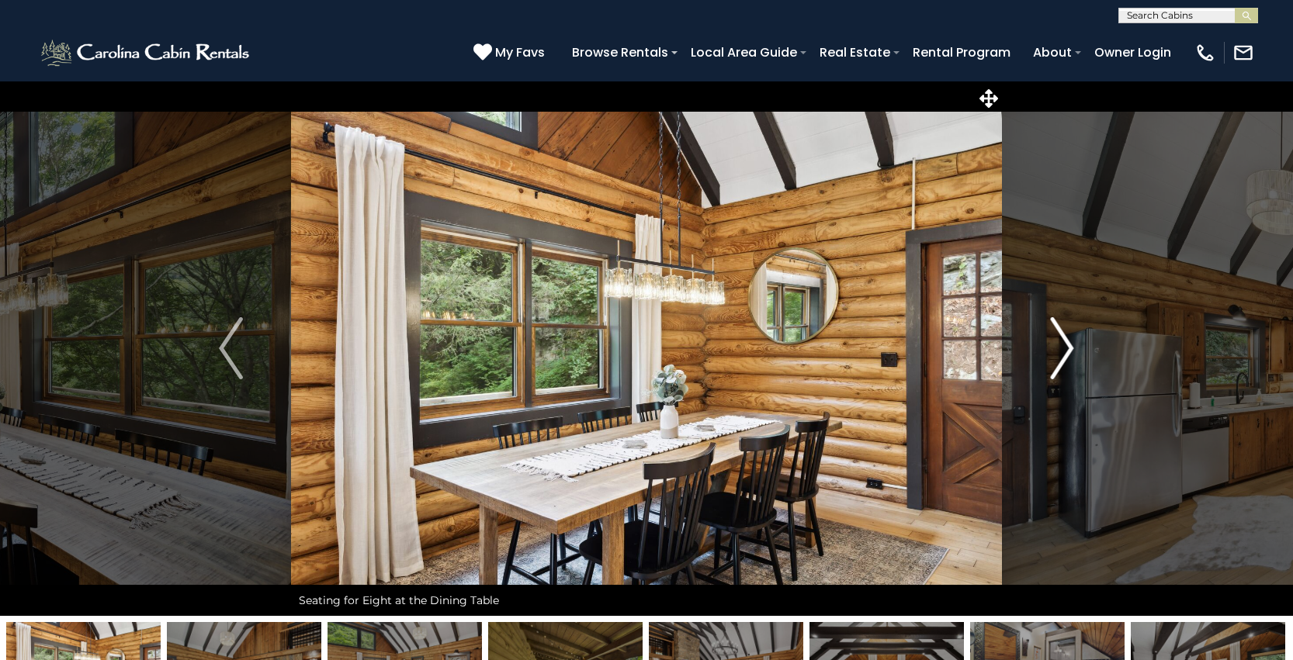
click at [1054, 345] on img "Next" at bounding box center [1061, 348] width 23 height 62
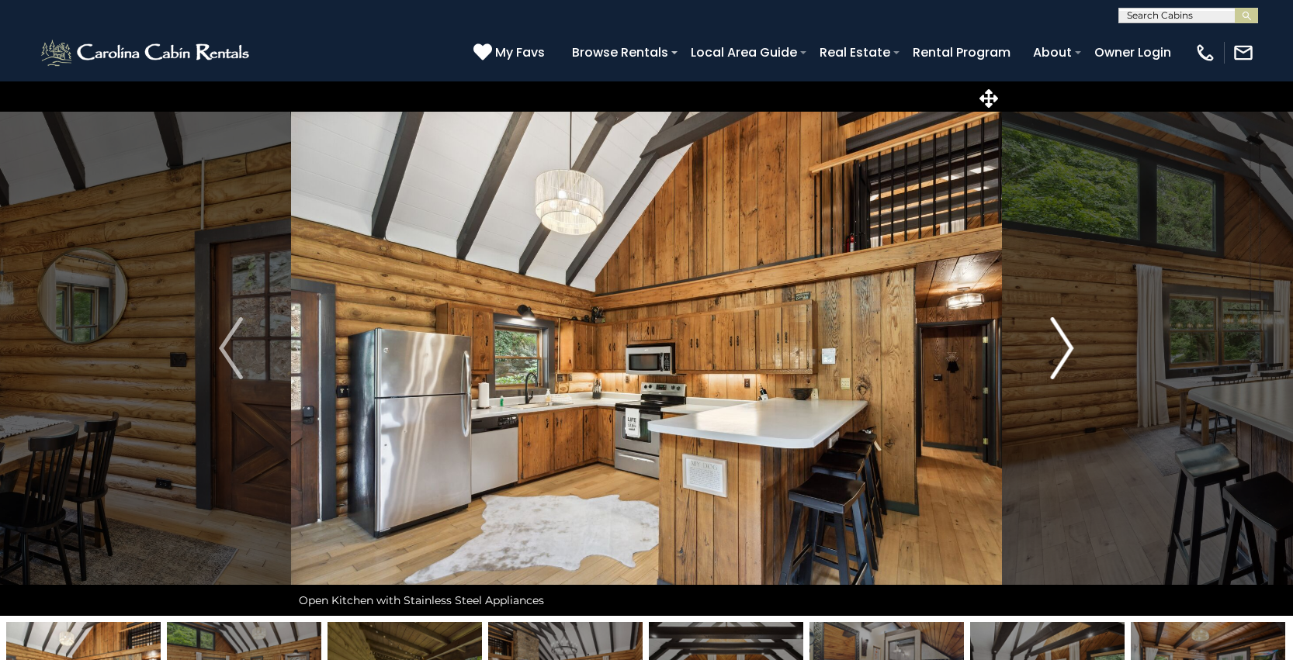
click at [1054, 345] on img "Next" at bounding box center [1061, 348] width 23 height 62
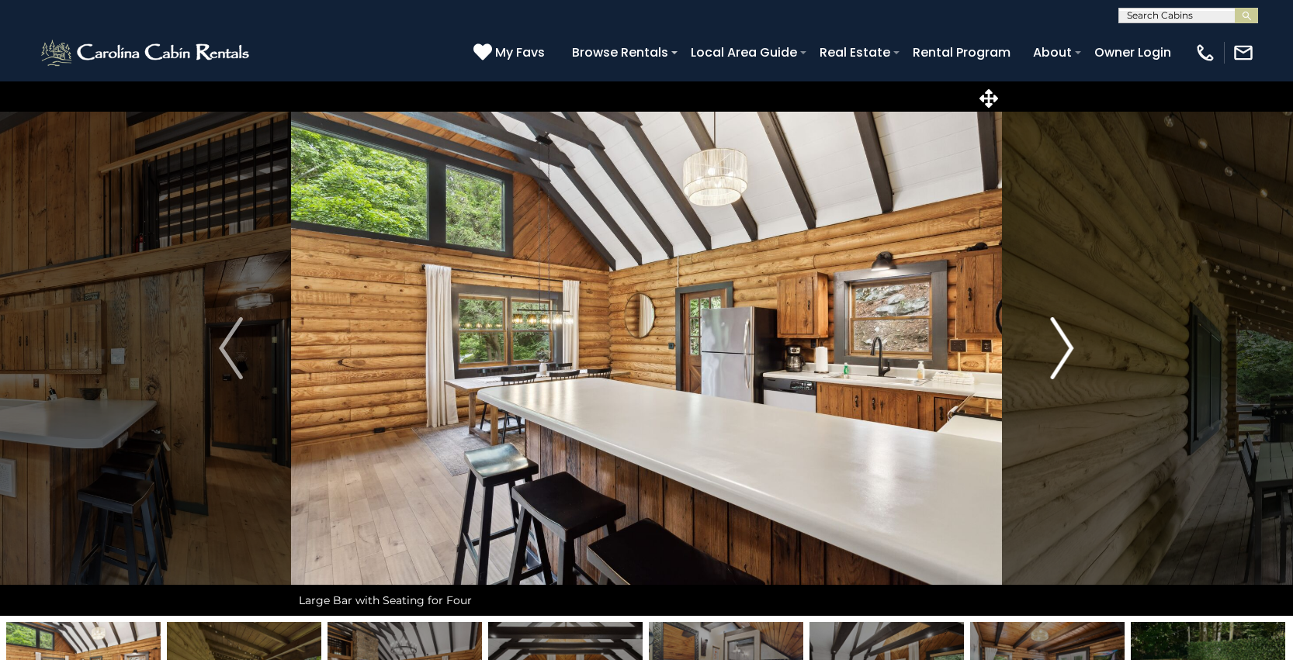
click at [1054, 345] on img "Next" at bounding box center [1061, 348] width 23 height 62
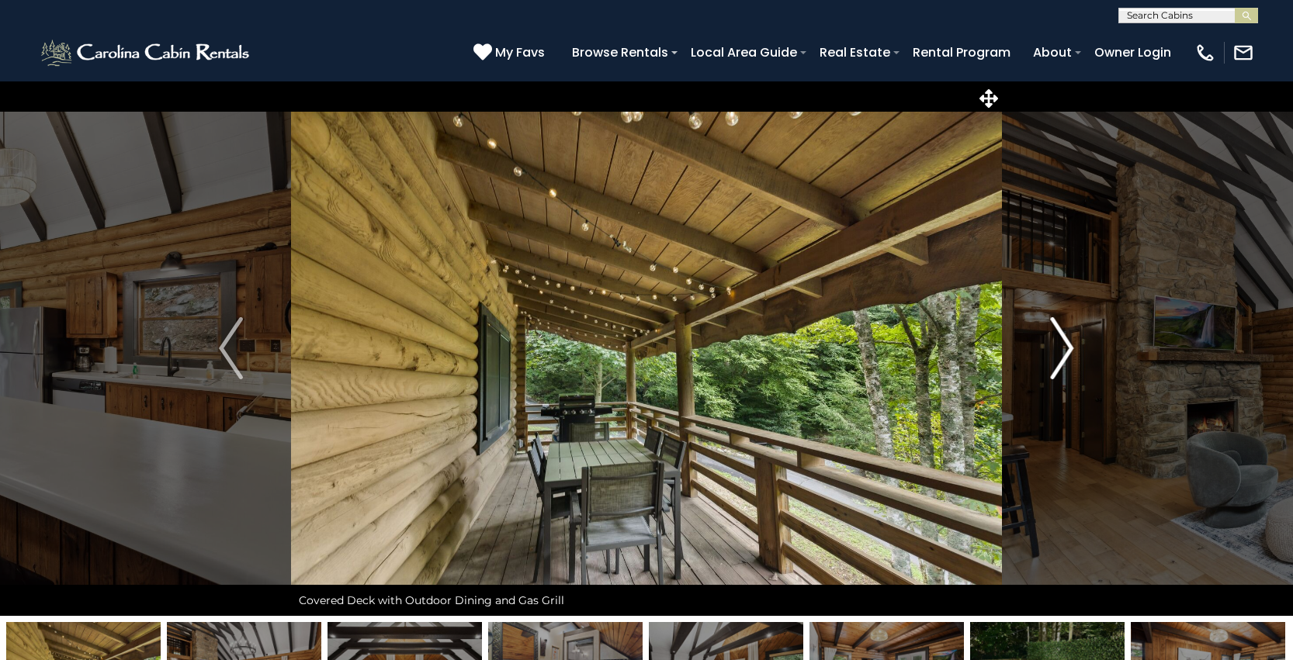
click at [1054, 345] on img "Next" at bounding box center [1061, 348] width 23 height 62
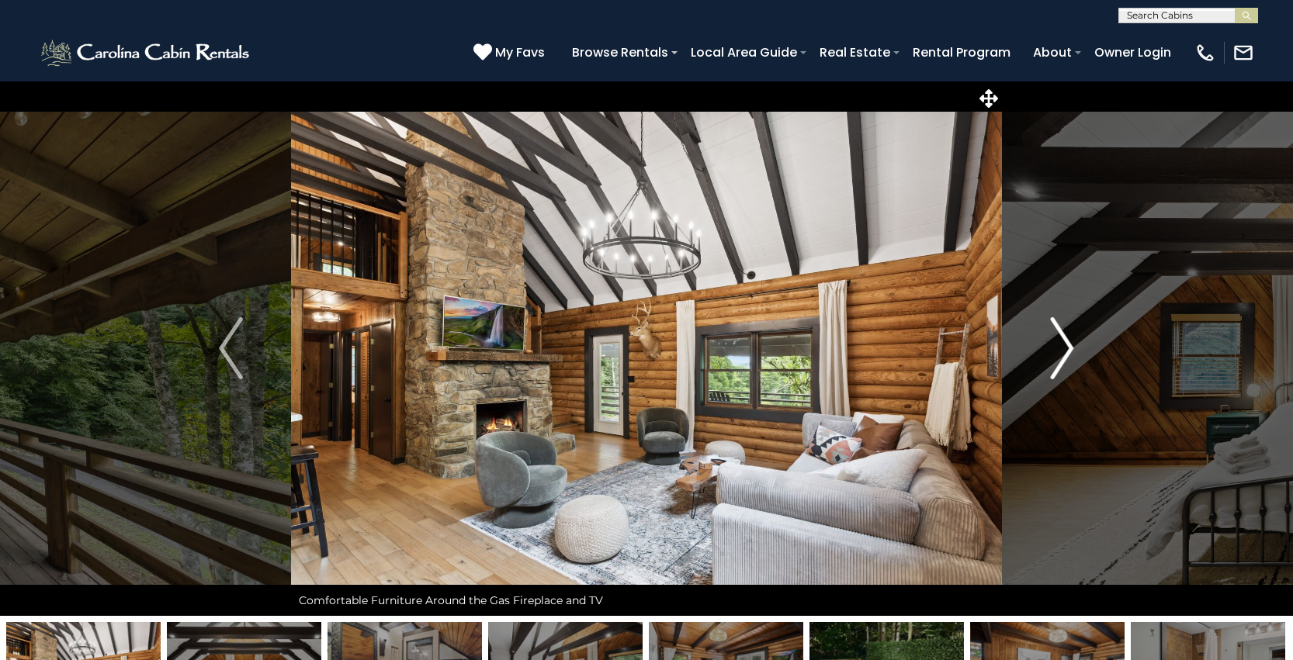
click at [1054, 345] on img "Next" at bounding box center [1061, 348] width 23 height 62
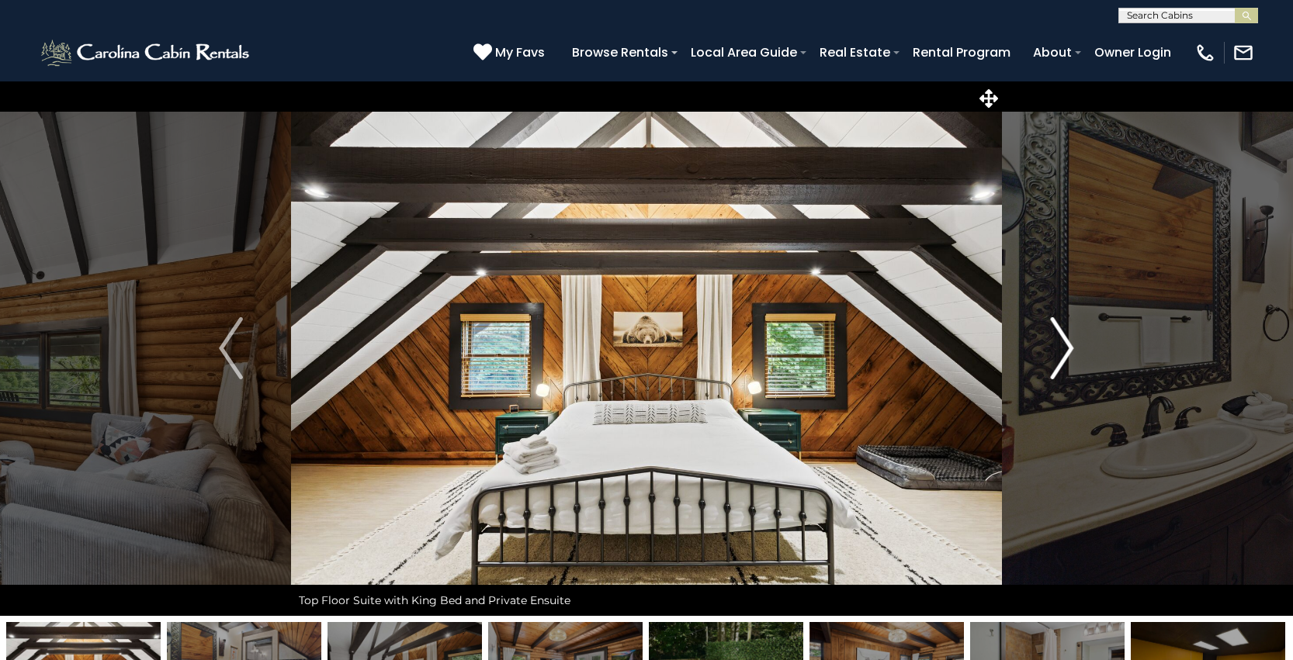
click at [1054, 345] on img "Next" at bounding box center [1061, 348] width 23 height 62
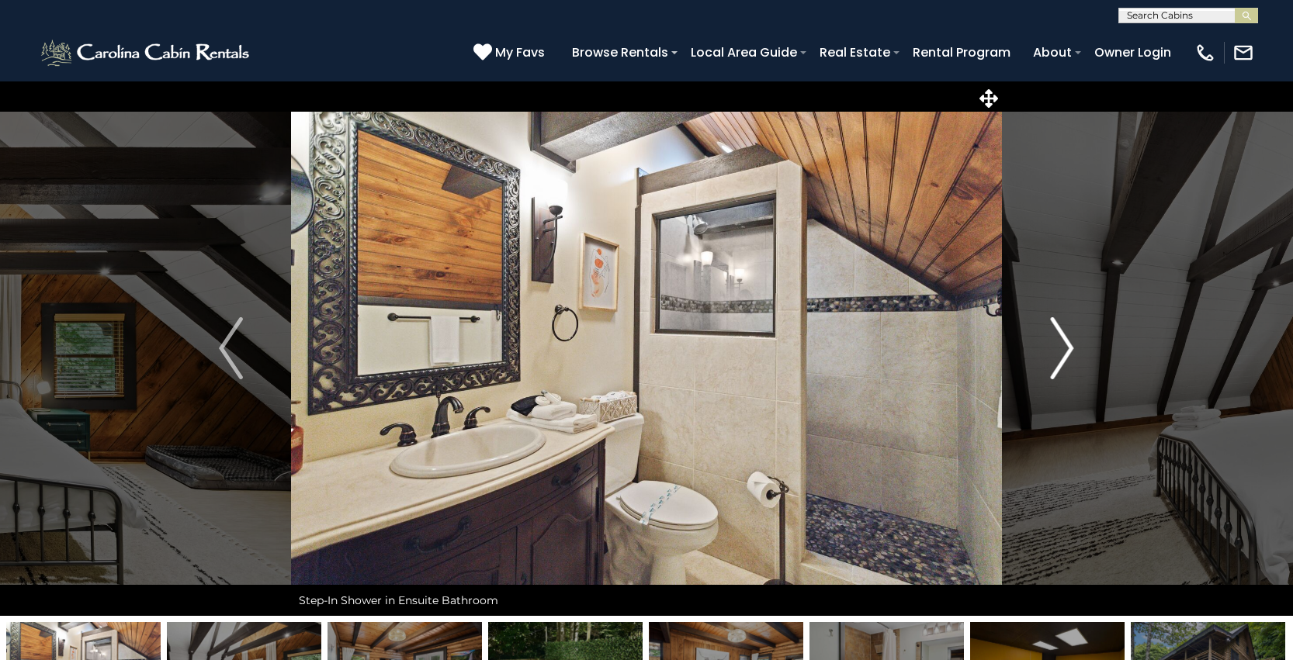
click at [1054, 345] on img "Next" at bounding box center [1061, 348] width 23 height 62
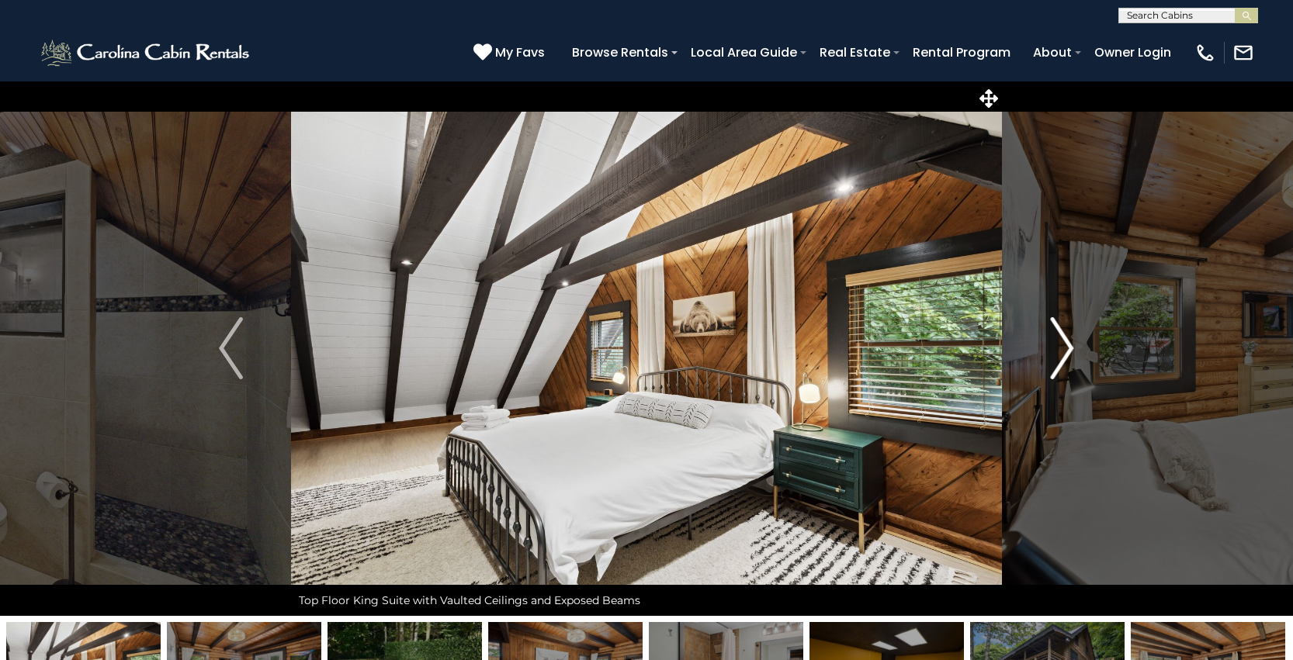
click at [1054, 345] on img "Next" at bounding box center [1061, 348] width 23 height 62
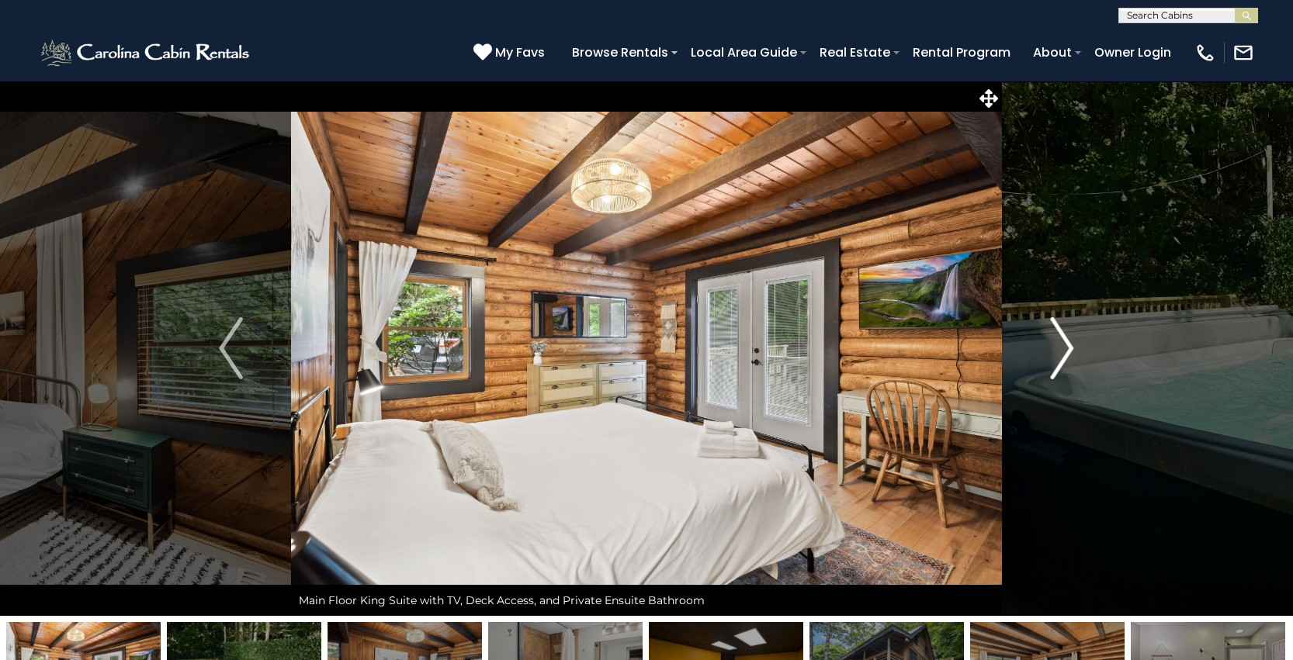
click at [1054, 345] on img "Next" at bounding box center [1061, 348] width 23 height 62
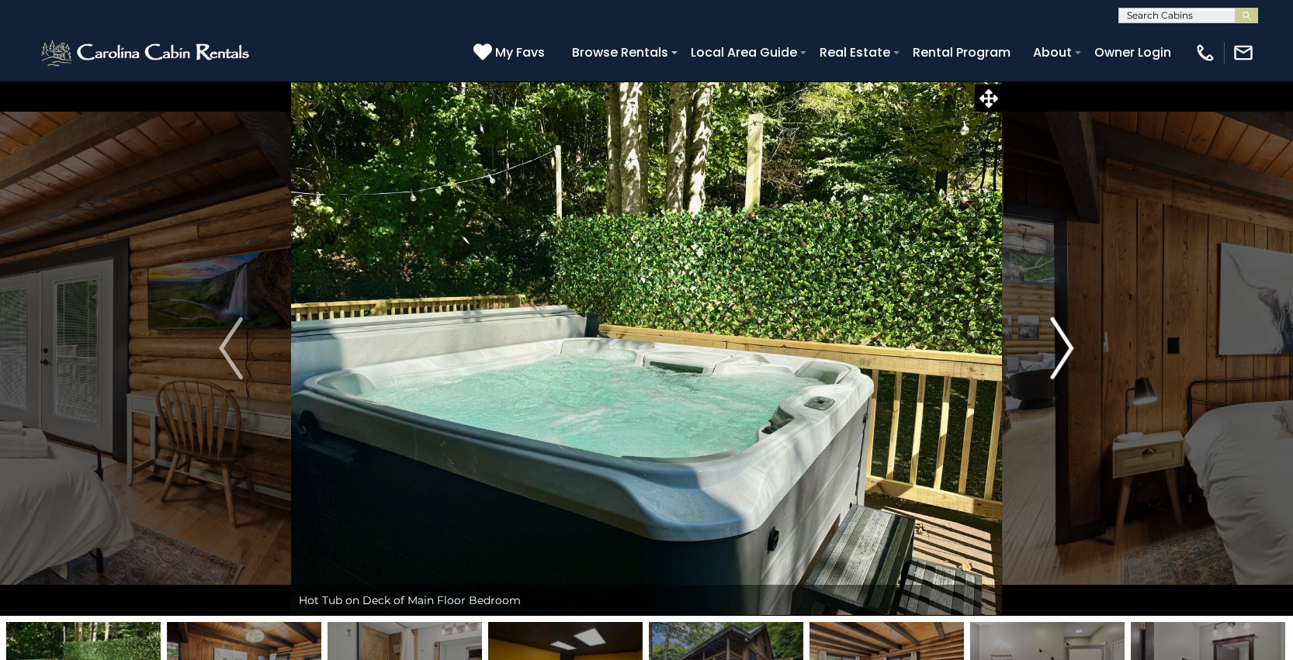
click at [1054, 345] on img "Next" at bounding box center [1061, 348] width 23 height 62
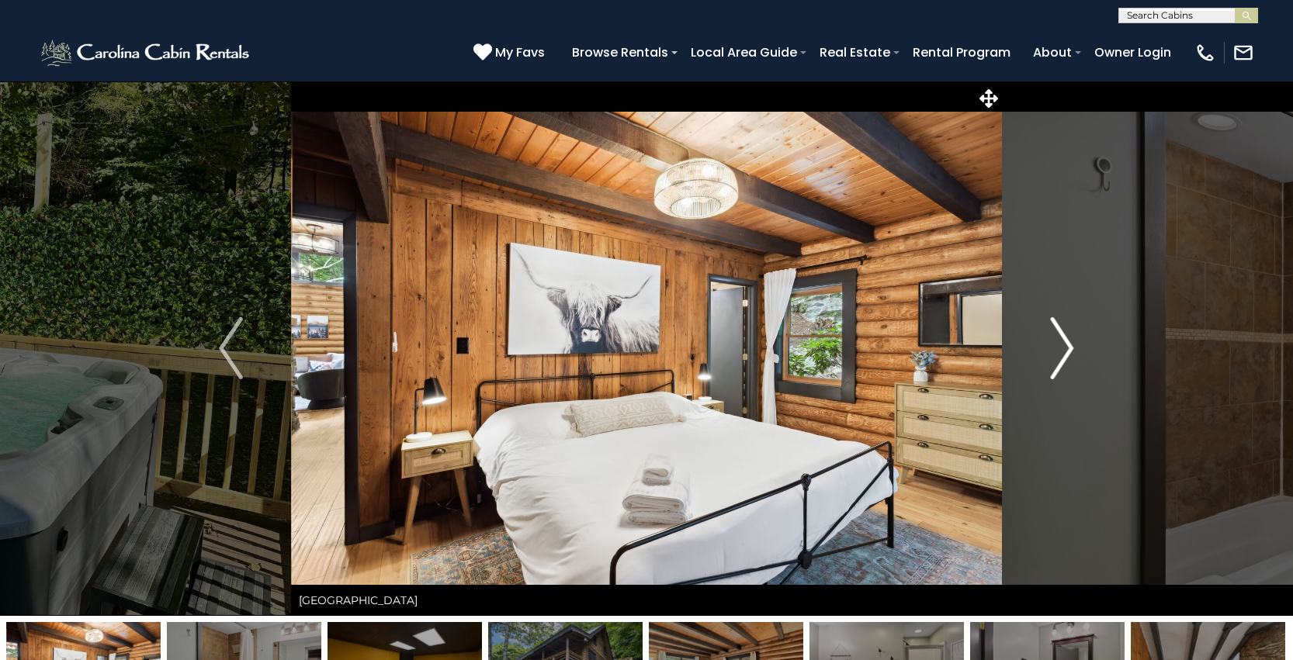
click at [1054, 345] on img "Next" at bounding box center [1061, 348] width 23 height 62
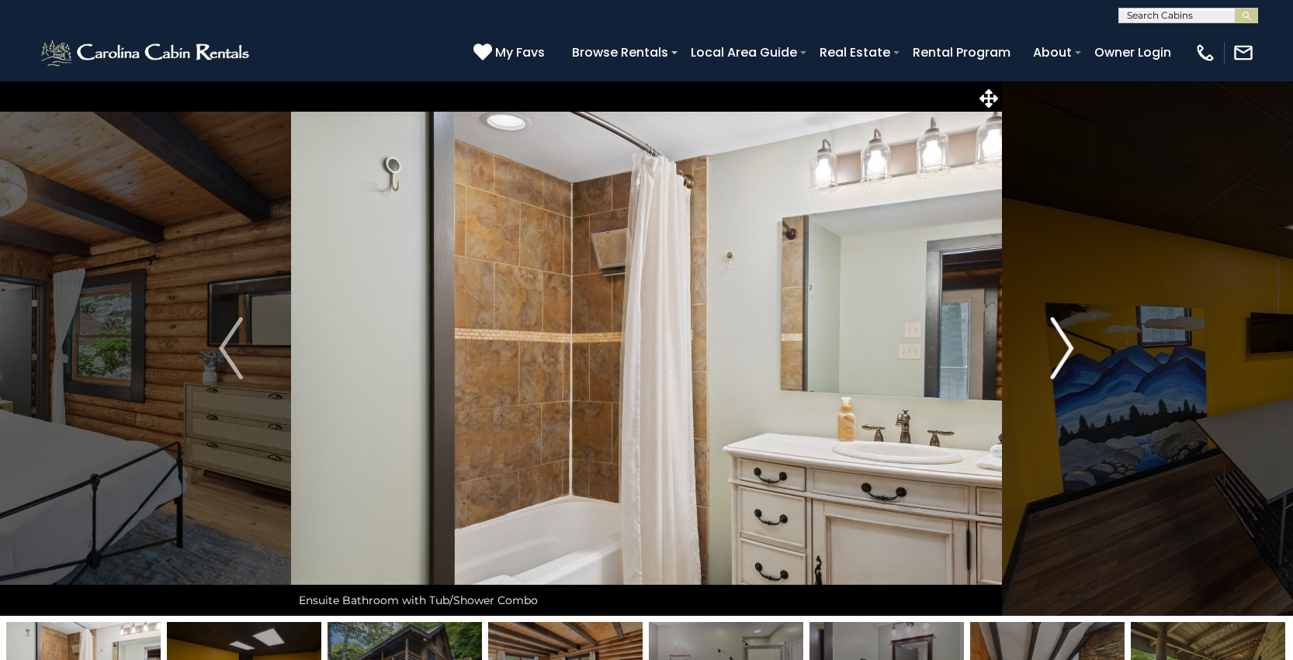
click at [1054, 345] on img "Next" at bounding box center [1061, 348] width 23 height 62
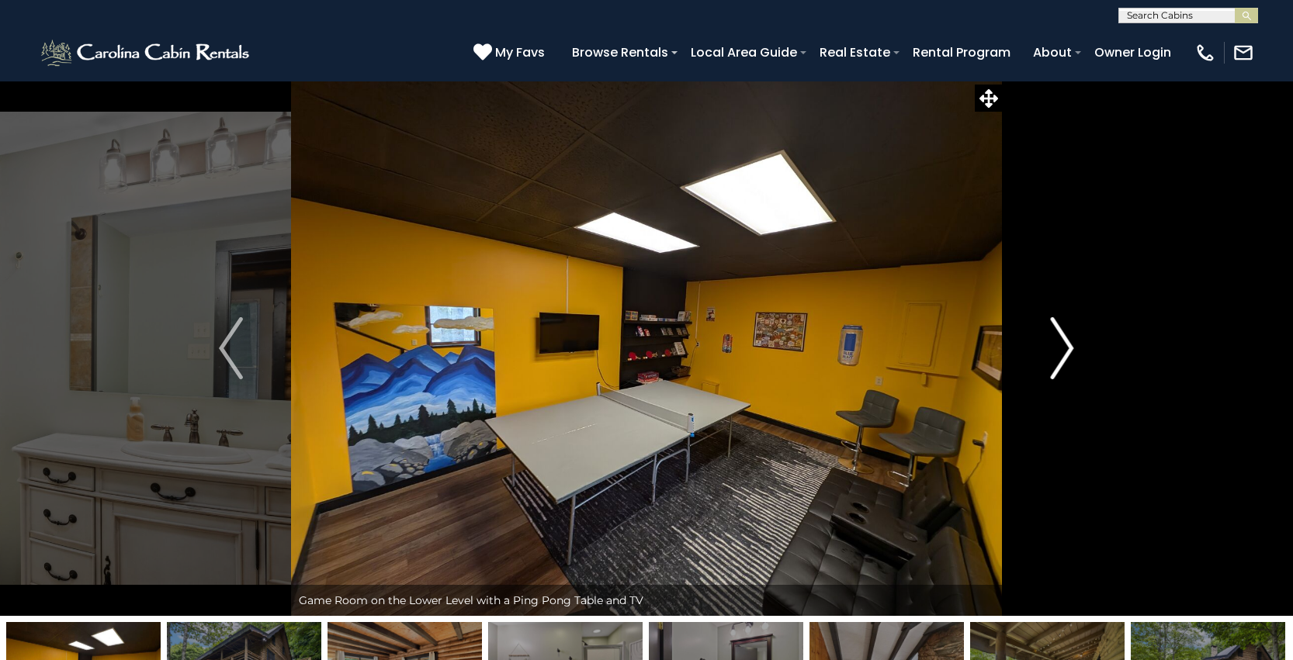
click at [1054, 345] on img "Next" at bounding box center [1061, 348] width 23 height 62
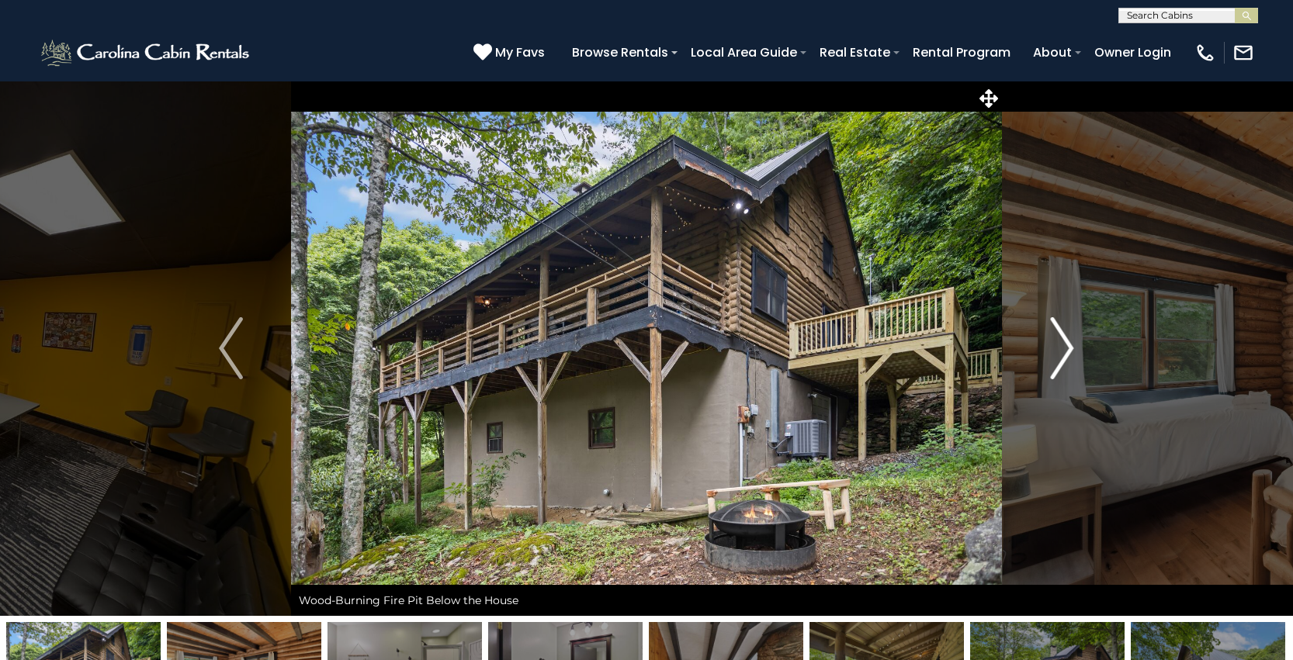
click at [1054, 345] on img "Next" at bounding box center [1061, 348] width 23 height 62
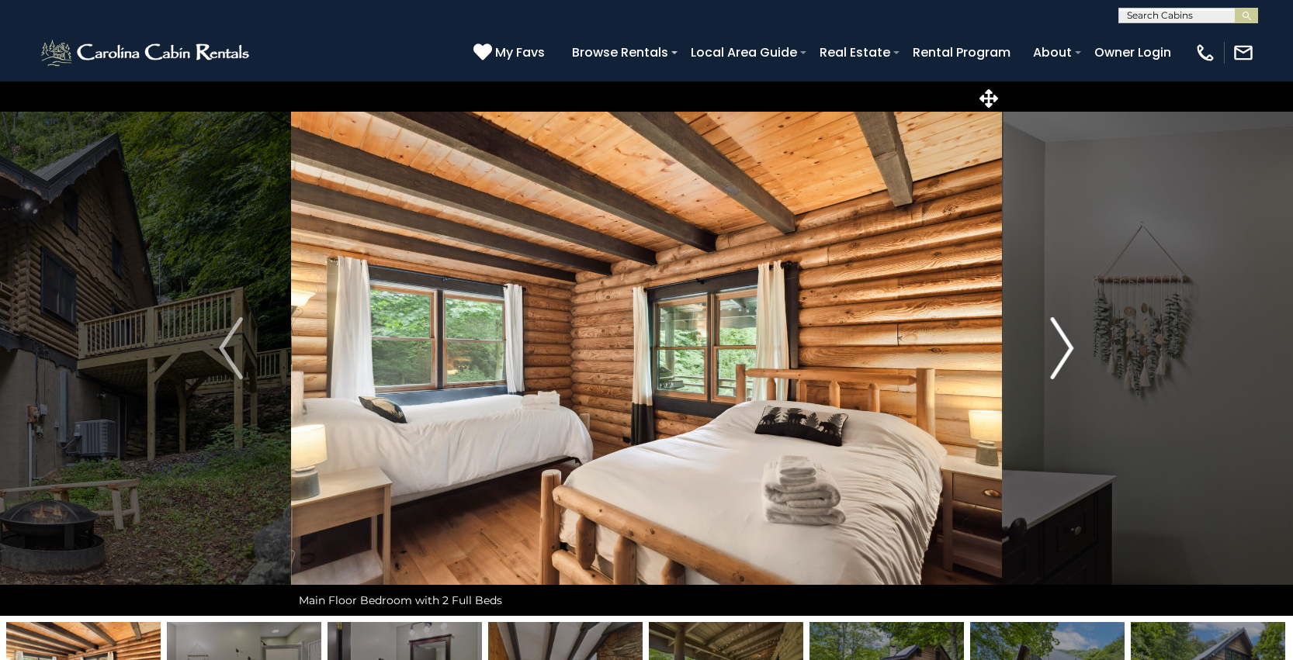
click at [1054, 345] on img "Next" at bounding box center [1061, 348] width 23 height 62
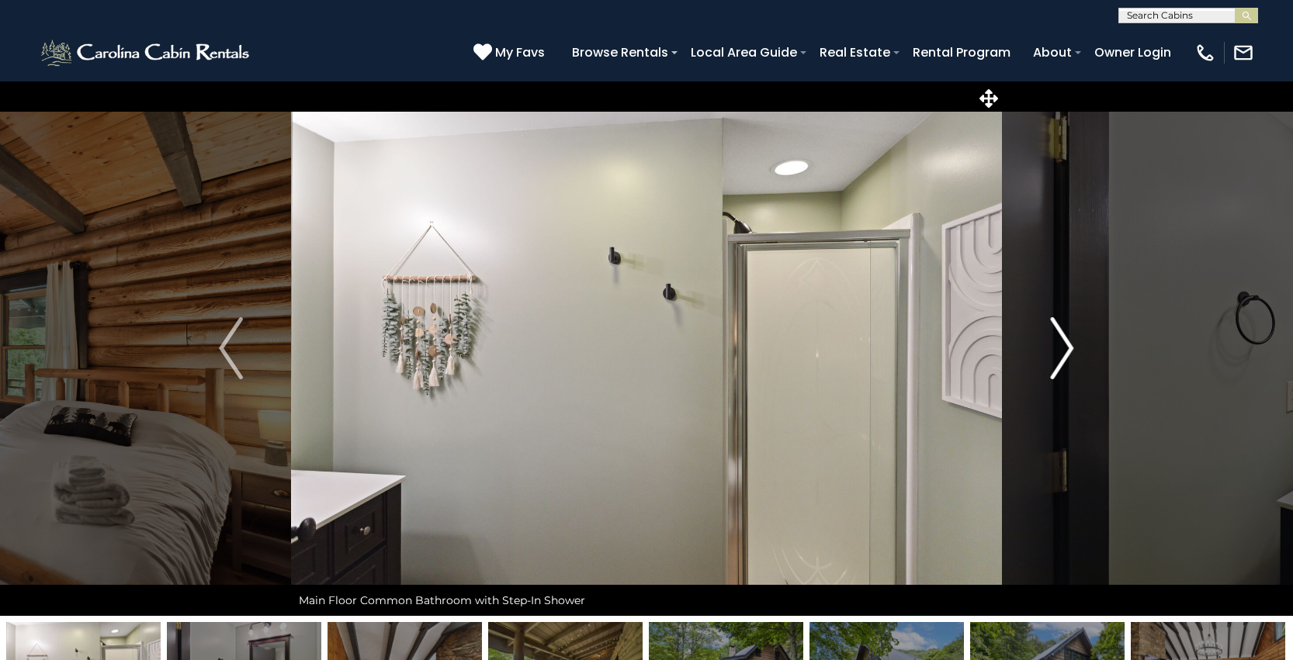
click at [1054, 345] on img "Next" at bounding box center [1061, 348] width 23 height 62
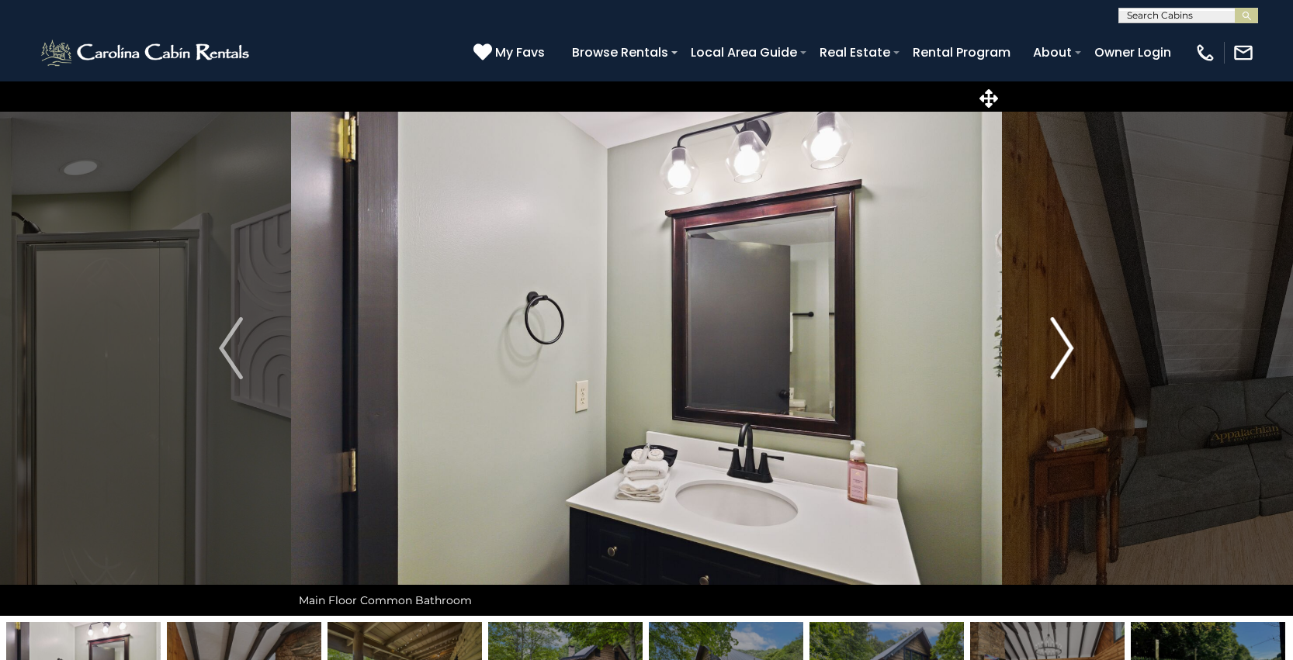
click at [1054, 345] on img "Next" at bounding box center [1061, 348] width 23 height 62
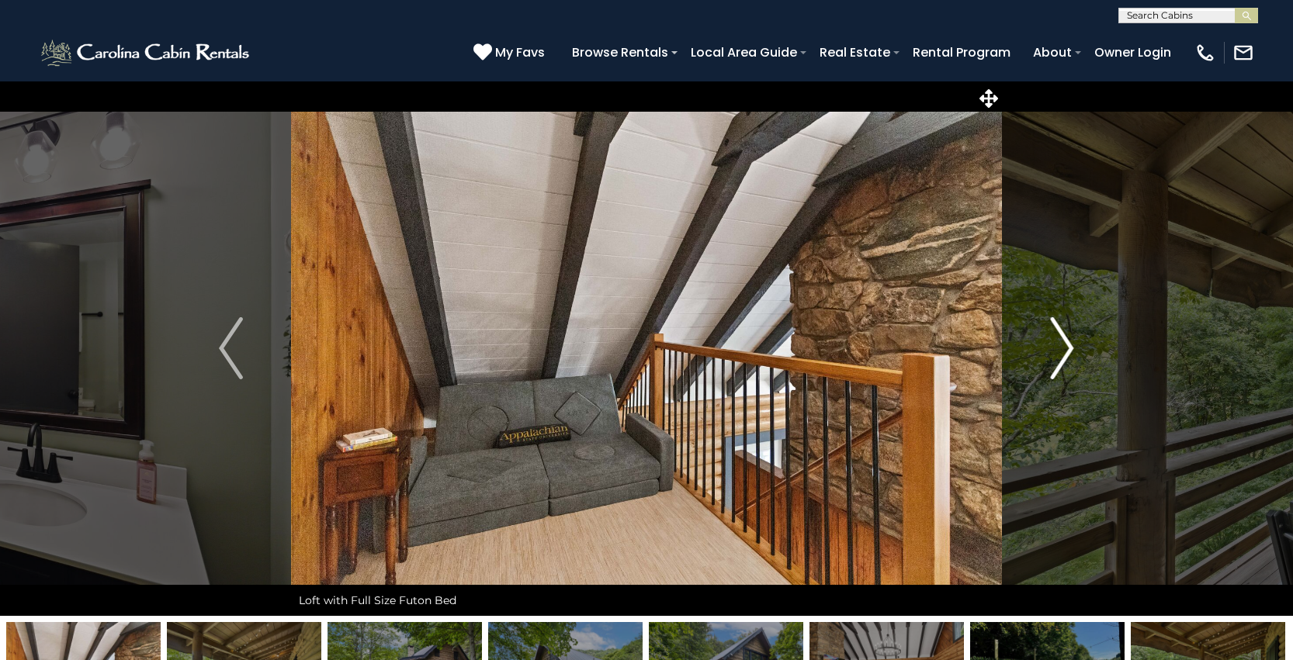
click at [1054, 345] on img "Next" at bounding box center [1061, 348] width 23 height 62
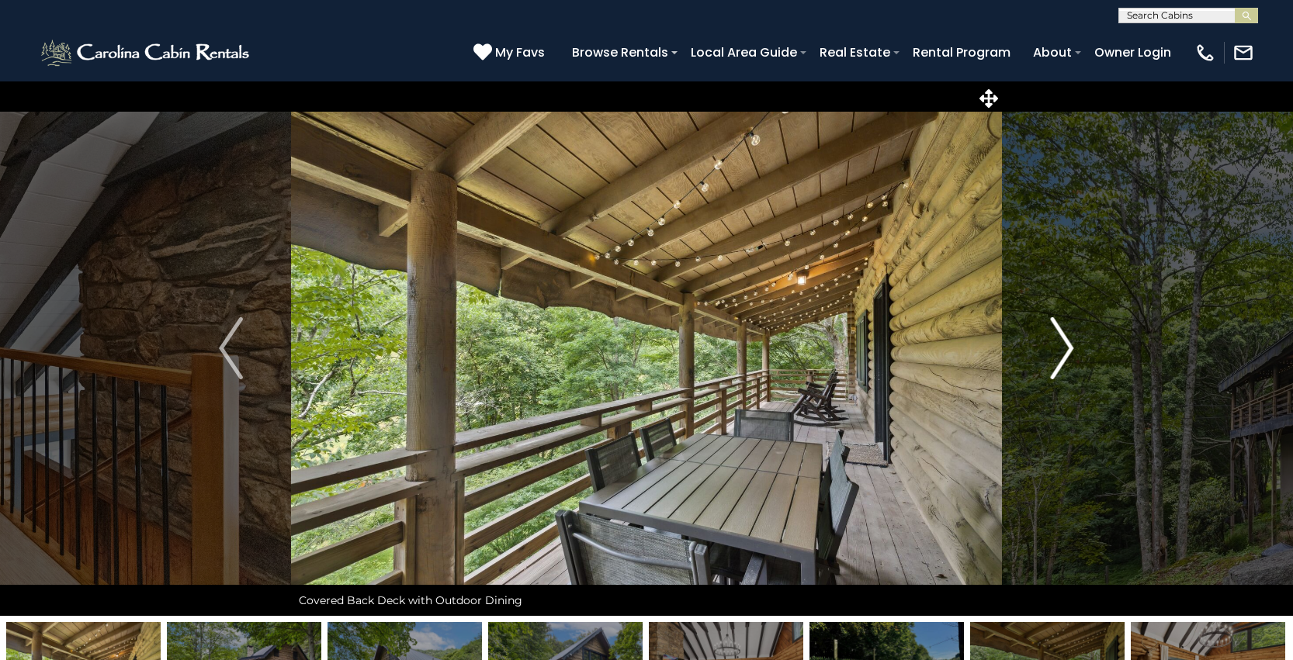
click at [1054, 345] on img "Next" at bounding box center [1061, 348] width 23 height 62
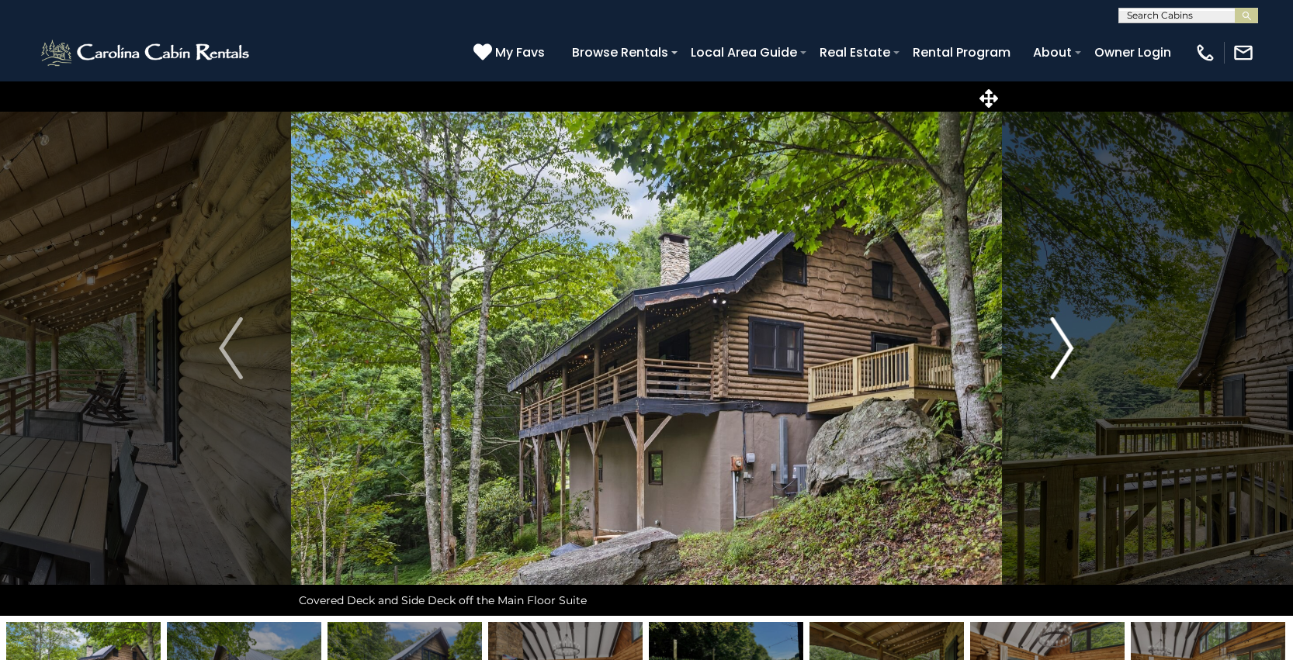
click at [1054, 345] on img "Next" at bounding box center [1061, 348] width 23 height 62
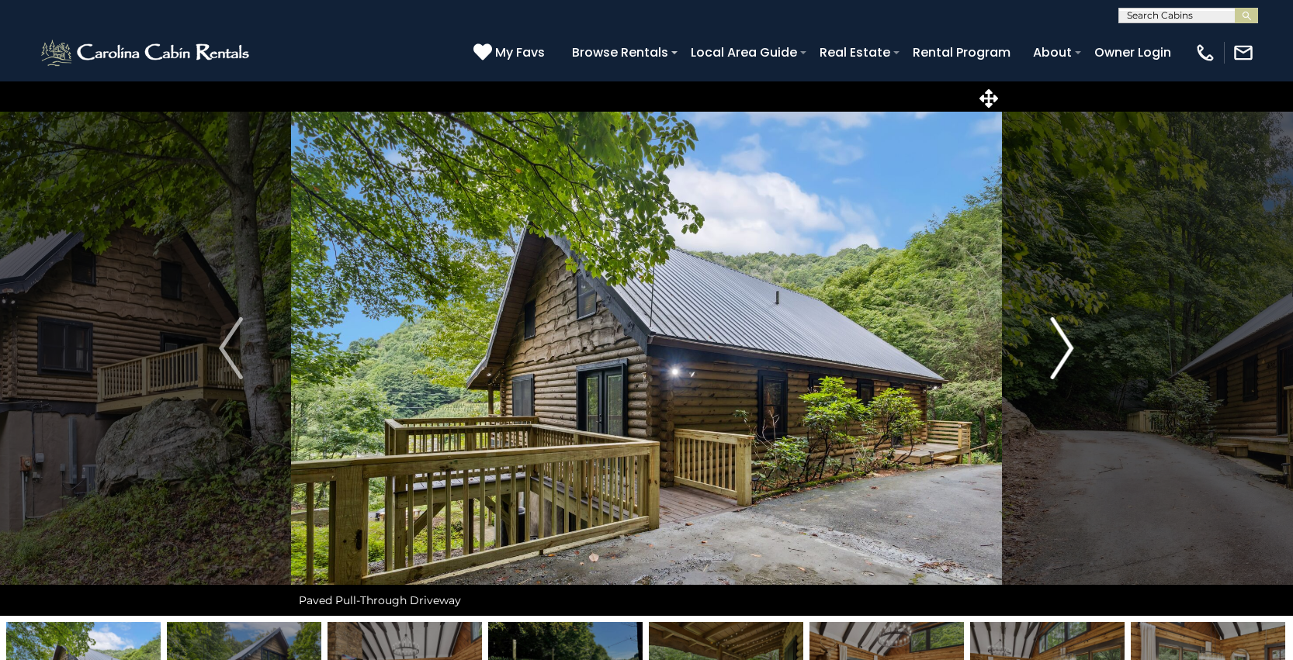
click at [1054, 345] on img "Next" at bounding box center [1061, 348] width 23 height 62
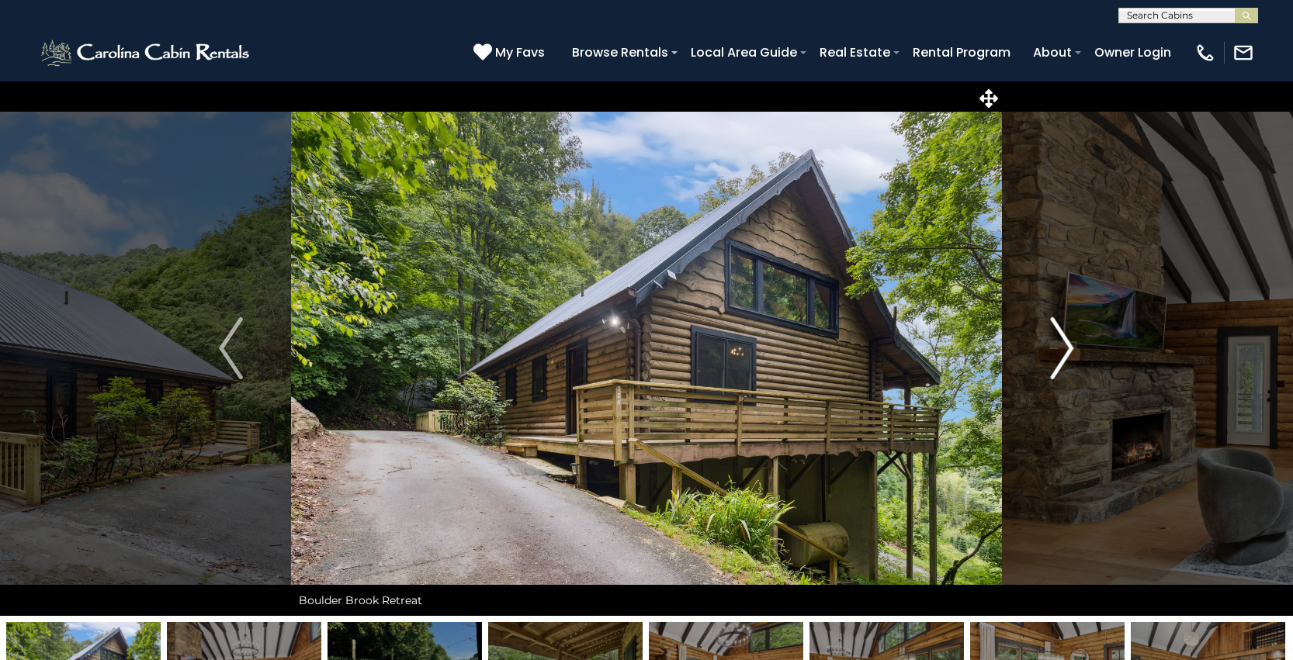
click at [1054, 345] on img "Next" at bounding box center [1061, 348] width 23 height 62
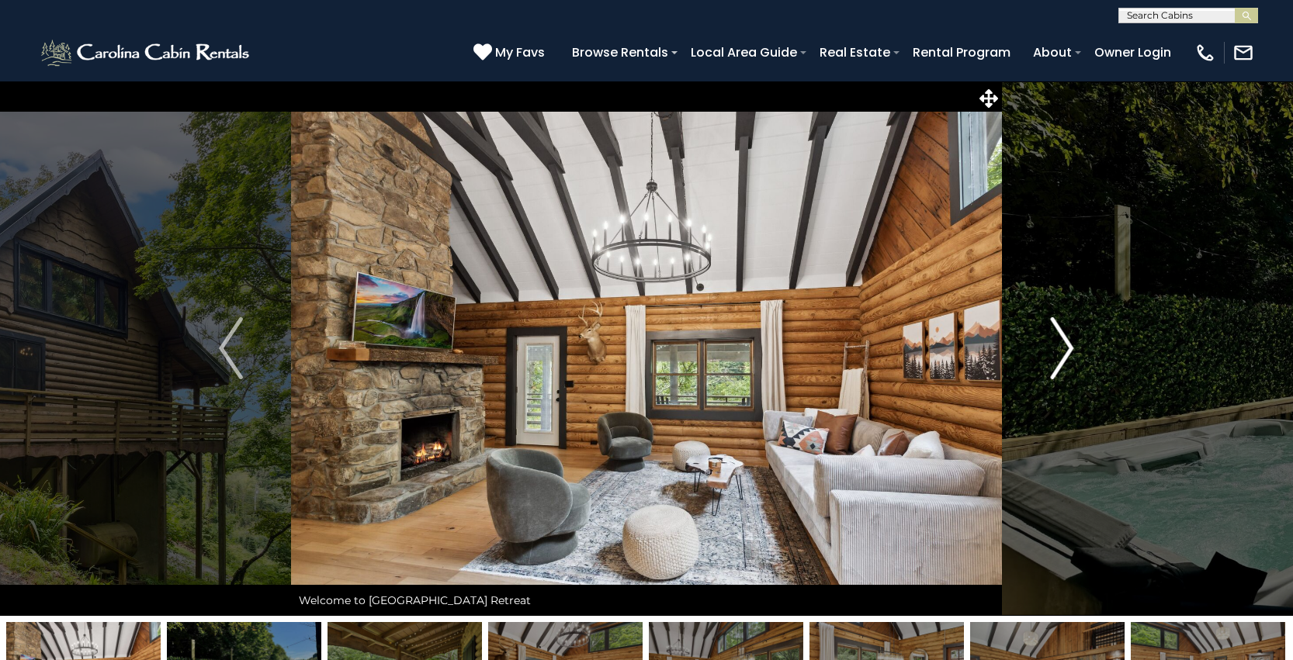
click at [1054, 345] on img "Next" at bounding box center [1061, 348] width 23 height 62
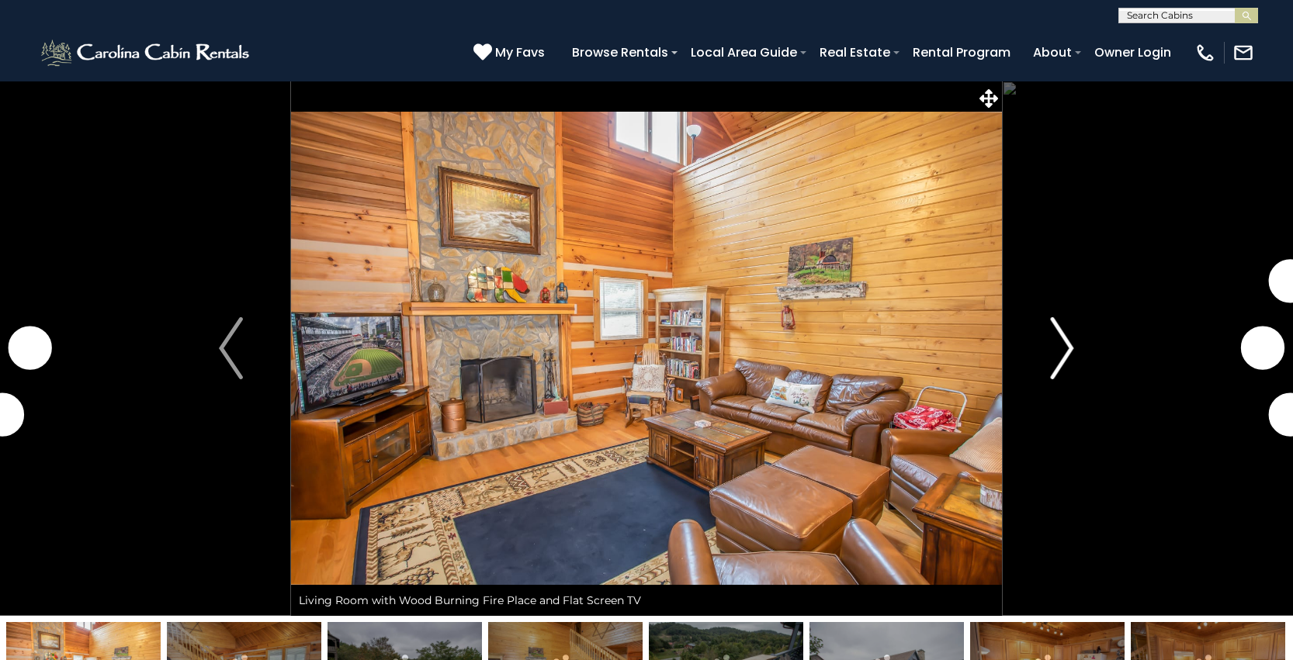
click at [1053, 355] on img "Next" at bounding box center [1061, 348] width 23 height 62
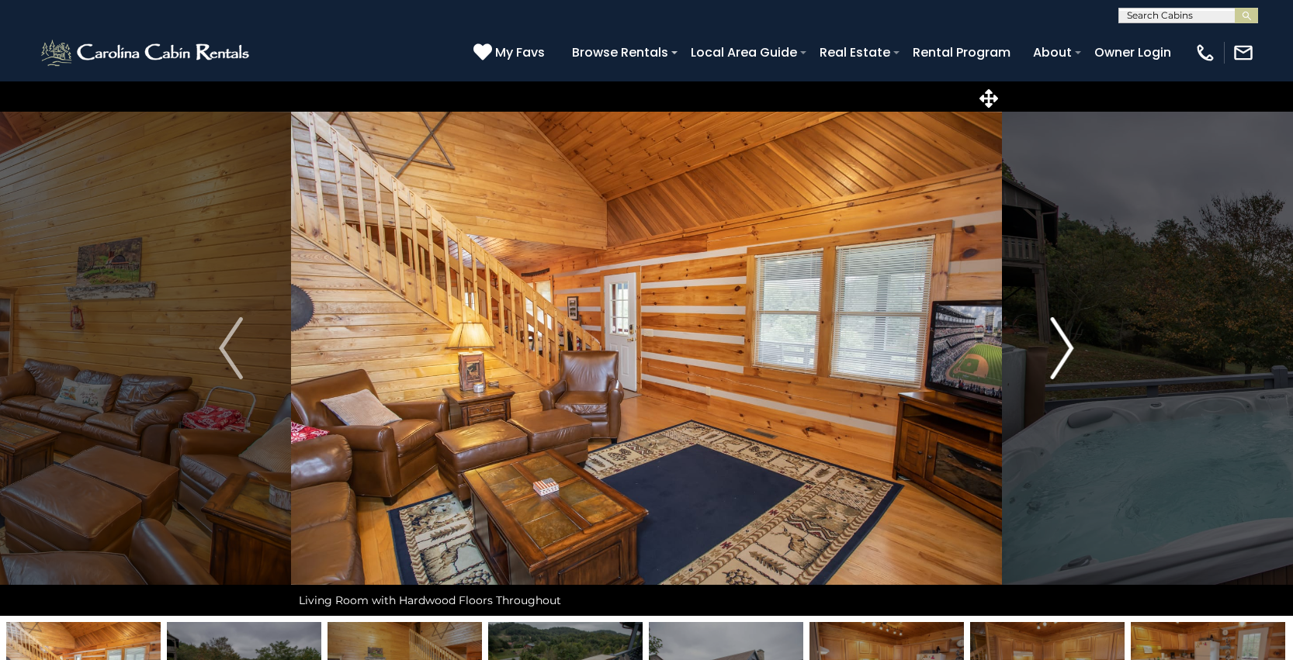
click at [1053, 355] on img "Next" at bounding box center [1061, 348] width 23 height 62
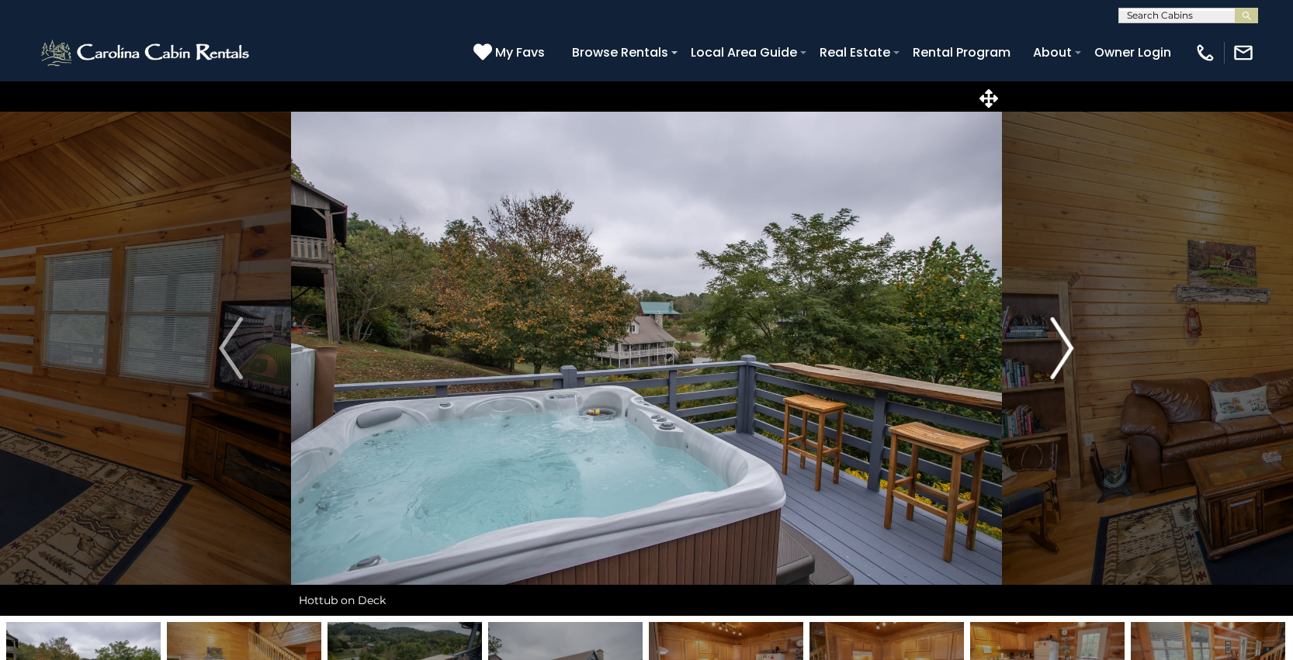
click at [1053, 355] on img "Next" at bounding box center [1061, 348] width 23 height 62
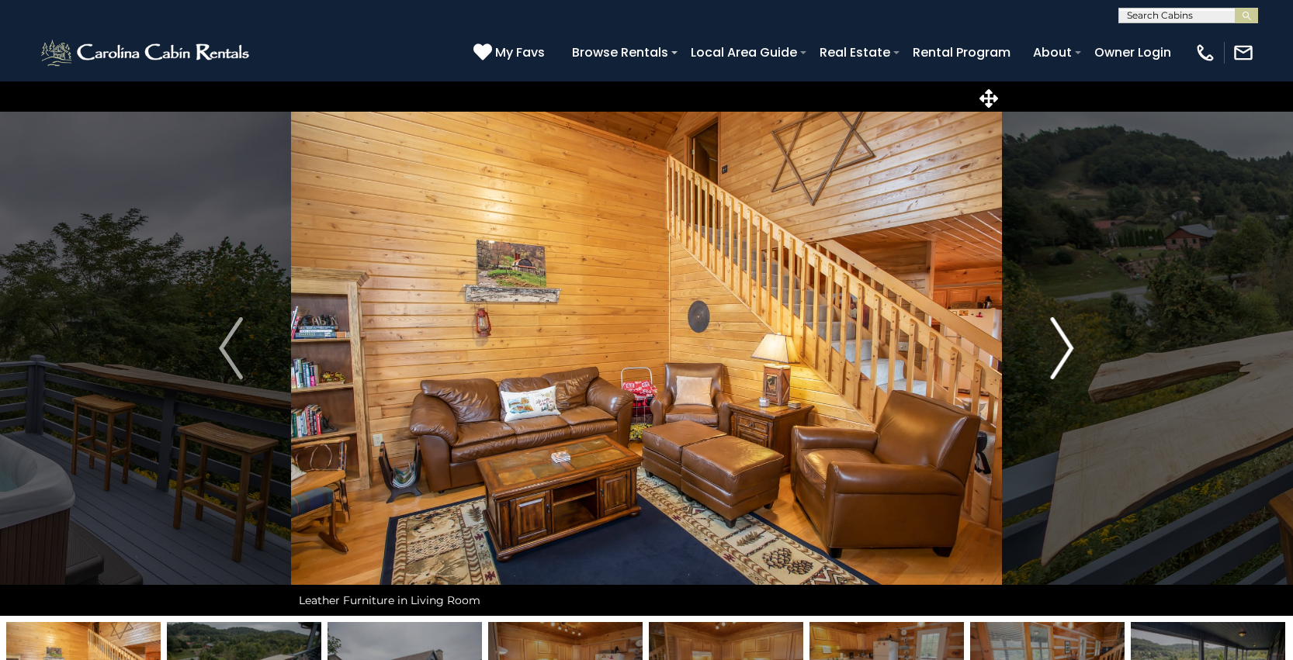
click at [1053, 355] on img "Next" at bounding box center [1061, 348] width 23 height 62
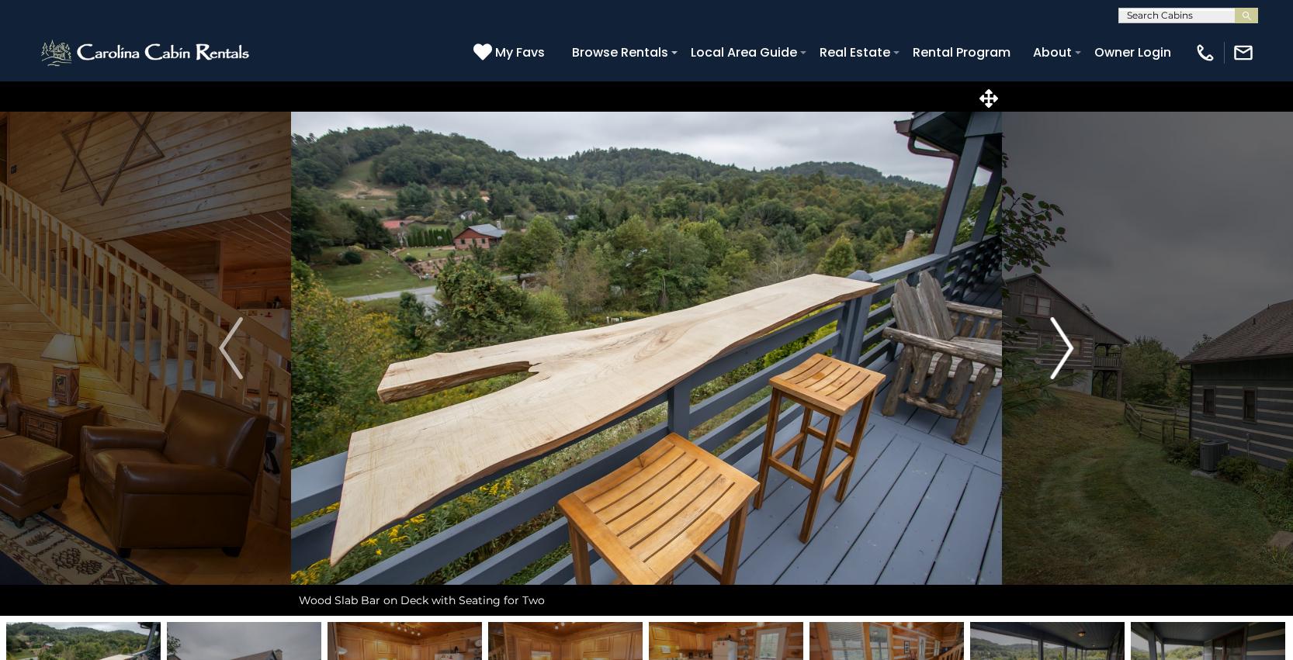
click at [1053, 355] on img "Next" at bounding box center [1061, 348] width 23 height 62
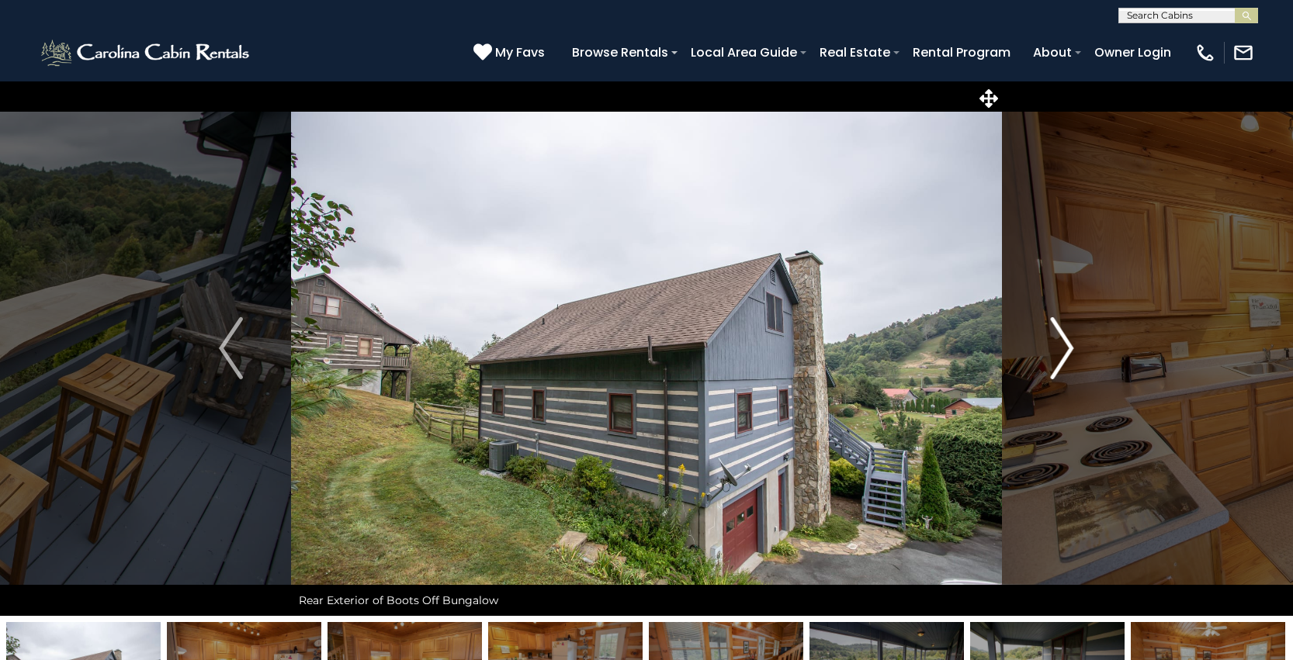
click at [1053, 355] on img "Next" at bounding box center [1061, 348] width 23 height 62
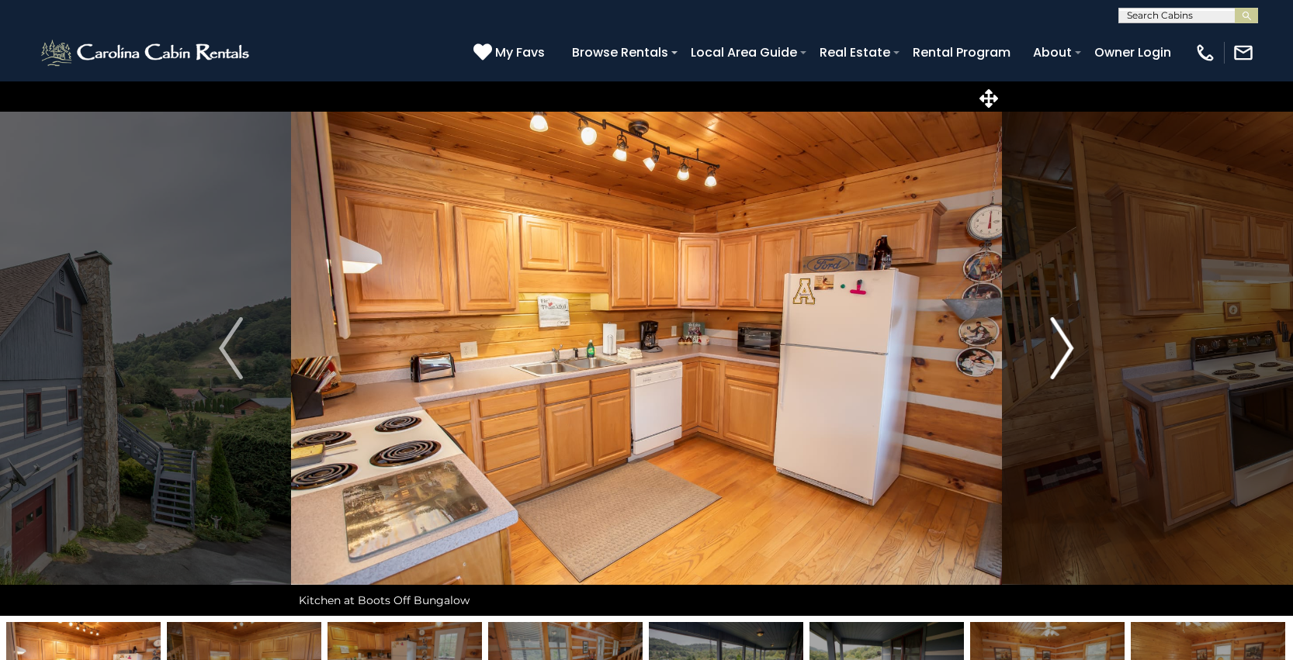
click at [1053, 355] on img "Next" at bounding box center [1061, 348] width 23 height 62
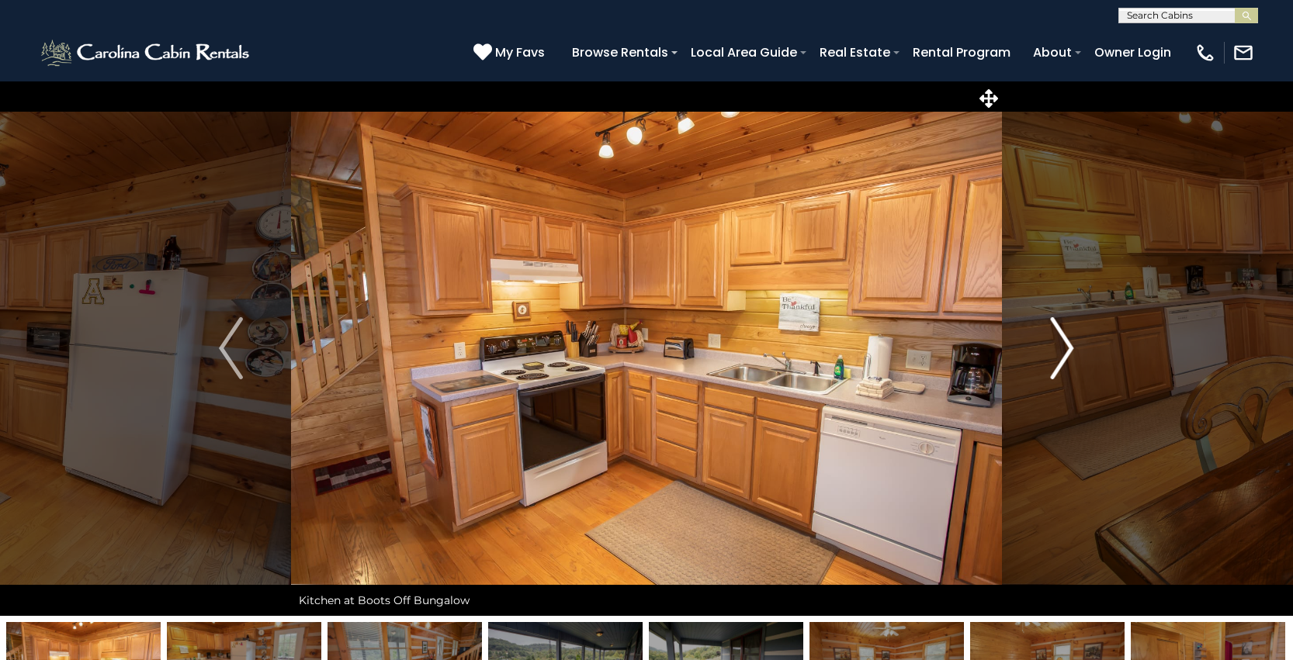
click at [1053, 355] on img "Next" at bounding box center [1061, 348] width 23 height 62
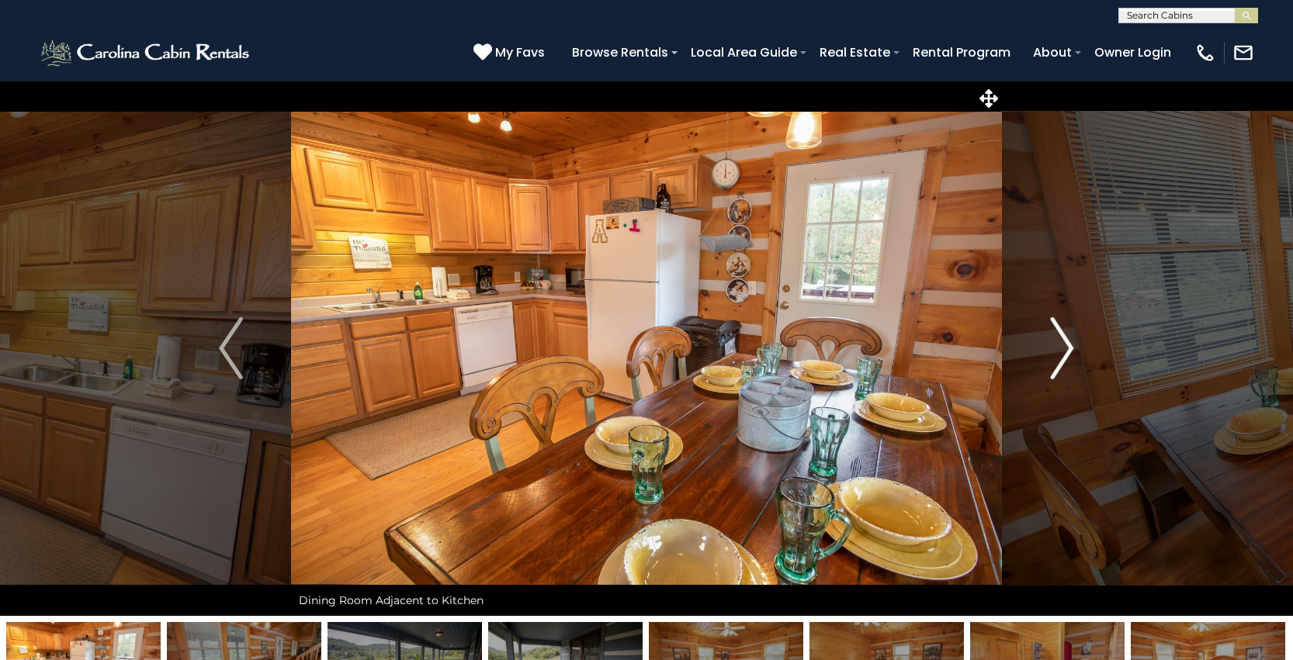
click at [1053, 355] on img "Next" at bounding box center [1061, 348] width 23 height 62
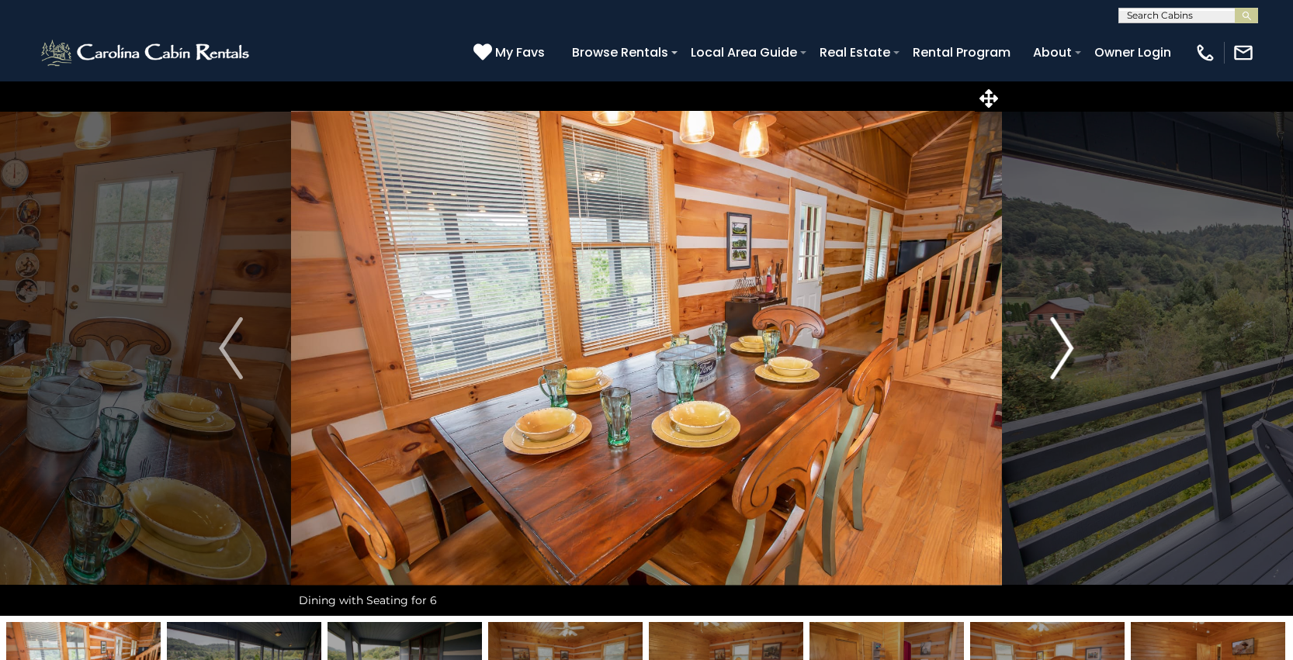
click at [1053, 355] on img "Next" at bounding box center [1061, 348] width 23 height 62
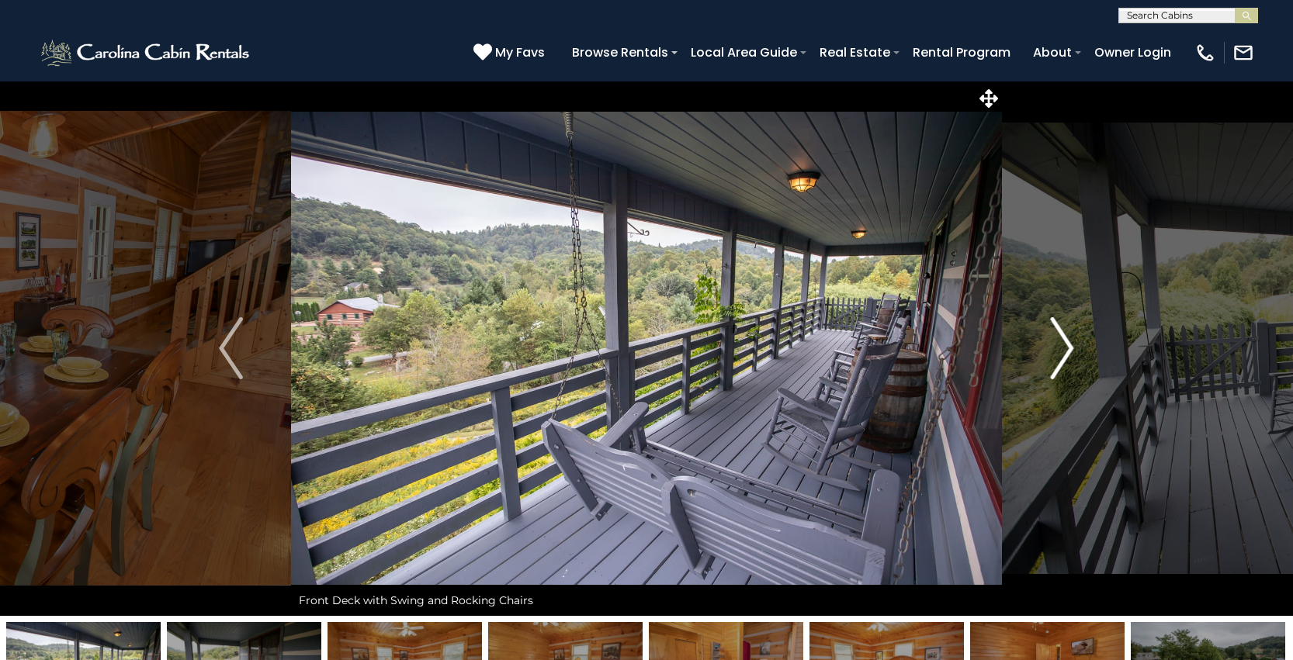
click at [1053, 355] on img "Next" at bounding box center [1061, 348] width 23 height 62
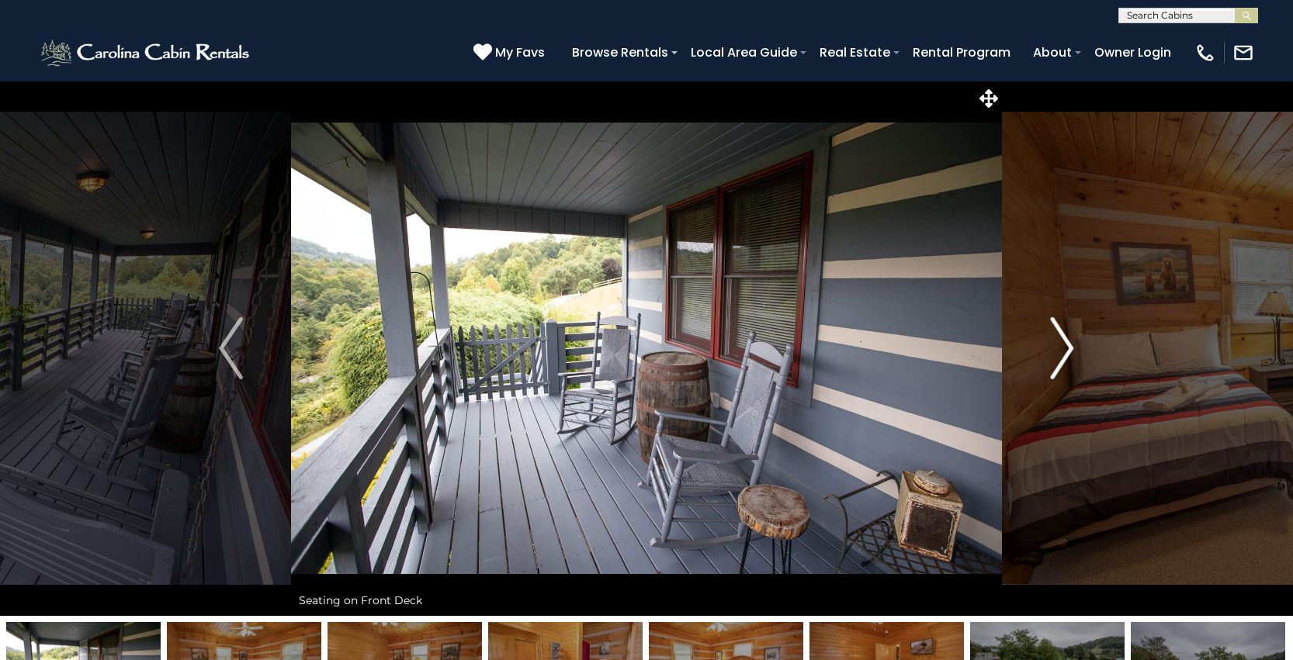
click at [1053, 355] on img "Next" at bounding box center [1061, 348] width 23 height 62
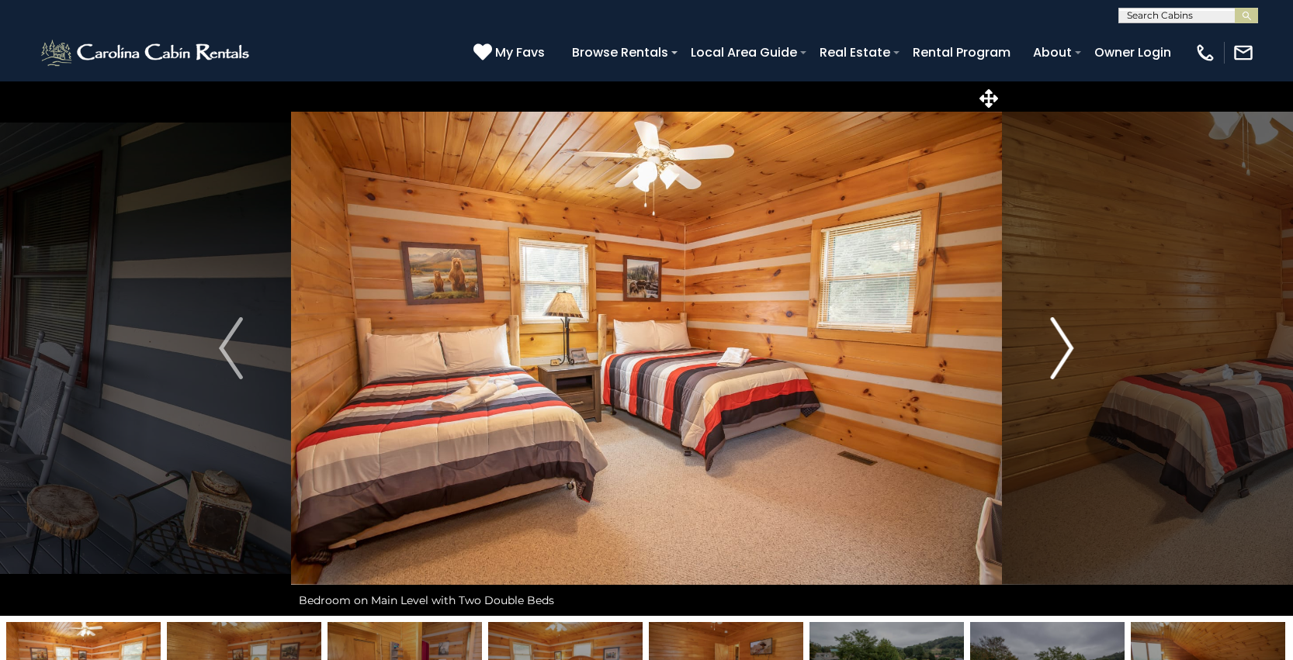
click at [1053, 355] on img "Next" at bounding box center [1061, 348] width 23 height 62
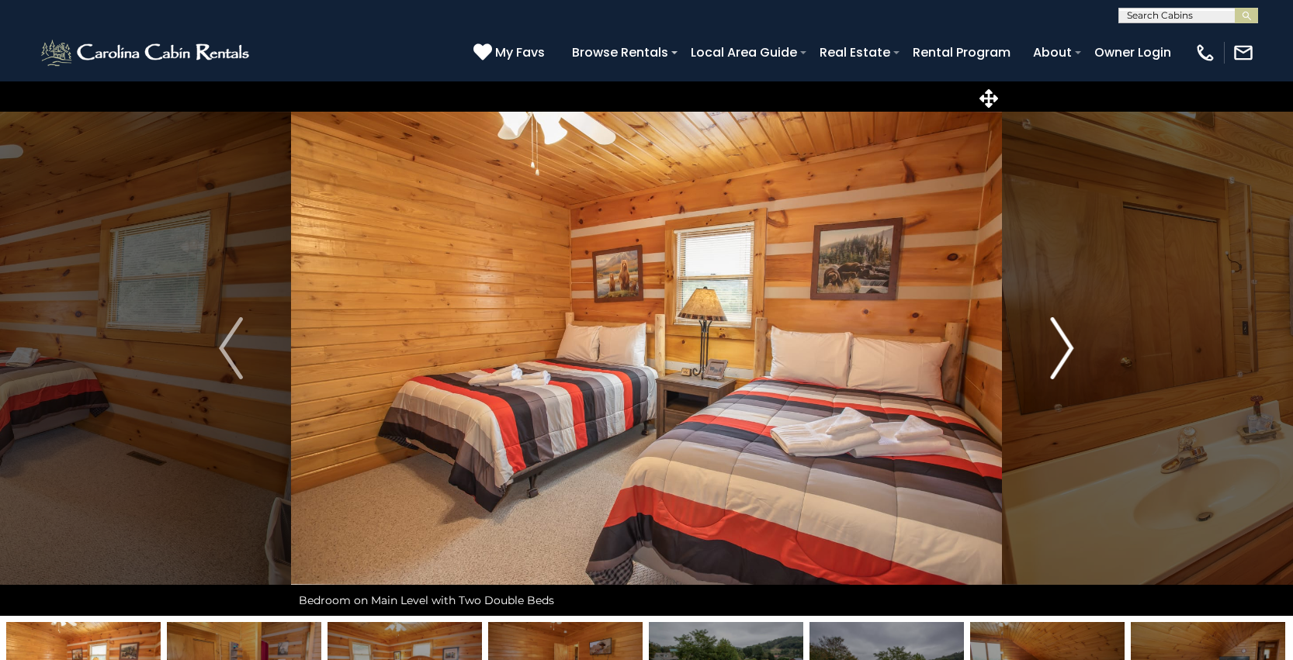
click at [1053, 355] on img "Next" at bounding box center [1061, 348] width 23 height 62
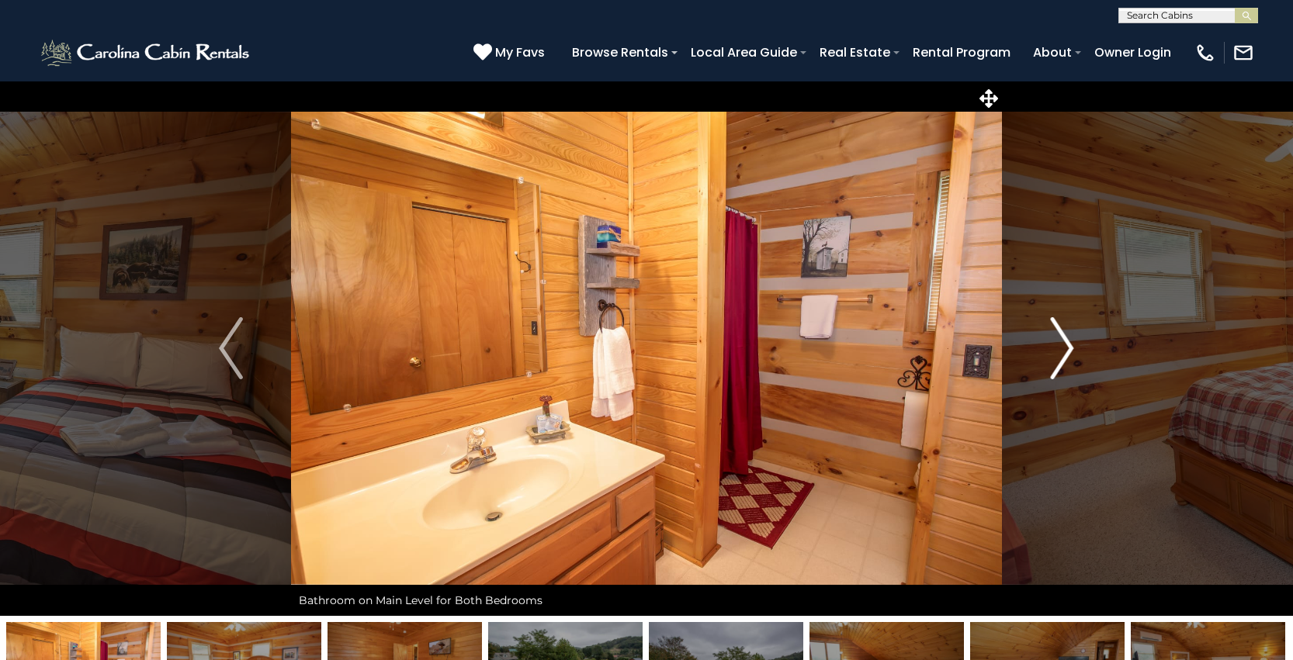
click at [1053, 355] on img "Next" at bounding box center [1061, 348] width 23 height 62
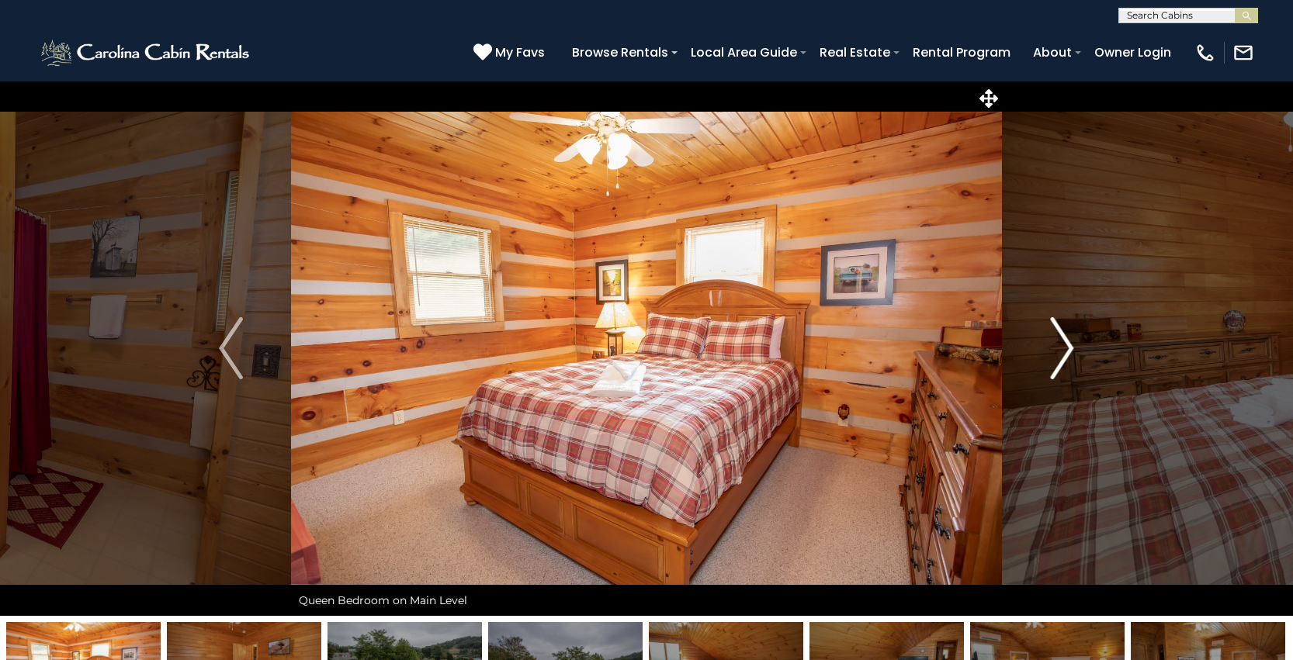
click at [1053, 355] on img "Next" at bounding box center [1061, 348] width 23 height 62
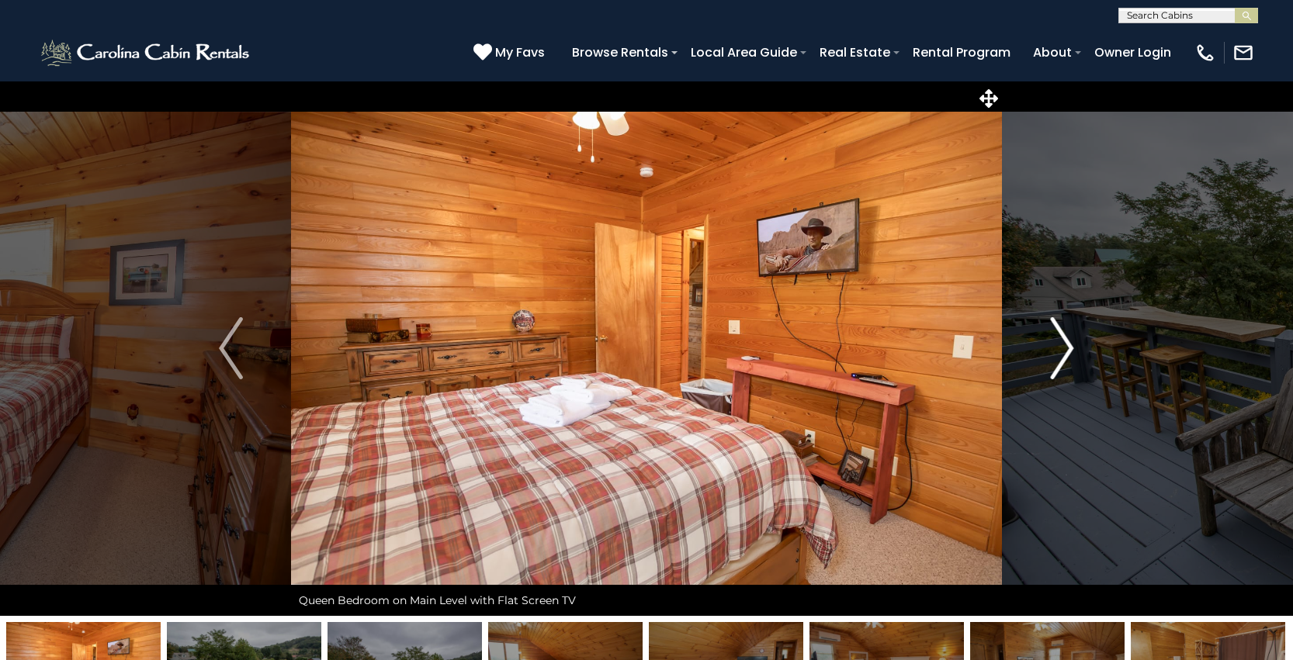
click at [1053, 355] on img "Next" at bounding box center [1061, 348] width 23 height 62
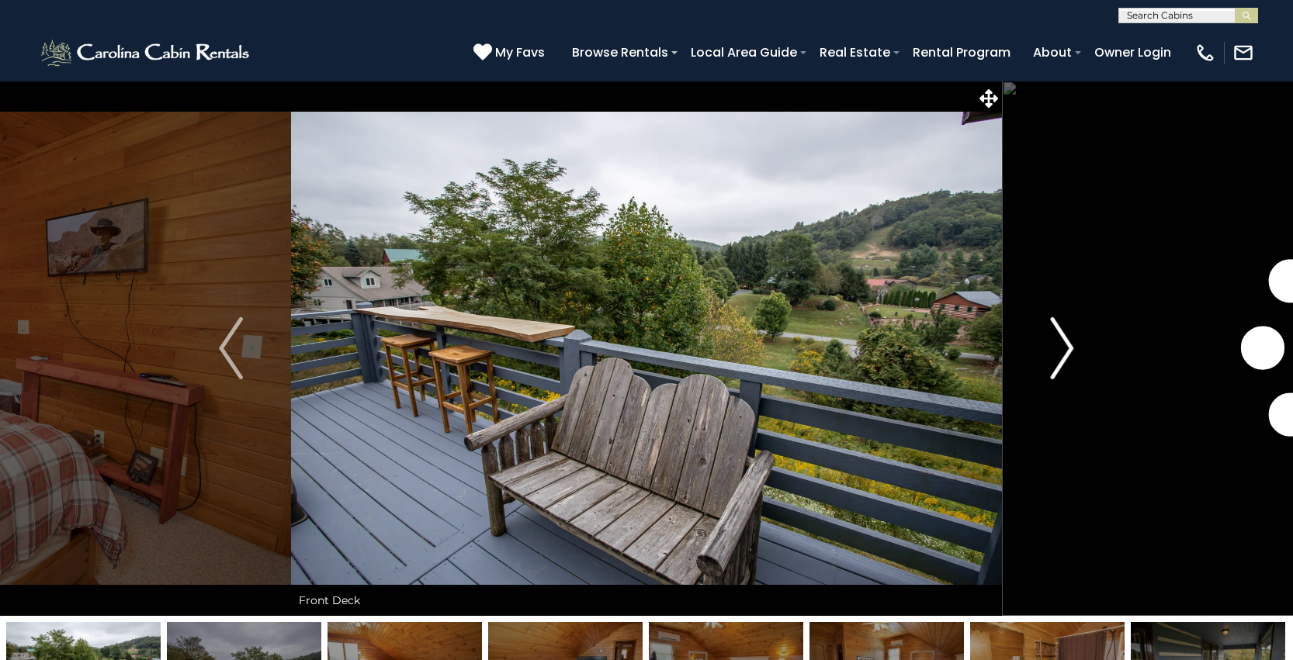
click at [1053, 355] on img "Next" at bounding box center [1061, 348] width 23 height 62
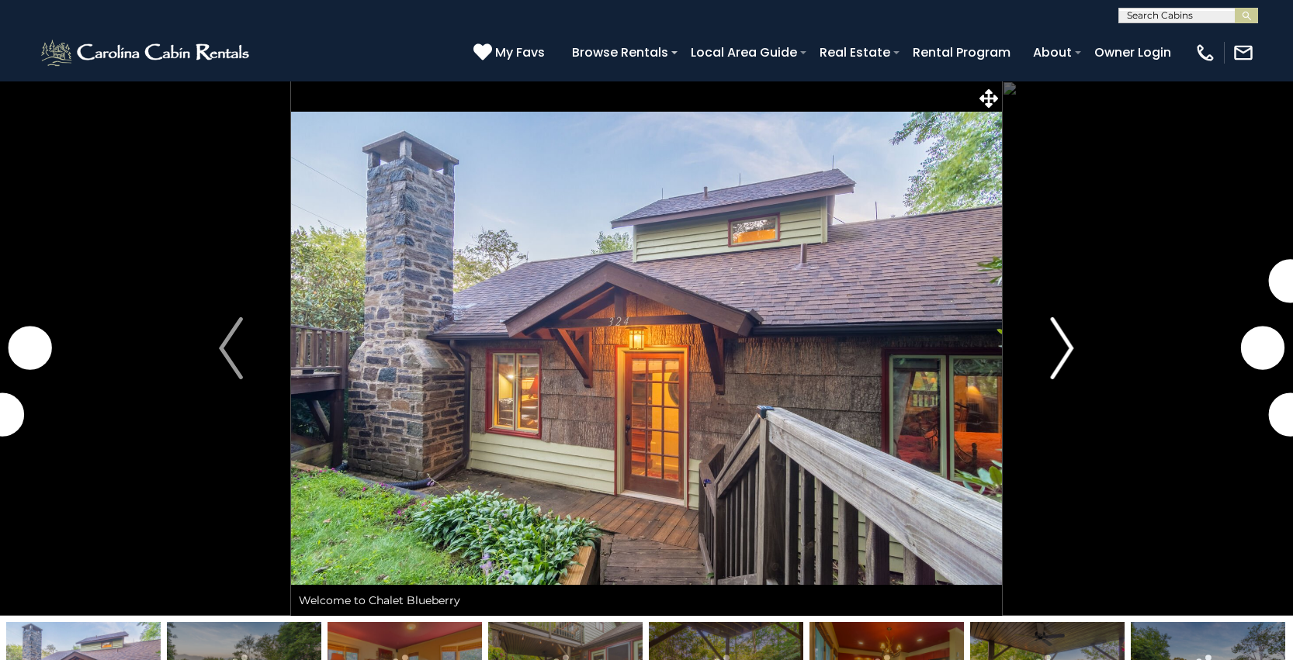
click at [1061, 352] on img "Next" at bounding box center [1061, 348] width 23 height 62
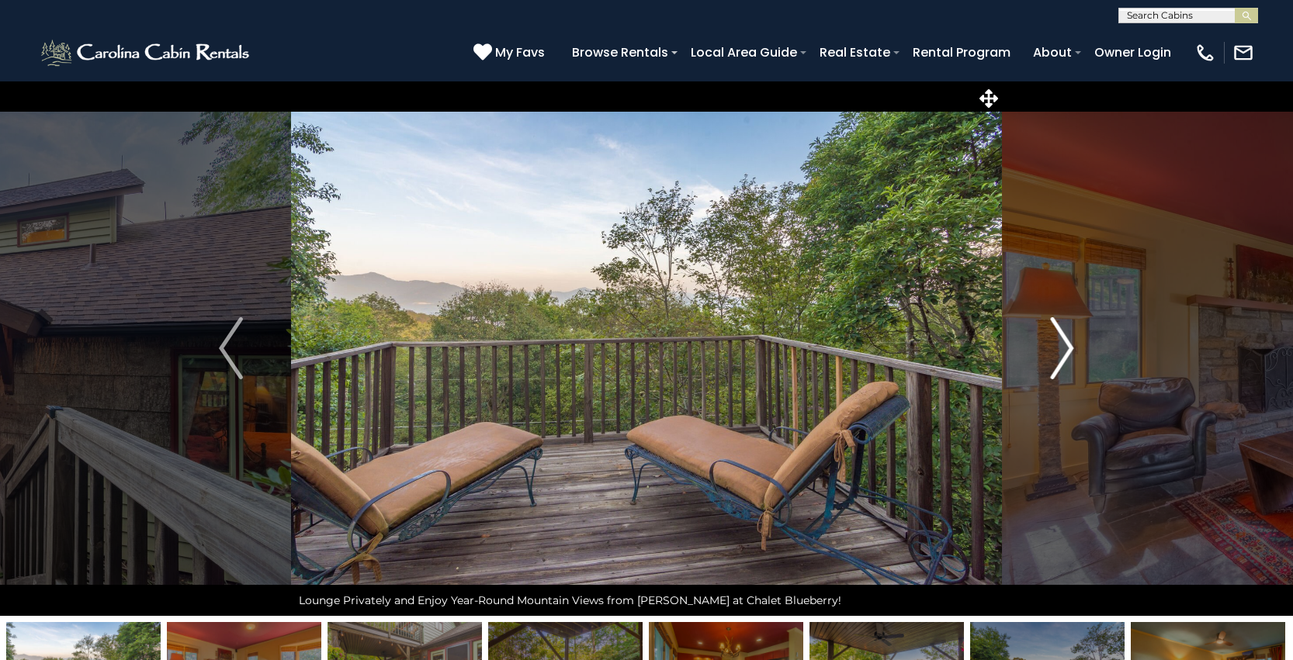
click at [1061, 352] on img "Next" at bounding box center [1061, 348] width 23 height 62
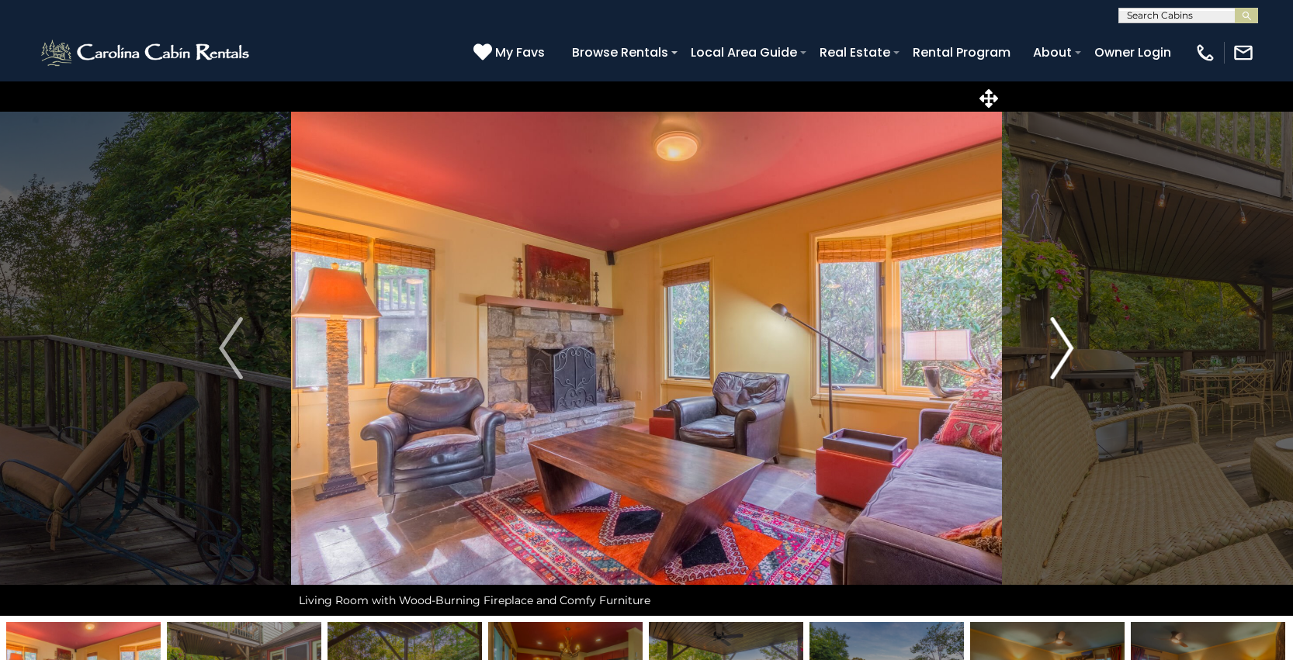
click at [1061, 352] on img "Next" at bounding box center [1061, 348] width 23 height 62
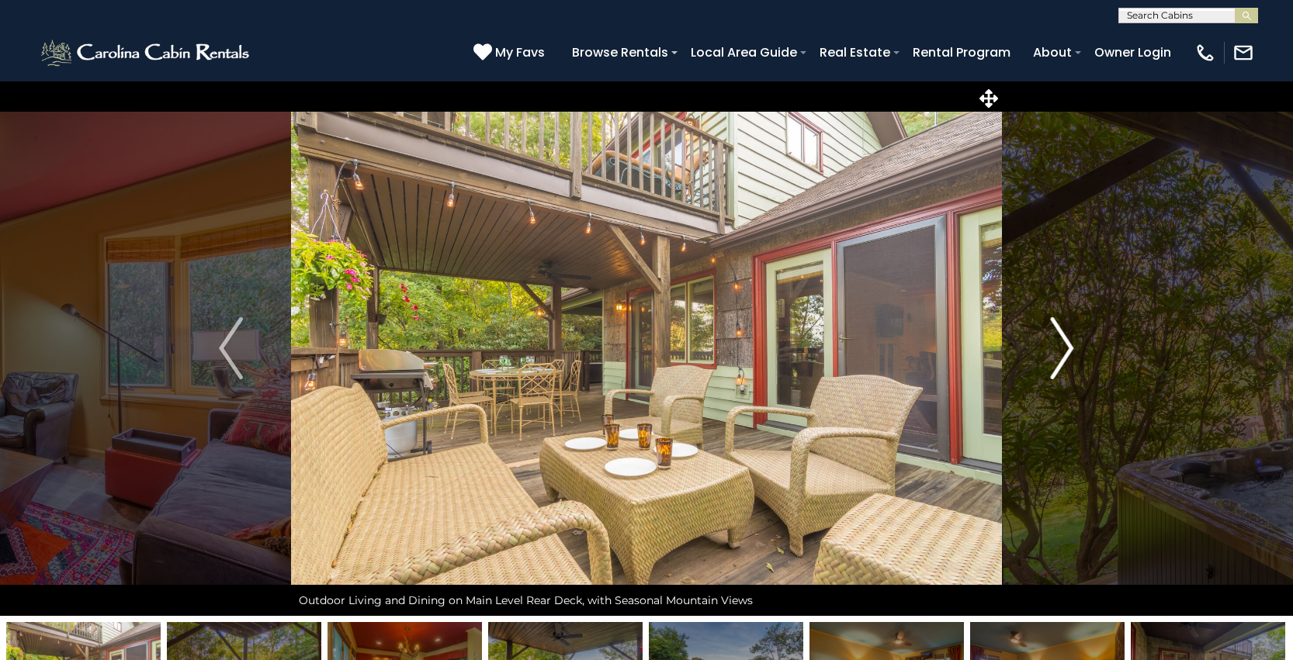
click at [1061, 352] on img "Next" at bounding box center [1061, 348] width 23 height 62
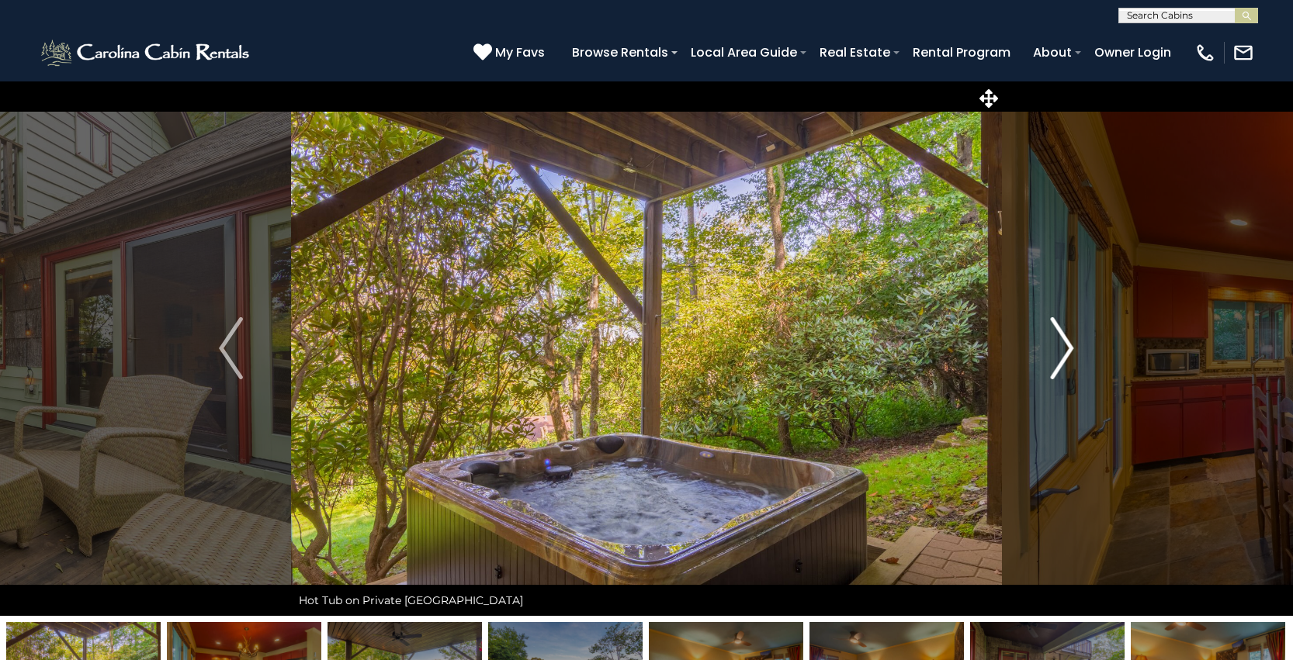
click at [1061, 352] on img "Next" at bounding box center [1061, 348] width 23 height 62
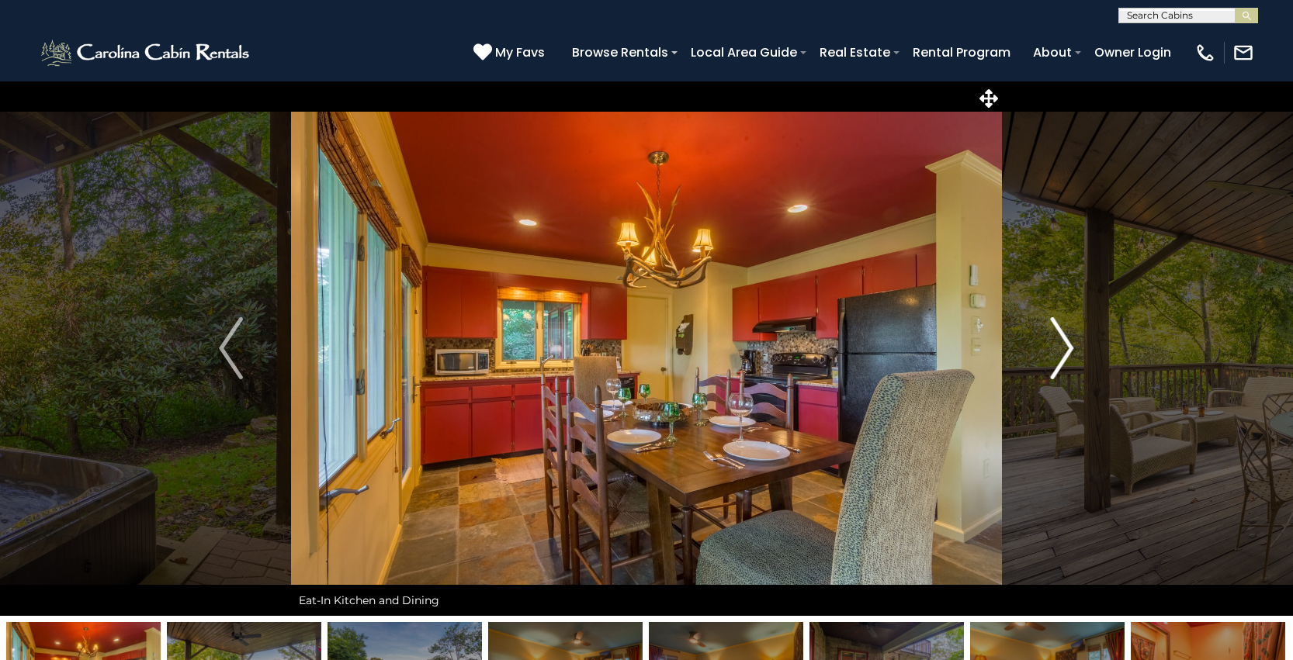
click at [1061, 352] on img "Next" at bounding box center [1061, 348] width 23 height 62
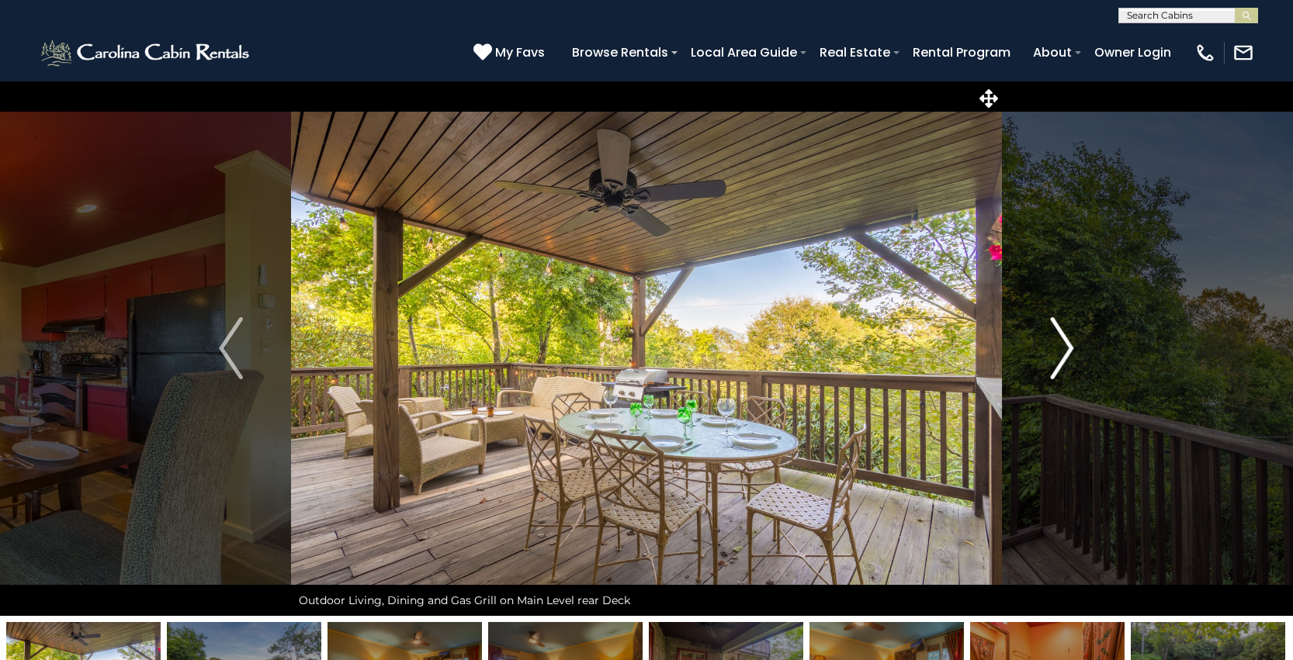
click at [1061, 352] on img "Next" at bounding box center [1061, 348] width 23 height 62
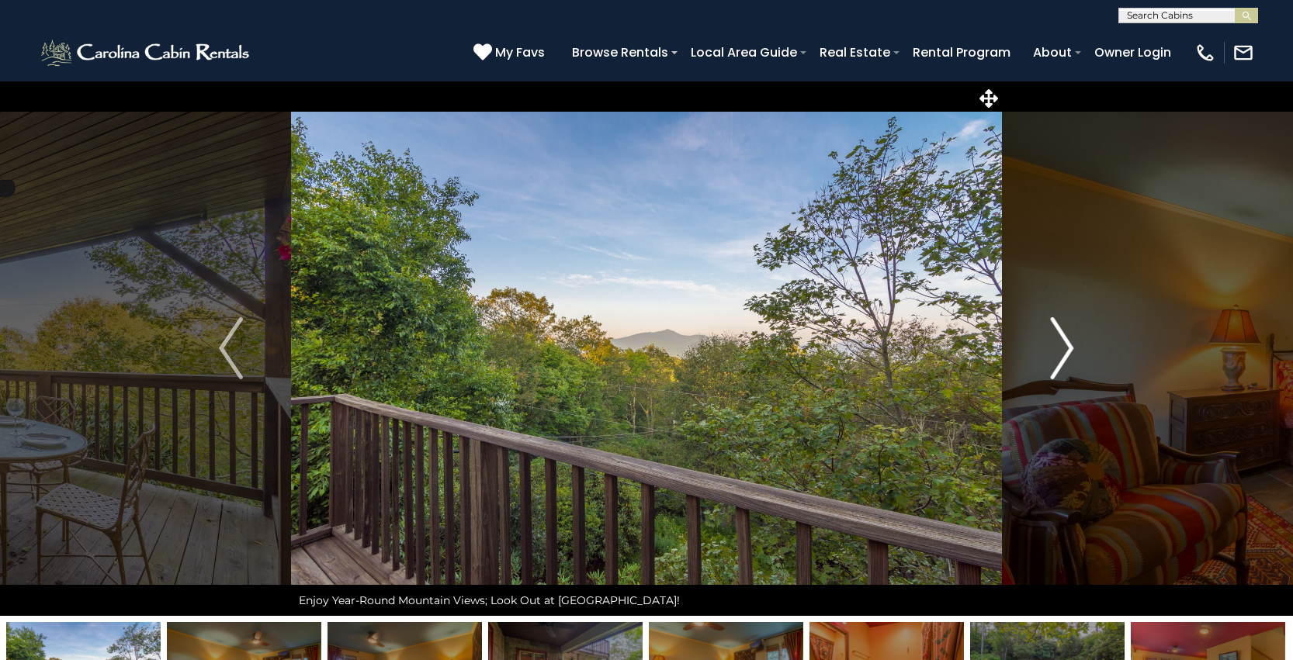
click at [1061, 352] on img "Next" at bounding box center [1061, 348] width 23 height 62
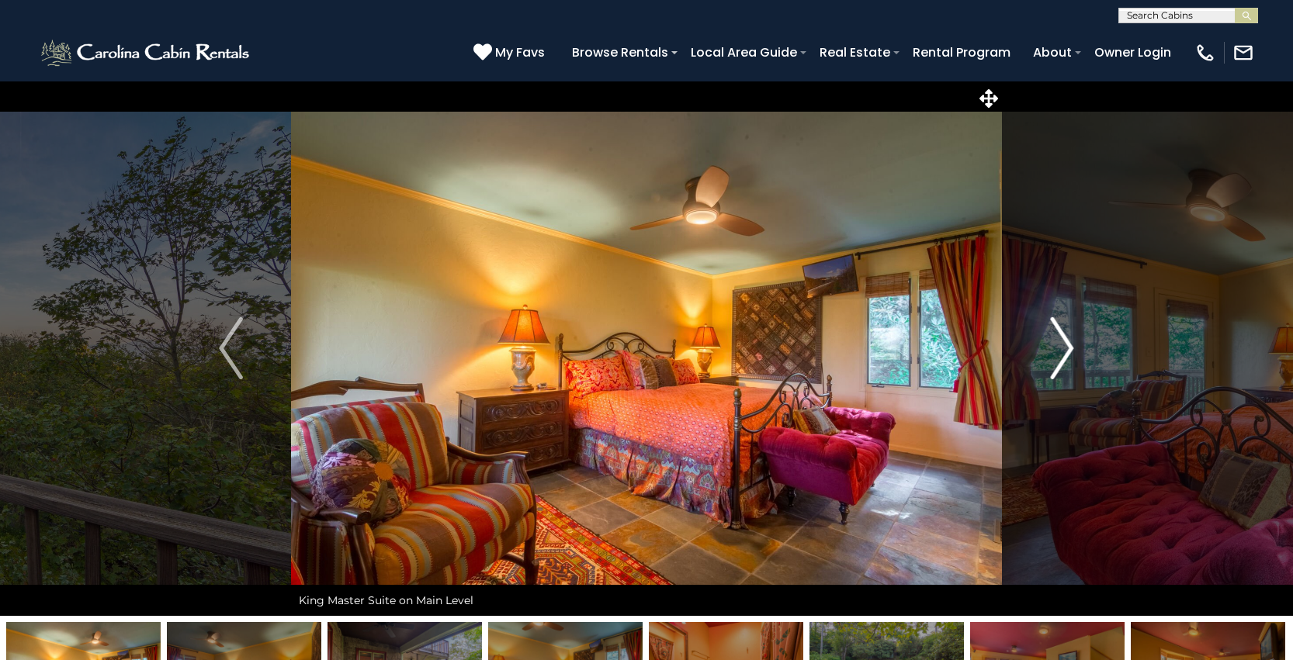
click at [1061, 352] on img "Next" at bounding box center [1061, 348] width 23 height 62
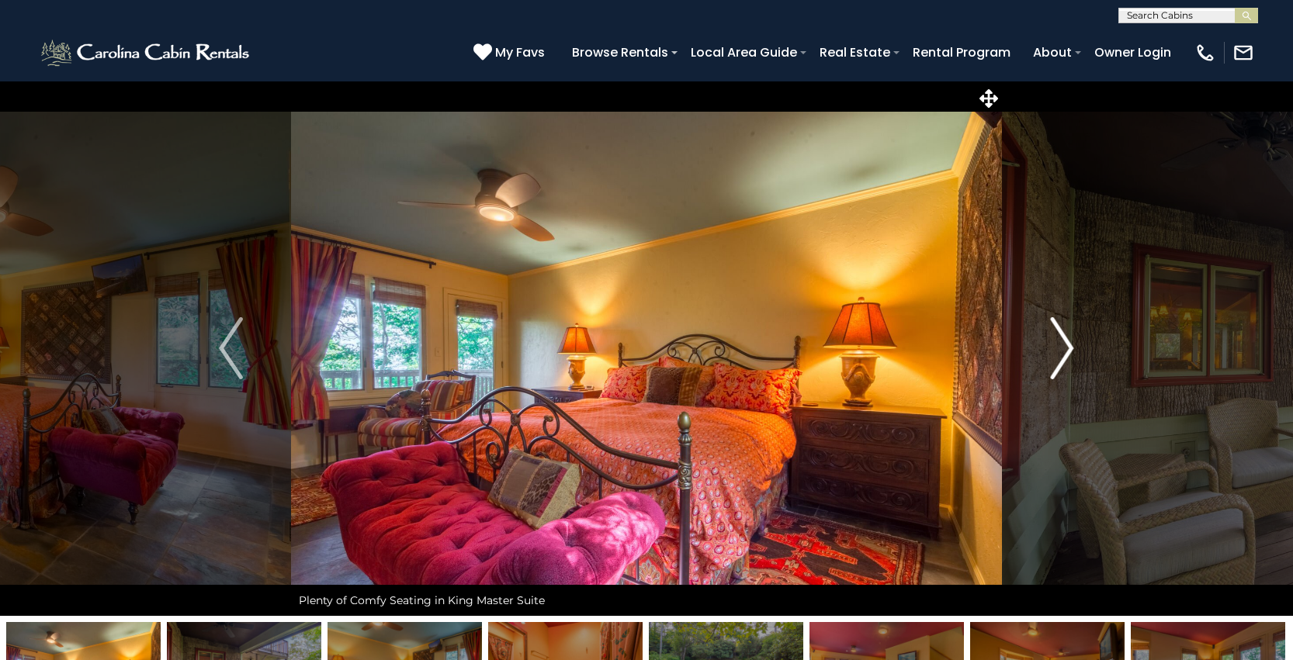
click at [1061, 352] on img "Next" at bounding box center [1061, 348] width 23 height 62
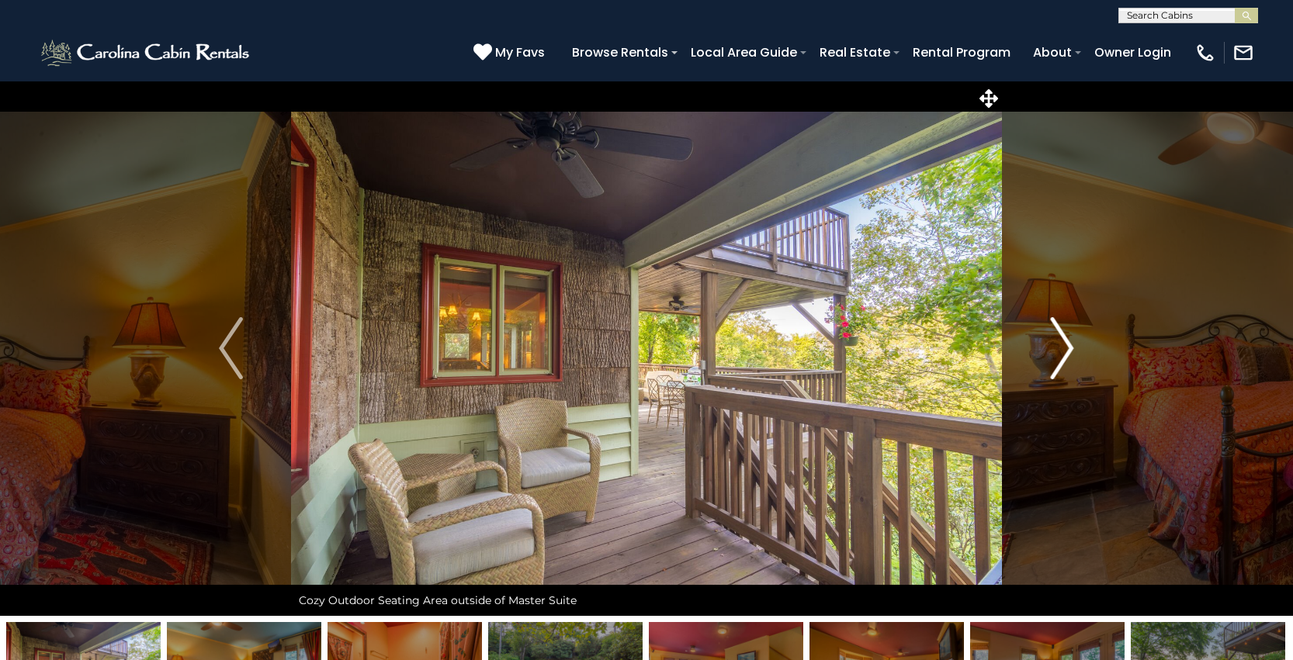
click at [1061, 352] on img "Next" at bounding box center [1061, 348] width 23 height 62
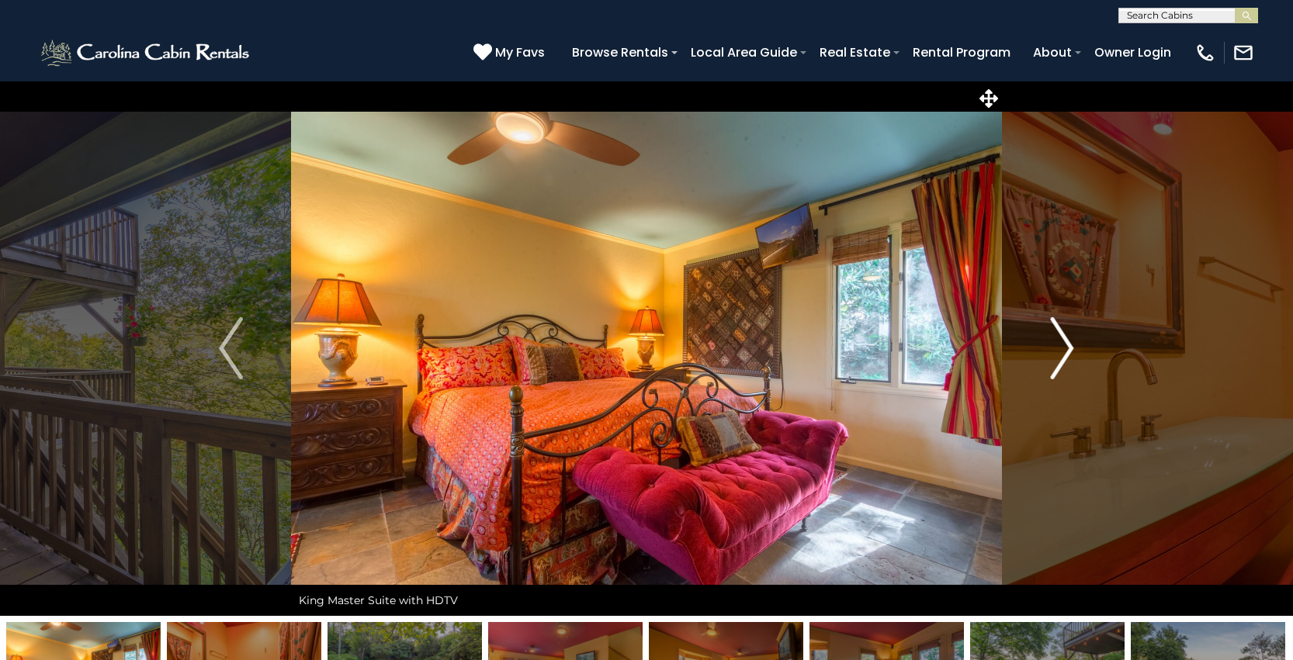
click at [1061, 352] on img "Next" at bounding box center [1061, 348] width 23 height 62
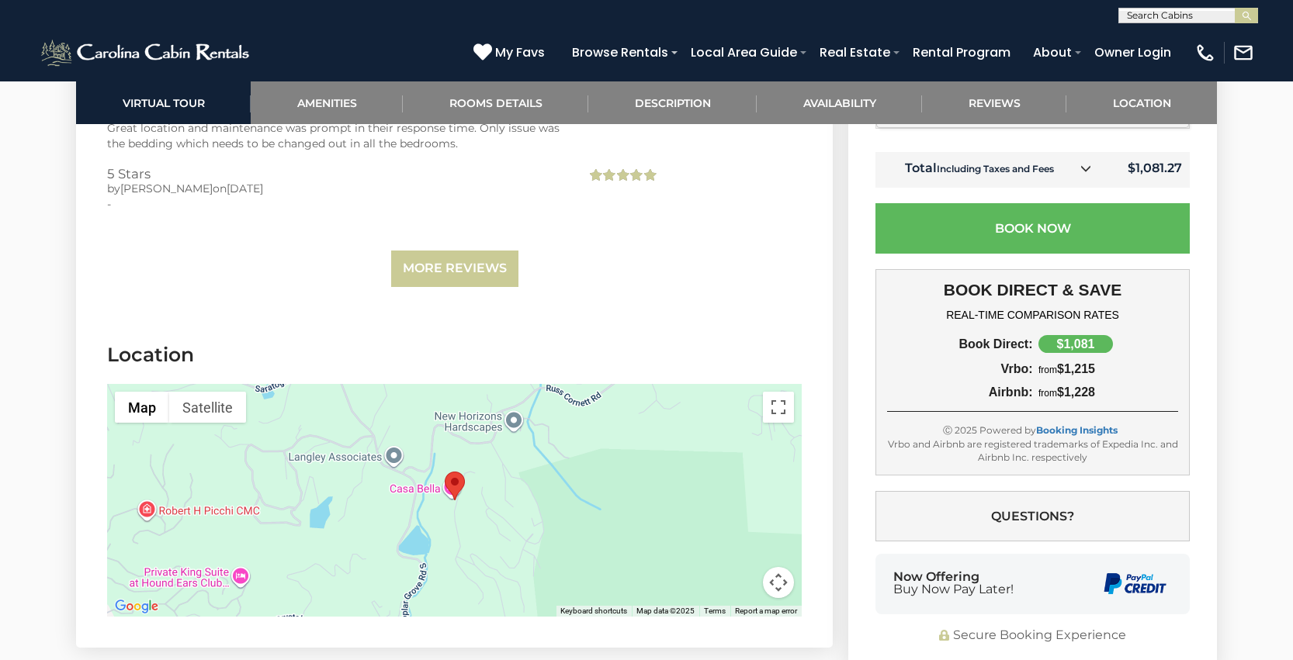
scroll to position [4534, 0]
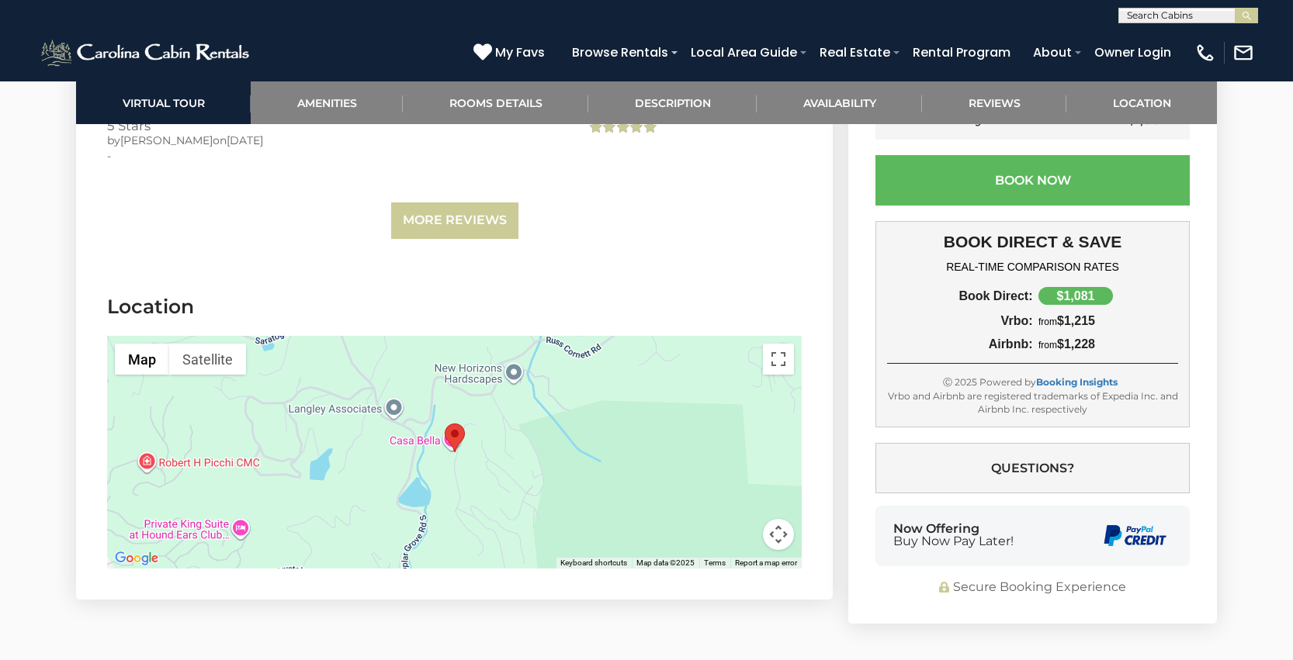
click at [487, 417] on div at bounding box center [454, 452] width 694 height 233
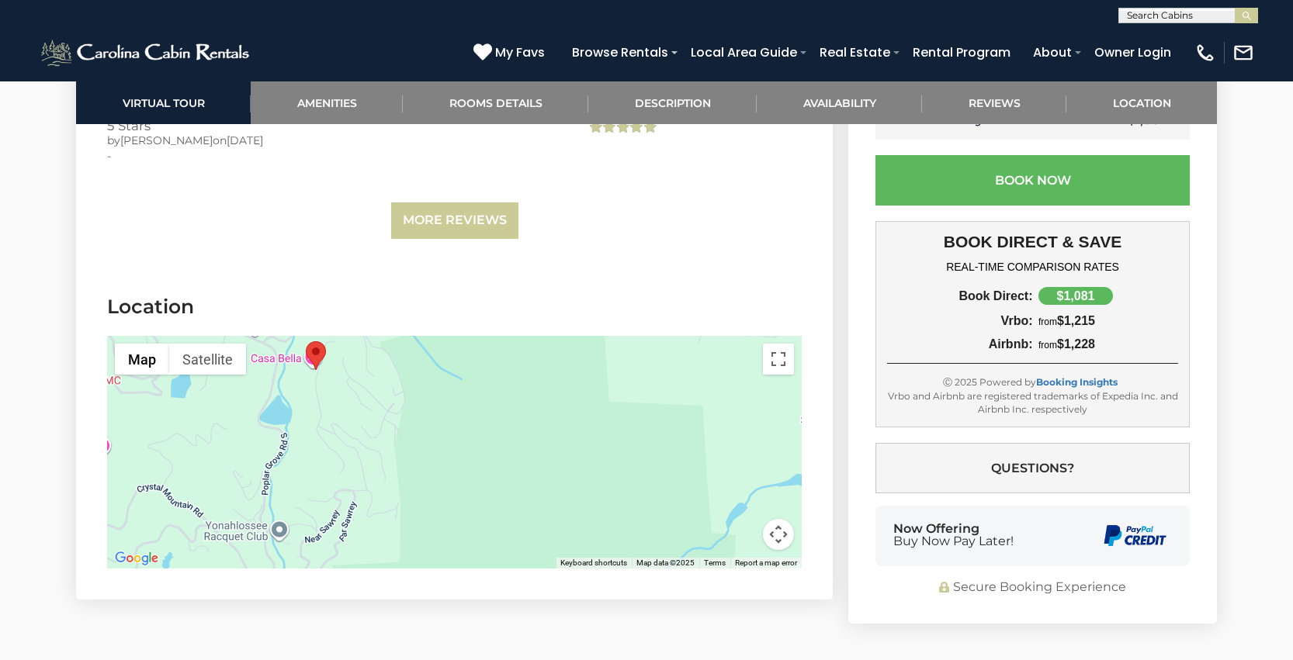
drag, startPoint x: 444, startPoint y: 374, endPoint x: 311, endPoint y: 268, distance: 170.0
click at [310, 270] on section "Location ← Move left → Move right ↑ Move up ↓ Move down + Zoom in - Zoom out Ho…" at bounding box center [454, 435] width 756 height 330
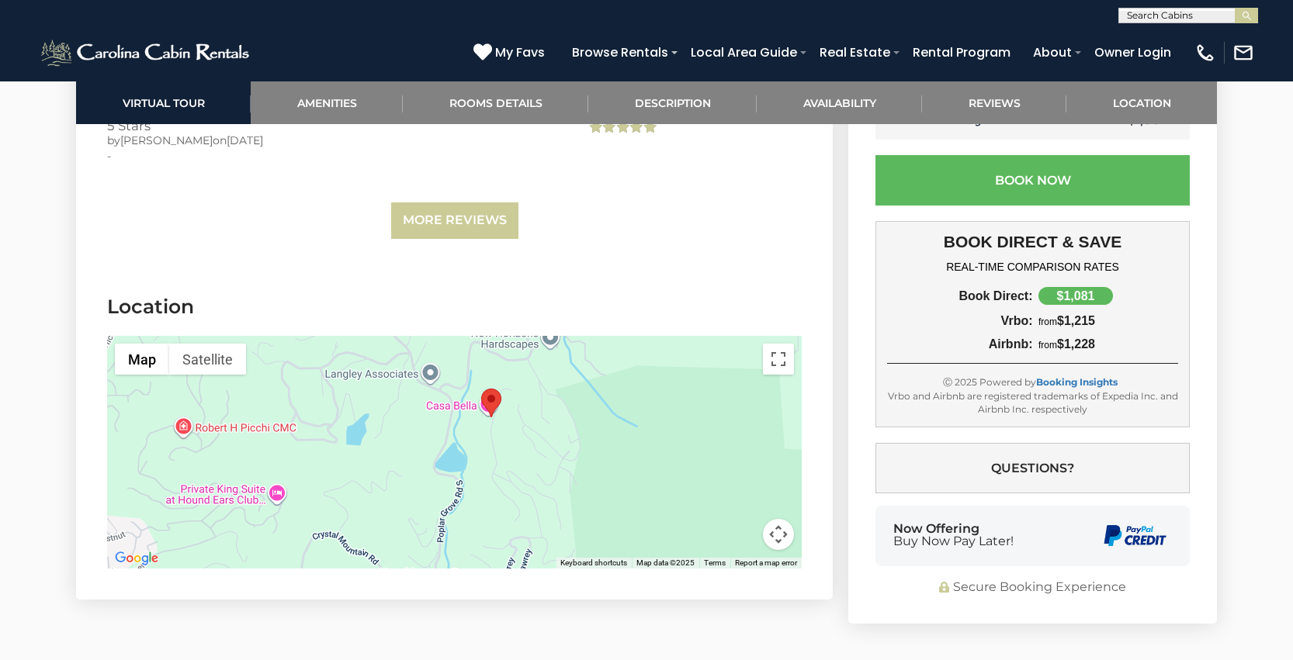
drag, startPoint x: 371, startPoint y: 449, endPoint x: 543, endPoint y: 517, distance: 185.0
click at [543, 517] on section "Location ← Move left → Move right ↑ Move up ↓ Move down + Zoom in - Zoom out Ho…" at bounding box center [454, 435] width 756 height 330
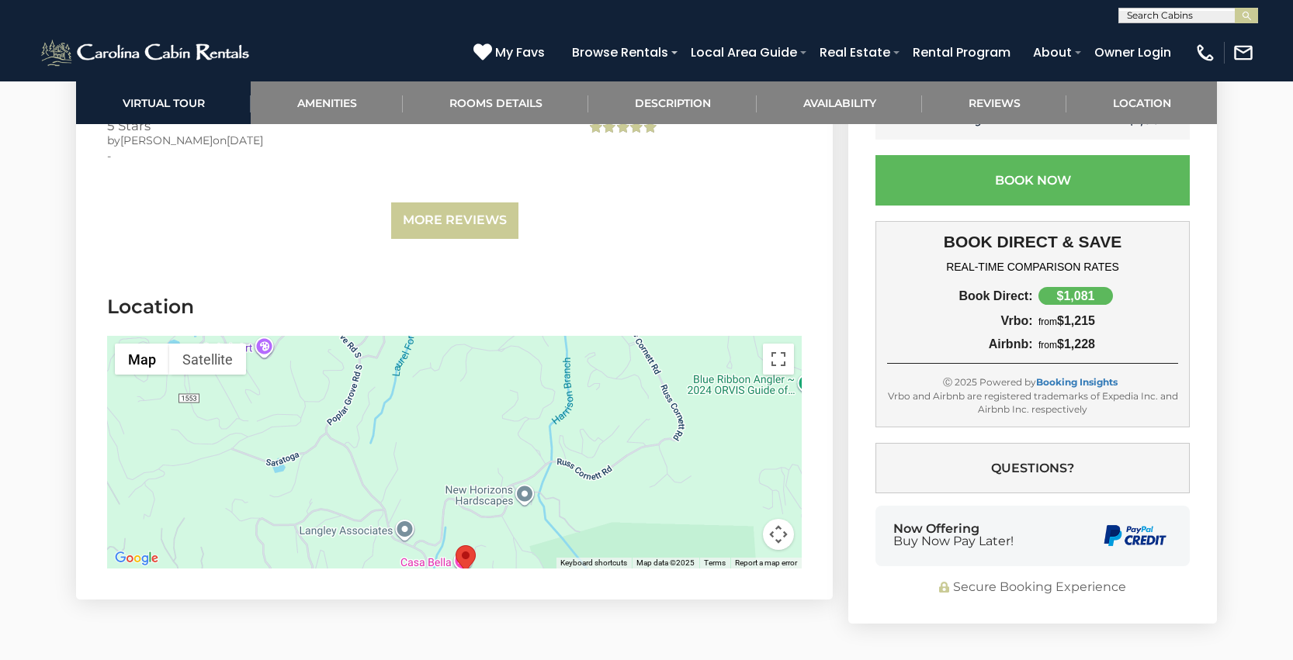
drag, startPoint x: 407, startPoint y: 366, endPoint x: 381, endPoint y: 522, distance: 158.2
click at [379, 522] on section "Location ← Move left → Move right ↑ Move up ↓ Move down + Zoom in - Zoom out Ho…" at bounding box center [454, 435] width 756 height 330
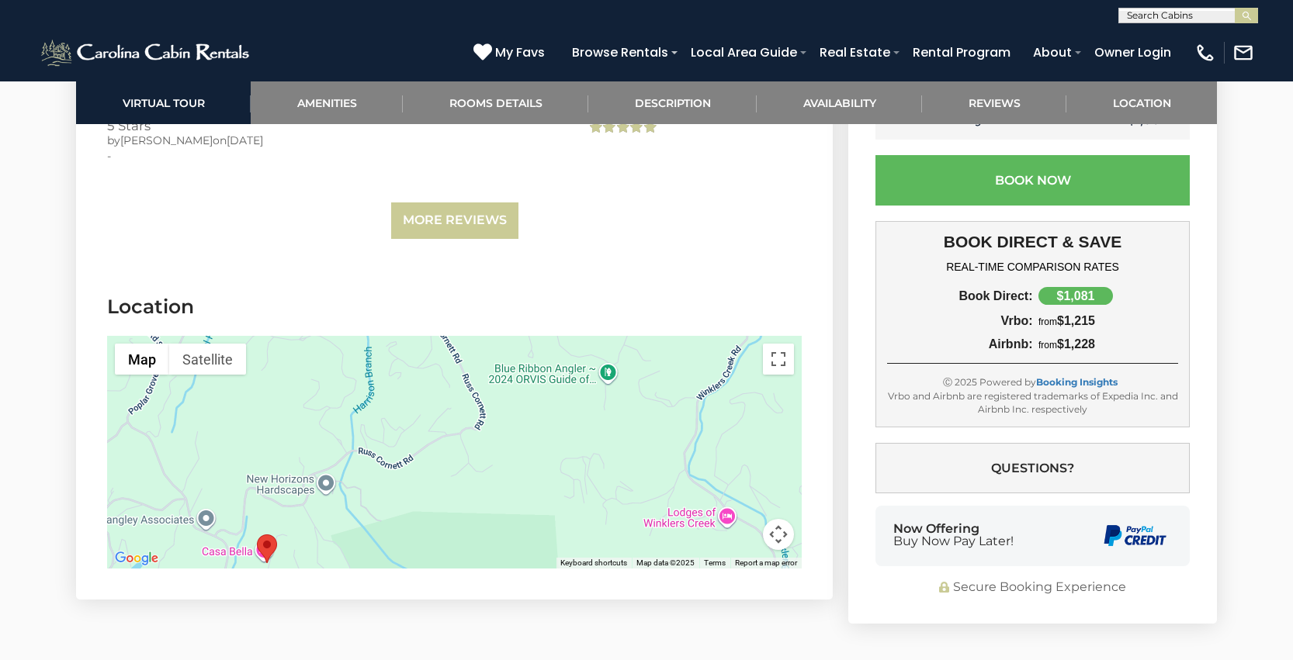
drag, startPoint x: 553, startPoint y: 378, endPoint x: 353, endPoint y: 369, distance: 200.4
click at [353, 369] on div at bounding box center [454, 452] width 694 height 233
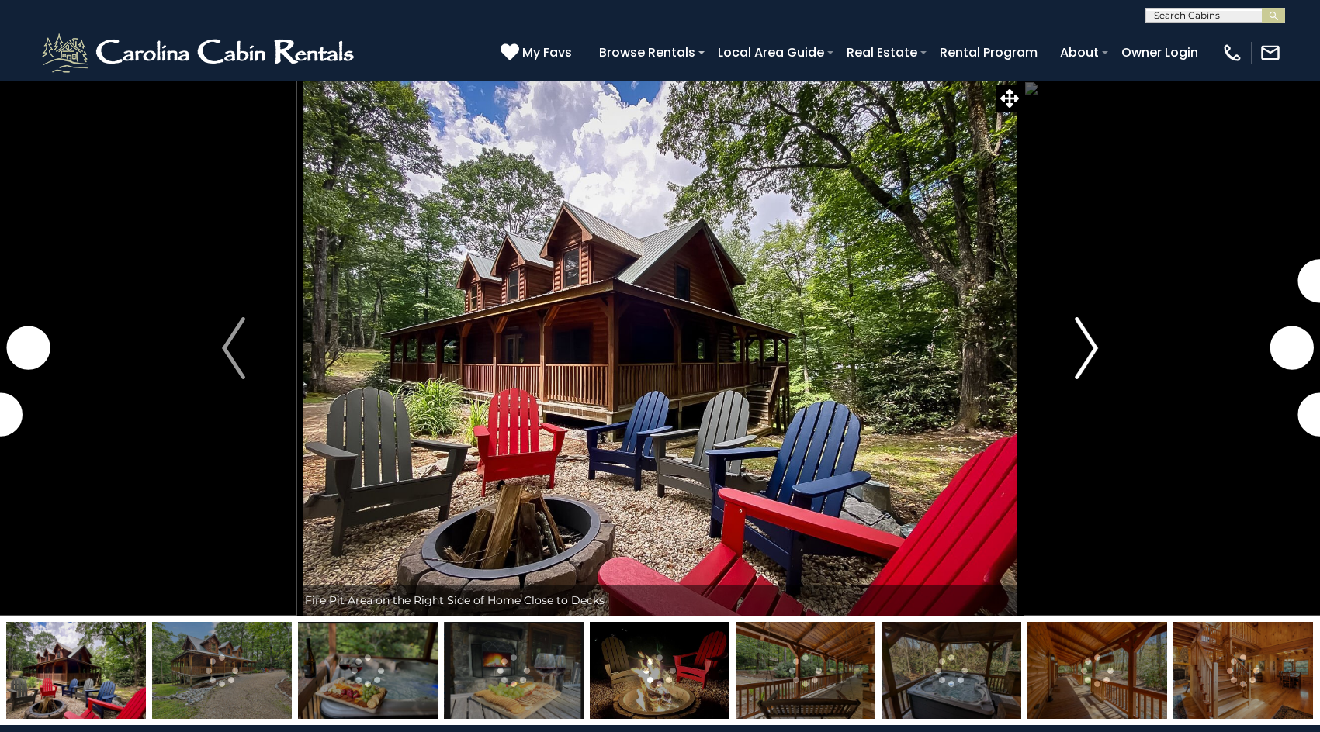
click at [1080, 358] on img "Next" at bounding box center [1086, 348] width 23 height 62
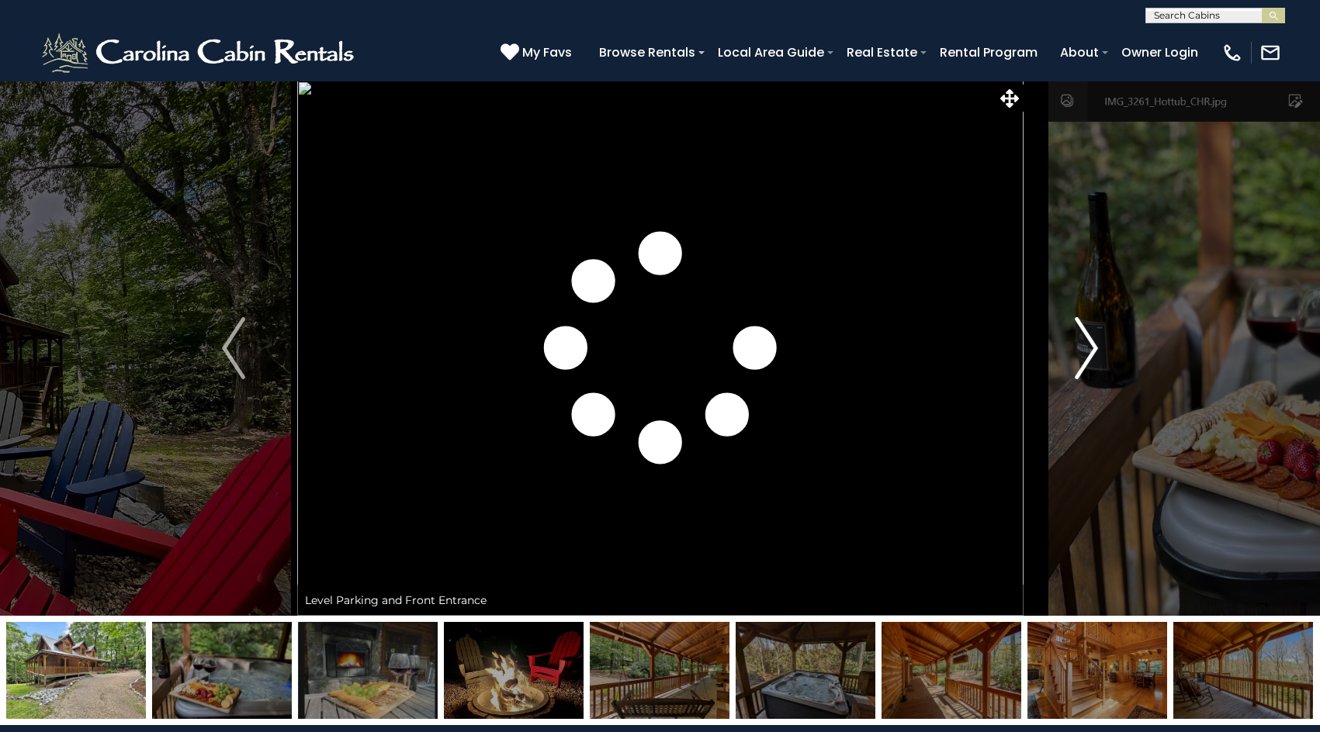
click at [1085, 355] on img "Next" at bounding box center [1086, 348] width 23 height 62
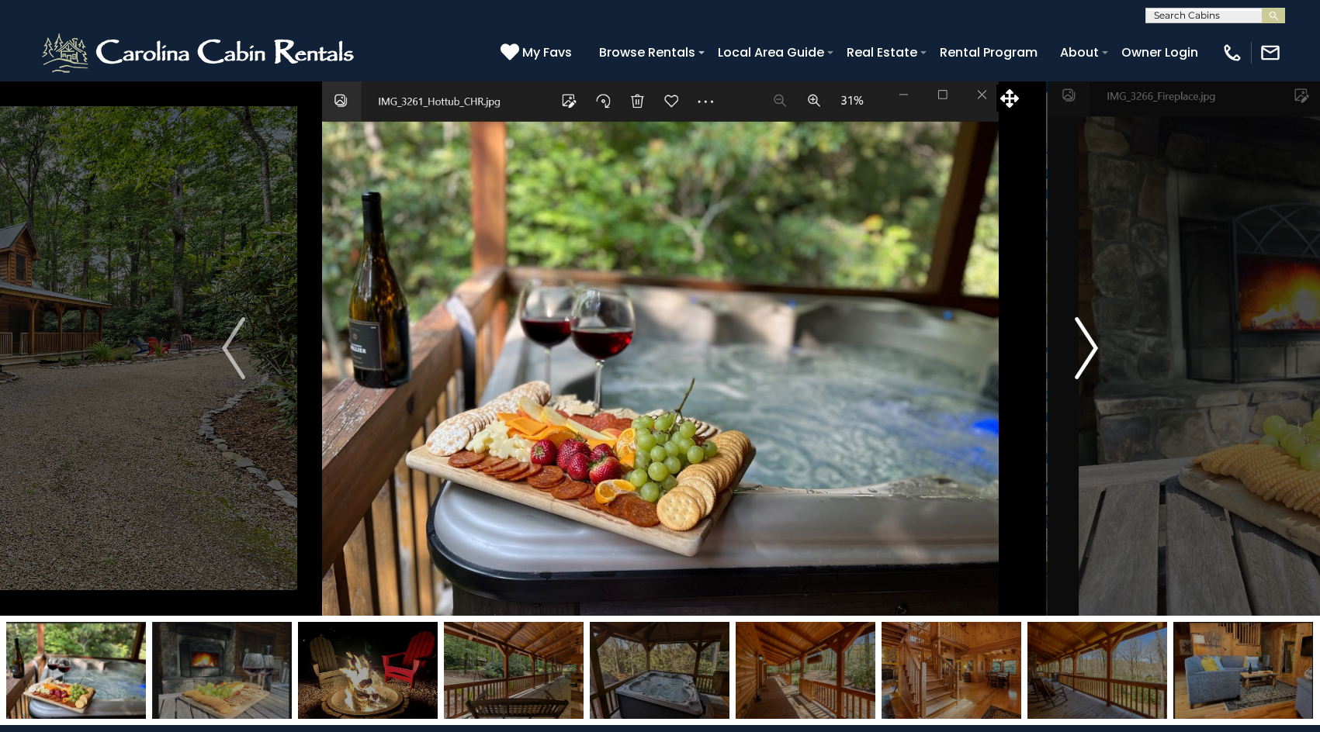
click at [1085, 355] on img "Next" at bounding box center [1086, 348] width 23 height 62
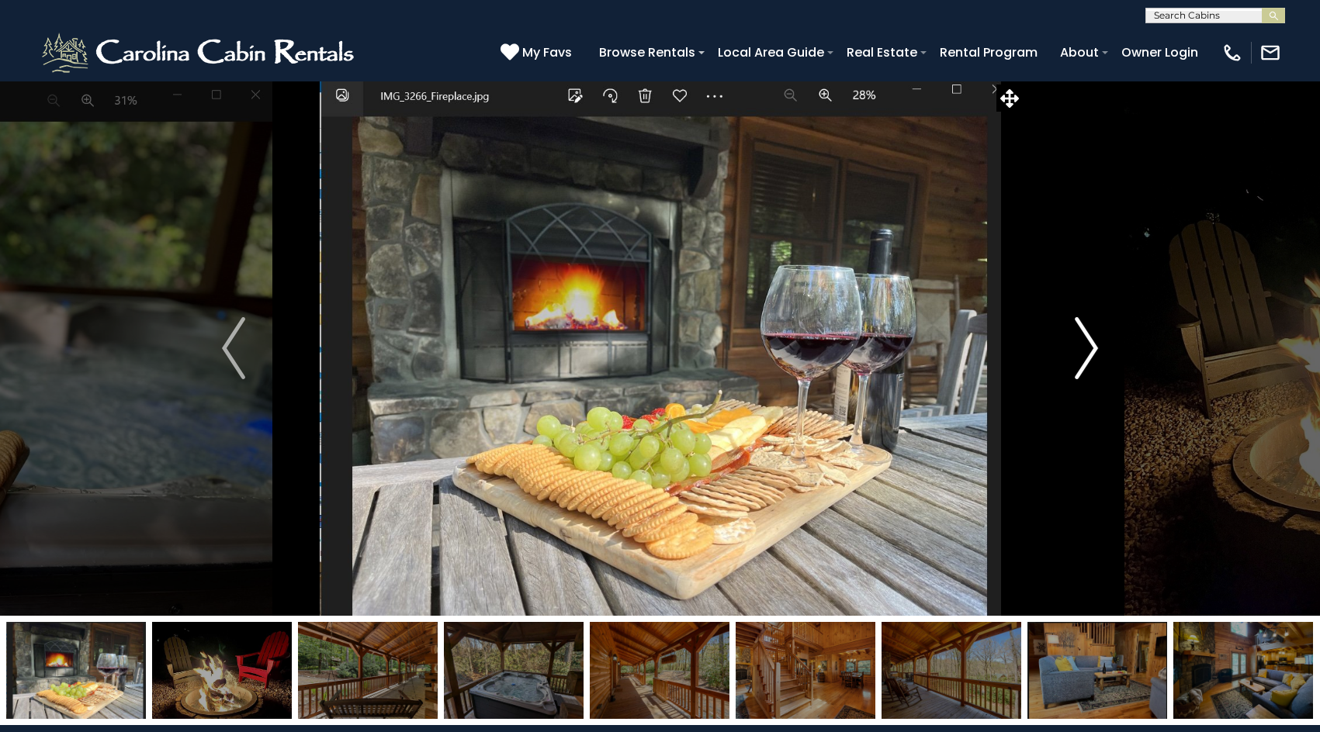
click at [1085, 355] on img "Next" at bounding box center [1086, 348] width 23 height 62
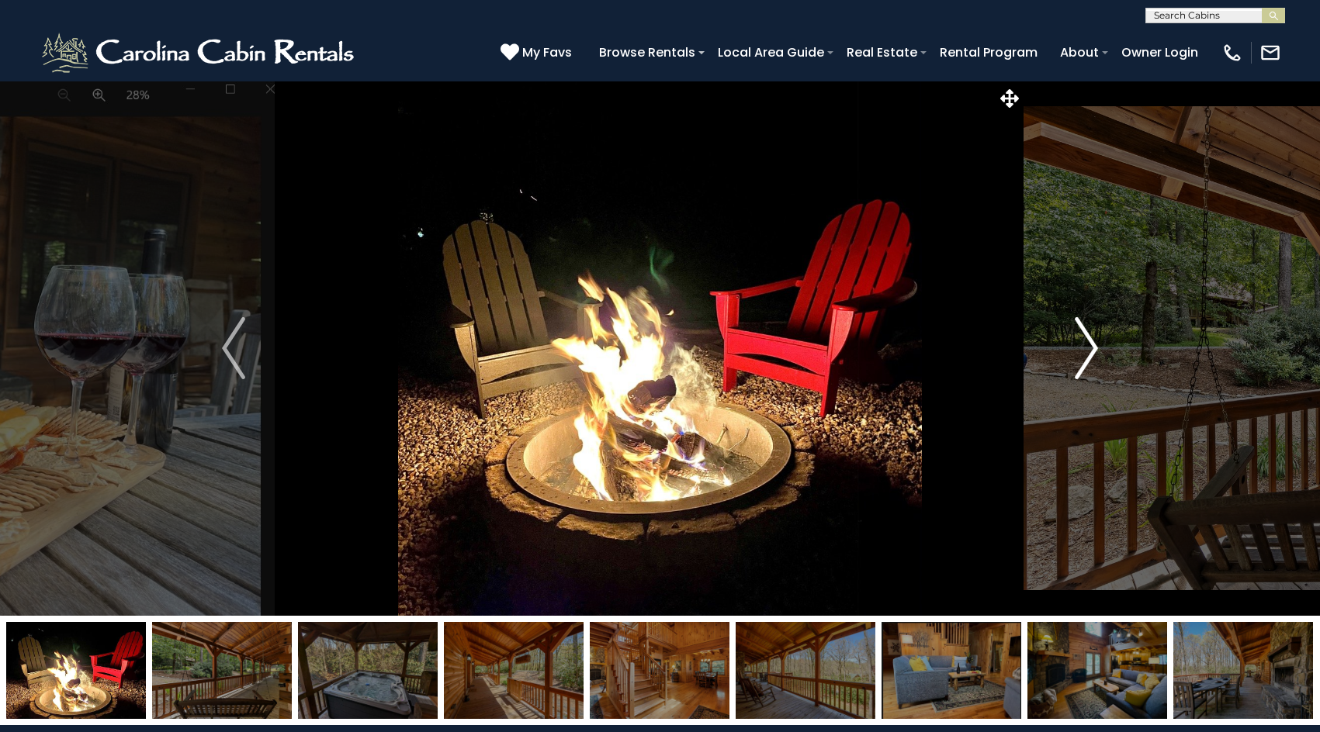
click at [1085, 355] on img "Next" at bounding box center [1086, 348] width 23 height 62
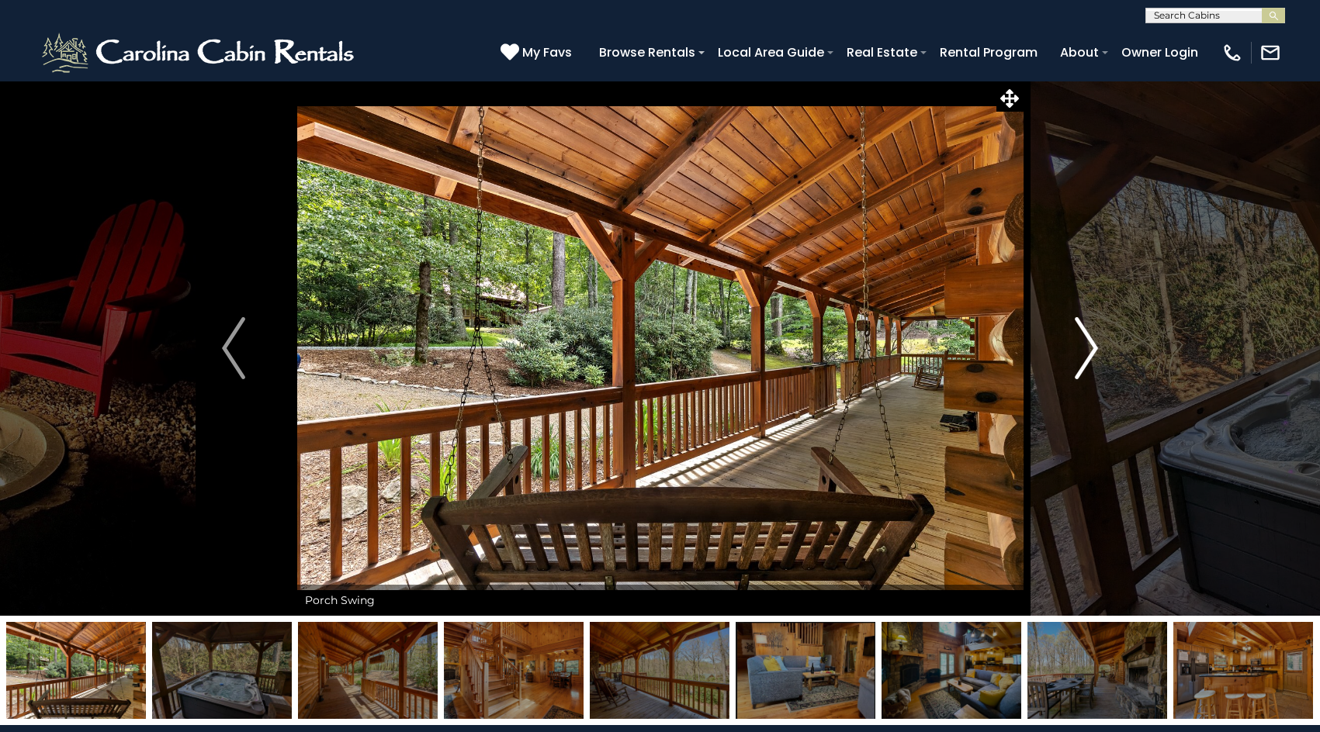
click at [1085, 355] on img "Next" at bounding box center [1086, 348] width 23 height 62
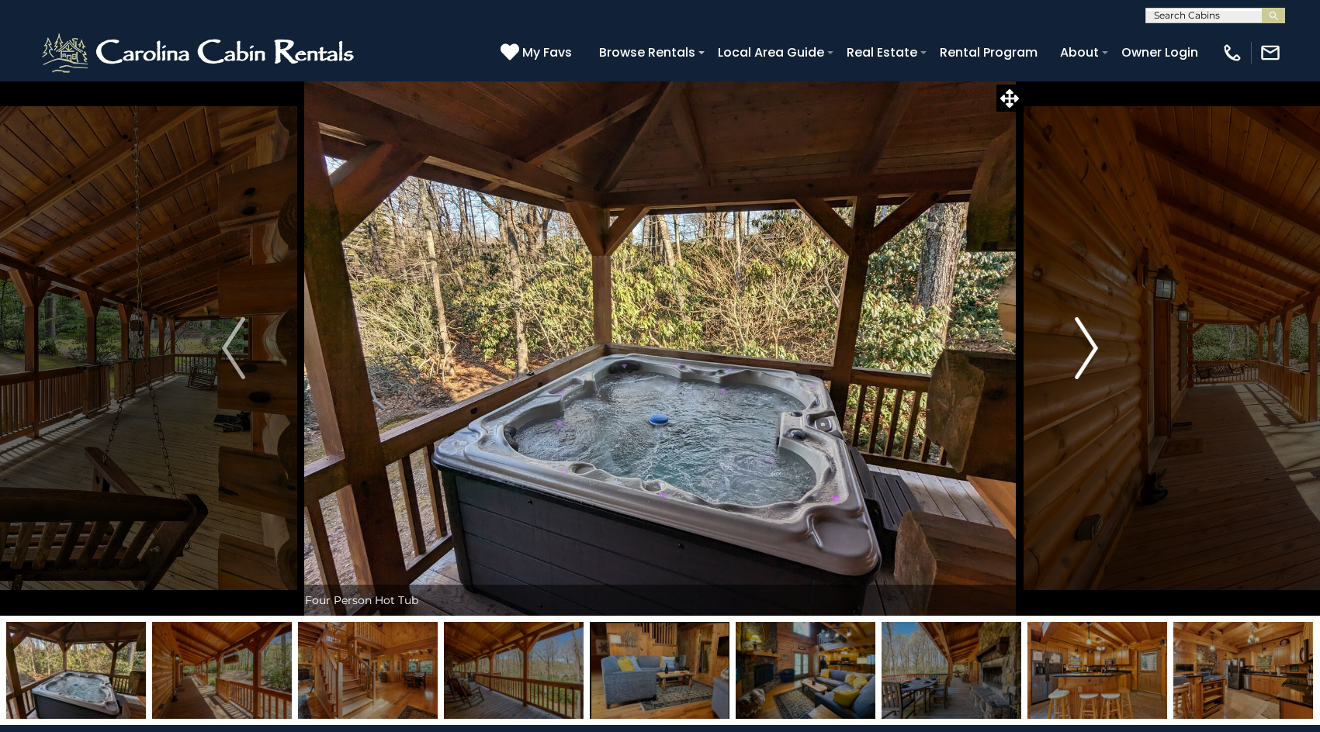
click at [1085, 355] on img "Next" at bounding box center [1086, 348] width 23 height 62
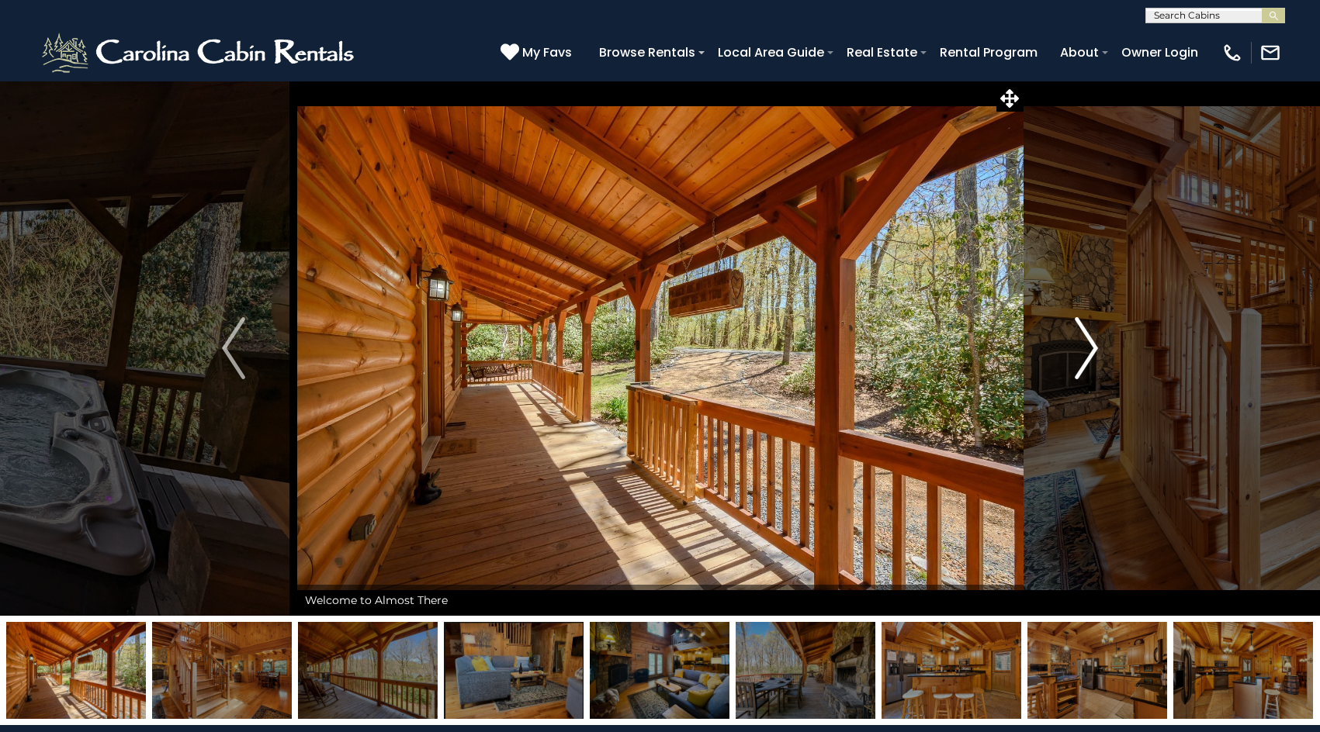
click at [1085, 355] on img "Next" at bounding box center [1086, 348] width 23 height 62
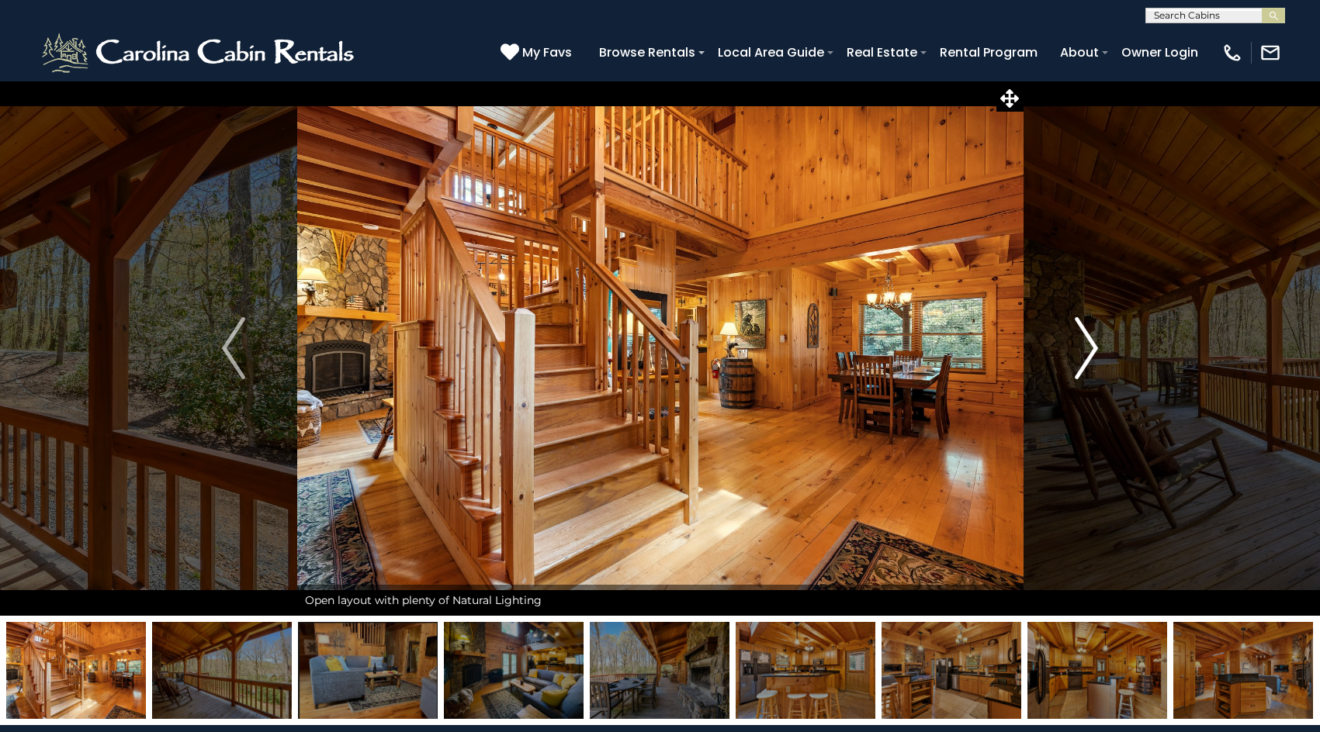
click at [1085, 355] on img "Next" at bounding box center [1086, 348] width 23 height 62
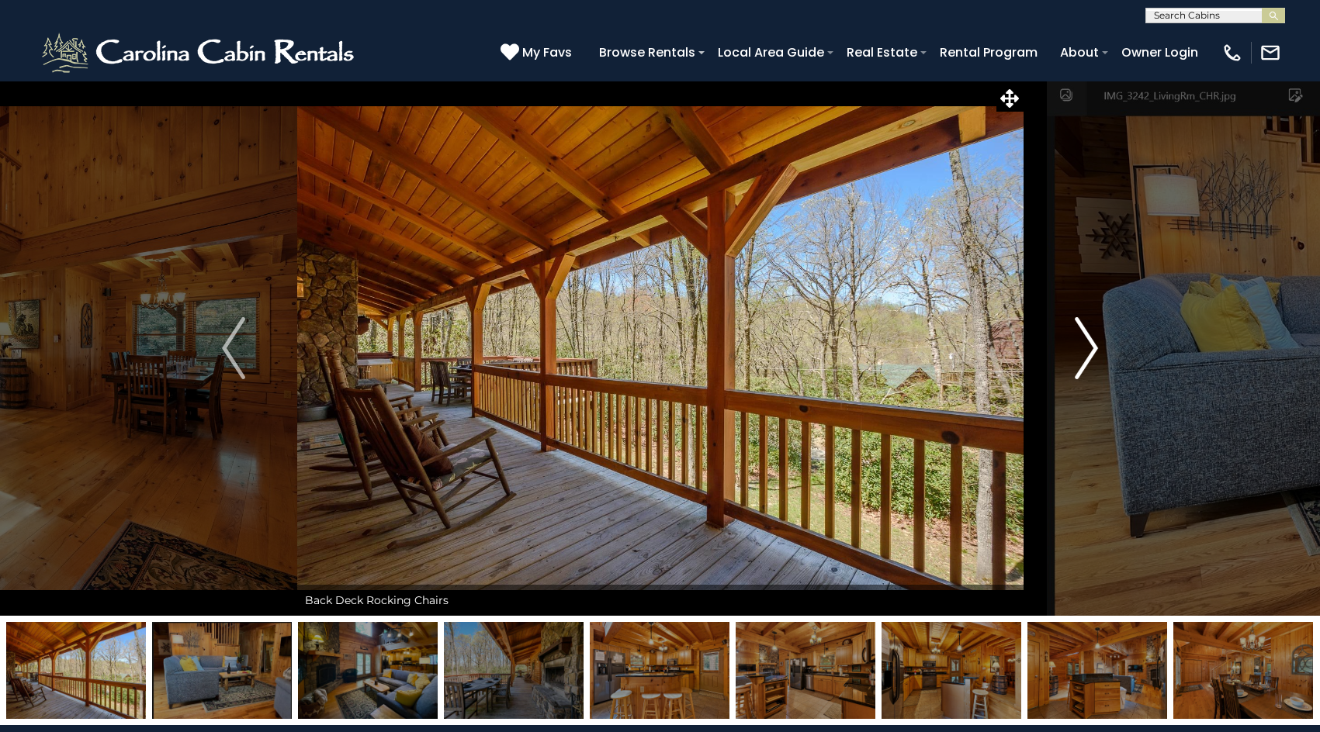
click at [1085, 355] on img "Next" at bounding box center [1086, 348] width 23 height 62
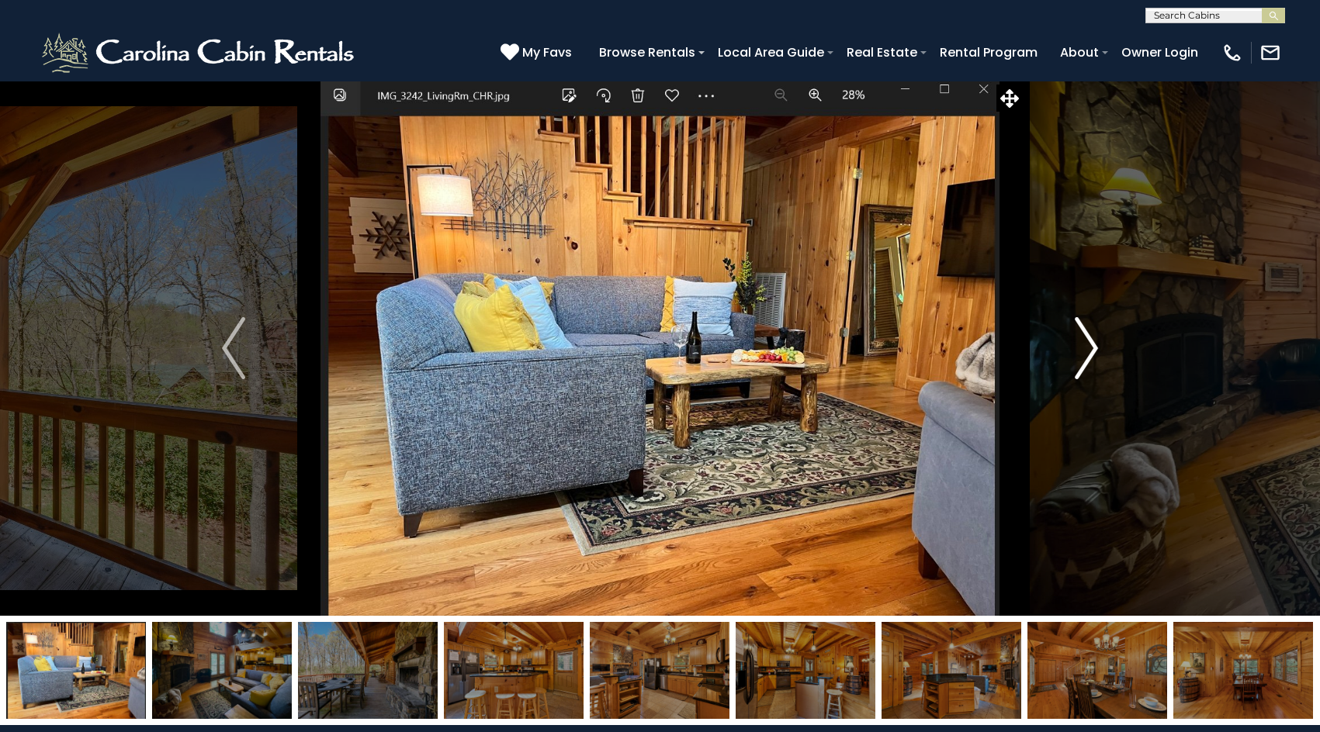
click at [1085, 355] on img "Next" at bounding box center [1086, 348] width 23 height 62
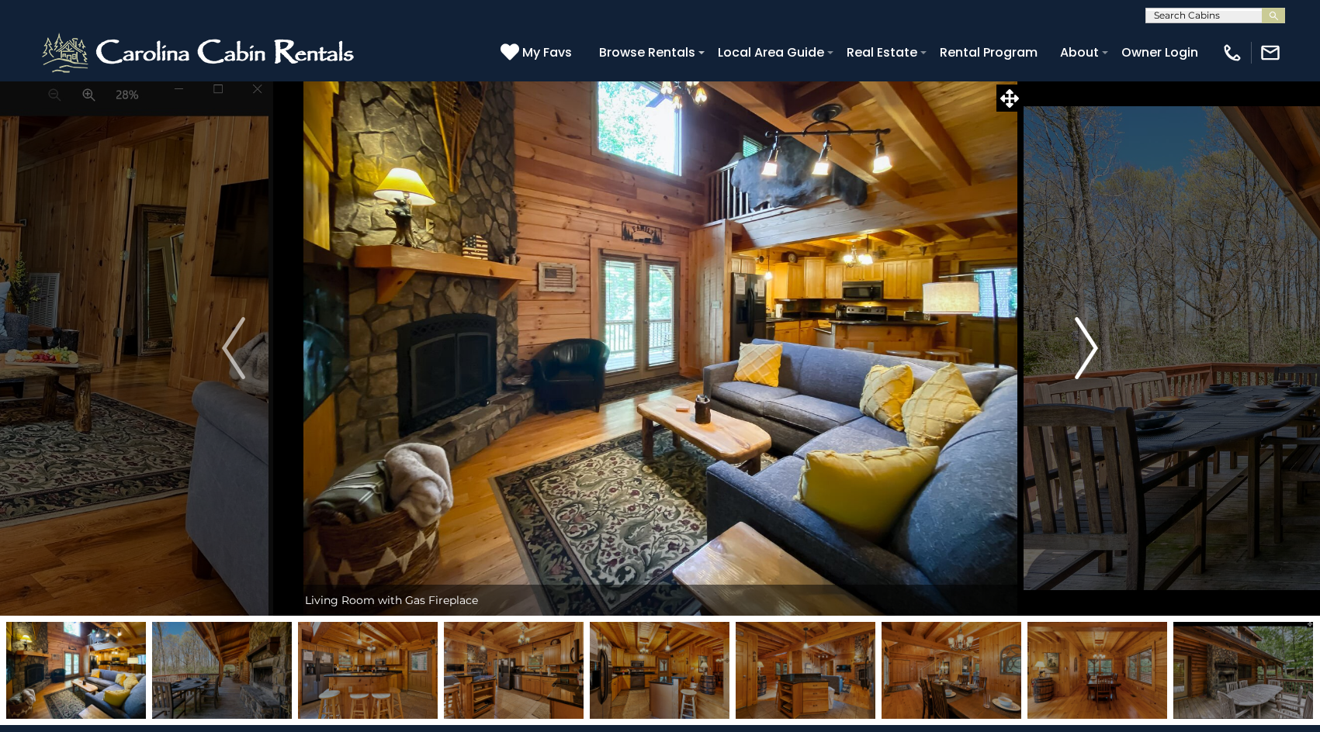
click at [1085, 355] on img "Next" at bounding box center [1086, 348] width 23 height 62
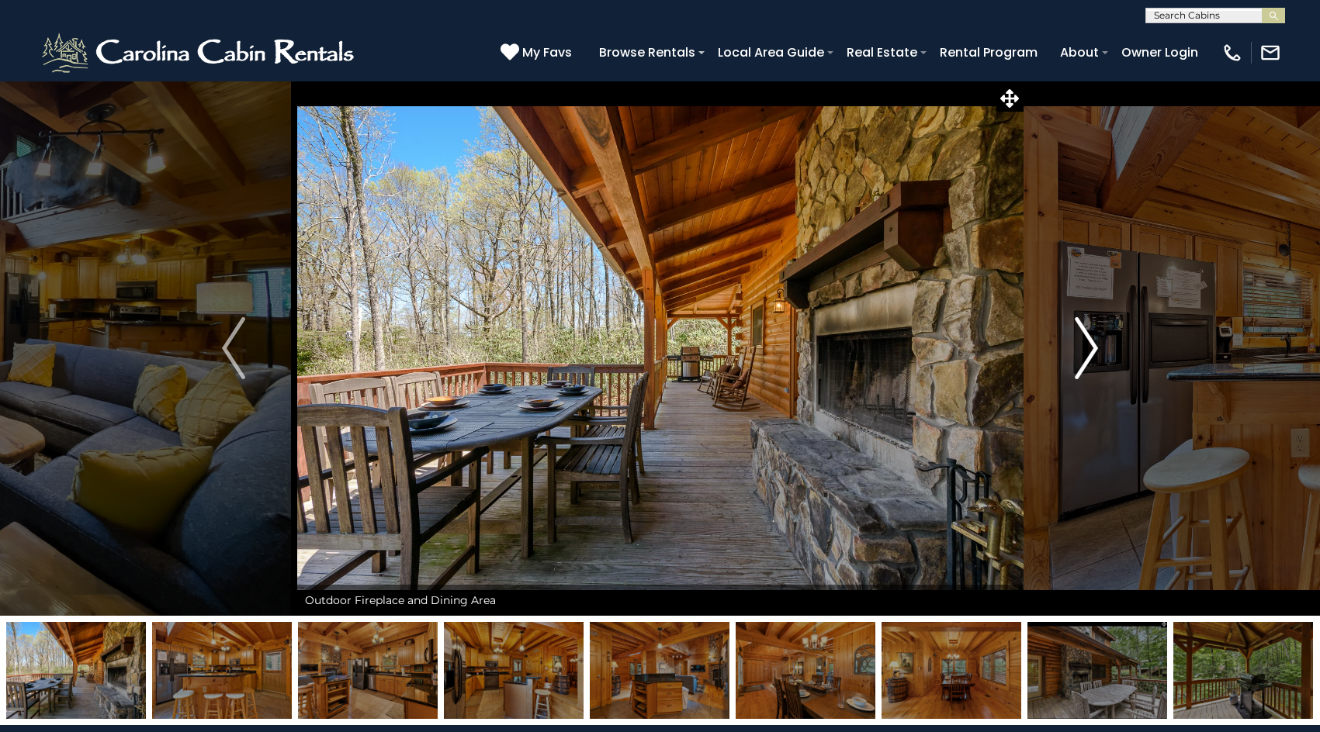
click at [1085, 355] on img "Next" at bounding box center [1086, 348] width 23 height 62
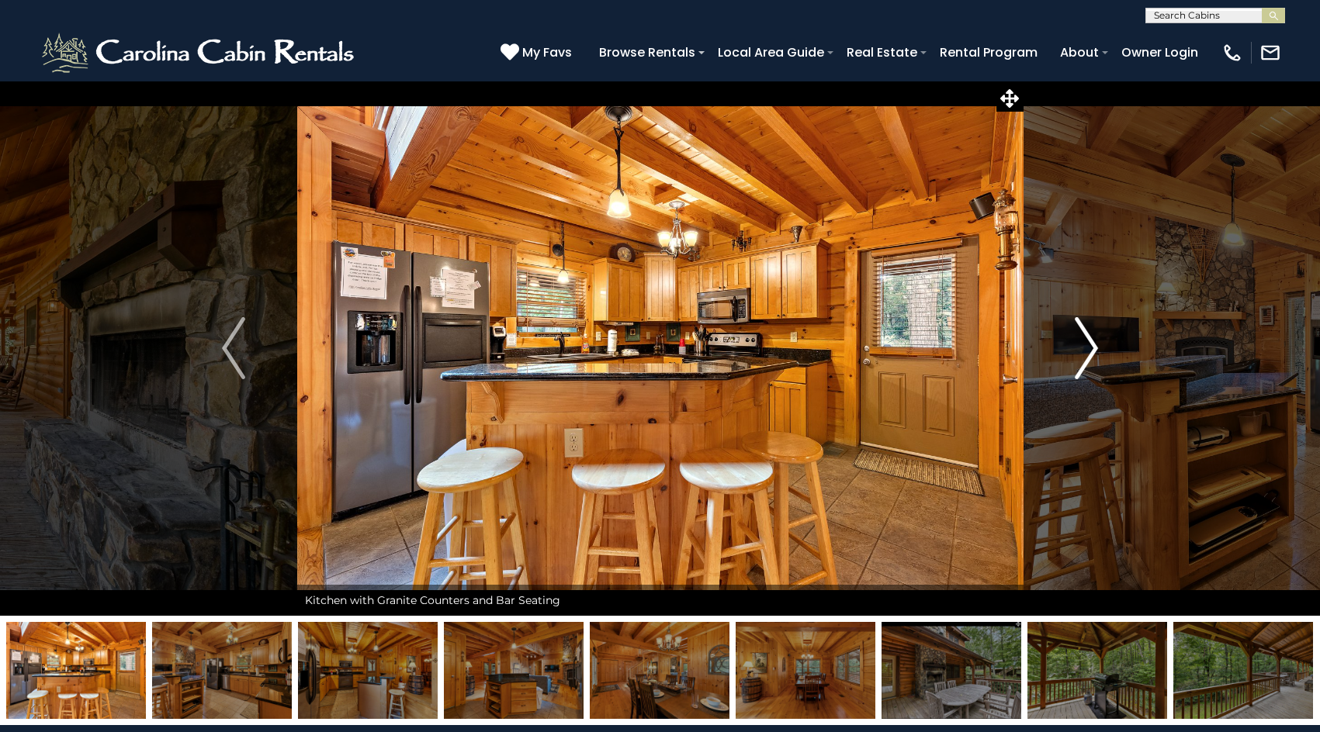
click at [1085, 355] on img "Next" at bounding box center [1086, 348] width 23 height 62
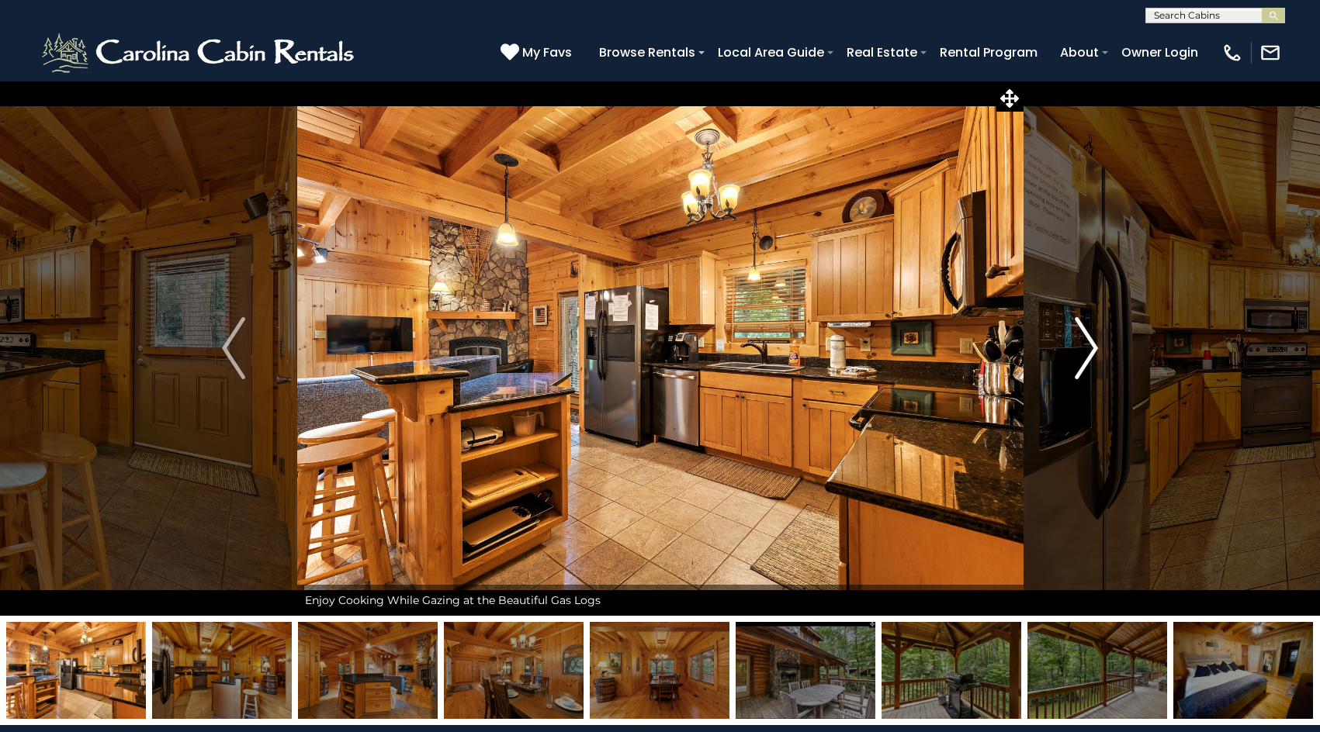
click at [1085, 355] on img "Next" at bounding box center [1086, 348] width 23 height 62
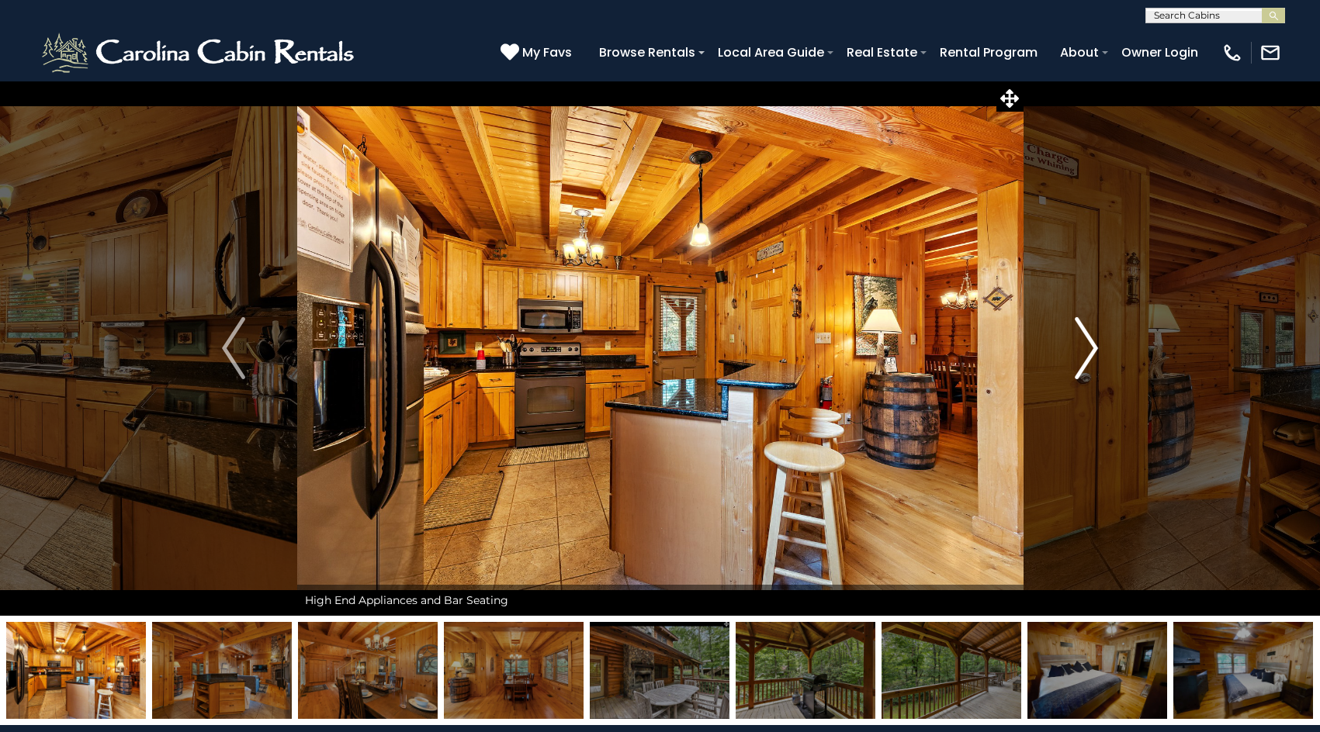
click at [1085, 355] on img "Next" at bounding box center [1086, 348] width 23 height 62
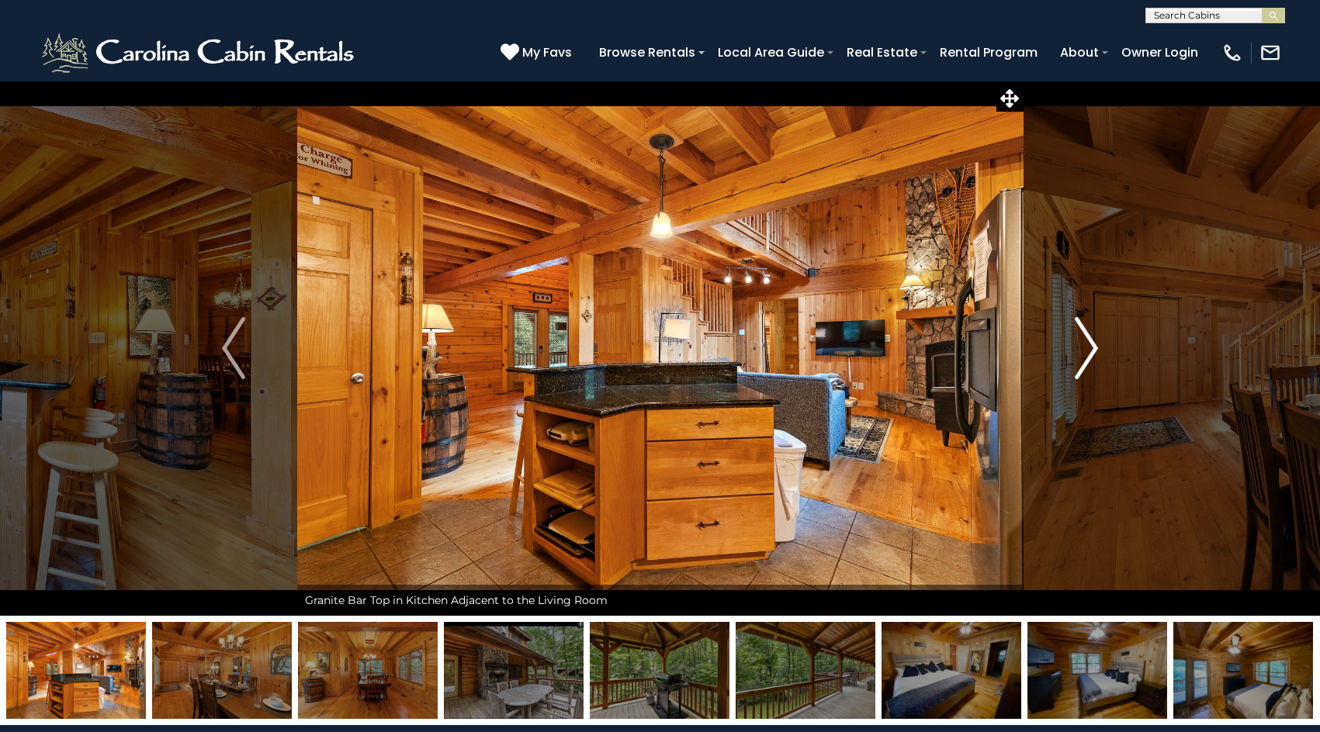
click at [1085, 355] on img "Next" at bounding box center [1086, 348] width 23 height 62
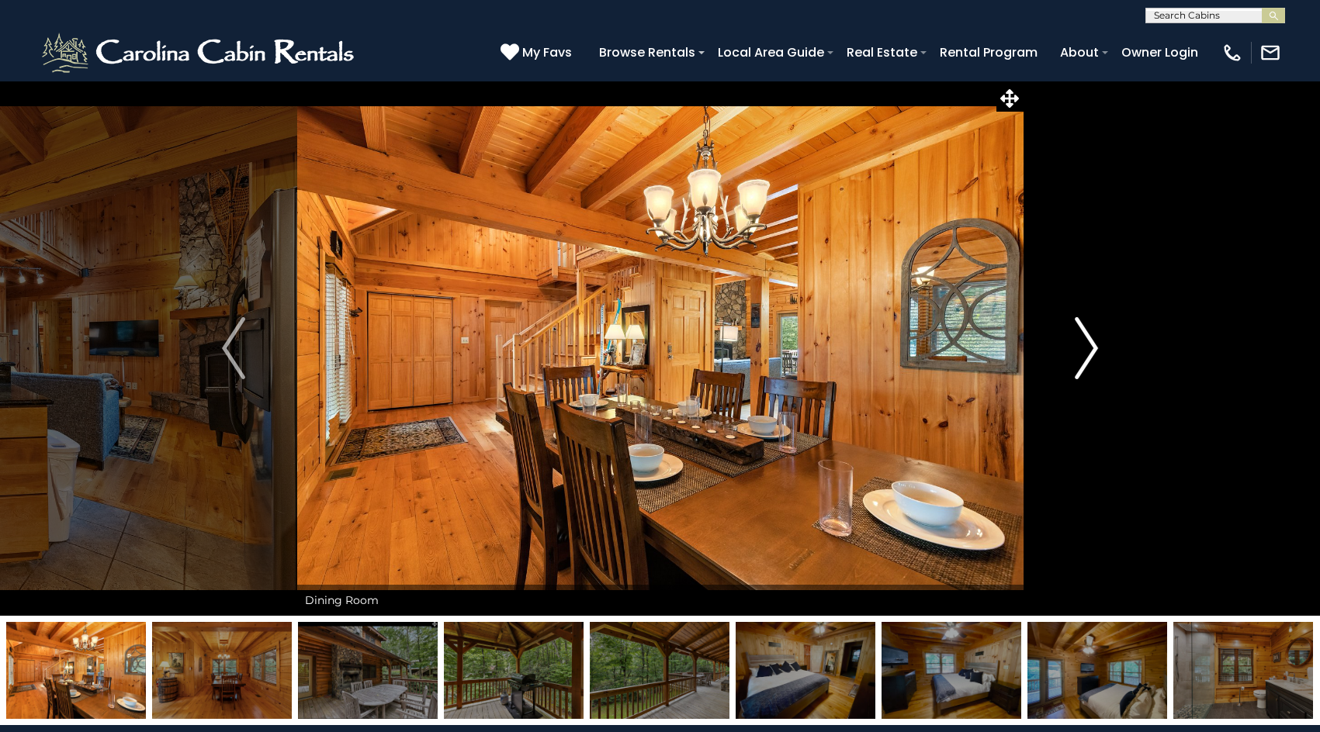
click at [1085, 355] on img "Next" at bounding box center [1086, 348] width 23 height 62
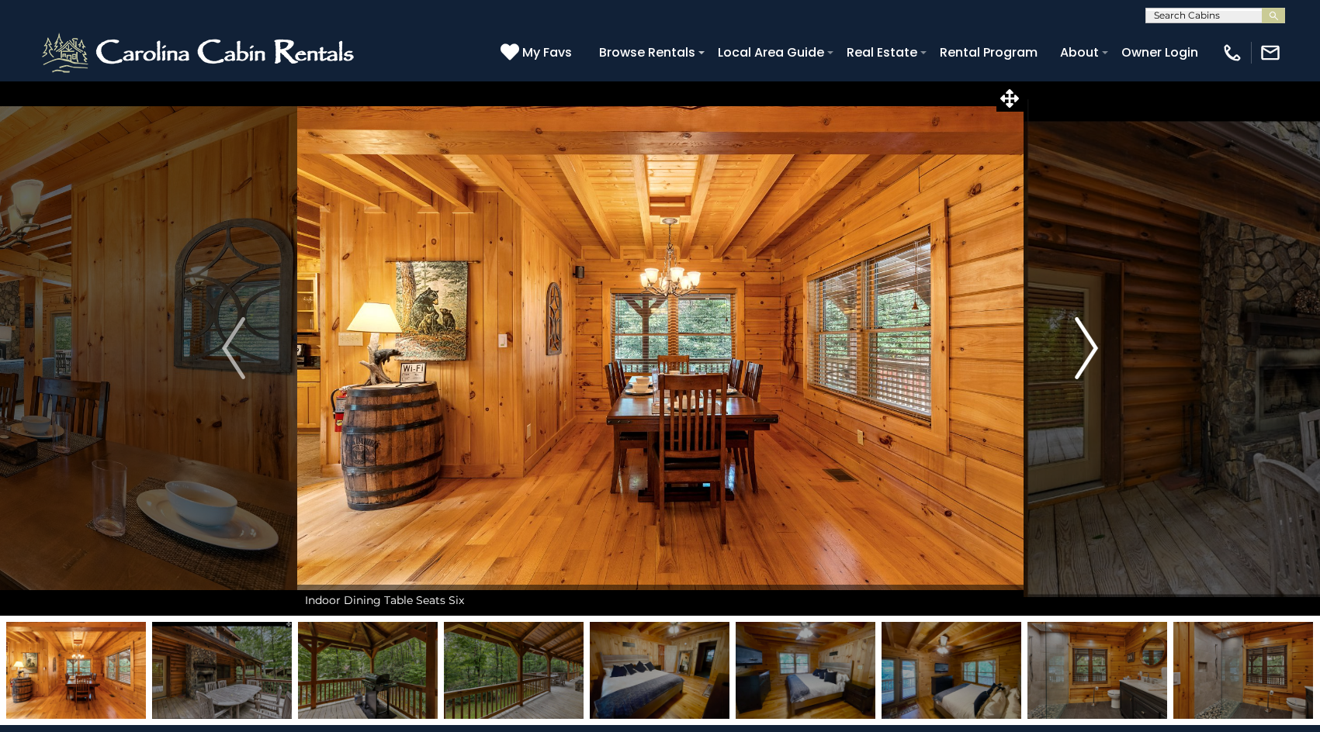
click at [1085, 355] on img "Next" at bounding box center [1086, 348] width 23 height 62
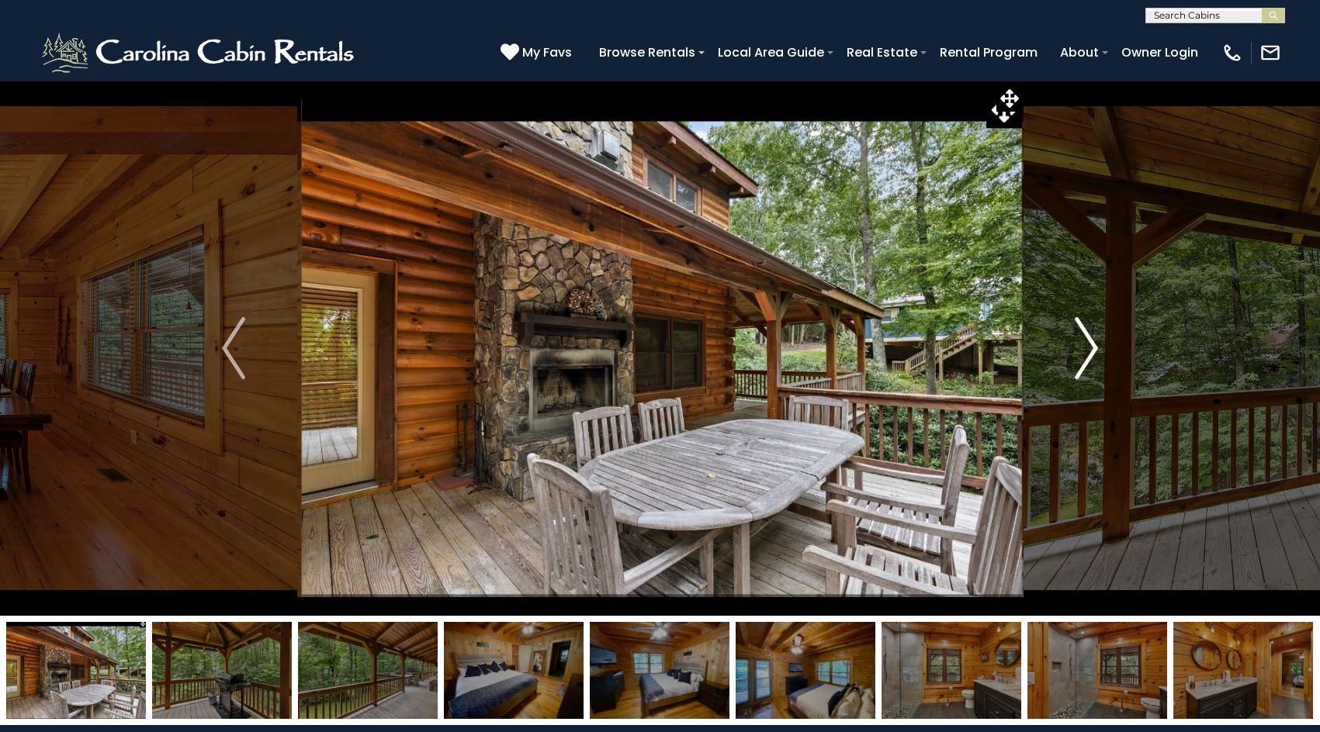
click at [1085, 355] on img "Next" at bounding box center [1086, 348] width 23 height 62
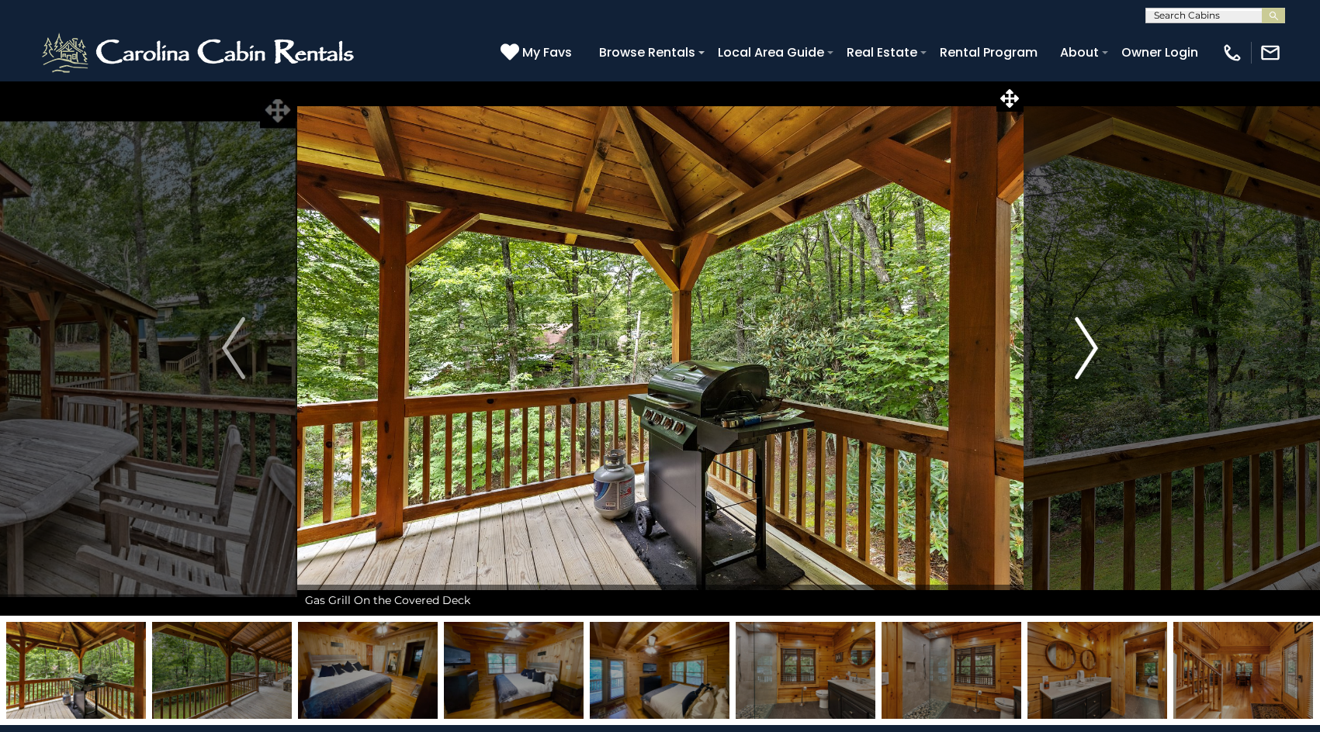
click at [1085, 355] on img "Next" at bounding box center [1086, 348] width 23 height 62
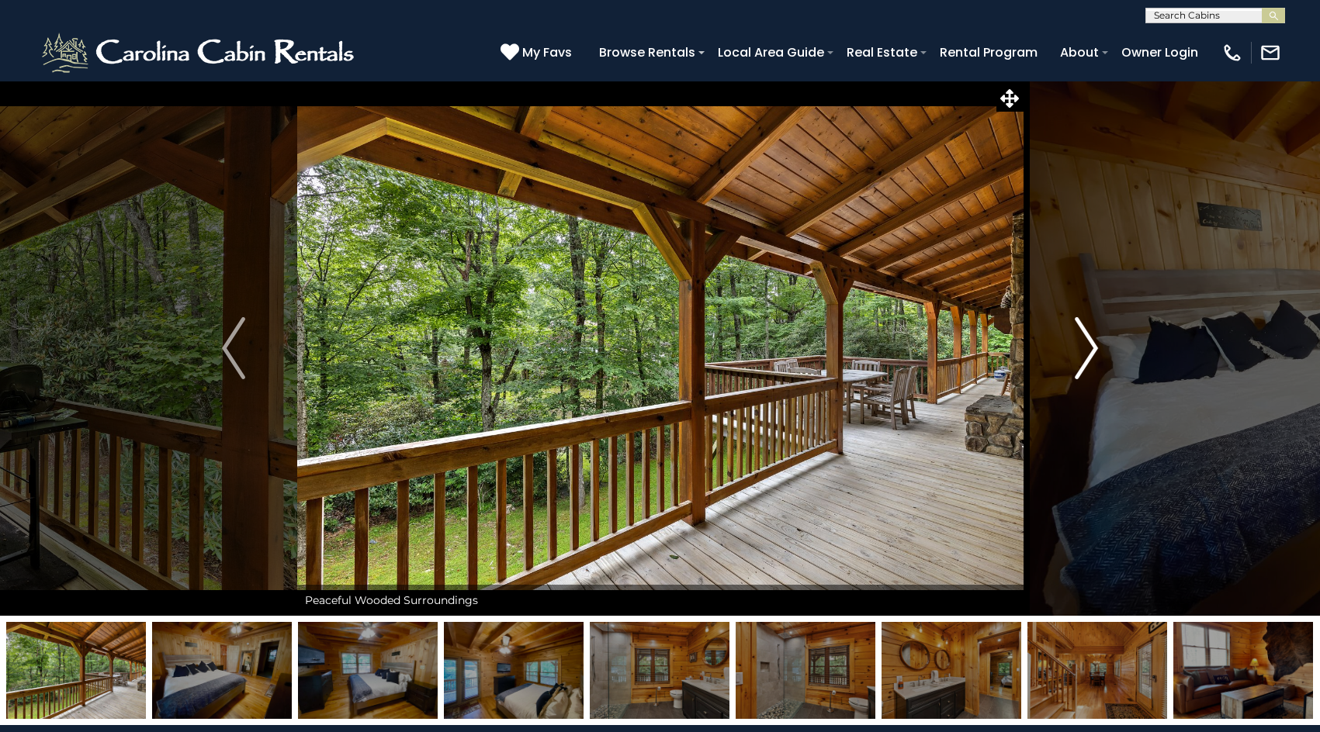
click at [1085, 355] on img "Next" at bounding box center [1086, 348] width 23 height 62
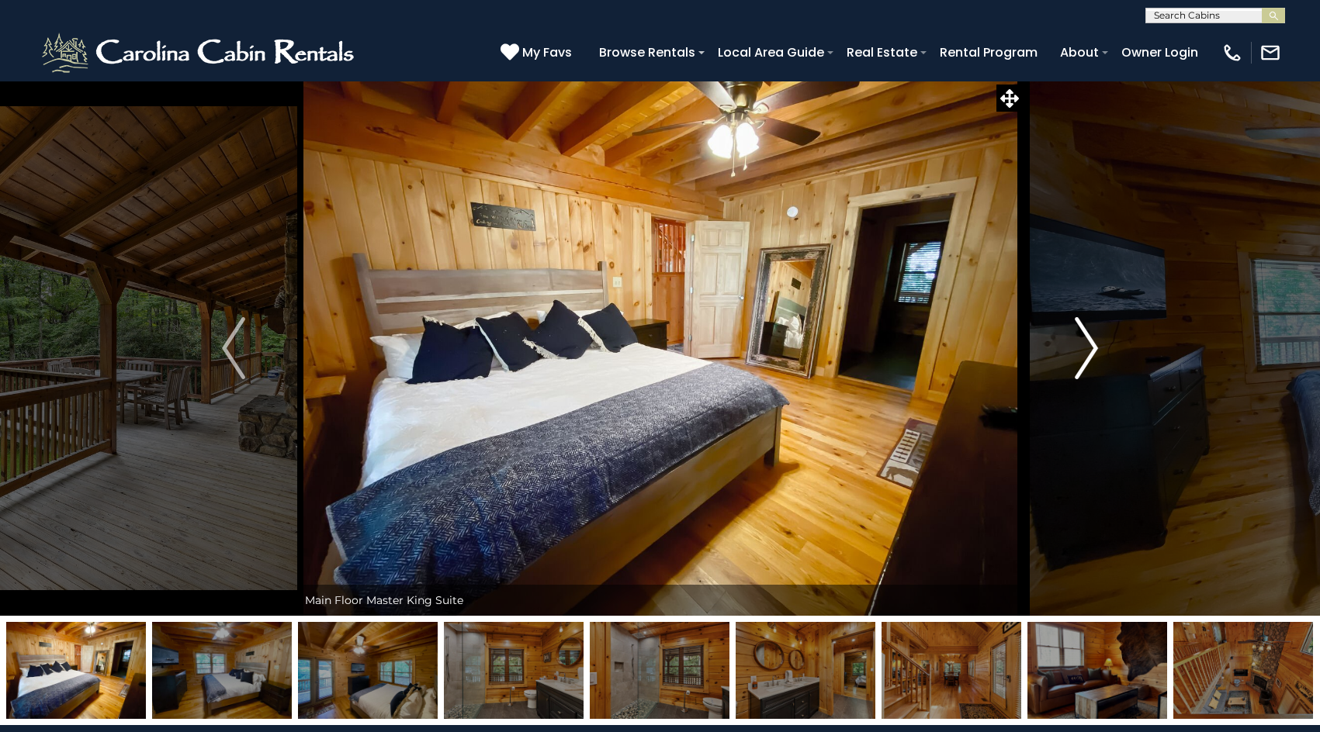
click at [1085, 355] on img "Next" at bounding box center [1086, 348] width 23 height 62
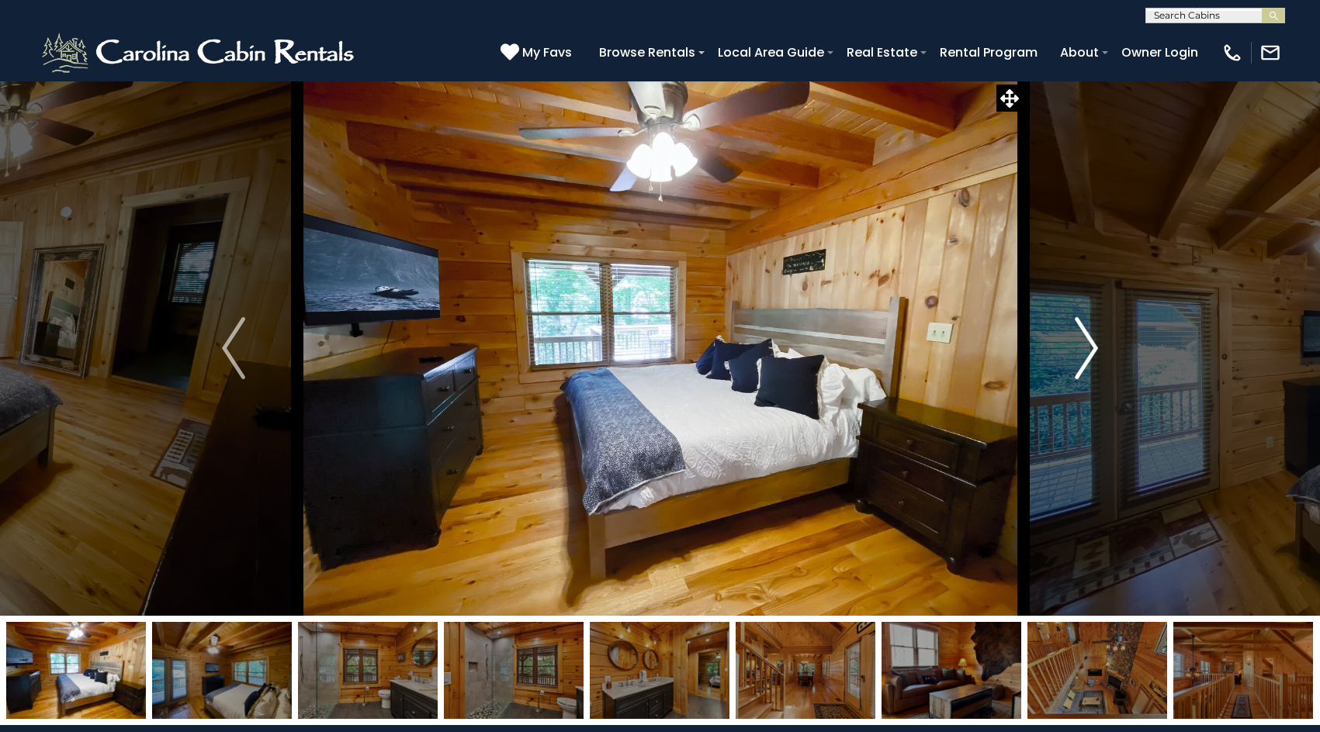
click at [1085, 355] on img "Next" at bounding box center [1086, 348] width 23 height 62
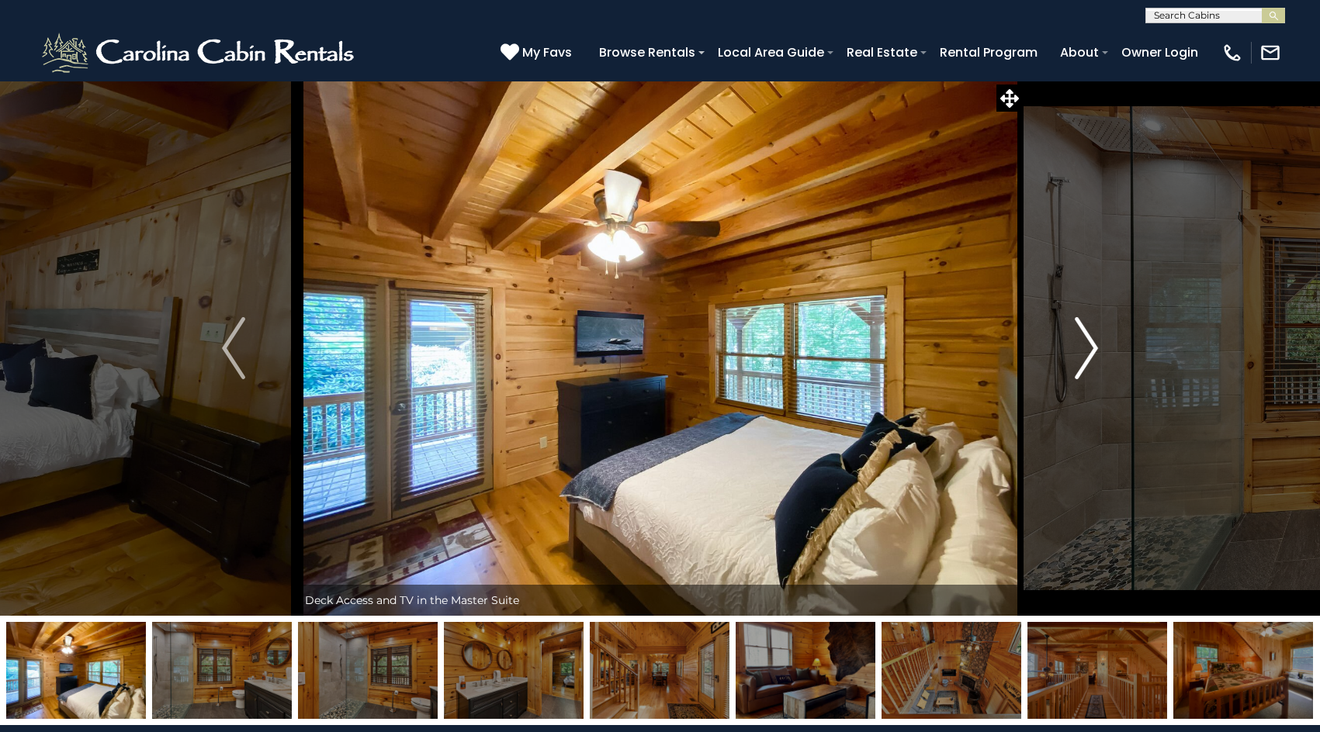
click at [1085, 355] on img "Next" at bounding box center [1086, 348] width 23 height 62
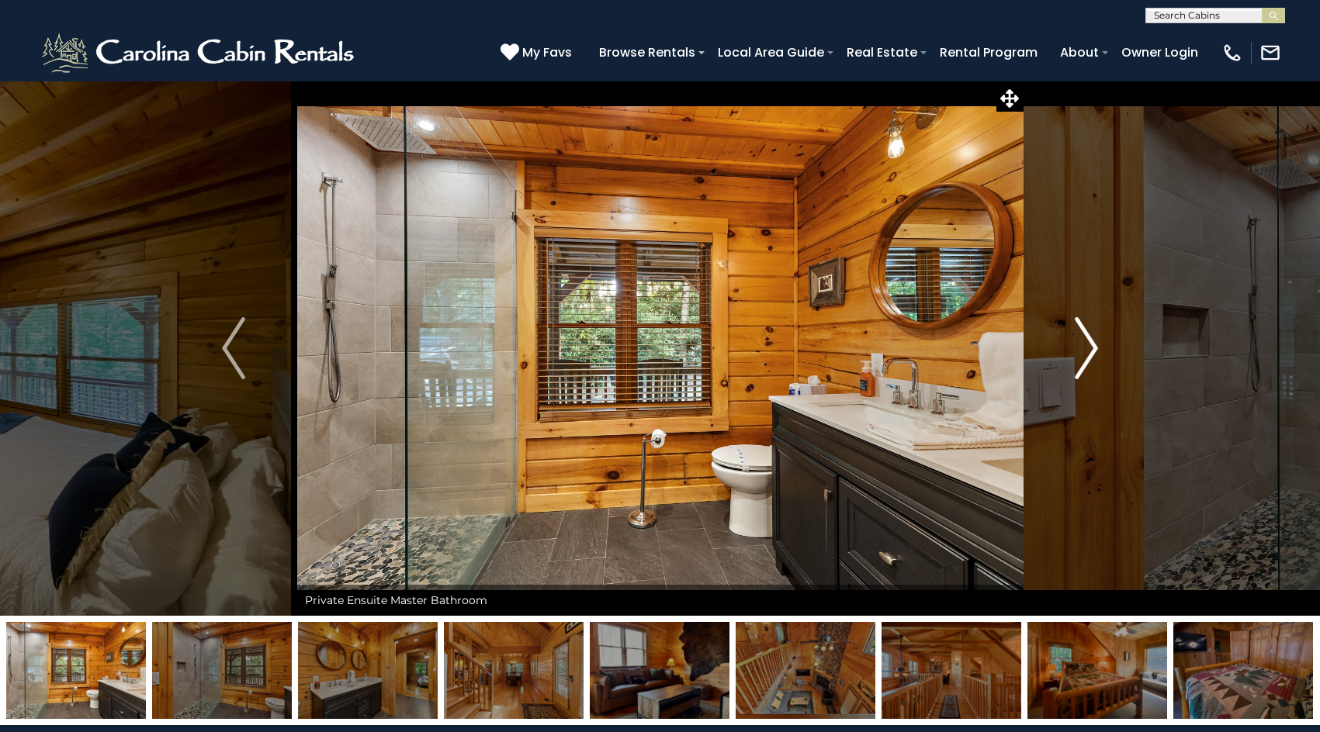
click at [1085, 355] on img "Next" at bounding box center [1086, 348] width 23 height 62
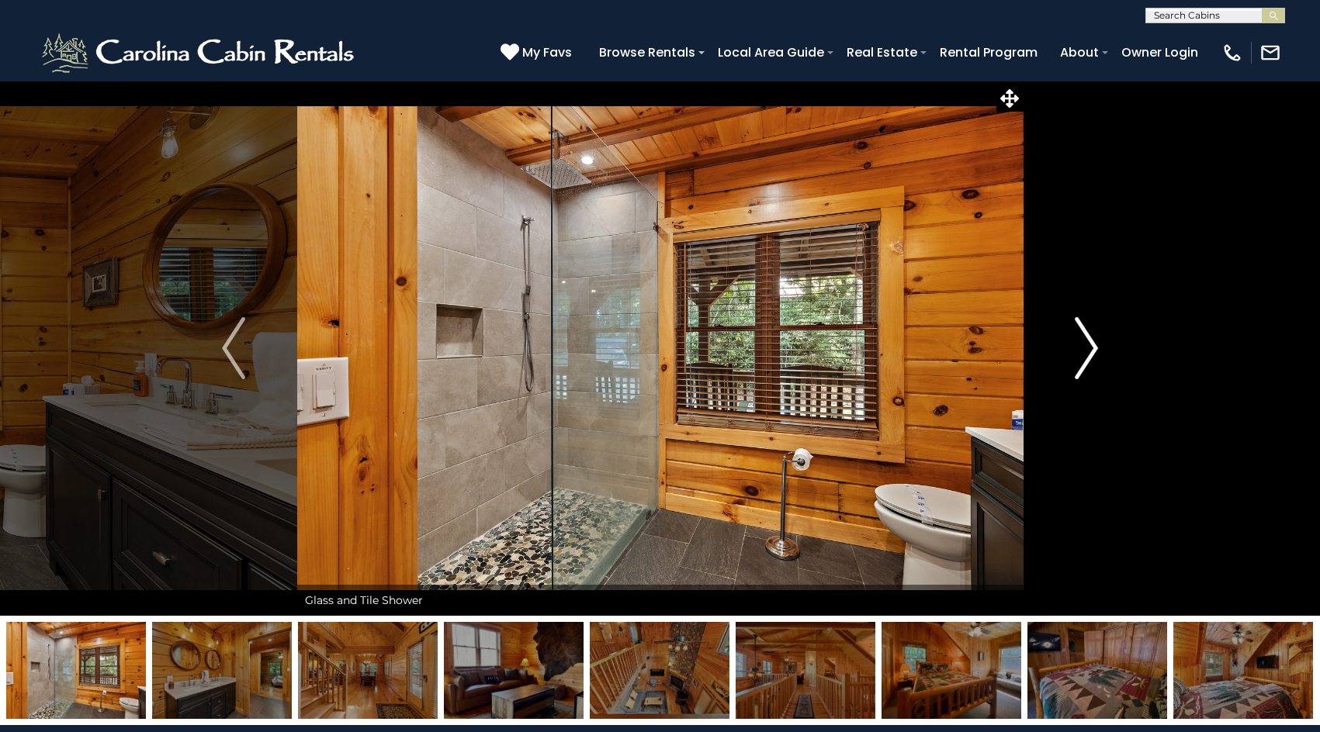
click at [1085, 355] on img "Next" at bounding box center [1086, 348] width 23 height 62
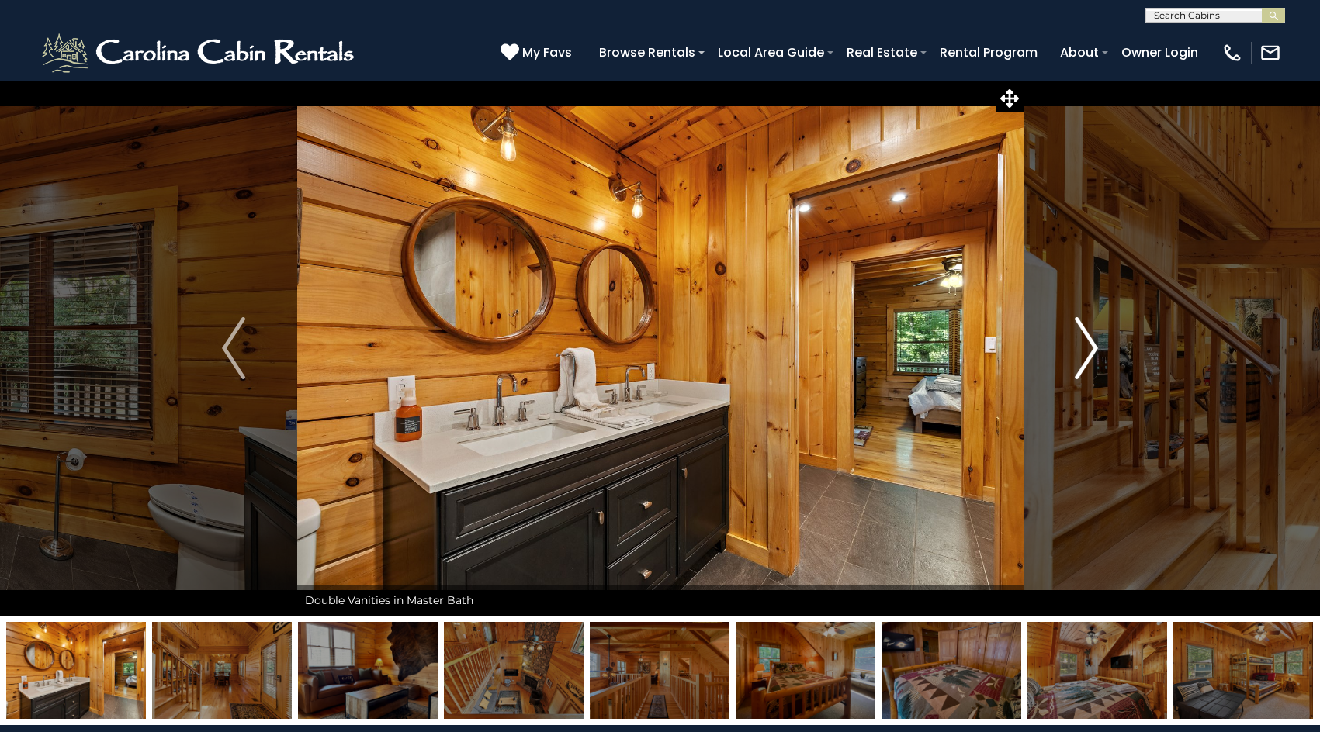
click at [1085, 355] on img "Next" at bounding box center [1086, 348] width 23 height 62
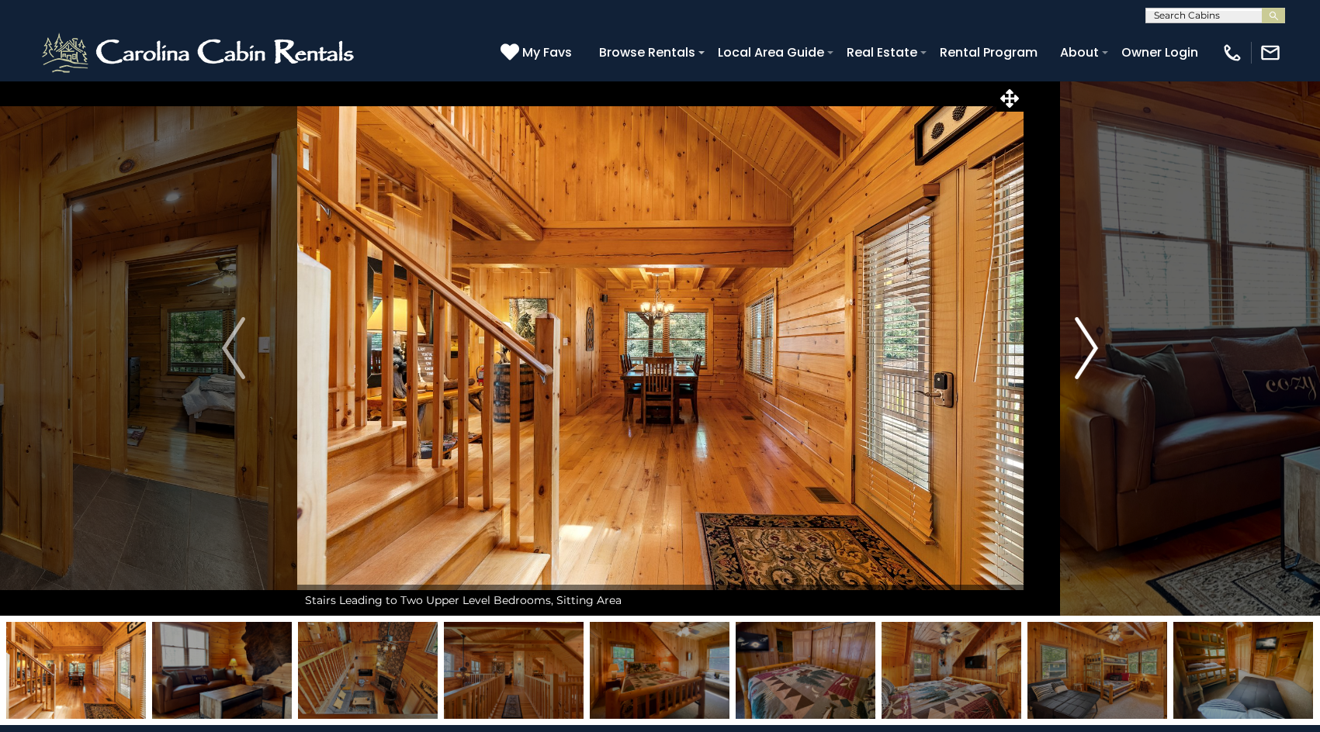
click at [1085, 355] on img "Next" at bounding box center [1086, 348] width 23 height 62
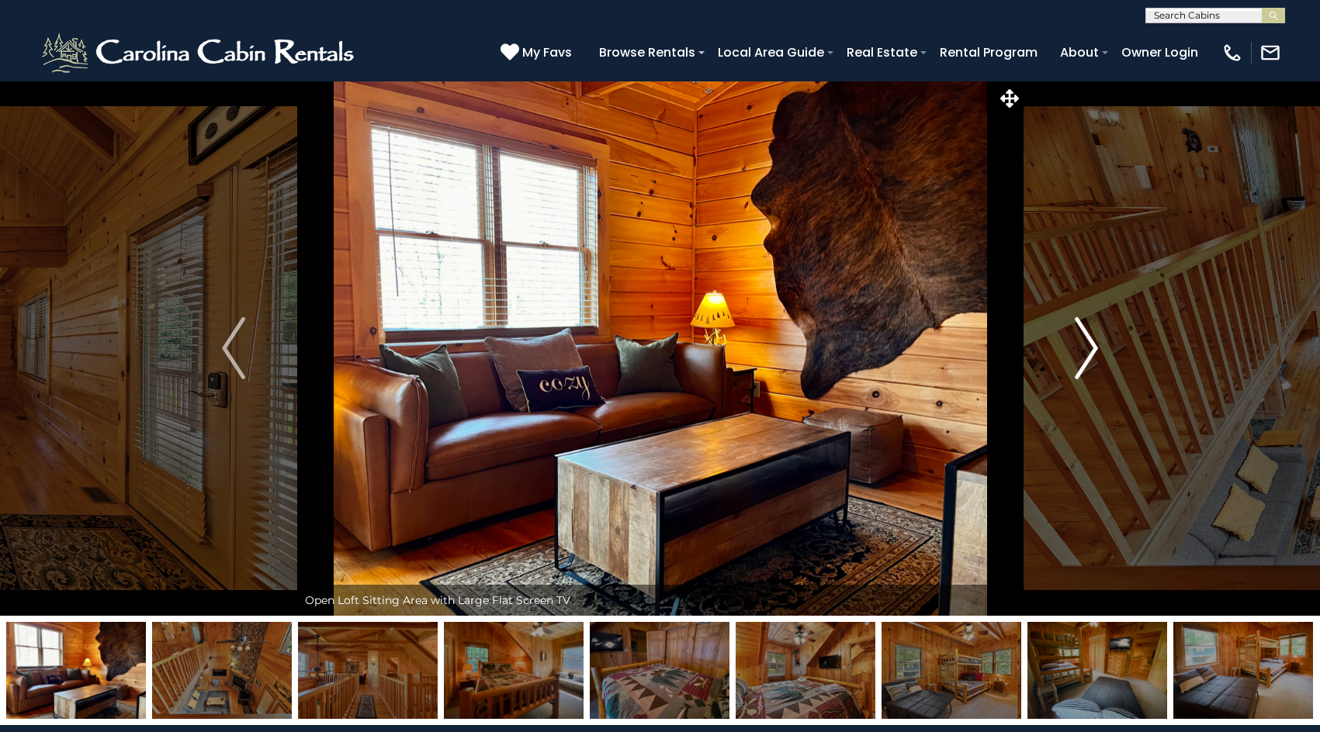
click at [1085, 355] on img "Next" at bounding box center [1086, 348] width 23 height 62
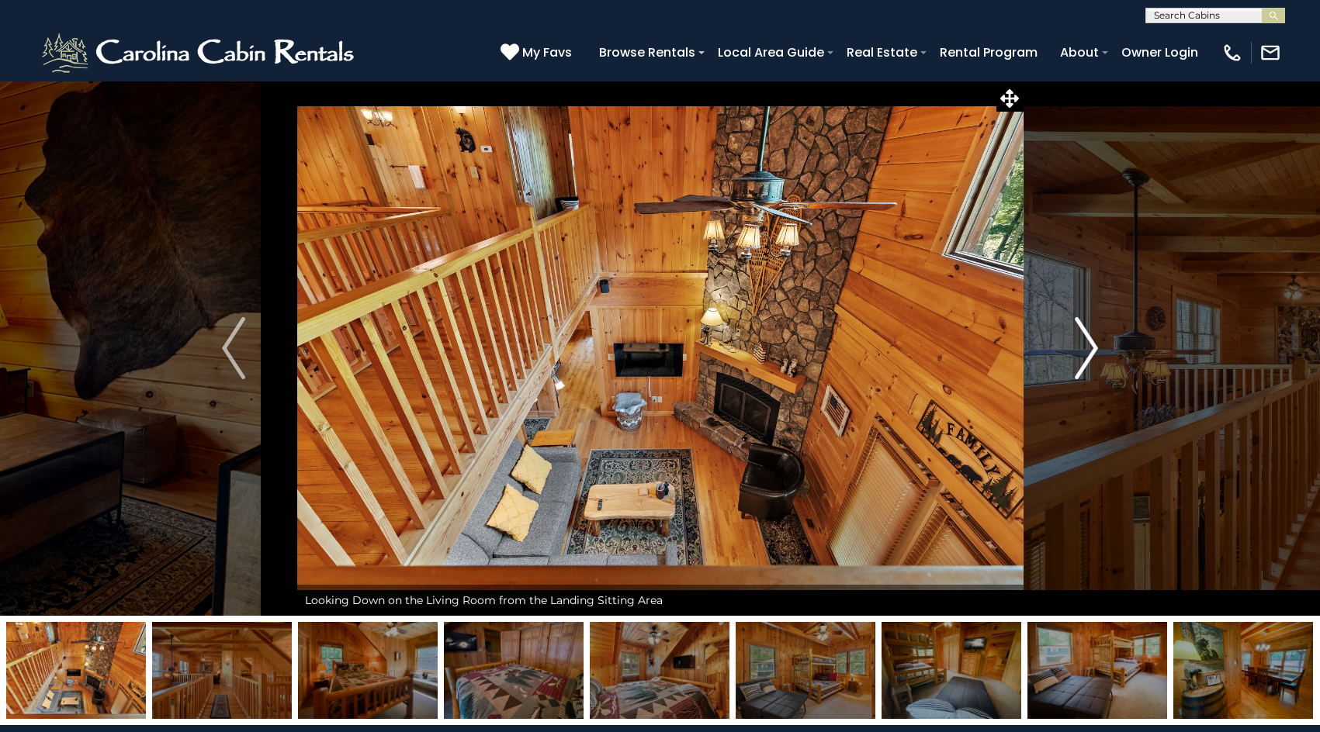
click at [1085, 355] on img "Next" at bounding box center [1086, 348] width 23 height 62
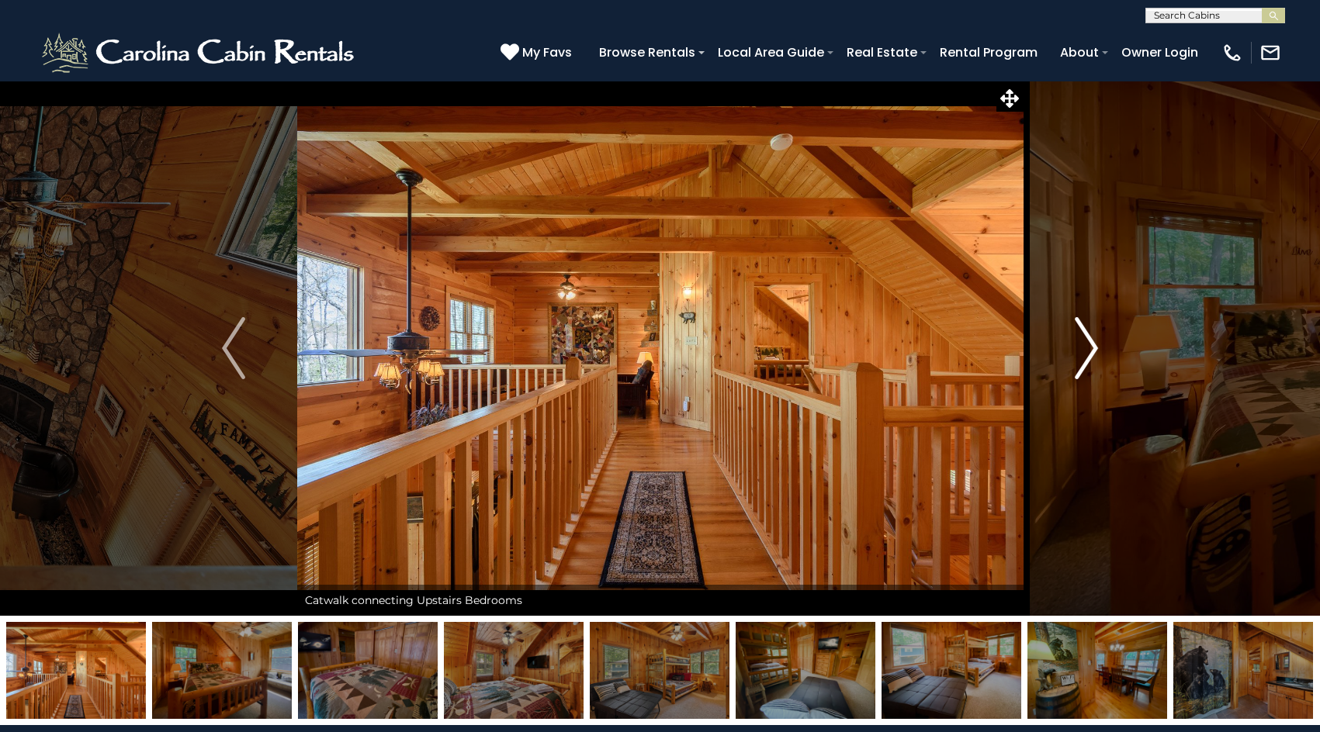
click at [1085, 355] on img "Next" at bounding box center [1086, 348] width 23 height 62
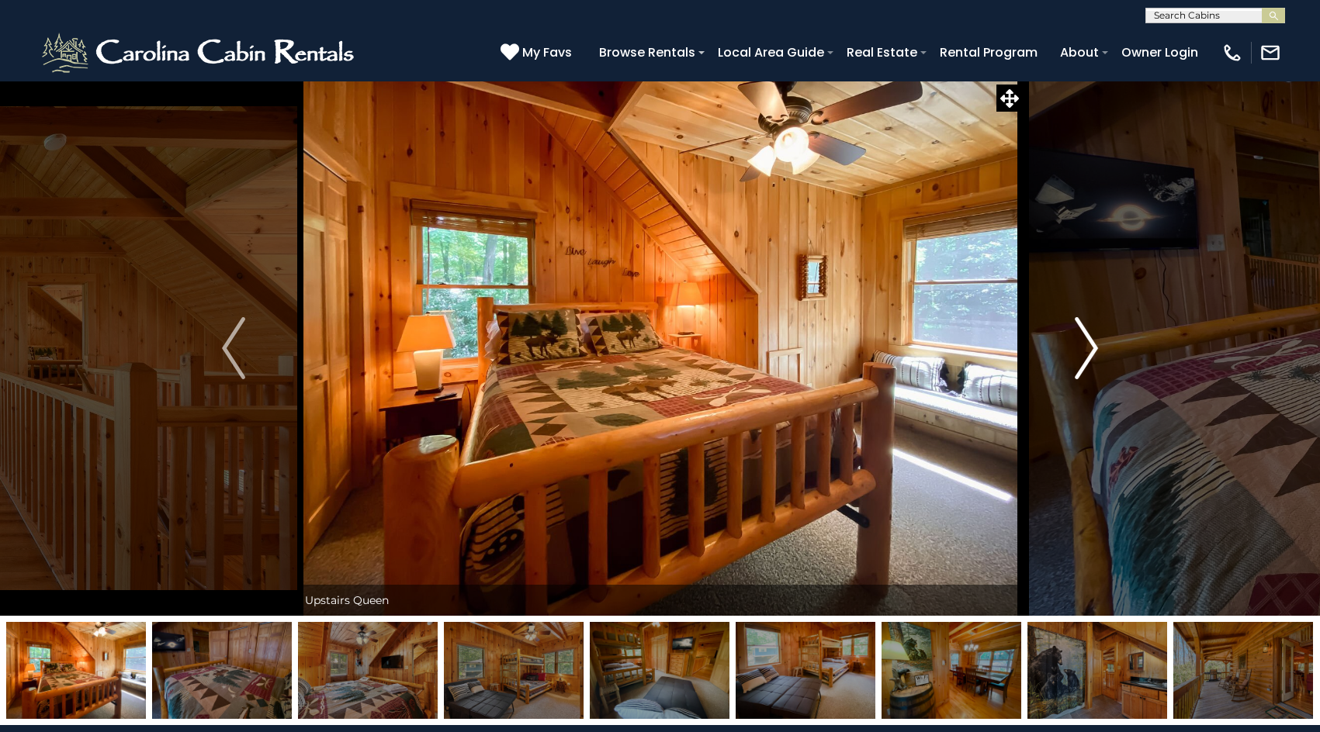
click at [1085, 355] on img "Next" at bounding box center [1086, 348] width 23 height 62
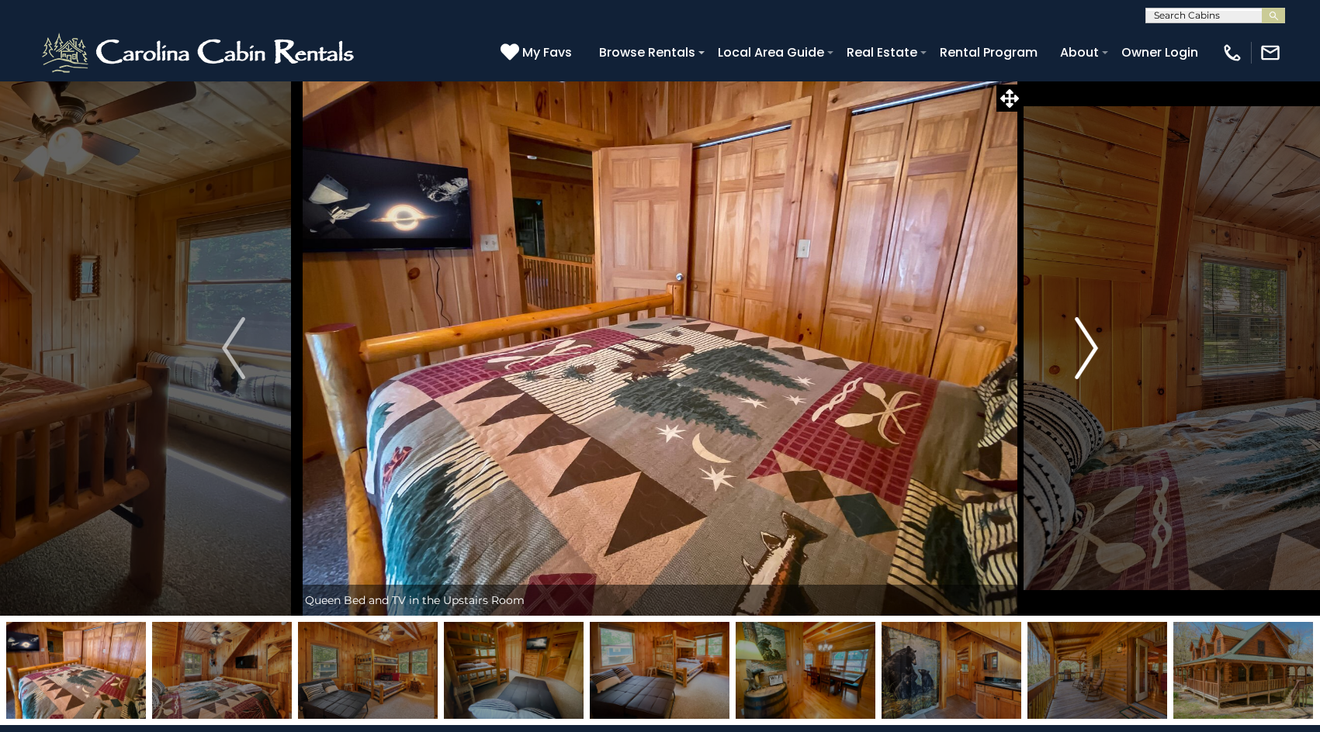
click at [1085, 355] on img "Next" at bounding box center [1086, 348] width 23 height 62
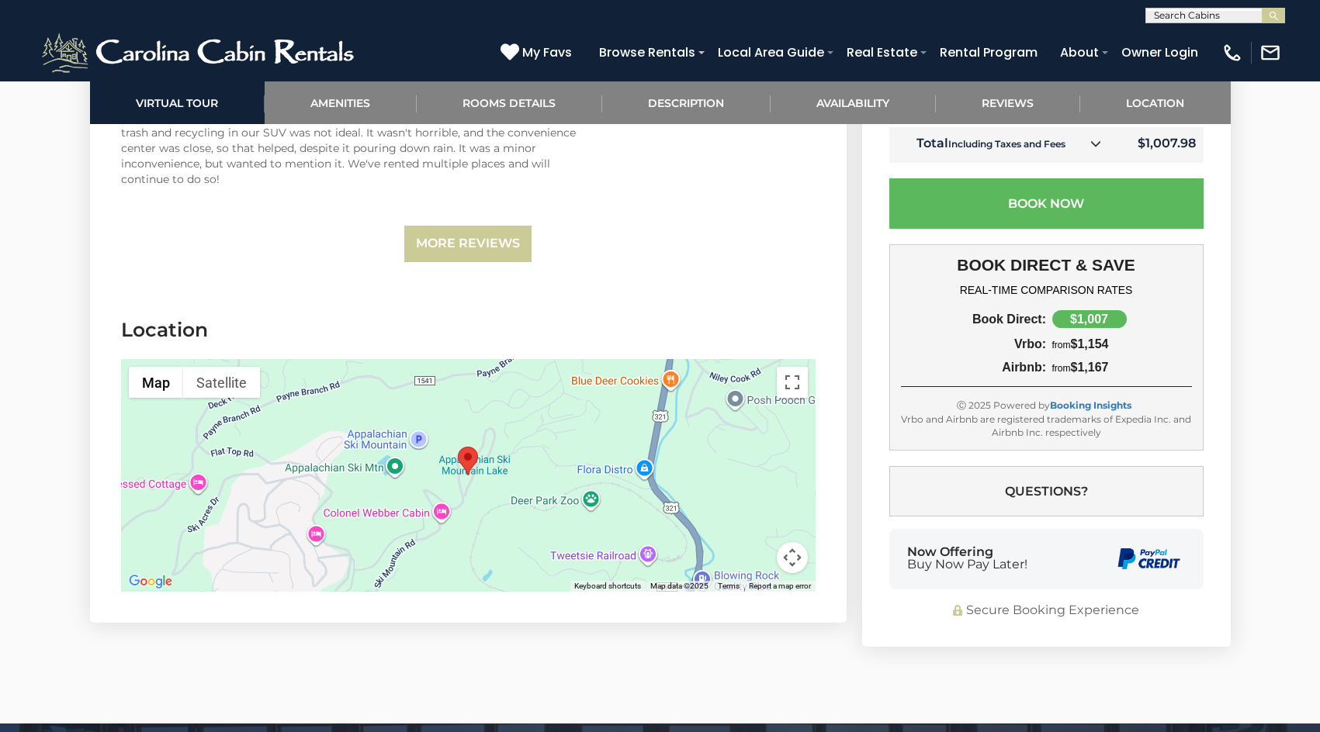
scroll to position [3504, 0]
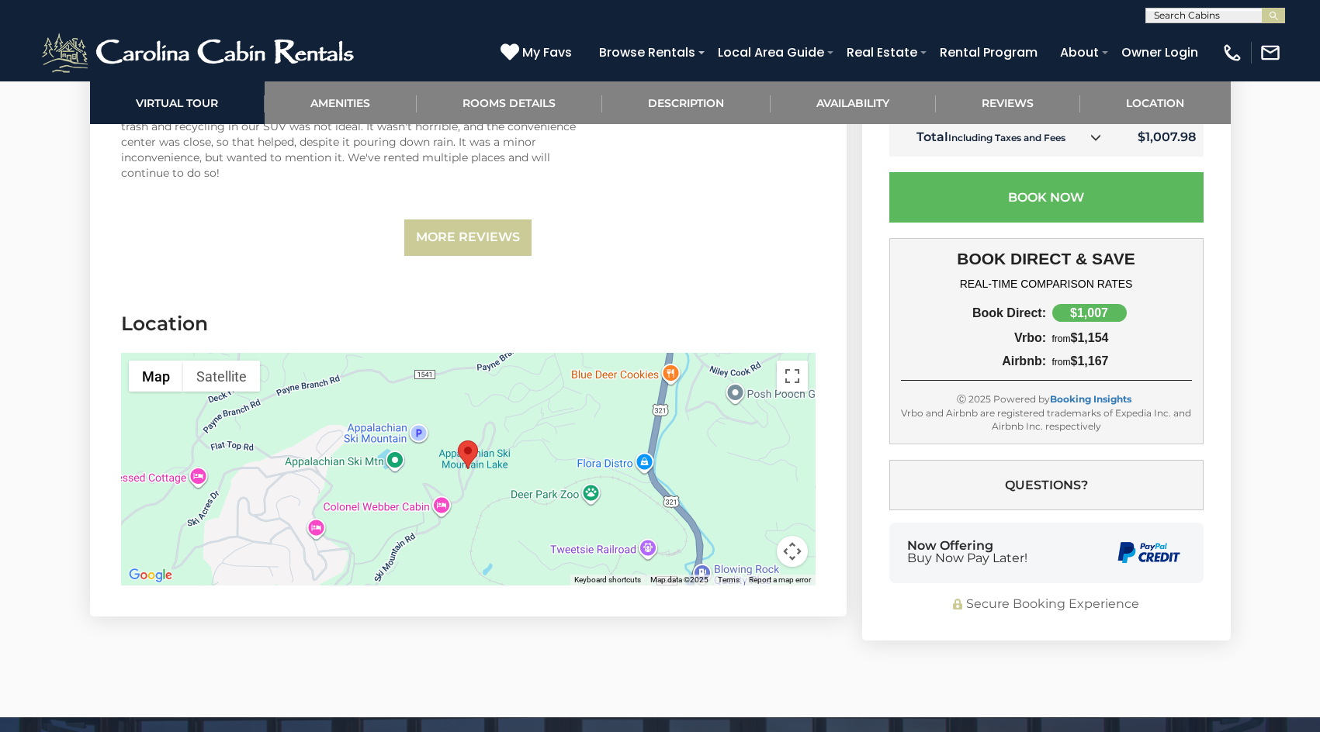
click at [509, 469] on div at bounding box center [468, 469] width 694 height 233
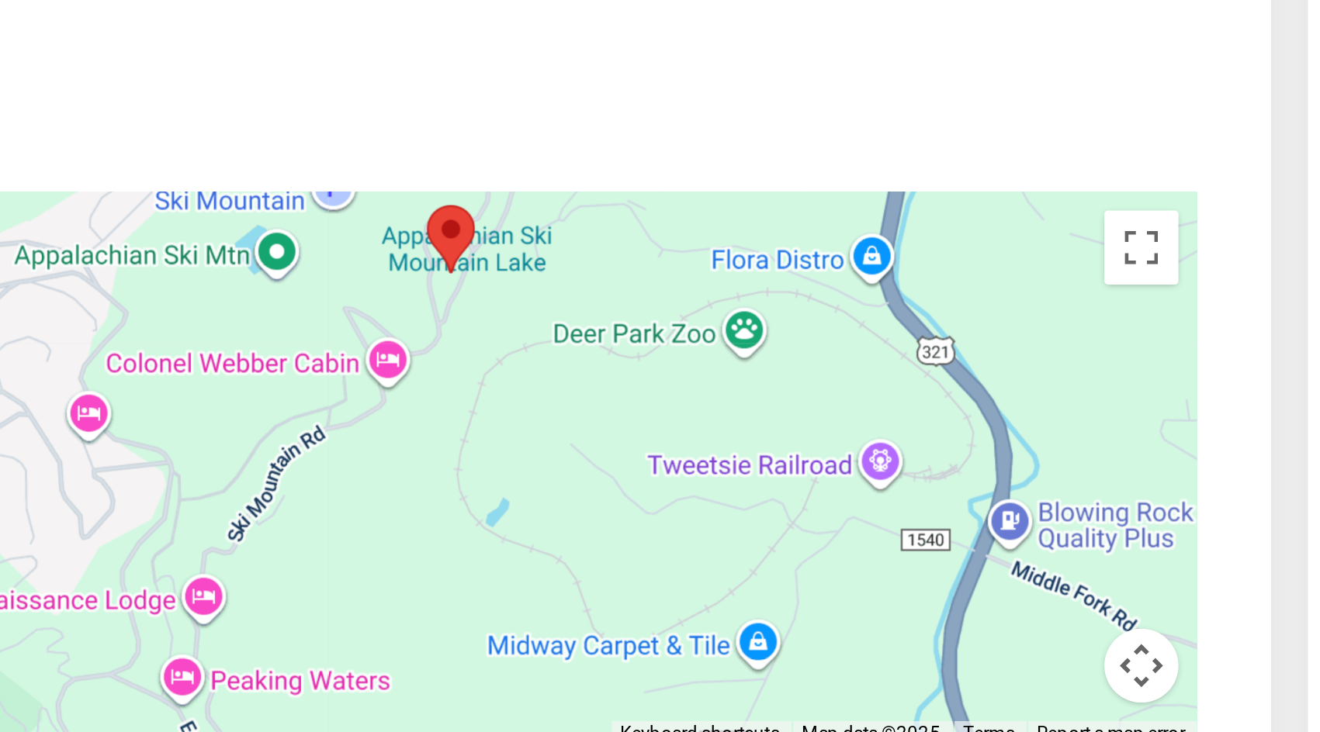
drag, startPoint x: 478, startPoint y: 575, endPoint x: 518, endPoint y: 481, distance: 101.9
click at [518, 481] on div at bounding box center [468, 469] width 694 height 233
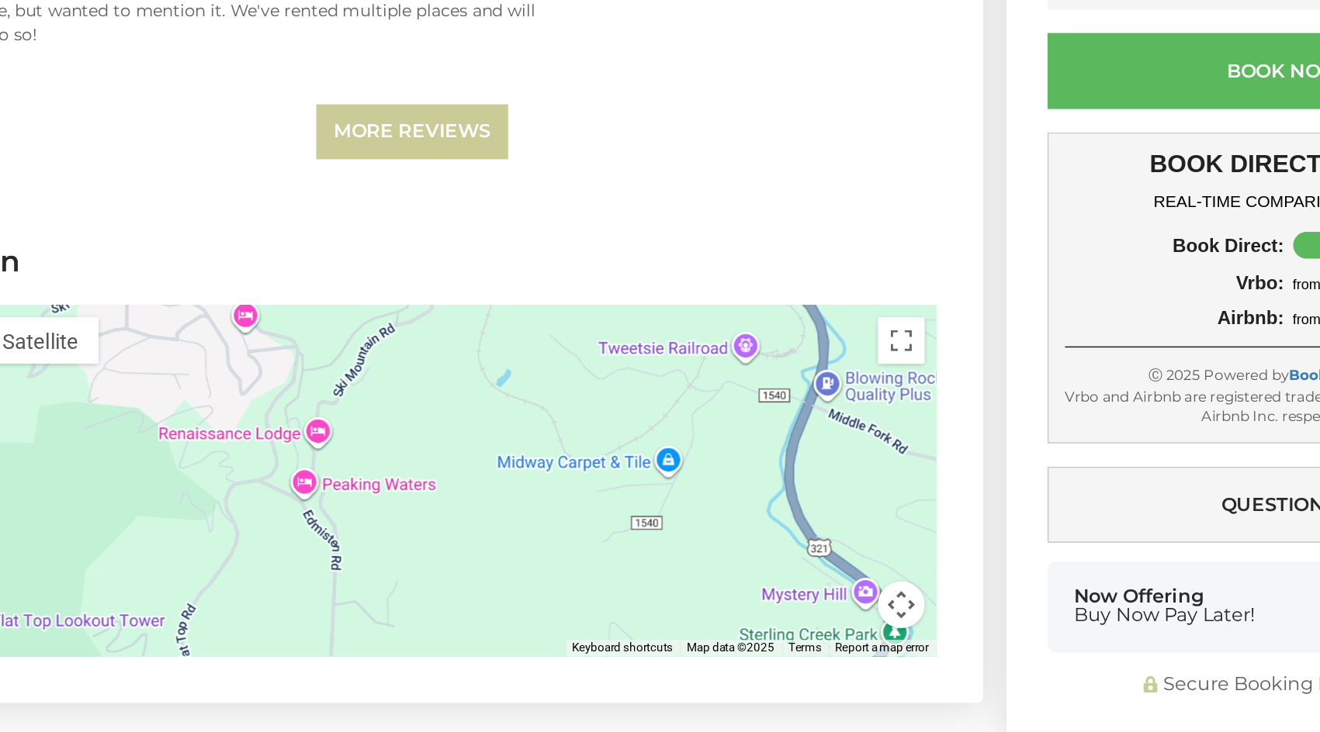
drag, startPoint x: 528, startPoint y: 486, endPoint x: 535, endPoint y: 392, distance: 94.1
click at [535, 393] on div at bounding box center [468, 469] width 694 height 233
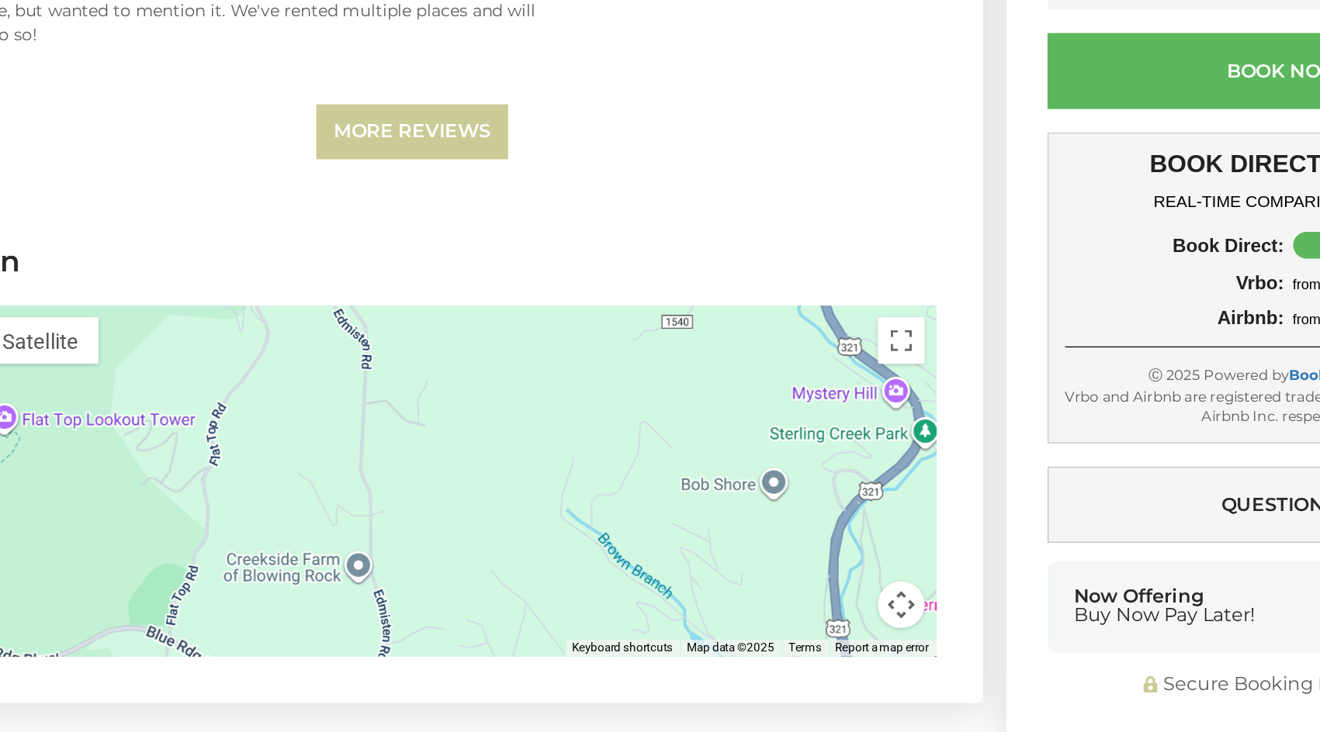
drag, startPoint x: 515, startPoint y: 501, endPoint x: 528, endPoint y: 385, distance: 117.1
click at [528, 385] on div at bounding box center [468, 469] width 694 height 233
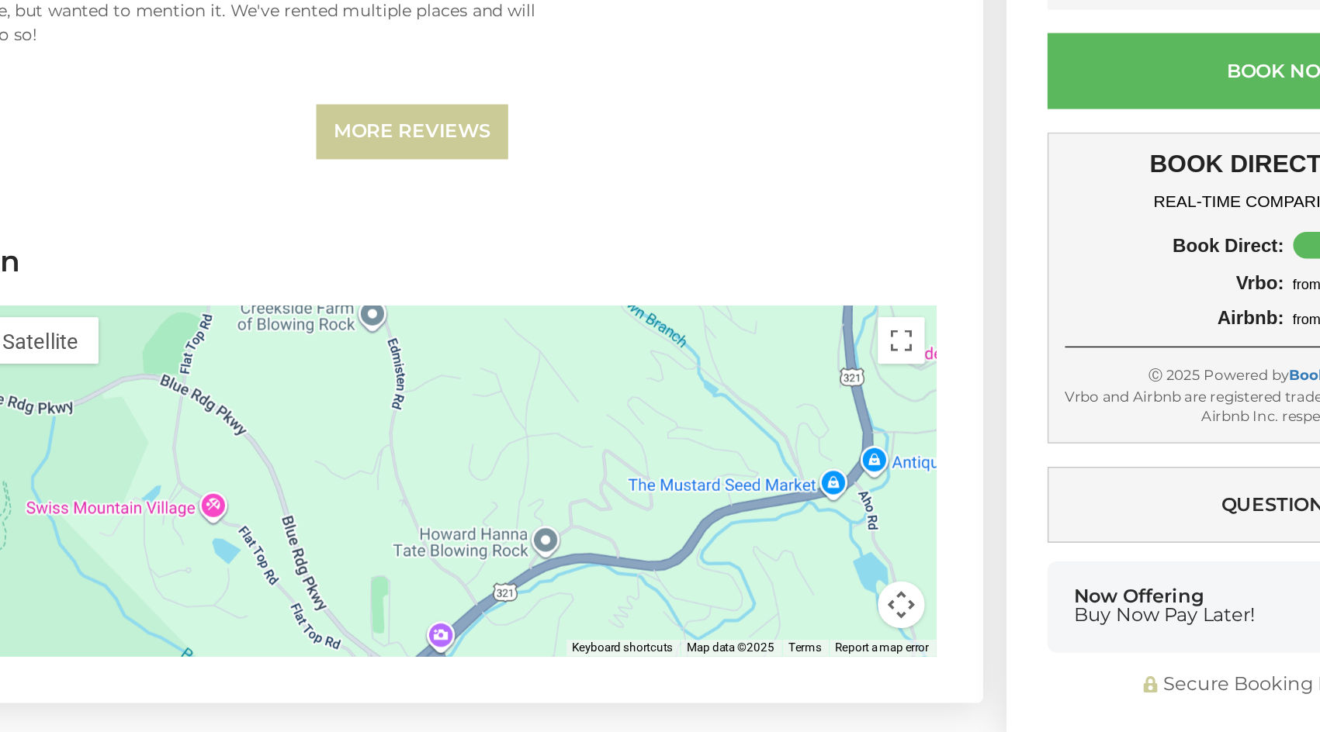
drag, startPoint x: 536, startPoint y: 476, endPoint x: 545, endPoint y: 306, distance: 170.1
click at [545, 306] on section "Location ← Move left → Move right ↑ Move up ↓ Move down + Zoom in - Zoom out Ho…" at bounding box center [468, 452] width 756 height 330
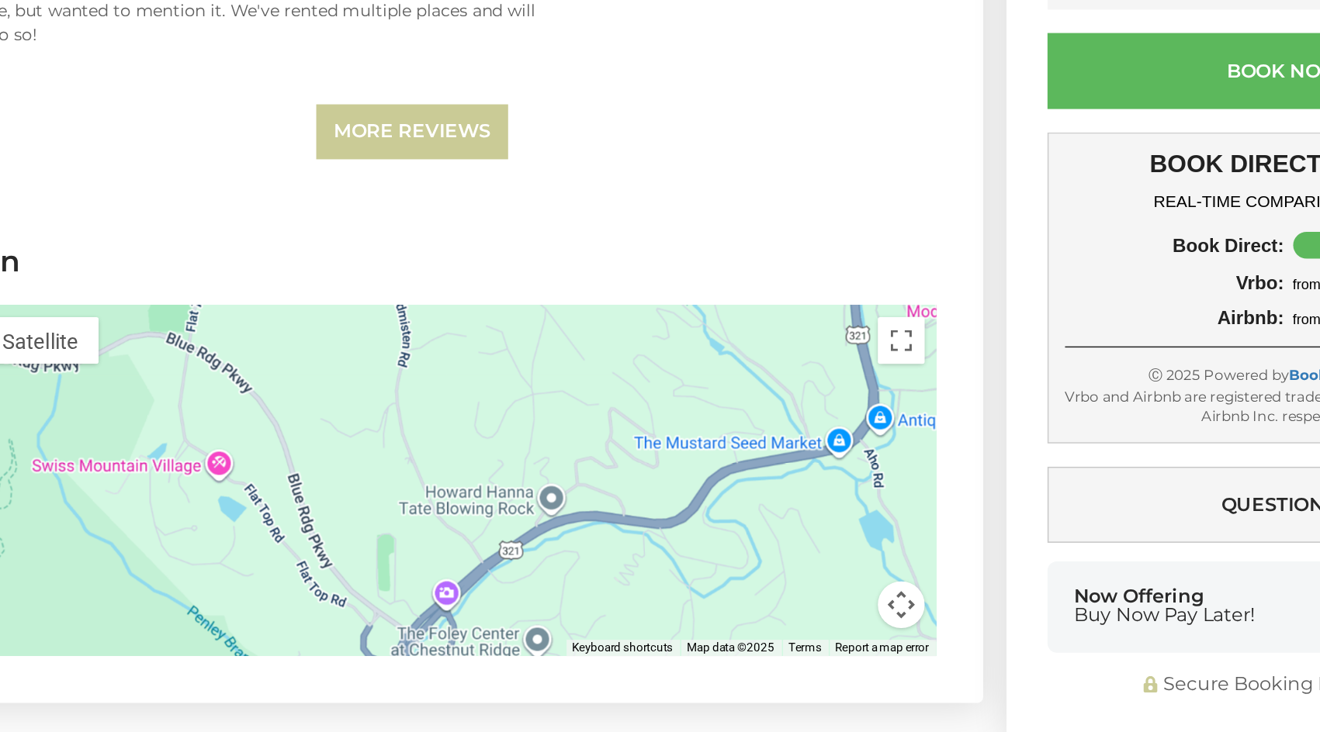
drag, startPoint x: 562, startPoint y: 484, endPoint x: 563, endPoint y: 459, distance: 25.7
click at [563, 459] on div at bounding box center [468, 469] width 694 height 233
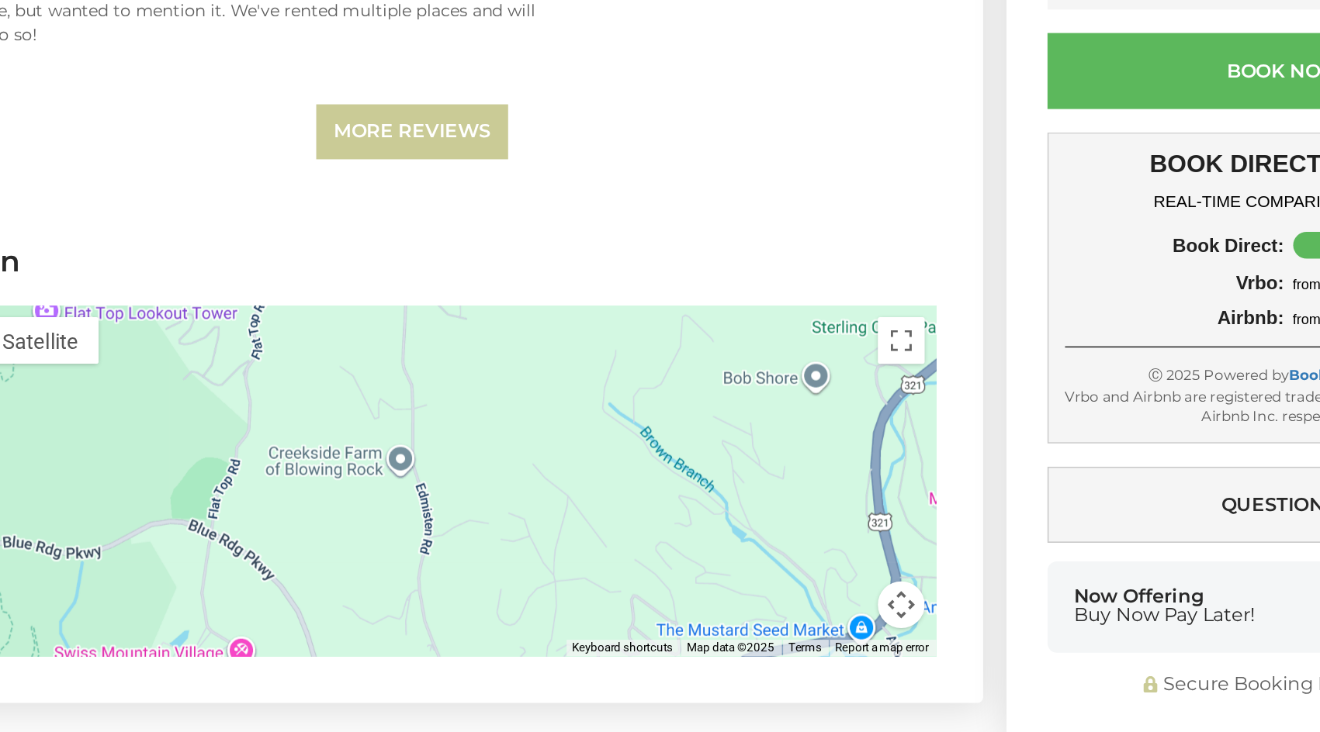
drag, startPoint x: 534, startPoint y: 395, endPoint x: 549, endPoint y: 521, distance: 127.3
click at [549, 521] on div at bounding box center [468, 469] width 694 height 233
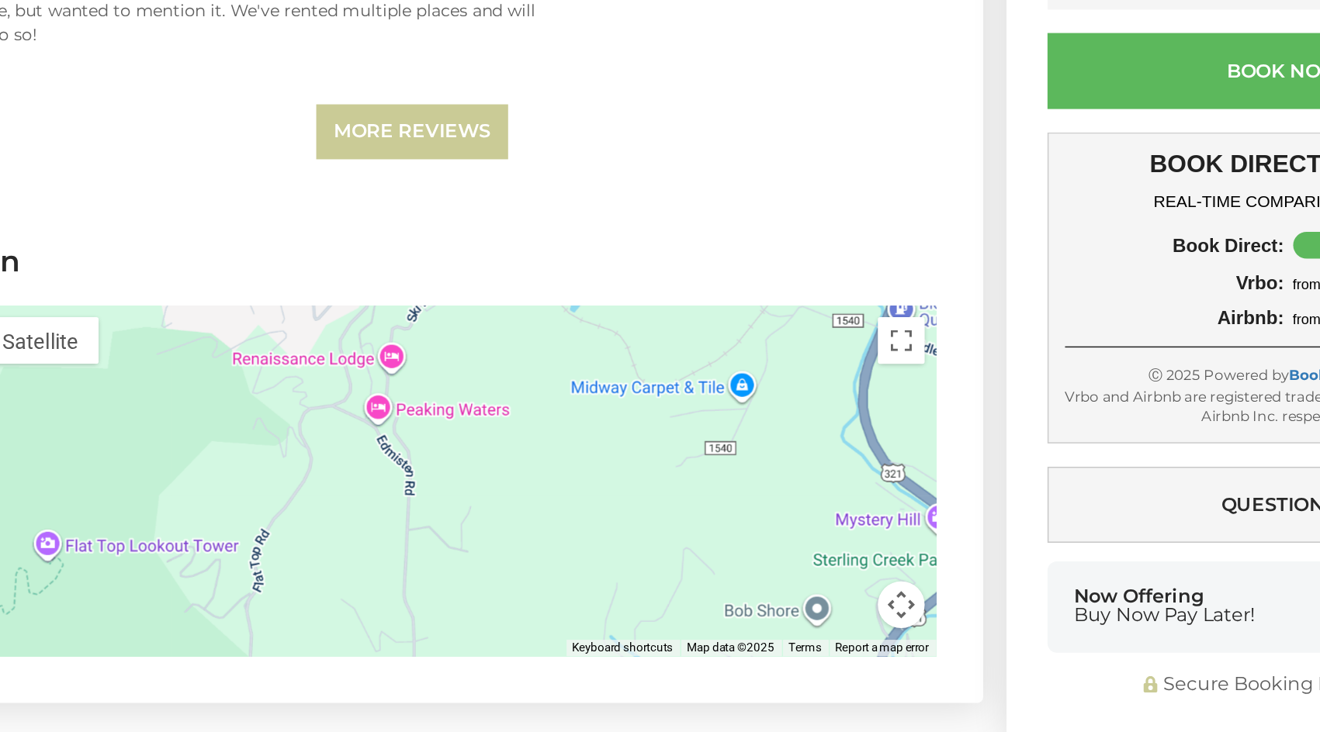
drag, startPoint x: 525, startPoint y: 410, endPoint x: 527, endPoint y: 552, distance: 141.2
click at [526, 554] on div at bounding box center [468, 469] width 694 height 233
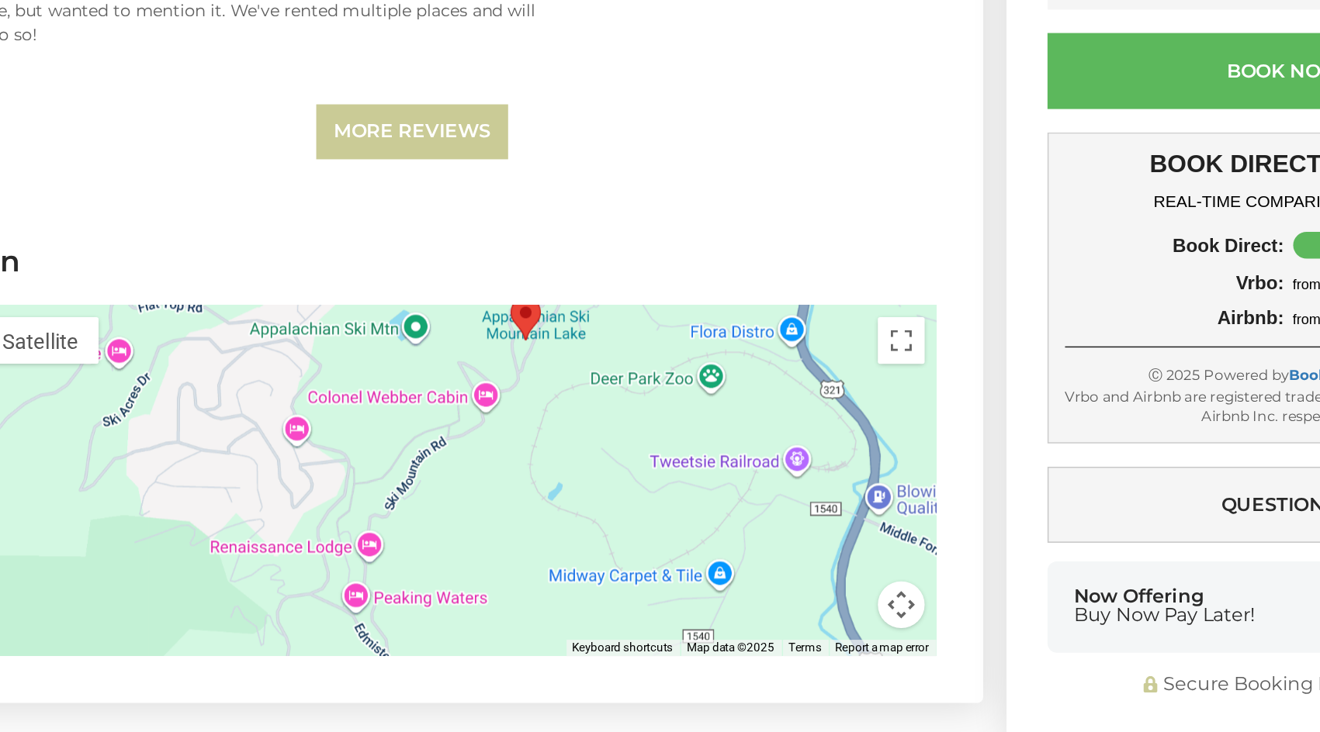
drag, startPoint x: 521, startPoint y: 452, endPoint x: 493, endPoint y: 567, distance: 118.9
click at [492, 567] on div at bounding box center [468, 469] width 694 height 233
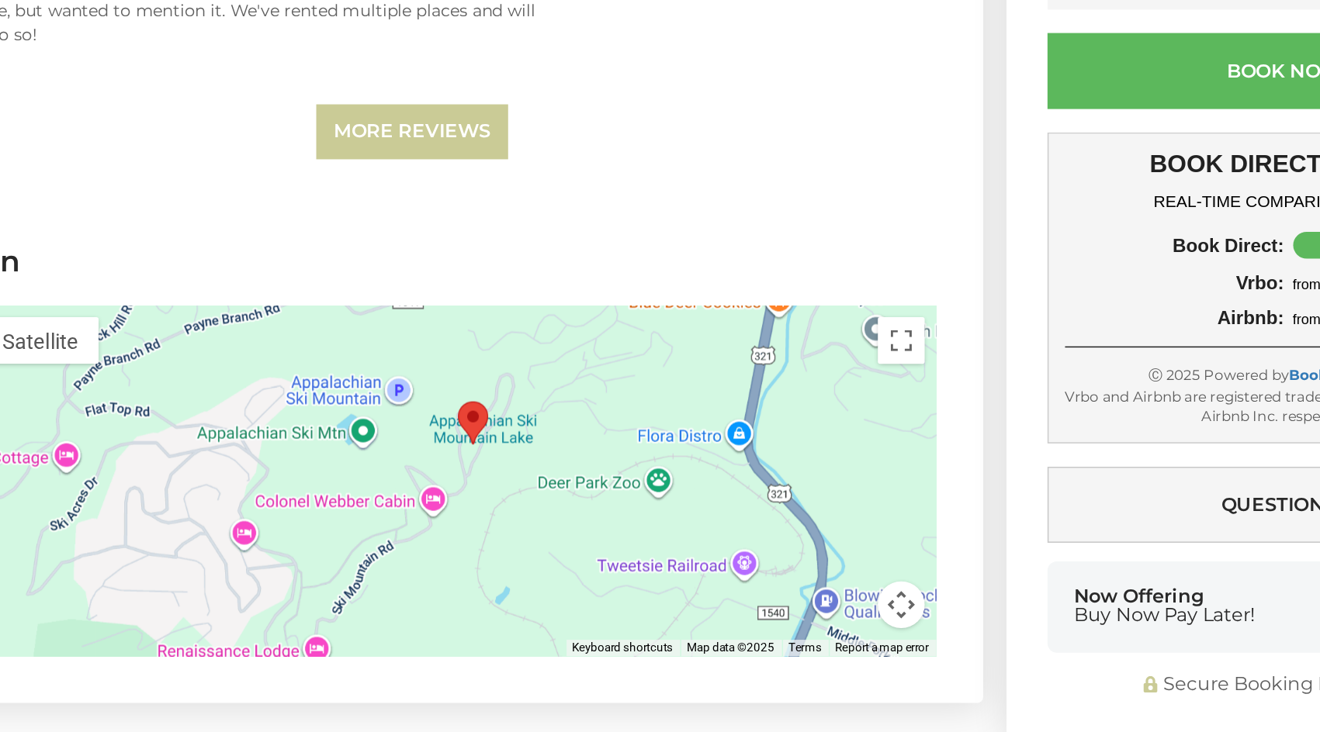
drag, startPoint x: 554, startPoint y: 498, endPoint x: 534, endPoint y: 528, distance: 35.7
click at [534, 528] on div at bounding box center [468, 469] width 694 height 233
